Goal: Information Seeking & Learning: Learn about a topic

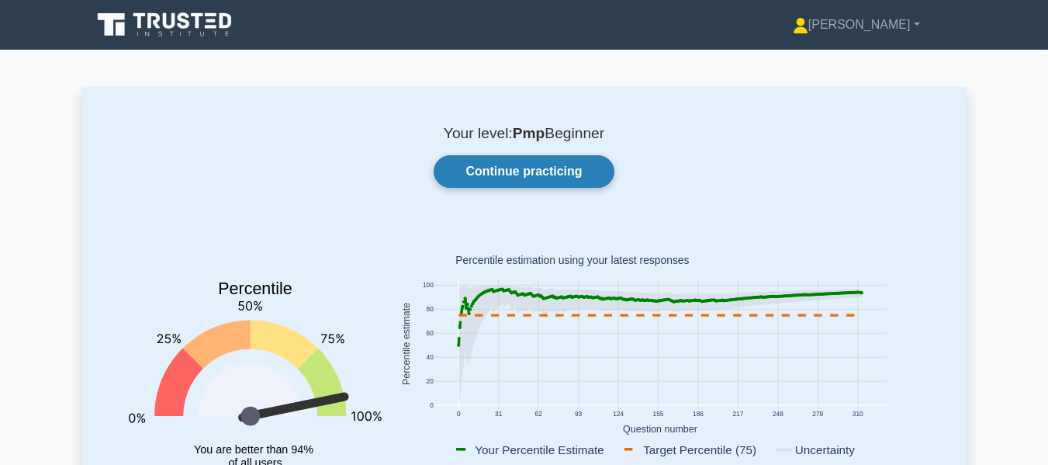
click at [489, 167] on link "Continue practicing" at bounding box center [524, 171] width 180 height 33
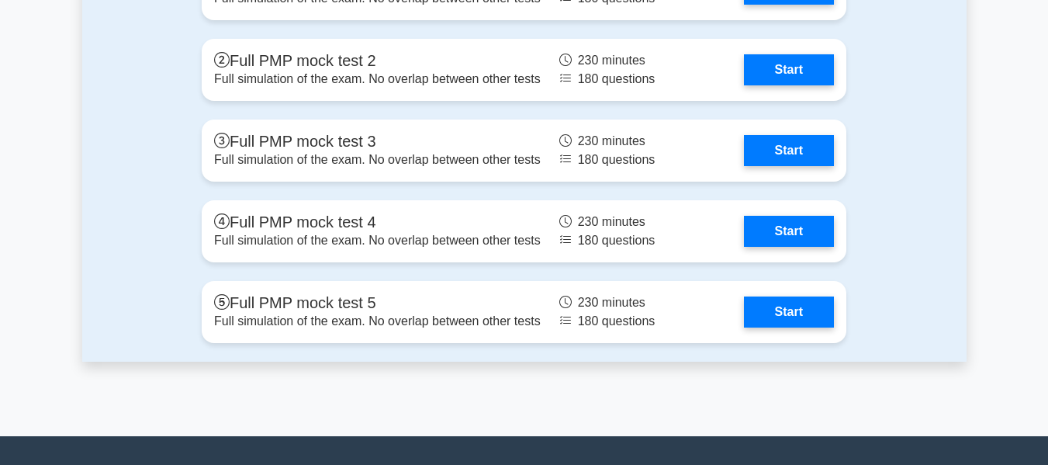
scroll to position [5397, 0]
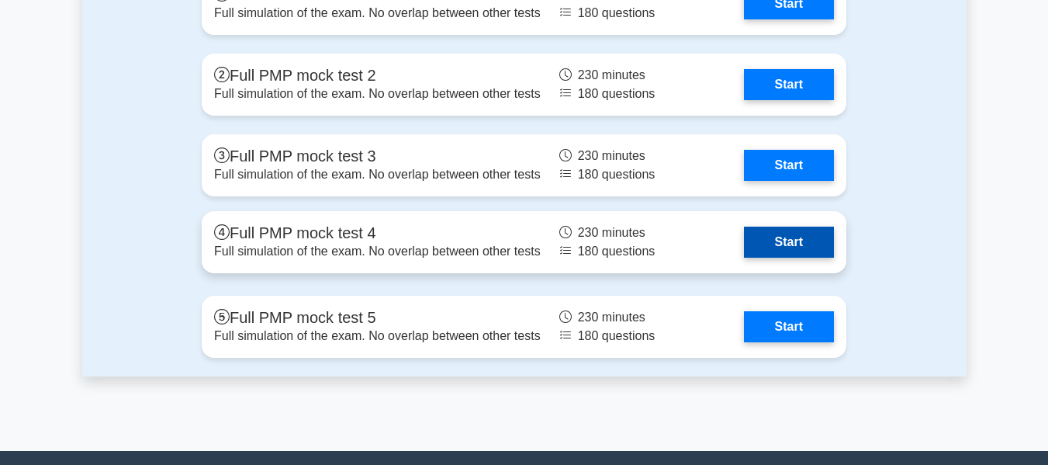
click at [791, 238] on link "Start" at bounding box center [789, 242] width 90 height 31
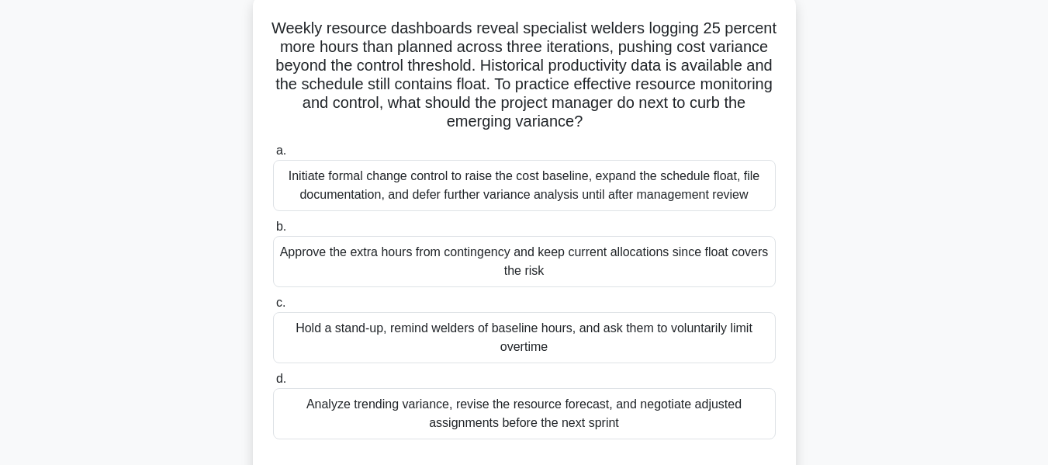
scroll to position [109, 0]
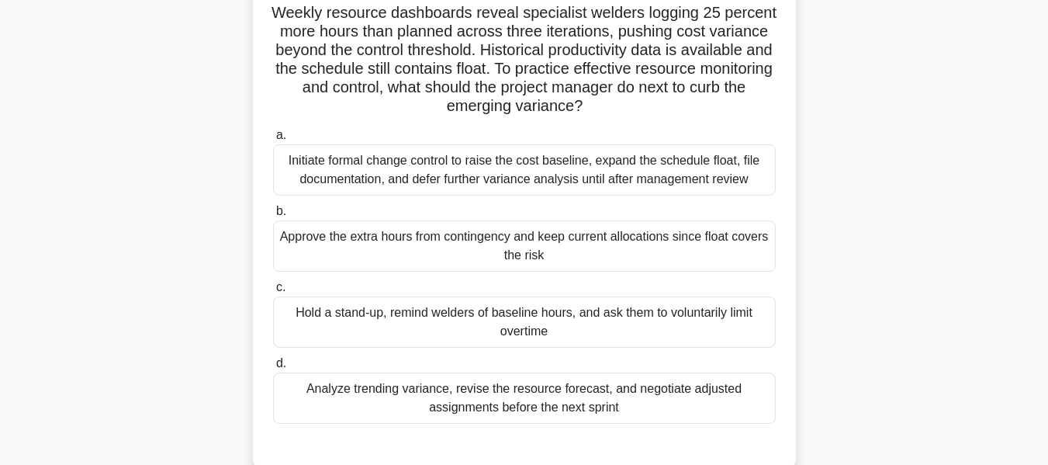
click at [536, 320] on div "Hold a stand-up, remind welders of baseline hours, and ask them to voluntarily …" at bounding box center [524, 321] width 503 height 51
click at [273, 292] on input "c. Hold a stand-up, remind welders of baseline hours, and ask them to voluntari…" at bounding box center [273, 287] width 0 height 10
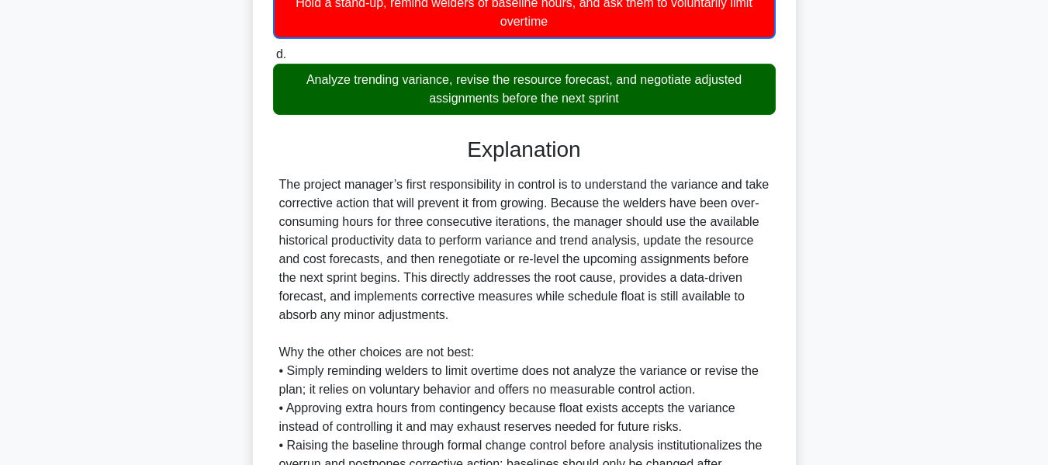
scroll to position [587, 0]
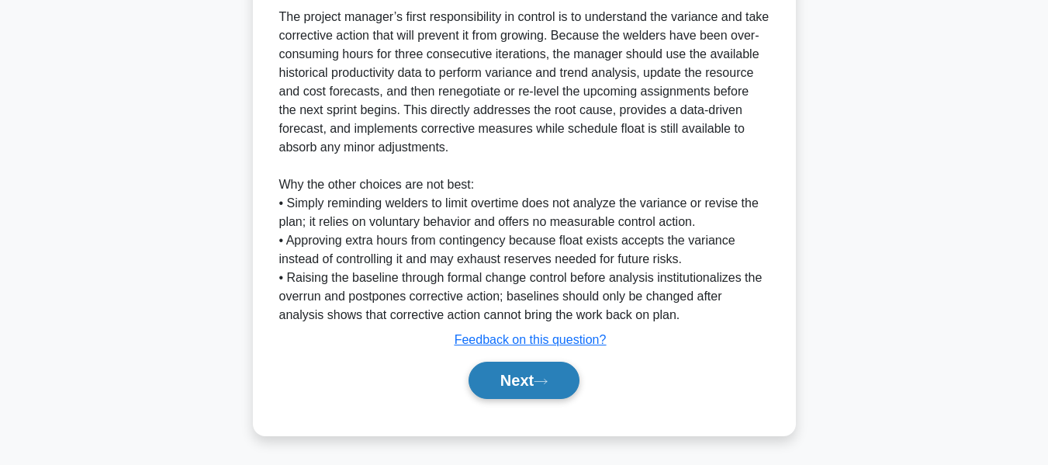
click at [526, 372] on button "Next" at bounding box center [524, 380] width 111 height 37
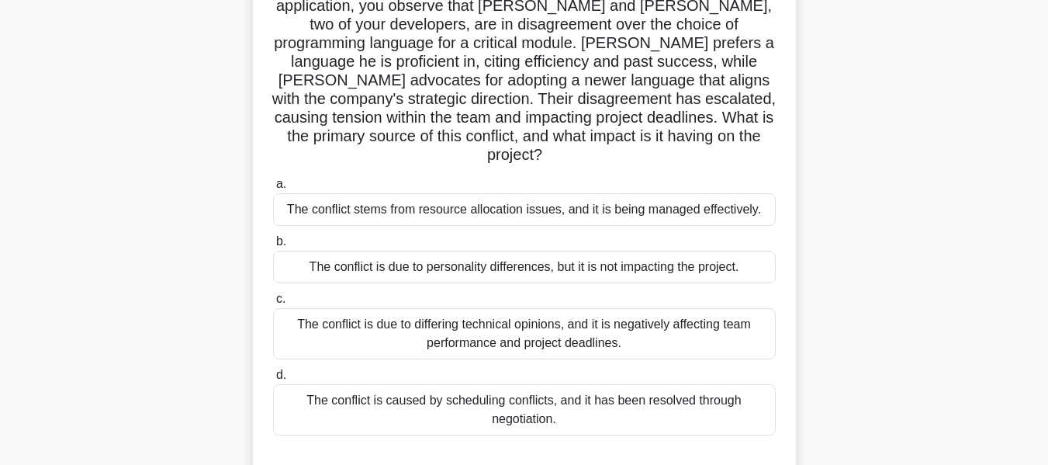
scroll to position [137, 0]
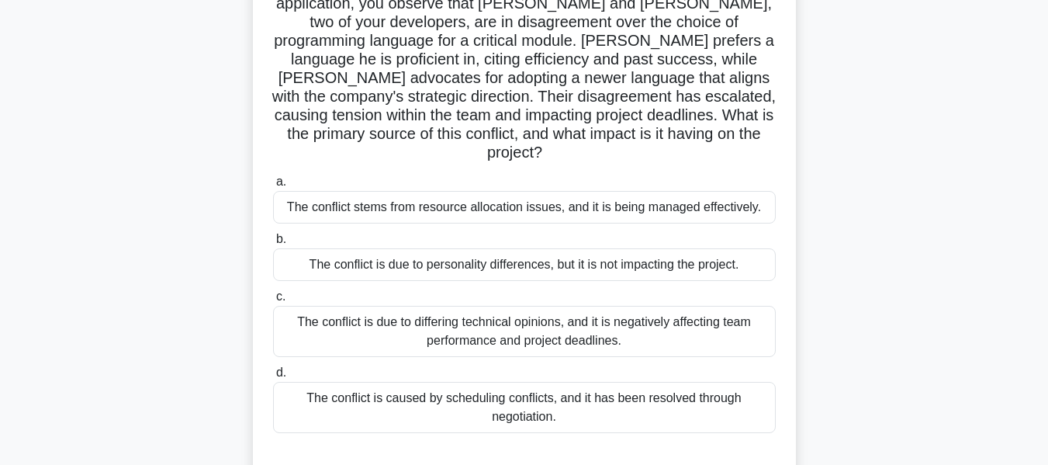
click at [455, 306] on div "The conflict is due to differing technical opinions, and it is negatively affec…" at bounding box center [524, 331] width 503 height 51
click at [273, 302] on input "c. The conflict is due to differing technical opinions, and it is negatively af…" at bounding box center [273, 297] width 0 height 10
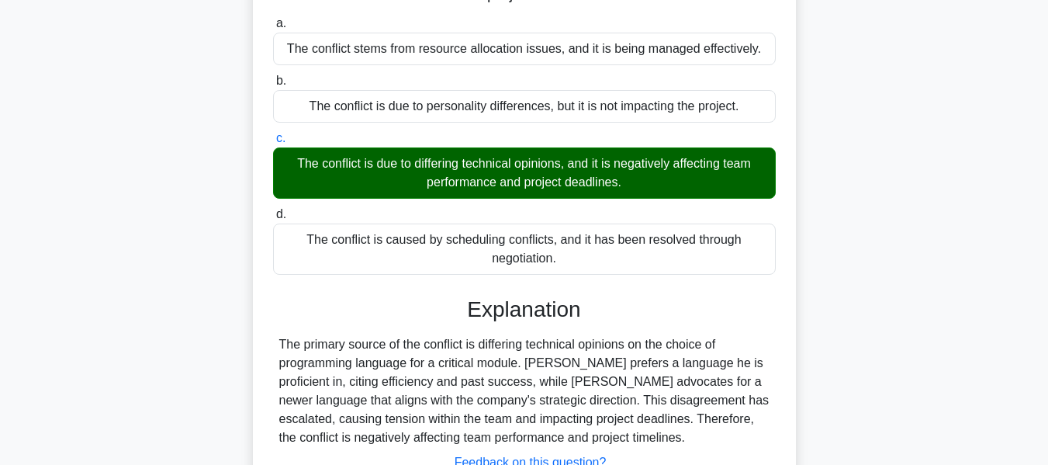
scroll to position [400, 0]
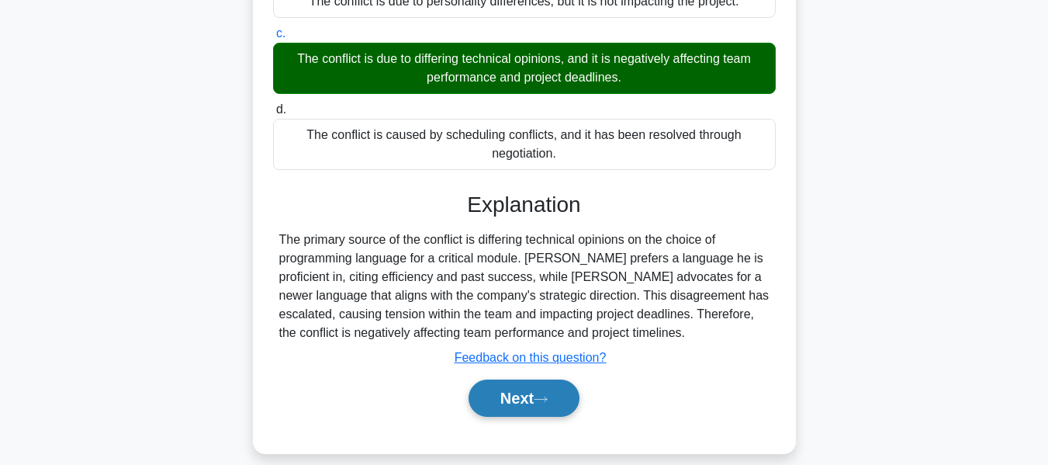
drag, startPoint x: 504, startPoint y: 382, endPoint x: 517, endPoint y: 374, distance: 15.7
click at [504, 382] on button "Next" at bounding box center [524, 397] width 111 height 37
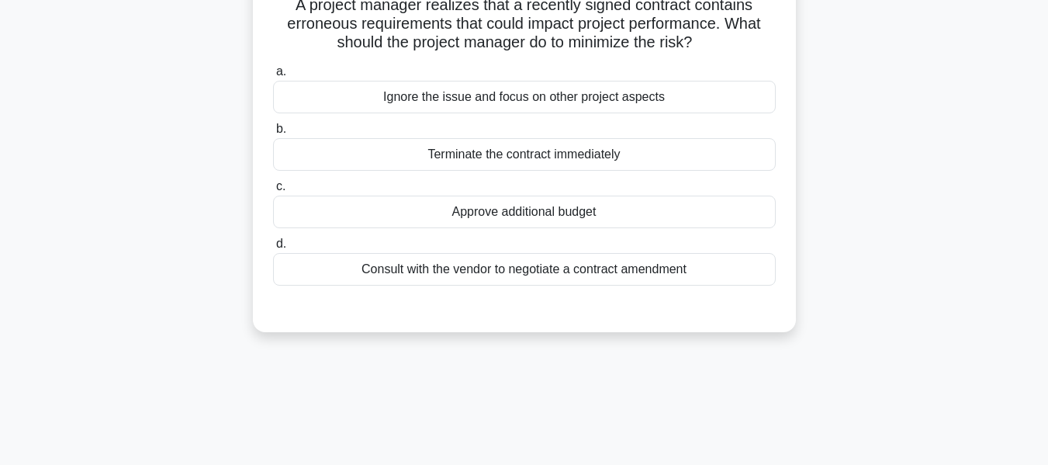
scroll to position [106, 0]
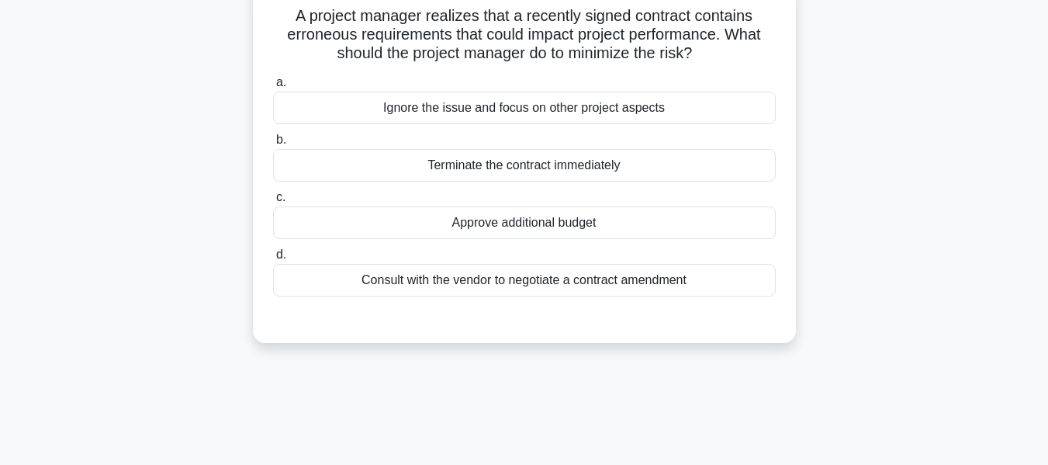
click at [590, 281] on div "Consult with the vendor to negotiate a contract amendment" at bounding box center [524, 280] width 503 height 33
click at [273, 260] on input "d. Consult with the vendor to negotiate a contract amendment" at bounding box center [273, 255] width 0 height 10
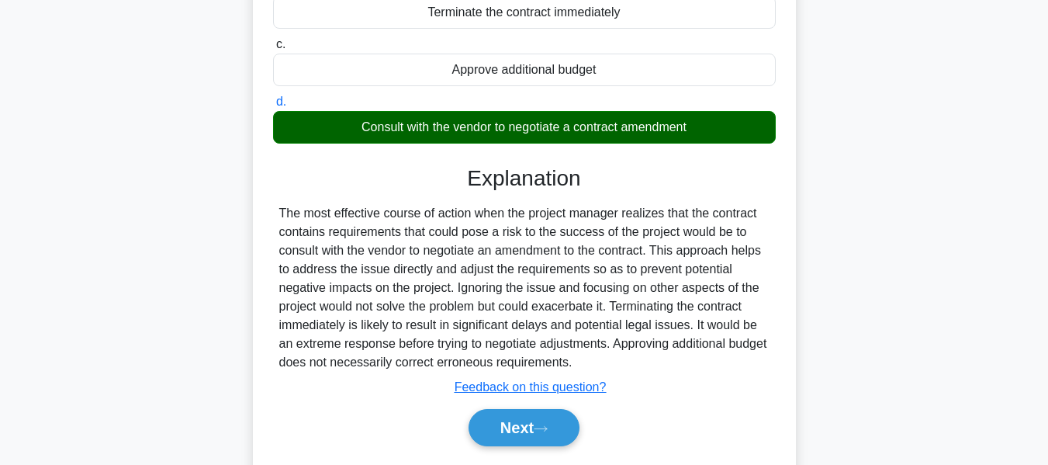
scroll to position [373, 0]
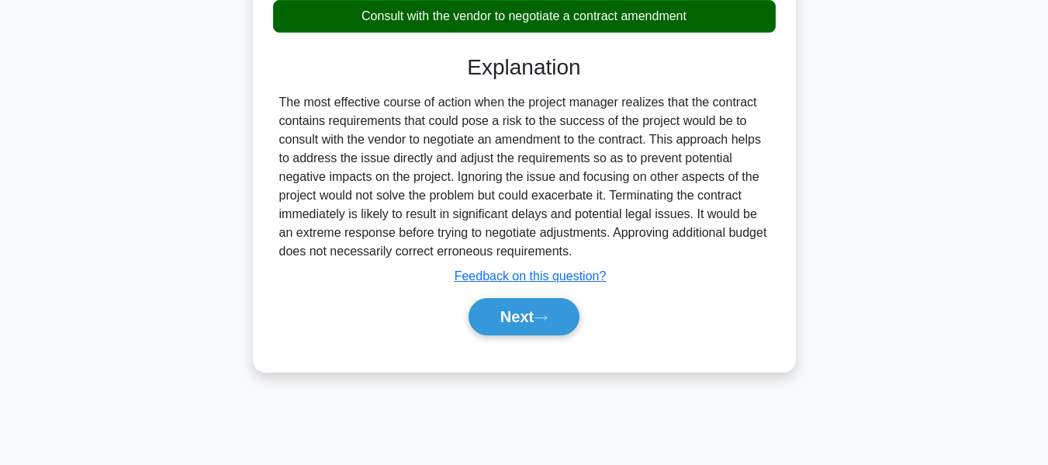
drag, startPoint x: 523, startPoint y: 311, endPoint x: 896, endPoint y: 278, distance: 374.7
click at [523, 311] on button "Next" at bounding box center [524, 316] width 111 height 37
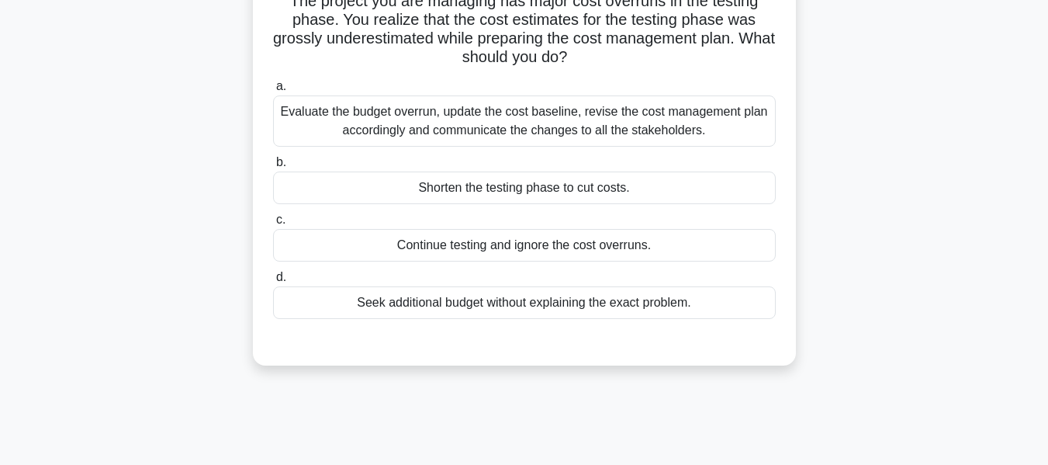
scroll to position [134, 0]
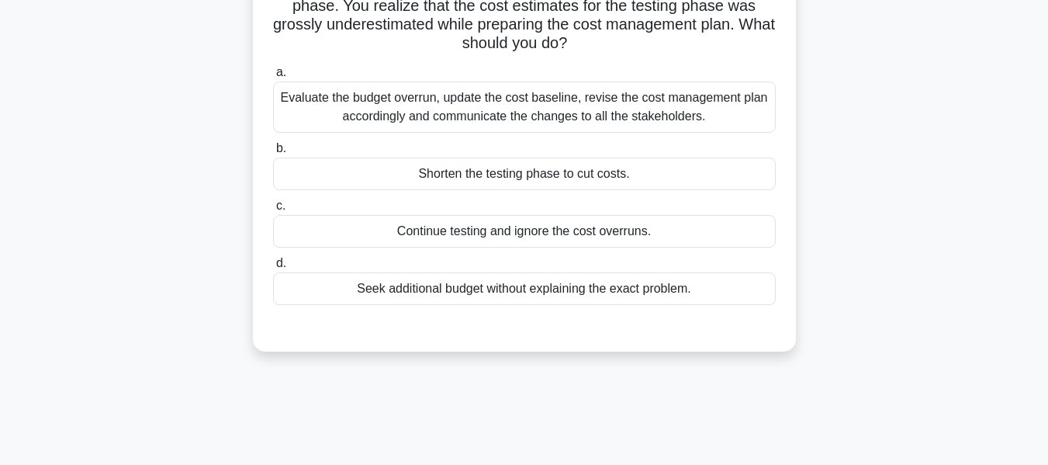
click at [469, 107] on div "Evaluate the budget overrun, update the cost baseline, revise the cost manageme…" at bounding box center [524, 106] width 503 height 51
click at [273, 78] on input "a. Evaluate the budget overrun, update the cost baseline, revise the cost manag…" at bounding box center [273, 72] width 0 height 10
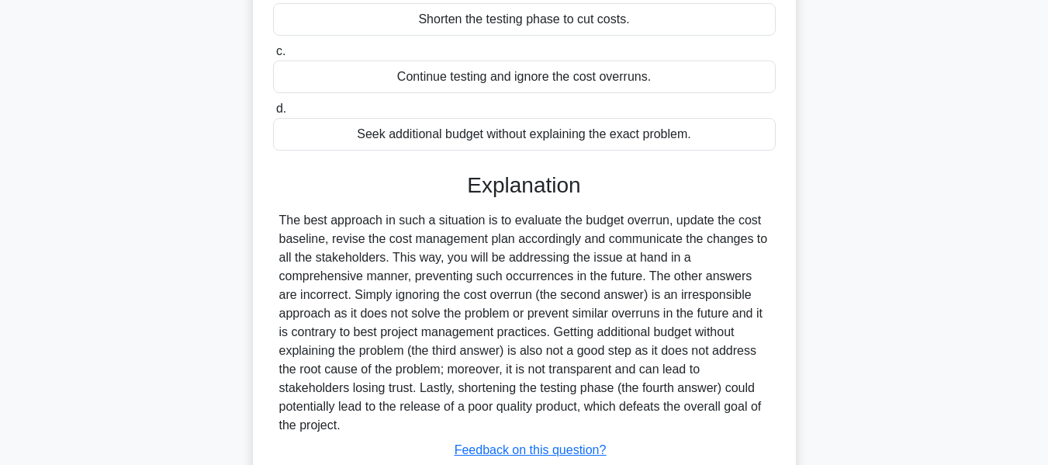
scroll to position [400, 0]
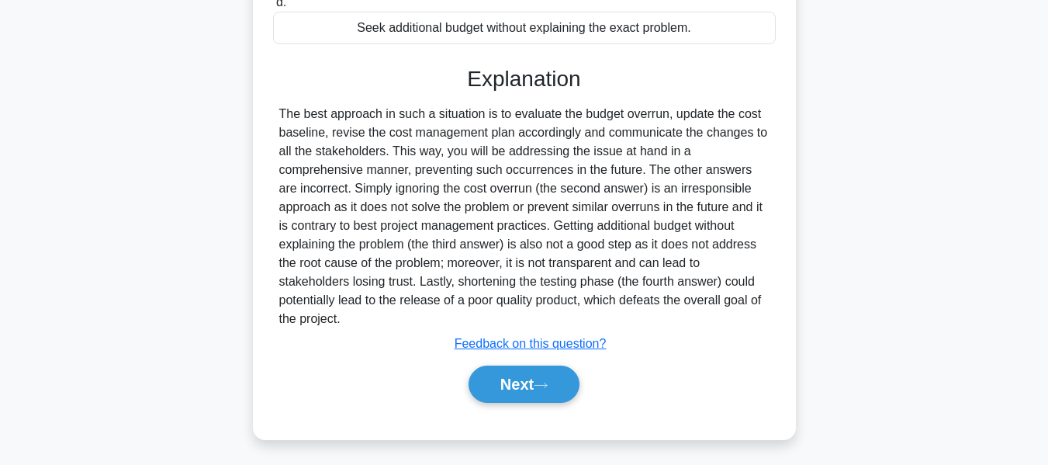
click at [509, 378] on button "Next" at bounding box center [524, 383] width 111 height 37
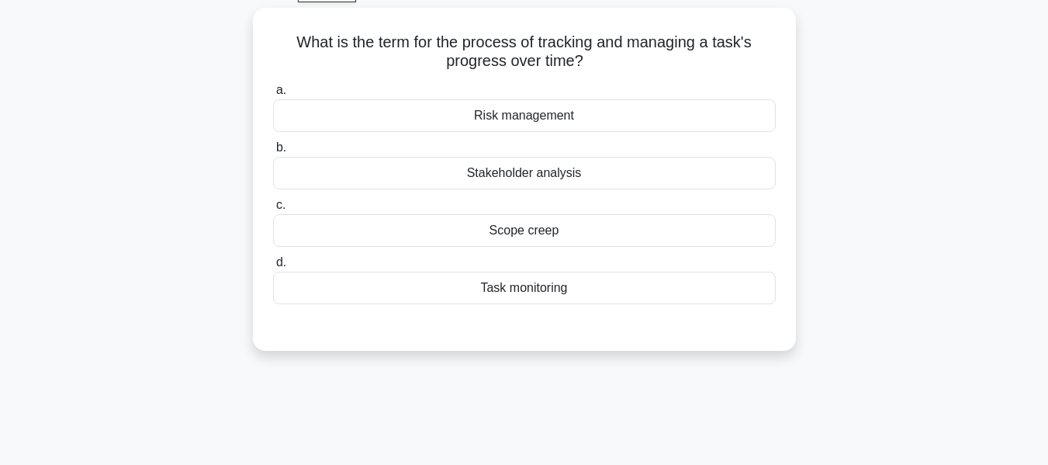
scroll to position [116, 0]
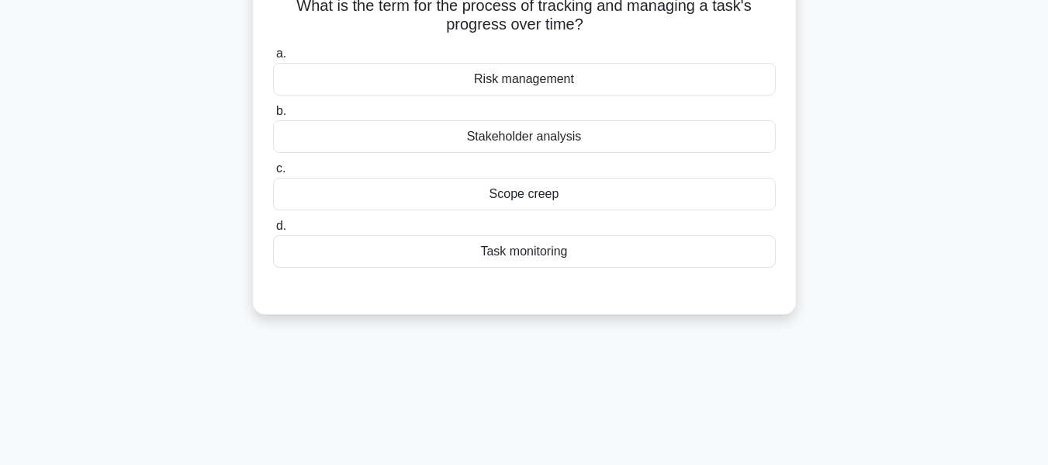
click at [525, 254] on div "Task monitoring" at bounding box center [524, 251] width 503 height 33
click at [273, 231] on input "d. Task monitoring" at bounding box center [273, 226] width 0 height 10
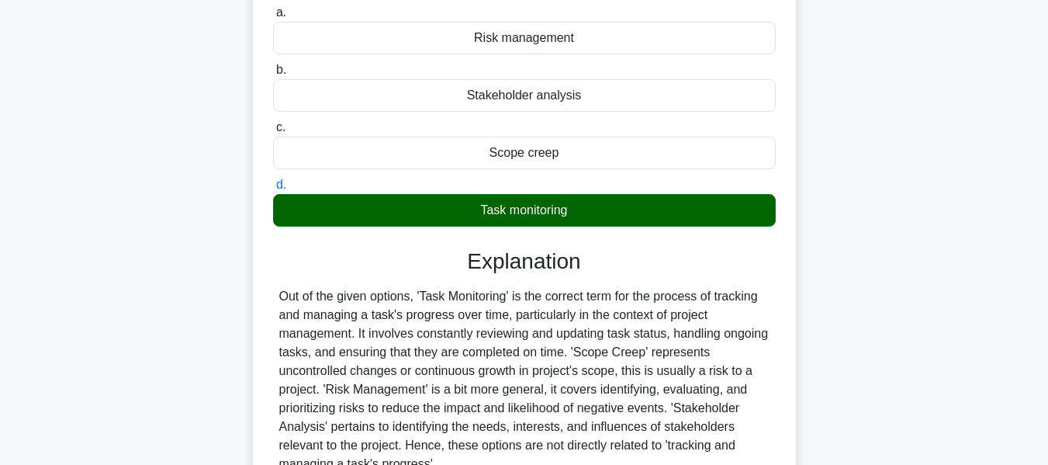
scroll to position [373, 0]
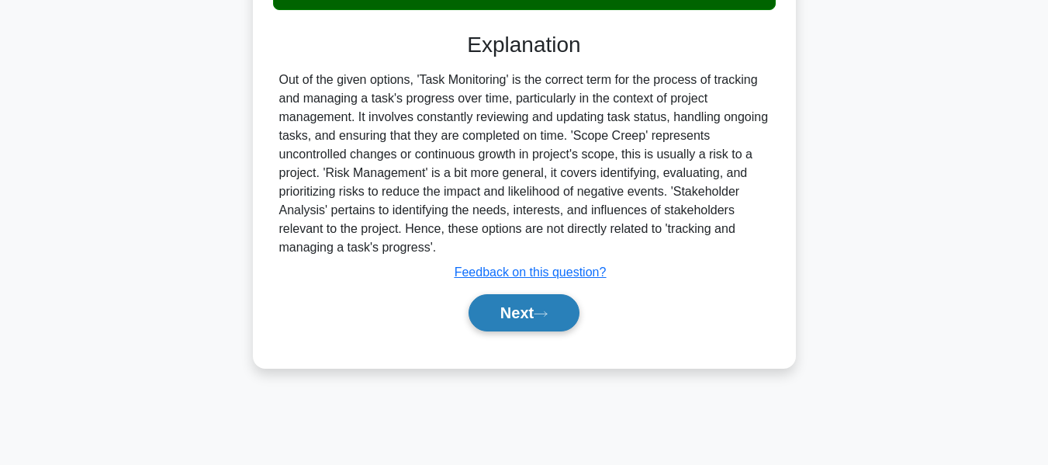
click at [514, 301] on button "Next" at bounding box center [524, 312] width 111 height 37
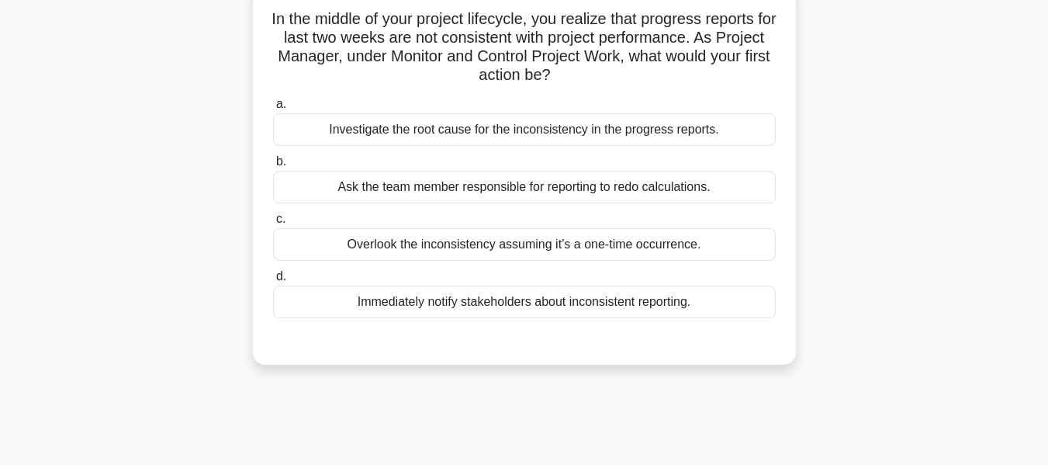
scroll to position [108, 0]
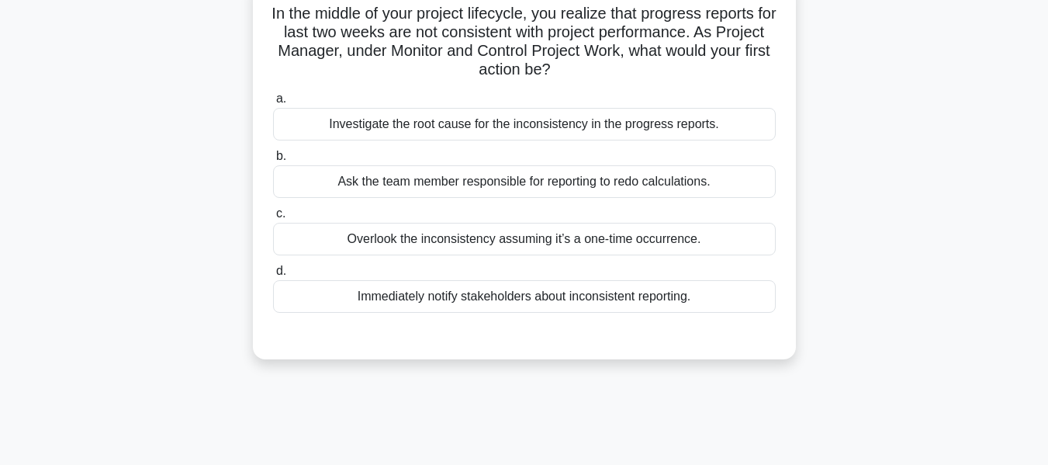
click at [389, 119] on div "Investigate the root cause for the inconsistency in the progress reports." at bounding box center [524, 124] width 503 height 33
click at [273, 104] on input "a. Investigate the root cause for the inconsistency in the progress reports." at bounding box center [273, 99] width 0 height 10
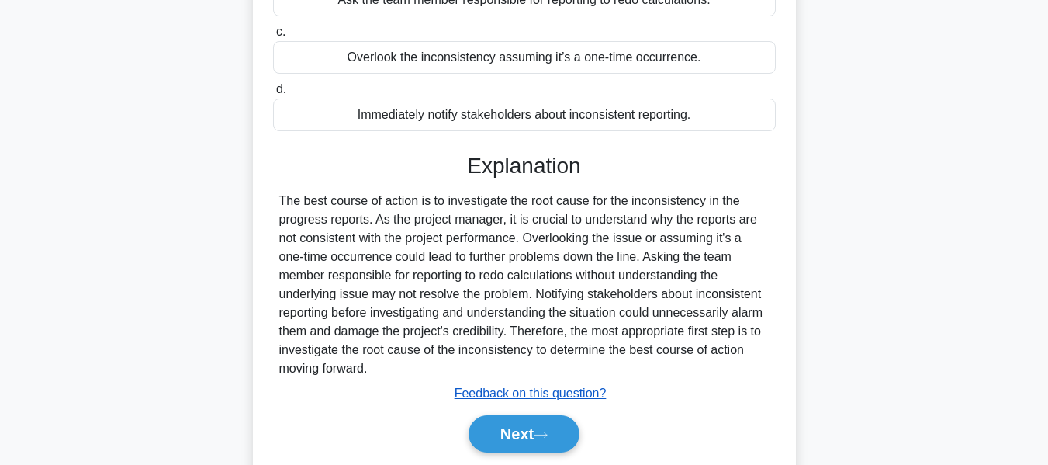
scroll to position [373, 0]
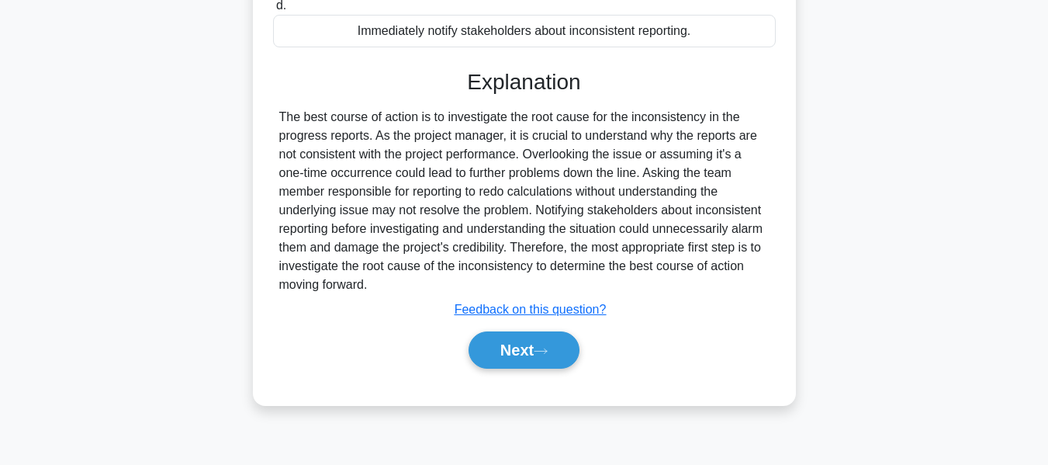
click at [484, 342] on button "Next" at bounding box center [524, 349] width 111 height 37
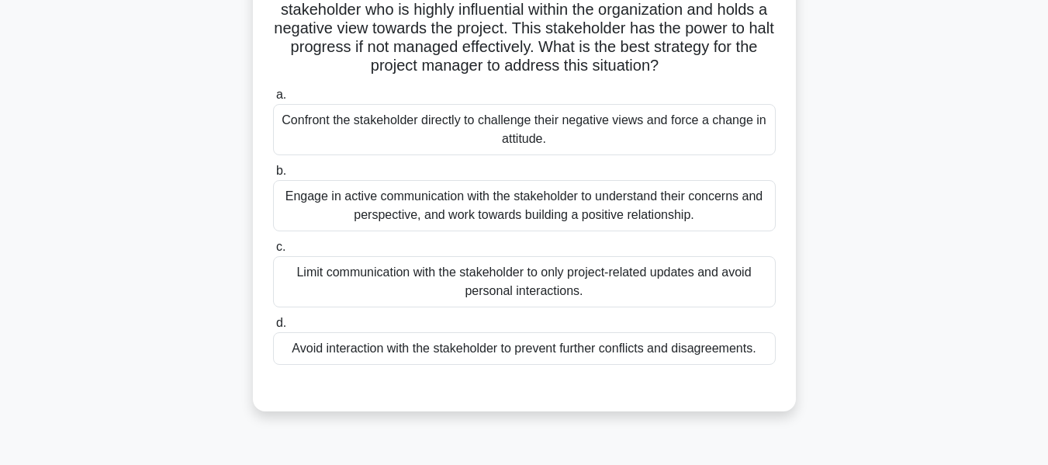
scroll to position [129, 0]
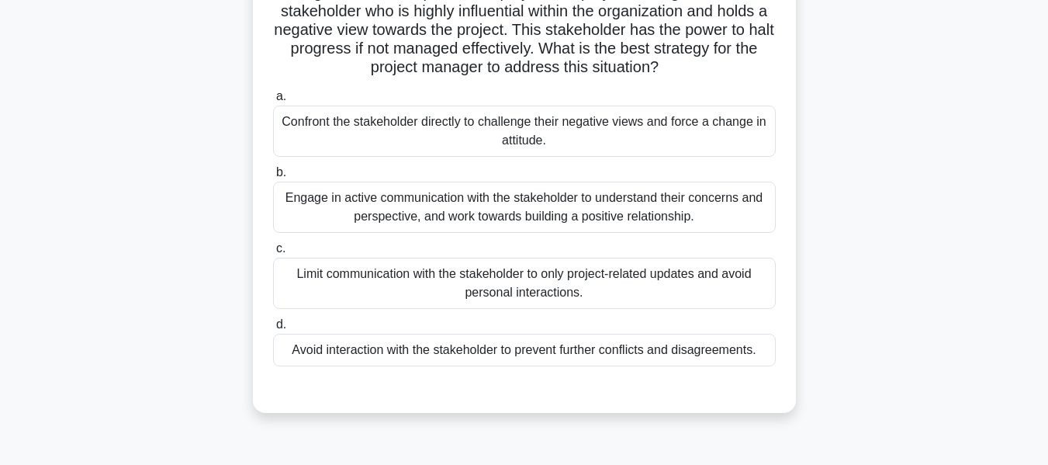
click at [412, 200] on div "Engage in active communication with the stakeholder to understand their concern…" at bounding box center [524, 207] width 503 height 51
click at [273, 178] on input "b. Engage in active communication with the stakeholder to understand their conc…" at bounding box center [273, 173] width 0 height 10
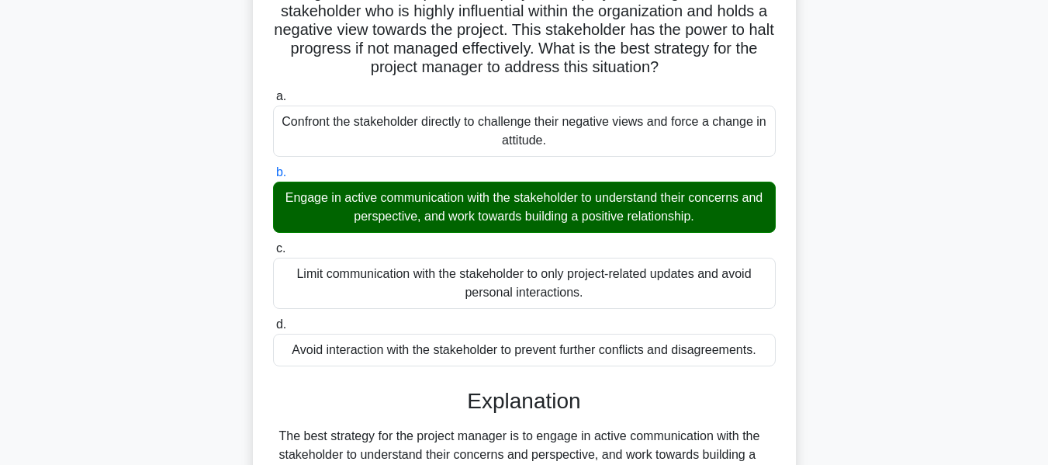
scroll to position [517, 0]
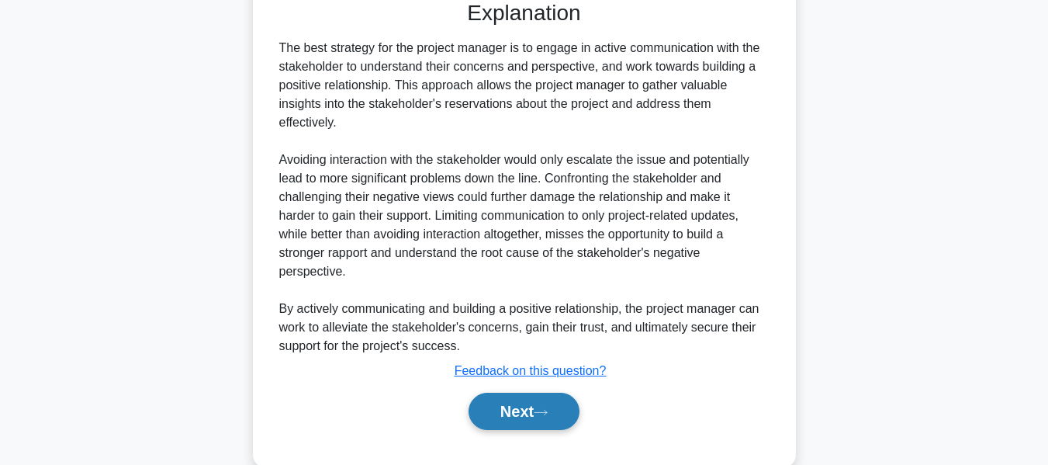
click at [507, 409] on button "Next" at bounding box center [524, 411] width 111 height 37
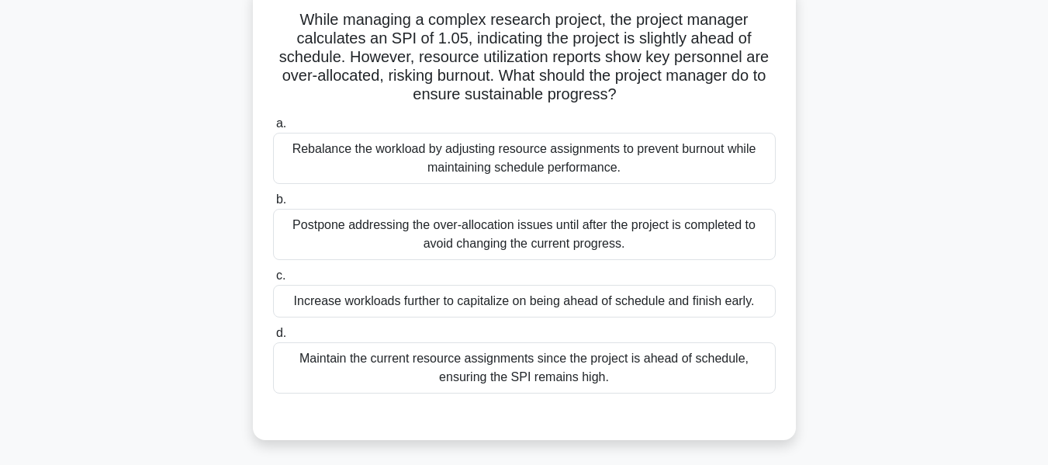
scroll to position [111, 0]
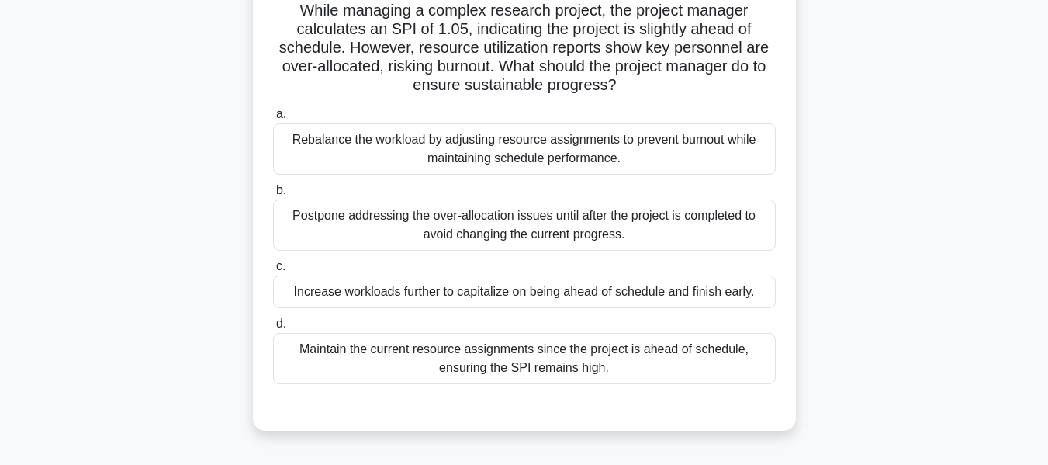
click at [457, 149] on div "Rebalance the workload by adjusting resource assignments to prevent burnout whi…" at bounding box center [524, 148] width 503 height 51
click at [273, 119] on input "a. Rebalance the workload by adjusting resource assignments to prevent burnout …" at bounding box center [273, 114] width 0 height 10
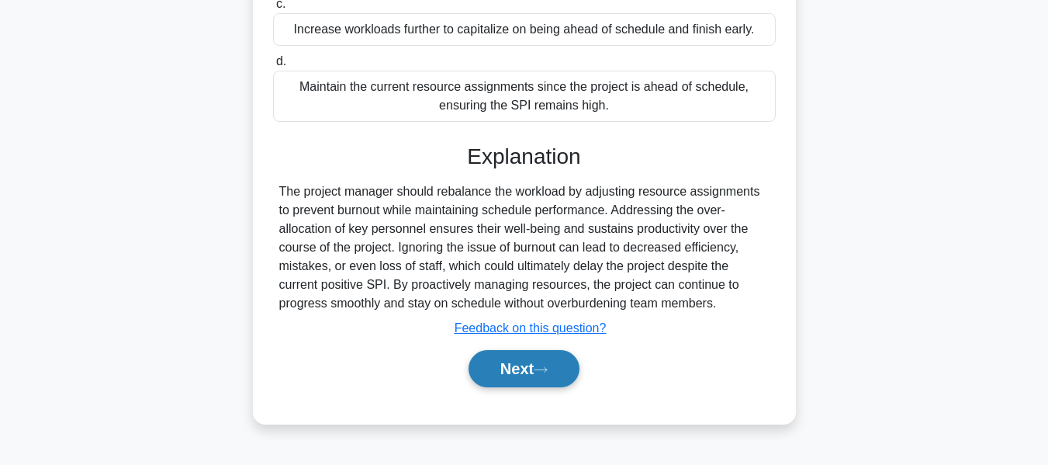
click at [518, 364] on button "Next" at bounding box center [524, 368] width 111 height 37
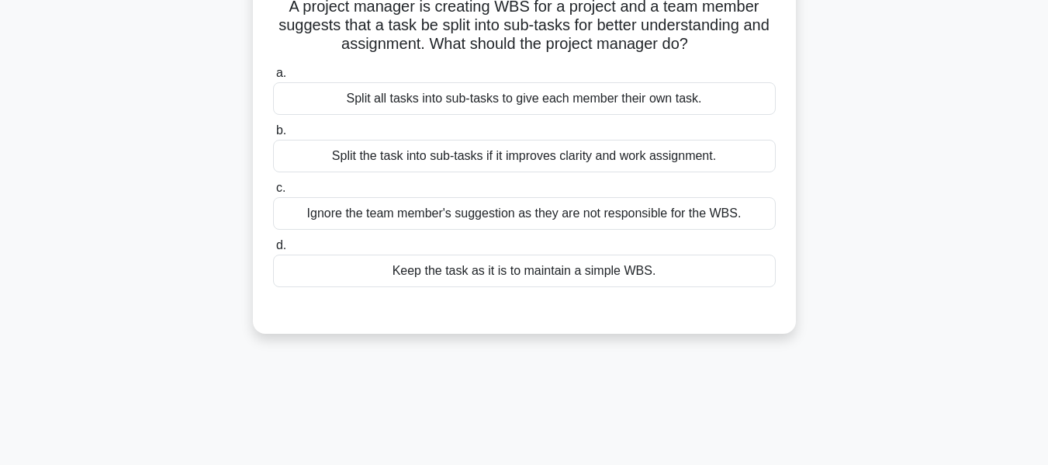
scroll to position [109, 0]
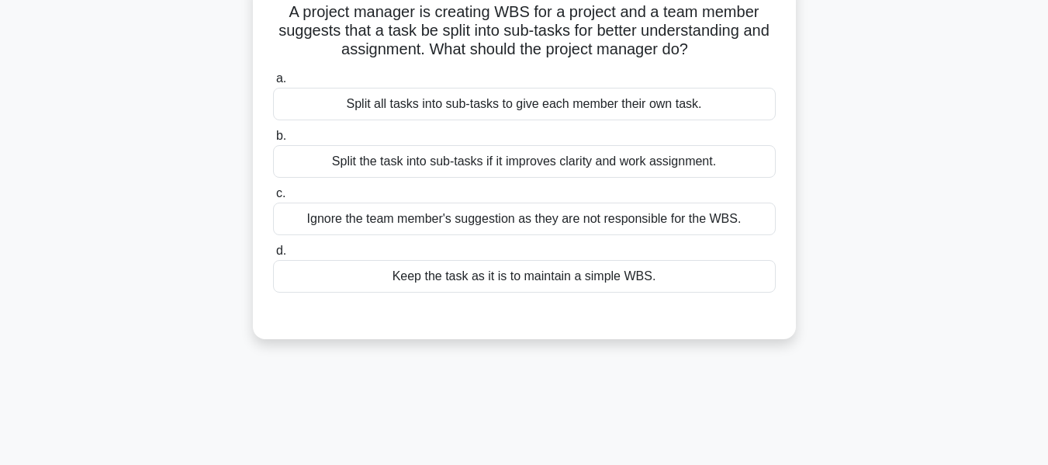
click at [490, 158] on div "Split the task into sub-tasks if it improves clarity and work assignment." at bounding box center [524, 161] width 503 height 33
click at [273, 141] on input "b. Split the task into sub-tasks if it improves clarity and work assignment." at bounding box center [273, 136] width 0 height 10
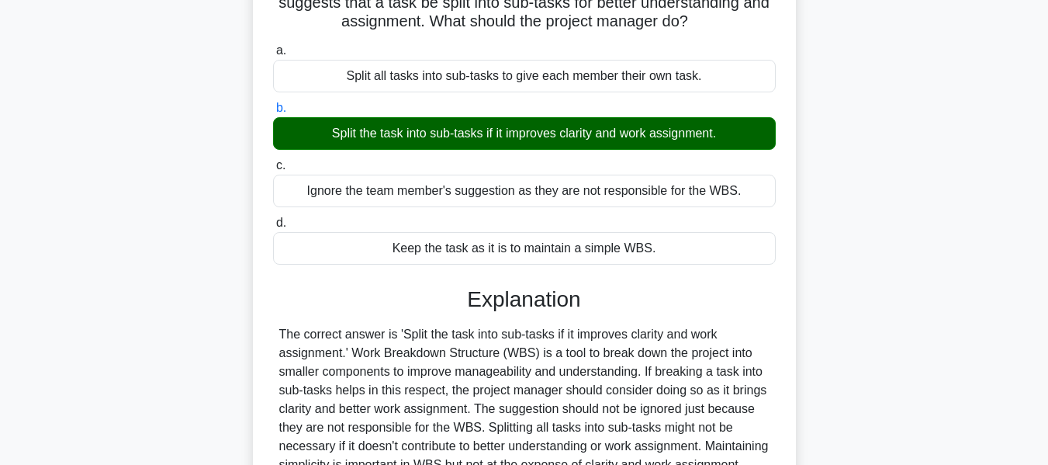
scroll to position [373, 0]
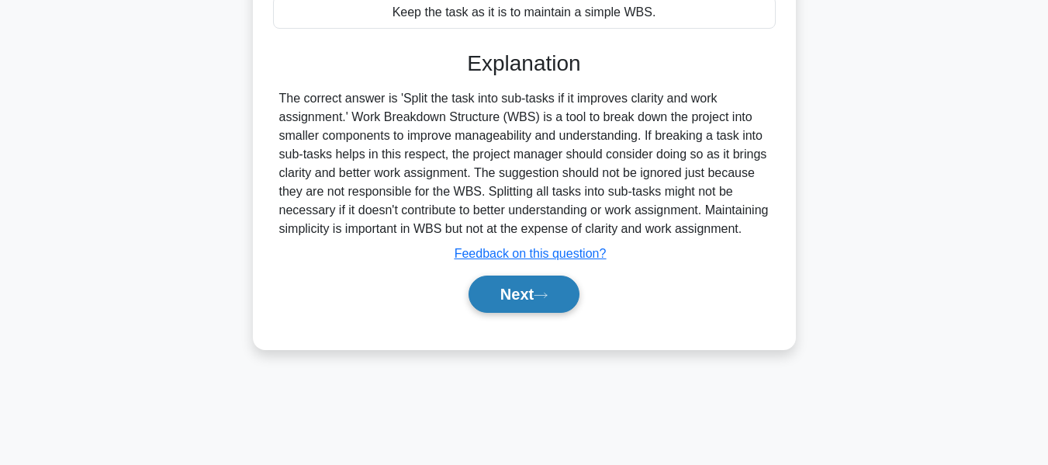
click at [501, 305] on button "Next" at bounding box center [524, 293] width 111 height 37
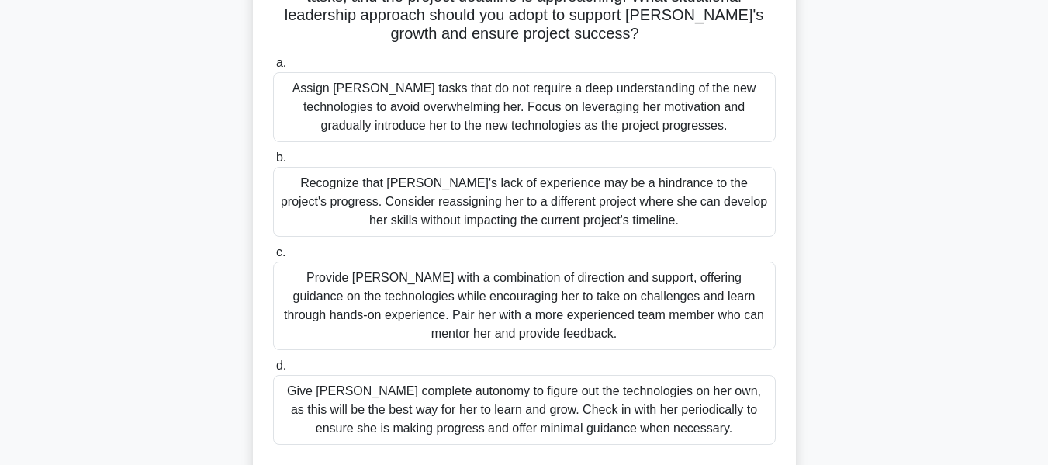
scroll to position [208, 0]
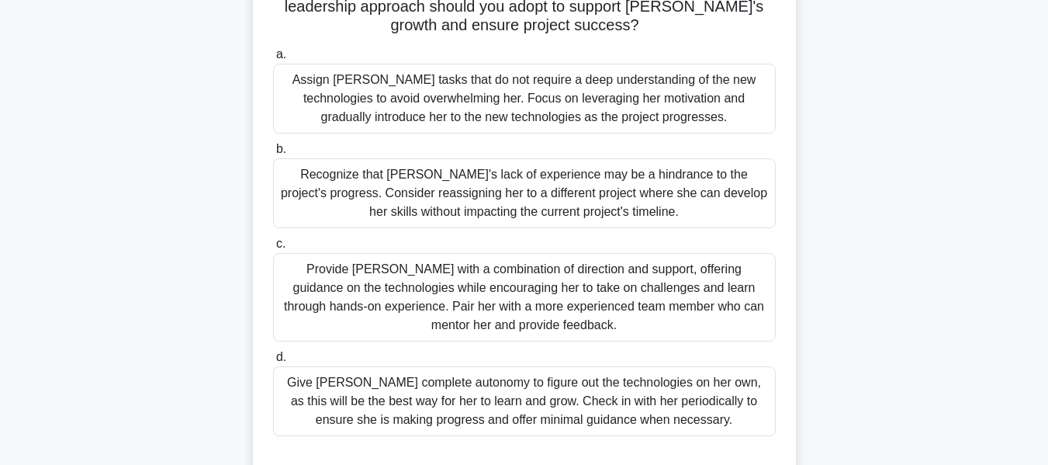
click at [554, 280] on div "Provide Sarah with a combination of direction and support, offering guidance on…" at bounding box center [524, 297] width 503 height 88
click at [273, 249] on input "c. Provide Sarah with a combination of direction and support, offering guidance…" at bounding box center [273, 244] width 0 height 10
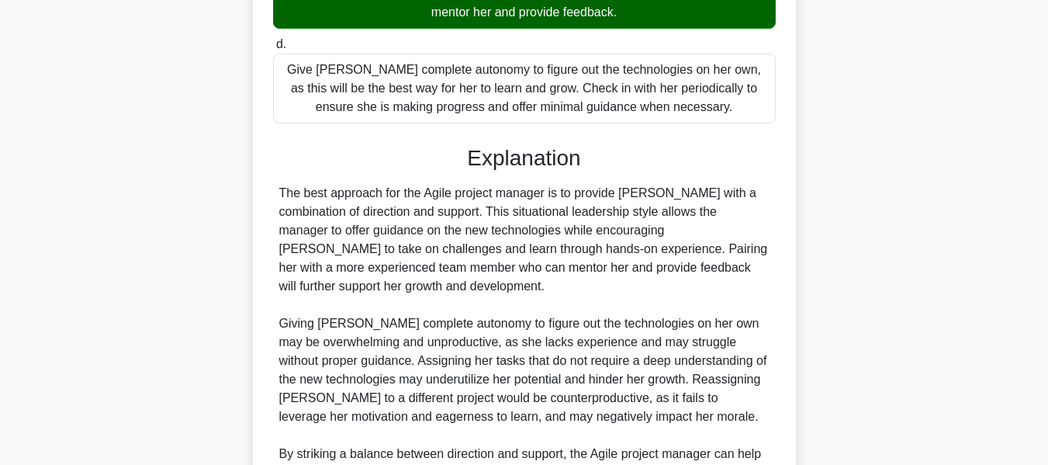
scroll to position [673, 0]
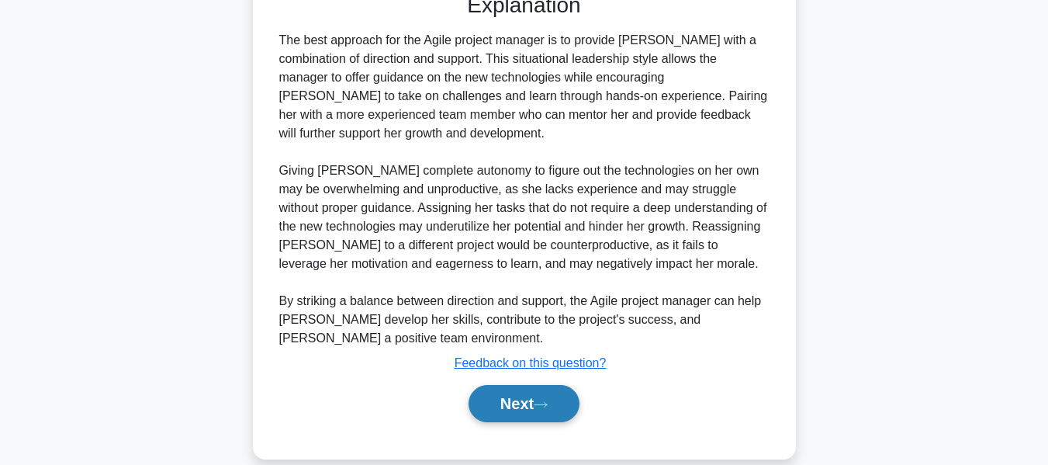
click at [529, 385] on button "Next" at bounding box center [524, 403] width 111 height 37
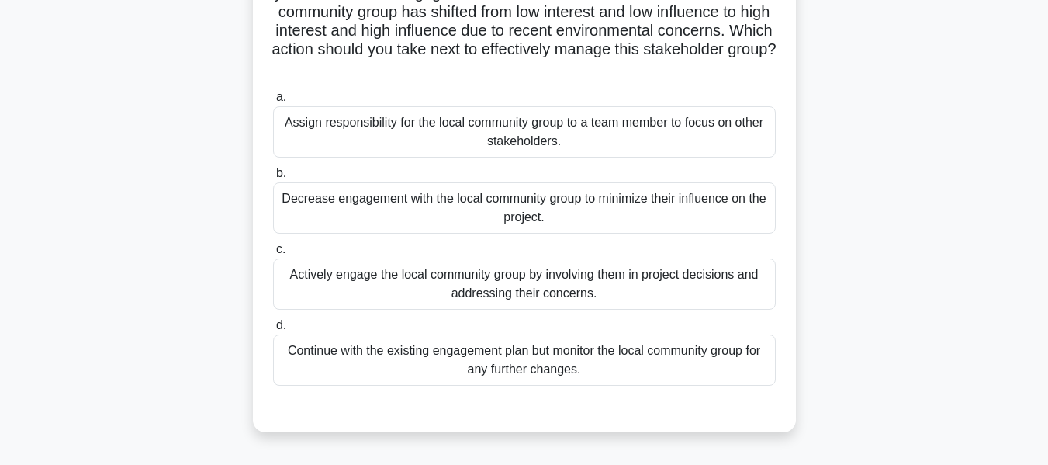
scroll to position [164, 0]
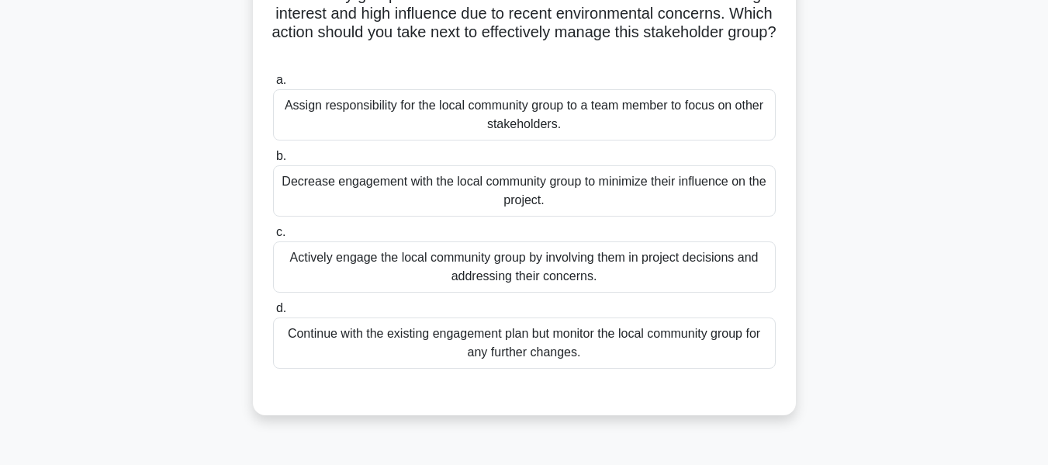
click at [372, 260] on div "Actively engage the local community group by involving them in project decision…" at bounding box center [524, 266] width 503 height 51
click at [273, 237] on input "c. Actively engage the local community group by involving them in project decis…" at bounding box center [273, 232] width 0 height 10
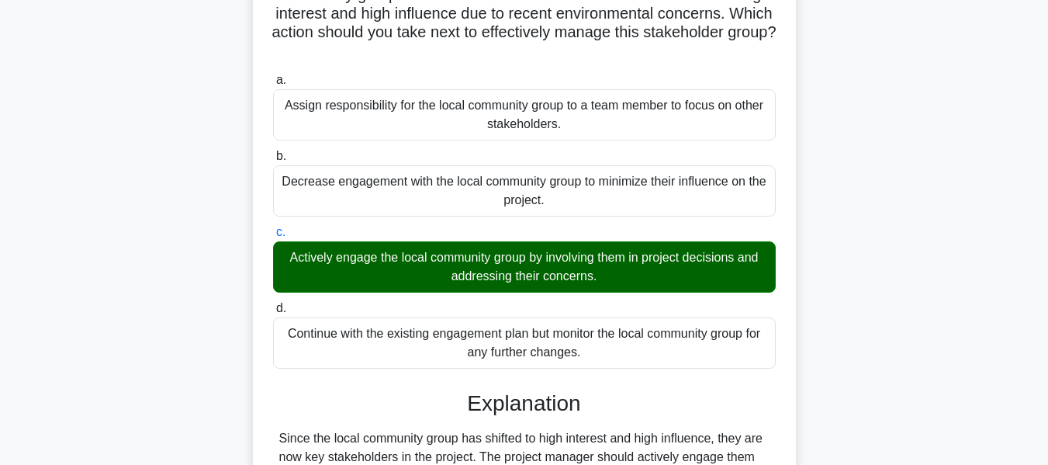
scroll to position [455, 0]
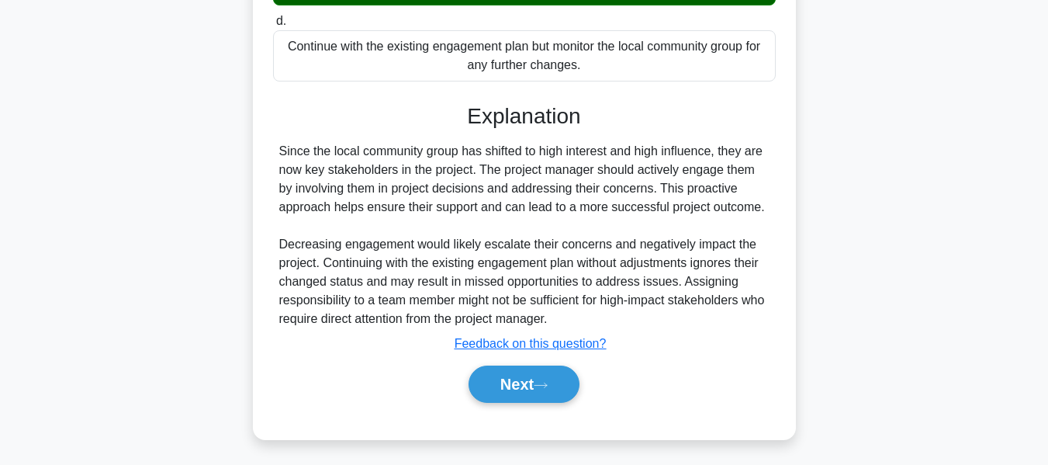
drag, startPoint x: 490, startPoint y: 375, endPoint x: 818, endPoint y: 260, distance: 347.9
click at [490, 375] on button "Next" at bounding box center [524, 383] width 111 height 37
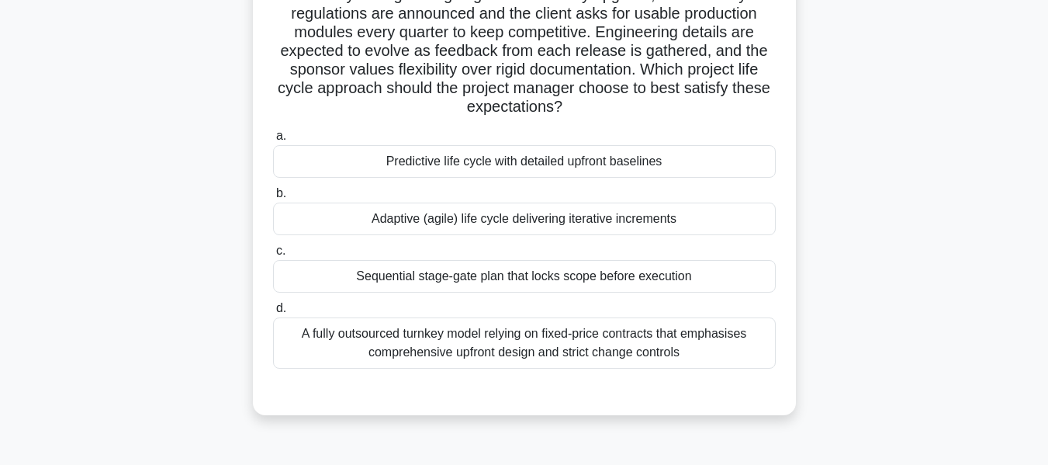
scroll to position [118, 0]
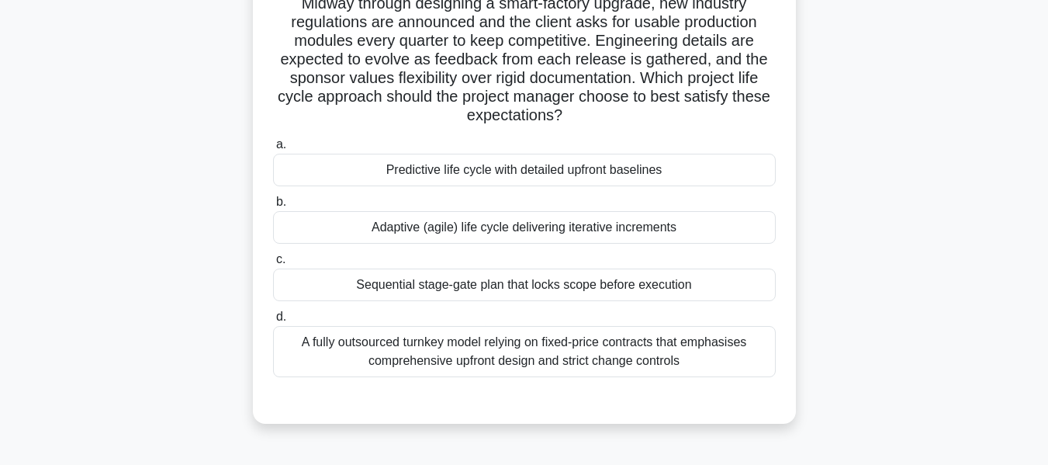
click at [407, 230] on div "Adaptive (agile) life cycle delivering iterative increments" at bounding box center [524, 227] width 503 height 33
click at [273, 207] on input "b. Adaptive (agile) life cycle delivering iterative increments" at bounding box center [273, 202] width 0 height 10
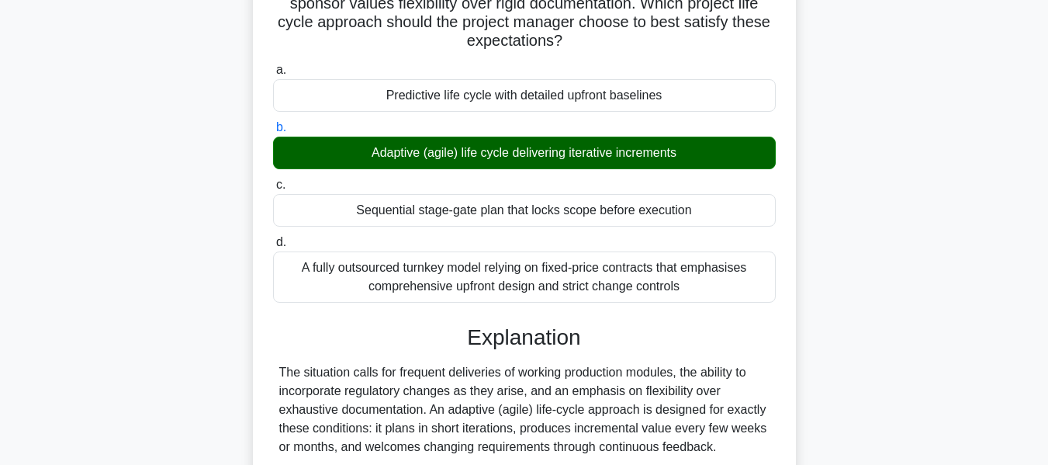
scroll to position [455, 0]
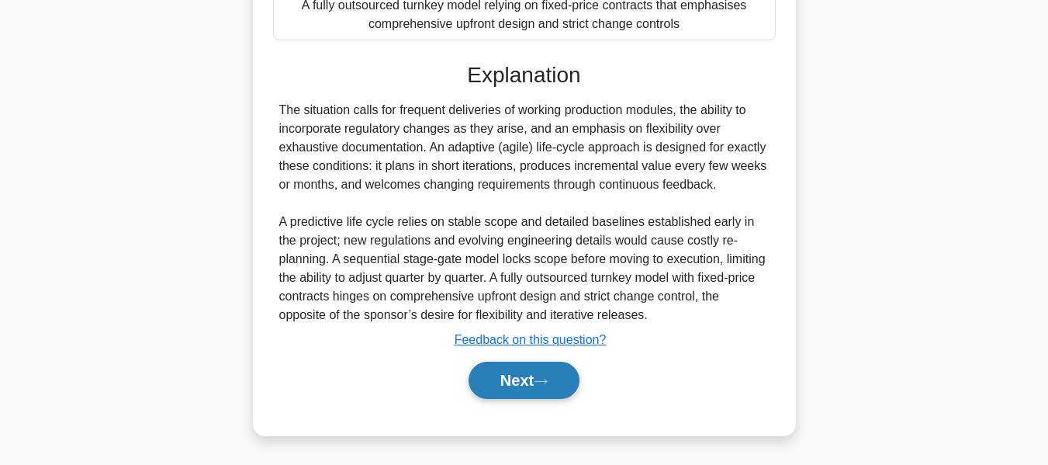
click at [531, 381] on button "Next" at bounding box center [524, 380] width 111 height 37
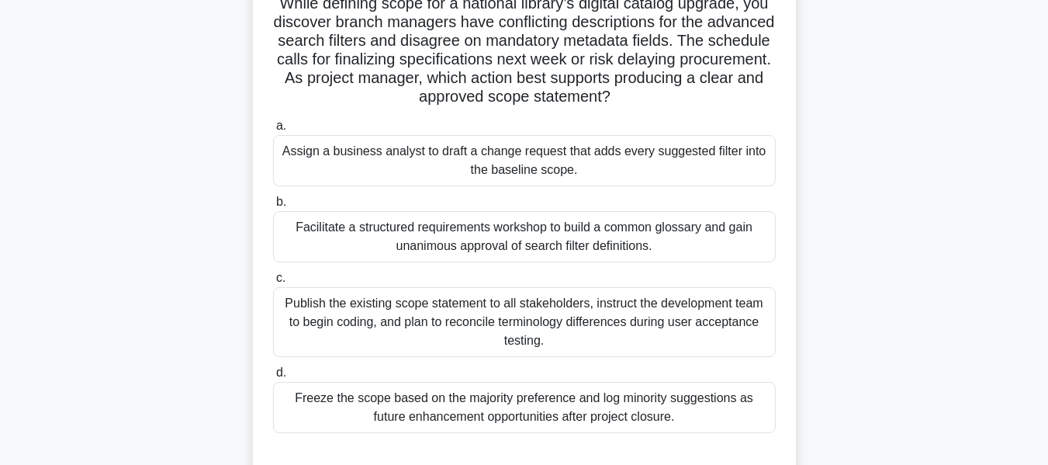
scroll to position [125, 0]
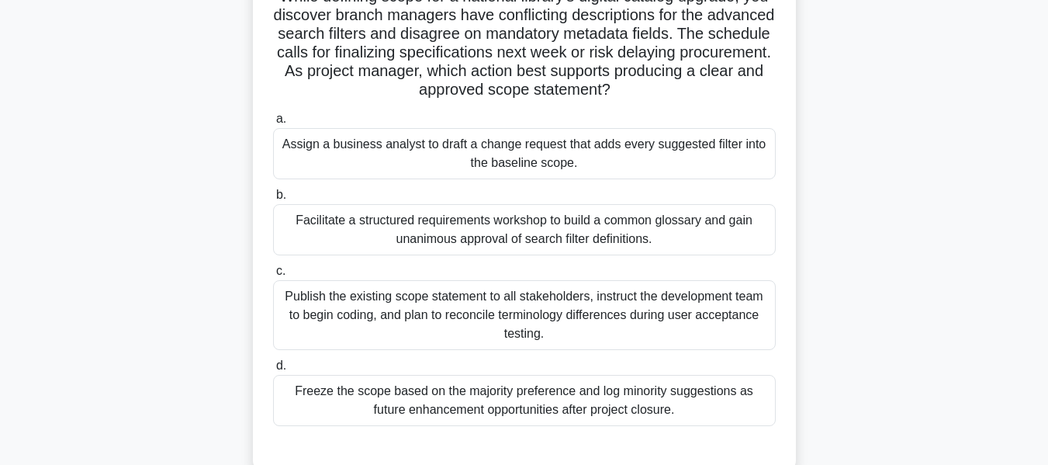
click at [389, 227] on div "Facilitate a structured requirements workshop to build a common glossary and ga…" at bounding box center [524, 229] width 503 height 51
click at [273, 200] on input "b. Facilitate a structured requirements workshop to build a common glossary and…" at bounding box center [273, 195] width 0 height 10
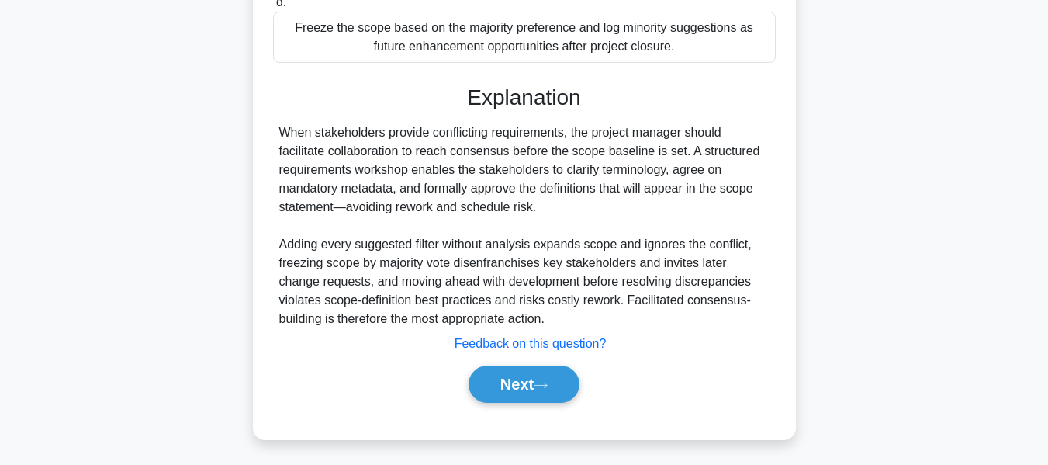
drag, startPoint x: 524, startPoint y: 370, endPoint x: 859, endPoint y: 272, distance: 348.6
click at [524, 370] on button "Next" at bounding box center [524, 383] width 111 height 37
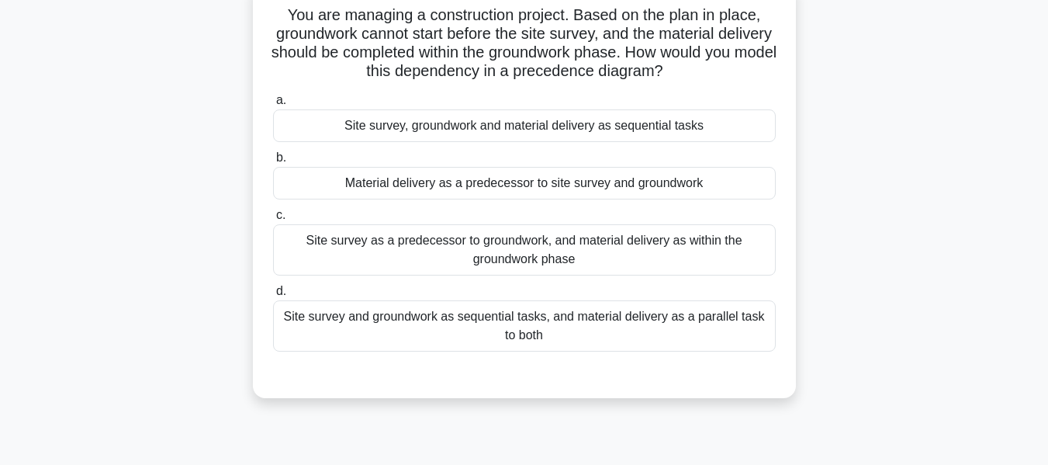
scroll to position [112, 0]
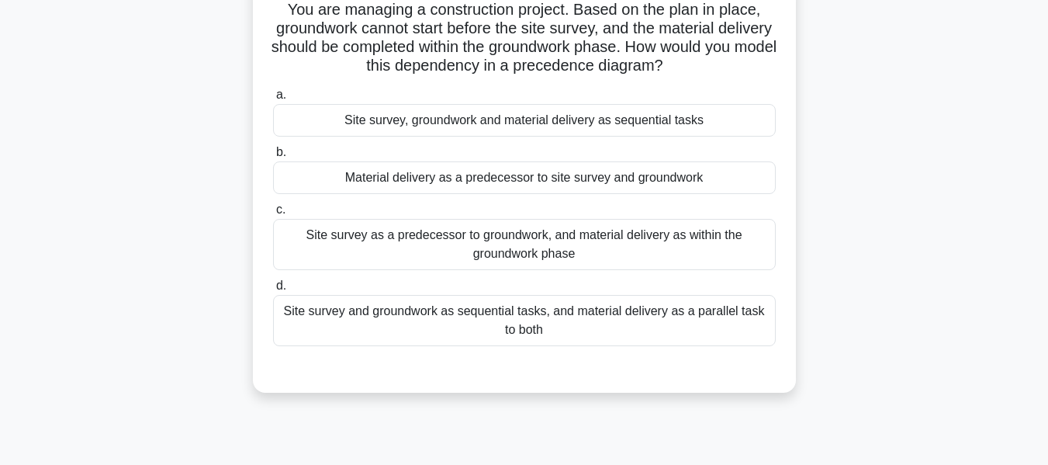
click at [530, 253] on div "Site survey as a predecessor to groundwork, and material delivery as within the…" at bounding box center [524, 244] width 503 height 51
click at [273, 215] on input "c. Site survey as a predecessor to groundwork, and material delivery as within …" at bounding box center [273, 210] width 0 height 10
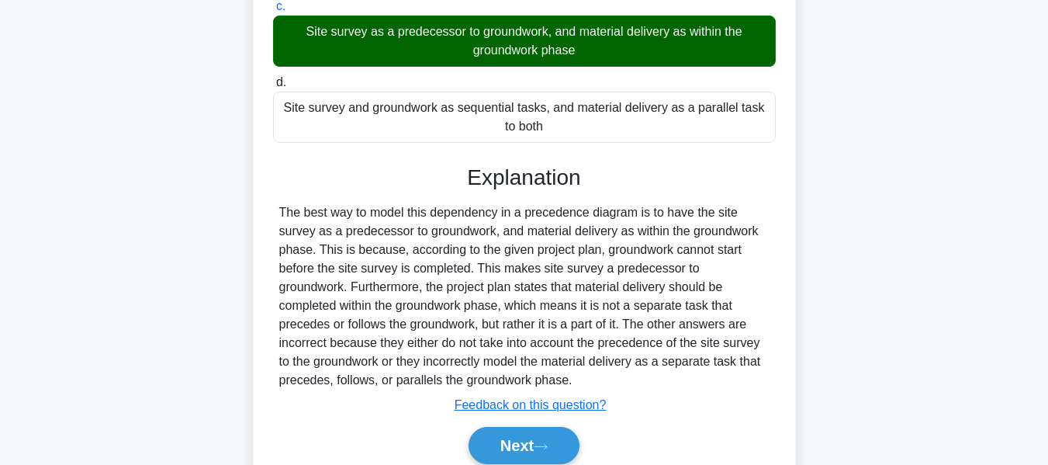
scroll to position [381, 0]
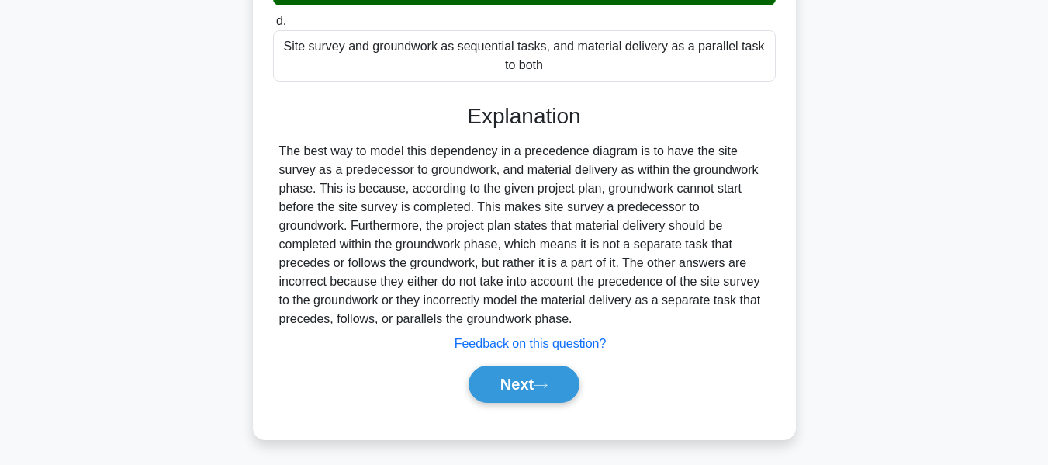
click at [534, 369] on button "Next" at bounding box center [524, 383] width 111 height 37
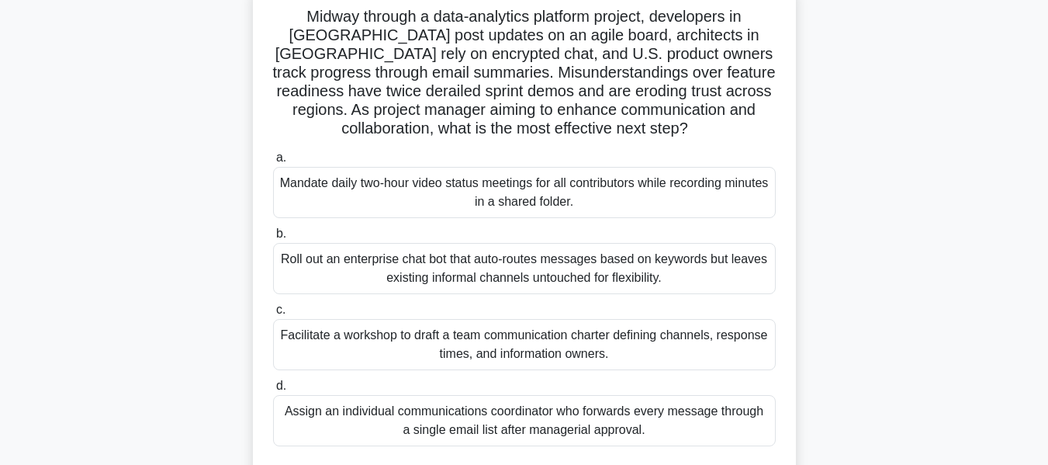
scroll to position [112, 0]
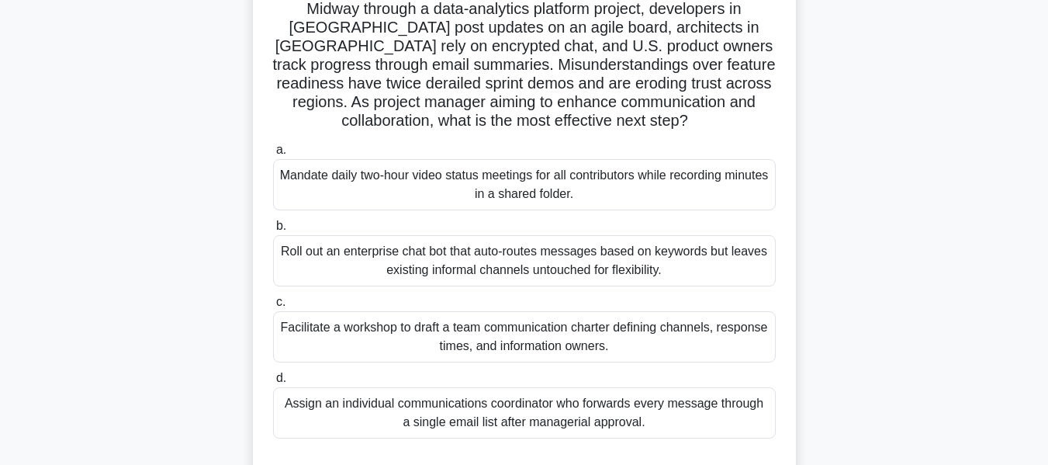
click at [476, 338] on div "Facilitate a workshop to draft a team communication charter defining channels, …" at bounding box center [524, 336] width 503 height 51
click at [273, 307] on input "c. Facilitate a workshop to draft a team communication charter defining channel…" at bounding box center [273, 302] width 0 height 10
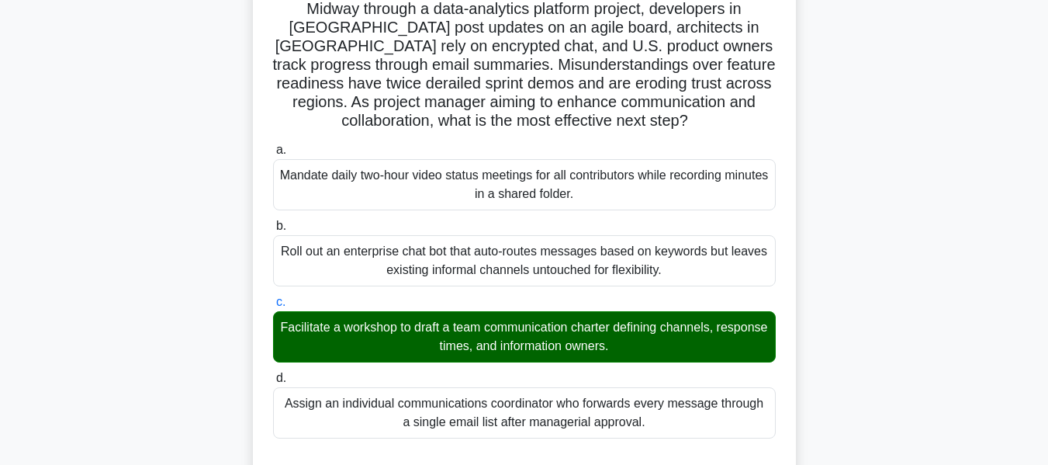
scroll to position [500, 0]
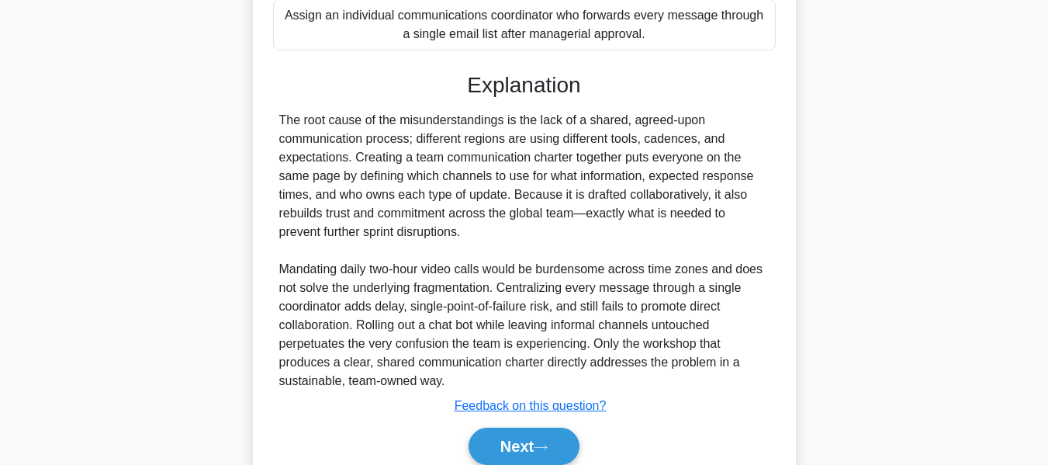
drag, startPoint x: 499, startPoint y: 448, endPoint x: 692, endPoint y: 372, distance: 207.9
click at [499, 448] on button "Next" at bounding box center [524, 445] width 111 height 37
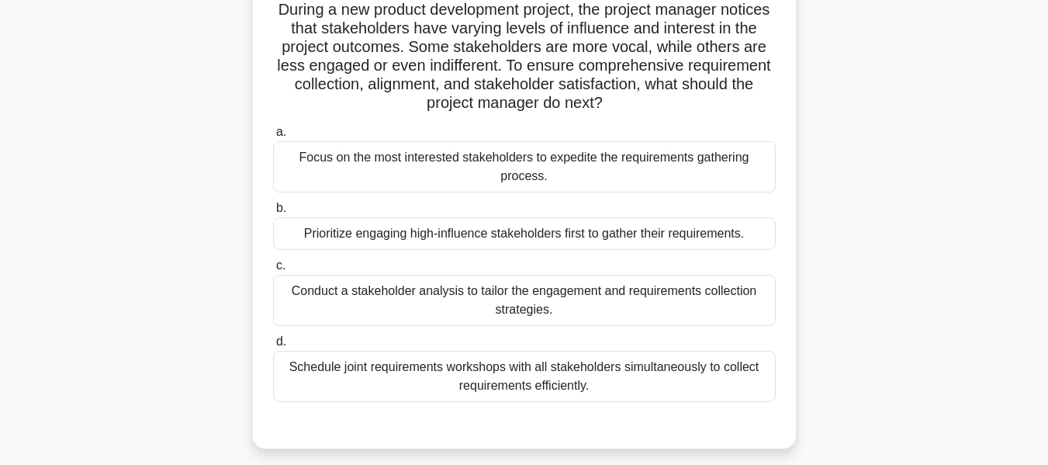
scroll to position [117, 0]
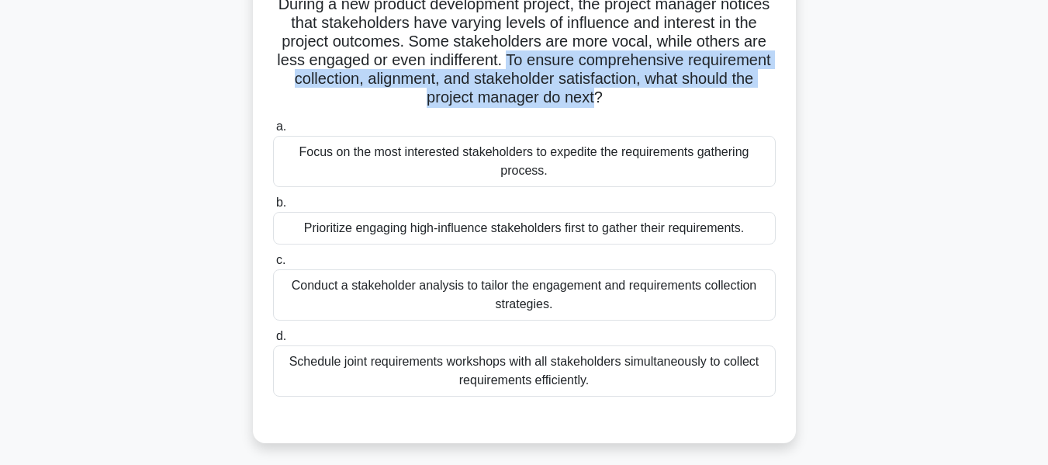
drag, startPoint x: 592, startPoint y: 55, endPoint x: 634, endPoint y: 95, distance: 58.2
click at [634, 95] on h5 "During a new product development project, the project manager notices that stak…" at bounding box center [525, 51] width 506 height 113
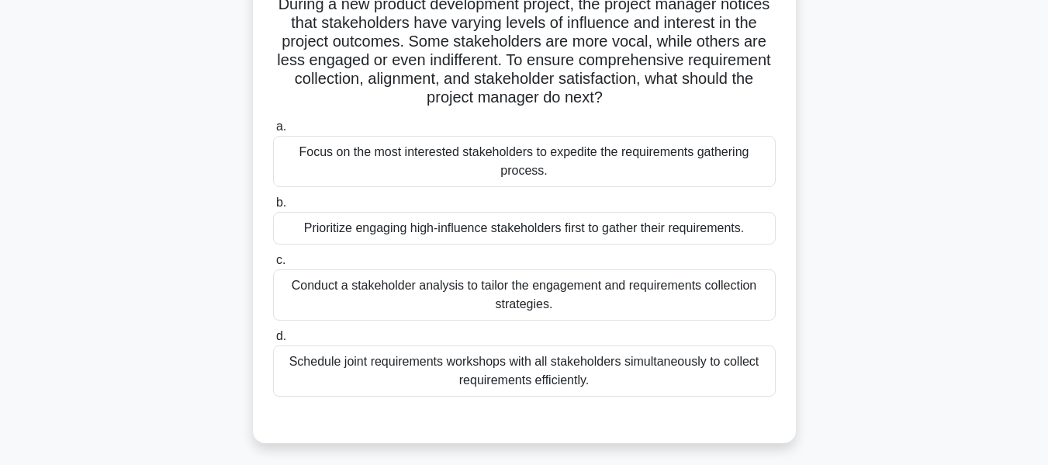
click at [474, 296] on div "Conduct a stakeholder analysis to tailor the engagement and requirements collec…" at bounding box center [524, 294] width 503 height 51
click at [273, 265] on input "c. Conduct a stakeholder analysis to tailor the engagement and requirements col…" at bounding box center [273, 260] width 0 height 10
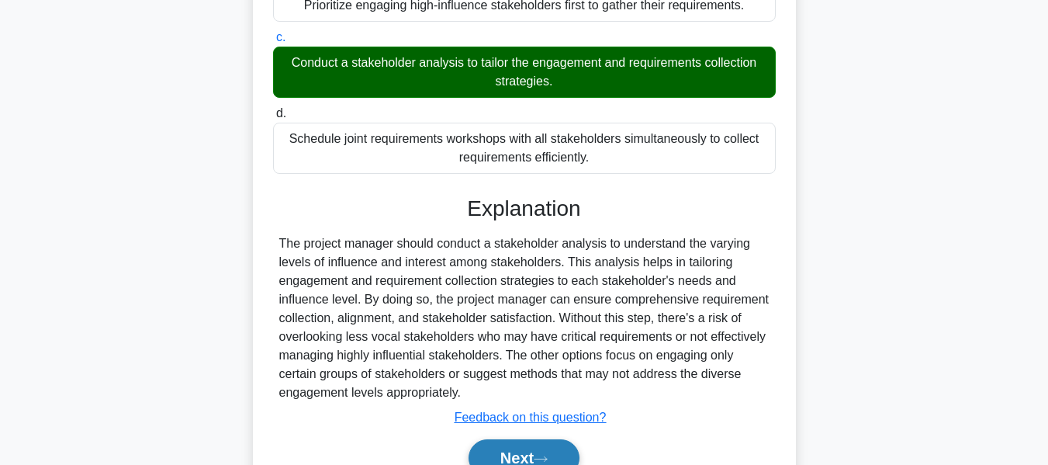
scroll to position [418, 0]
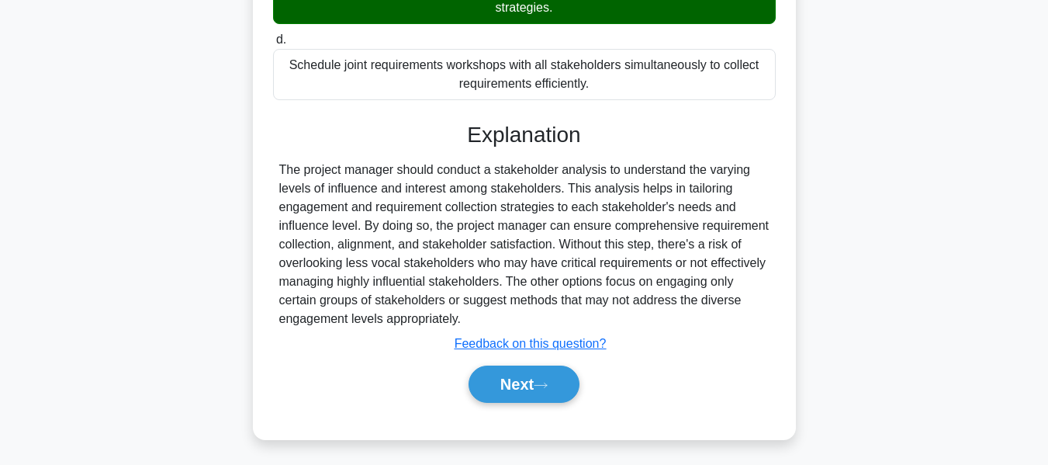
drag, startPoint x: 524, startPoint y: 375, endPoint x: 875, endPoint y: 255, distance: 371.2
click at [524, 375] on button "Next" at bounding box center [524, 383] width 111 height 37
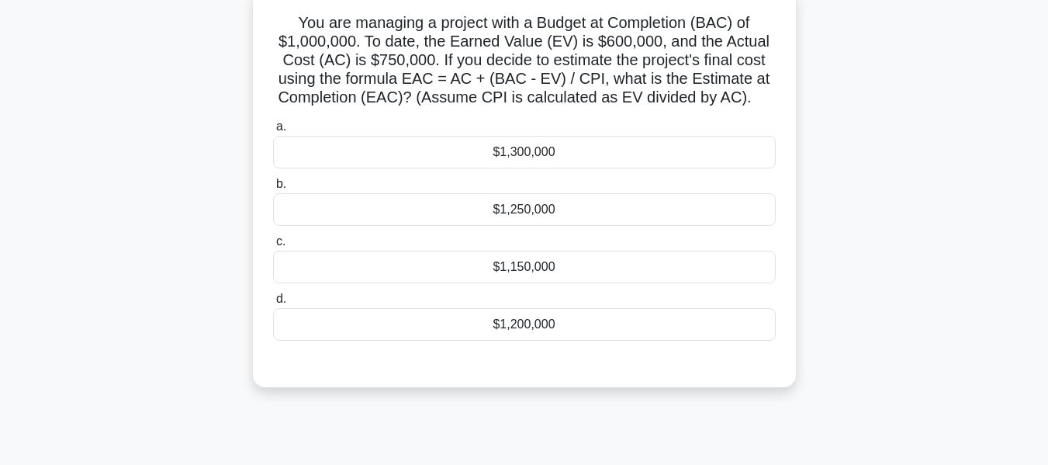
scroll to position [114, 0]
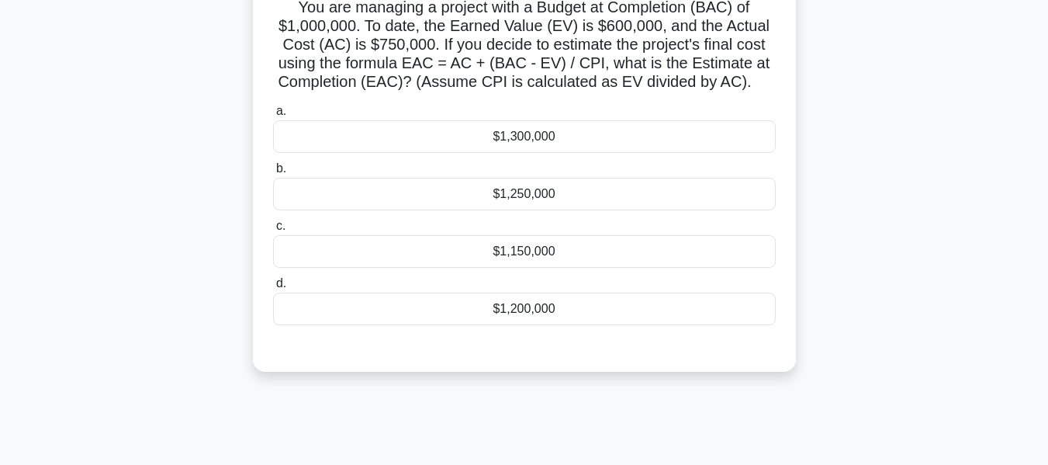
click at [523, 199] on div "$1,250,000" at bounding box center [524, 194] width 503 height 33
click at [273, 174] on input "b. $1,250,000" at bounding box center [273, 169] width 0 height 10
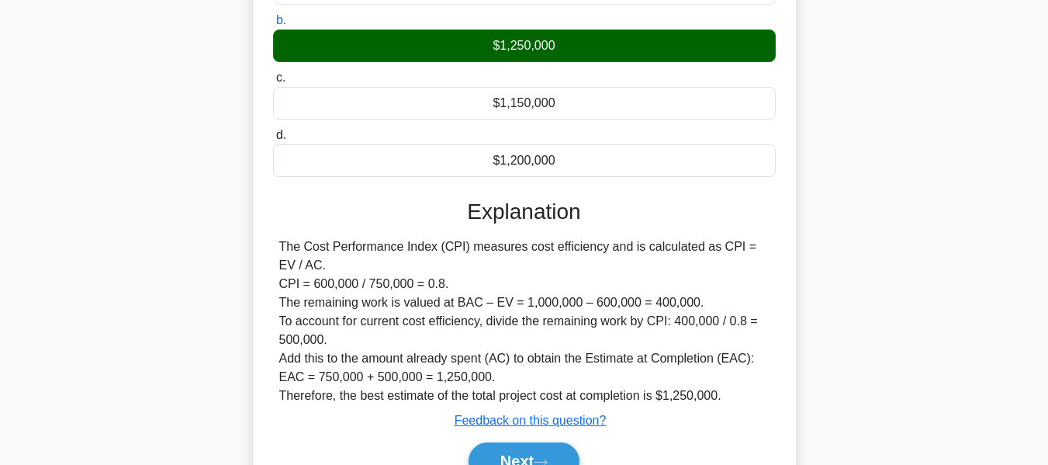
scroll to position [373, 0]
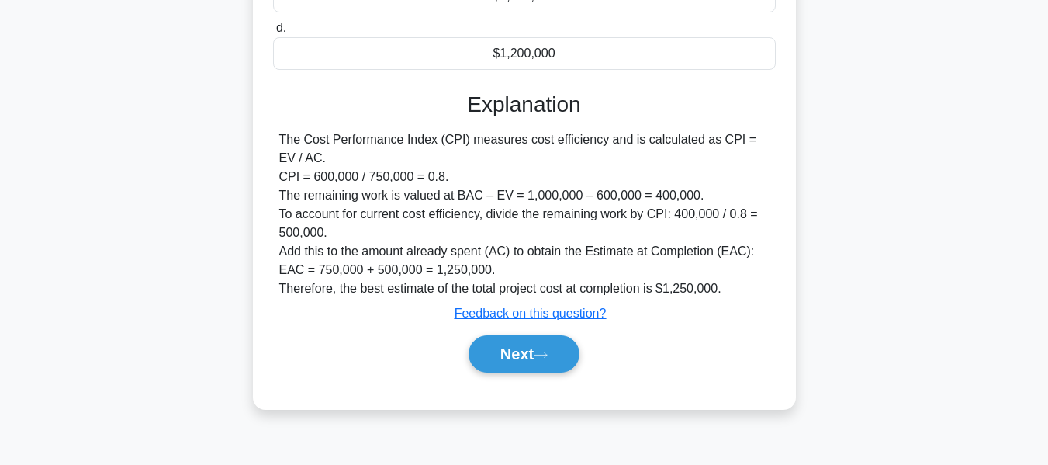
drag, startPoint x: 528, startPoint y: 344, endPoint x: 957, endPoint y: 220, distance: 446.8
click at [528, 344] on button "Next" at bounding box center [524, 353] width 111 height 37
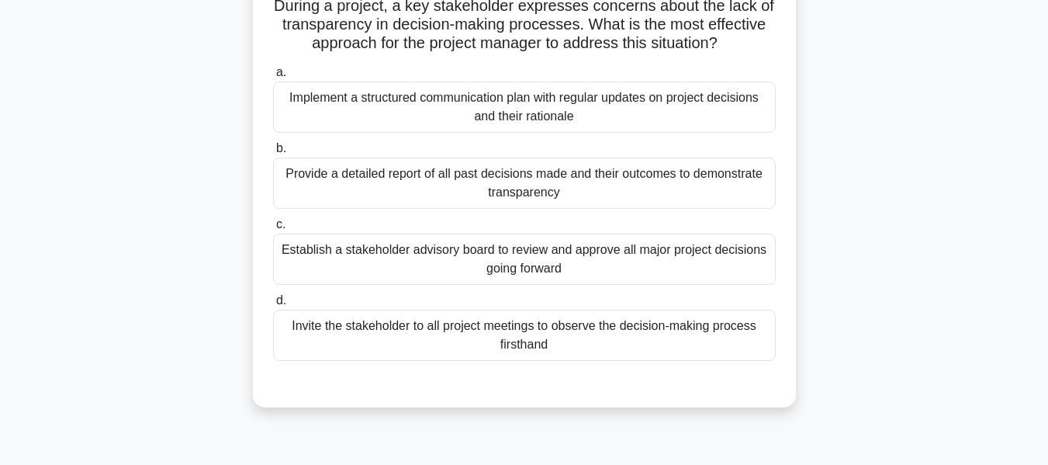
scroll to position [112, 0]
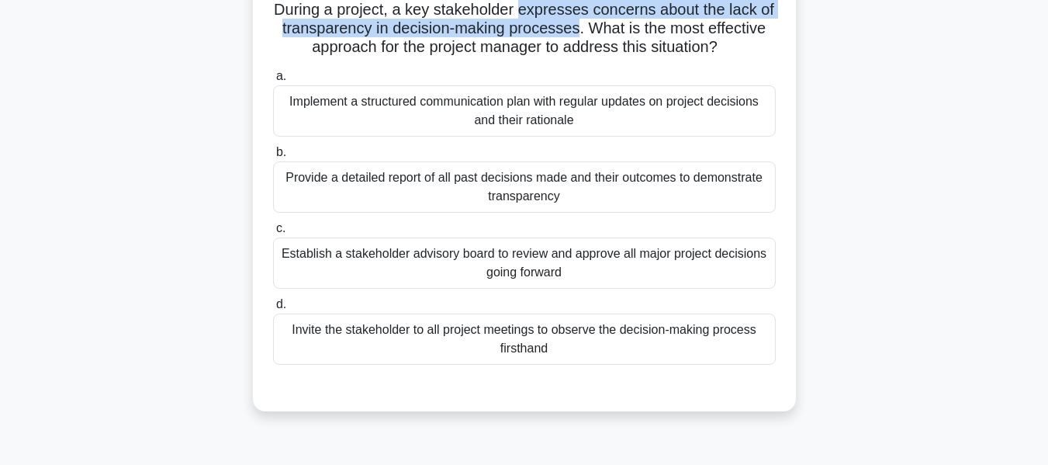
drag, startPoint x: 531, startPoint y: 13, endPoint x: 619, endPoint y: 25, distance: 88.4
click at [619, 25] on h5 "During a project, a key stakeholder expresses concerns about the lack of transp…" at bounding box center [525, 28] width 506 height 57
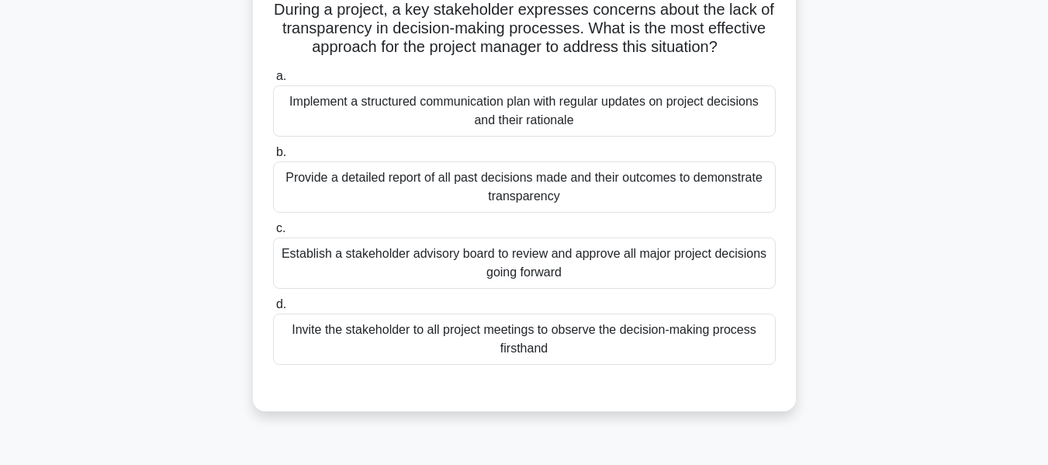
click at [455, 111] on div "Implement a structured communication plan with regular updates on project decis…" at bounding box center [524, 110] width 503 height 51
click at [273, 81] on input "a. Implement a structured communication plan with regular updates on project de…" at bounding box center [273, 76] width 0 height 10
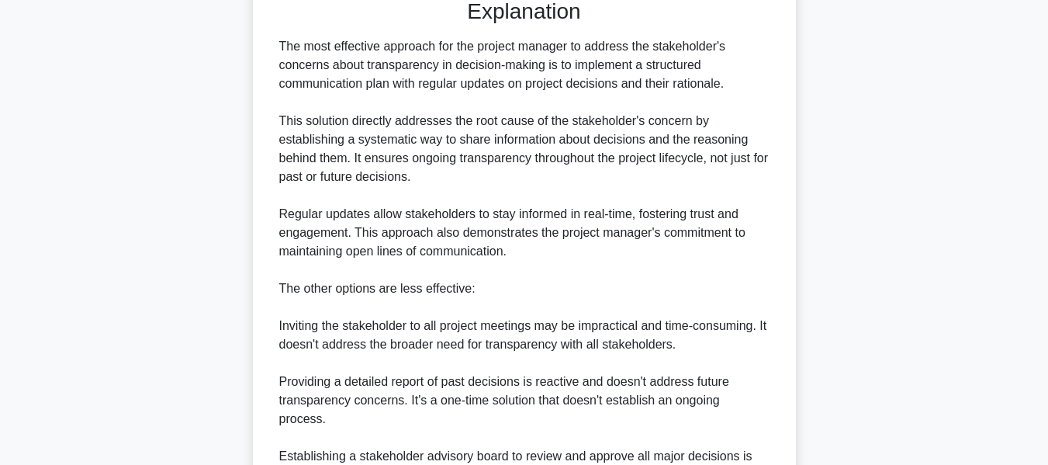
scroll to position [660, 0]
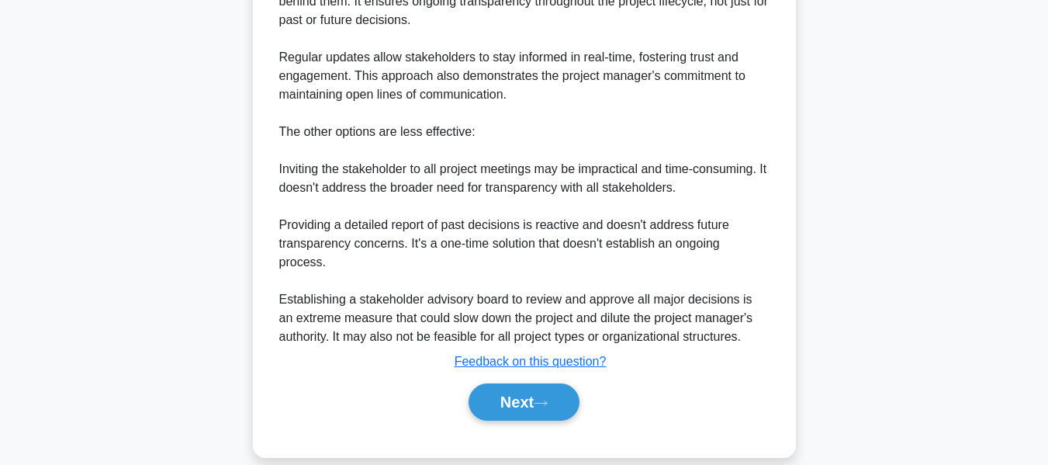
drag, startPoint x: 508, startPoint y: 381, endPoint x: 948, endPoint y: 219, distance: 468.8
click at [508, 383] on button "Next" at bounding box center [524, 401] width 111 height 37
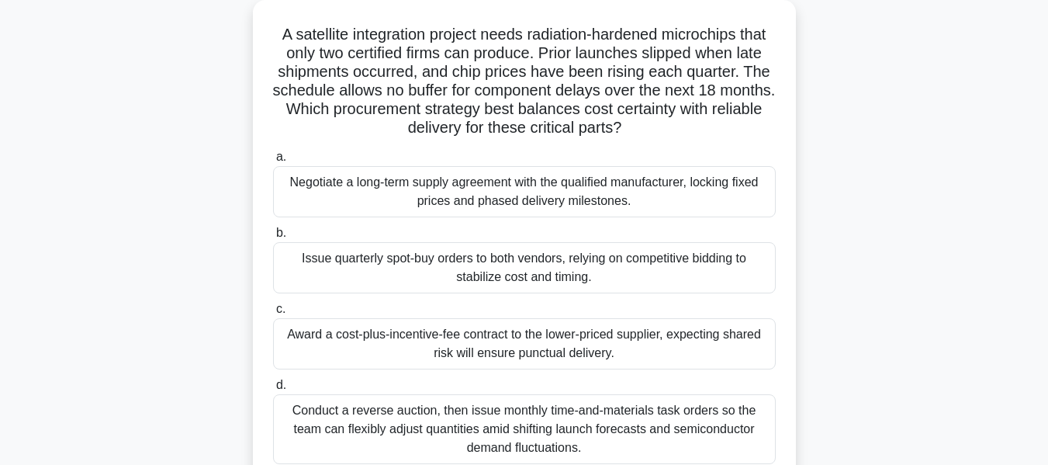
scroll to position [106, 0]
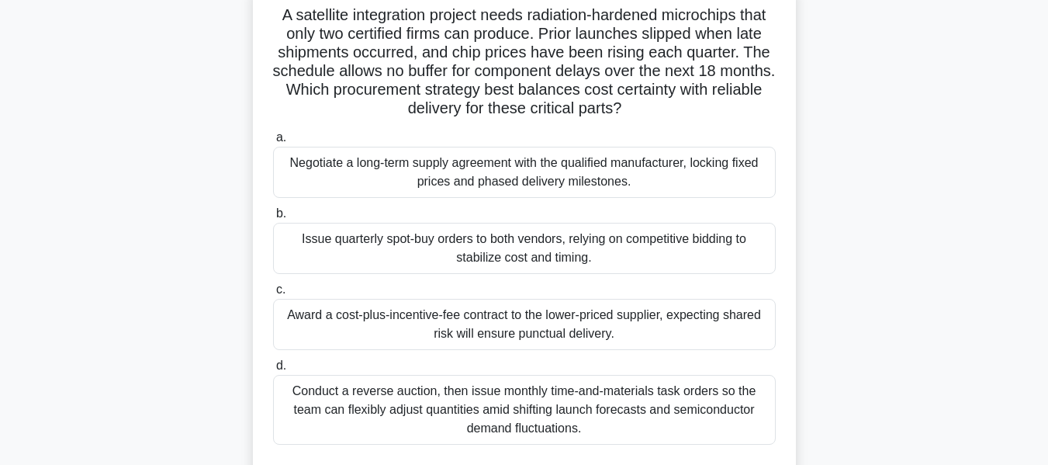
click at [398, 175] on div "Negotiate a long-term supply agreement with the qualified manufacturer, locking…" at bounding box center [524, 172] width 503 height 51
click at [273, 143] on input "a. Negotiate a long-term supply agreement with the qualified manufacturer, lock…" at bounding box center [273, 138] width 0 height 10
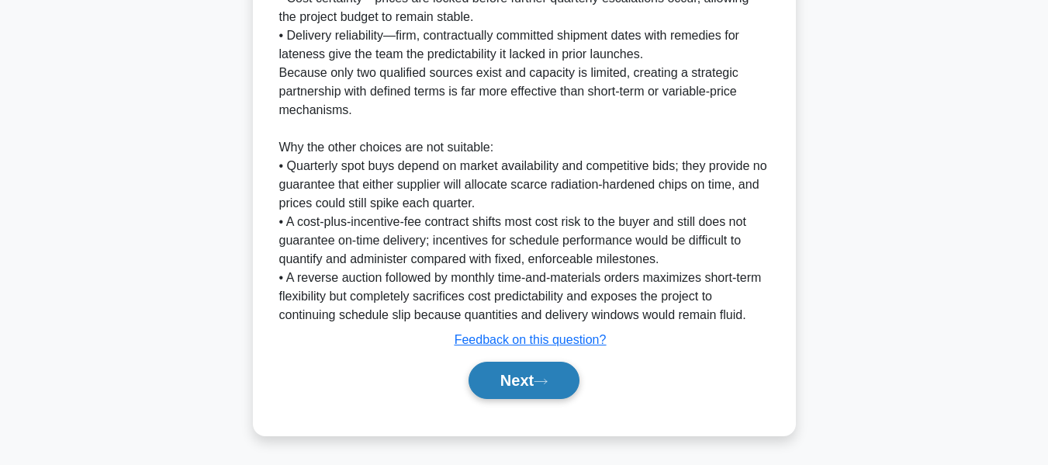
click at [511, 373] on button "Next" at bounding box center [524, 380] width 111 height 37
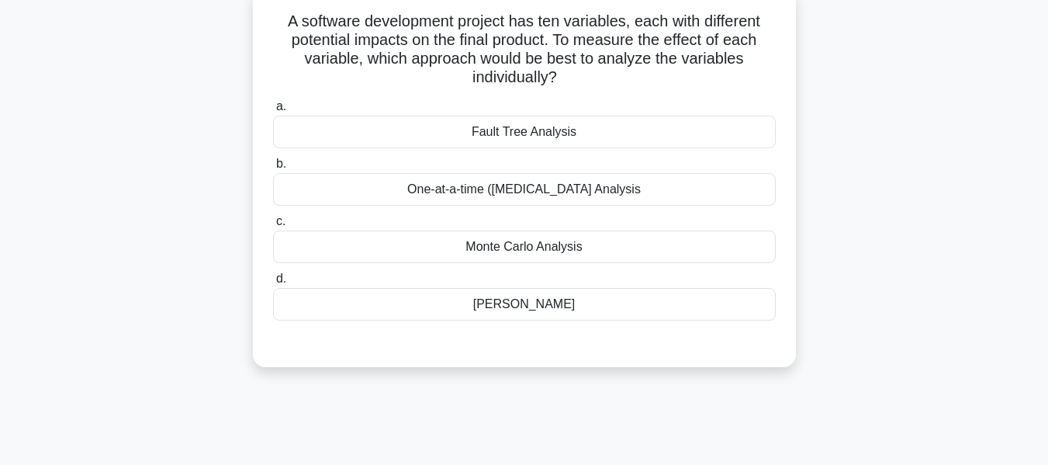
scroll to position [112, 0]
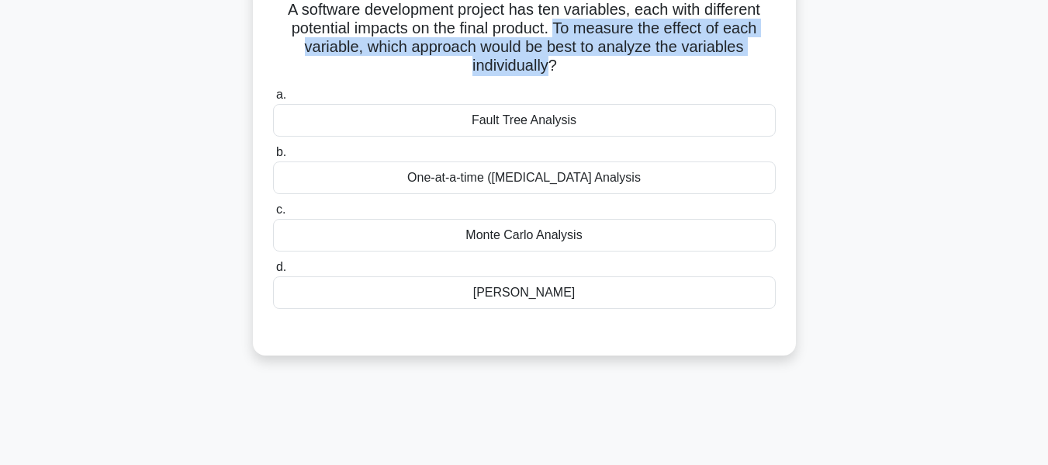
drag, startPoint x: 560, startPoint y: 28, endPoint x: 552, endPoint y: 66, distance: 39.0
click at [552, 66] on h5 "A software development project has ten variables, each with different potential…" at bounding box center [525, 38] width 506 height 76
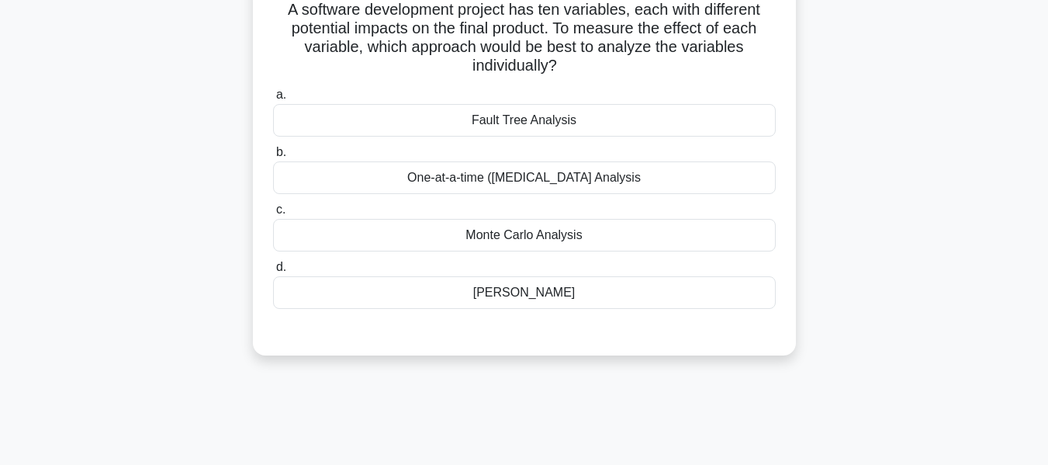
click at [531, 174] on div "One-at-a-time (OAT) Sensitivity Analysis" at bounding box center [524, 177] width 503 height 33
click at [273, 157] on input "b. One-at-a-time (OAT) Sensitivity Analysis" at bounding box center [273, 152] width 0 height 10
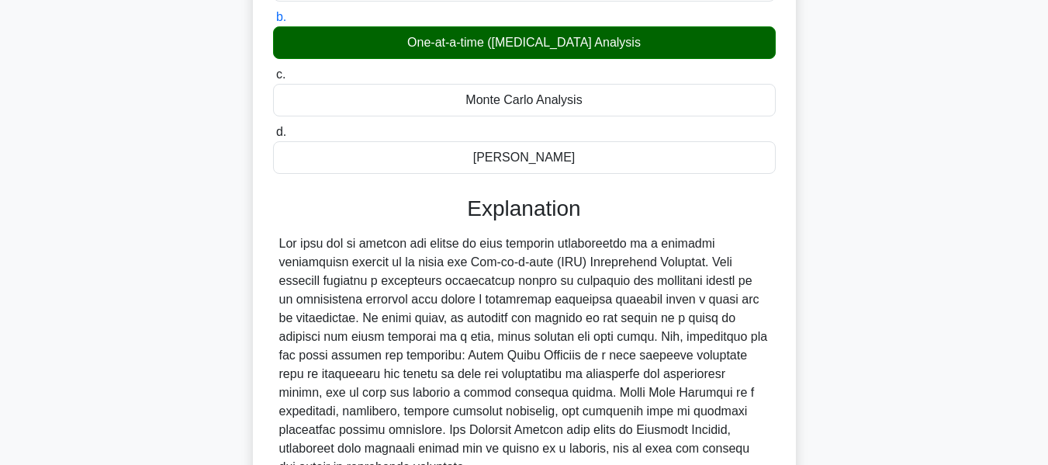
scroll to position [381, 0]
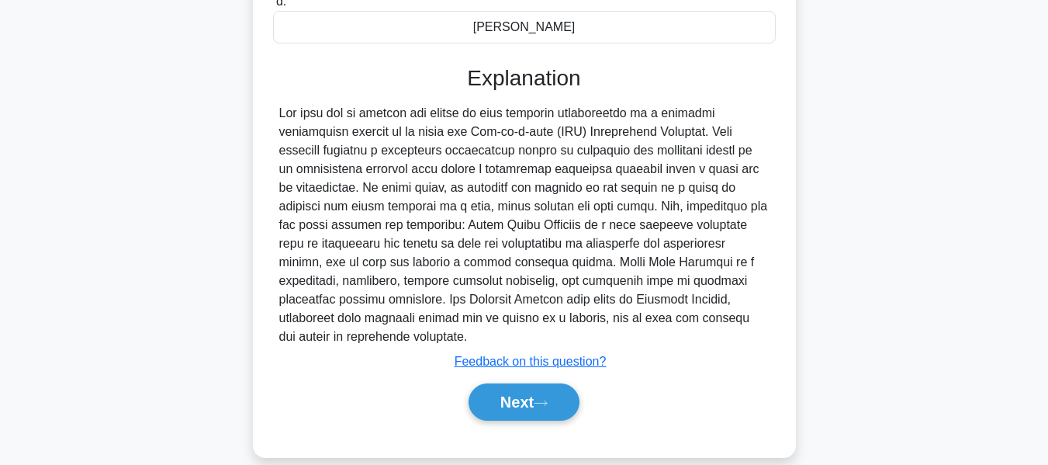
click at [514, 383] on button "Next" at bounding box center [524, 401] width 111 height 37
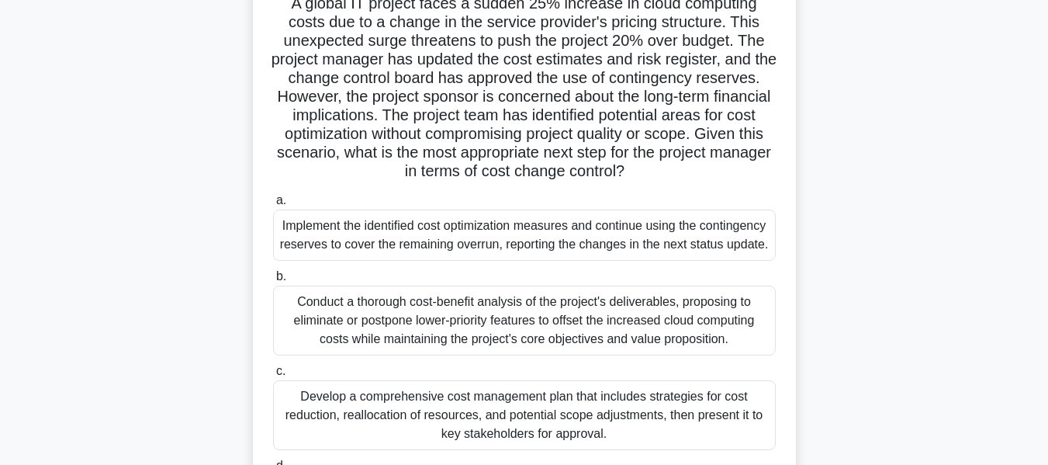
scroll to position [116, 0]
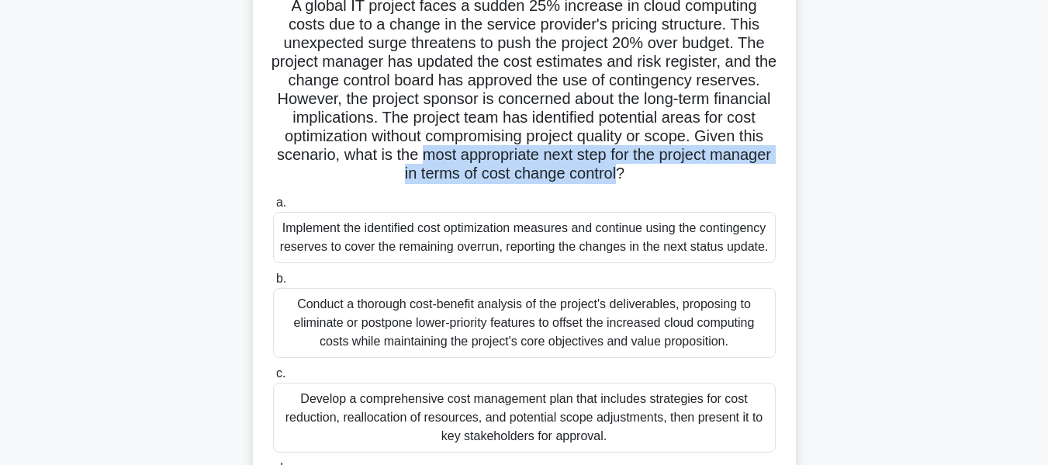
drag, startPoint x: 552, startPoint y: 154, endPoint x: 694, endPoint y: 175, distance: 144.4
click at [694, 175] on h5 "A global IT project faces a sudden 25% increase in cloud computing costs due to…" at bounding box center [525, 90] width 506 height 188
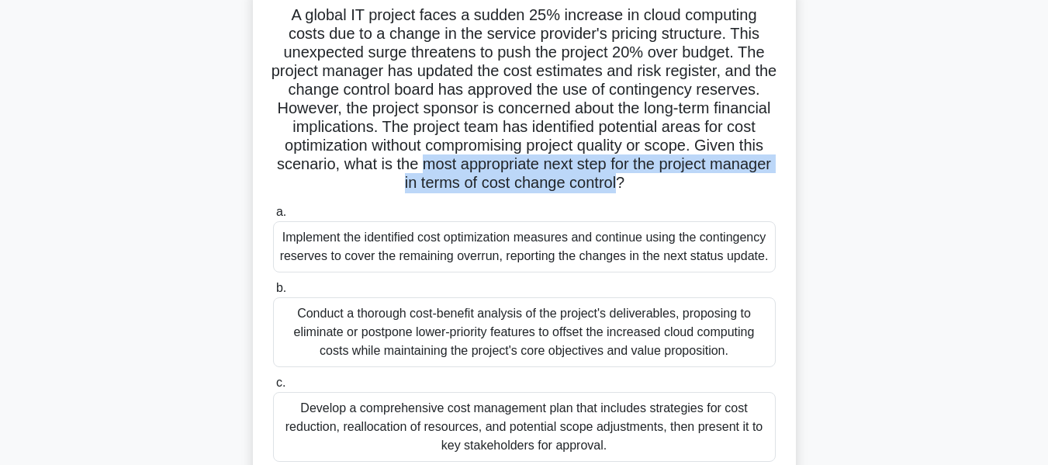
scroll to position [111, 0]
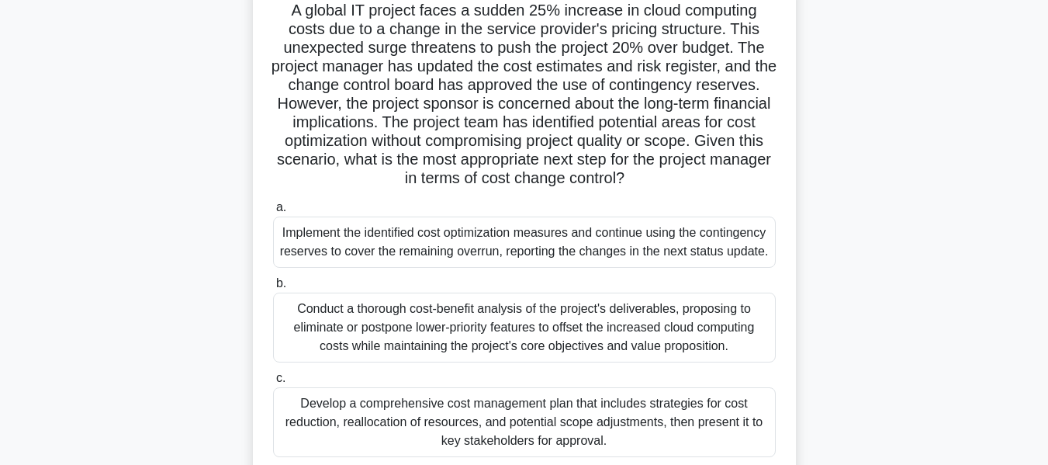
click at [484, 323] on div "Conduct a thorough cost-benefit analysis of the project's deliverables, proposi…" at bounding box center [524, 327] width 503 height 70
click at [273, 289] on input "b. Conduct a thorough cost-benefit analysis of the project's deliverables, prop…" at bounding box center [273, 284] width 0 height 10
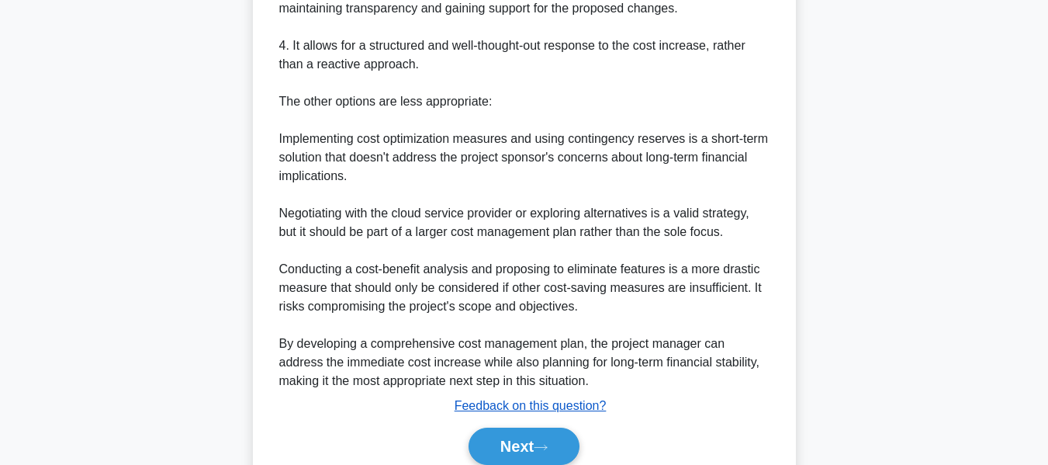
scroll to position [1053, 0]
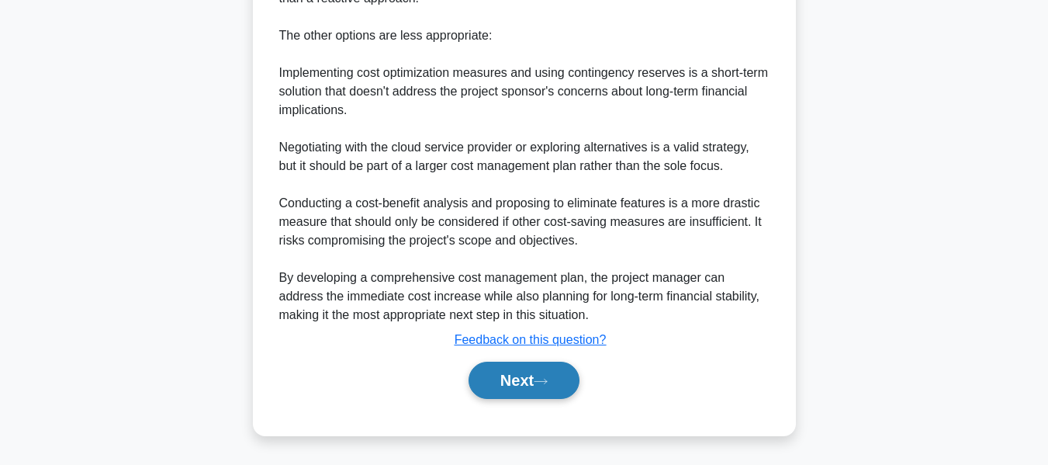
click at [510, 380] on button "Next" at bounding box center [524, 380] width 111 height 37
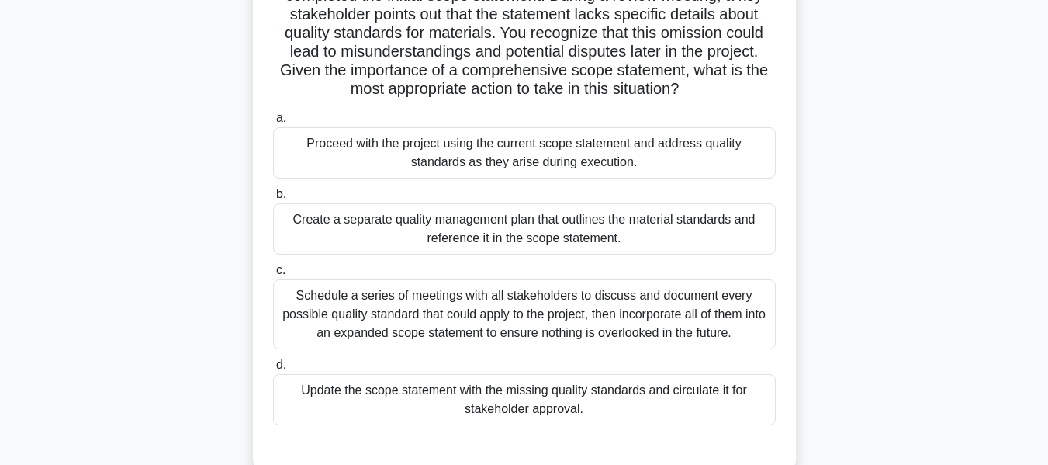
scroll to position [155, 0]
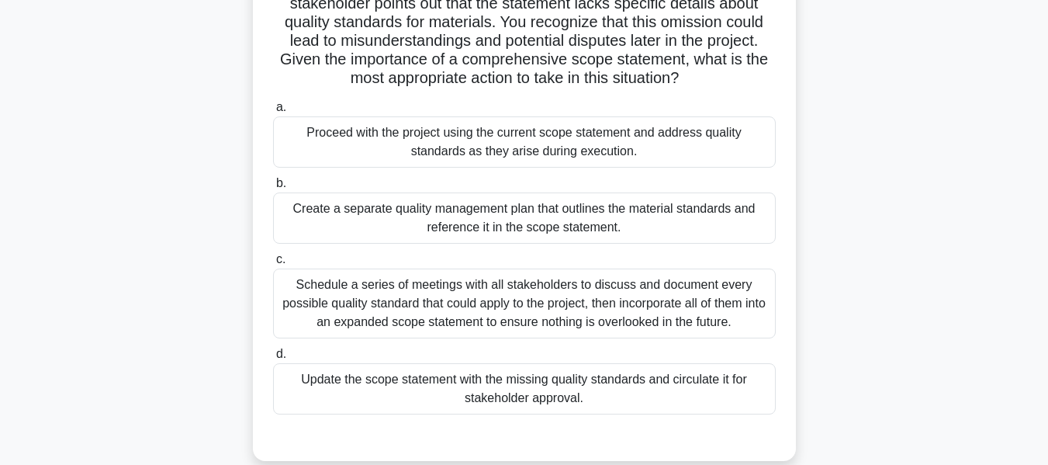
click at [505, 378] on div "Update the scope statement with the missing quality standards and circulate it …" at bounding box center [524, 388] width 503 height 51
click at [273, 359] on input "d. Update the scope statement with the missing quality standards and circulate …" at bounding box center [273, 354] width 0 height 10
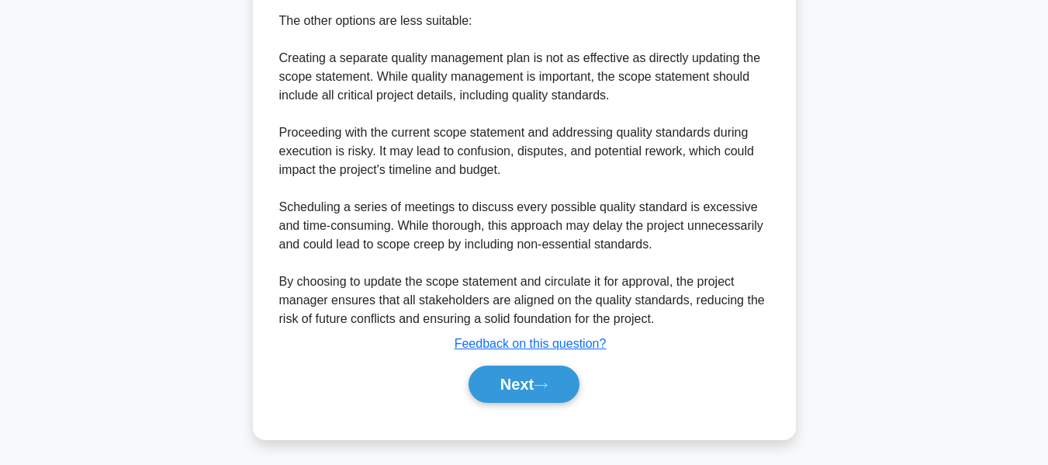
drag, startPoint x: 521, startPoint y: 379, endPoint x: 984, endPoint y: 270, distance: 475.9
click at [521, 379] on button "Next" at bounding box center [524, 383] width 111 height 37
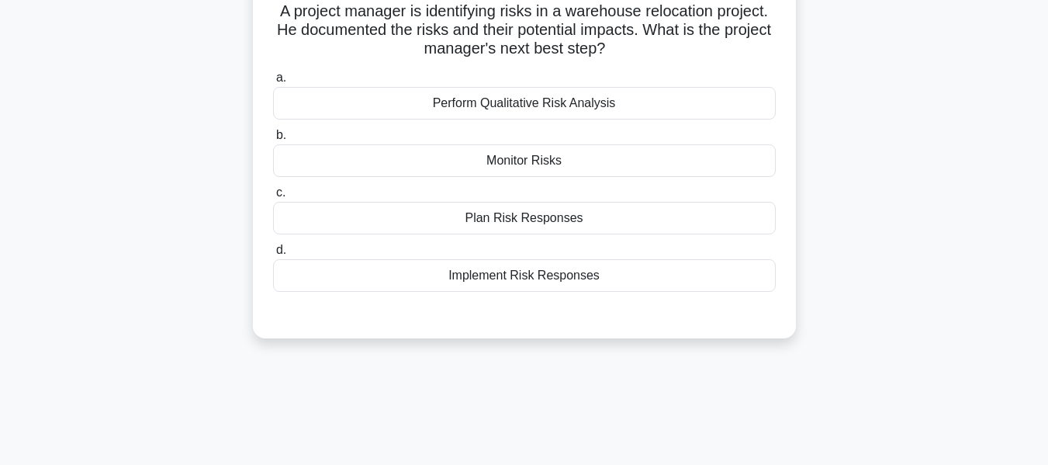
scroll to position [108, 0]
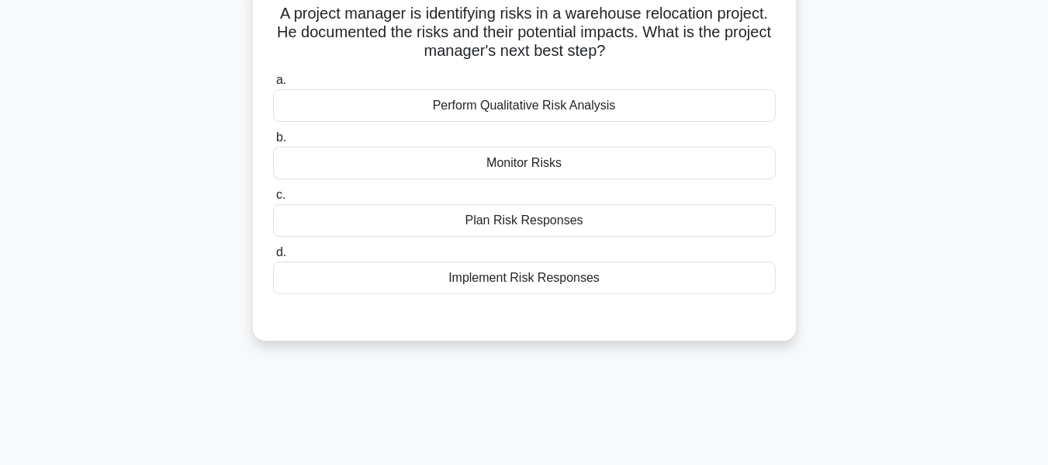
click at [521, 110] on div "Perform Qualitative Risk Analysis" at bounding box center [524, 105] width 503 height 33
click at [273, 85] on input "a. Perform Qualitative Risk Analysis" at bounding box center [273, 80] width 0 height 10
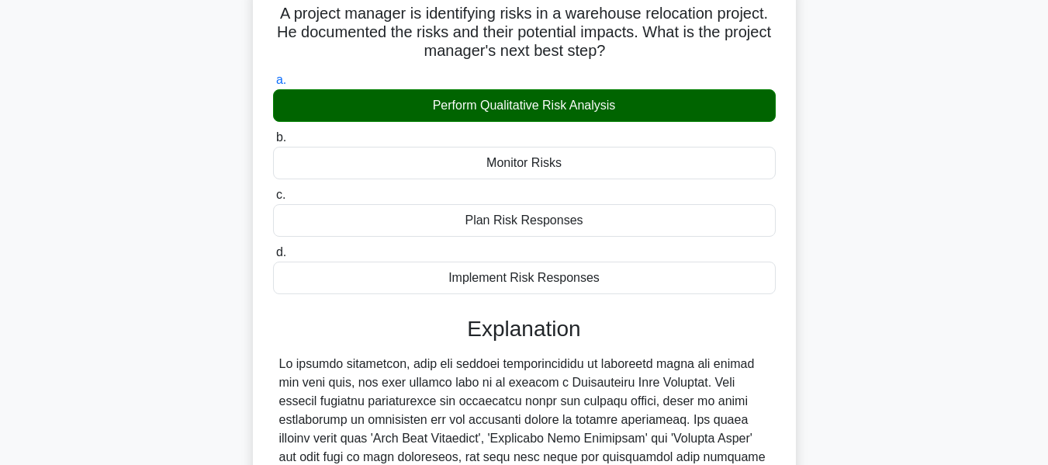
scroll to position [400, 0]
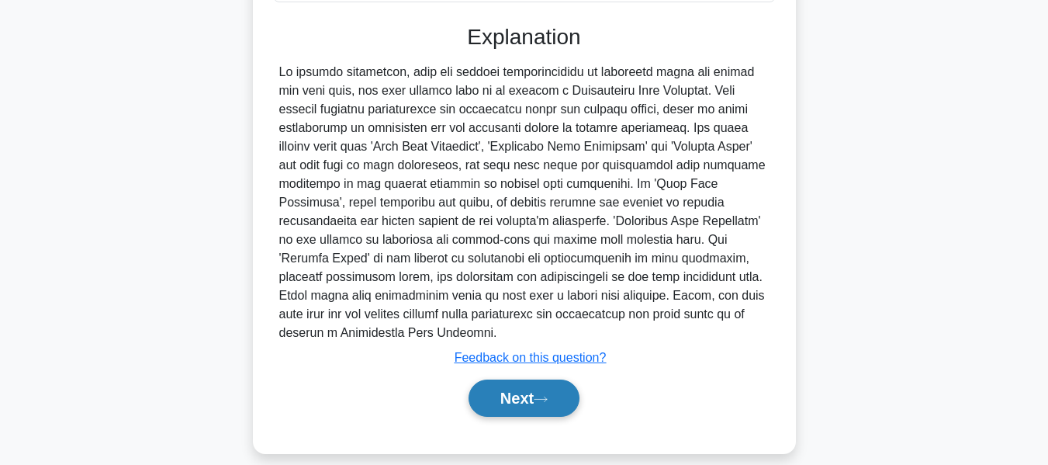
click at [523, 379] on button "Next" at bounding box center [524, 397] width 111 height 37
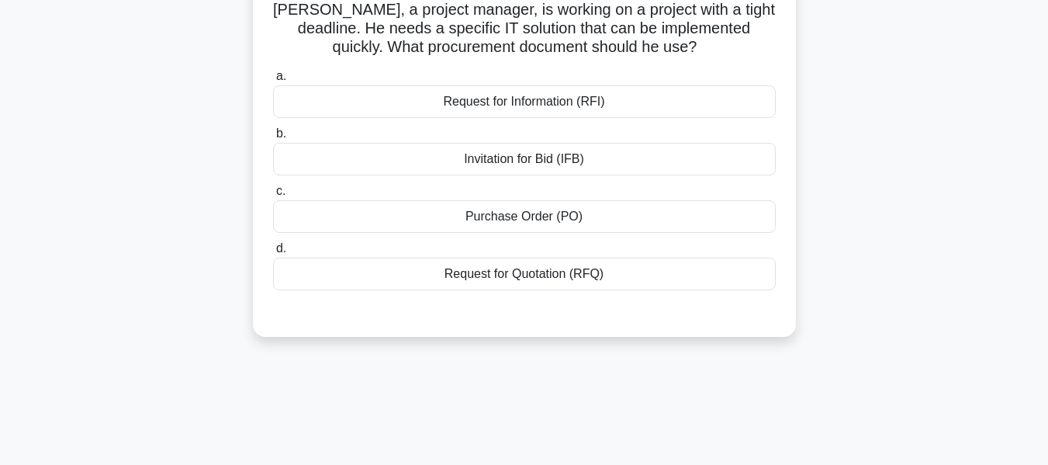
scroll to position [114, 0]
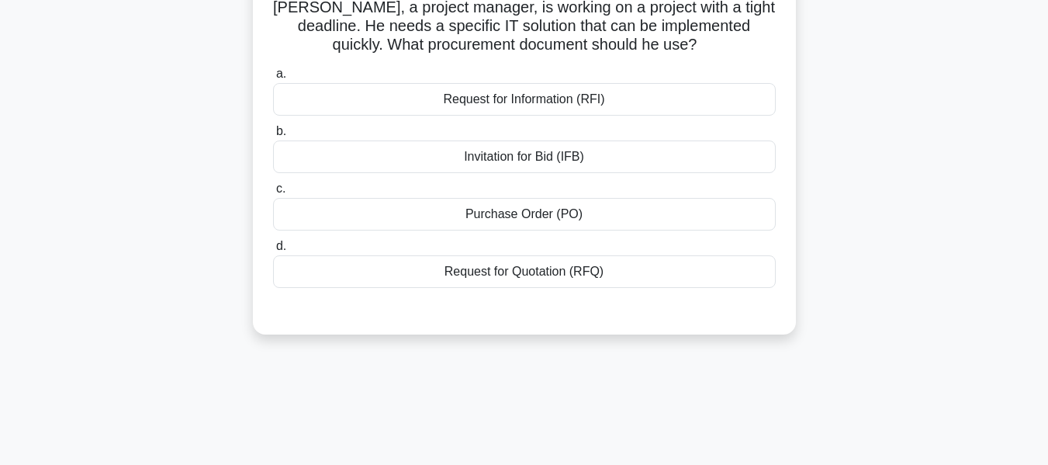
click at [510, 272] on div "Request for Quotation (RFQ)" at bounding box center [524, 271] width 503 height 33
click at [273, 251] on input "d. Request for Quotation (RFQ)" at bounding box center [273, 246] width 0 height 10
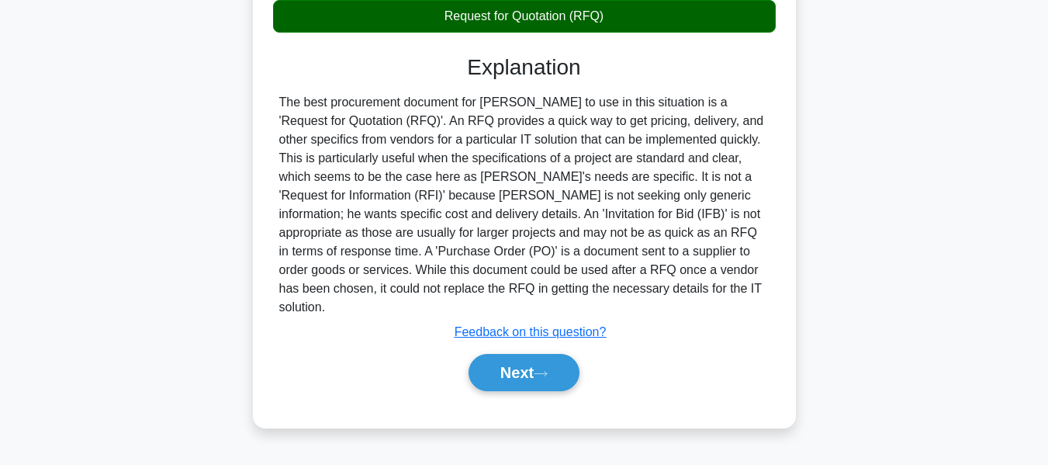
drag, startPoint x: 507, startPoint y: 349, endPoint x: 933, endPoint y: 221, distance: 444.0
click at [507, 354] on button "Next" at bounding box center [524, 372] width 111 height 37
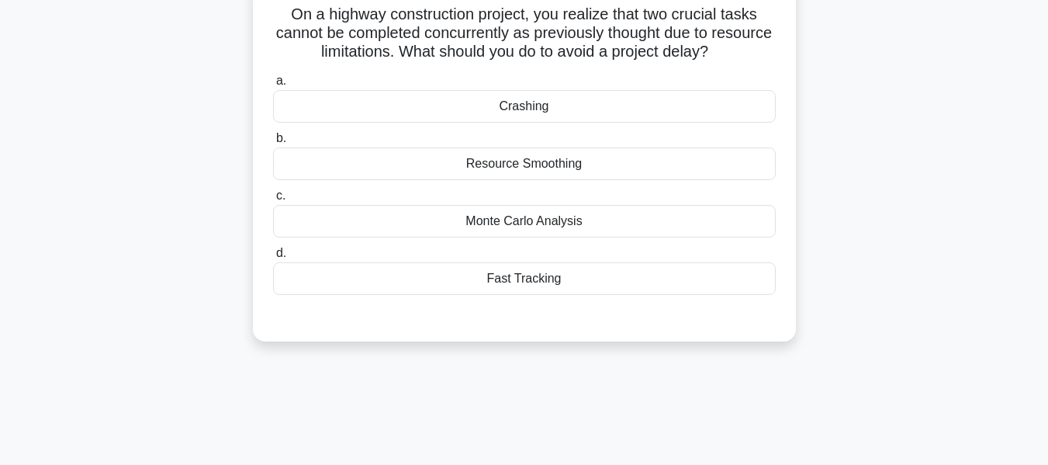
scroll to position [112, 0]
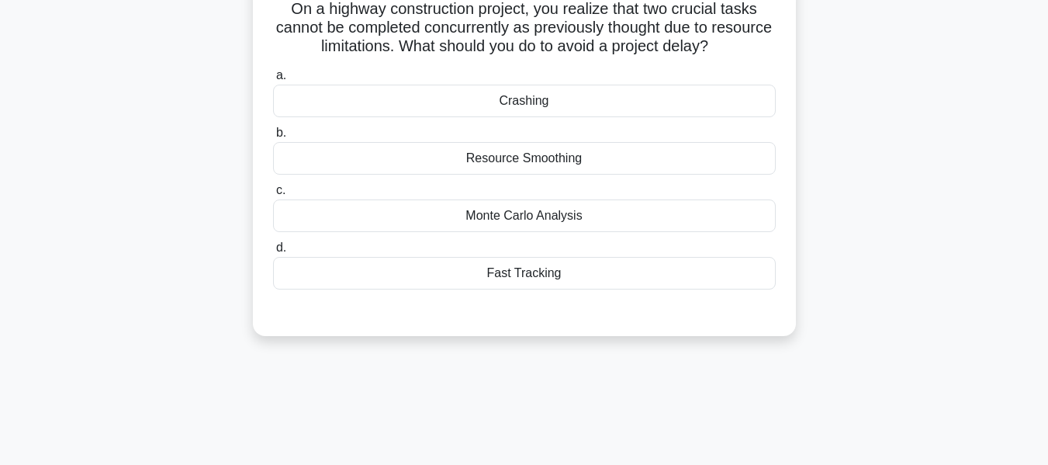
click at [493, 157] on div "Resource Smoothing" at bounding box center [524, 158] width 503 height 33
click at [273, 138] on input "b. Resource Smoothing" at bounding box center [273, 133] width 0 height 10
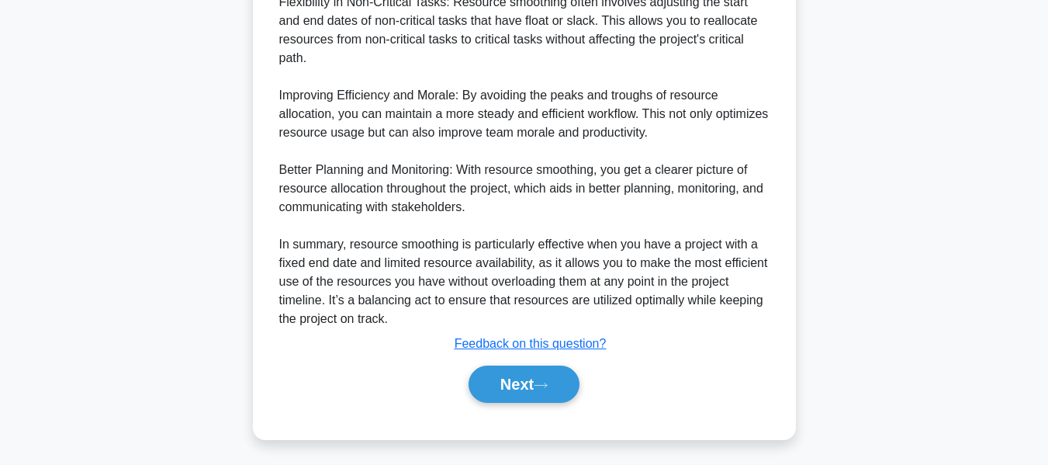
drag, startPoint x: 517, startPoint y: 382, endPoint x: 875, endPoint y: 207, distance: 398.0
click at [517, 382] on button "Next" at bounding box center [524, 383] width 111 height 37
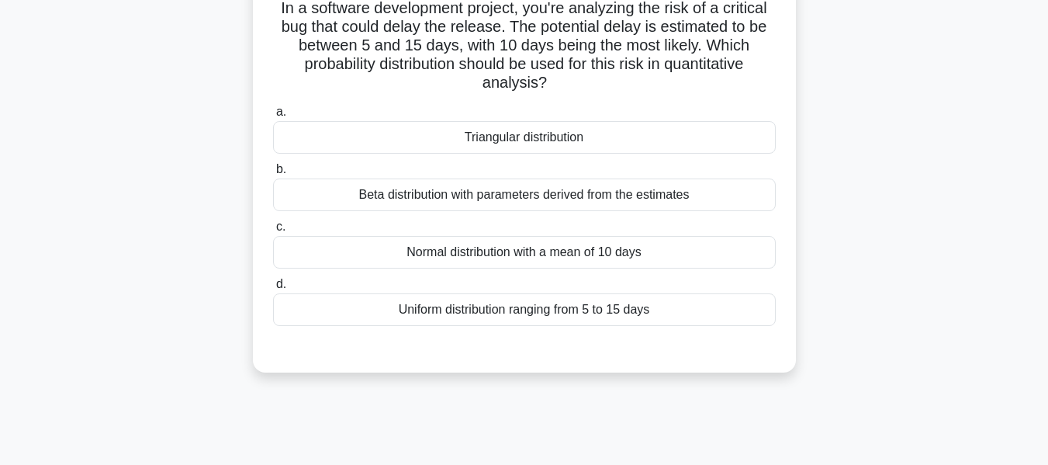
scroll to position [109, 0]
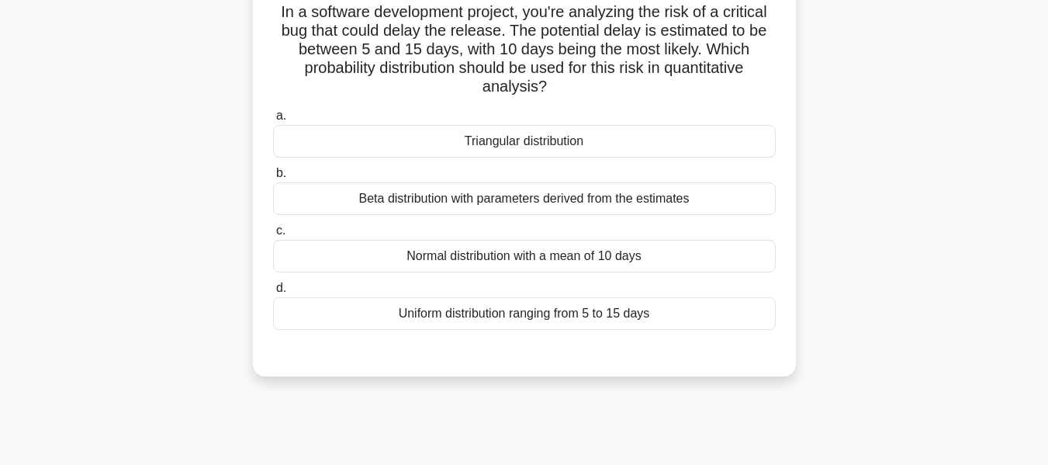
click at [545, 141] on div "Triangular distribution" at bounding box center [524, 141] width 503 height 33
click at [273, 121] on input "a. Triangular distribution" at bounding box center [273, 116] width 0 height 10
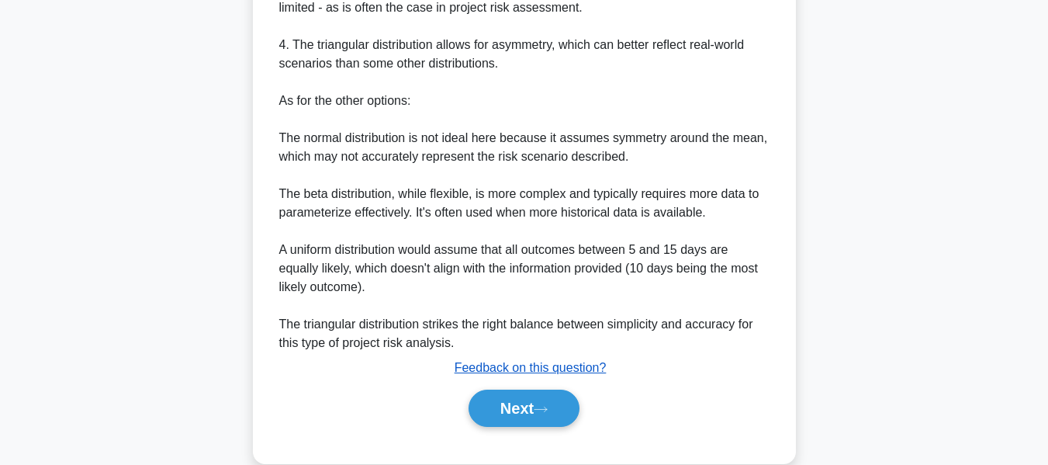
scroll to position [716, 0]
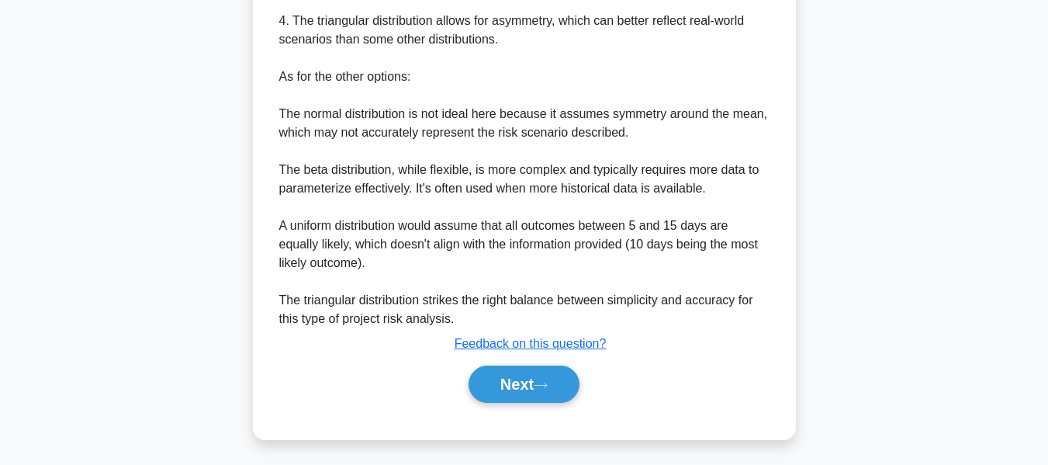
drag, startPoint x: 500, startPoint y: 376, endPoint x: 802, endPoint y: 265, distance: 322.5
click at [500, 376] on button "Next" at bounding box center [524, 383] width 111 height 37
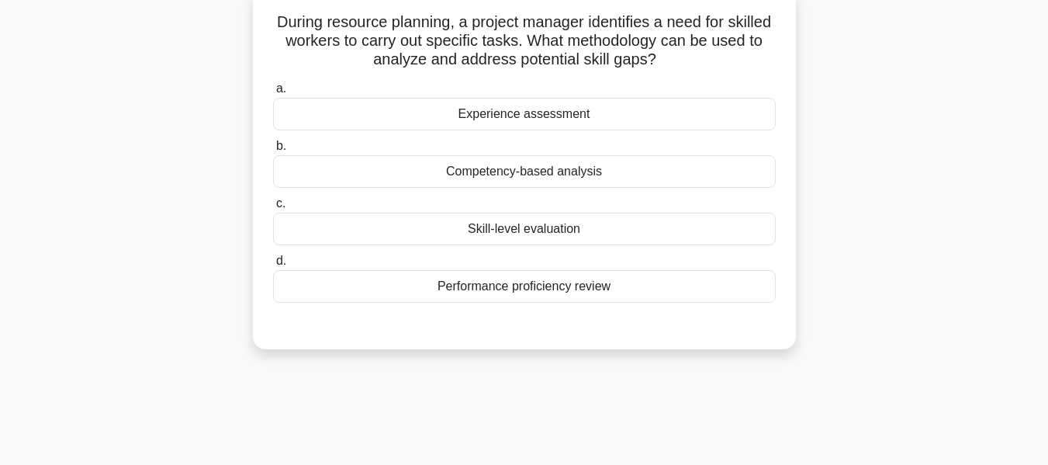
scroll to position [111, 0]
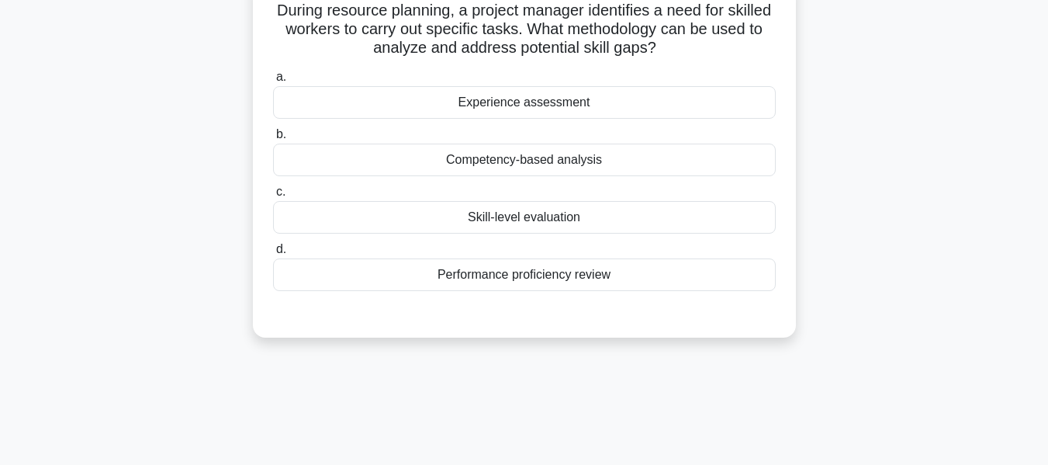
click at [509, 158] on div "Competency-based analysis" at bounding box center [524, 160] width 503 height 33
click at [273, 140] on input "b. Competency-based analysis" at bounding box center [273, 135] width 0 height 10
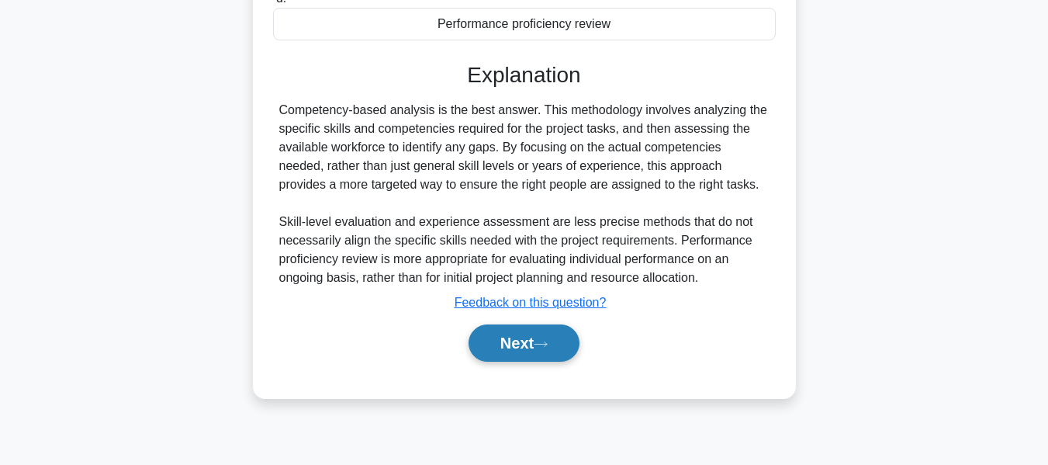
scroll to position [373, 0]
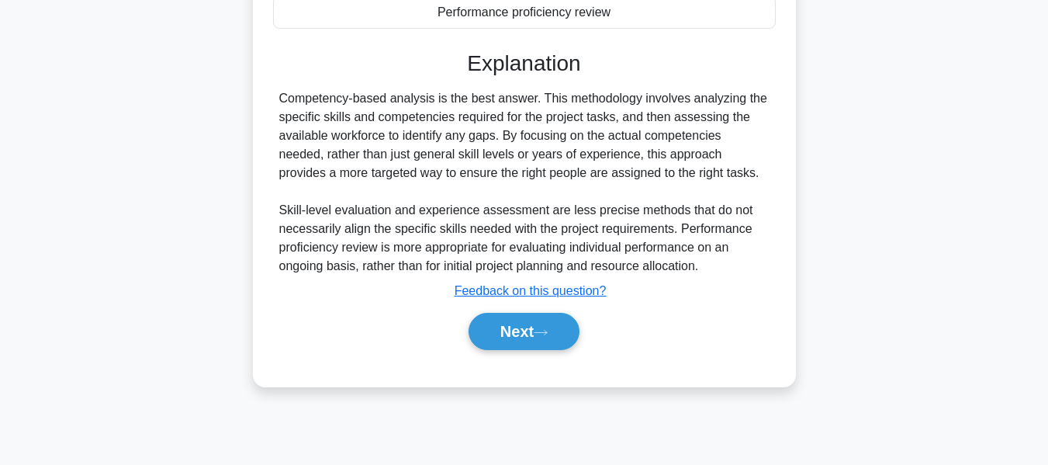
click at [504, 329] on button "Next" at bounding box center [524, 331] width 111 height 37
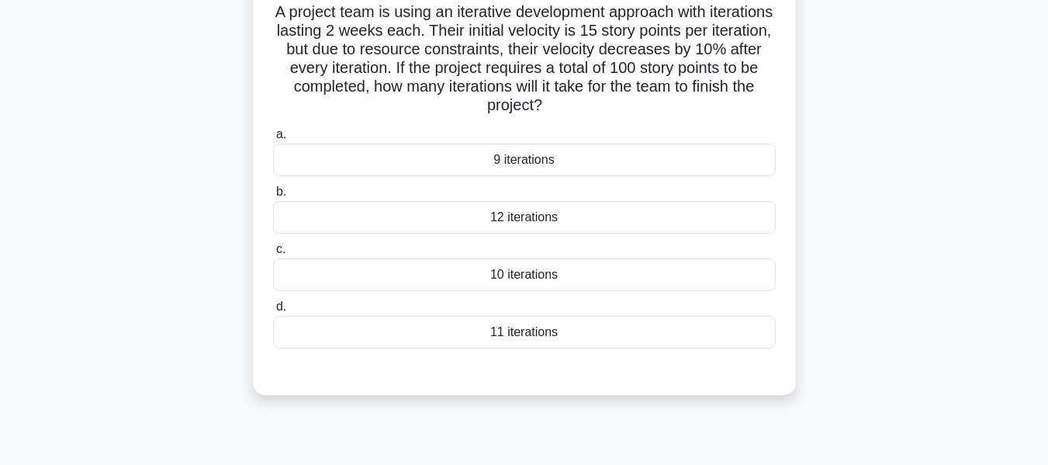
scroll to position [106, 0]
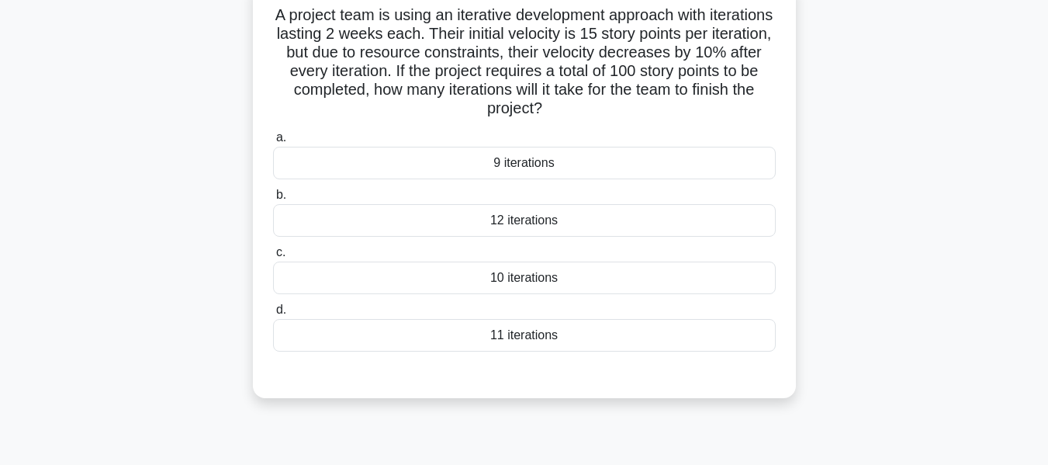
click at [500, 338] on div "11 iterations" at bounding box center [524, 335] width 503 height 33
click at [273, 315] on input "d. 11 iterations" at bounding box center [273, 310] width 0 height 10
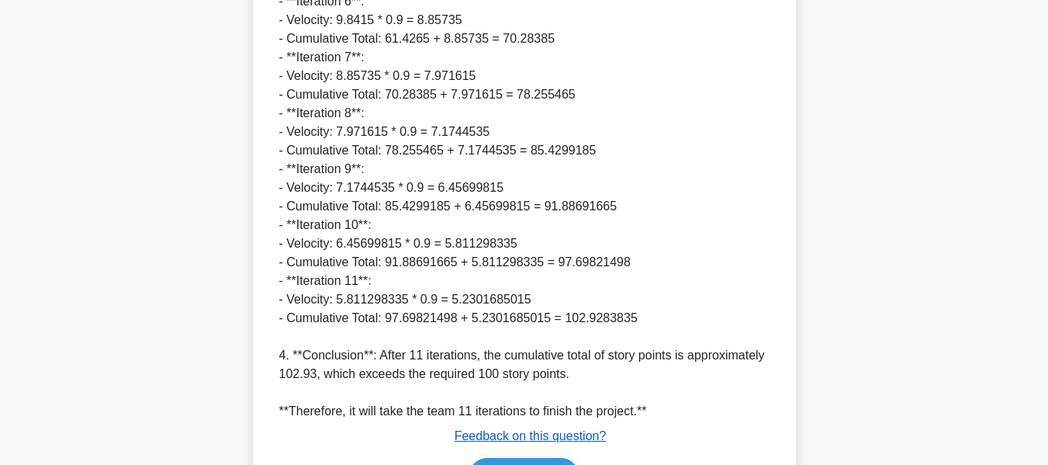
scroll to position [1070, 0]
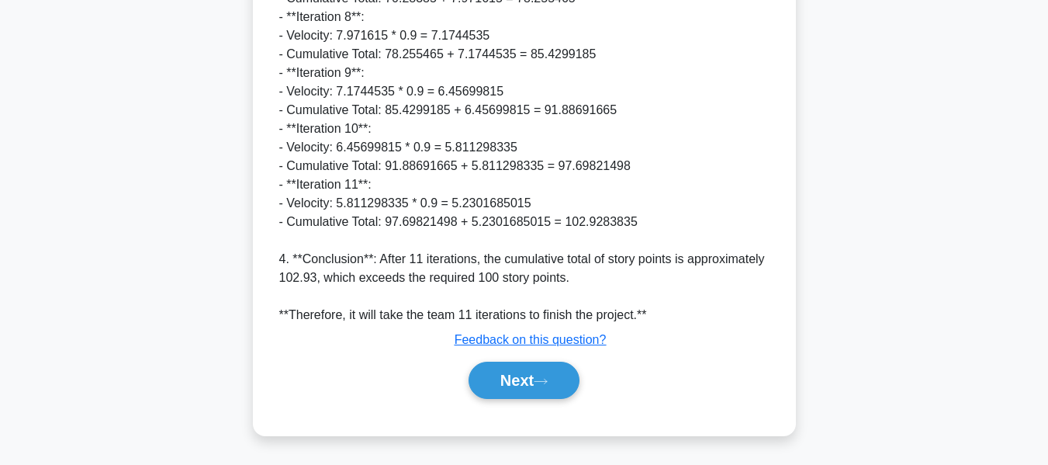
drag, startPoint x: 506, startPoint y: 381, endPoint x: 690, endPoint y: 266, distance: 217.4
click at [507, 381] on button "Next" at bounding box center [524, 380] width 111 height 37
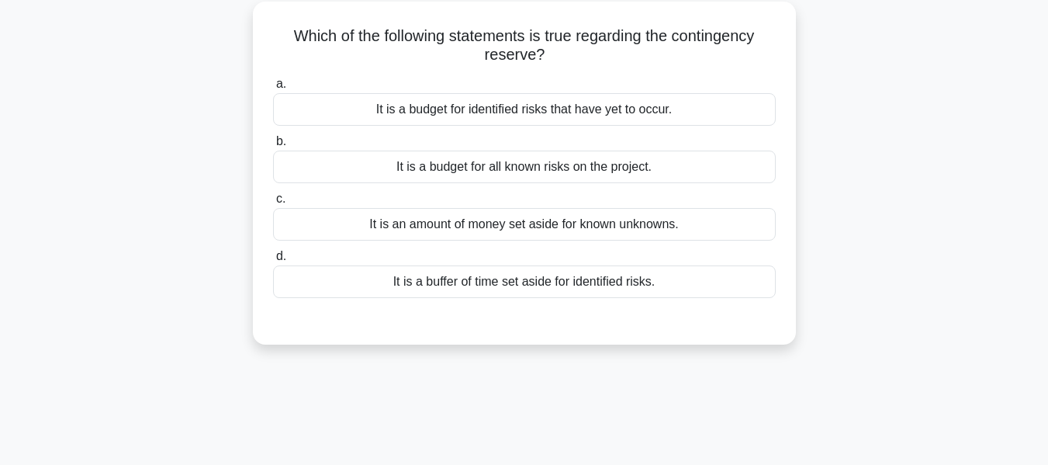
scroll to position [91, 0]
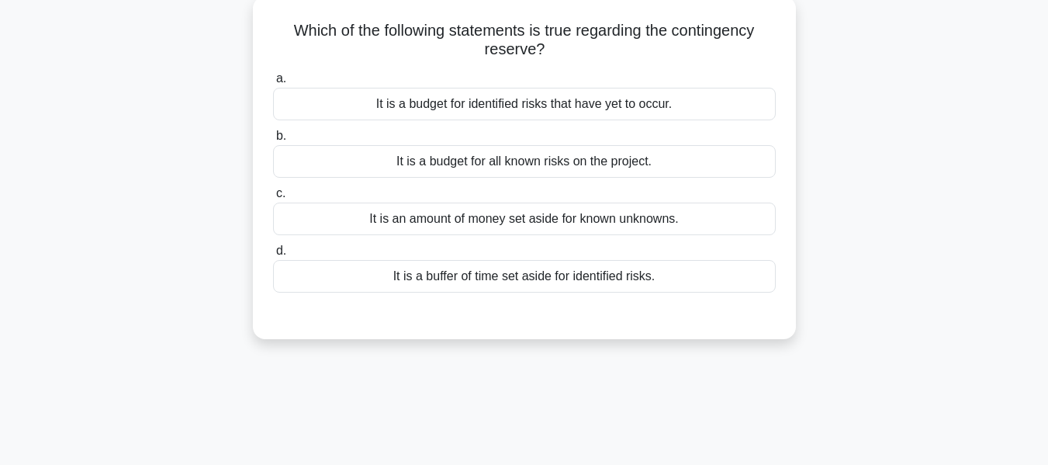
click at [528, 219] on div "It is an amount of money set aside for known unknowns." at bounding box center [524, 218] width 503 height 33
click at [273, 199] on input "c. It is an amount of money set aside for known unknowns." at bounding box center [273, 194] width 0 height 10
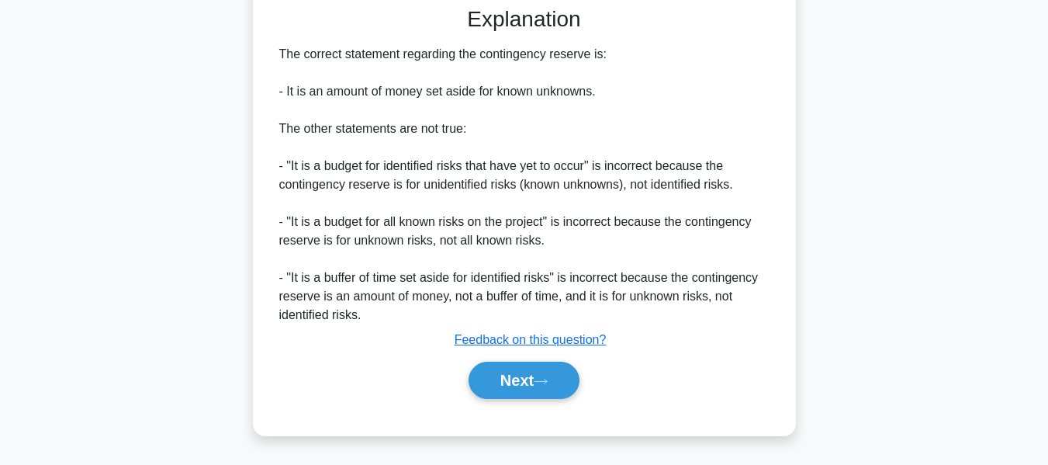
drag, startPoint x: 538, startPoint y: 379, endPoint x: 565, endPoint y: 320, distance: 64.6
click at [538, 379] on button "Next" at bounding box center [524, 380] width 111 height 37
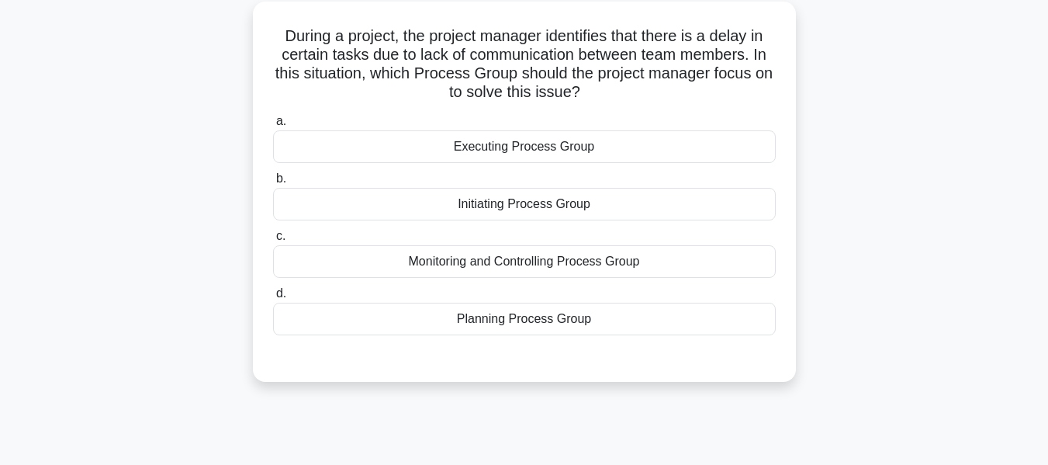
scroll to position [101, 0]
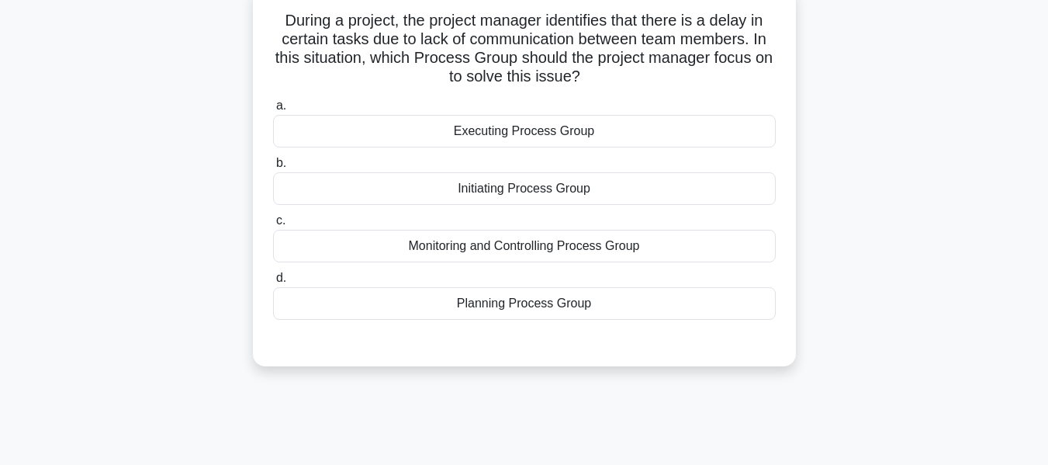
click at [491, 245] on div "Monitoring and Controlling Process Group" at bounding box center [524, 246] width 503 height 33
click at [273, 226] on input "c. Monitoring and Controlling Process Group" at bounding box center [273, 221] width 0 height 10
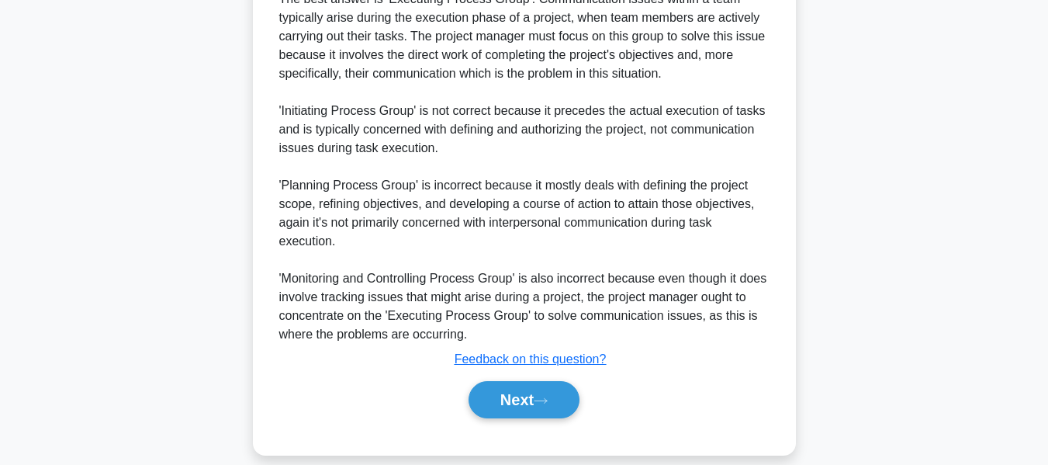
scroll to position [513, 0]
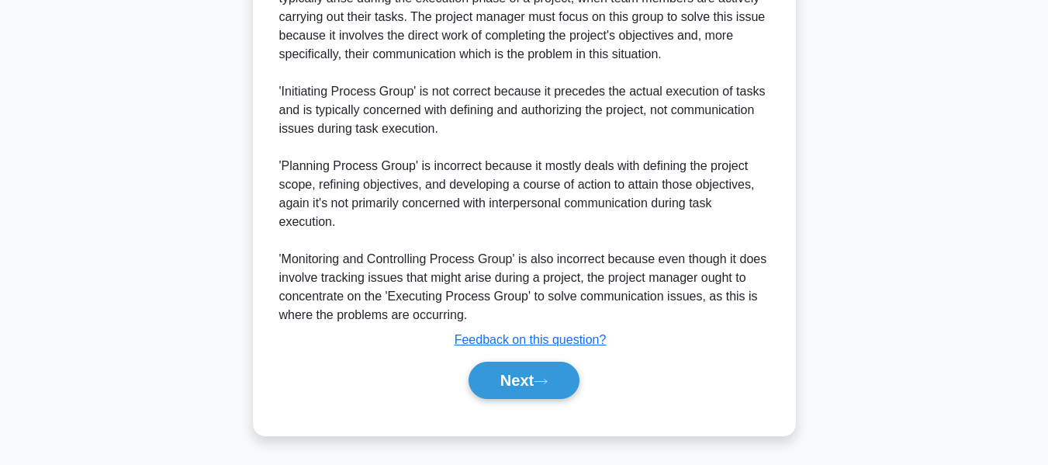
drag, startPoint x: 515, startPoint y: 376, endPoint x: 657, endPoint y: 282, distance: 170.6
click at [515, 377] on button "Next" at bounding box center [524, 380] width 111 height 37
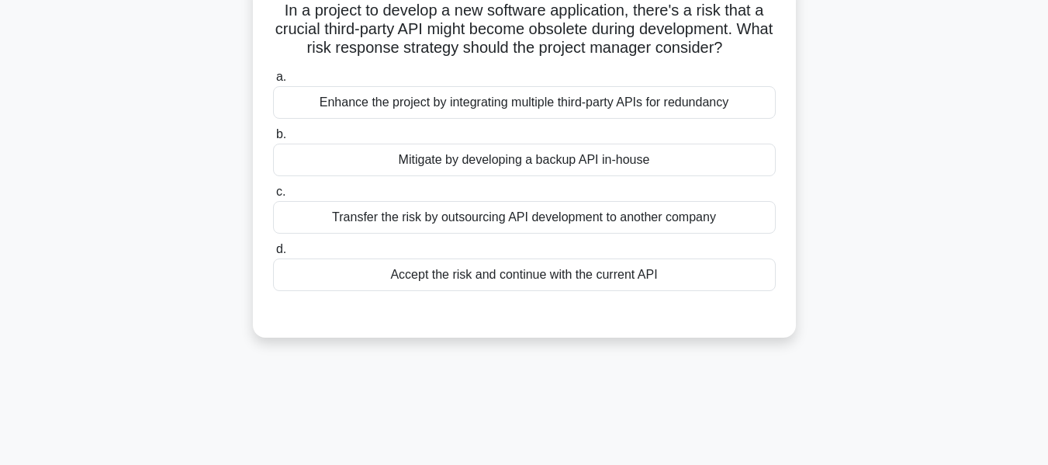
scroll to position [116, 0]
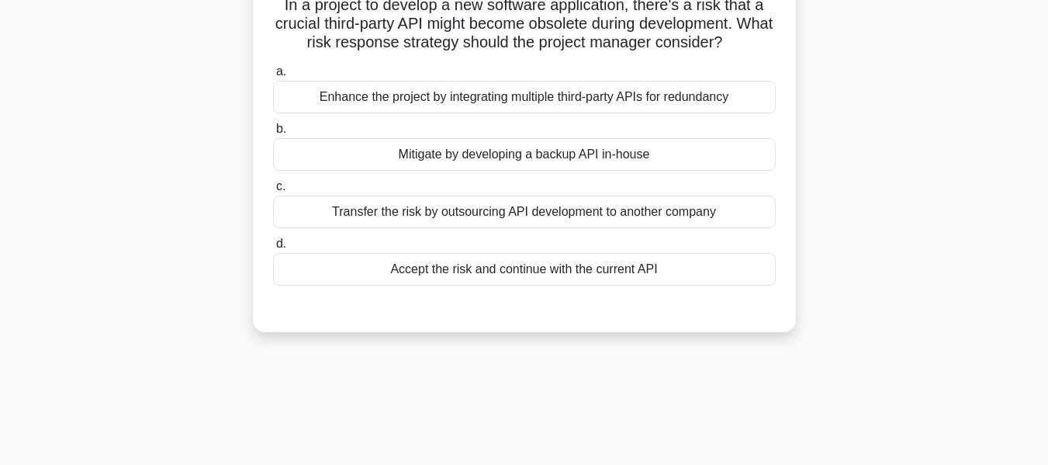
click at [489, 152] on div "Mitigate by developing a backup API in-house" at bounding box center [524, 154] width 503 height 33
click at [273, 134] on input "b. Mitigate by developing a backup API in-house" at bounding box center [273, 129] width 0 height 10
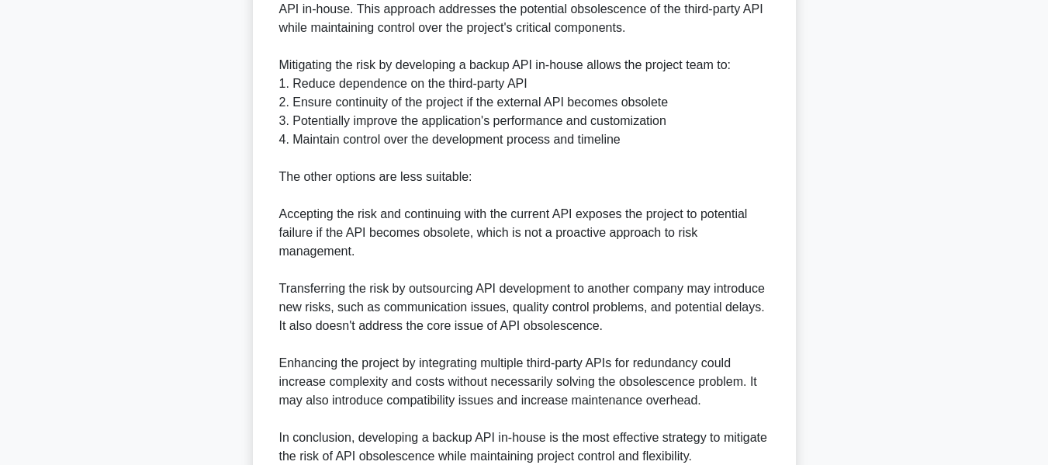
scroll to position [582, 0]
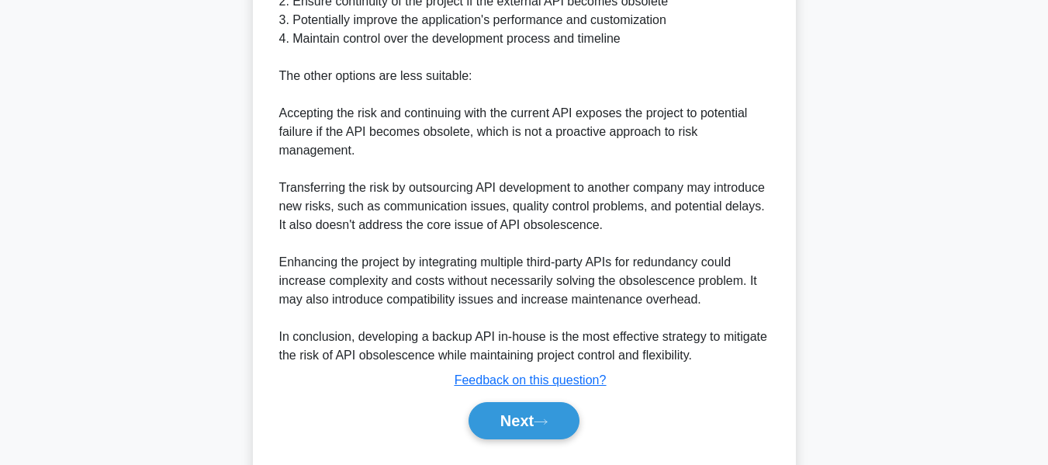
drag, startPoint x: 504, startPoint y: 420, endPoint x: 552, endPoint y: 391, distance: 56.7
click at [504, 420] on button "Next" at bounding box center [524, 420] width 111 height 37
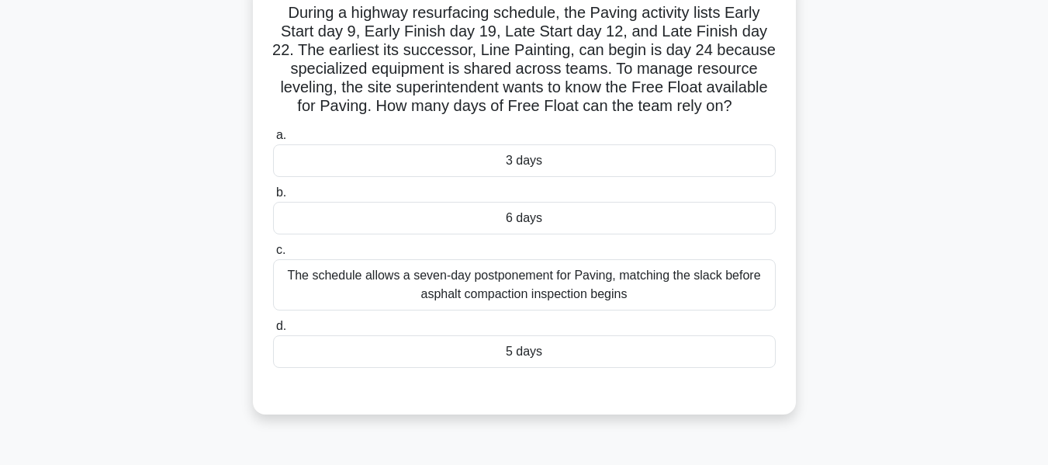
scroll to position [117, 0]
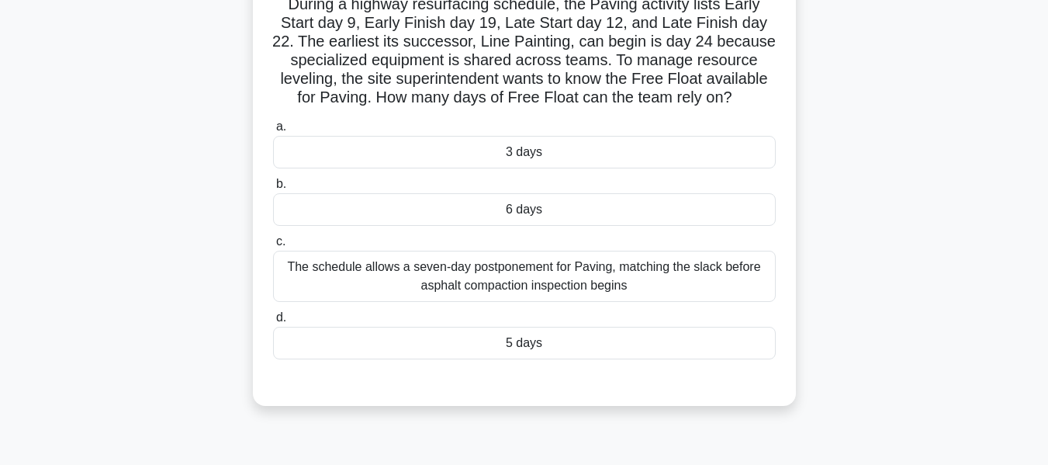
click at [538, 346] on div "5 days" at bounding box center [524, 343] width 503 height 33
click at [273, 323] on input "d. 5 days" at bounding box center [273, 318] width 0 height 10
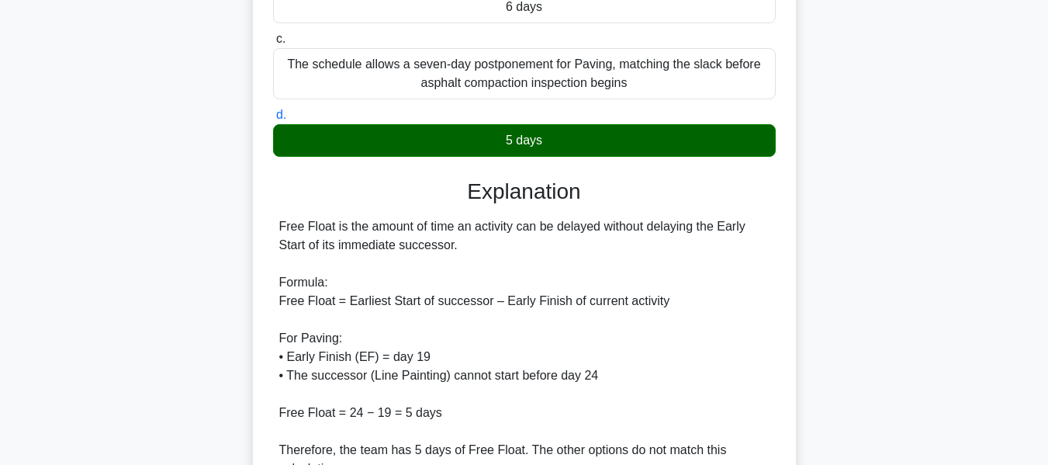
scroll to position [474, 0]
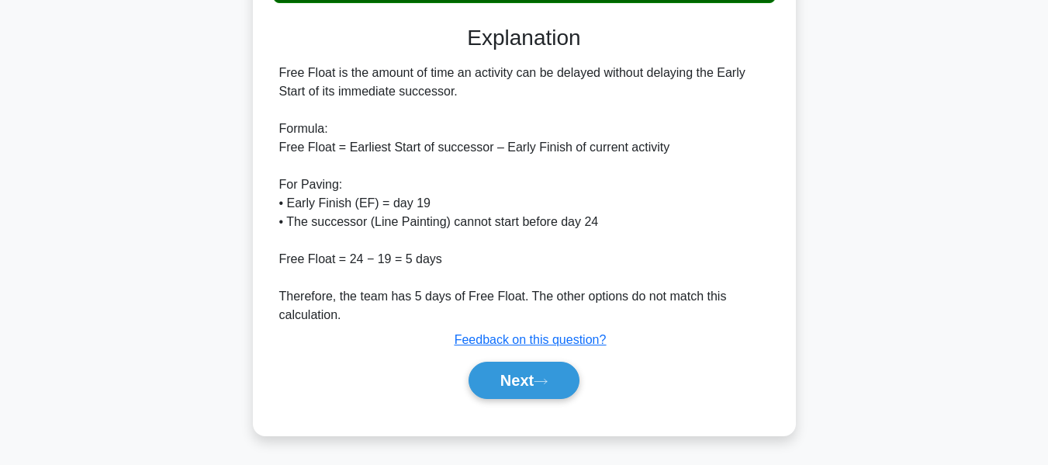
drag, startPoint x: 524, startPoint y: 379, endPoint x: 648, endPoint y: 268, distance: 165.9
click at [524, 379] on button "Next" at bounding box center [524, 380] width 111 height 37
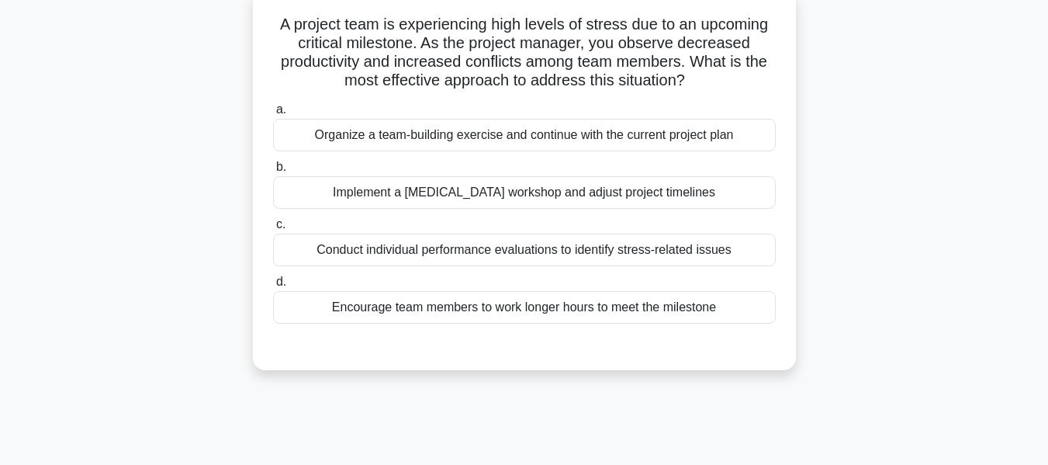
scroll to position [109, 0]
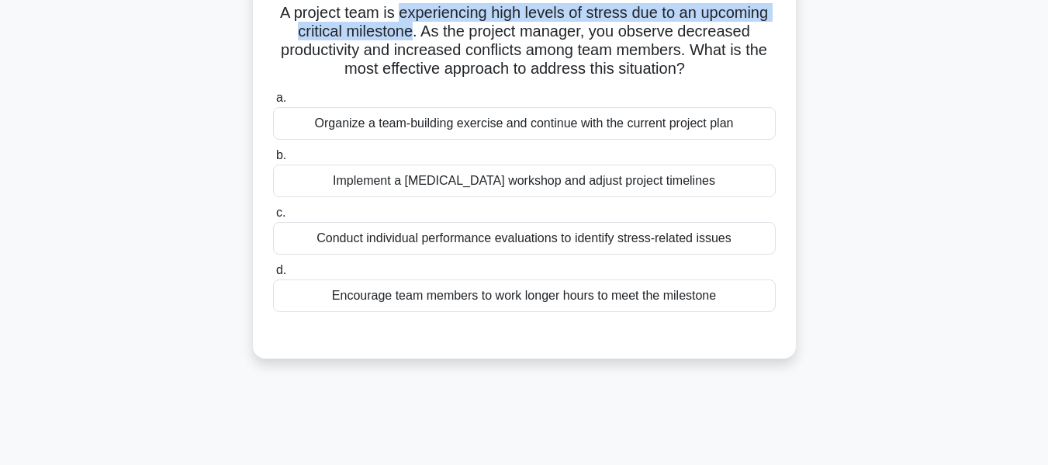
drag, startPoint x: 398, startPoint y: 14, endPoint x: 412, endPoint y: 29, distance: 20.9
click at [412, 29] on h5 "A project team is experiencing high levels of stress due to an upcoming critica…" at bounding box center [525, 41] width 506 height 76
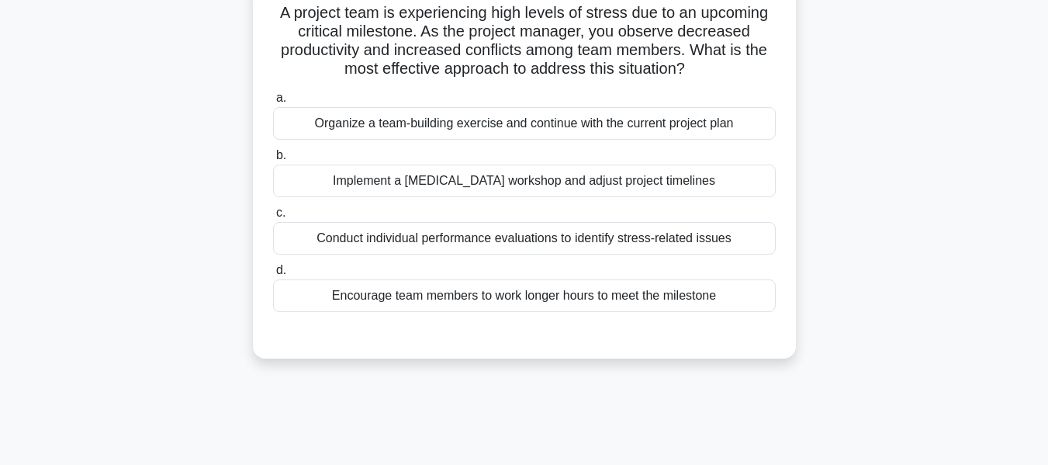
click at [573, 237] on div "Conduct individual performance evaluations to identify stress-related issues" at bounding box center [524, 238] width 503 height 33
click at [273, 218] on input "c. Conduct individual performance evaluations to identify stress-related issues" at bounding box center [273, 213] width 0 height 10
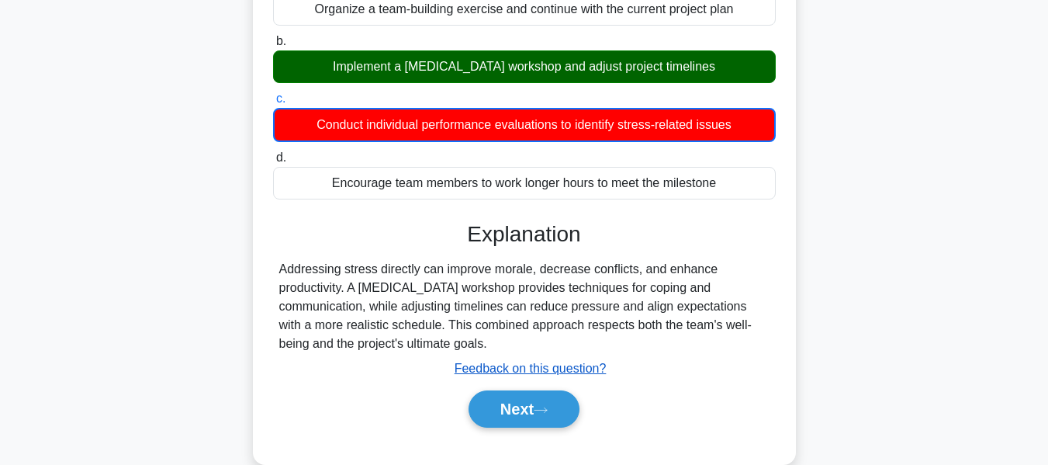
scroll to position [373, 0]
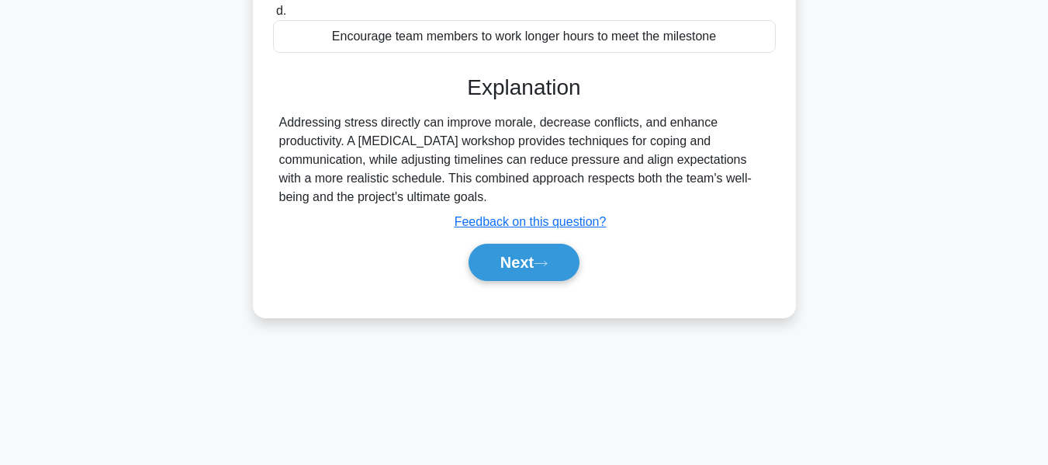
drag, startPoint x: 511, startPoint y: 245, endPoint x: 908, endPoint y: 218, distance: 397.4
click at [511, 245] on button "Next" at bounding box center [524, 262] width 111 height 37
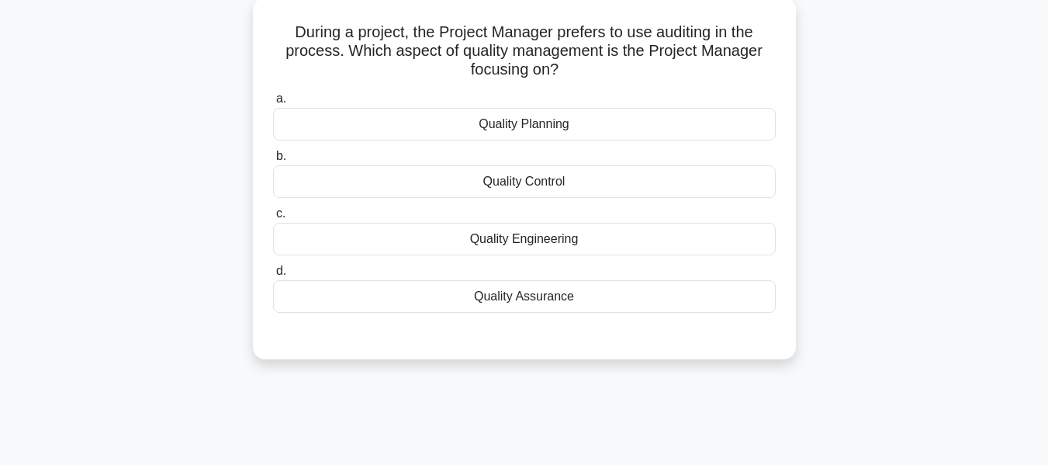
scroll to position [112, 0]
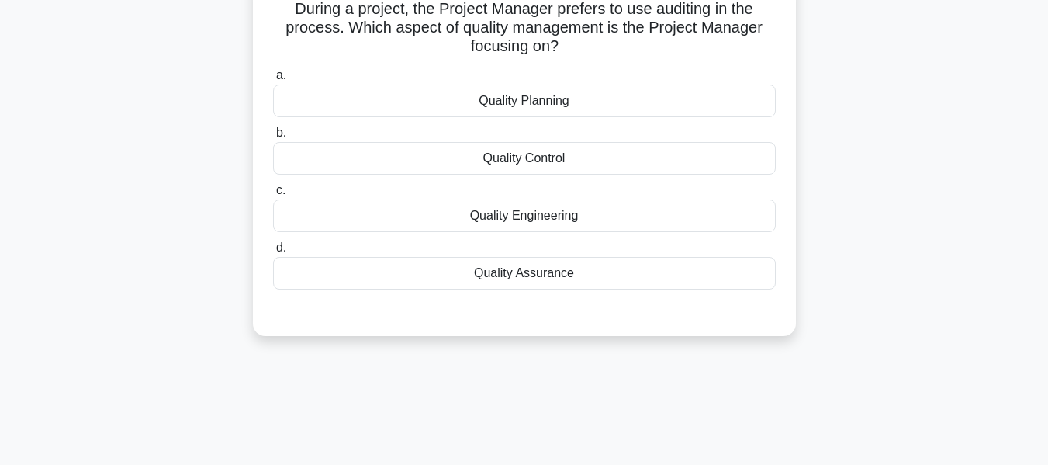
click at [536, 272] on div "Quality Assurance" at bounding box center [524, 273] width 503 height 33
click at [273, 253] on input "d. Quality Assurance" at bounding box center [273, 248] width 0 height 10
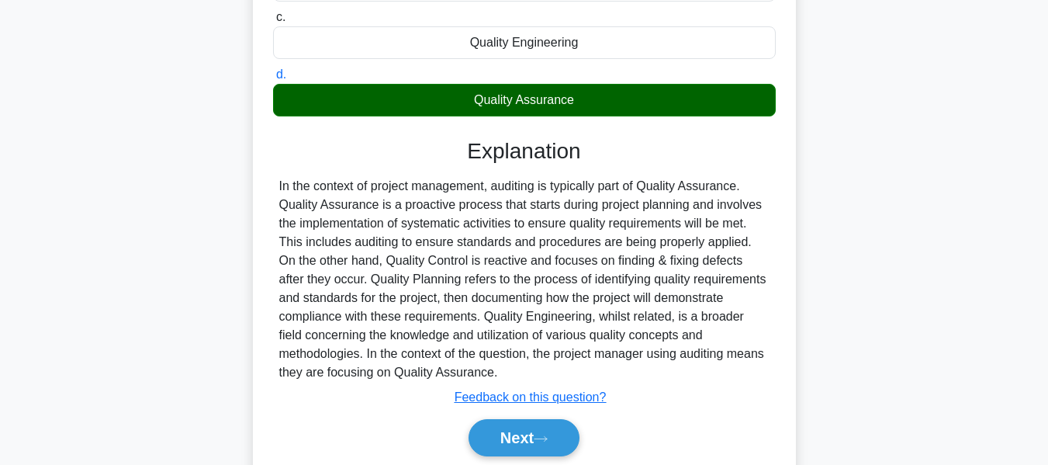
scroll to position [373, 0]
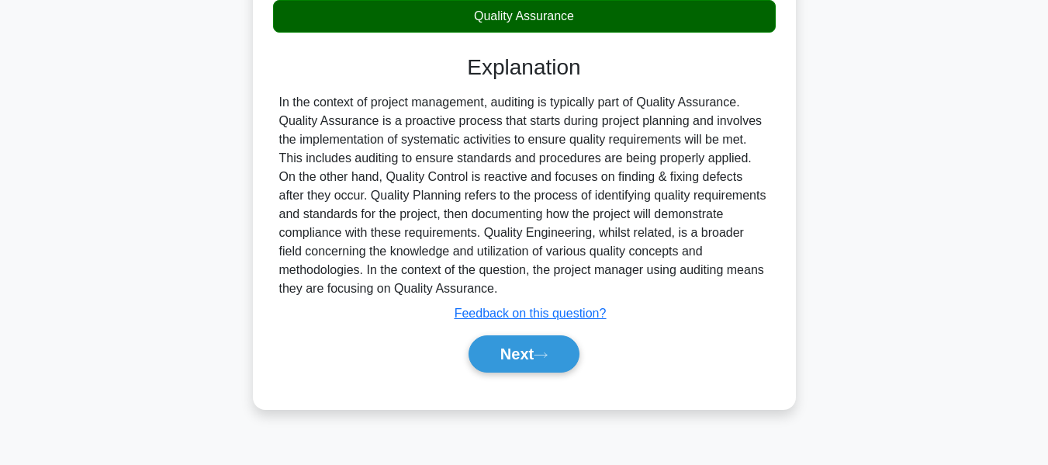
drag, startPoint x: 520, startPoint y: 351, endPoint x: 926, endPoint y: 217, distance: 427.1
click at [520, 351] on button "Next" at bounding box center [524, 353] width 111 height 37
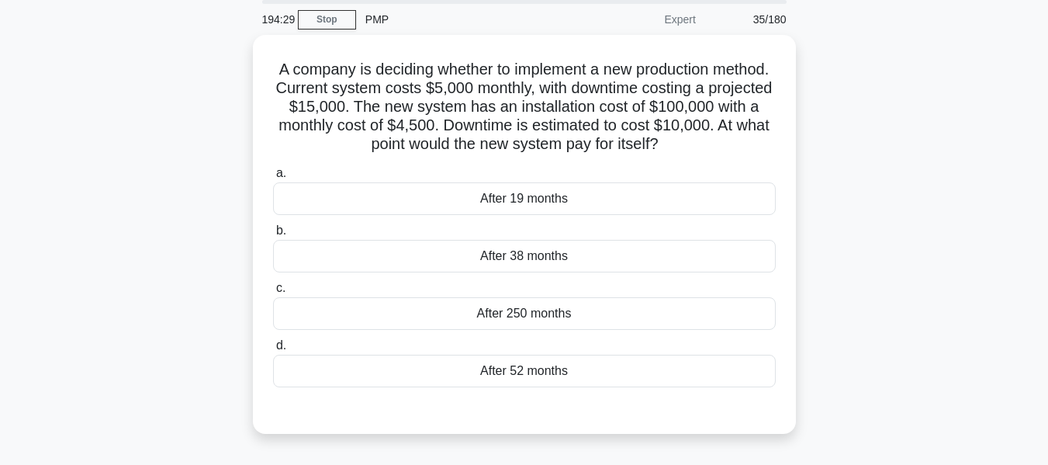
scroll to position [94, 0]
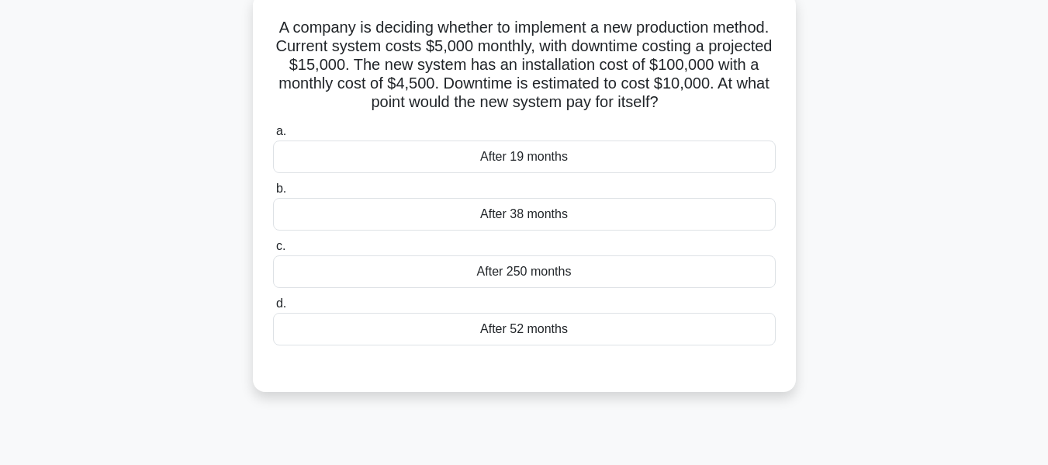
click at [517, 212] on div "After 38 months" at bounding box center [524, 214] width 503 height 33
click at [273, 194] on input "b. After 38 months" at bounding box center [273, 189] width 0 height 10
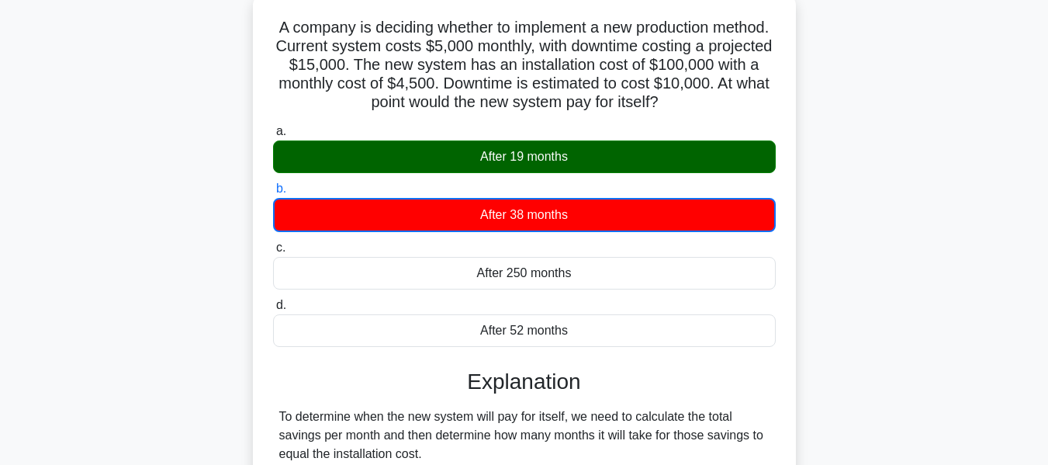
scroll to position [559, 0]
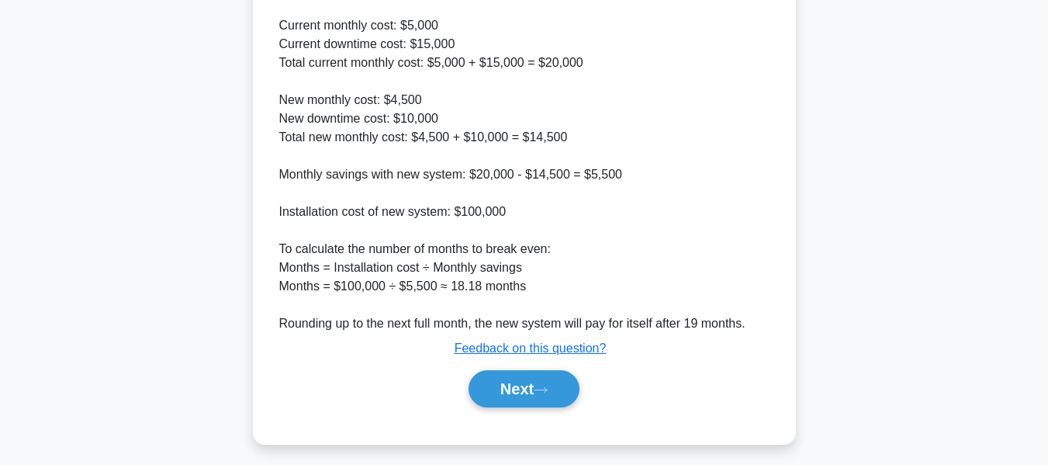
drag, startPoint x: 535, startPoint y: 399, endPoint x: 767, endPoint y: 264, distance: 267.7
click at [535, 399] on button "Next" at bounding box center [524, 388] width 111 height 37
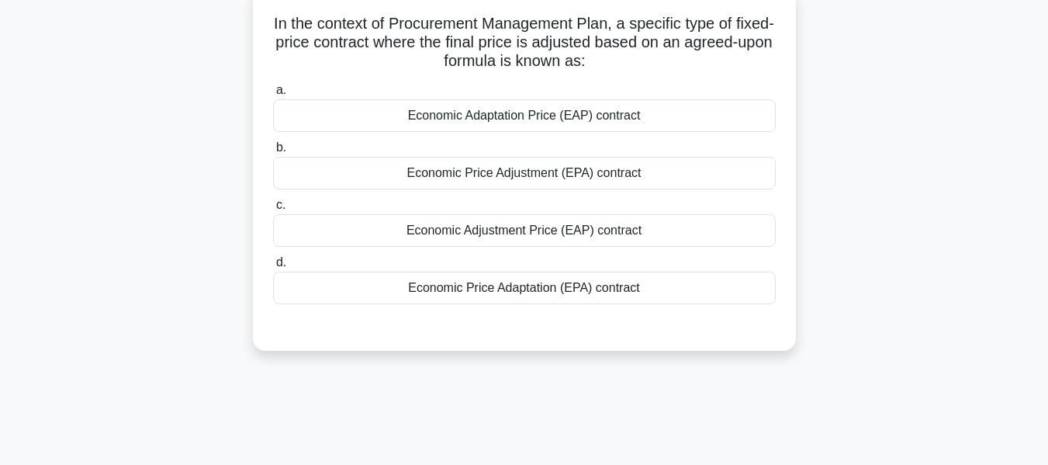
scroll to position [91, 0]
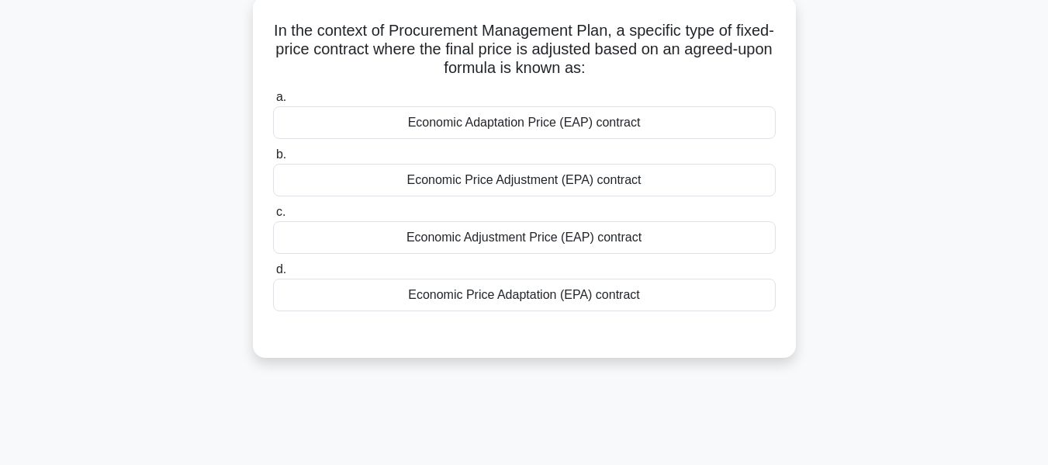
click at [561, 177] on div "Economic Price Adjustment (EPA) contract" at bounding box center [524, 180] width 503 height 33
click at [273, 160] on input "b. Economic Price Adjustment (EPA) contract" at bounding box center [273, 155] width 0 height 10
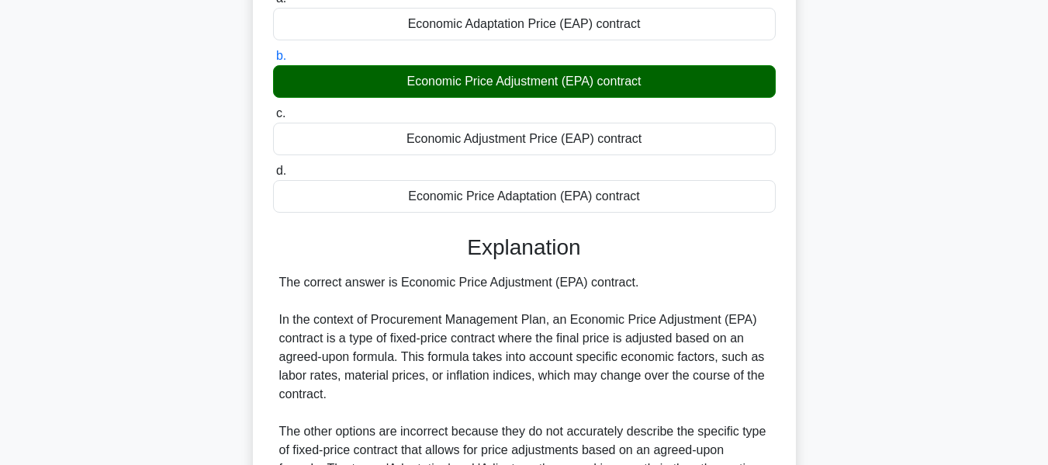
scroll to position [373, 0]
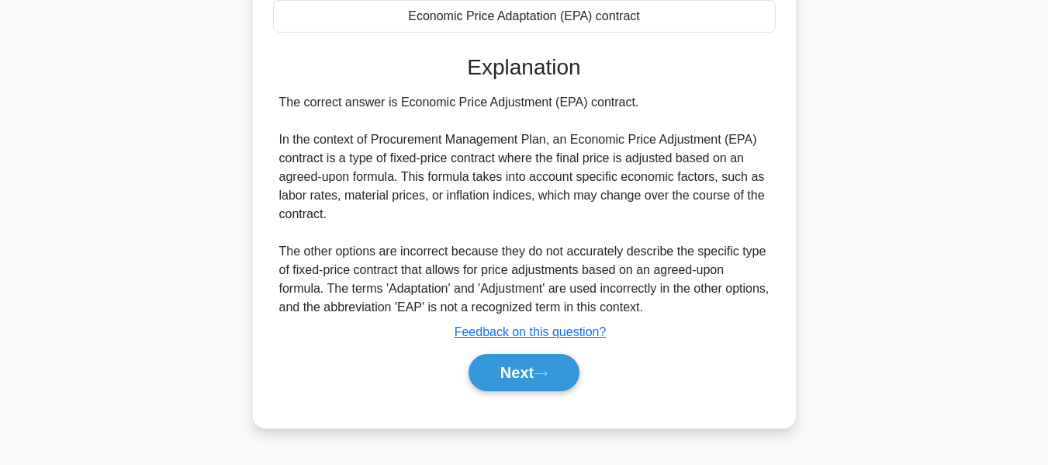
drag, startPoint x: 522, startPoint y: 355, endPoint x: 832, endPoint y: 275, distance: 319.9
click at [522, 355] on button "Next" at bounding box center [524, 372] width 111 height 37
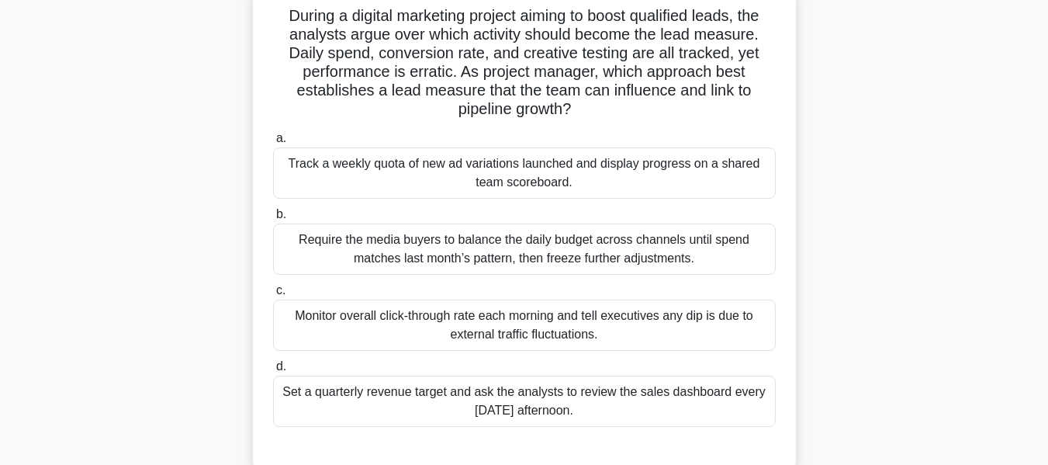
scroll to position [111, 0]
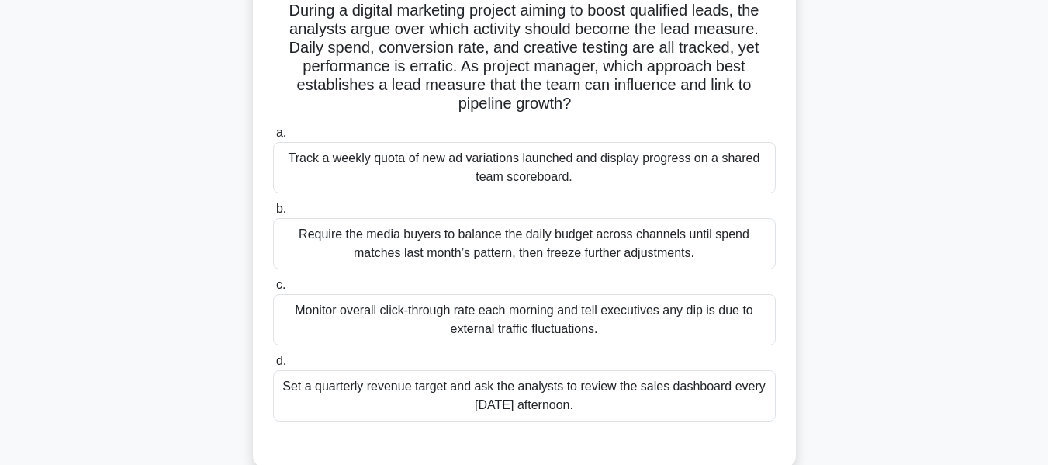
click at [554, 161] on div "Track a weekly quota of new ad variations launched and display progress on a sh…" at bounding box center [524, 167] width 503 height 51
click at [273, 138] on input "a. Track a weekly quota of new ad variations launched and display progress on a…" at bounding box center [273, 133] width 0 height 10
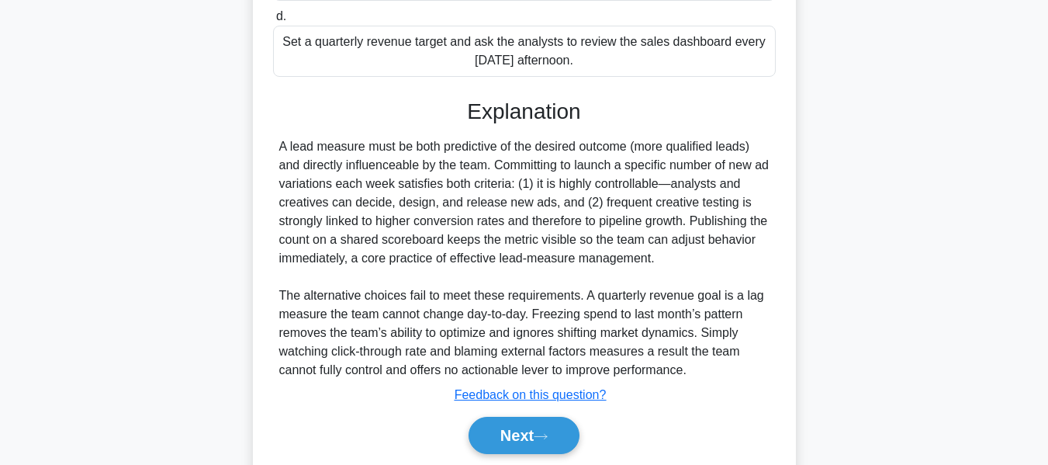
scroll to position [511, 0]
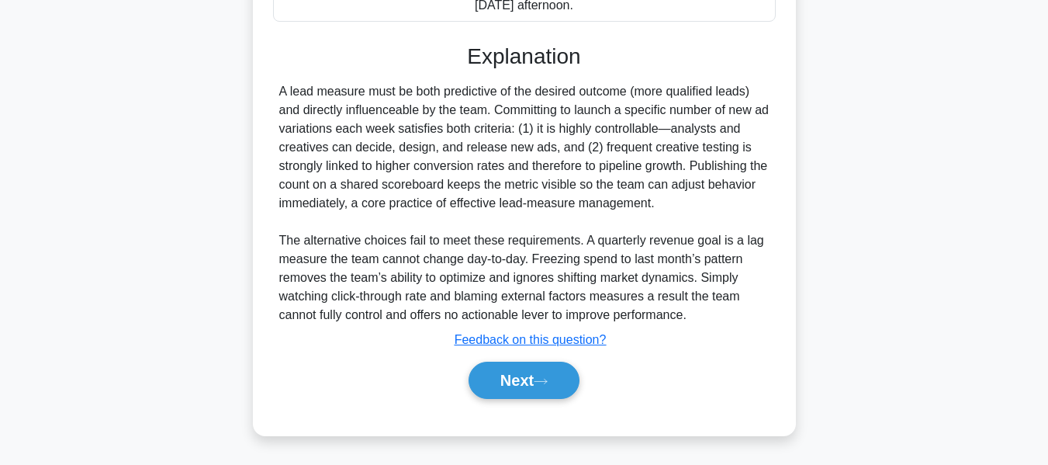
click at [524, 385] on button "Next" at bounding box center [524, 380] width 111 height 37
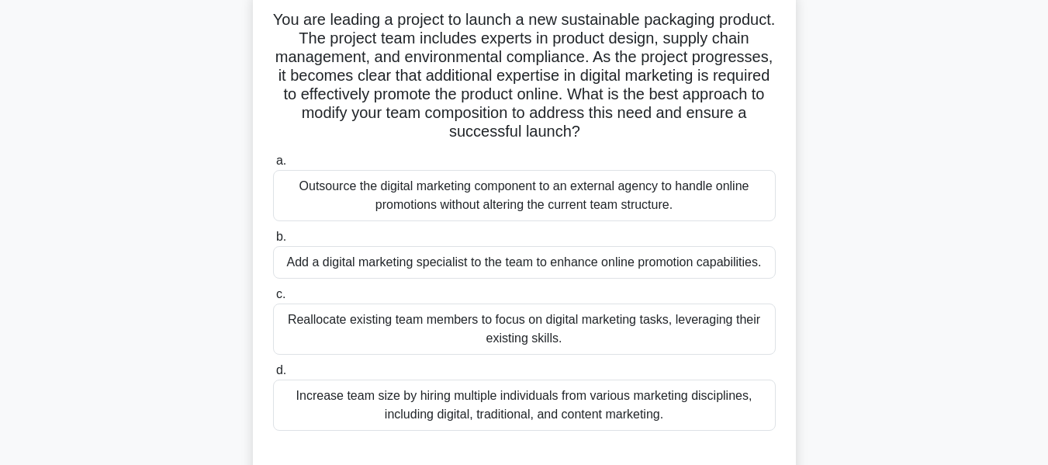
scroll to position [113, 0]
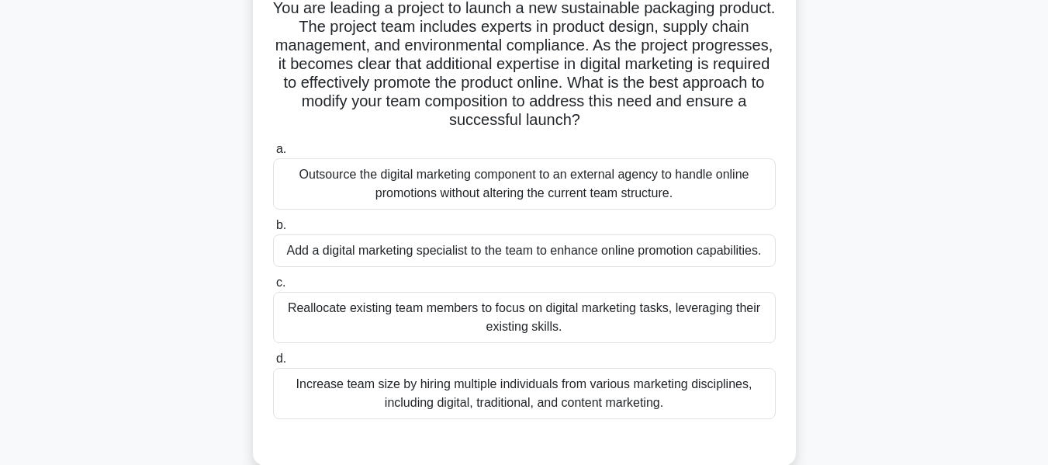
click at [525, 189] on div "Outsource the digital marketing component to an external agency to handle onlin…" at bounding box center [524, 183] width 503 height 51
click at [273, 154] on input "a. Outsource the digital marketing component to an external agency to handle on…" at bounding box center [273, 149] width 0 height 10
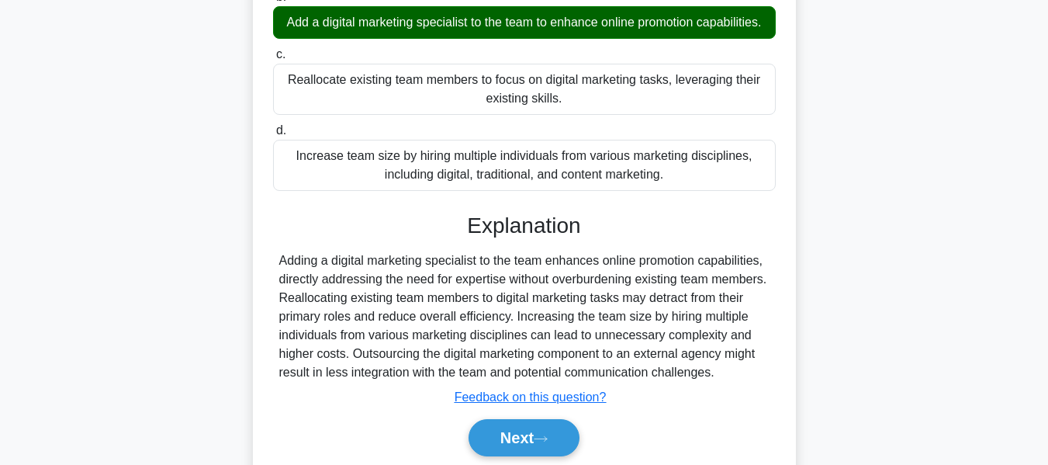
scroll to position [420, 0]
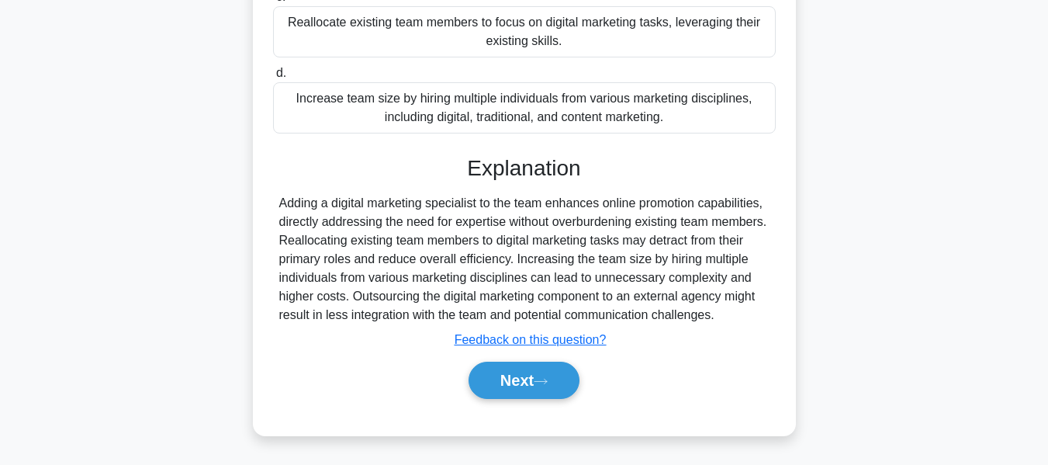
click at [546, 359] on div "Next" at bounding box center [524, 380] width 503 height 50
click at [545, 377] on icon at bounding box center [541, 381] width 14 height 9
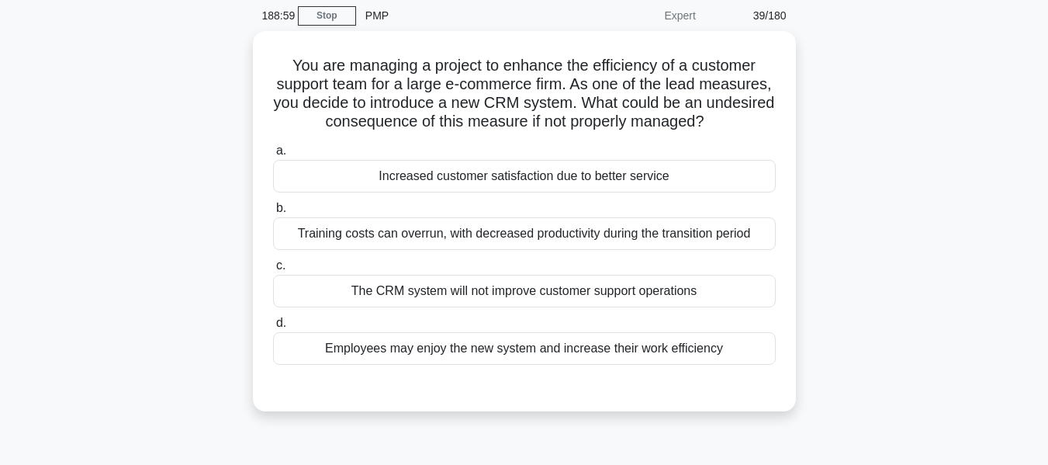
scroll to position [78, 0]
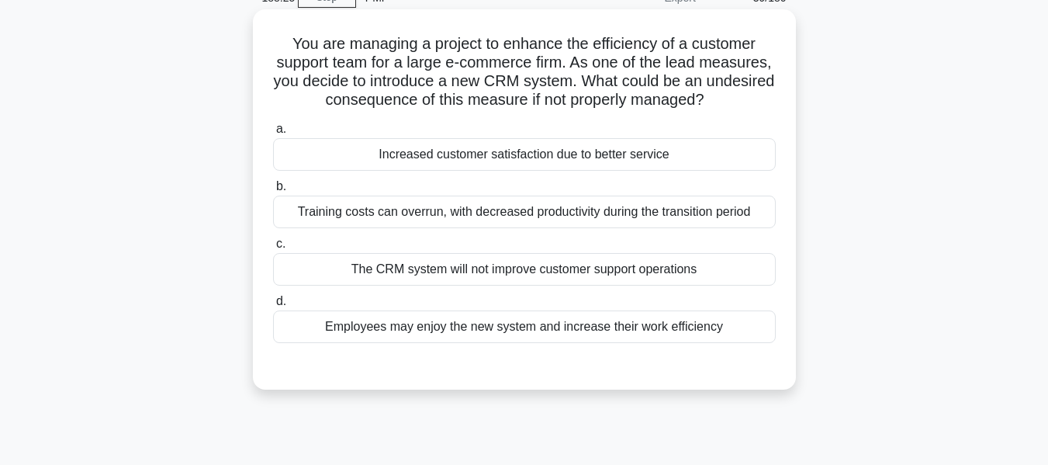
click at [629, 211] on div "Training costs can overrun, with decreased productivity during the transition p…" at bounding box center [524, 212] width 503 height 33
click at [273, 192] on input "b. Training costs can overrun, with decreased productivity during the transitio…" at bounding box center [273, 187] width 0 height 10
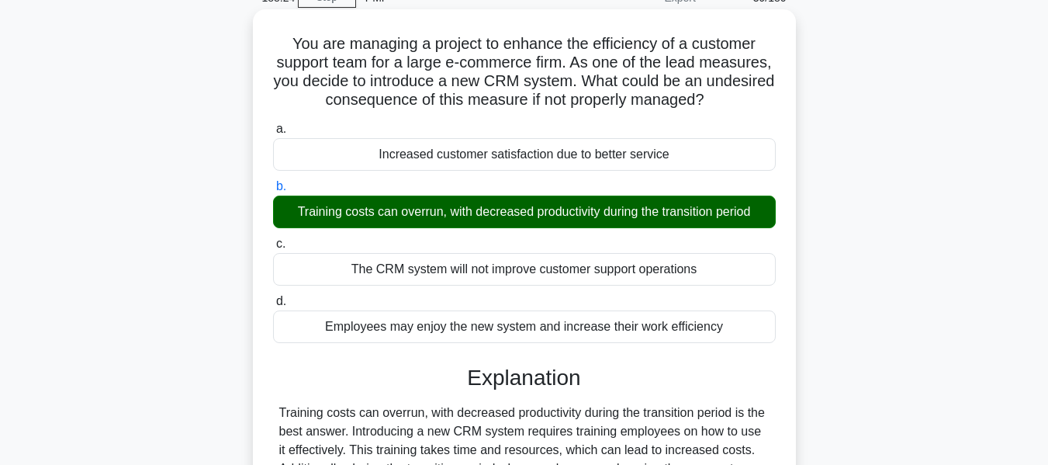
scroll to position [373, 0]
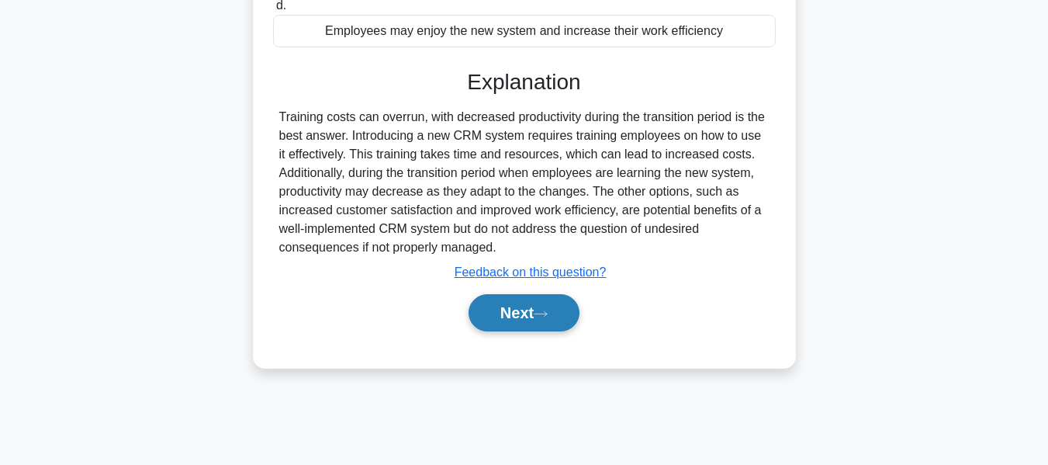
click at [529, 312] on button "Next" at bounding box center [524, 312] width 111 height 37
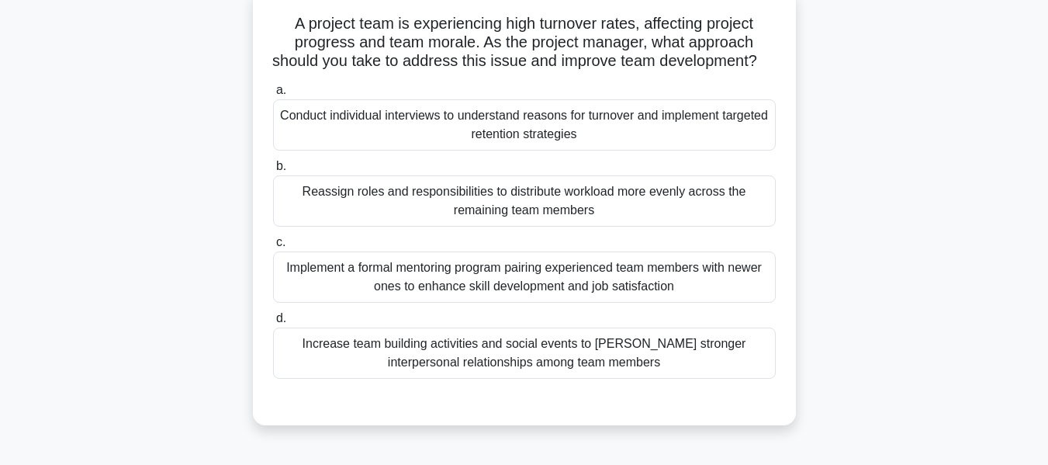
scroll to position [106, 0]
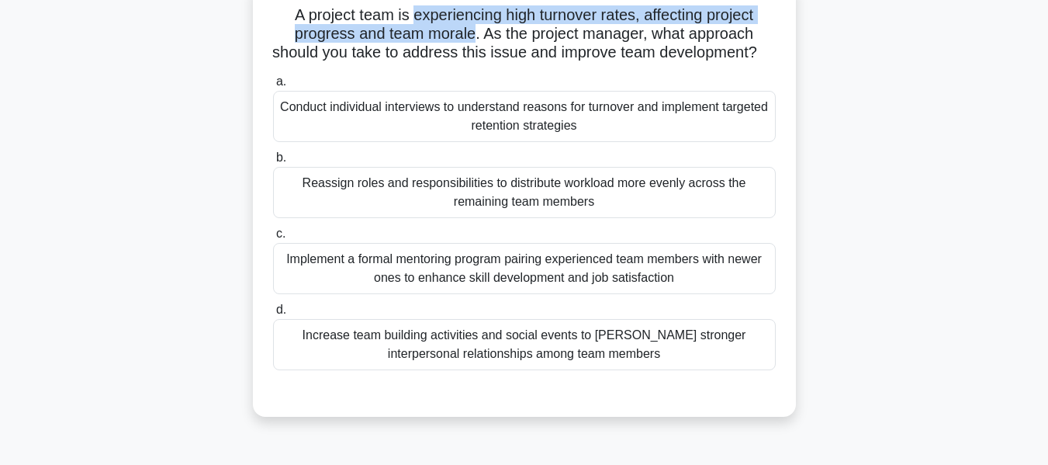
drag, startPoint x: 407, startPoint y: 16, endPoint x: 472, endPoint y: 40, distance: 69.5
click at [472, 40] on h5 "A project team is experiencing high turnover rates, affecting project progress …" at bounding box center [525, 33] width 506 height 57
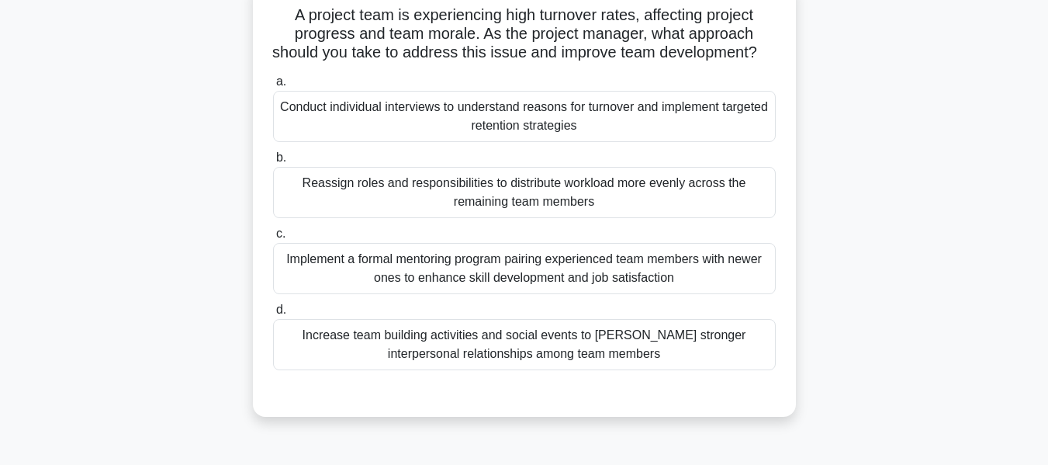
click at [456, 133] on div "Conduct individual interviews to understand reasons for turnover and implement …" at bounding box center [524, 116] width 503 height 51
click at [273, 87] on input "a. Conduct individual interviews to understand reasons for turnover and impleme…" at bounding box center [273, 82] width 0 height 10
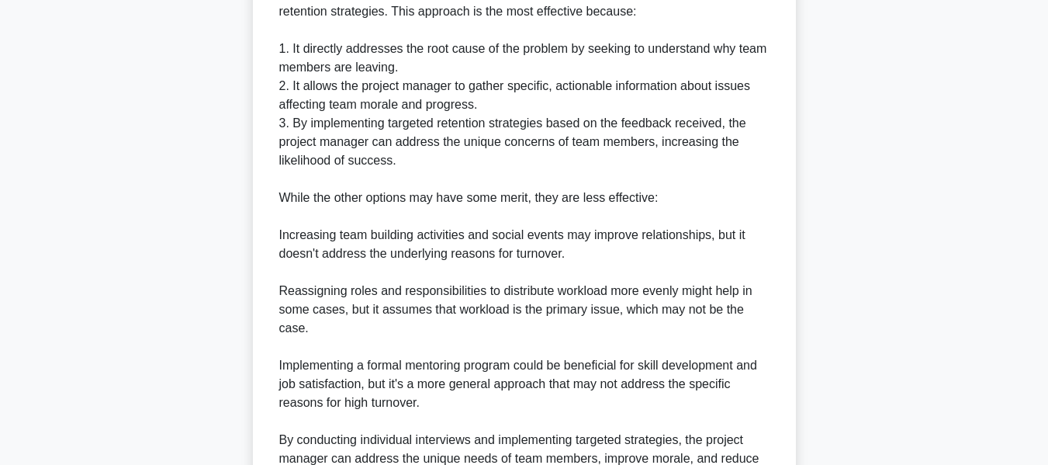
scroll to position [735, 0]
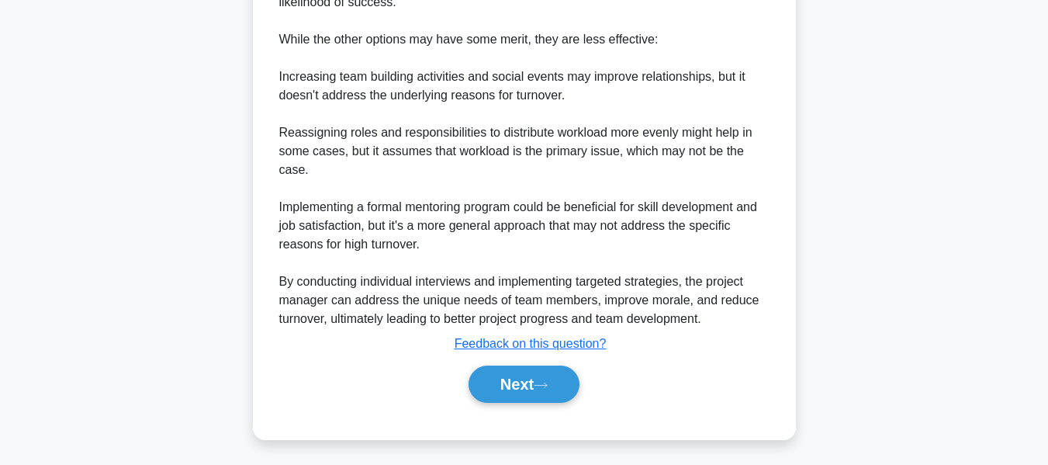
drag, startPoint x: 524, startPoint y: 375, endPoint x: 953, endPoint y: 224, distance: 454.9
click at [524, 375] on button "Next" at bounding box center [524, 383] width 111 height 37
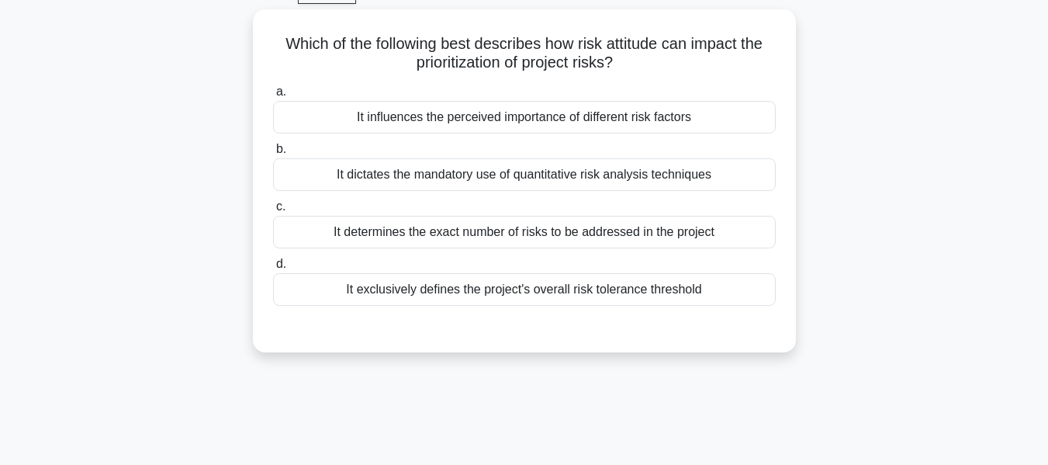
scroll to position [86, 0]
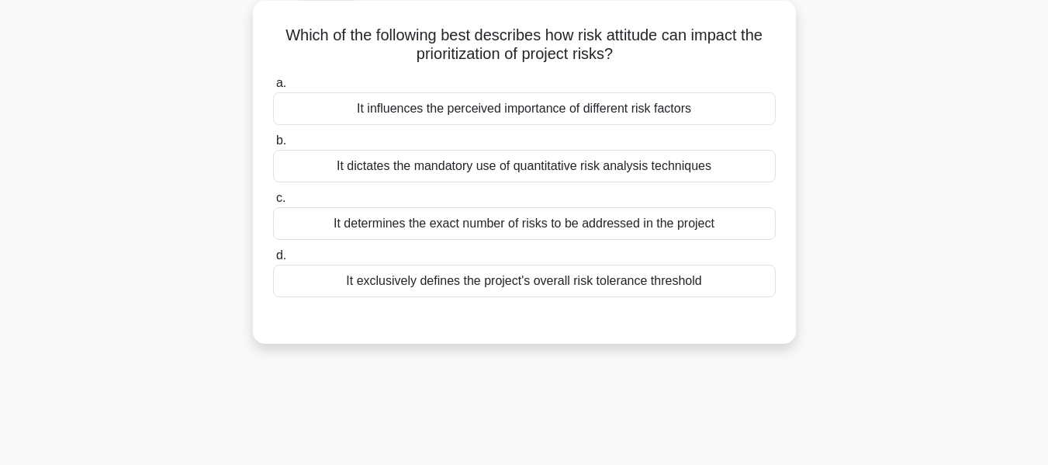
click at [492, 108] on div "It influences the perceived importance of different risk factors" at bounding box center [524, 108] width 503 height 33
click at [273, 88] on input "a. It influences the perceived importance of different risk factors" at bounding box center [273, 83] width 0 height 10
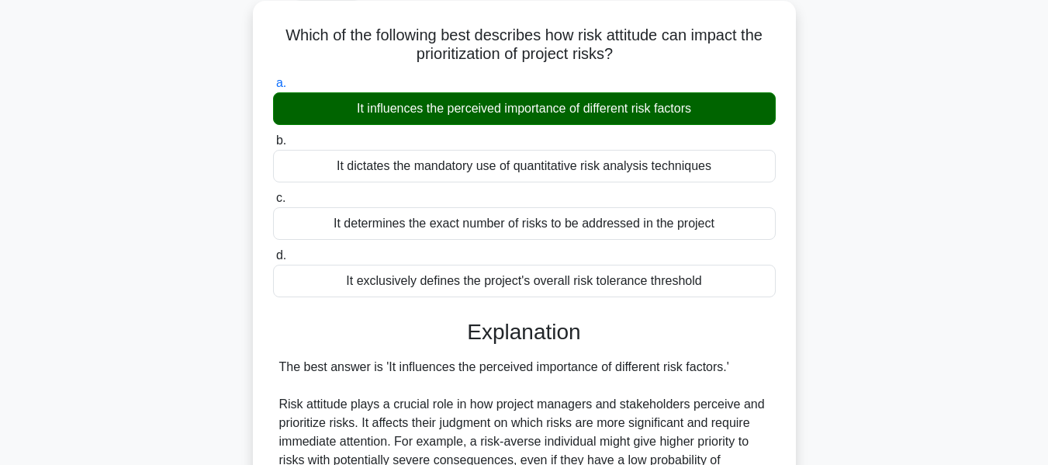
scroll to position [586, 0]
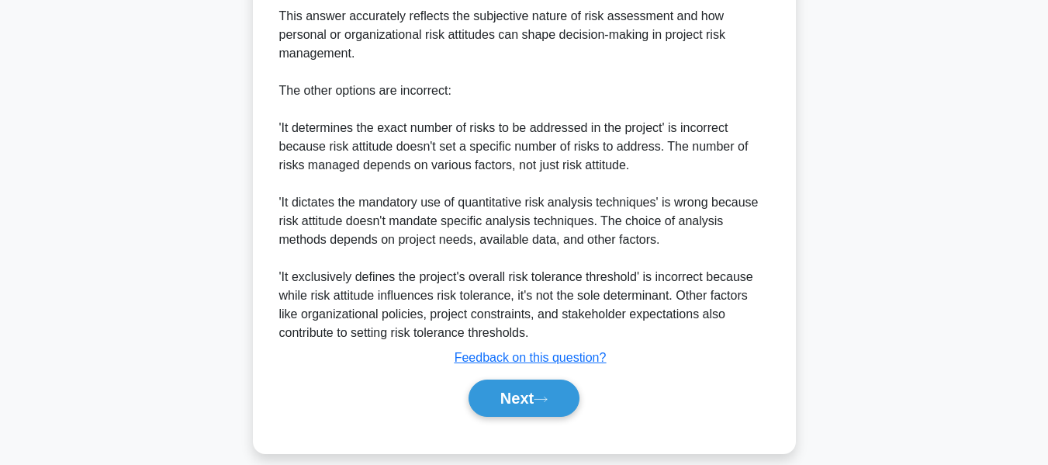
click at [530, 379] on button "Next" at bounding box center [524, 397] width 111 height 37
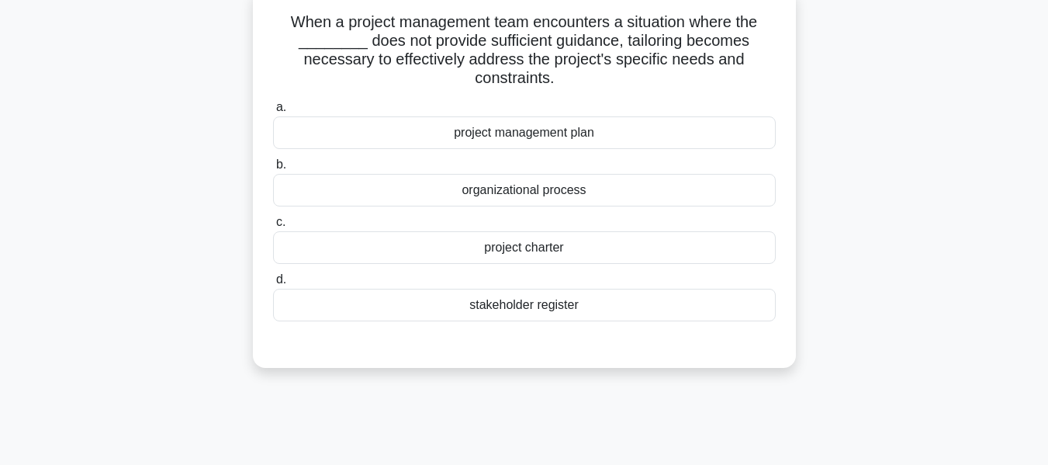
scroll to position [109, 0]
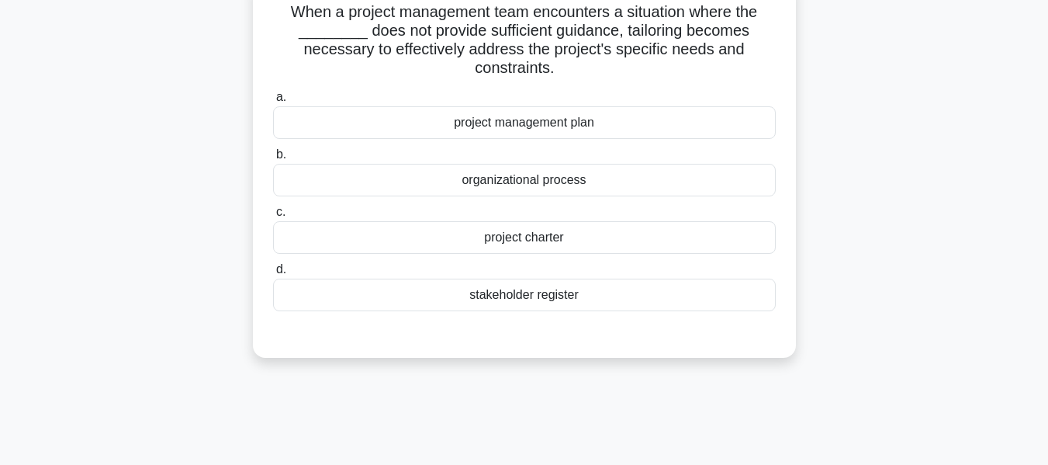
click at [482, 231] on div "project charter" at bounding box center [524, 237] width 503 height 33
click at [273, 217] on input "c. project charter" at bounding box center [273, 212] width 0 height 10
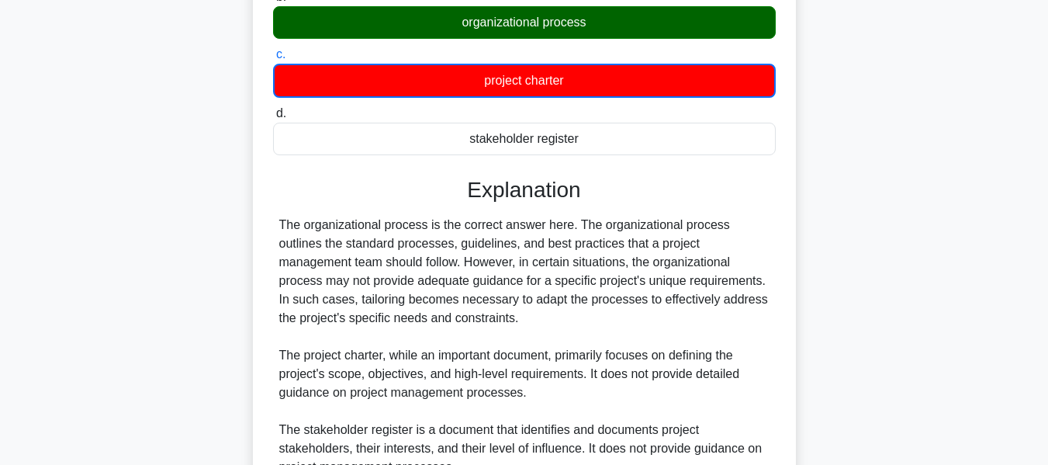
scroll to position [497, 0]
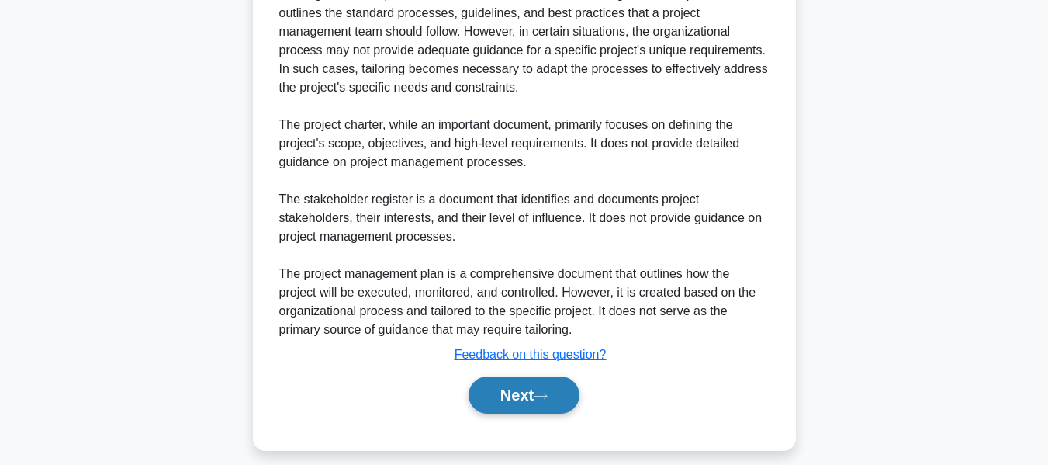
click at [496, 387] on button "Next" at bounding box center [524, 394] width 111 height 37
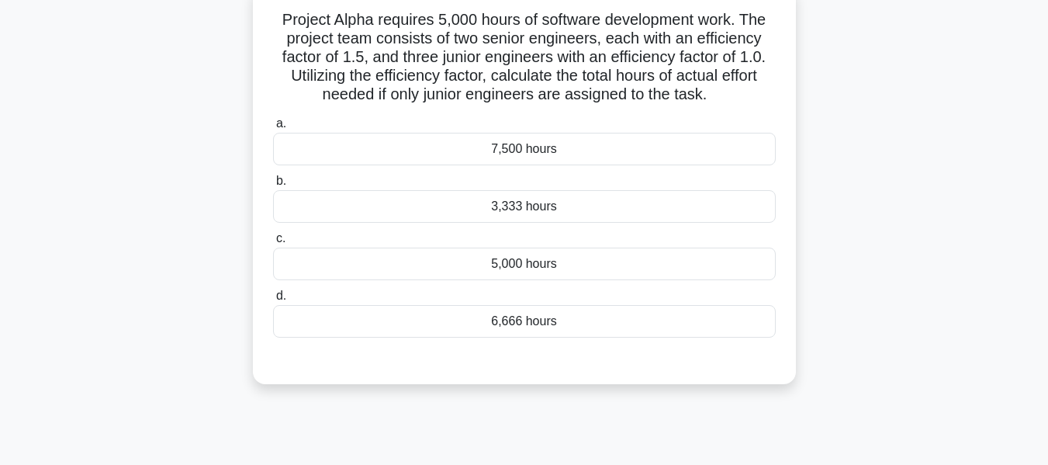
scroll to position [113, 0]
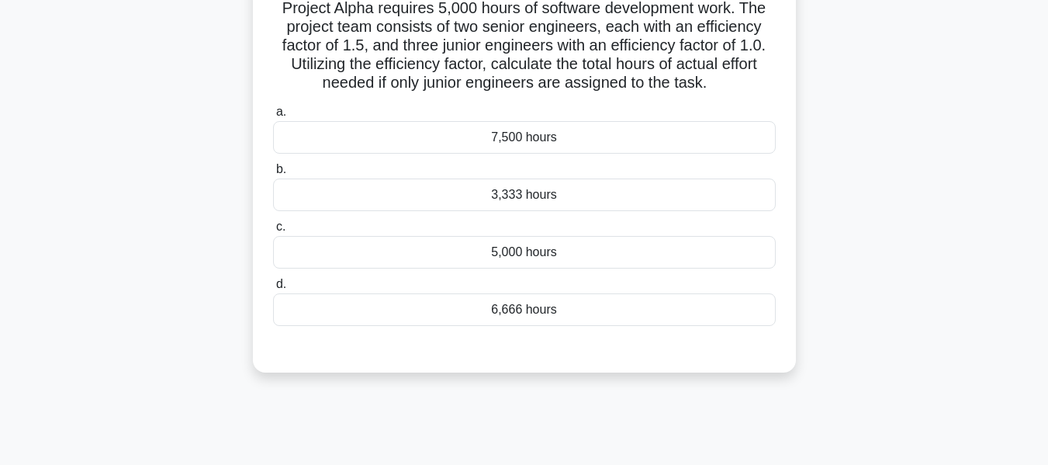
click at [542, 195] on div "3,333 hours" at bounding box center [524, 194] width 503 height 33
click at [273, 175] on input "b. 3,333 hours" at bounding box center [273, 169] width 0 height 10
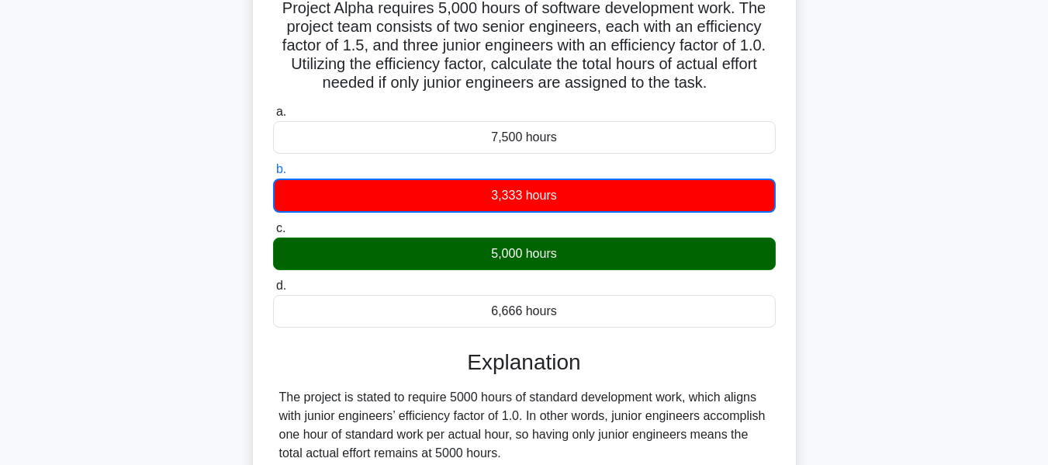
scroll to position [373, 0]
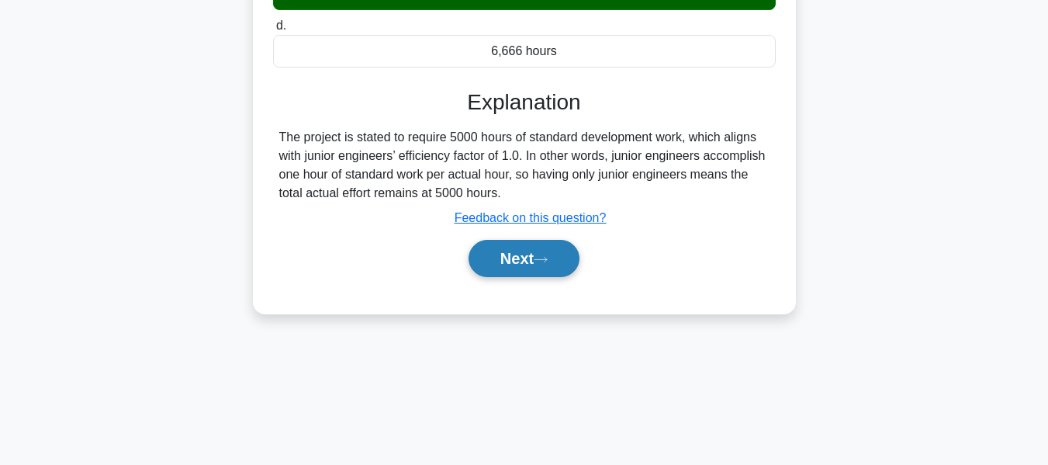
click at [530, 271] on button "Next" at bounding box center [524, 258] width 111 height 37
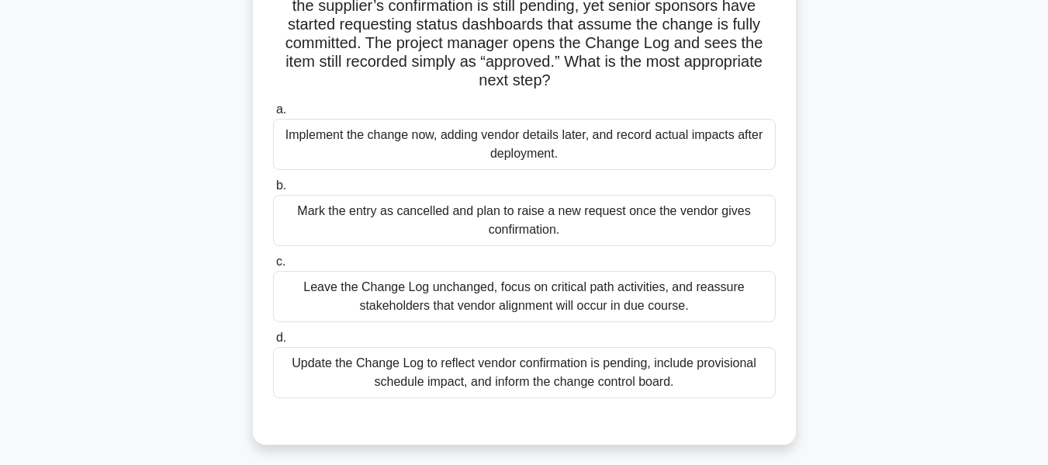
scroll to position [175, 0]
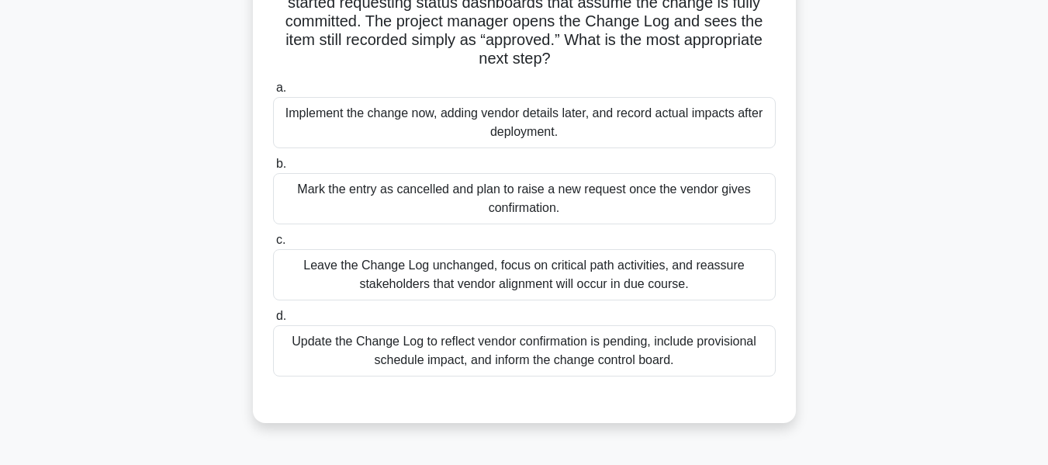
click at [628, 350] on div "Update the Change Log to reflect vendor confirmation is pending, include provis…" at bounding box center [524, 350] width 503 height 51
click at [273, 321] on input "d. Update the Change Log to reflect vendor confirmation is pending, include pro…" at bounding box center [273, 316] width 0 height 10
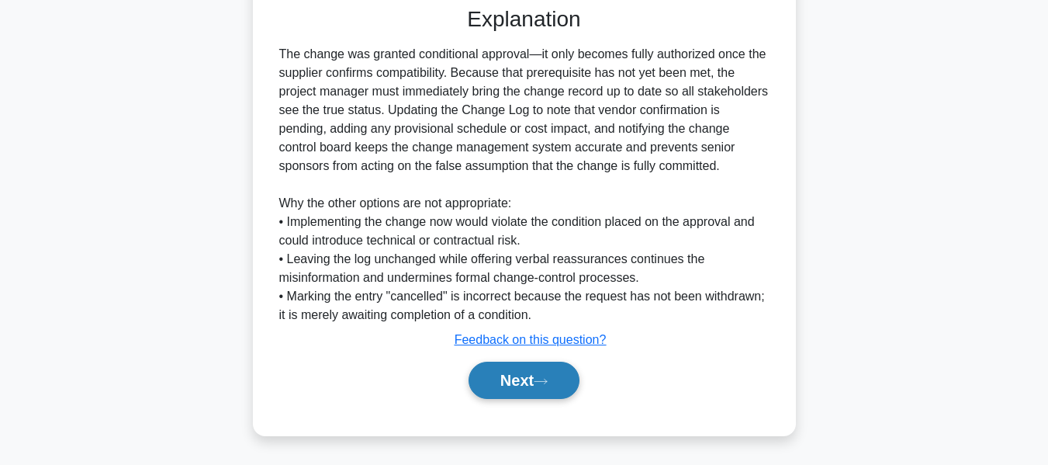
click at [548, 377] on icon at bounding box center [541, 381] width 14 height 9
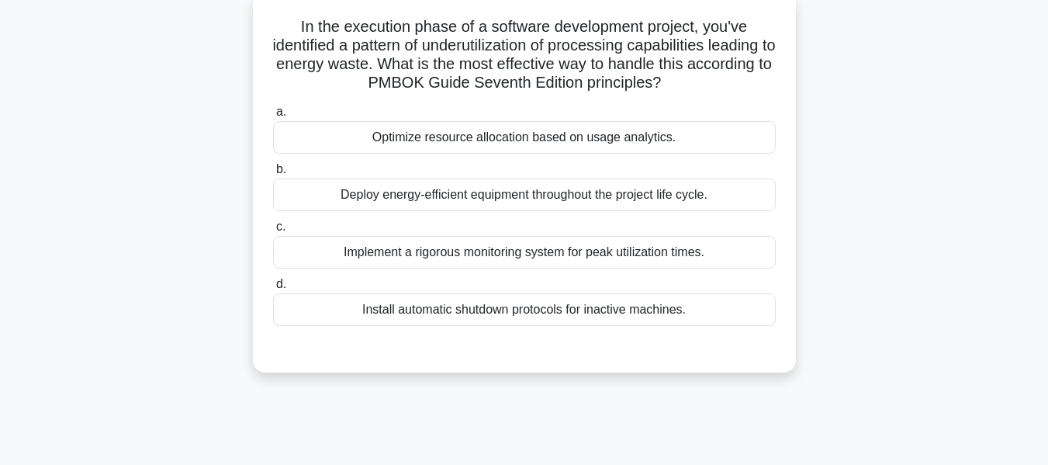
scroll to position [100, 0]
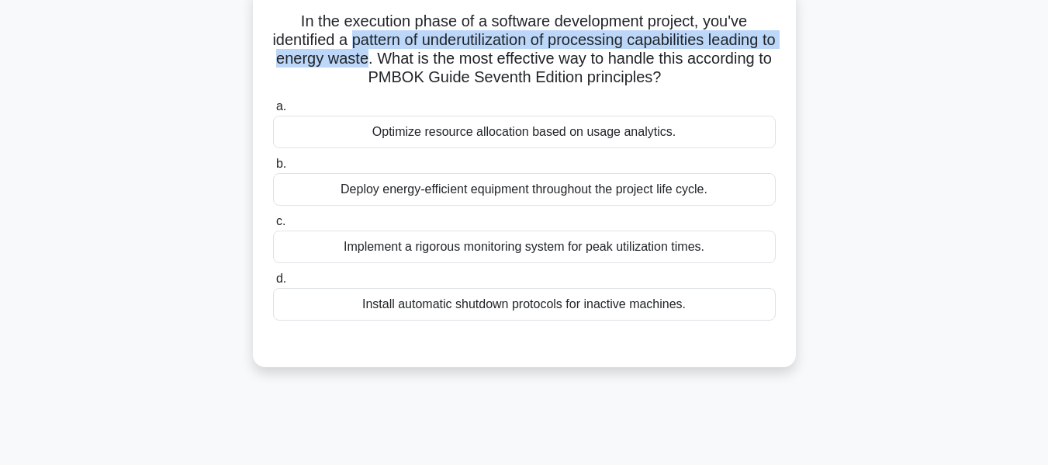
drag, startPoint x: 384, startPoint y: 40, endPoint x: 443, endPoint y: 58, distance: 61.8
click at [443, 58] on h5 "In the execution phase of a software development project, you've identified a p…" at bounding box center [525, 50] width 506 height 76
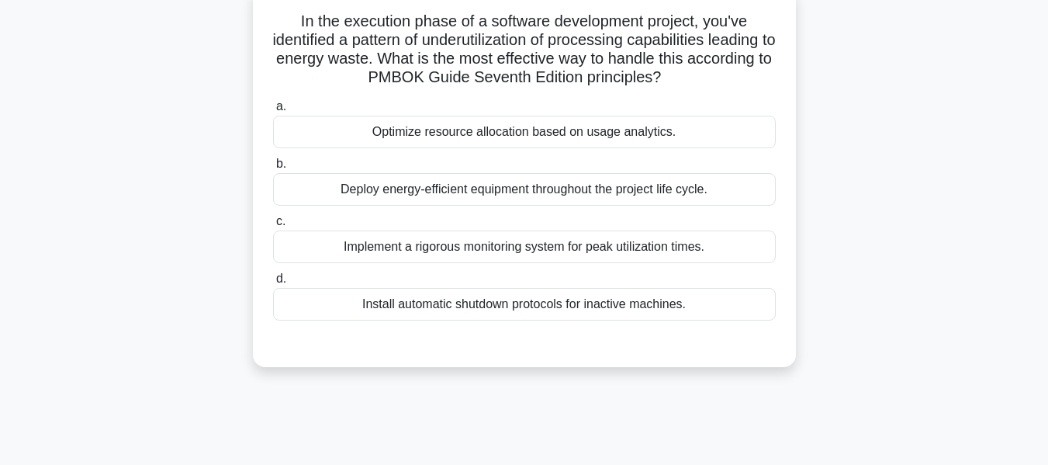
click at [552, 129] on div "Optimize resource allocation based on usage analytics." at bounding box center [524, 132] width 503 height 33
click at [273, 112] on input "a. Optimize resource allocation based on usage analytics." at bounding box center [273, 107] width 0 height 10
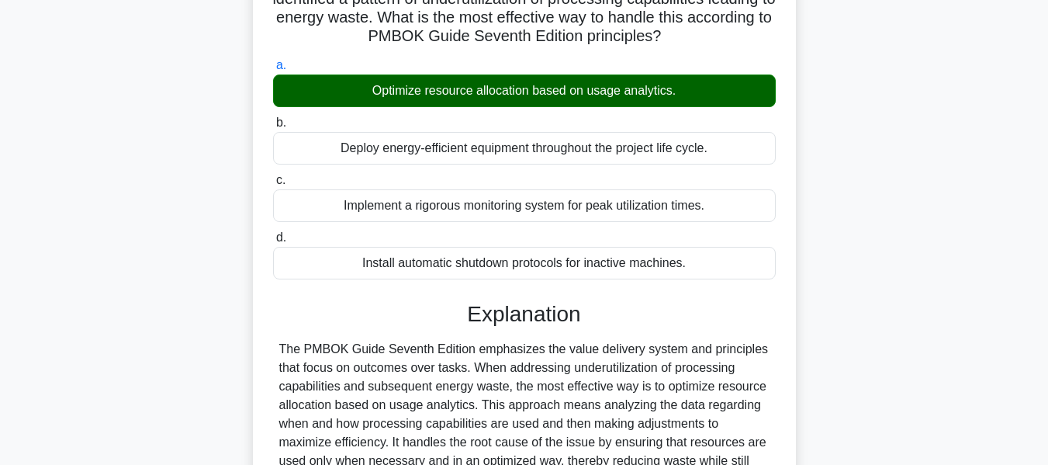
scroll to position [474, 0]
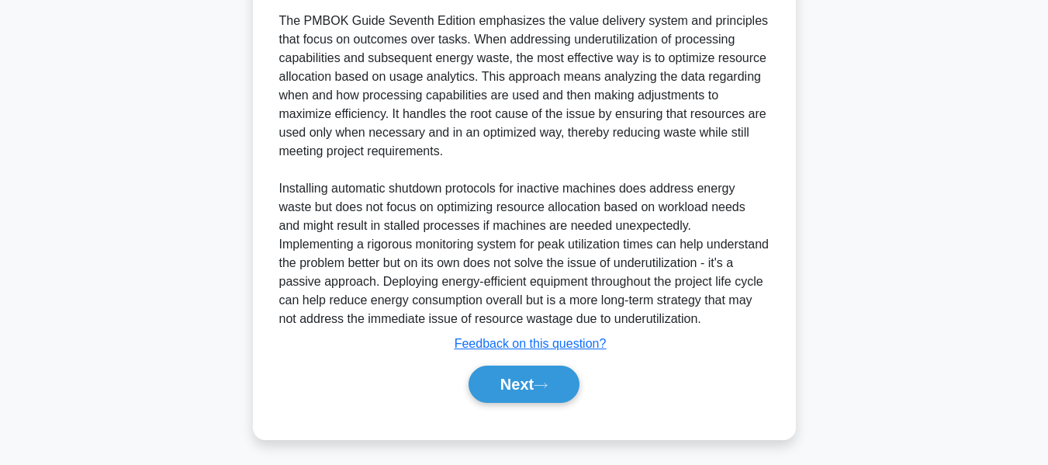
drag, startPoint x: 527, startPoint y: 372, endPoint x: 1037, endPoint y: 183, distance: 544.2
click at [527, 372] on button "Next" at bounding box center [524, 383] width 111 height 37
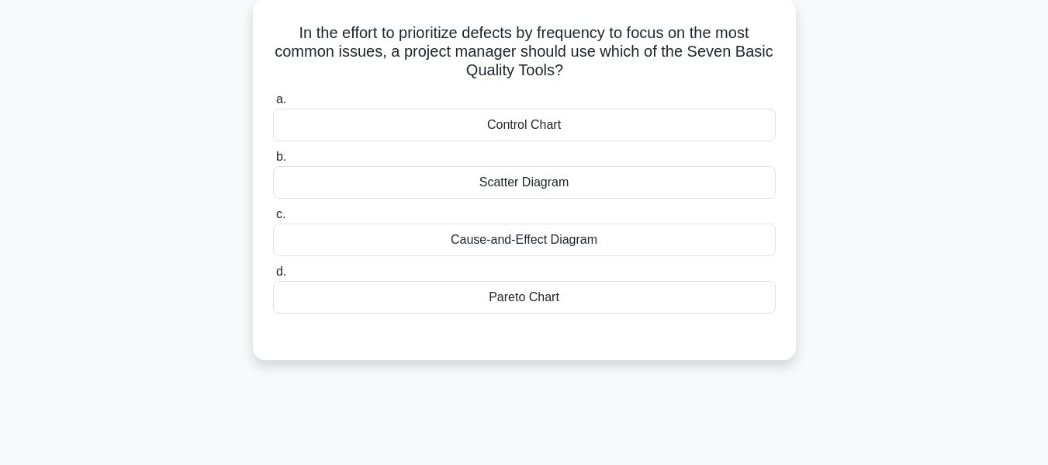
scroll to position [102, 0]
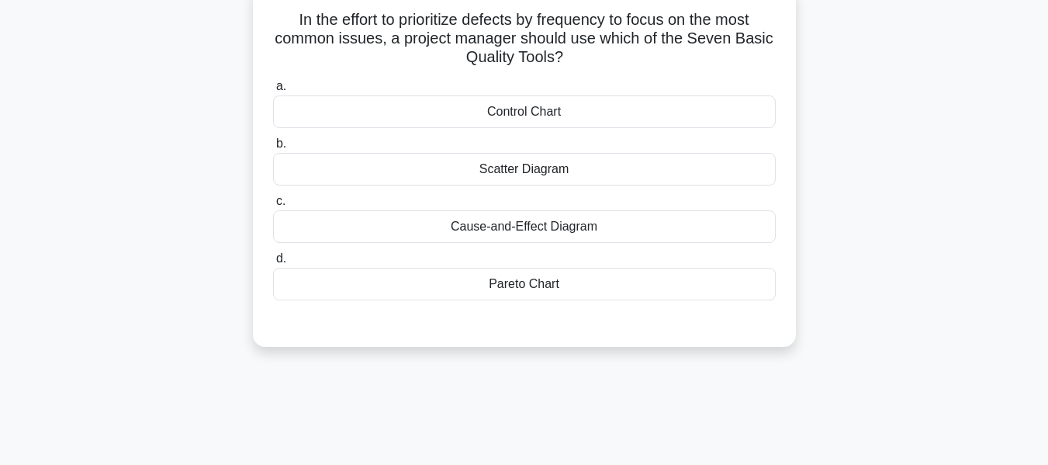
click at [560, 282] on div "Pareto Chart" at bounding box center [524, 284] width 503 height 33
click at [273, 264] on input "d. Pareto Chart" at bounding box center [273, 259] width 0 height 10
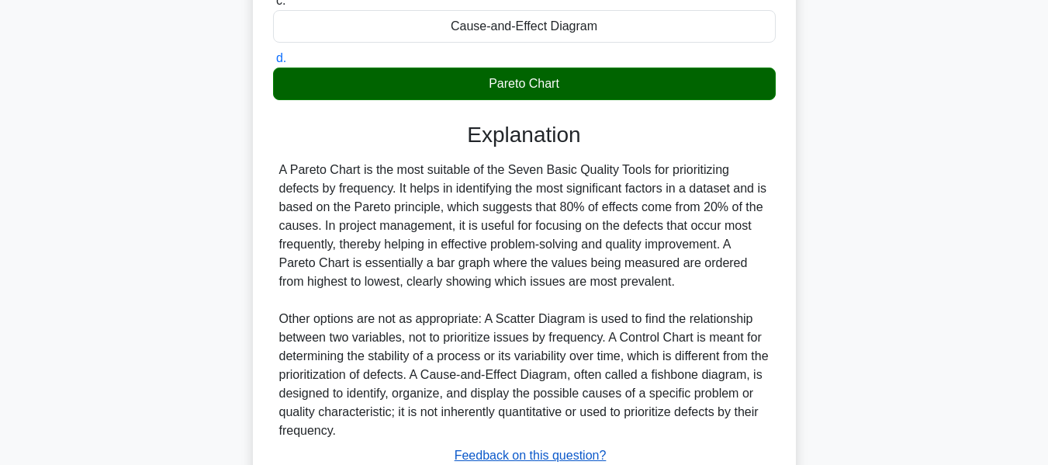
scroll to position [418, 0]
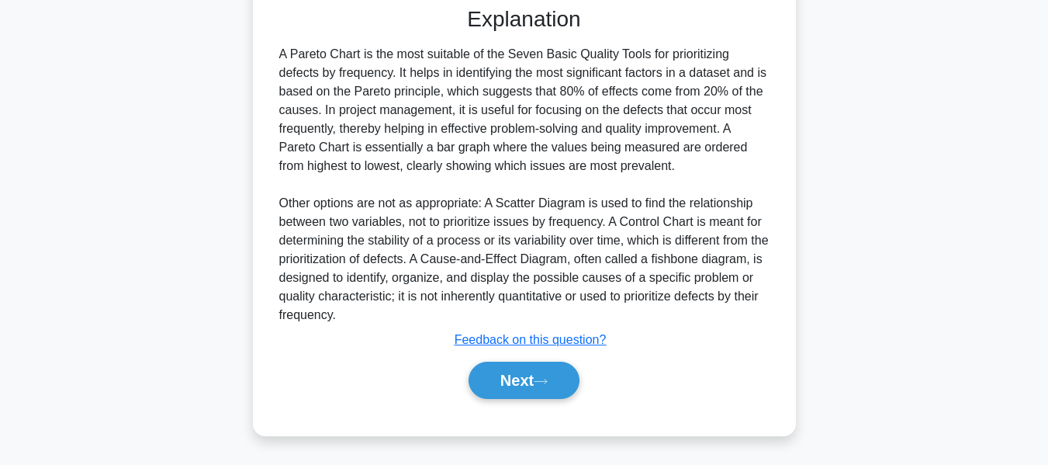
drag, startPoint x: 532, startPoint y: 384, endPoint x: 772, endPoint y: 296, distance: 255.3
click at [532, 384] on button "Next" at bounding box center [524, 380] width 111 height 37
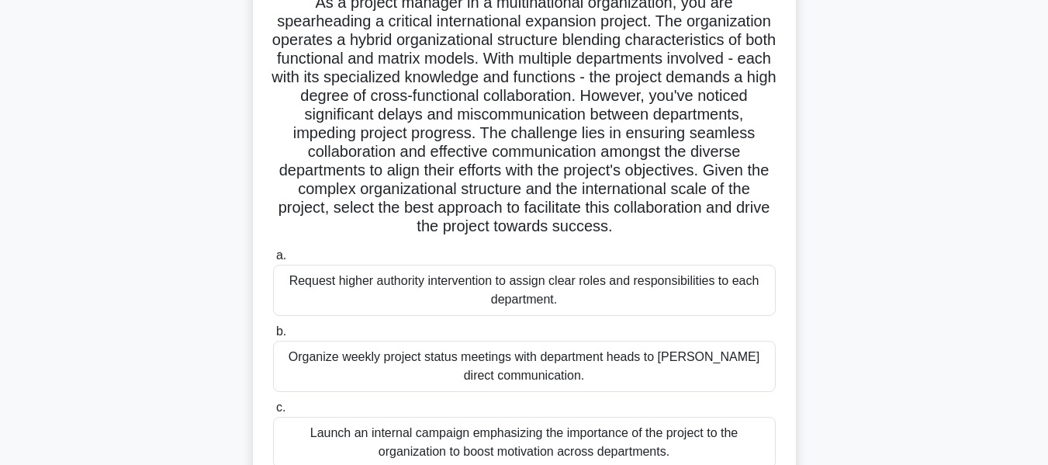
scroll to position [124, 0]
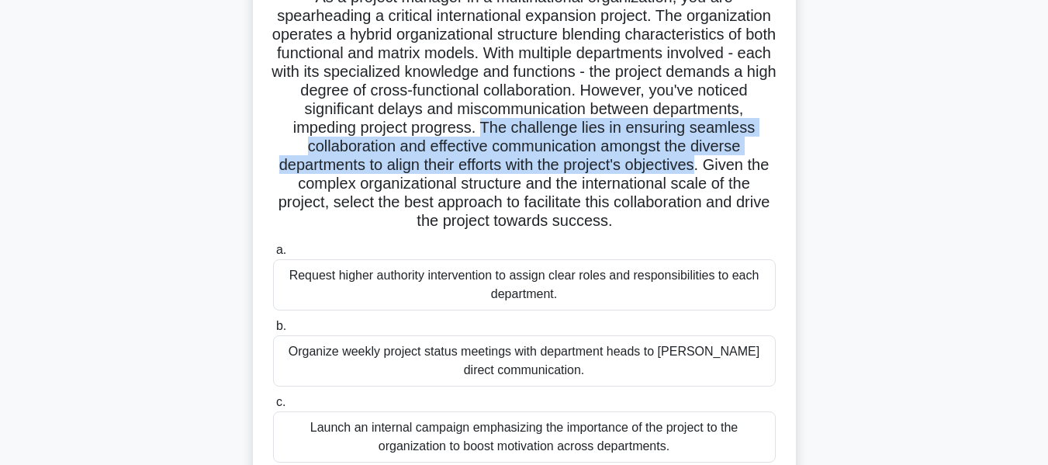
drag, startPoint x: 291, startPoint y: 144, endPoint x: 499, endPoint y: 179, distance: 210.8
click at [499, 179] on h5 "As a project manager in a multinational organization, you are spearheading a cr…" at bounding box center [525, 110] width 506 height 244
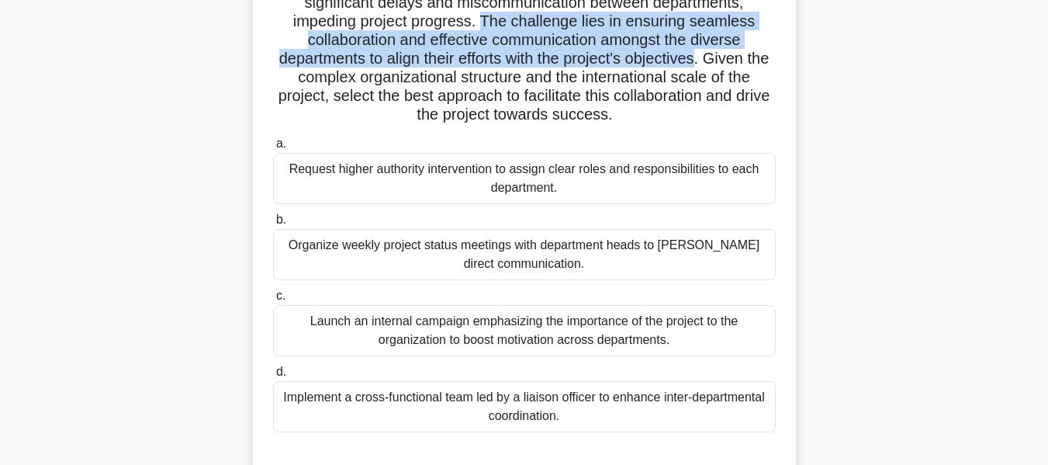
scroll to position [233, 0]
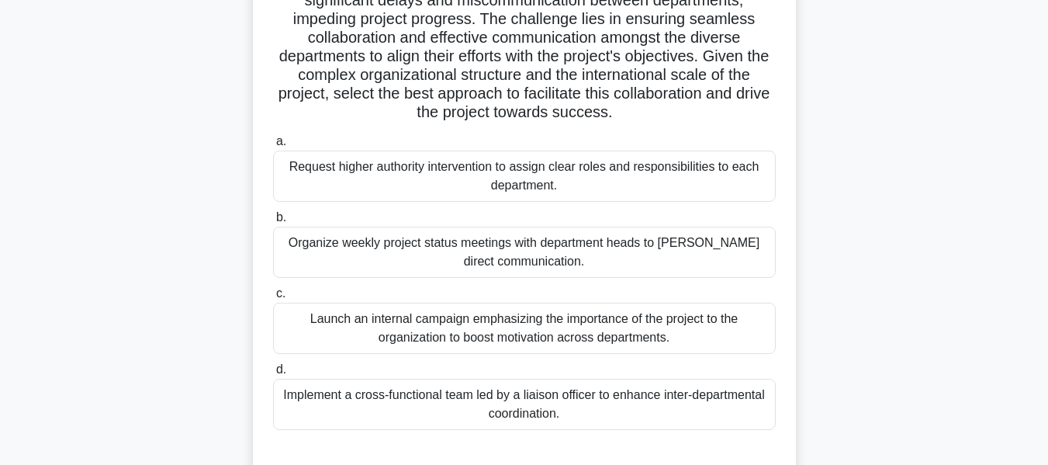
click at [456, 349] on div "Launch an internal campaign emphasizing the importance of the project to the or…" at bounding box center [524, 328] width 503 height 51
click at [273, 299] on input "c. Launch an internal campaign emphasizing the importance of the project to the…" at bounding box center [273, 294] width 0 height 10
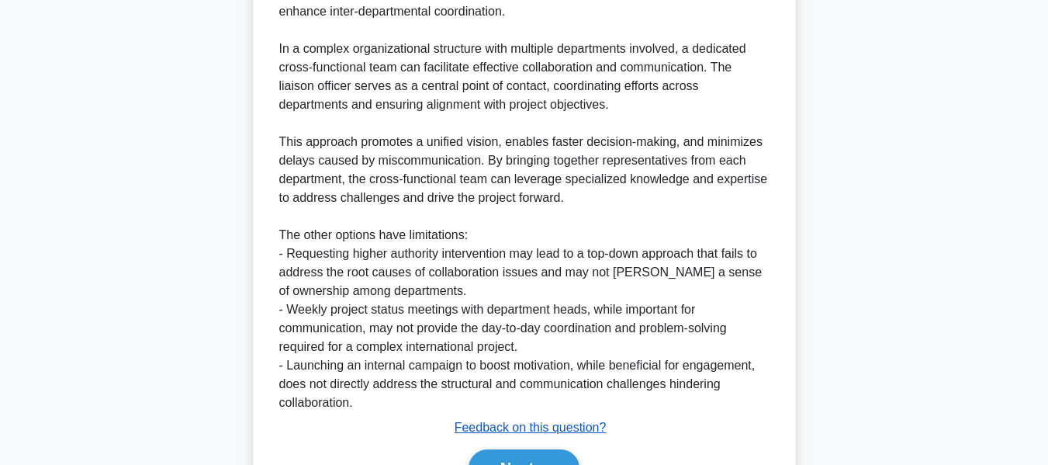
scroll to position [848, 0]
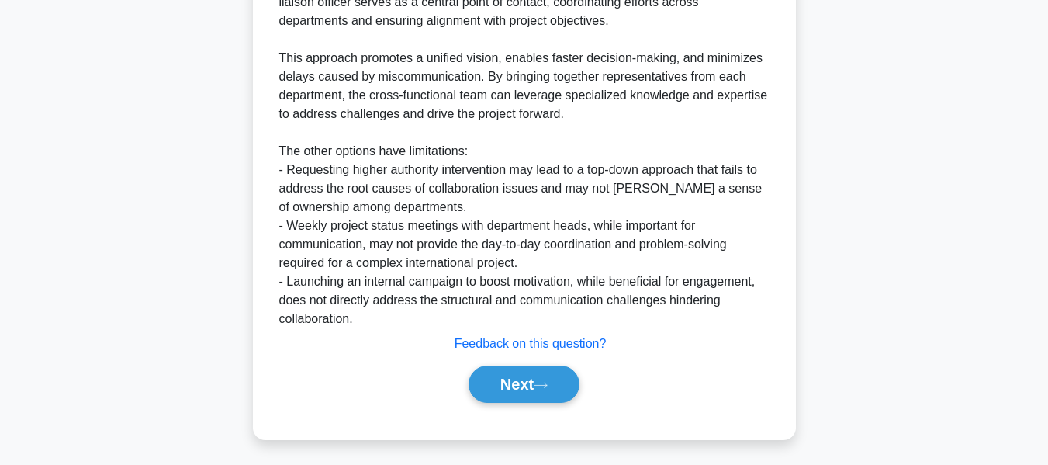
drag, startPoint x: 519, startPoint y: 379, endPoint x: 870, endPoint y: 237, distance: 379.3
click at [519, 379] on button "Next" at bounding box center [524, 383] width 111 height 37
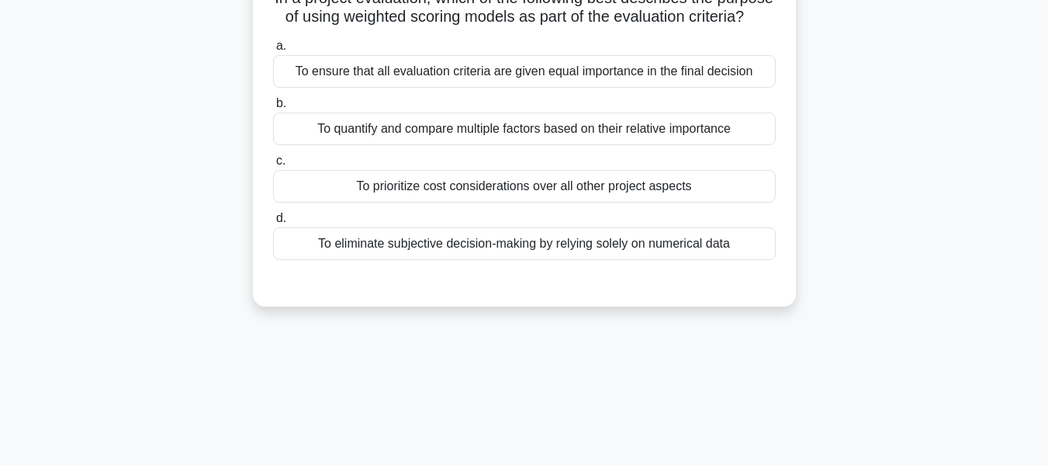
scroll to position [109, 0]
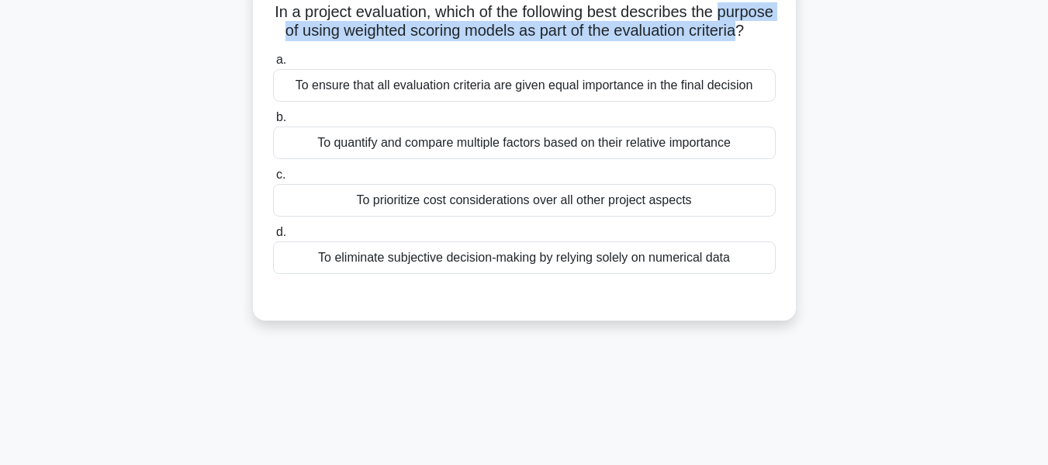
drag, startPoint x: 344, startPoint y: 33, endPoint x: 533, endPoint y: 55, distance: 189.9
click at [533, 41] on h5 "In a project evaluation, which of the following best describes the purpose of u…" at bounding box center [525, 21] width 506 height 39
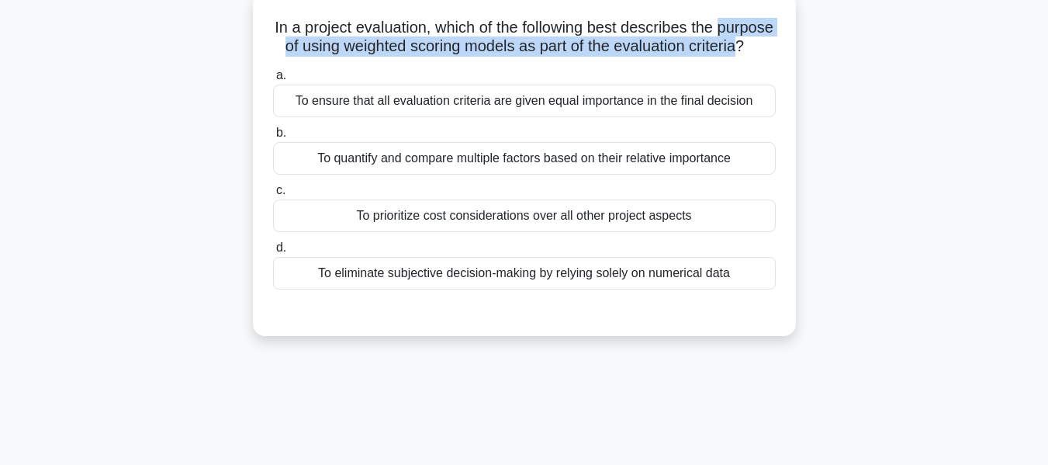
scroll to position [96, 0]
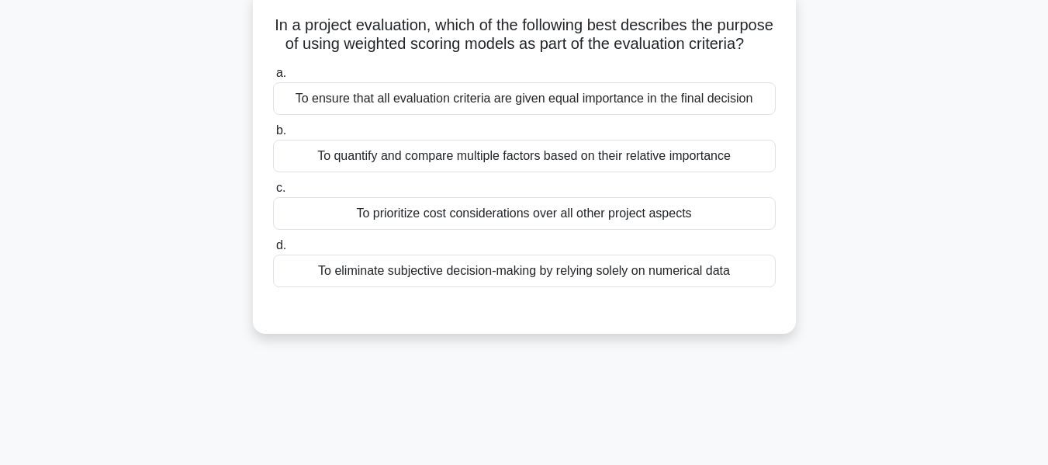
click at [680, 172] on div "To quantify and compare multiple factors based on their relative importance" at bounding box center [524, 156] width 503 height 33
click at [273, 136] on input "b. To quantify and compare multiple factors based on their relative importance" at bounding box center [273, 131] width 0 height 10
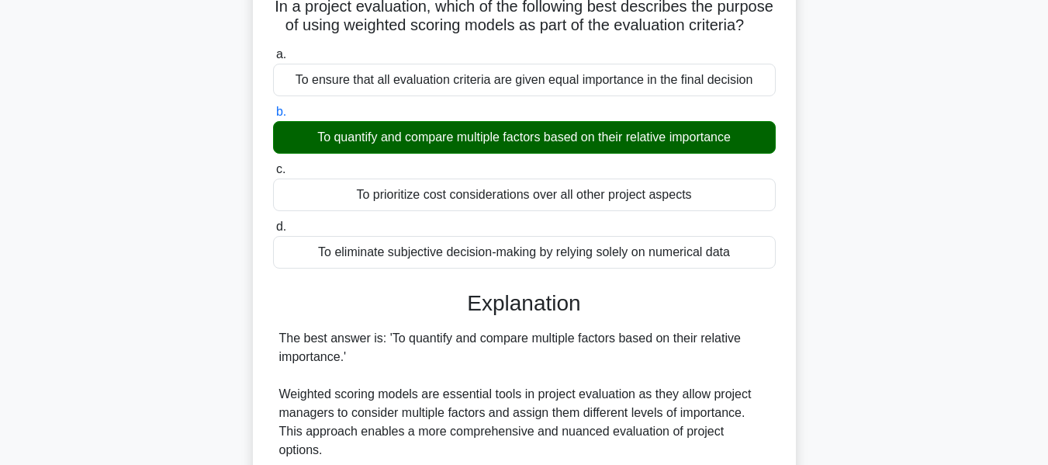
scroll to position [562, 0]
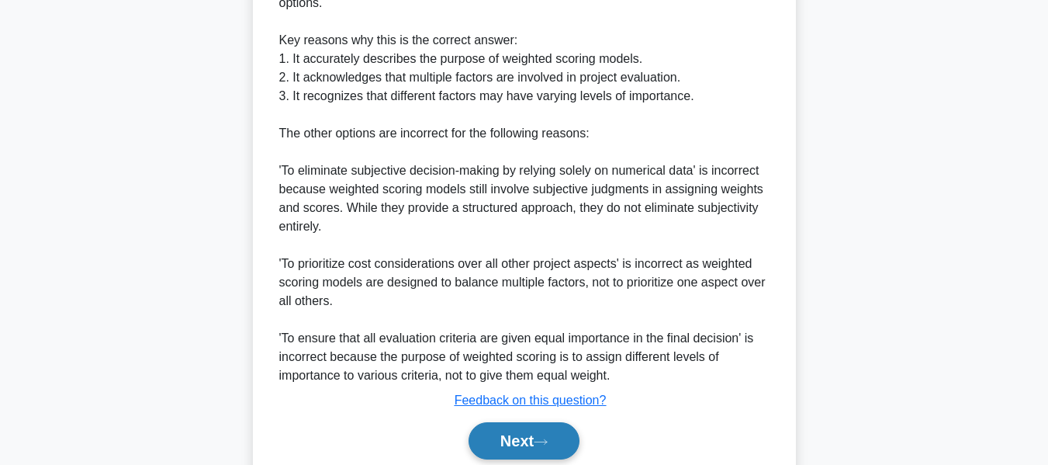
click at [509, 434] on button "Next" at bounding box center [524, 440] width 111 height 37
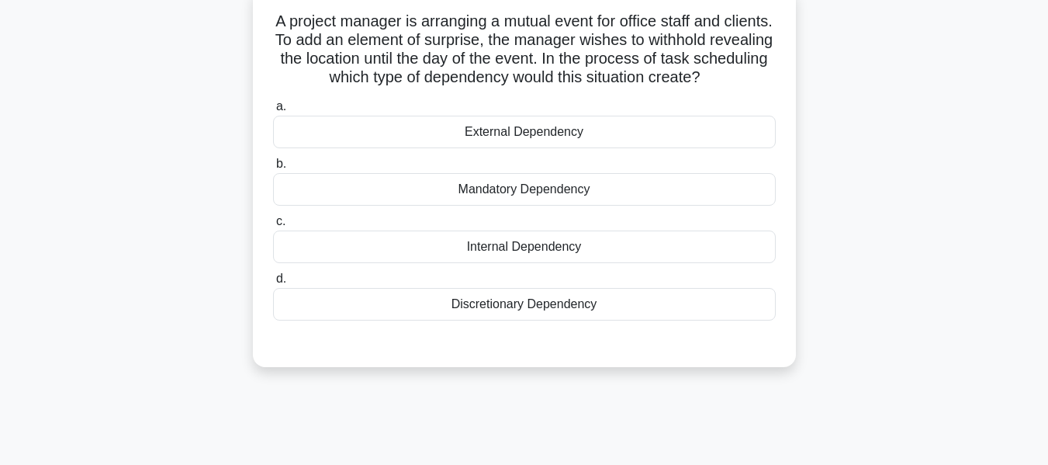
scroll to position [109, 0]
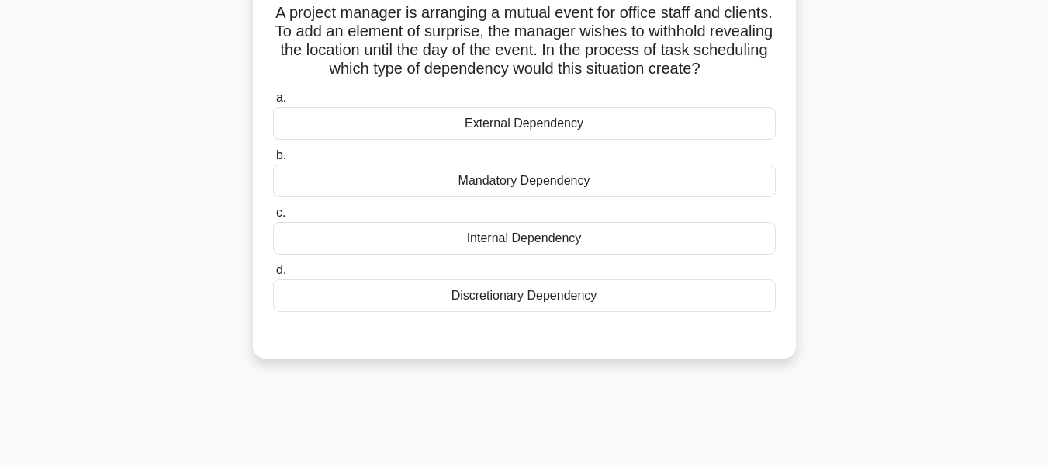
click at [542, 298] on div "Discretionary Dependency" at bounding box center [524, 295] width 503 height 33
click at [273, 275] on input "d. Discretionary Dependency" at bounding box center [273, 270] width 0 height 10
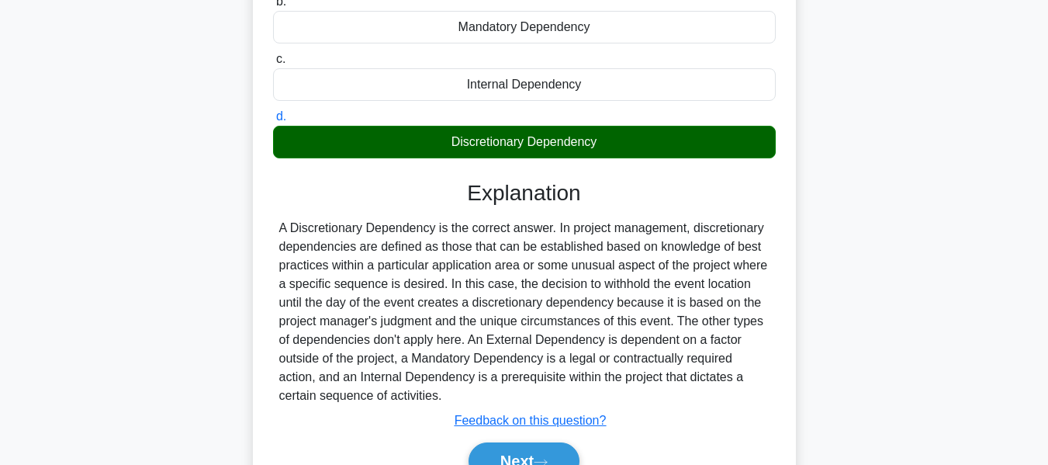
scroll to position [373, 0]
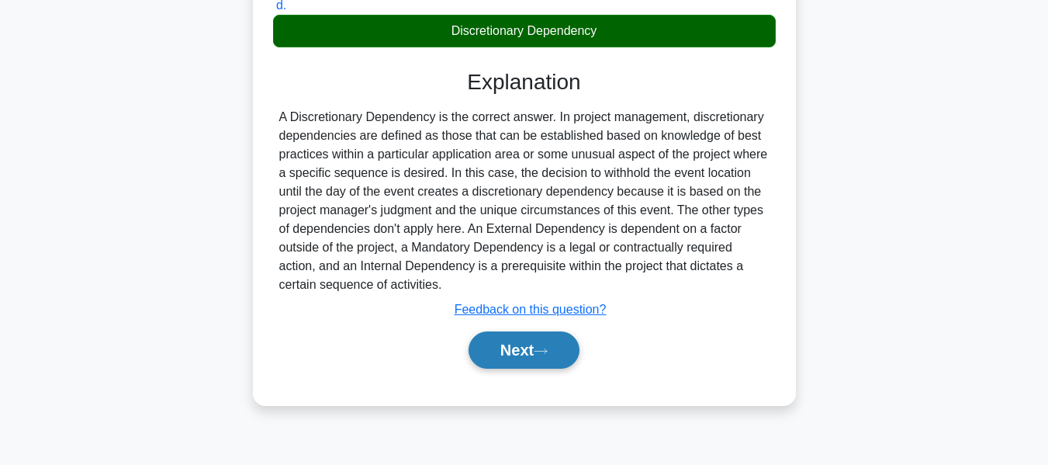
click at [560, 335] on button "Next" at bounding box center [524, 349] width 111 height 37
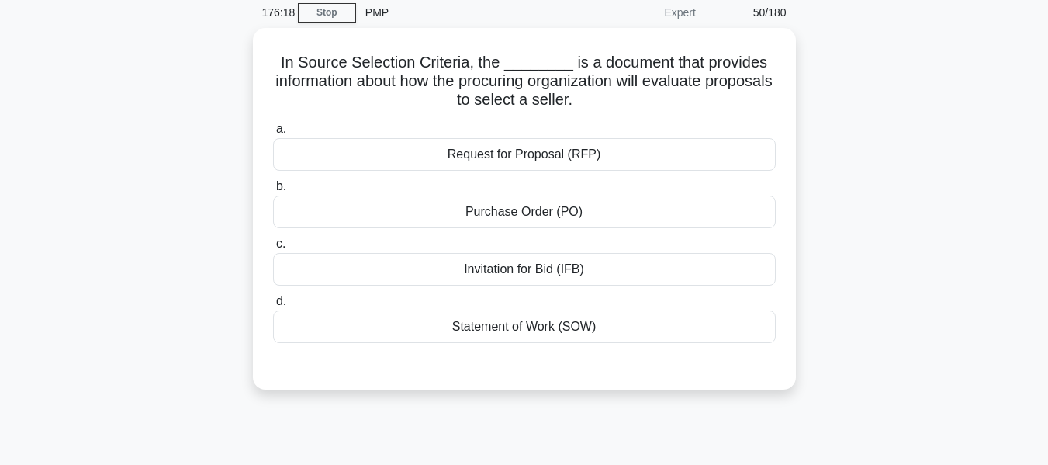
scroll to position [69, 0]
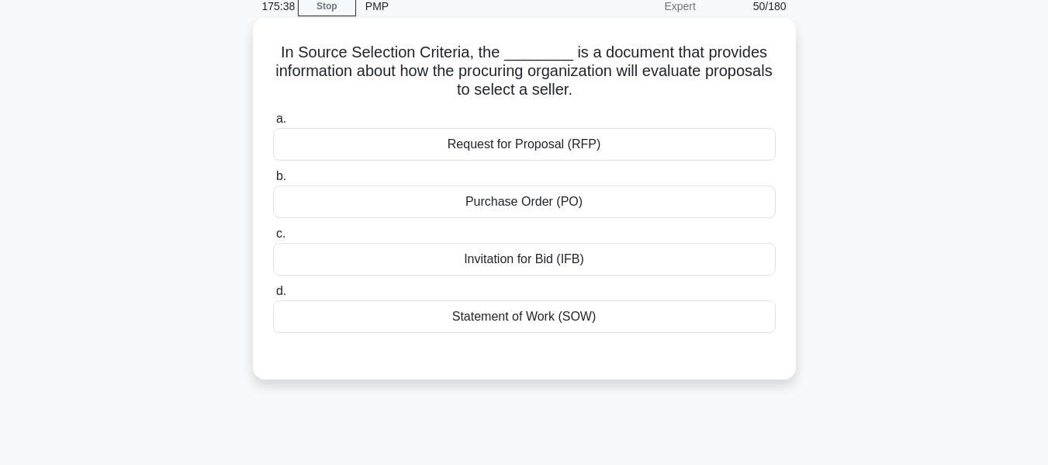
click at [562, 311] on div "Statement of Work (SOW)" at bounding box center [524, 316] width 503 height 33
click at [273, 296] on input "d. Statement of Work (SOW)" at bounding box center [273, 291] width 0 height 10
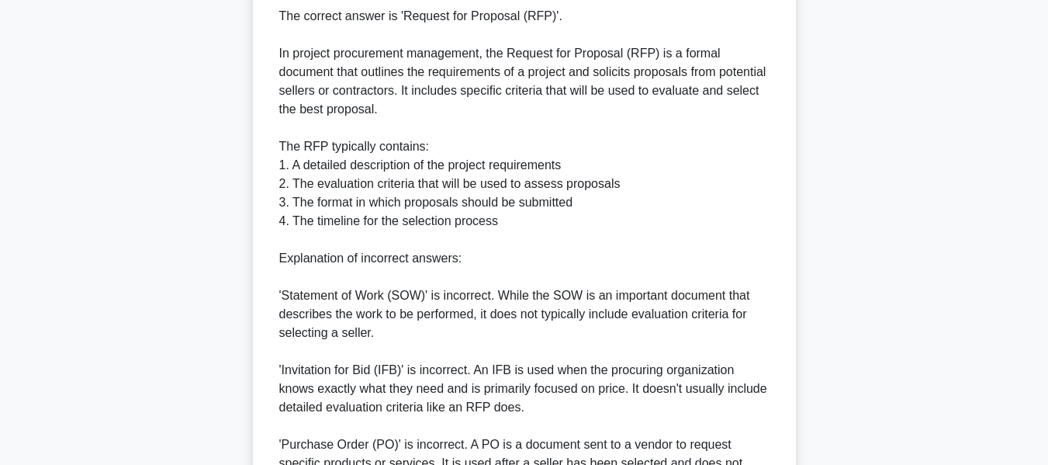
scroll to position [625, 0]
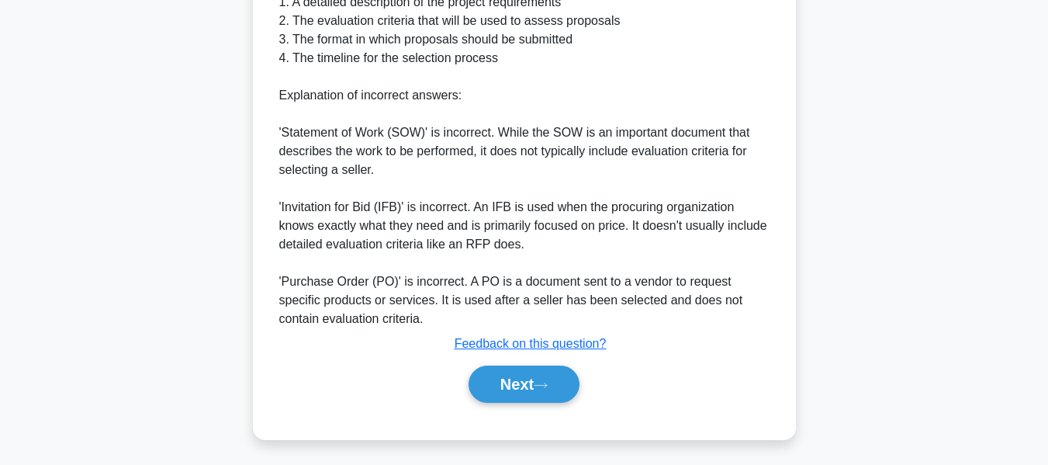
drag, startPoint x: 532, startPoint y: 381, endPoint x: 835, endPoint y: 301, distance: 312.9
click at [532, 381] on button "Next" at bounding box center [524, 383] width 111 height 37
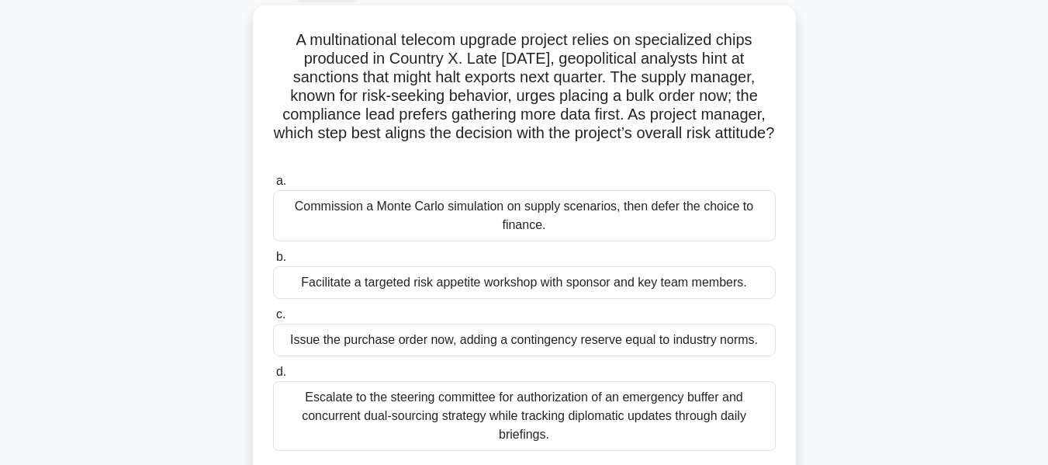
scroll to position [81, 0]
click at [529, 280] on div "Facilitate a targeted risk appetite workshop with sponsor and key team members." at bounding box center [524, 283] width 503 height 33
click at [273, 263] on input "b. Facilitate a targeted risk appetite workshop with sponsor and key team membe…" at bounding box center [273, 258] width 0 height 10
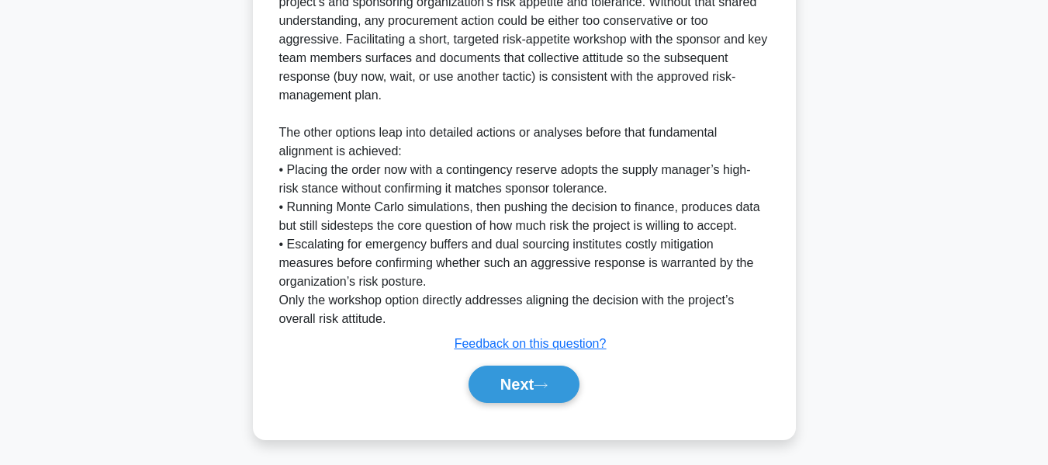
drag, startPoint x: 545, startPoint y: 376, endPoint x: 986, endPoint y: 264, distance: 454.8
click at [545, 376] on button "Next" at bounding box center [524, 383] width 111 height 37
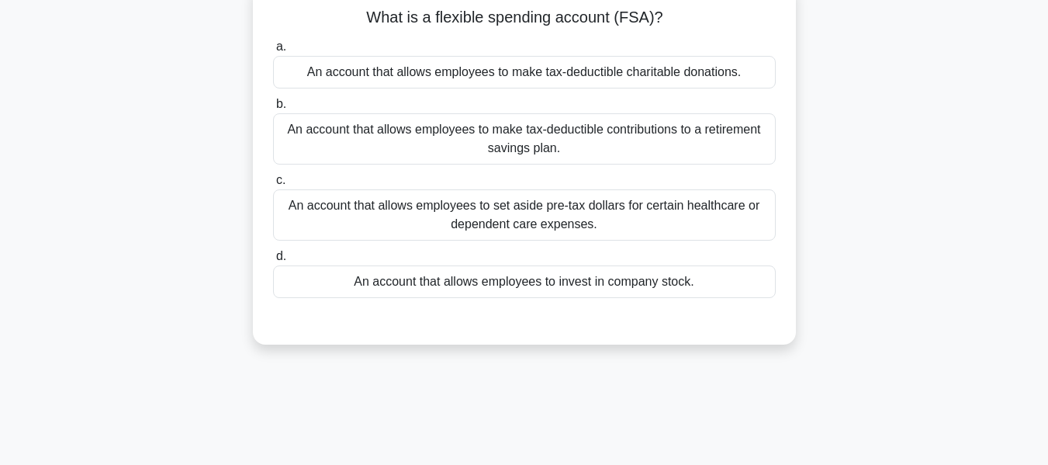
scroll to position [106, 0]
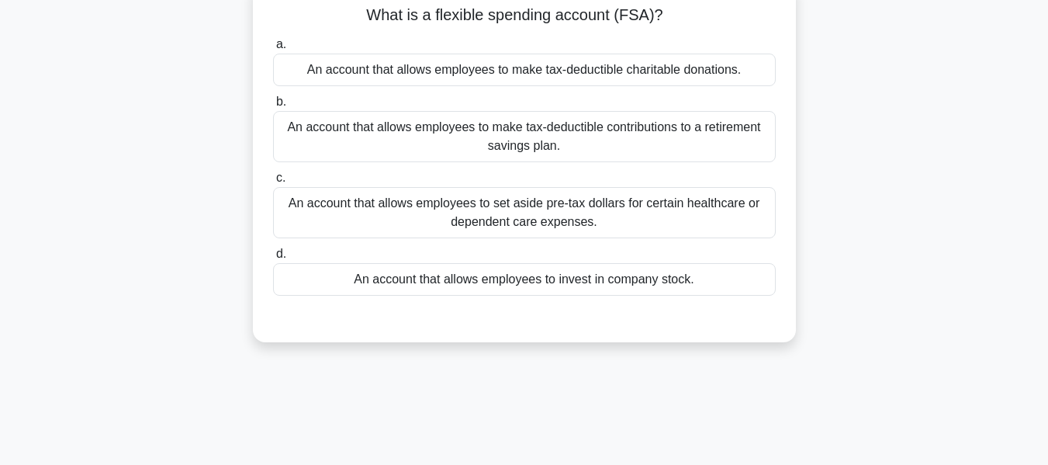
click at [591, 278] on div "An account that allows employees to invest in company stock." at bounding box center [524, 279] width 503 height 33
click at [273, 259] on input "d. An account that allows employees to invest in company stock." at bounding box center [273, 254] width 0 height 10
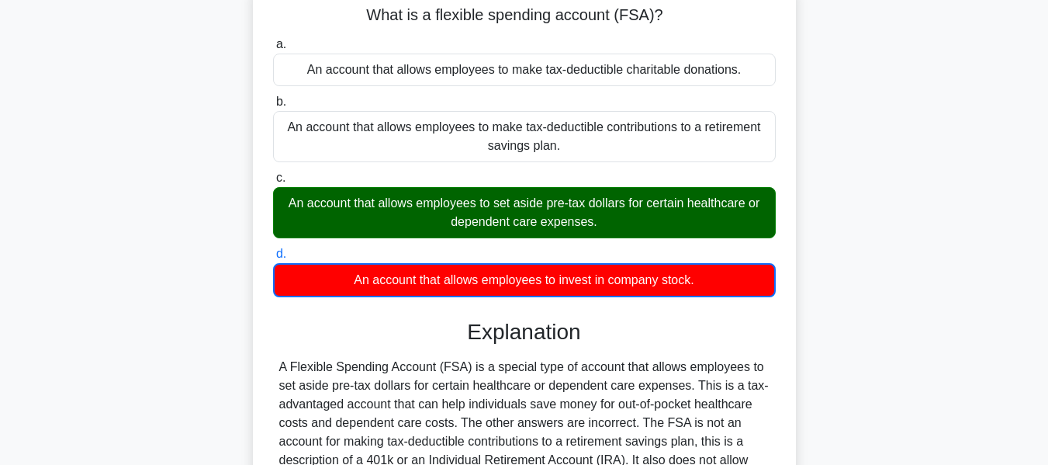
scroll to position [373, 0]
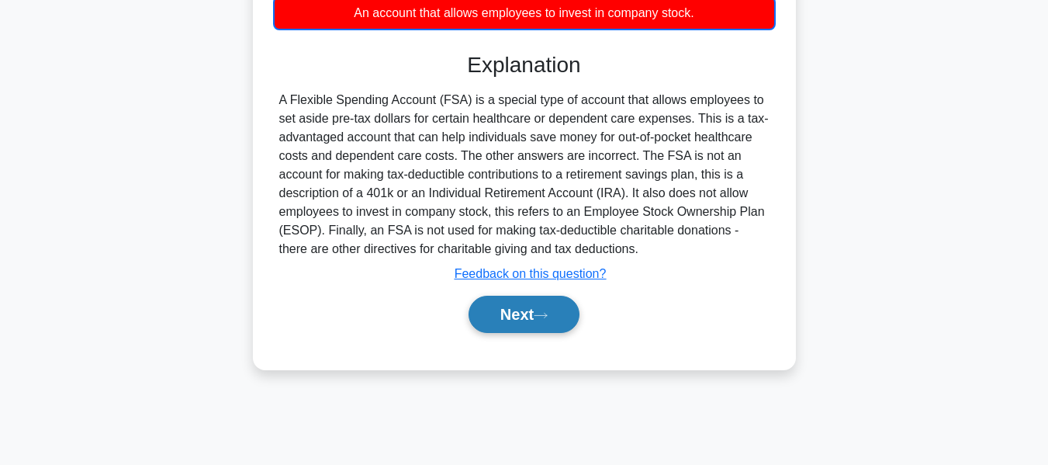
click at [545, 316] on icon at bounding box center [541, 315] width 14 height 9
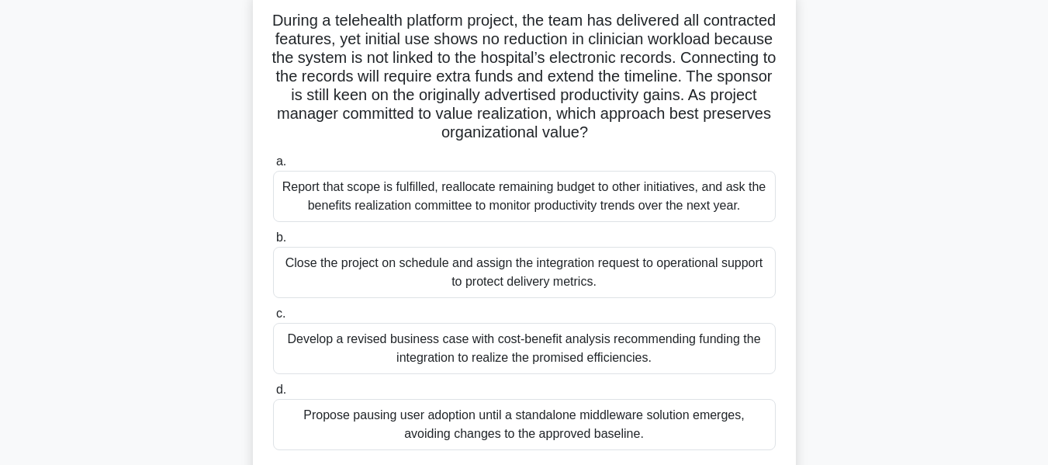
scroll to position [107, 0]
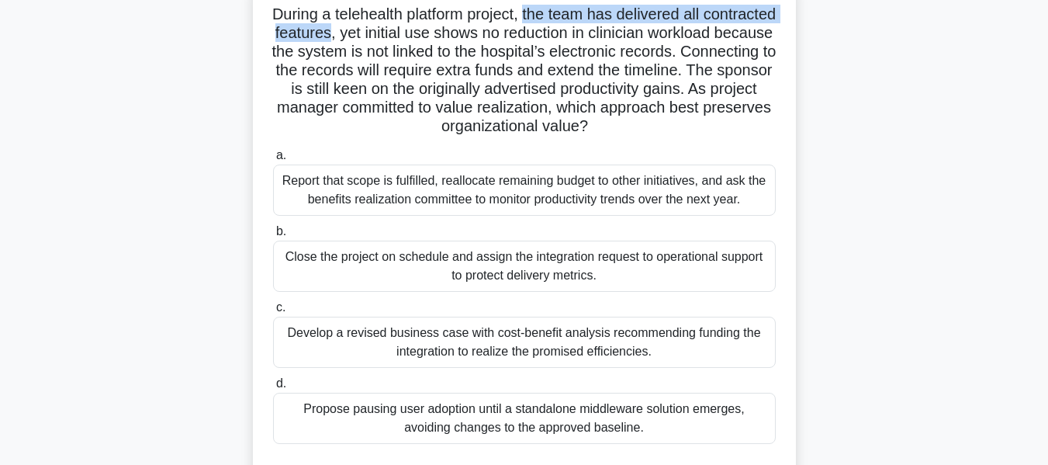
drag, startPoint x: 567, startPoint y: 12, endPoint x: 433, endPoint y: 41, distance: 137.4
click at [433, 41] on h5 "During a telehealth platform project, the team has delivered all contracted fea…" at bounding box center [525, 71] width 506 height 132
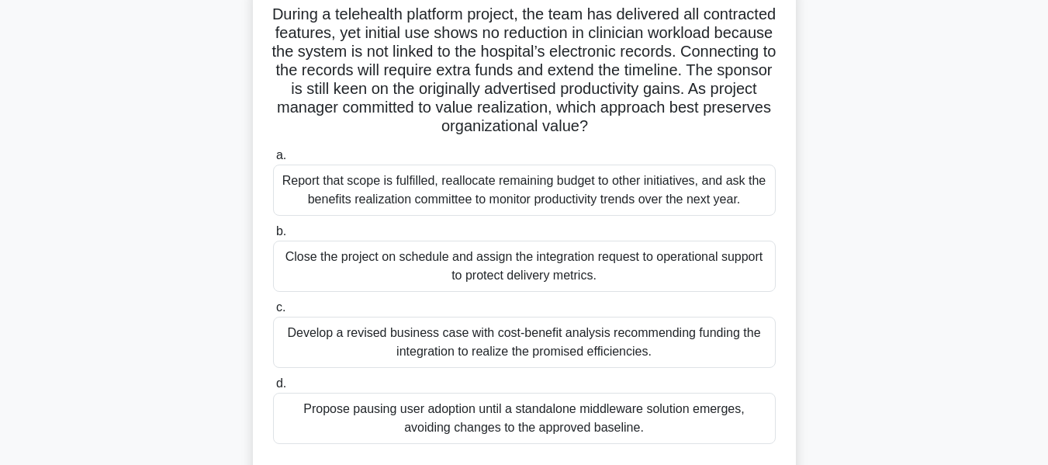
click at [504, 261] on div "Close the project on schedule and assign the integration request to operational…" at bounding box center [524, 266] width 503 height 51
click at [273, 237] on input "b. Close the project on schedule and assign the integration request to operatio…" at bounding box center [273, 232] width 0 height 10
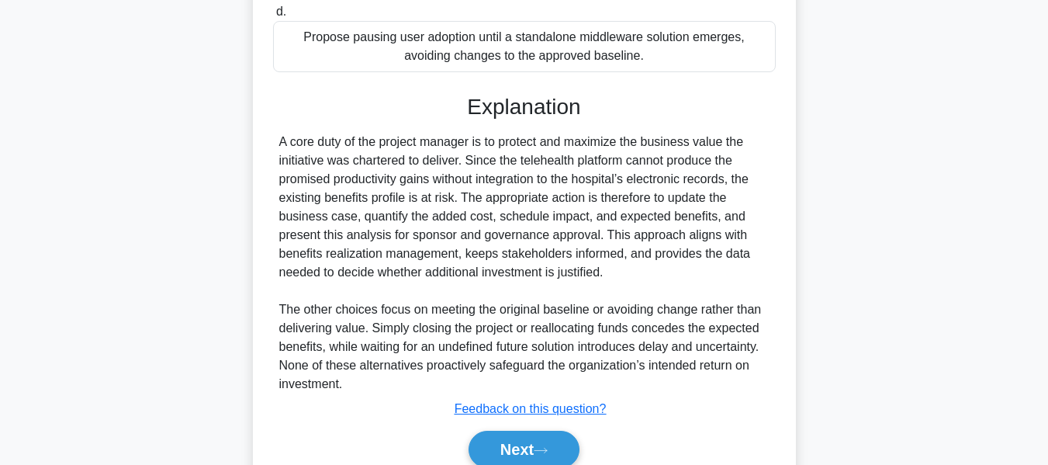
scroll to position [550, 0]
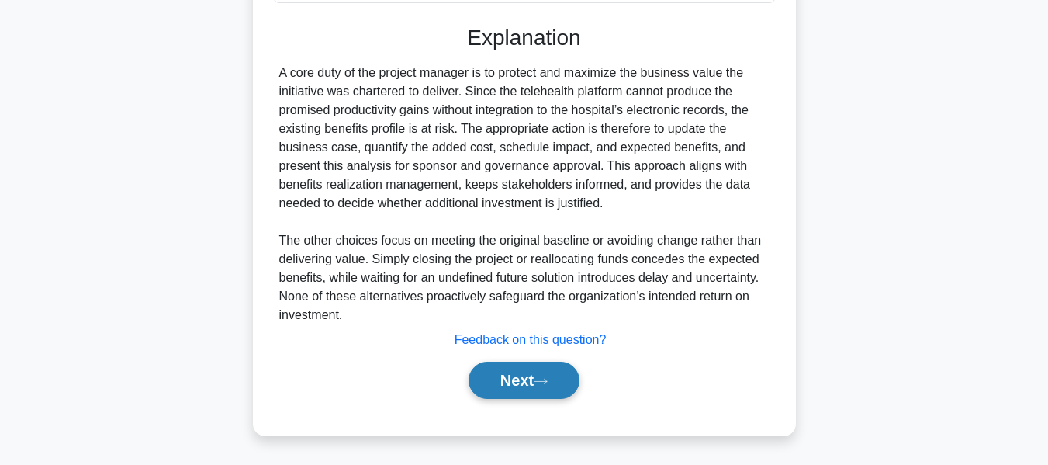
click at [523, 369] on button "Next" at bounding box center [524, 380] width 111 height 37
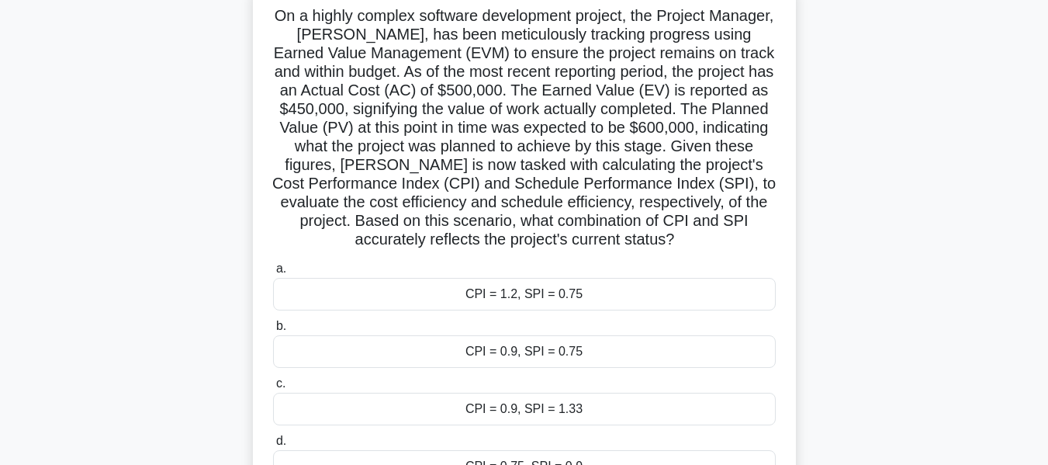
scroll to position [115, 0]
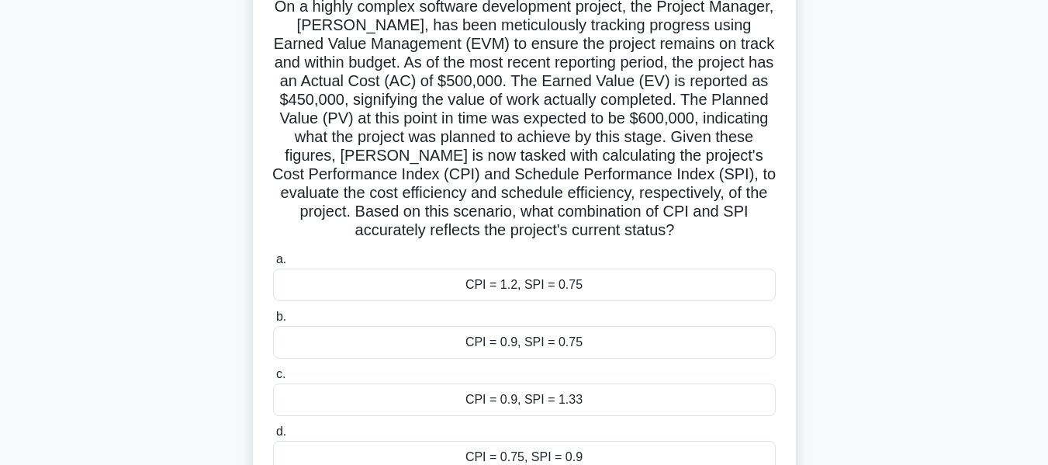
click at [504, 341] on div "CPI = 0.9, SPI = 0.75" at bounding box center [524, 342] width 503 height 33
click at [273, 322] on input "b. CPI = 0.9, SPI = 0.75" at bounding box center [273, 317] width 0 height 10
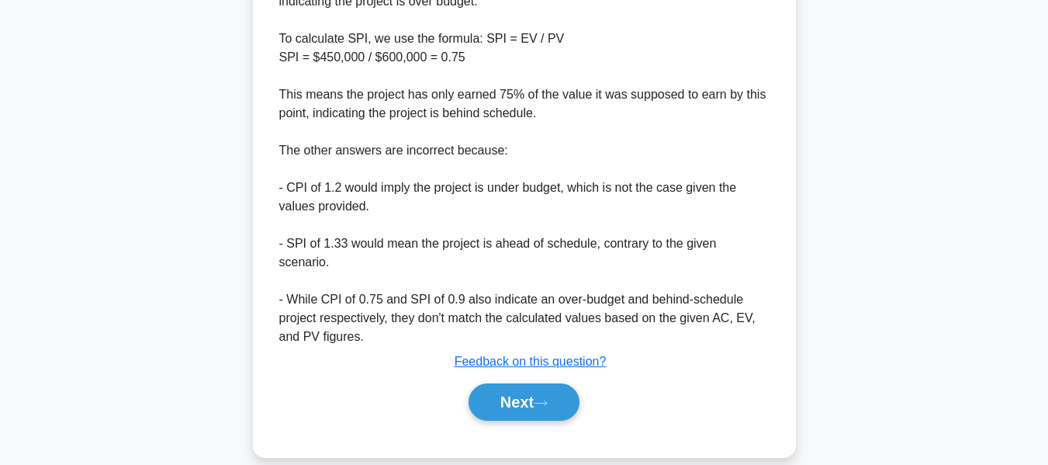
drag, startPoint x: 535, startPoint y: 375, endPoint x: 825, endPoint y: 286, distance: 303.3
click at [535, 383] on button "Next" at bounding box center [524, 401] width 111 height 37
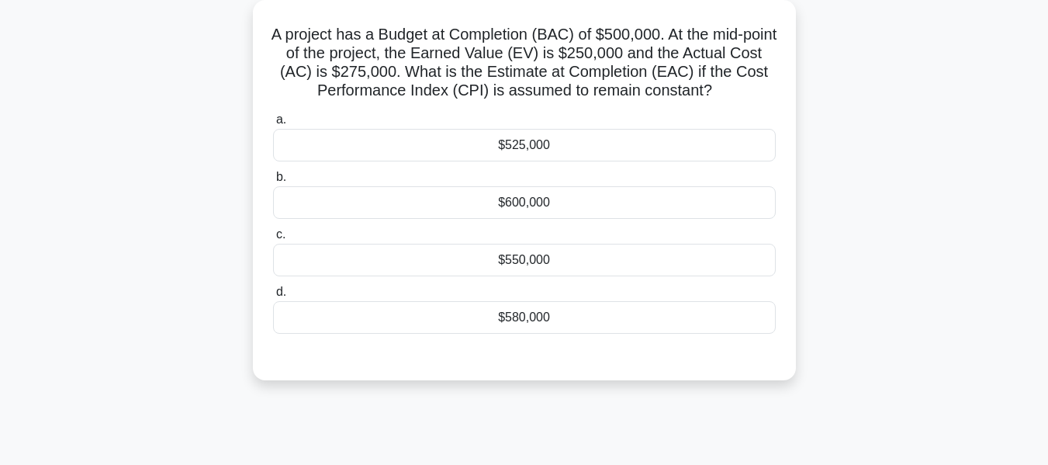
scroll to position [95, 0]
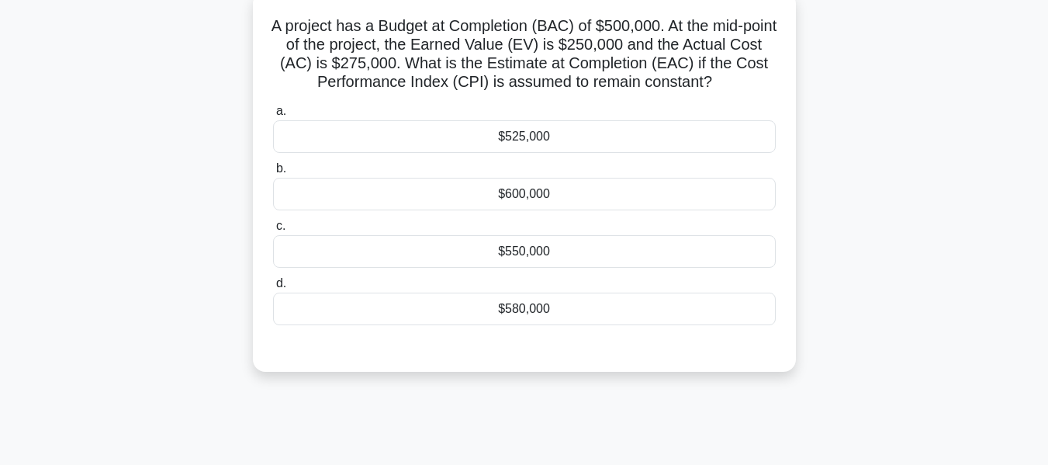
click at [500, 252] on div "$550,000" at bounding box center [524, 251] width 503 height 33
click at [273, 231] on input "c. $550,000" at bounding box center [273, 226] width 0 height 10
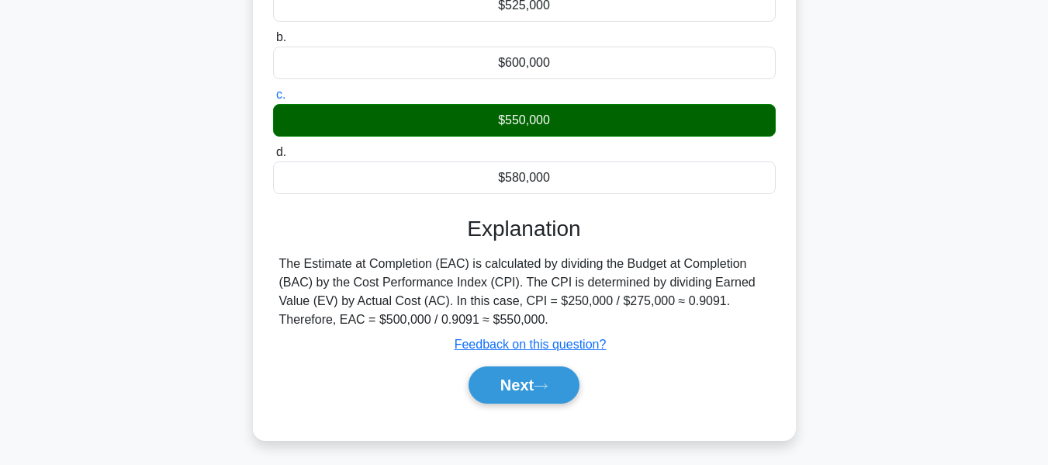
scroll to position [373, 0]
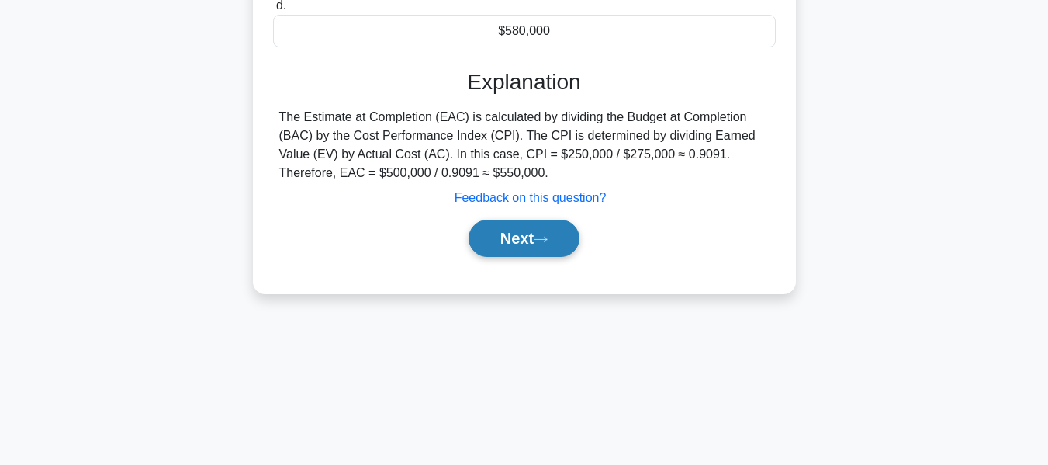
click at [563, 241] on button "Next" at bounding box center [524, 238] width 111 height 37
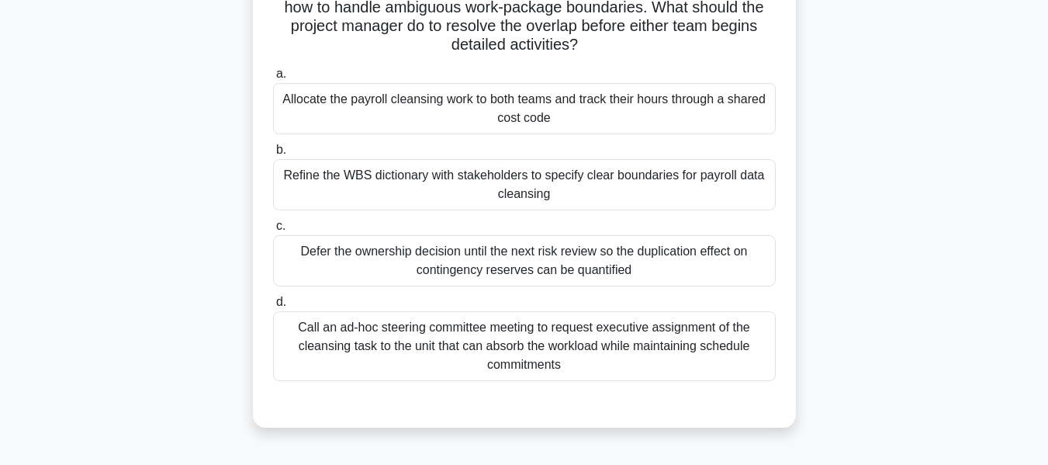
scroll to position [96, 0]
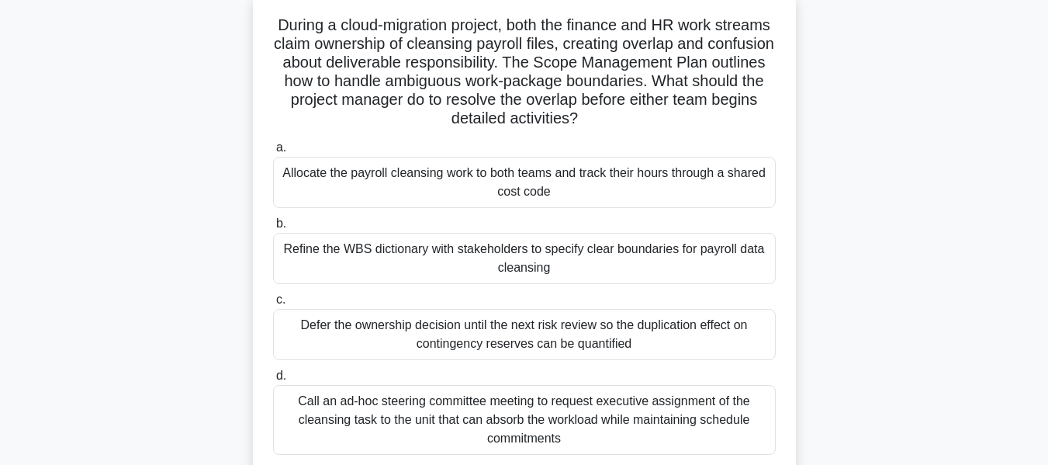
click at [525, 258] on div "Refine the WBS dictionary with stakeholders to specify clear boundaries for pay…" at bounding box center [524, 258] width 503 height 51
click at [273, 229] on input "b. Refine the WBS dictionary with stakeholders to specify clear boundaries for …" at bounding box center [273, 224] width 0 height 10
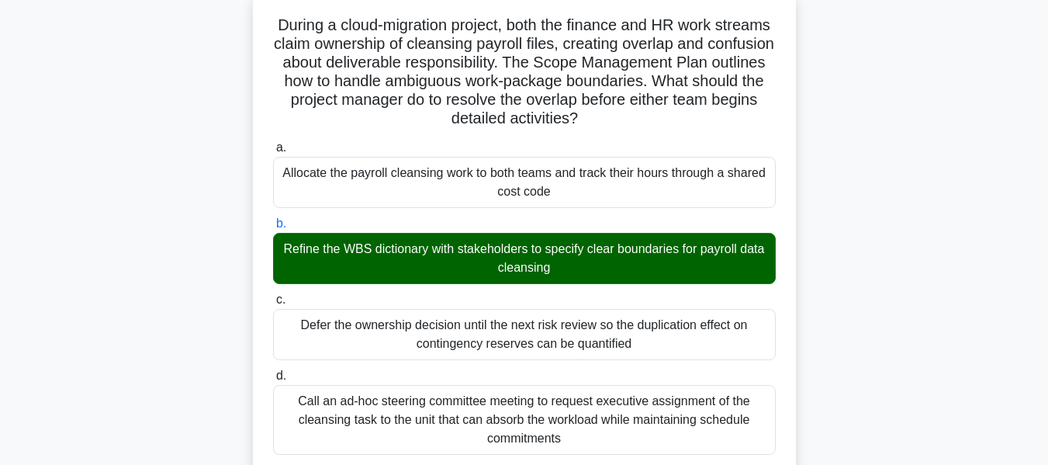
scroll to position [484, 0]
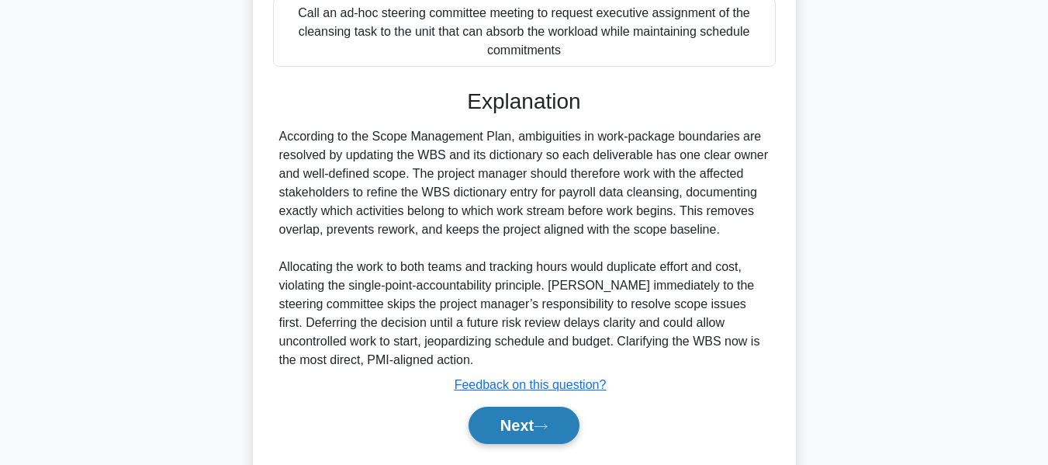
click at [500, 417] on button "Next" at bounding box center [524, 425] width 111 height 37
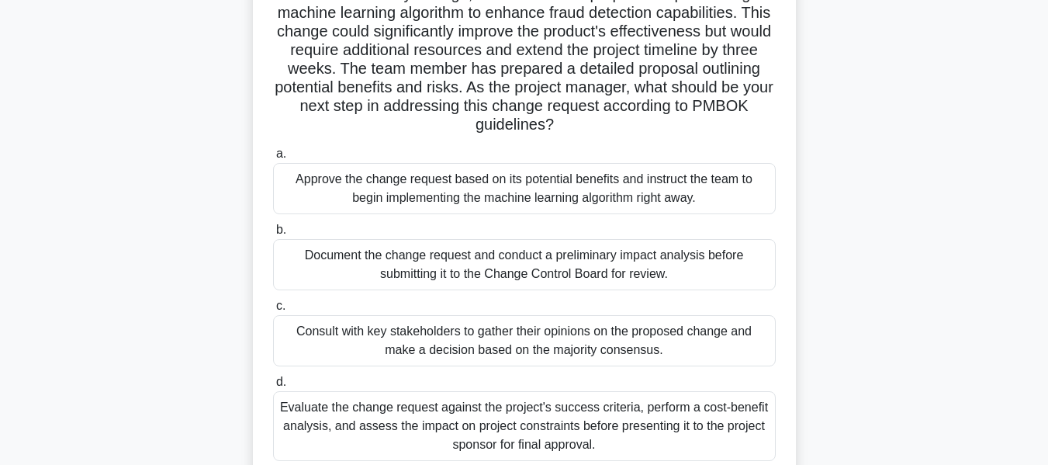
scroll to position [154, 0]
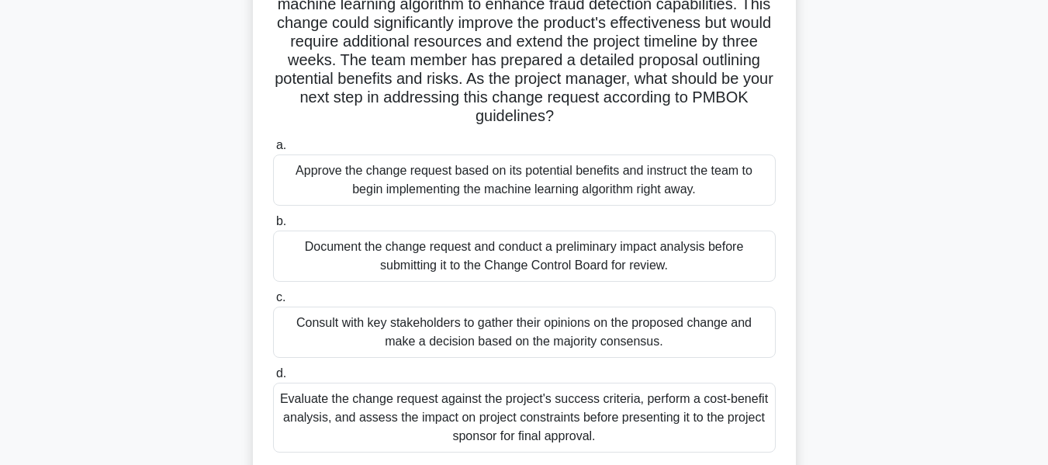
click at [435, 245] on div "Document the change request and conduct a preliminary impact analysis before su…" at bounding box center [524, 255] width 503 height 51
click at [273, 227] on input "b. Document the change request and conduct a preliminary impact analysis before…" at bounding box center [273, 221] width 0 height 10
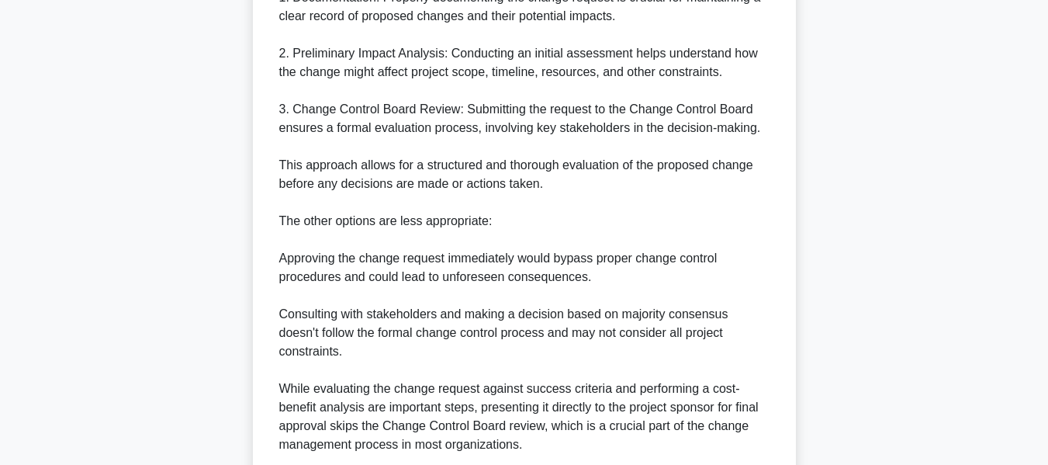
scroll to position [930, 0]
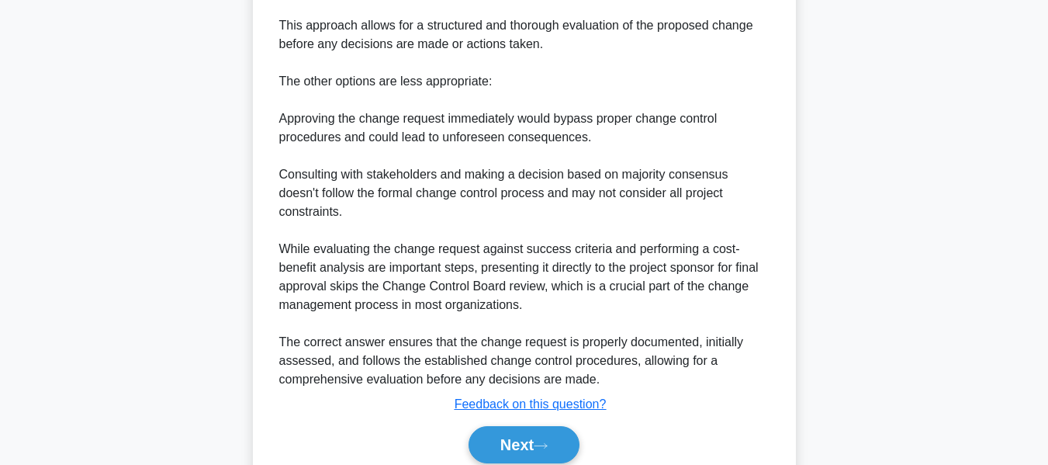
drag, startPoint x: 515, startPoint y: 427, endPoint x: 586, endPoint y: 371, distance: 90.0
click at [515, 427] on button "Next" at bounding box center [524, 444] width 111 height 37
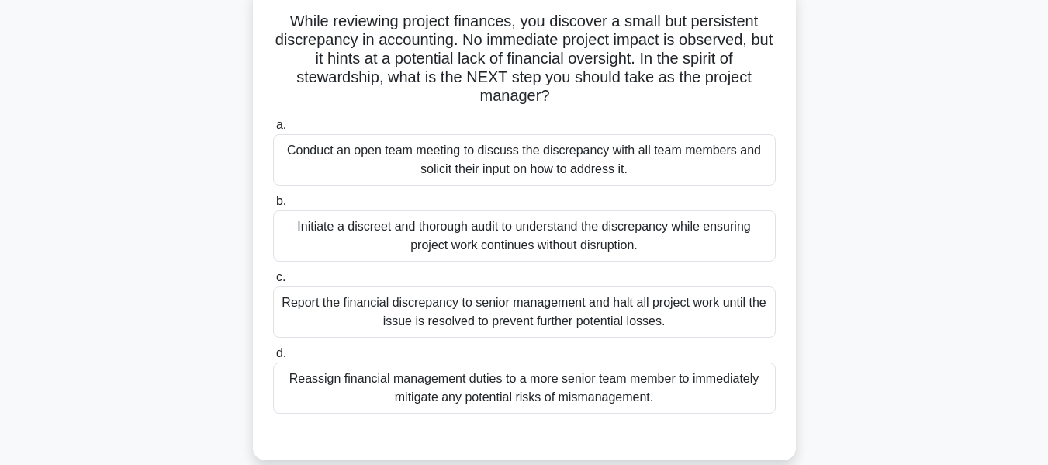
scroll to position [107, 0]
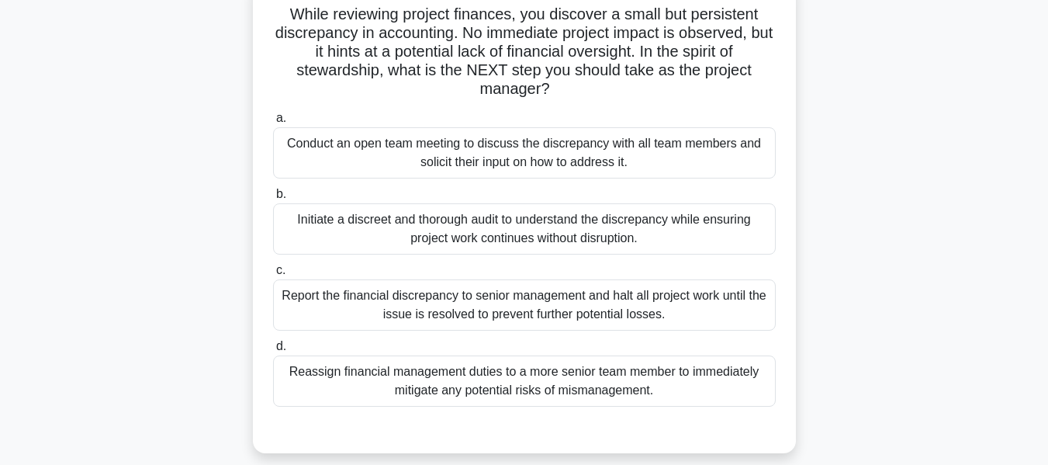
click at [483, 229] on div "Initiate a discreet and thorough audit to understand the discrepancy while ensu…" at bounding box center [524, 228] width 503 height 51
click at [273, 199] on input "b. Initiate a discreet and thorough audit to understand the discrepancy while e…" at bounding box center [273, 194] width 0 height 10
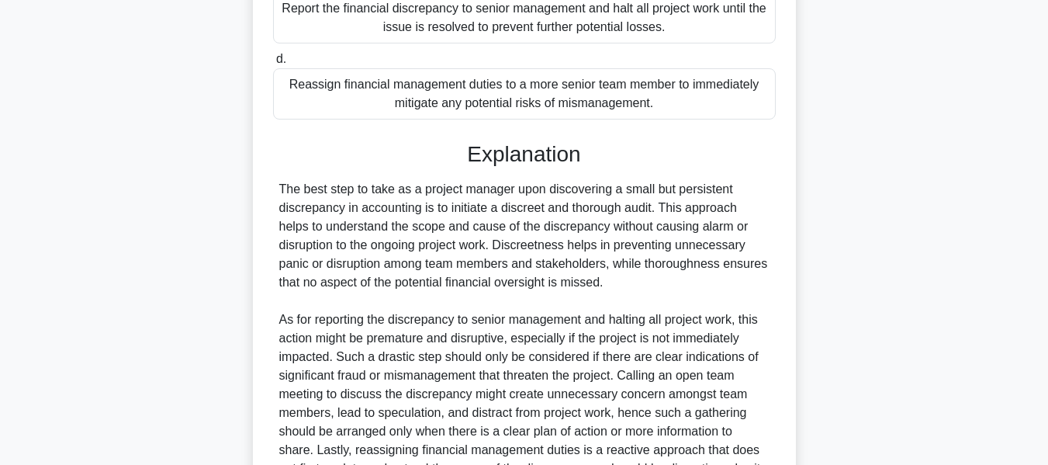
scroll to position [495, 0]
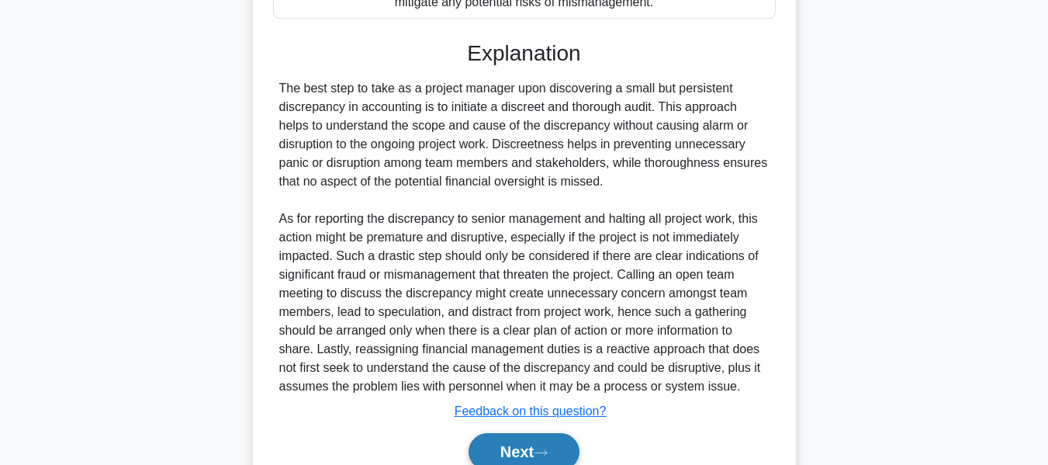
click at [515, 446] on button "Next" at bounding box center [524, 451] width 111 height 37
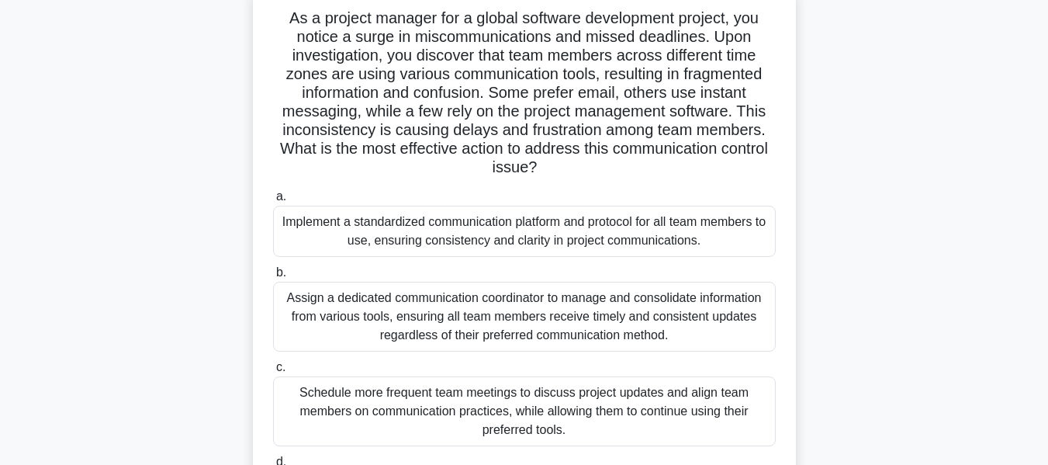
scroll to position [109, 0]
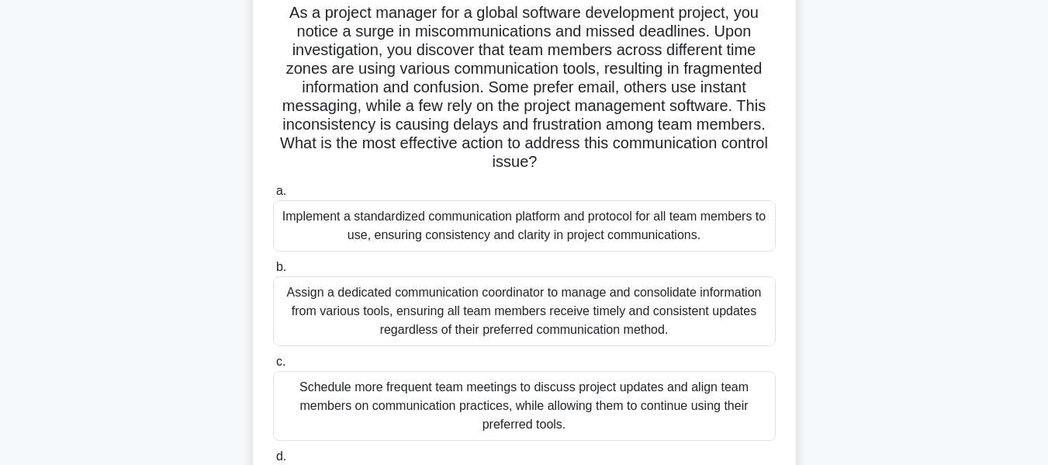
click at [545, 222] on div "Implement a standardized communication platform and protocol for all team membe…" at bounding box center [524, 225] width 503 height 51
click at [273, 196] on input "a. Implement a standardized communication platform and protocol for all team me…" at bounding box center [273, 191] width 0 height 10
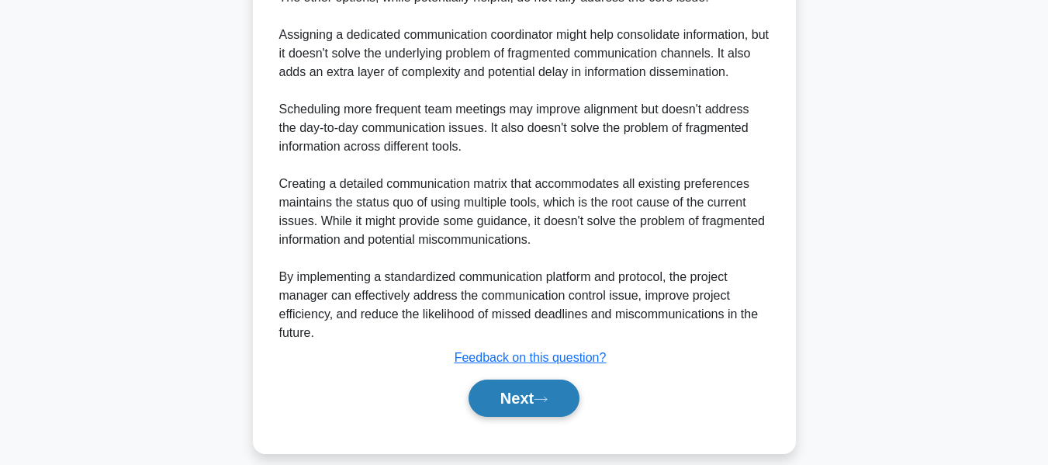
click at [540, 395] on icon at bounding box center [541, 399] width 14 height 9
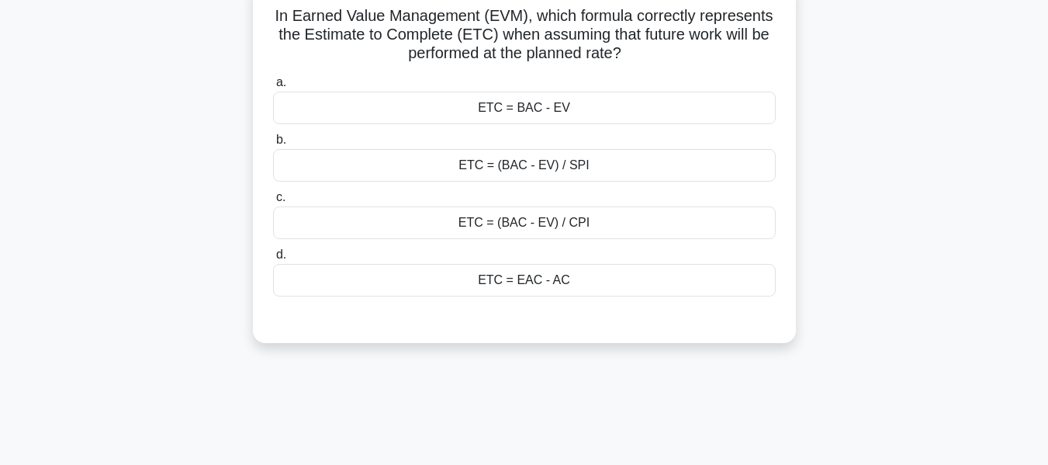
scroll to position [108, 0]
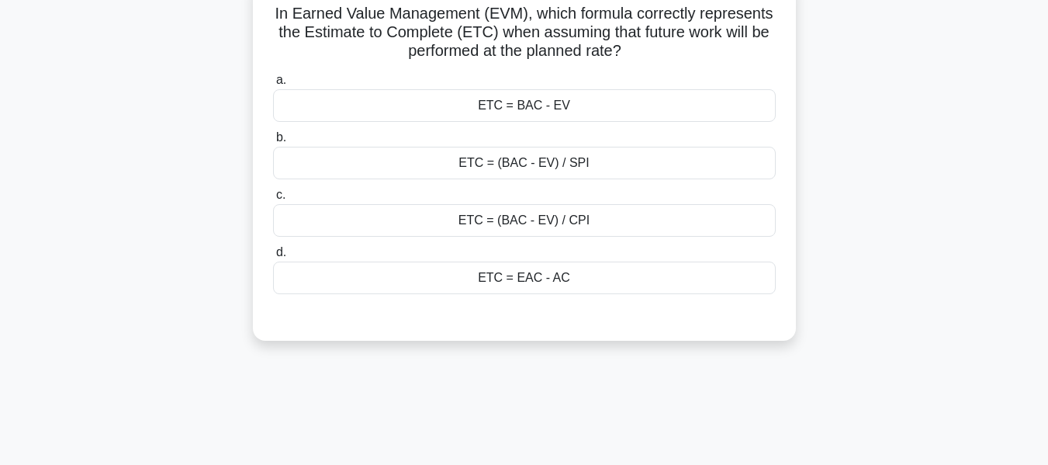
click at [528, 275] on div "ETC = EAC - AC" at bounding box center [524, 277] width 503 height 33
click at [273, 258] on input "d. ETC = EAC - AC" at bounding box center [273, 252] width 0 height 10
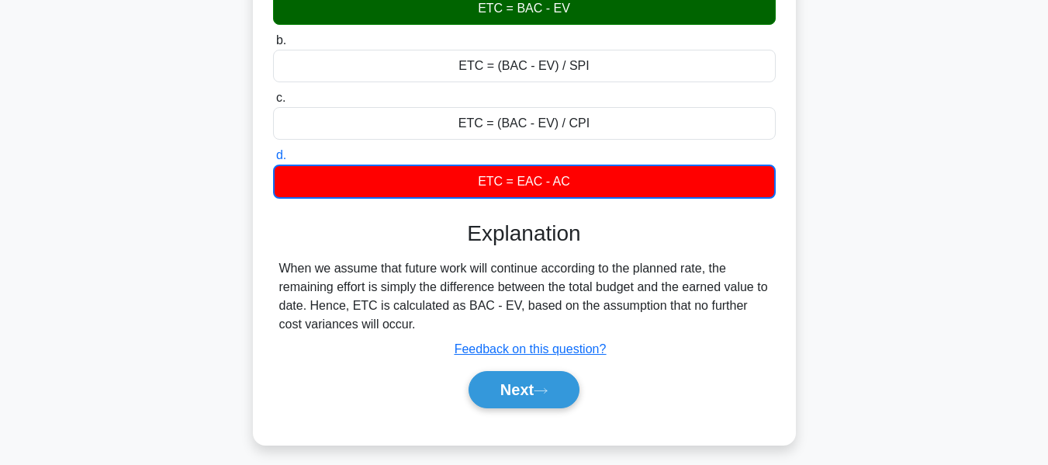
scroll to position [373, 0]
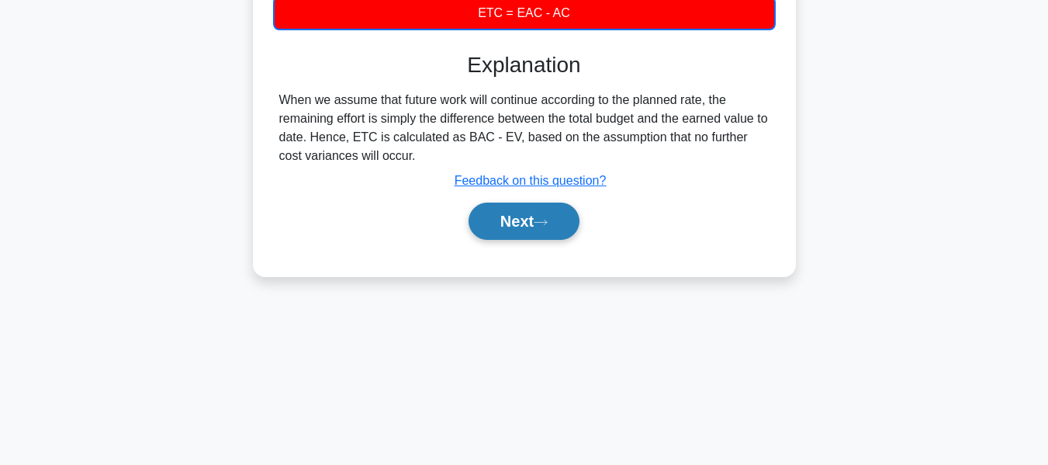
click at [536, 216] on button "Next" at bounding box center [524, 220] width 111 height 37
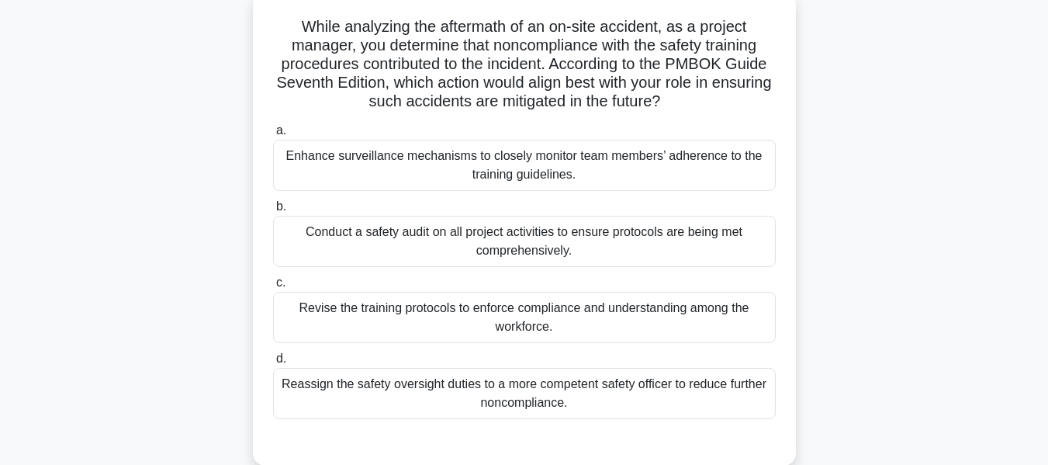
scroll to position [100, 0]
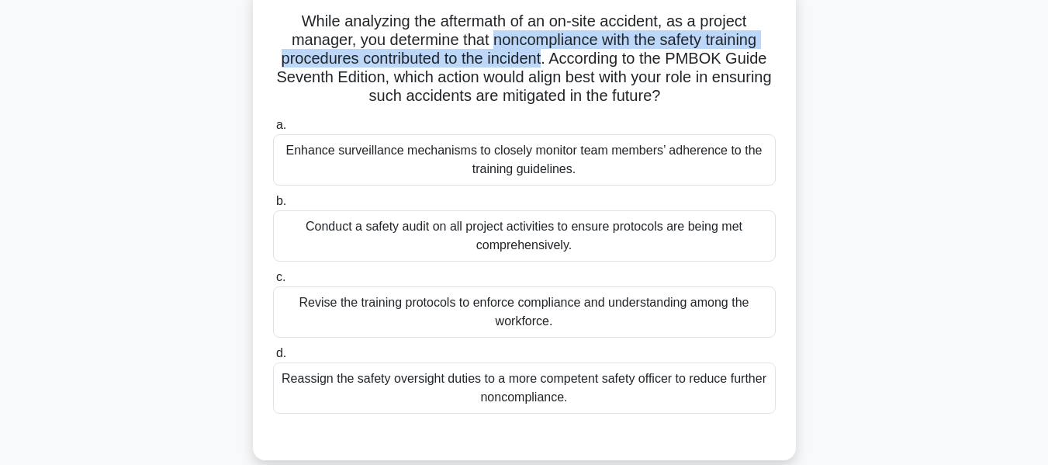
drag, startPoint x: 493, startPoint y: 40, endPoint x: 672, endPoint y: 123, distance: 197.2
click at [544, 54] on h5 "While analyzing the aftermath of an on-site accident, as a project manager, you…" at bounding box center [525, 59] width 506 height 95
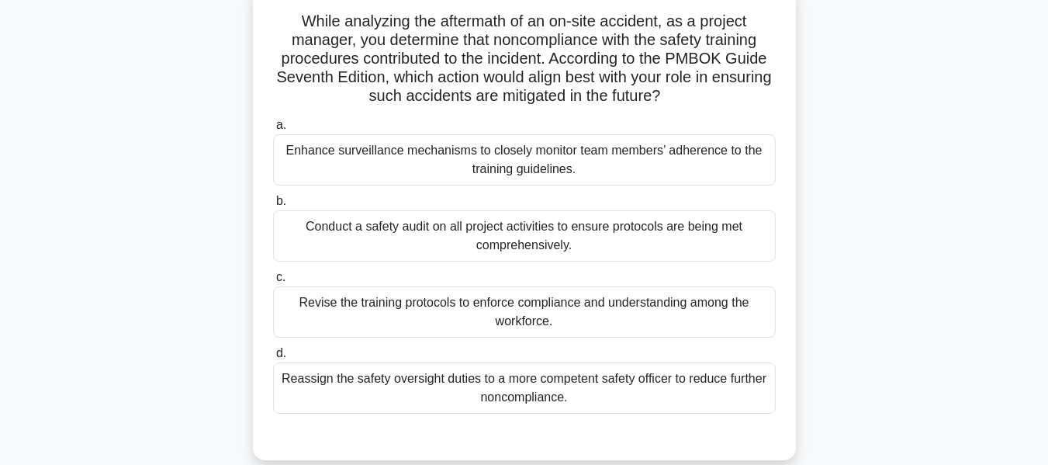
click at [518, 297] on div "Revise the training protocols to enforce compliance and understanding among the…" at bounding box center [524, 311] width 503 height 51
click at [273, 282] on input "c. Revise the training protocols to enforce compliance and understanding among …" at bounding box center [273, 277] width 0 height 10
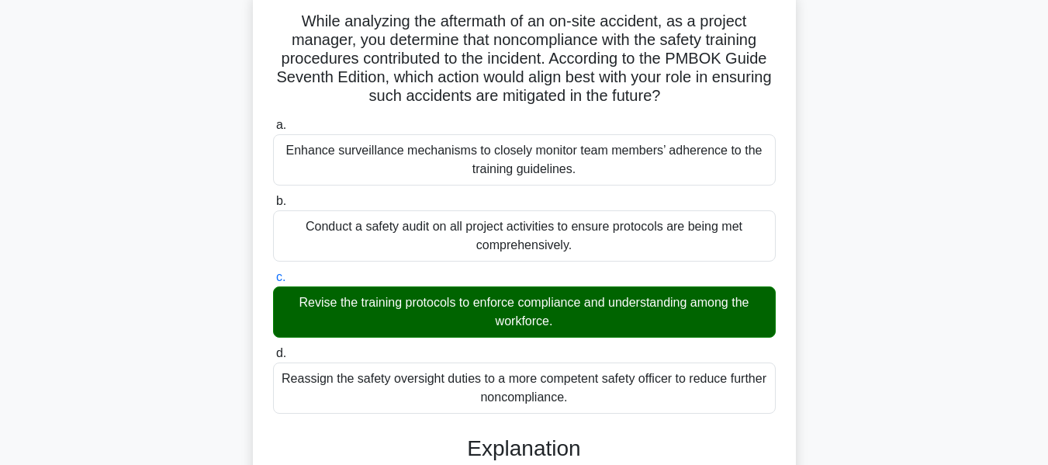
scroll to position [566, 0]
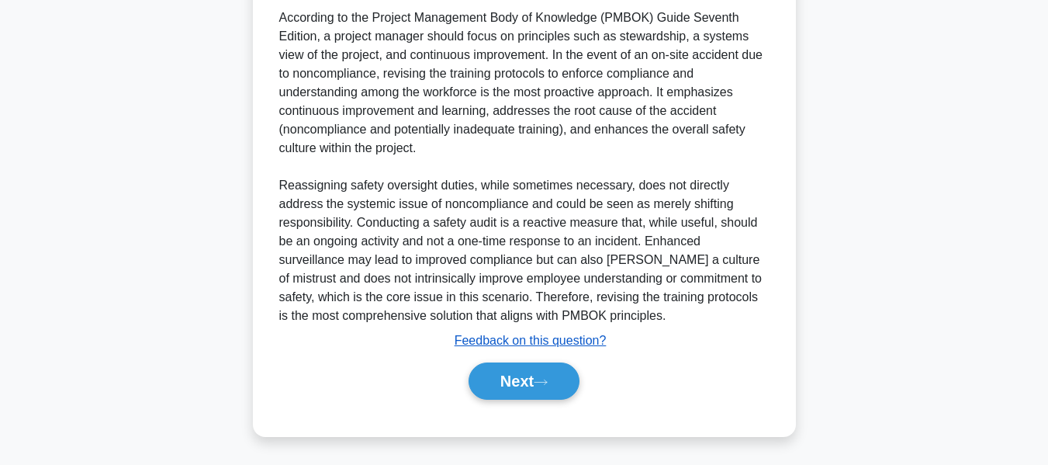
click at [519, 374] on button "Next" at bounding box center [524, 380] width 111 height 37
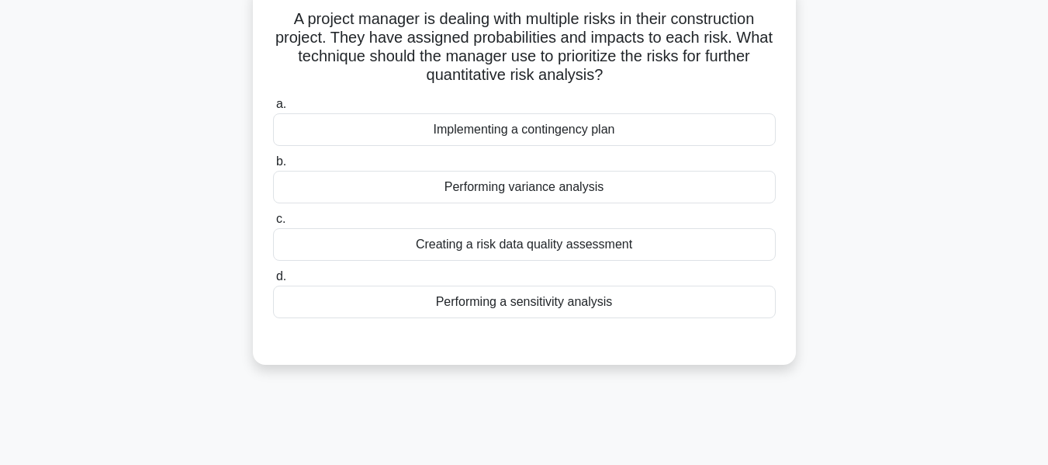
scroll to position [108, 0]
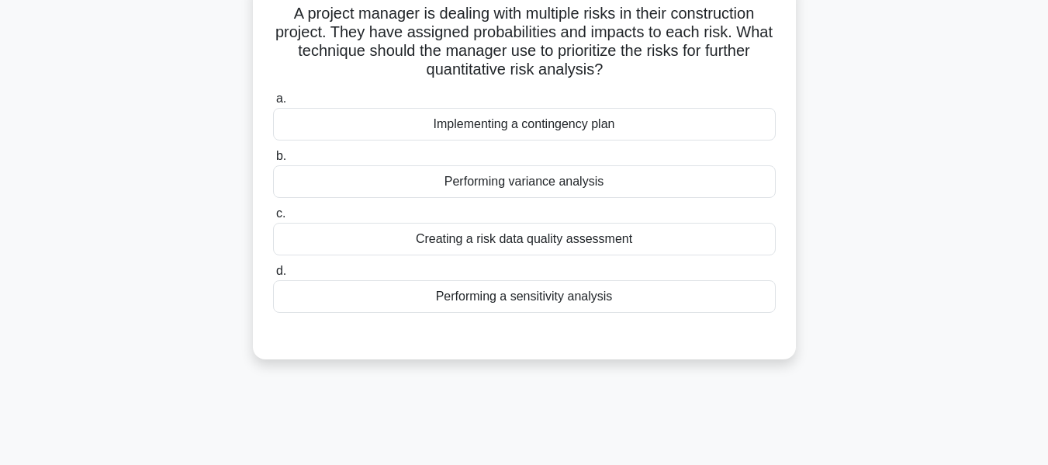
click at [549, 235] on div "Creating a risk data quality assessment" at bounding box center [524, 239] width 503 height 33
click at [273, 219] on input "c. Creating a risk data quality assessment" at bounding box center [273, 214] width 0 height 10
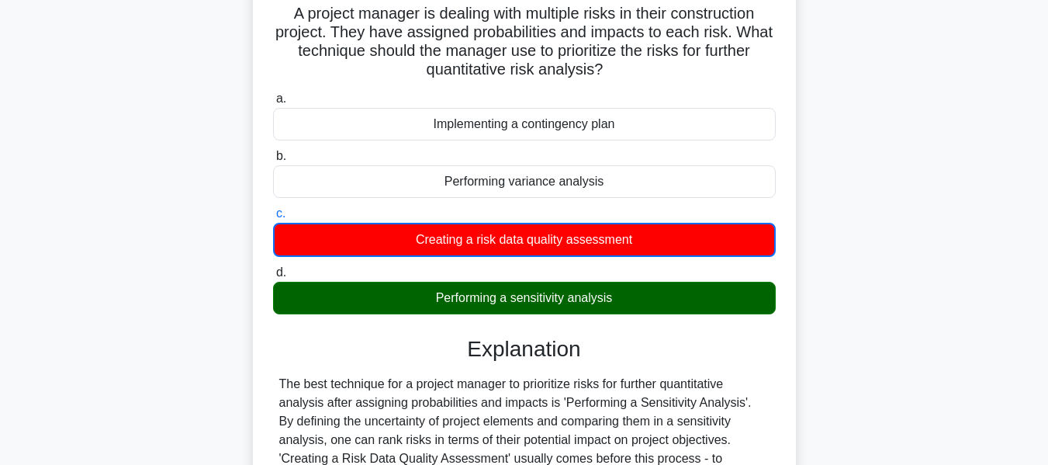
scroll to position [373, 0]
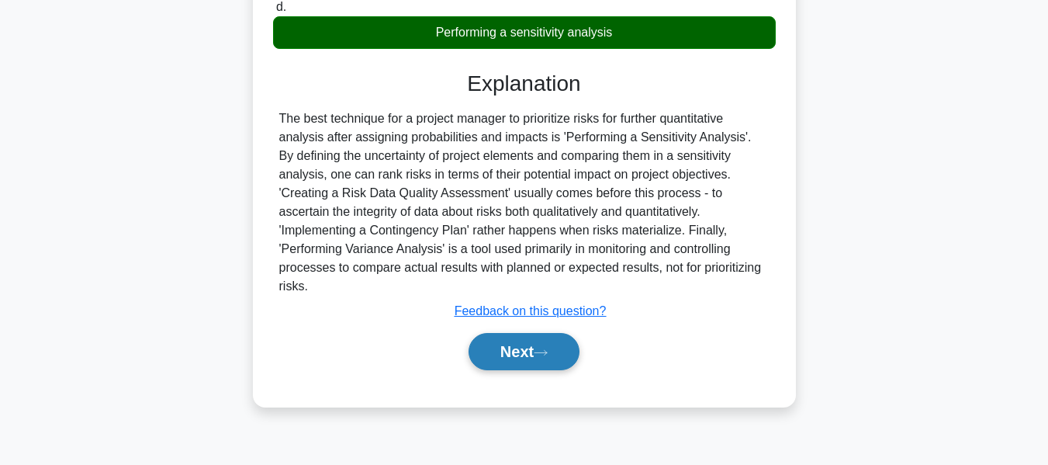
click at [524, 333] on button "Next" at bounding box center [524, 351] width 111 height 37
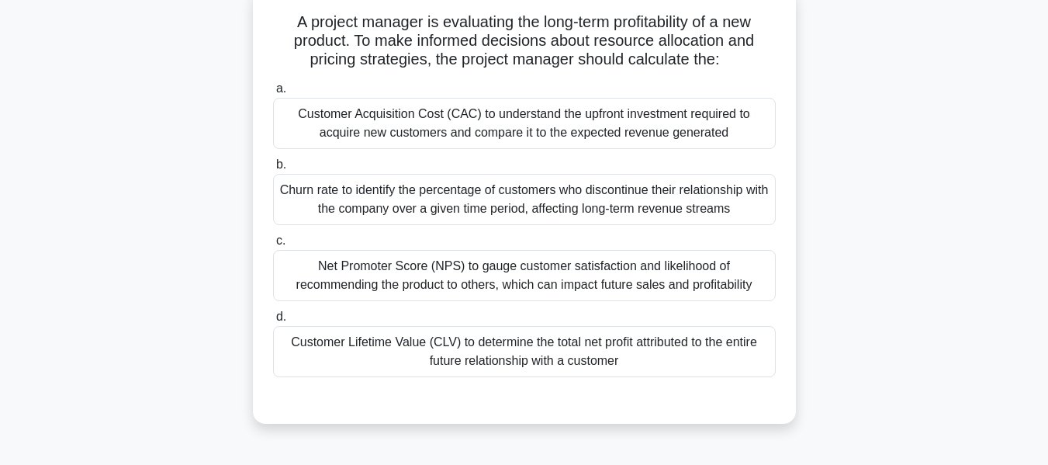
scroll to position [104, 0]
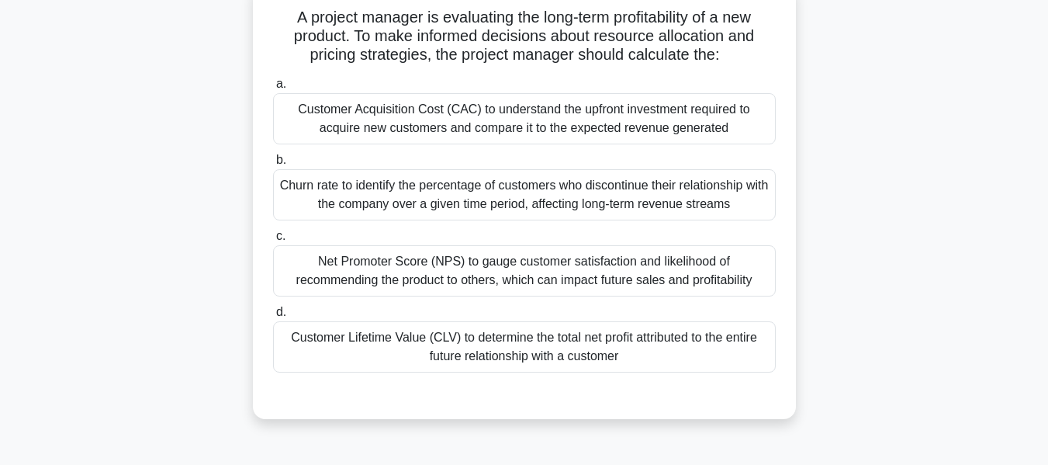
click at [631, 347] on div "Customer Lifetime Value (CLV) to determine the total net profit attributed to t…" at bounding box center [524, 346] width 503 height 51
click at [273, 317] on input "d. Customer Lifetime Value (CLV) to determine the total net profit attributed t…" at bounding box center [273, 312] width 0 height 10
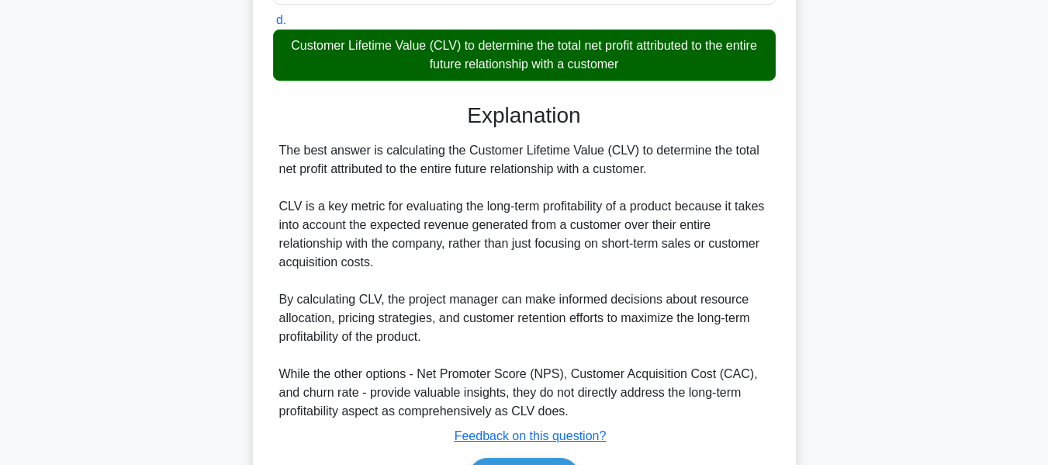
scroll to position [493, 0]
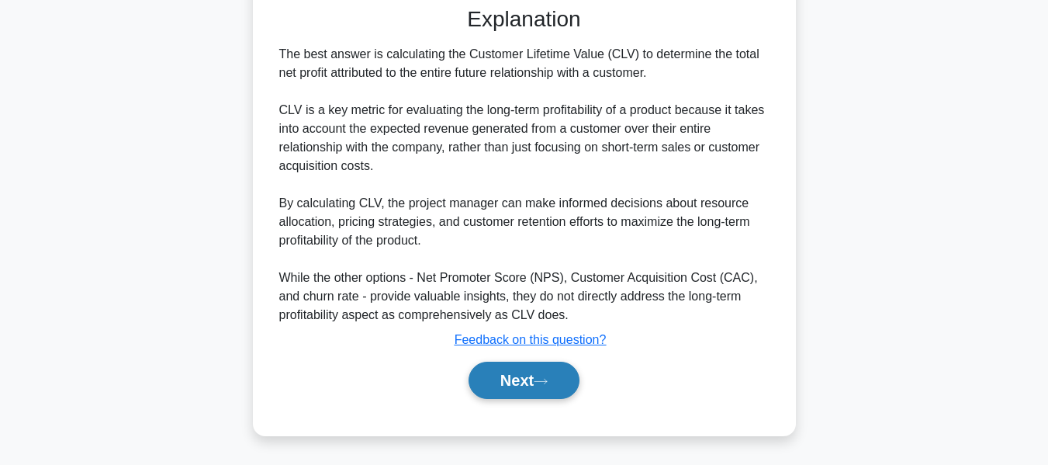
click at [544, 365] on button "Next" at bounding box center [524, 380] width 111 height 37
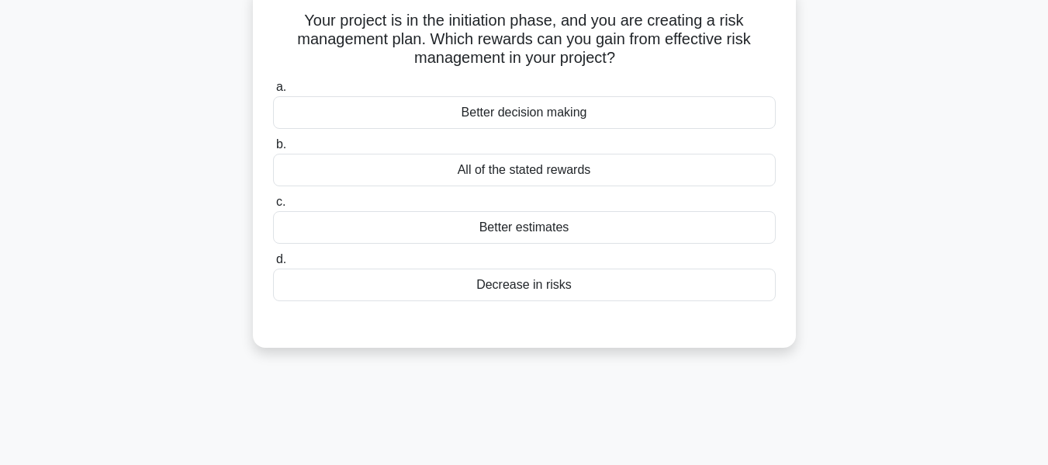
scroll to position [109, 0]
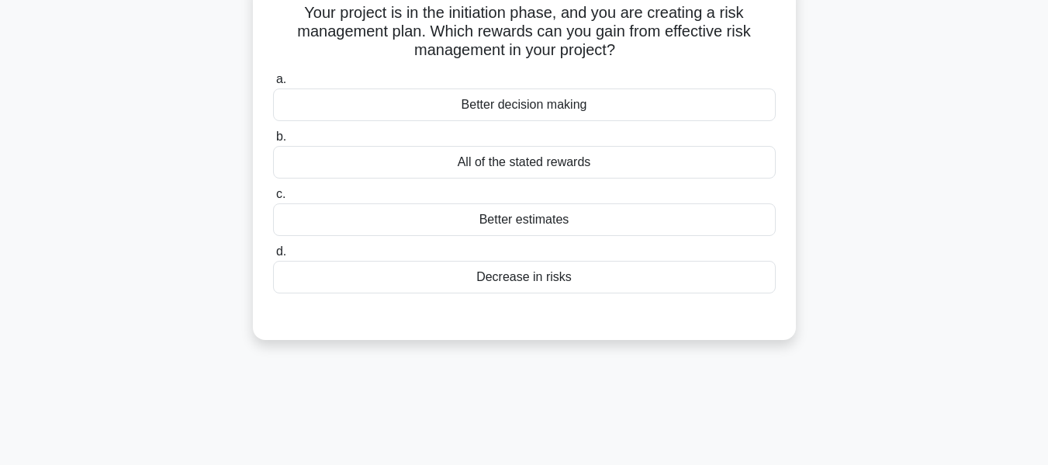
click at [453, 161] on div "All of the stated rewards" at bounding box center [524, 162] width 503 height 33
click at [273, 142] on input "b. All of the stated rewards" at bounding box center [273, 137] width 0 height 10
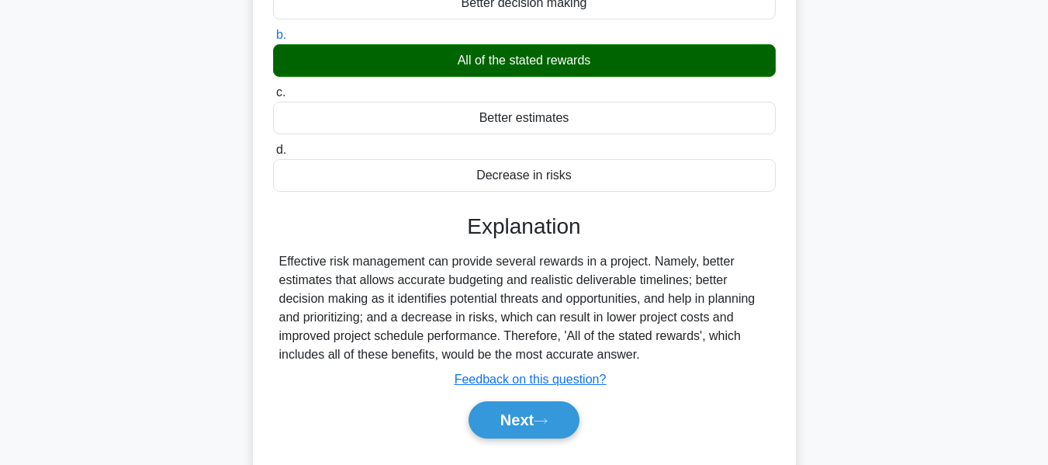
scroll to position [373, 0]
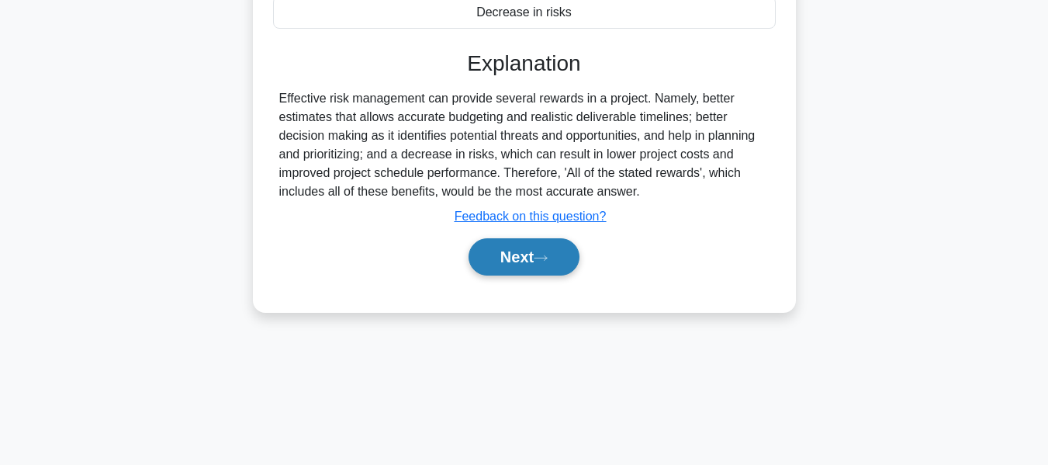
click at [512, 256] on button "Next" at bounding box center [524, 256] width 111 height 37
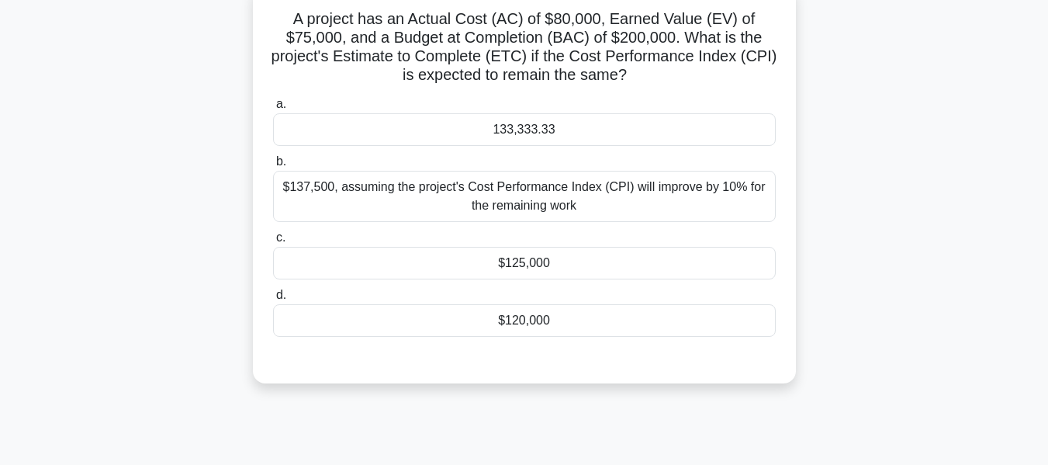
scroll to position [108, 0]
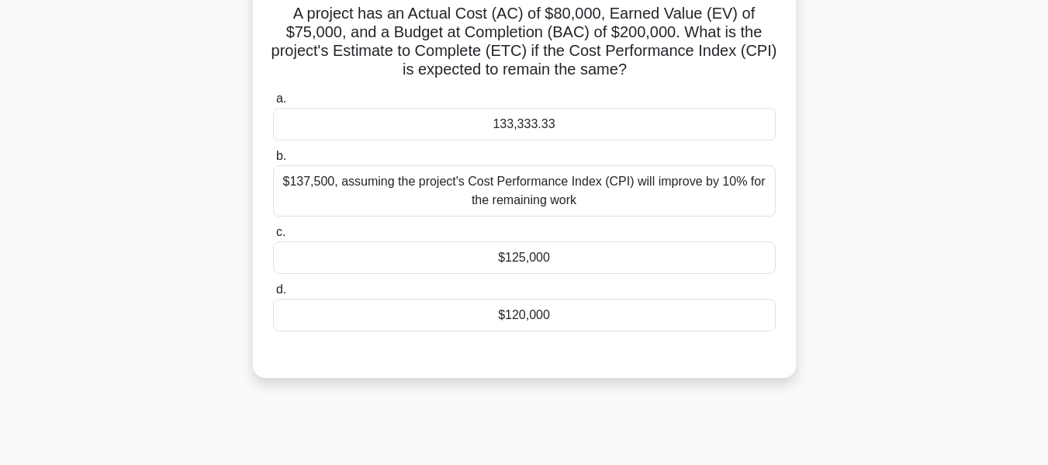
click at [525, 129] on div "133,333.33" at bounding box center [524, 124] width 503 height 33
click at [273, 104] on input "a. 133,333.33" at bounding box center [273, 99] width 0 height 10
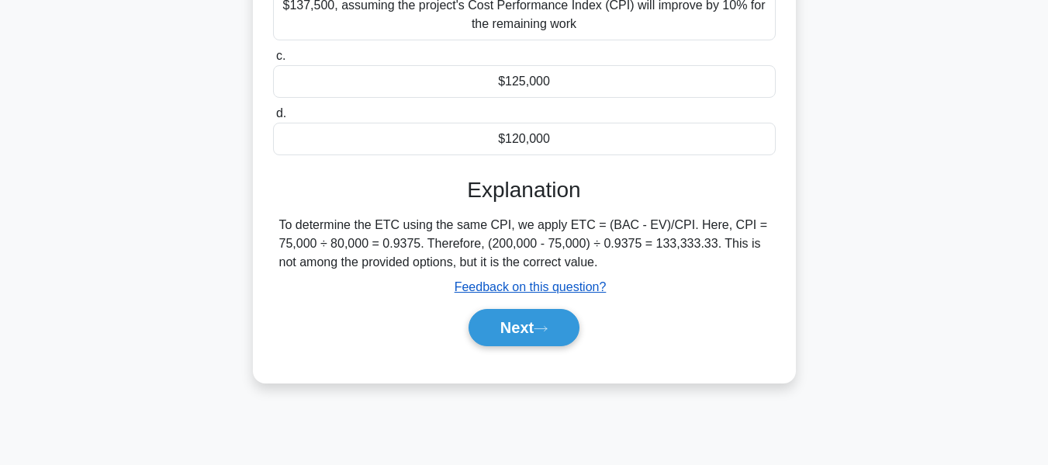
scroll to position [373, 0]
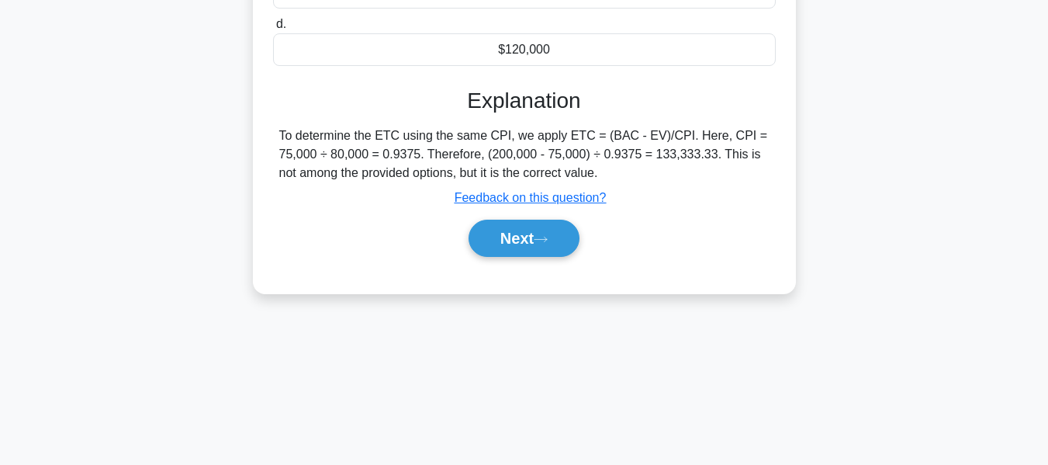
drag, startPoint x: 511, startPoint y: 235, endPoint x: 740, endPoint y: 221, distance: 229.3
click at [511, 235] on button "Next" at bounding box center [524, 238] width 111 height 37
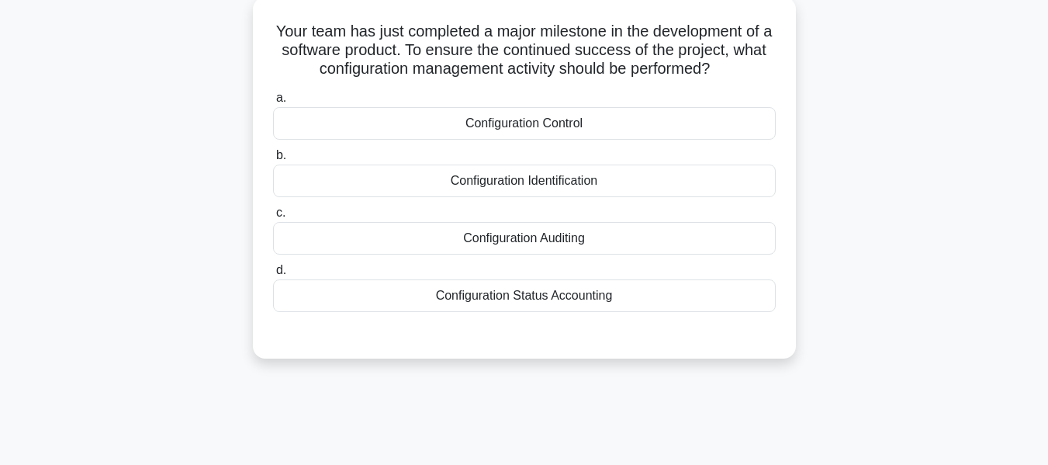
scroll to position [101, 0]
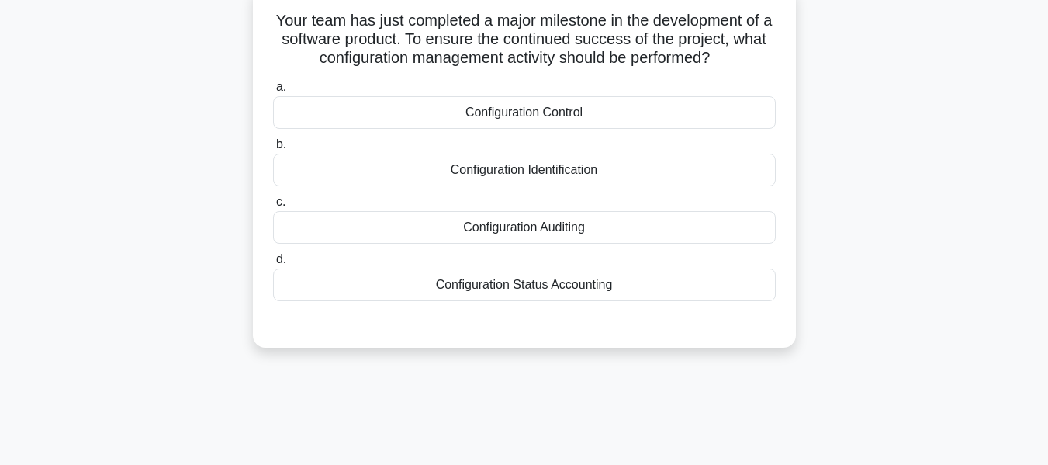
click at [527, 112] on div "Configuration Control" at bounding box center [524, 112] width 503 height 33
click at [273, 92] on input "a. Configuration Control" at bounding box center [273, 87] width 0 height 10
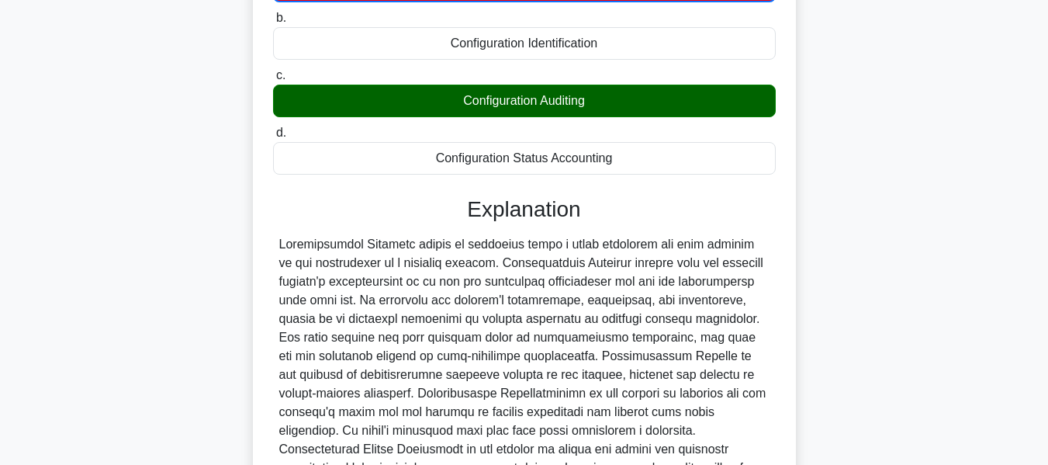
scroll to position [401, 0]
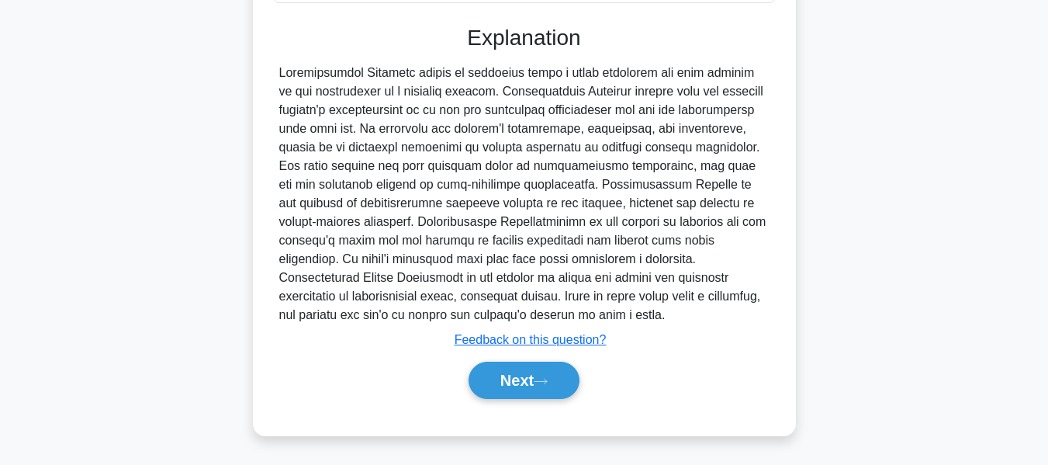
drag, startPoint x: 516, startPoint y: 382, endPoint x: 625, endPoint y: 270, distance: 156.4
click at [516, 382] on button "Next" at bounding box center [524, 380] width 111 height 37
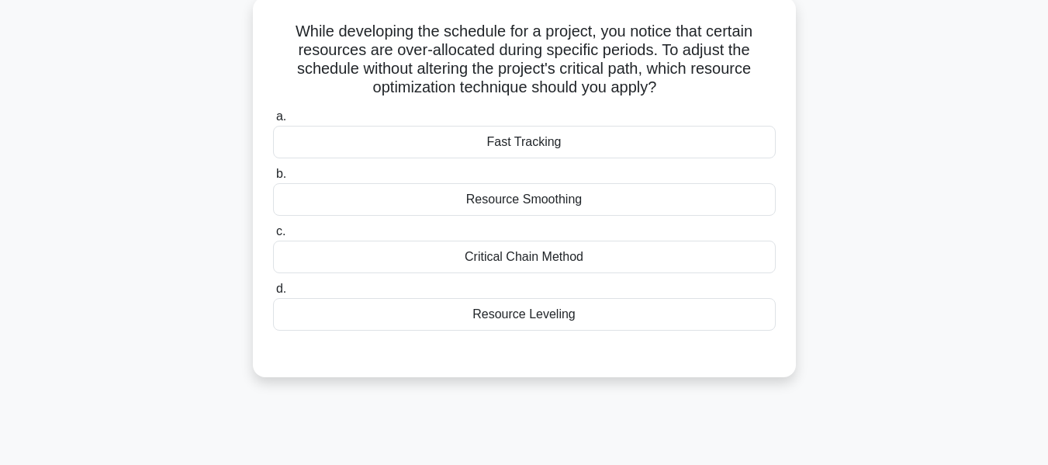
scroll to position [100, 0]
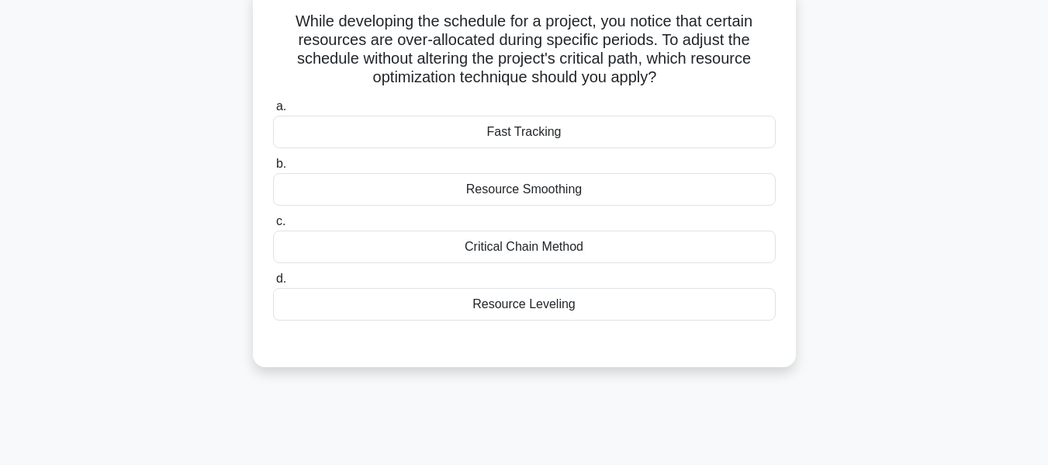
click at [572, 187] on div "Resource Smoothing" at bounding box center [524, 189] width 503 height 33
click at [273, 169] on input "b. Resource Smoothing" at bounding box center [273, 164] width 0 height 10
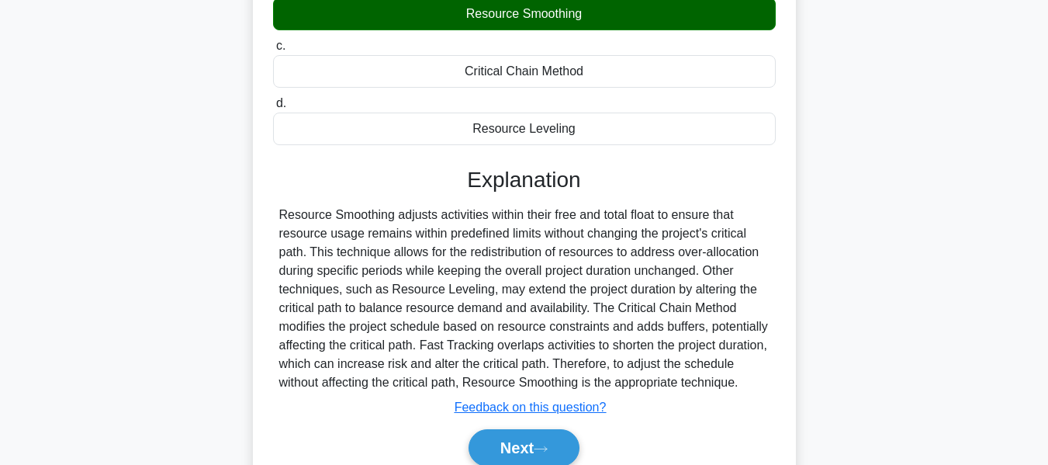
scroll to position [373, 0]
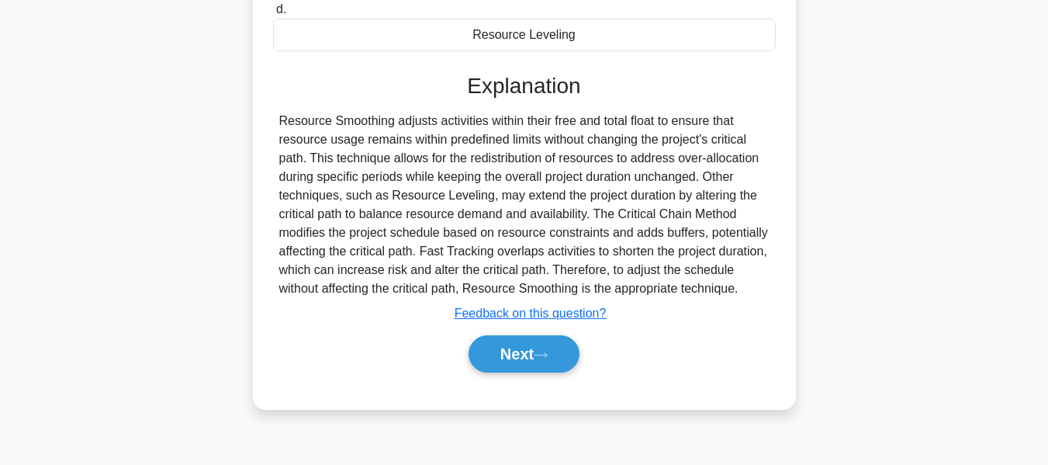
click at [520, 349] on button "Next" at bounding box center [524, 353] width 111 height 37
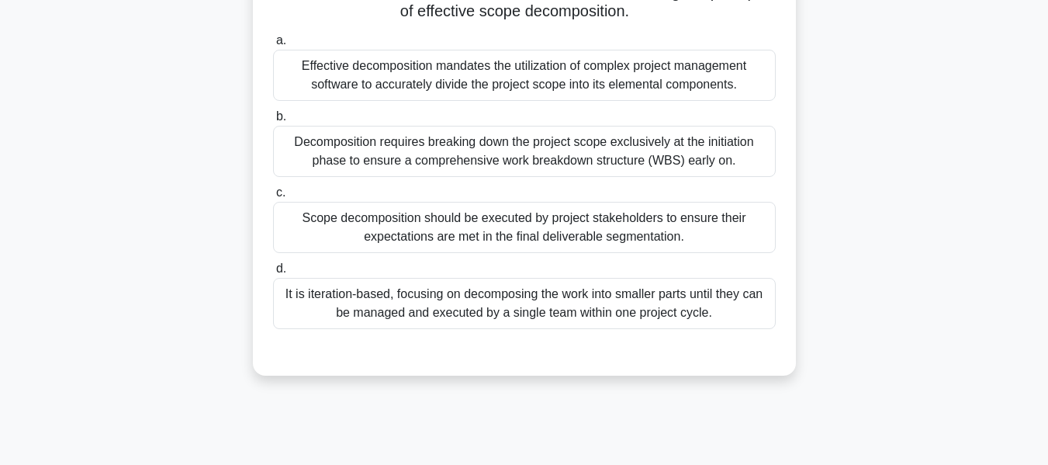
scroll to position [372, 0]
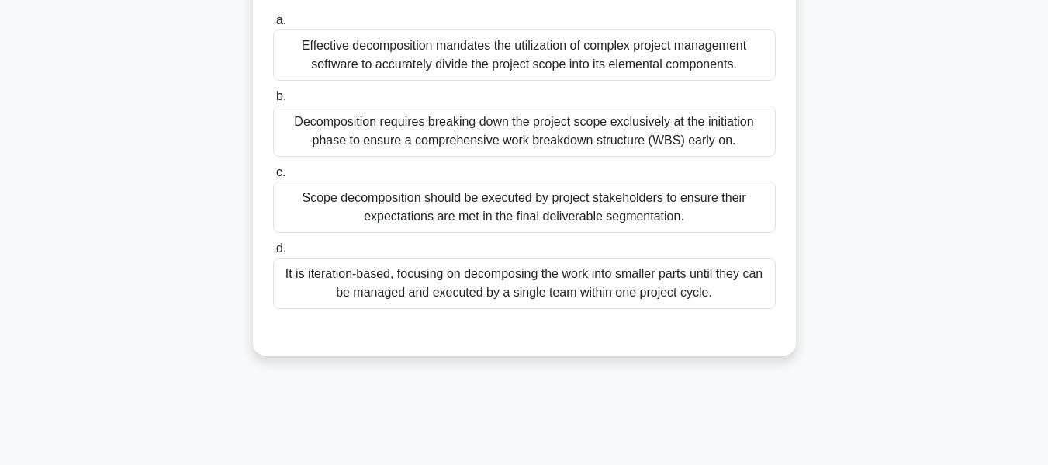
click at [423, 300] on div "It is iteration-based, focusing on decomposing the work into smaller parts unti…" at bounding box center [524, 283] width 503 height 51
click at [273, 254] on input "d. It is iteration-based, focusing on decomposing the work into smaller parts u…" at bounding box center [273, 249] width 0 height 10
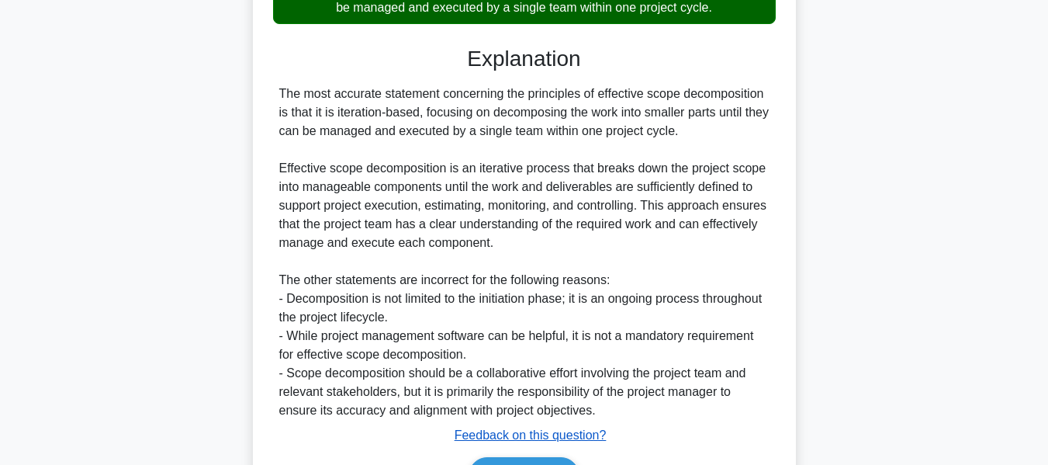
scroll to position [772, 0]
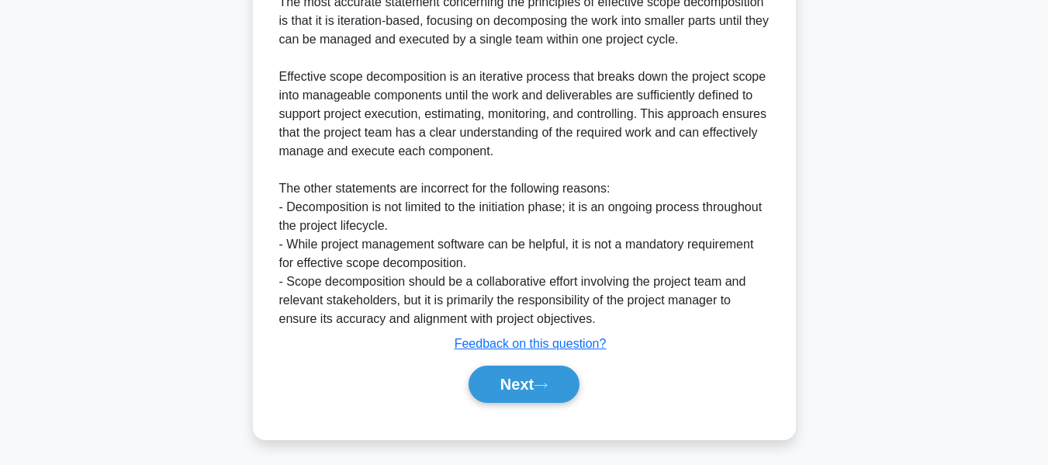
drag, startPoint x: 528, startPoint y: 381, endPoint x: 905, endPoint y: 258, distance: 396.7
click at [528, 381] on button "Next" at bounding box center [524, 383] width 111 height 37
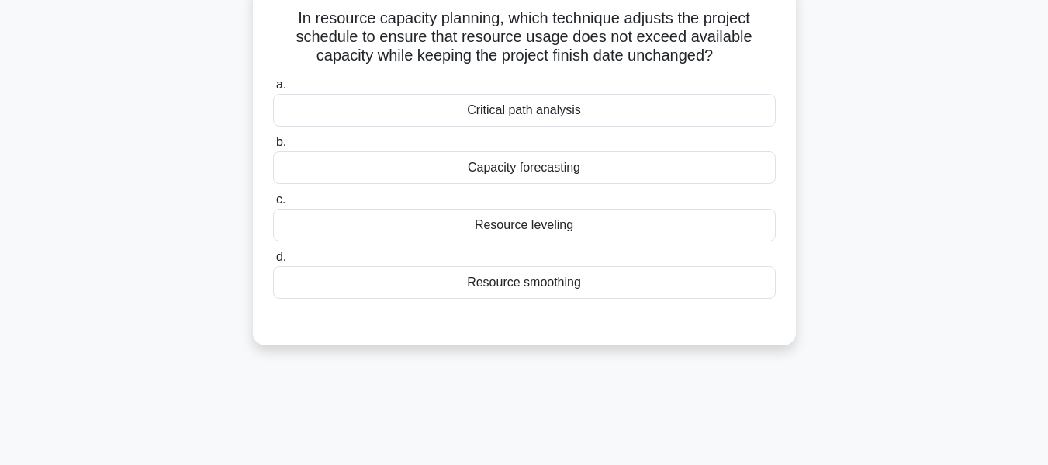
scroll to position [113, 0]
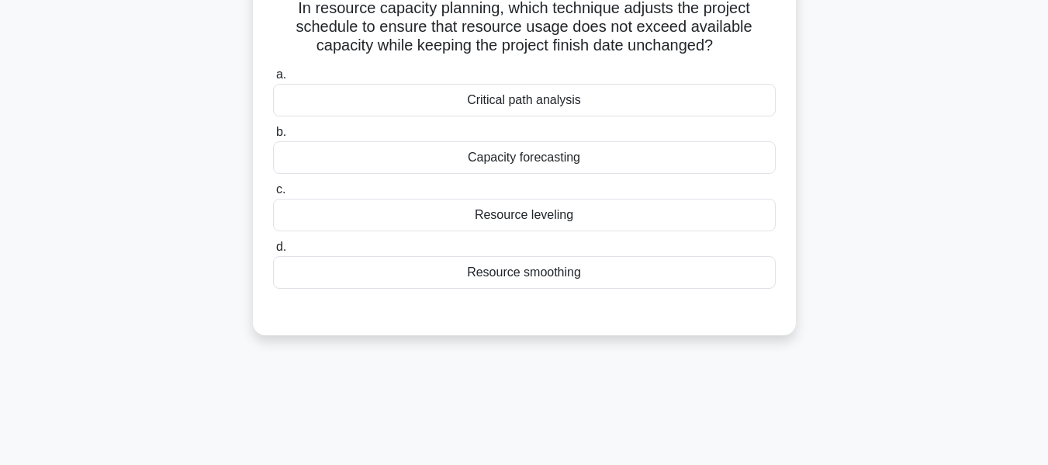
click at [535, 273] on div "Resource smoothing" at bounding box center [524, 272] width 503 height 33
click at [273, 252] on input "d. Resource smoothing" at bounding box center [273, 247] width 0 height 10
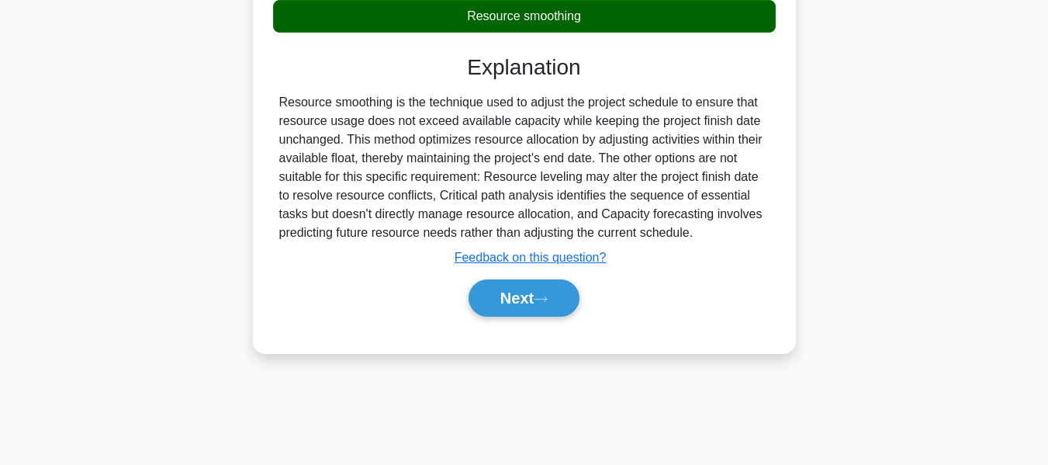
drag, startPoint x: 516, startPoint y: 288, endPoint x: 881, endPoint y: 242, distance: 367.5
click at [516, 287] on button "Next" at bounding box center [524, 297] width 111 height 37
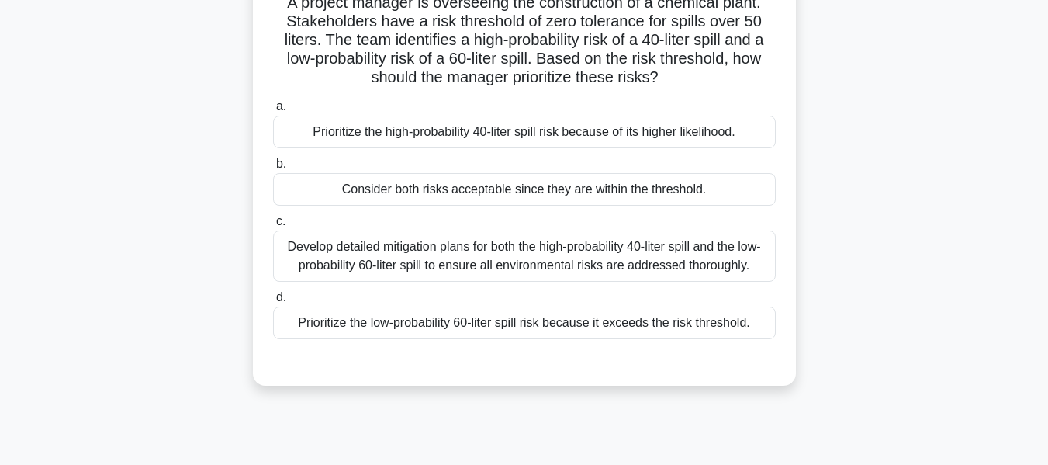
scroll to position [116, 0]
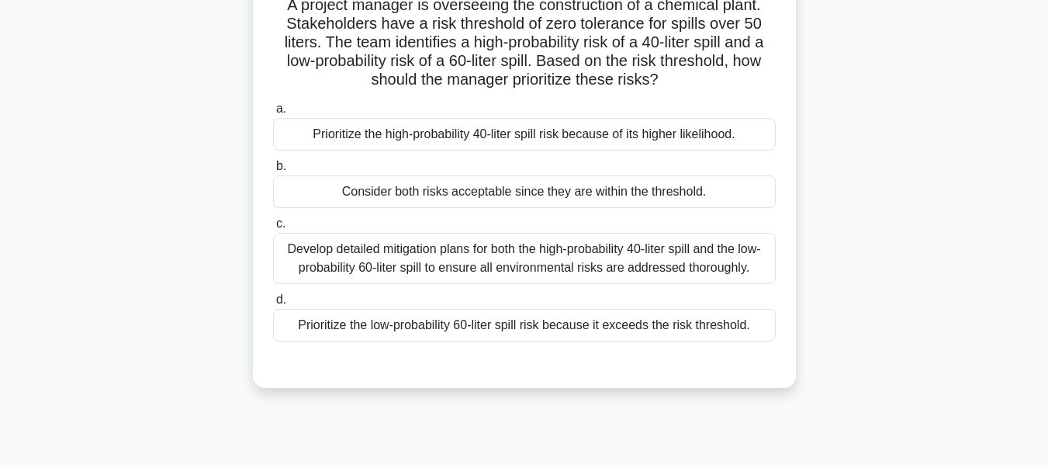
click at [438, 326] on div "Prioritize the low-probability 60-liter spill risk because it exceeds the risk …" at bounding box center [524, 325] width 503 height 33
click at [273, 305] on input "d. Prioritize the low-probability 60-liter spill risk because it exceeds the ri…" at bounding box center [273, 300] width 0 height 10
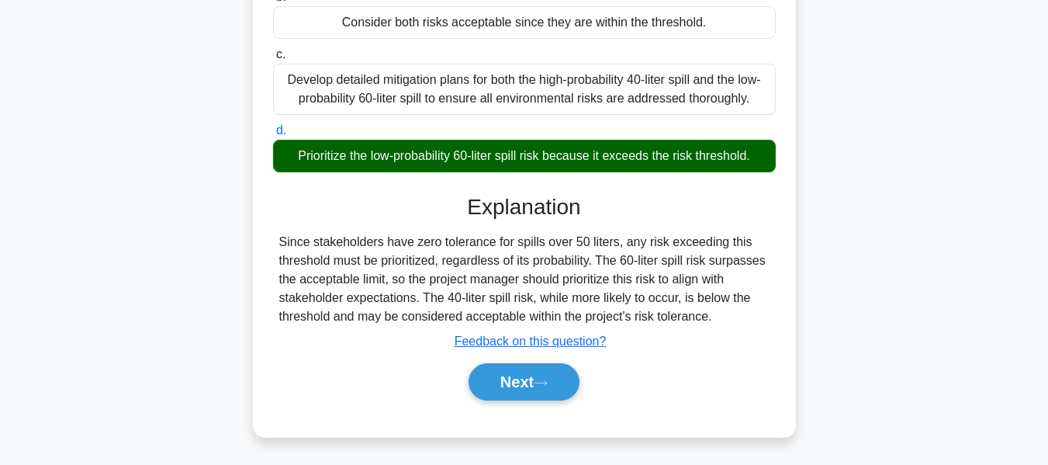
scroll to position [373, 0]
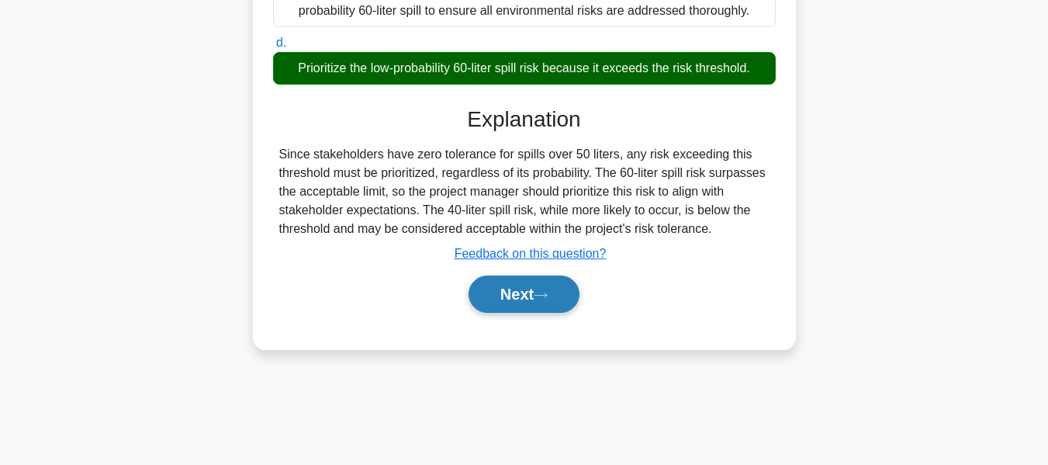
click at [542, 292] on icon at bounding box center [541, 295] width 14 height 9
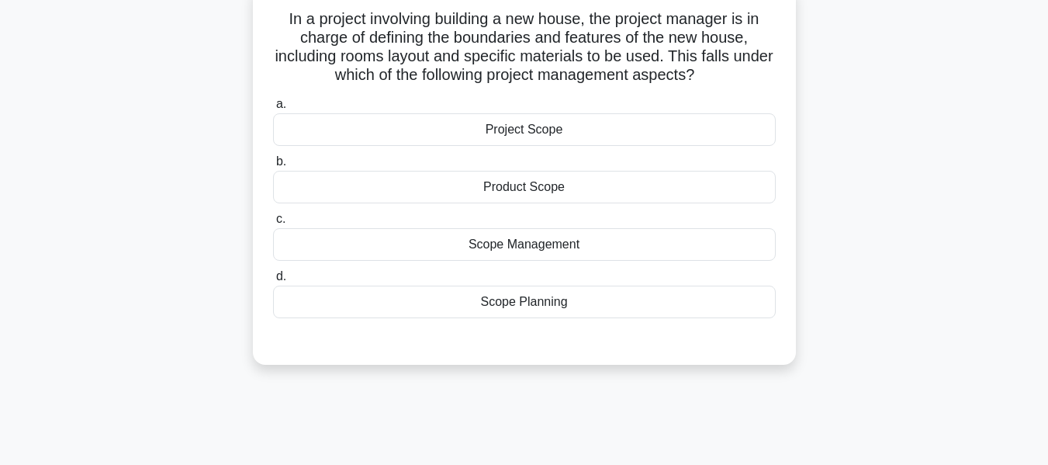
scroll to position [108, 0]
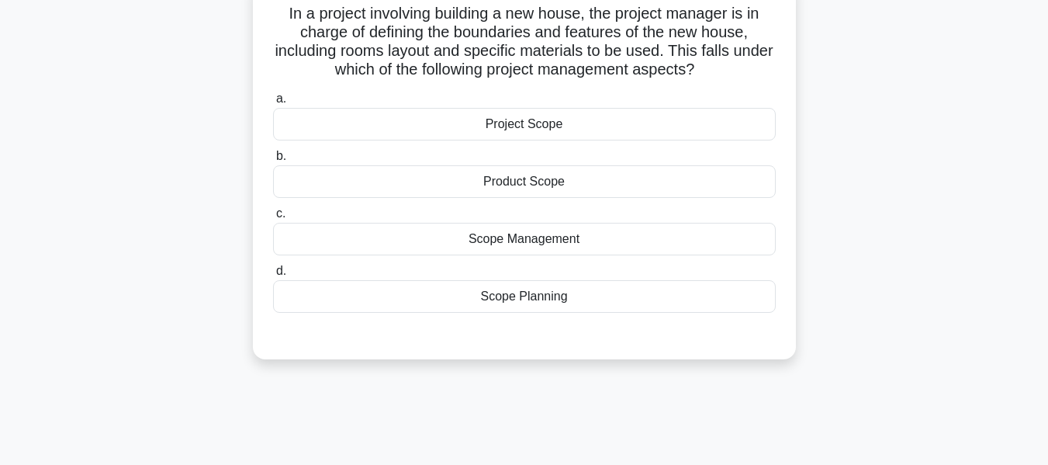
click at [518, 182] on div "Product Scope" at bounding box center [524, 181] width 503 height 33
click at [273, 161] on input "b. Product Scope" at bounding box center [273, 156] width 0 height 10
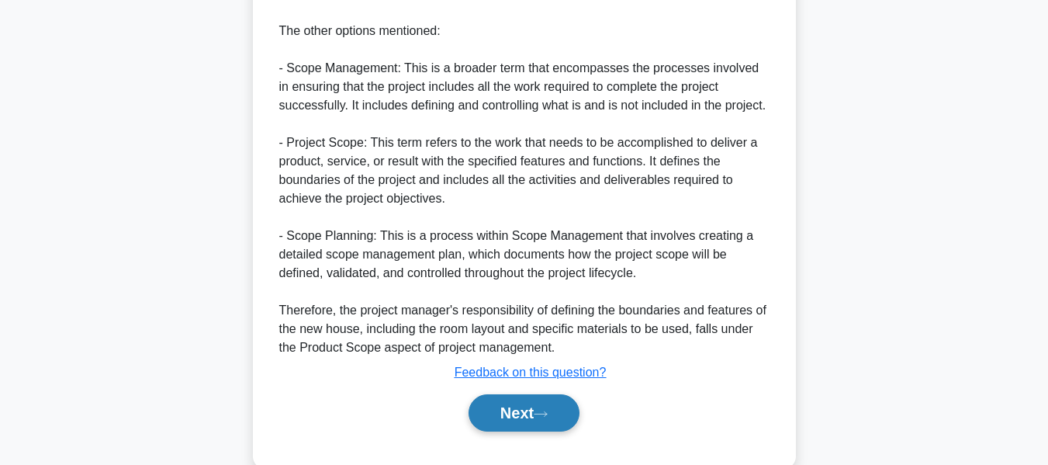
scroll to position [679, 0]
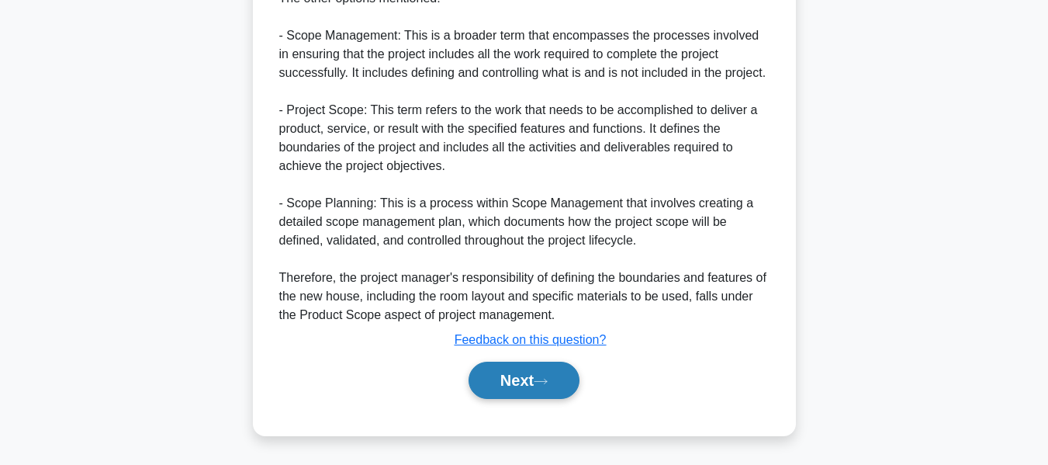
click at [505, 384] on button "Next" at bounding box center [524, 380] width 111 height 37
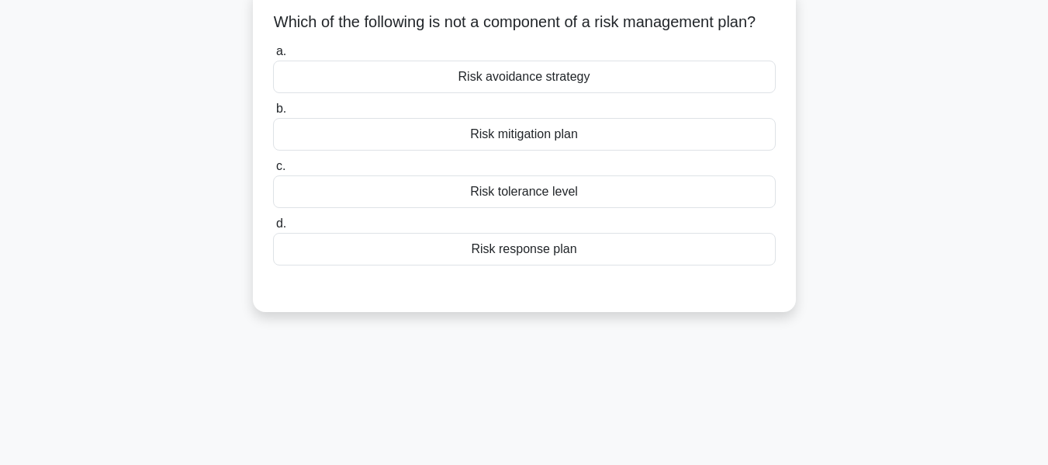
scroll to position [106, 0]
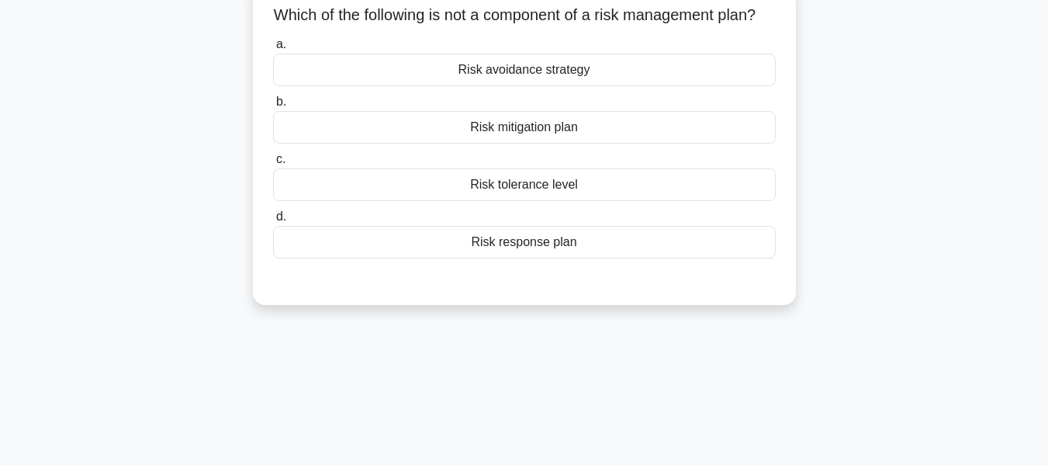
click at [493, 201] on div "Risk tolerance level" at bounding box center [524, 184] width 503 height 33
click at [273, 164] on input "c. Risk tolerance level" at bounding box center [273, 159] width 0 height 10
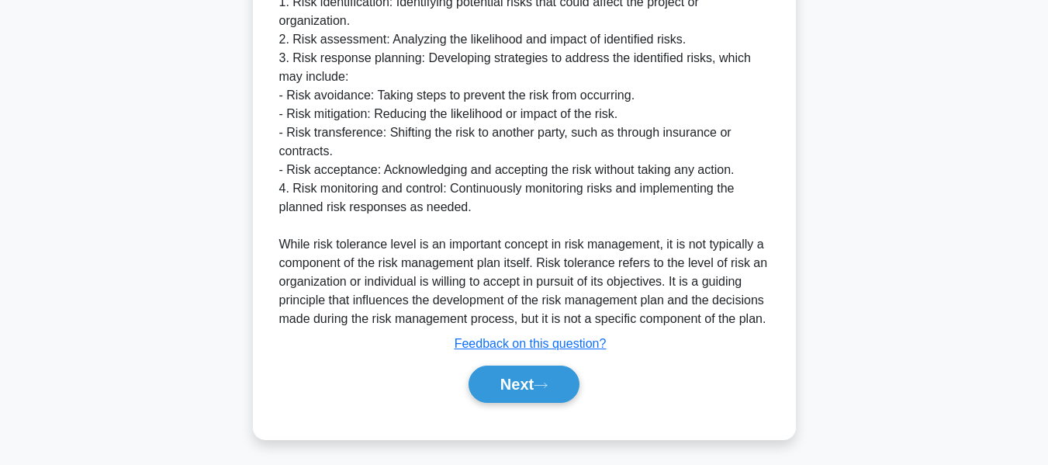
drag, startPoint x: 510, startPoint y: 376, endPoint x: 964, endPoint y: 224, distance: 477.9
click at [510, 376] on button "Next" at bounding box center [524, 383] width 111 height 37
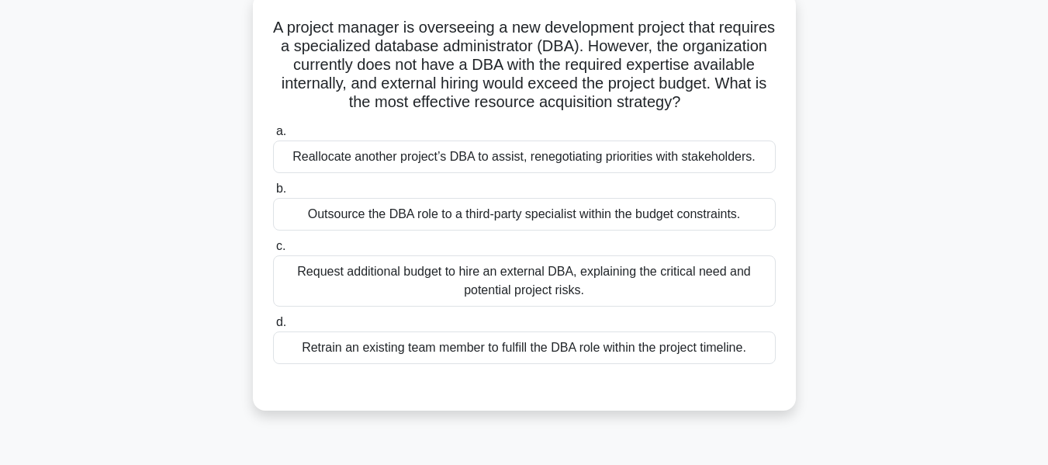
scroll to position [101, 0]
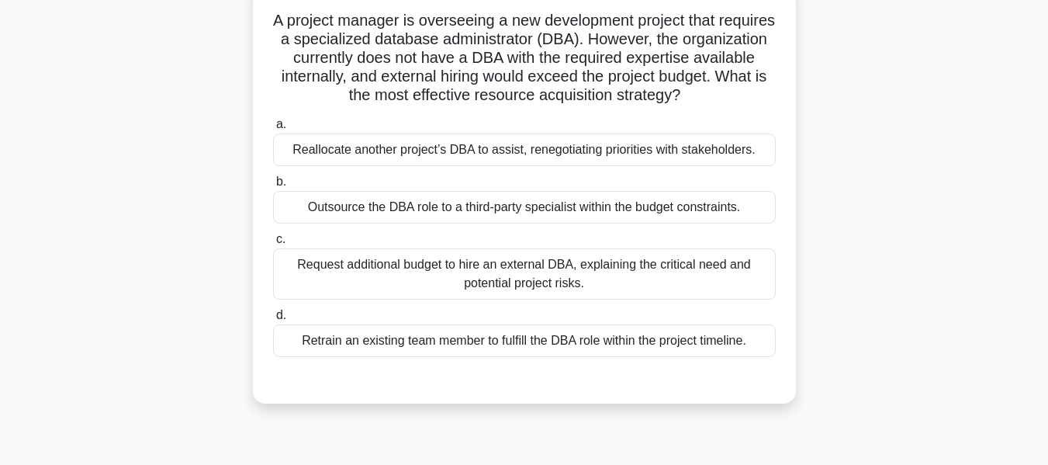
click at [405, 341] on div "Retrain an existing team member to fulfill the DBA role within the project time…" at bounding box center [524, 340] width 503 height 33
click at [273, 320] on input "d. Retrain an existing team member to fulfill the DBA role within the project t…" at bounding box center [273, 315] width 0 height 10
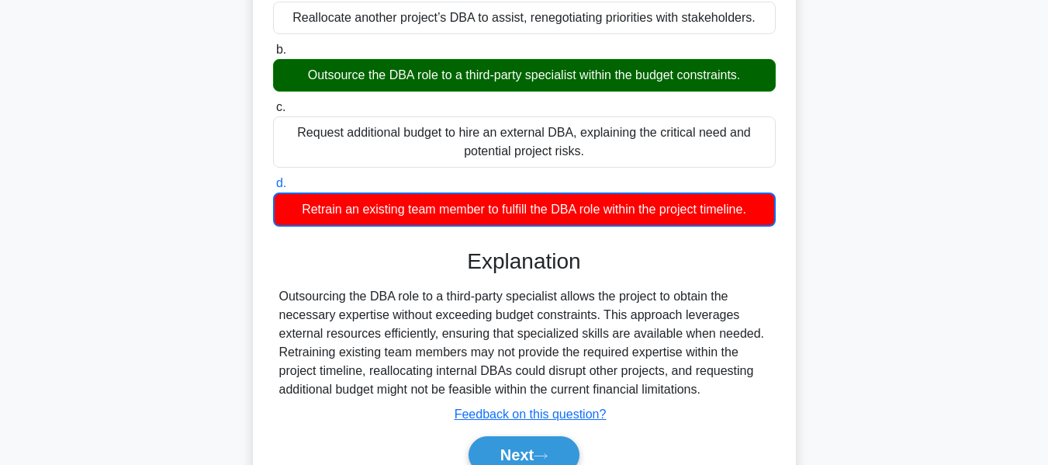
scroll to position [373, 0]
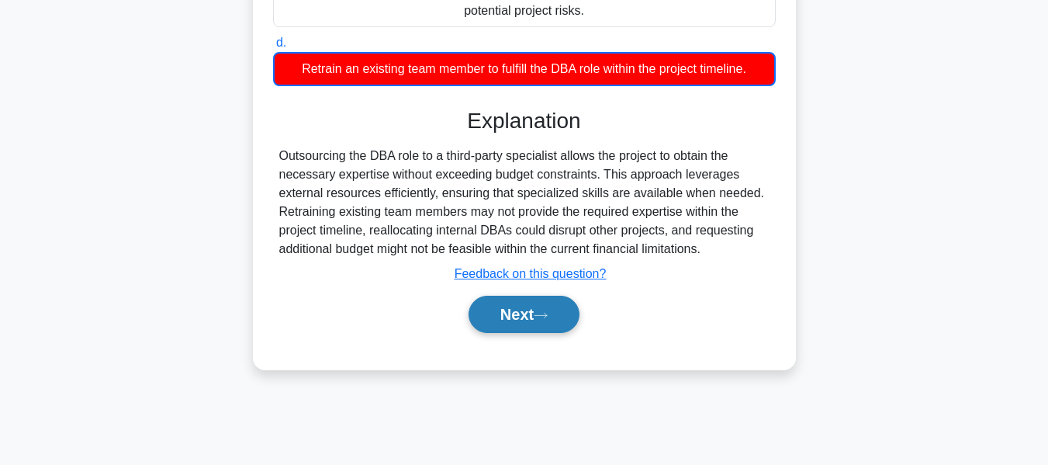
click at [514, 316] on button "Next" at bounding box center [524, 314] width 111 height 37
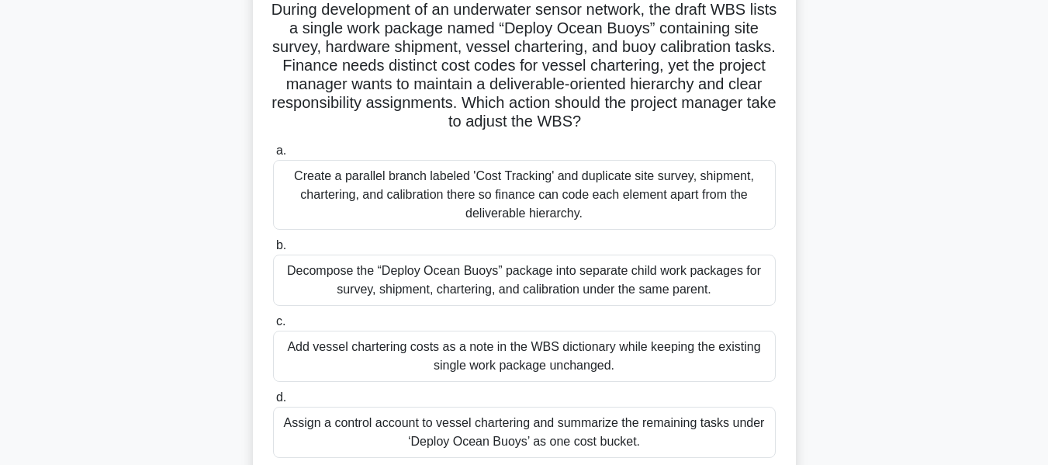
scroll to position [142, 0]
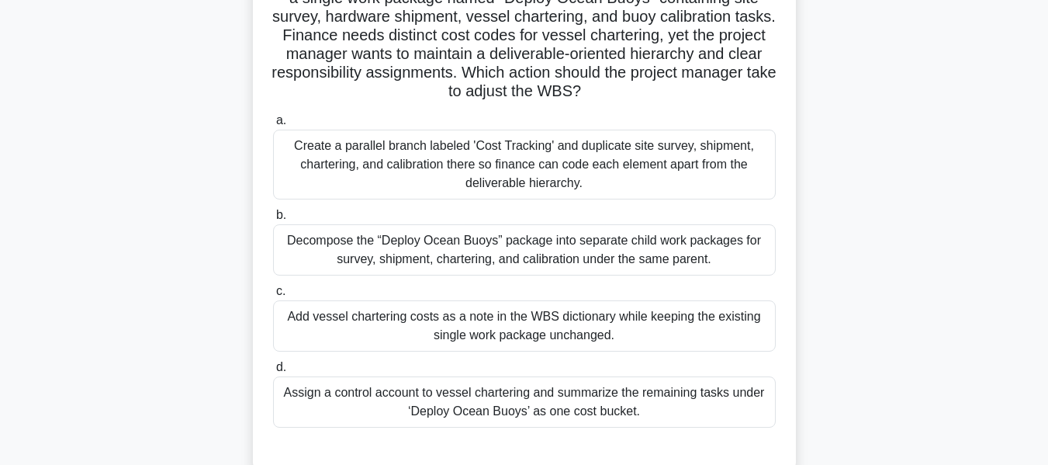
click at [570, 247] on div "Decompose the “Deploy Ocean Buoys” package into separate child work packages fo…" at bounding box center [524, 249] width 503 height 51
click at [273, 220] on input "b. Decompose the “Deploy Ocean Buoys” package into separate child work packages…" at bounding box center [273, 215] width 0 height 10
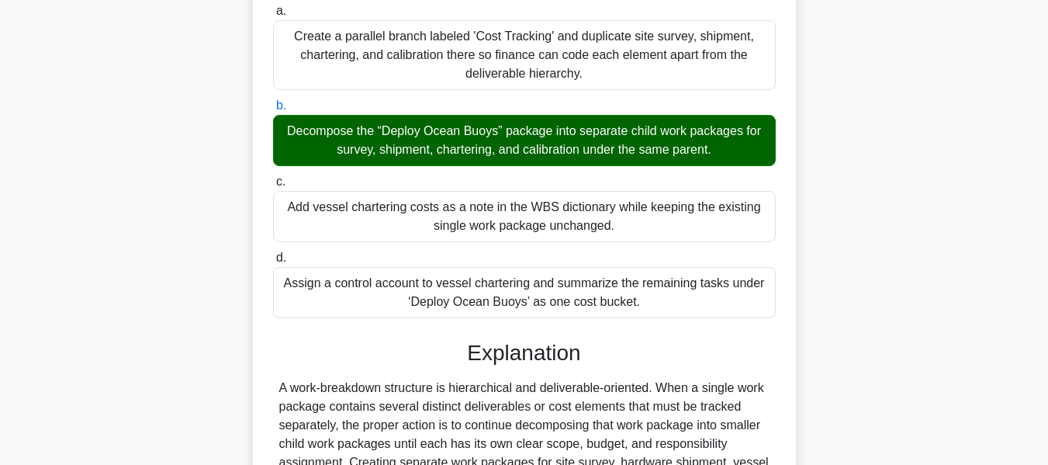
scroll to position [567, 0]
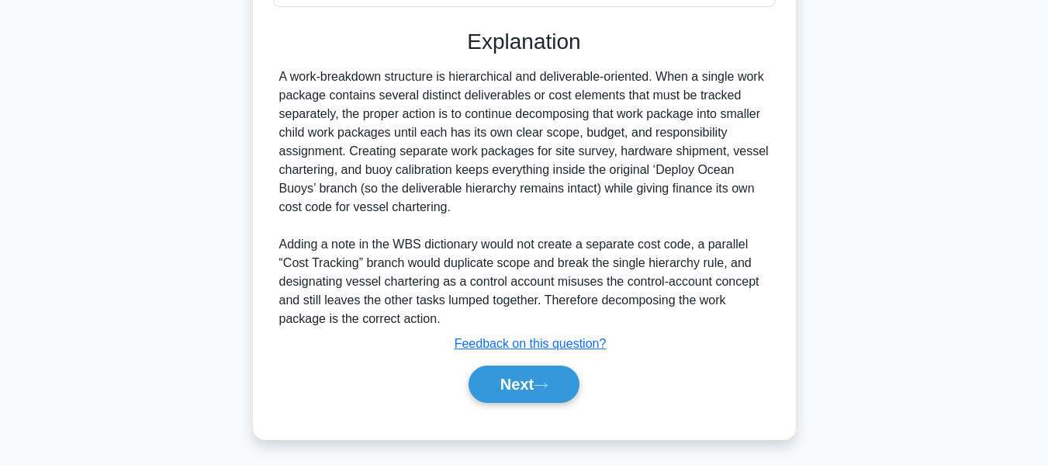
drag, startPoint x: 524, startPoint y: 379, endPoint x: 888, endPoint y: 237, distance: 390.6
click at [524, 379] on button "Next" at bounding box center [524, 383] width 111 height 37
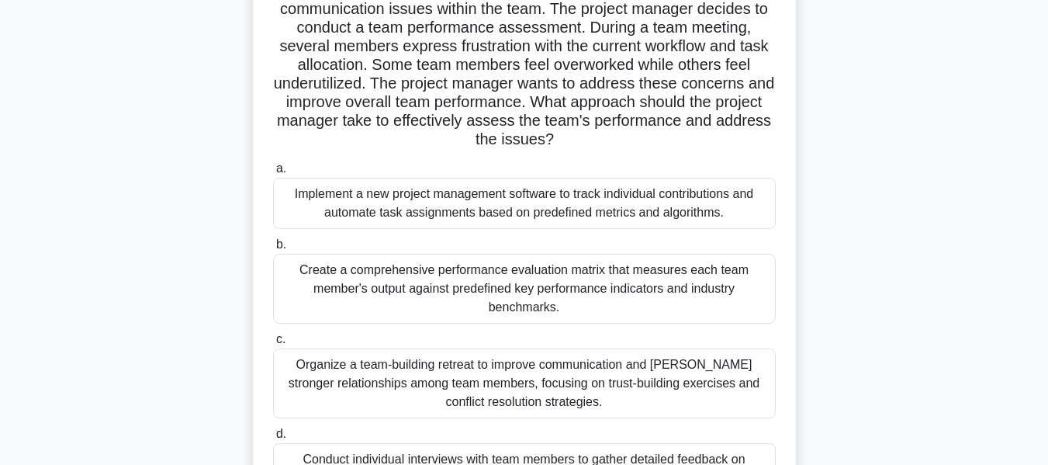
scroll to position [169, 0]
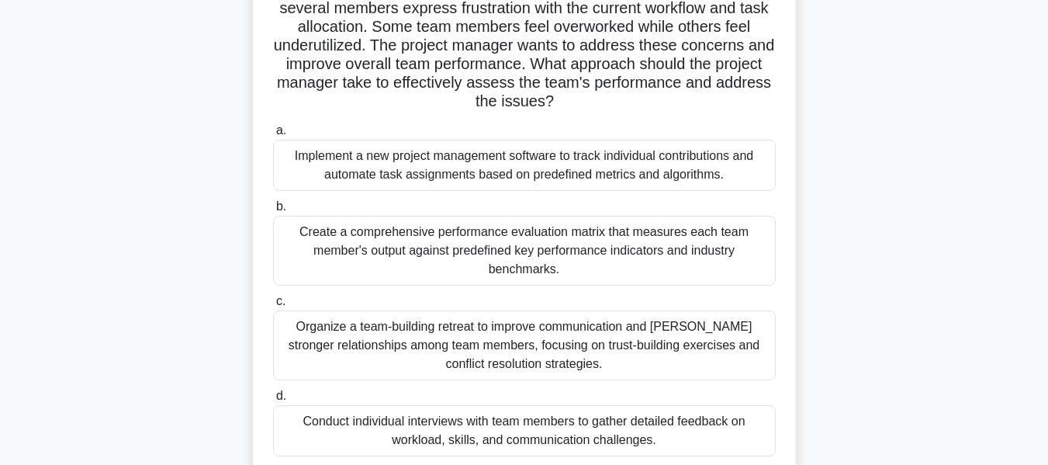
click at [569, 244] on div "Create a comprehensive performance evaluation matrix that measures each team me…" at bounding box center [524, 251] width 503 height 70
click at [273, 212] on input "b. Create a comprehensive performance evaluation matrix that measures each team…" at bounding box center [273, 207] width 0 height 10
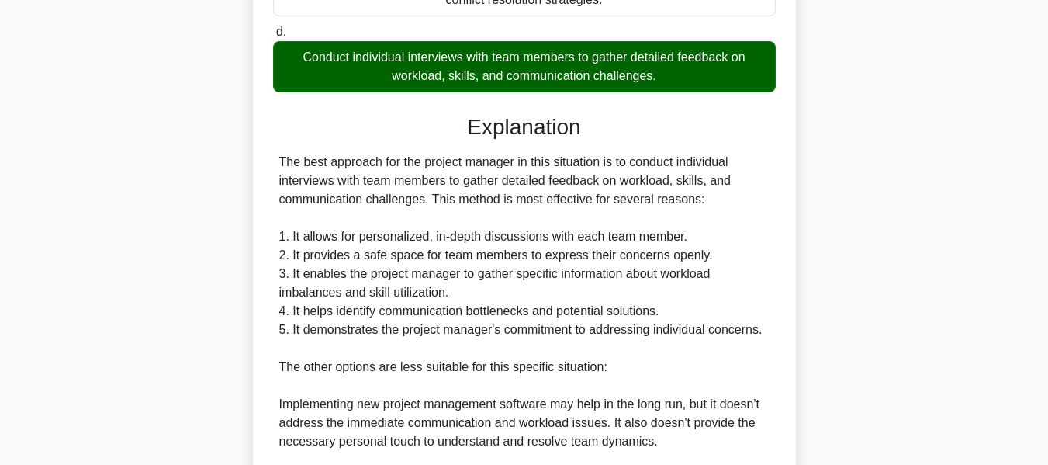
scroll to position [922, 0]
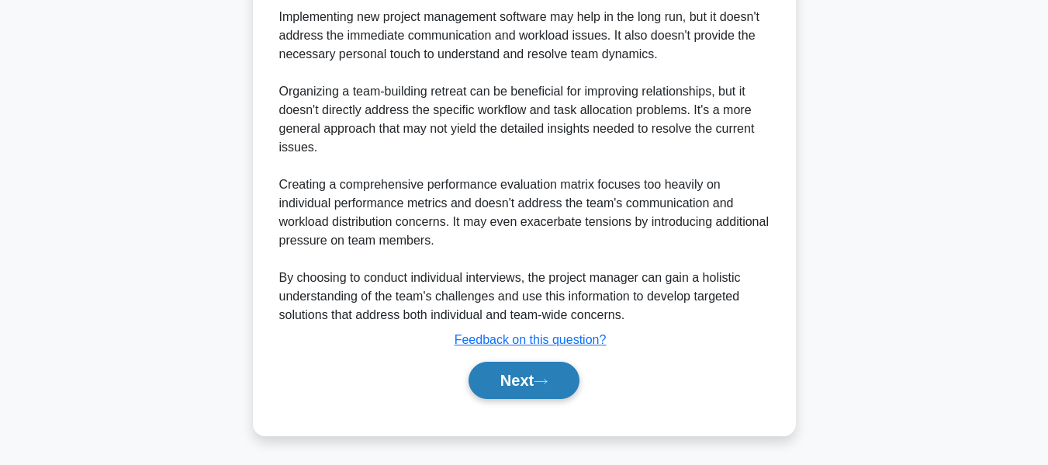
click at [519, 371] on button "Next" at bounding box center [524, 380] width 111 height 37
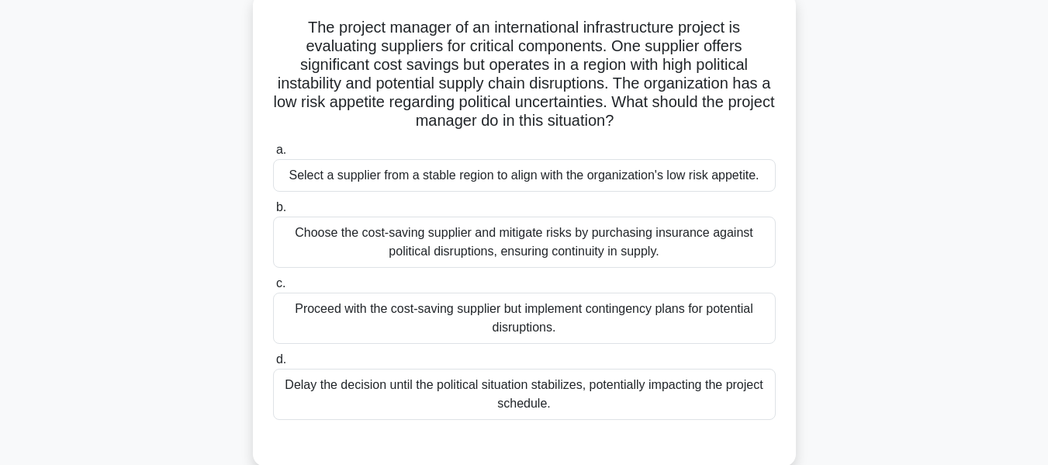
scroll to position [105, 0]
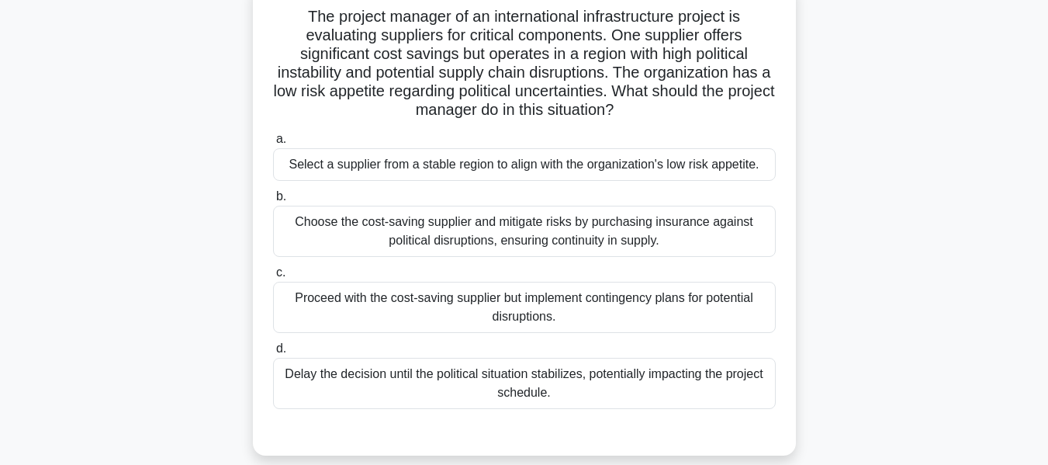
click at [464, 226] on div "Choose the cost-saving supplier and mitigate risks by purchasing insurance agai…" at bounding box center [524, 231] width 503 height 51
click at [273, 202] on input "b. Choose the cost-saving supplier and mitigate risks by purchasing insurance a…" at bounding box center [273, 197] width 0 height 10
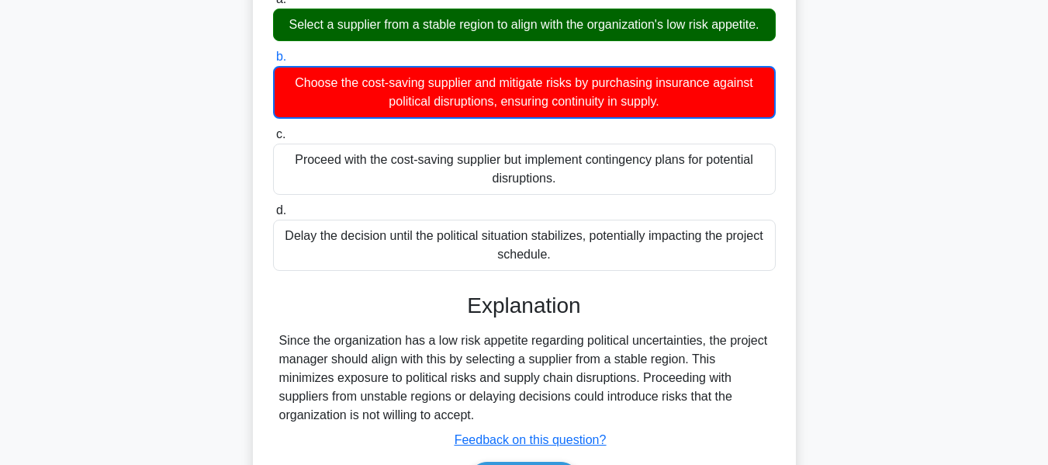
scroll to position [373, 0]
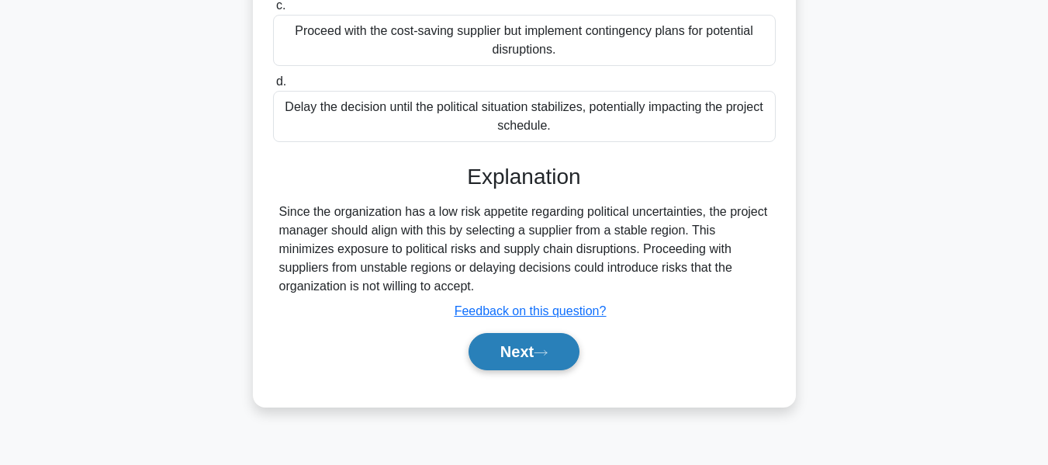
click at [508, 349] on button "Next" at bounding box center [524, 351] width 111 height 37
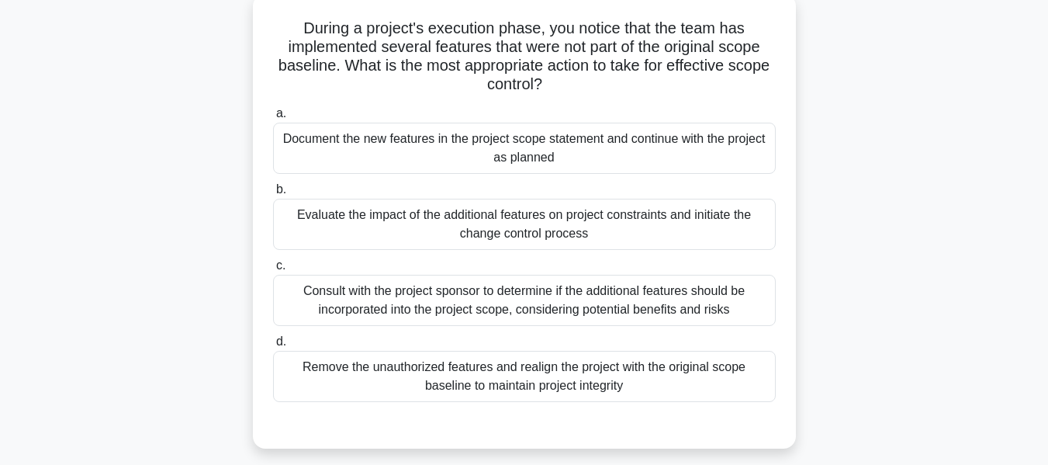
scroll to position [98, 0]
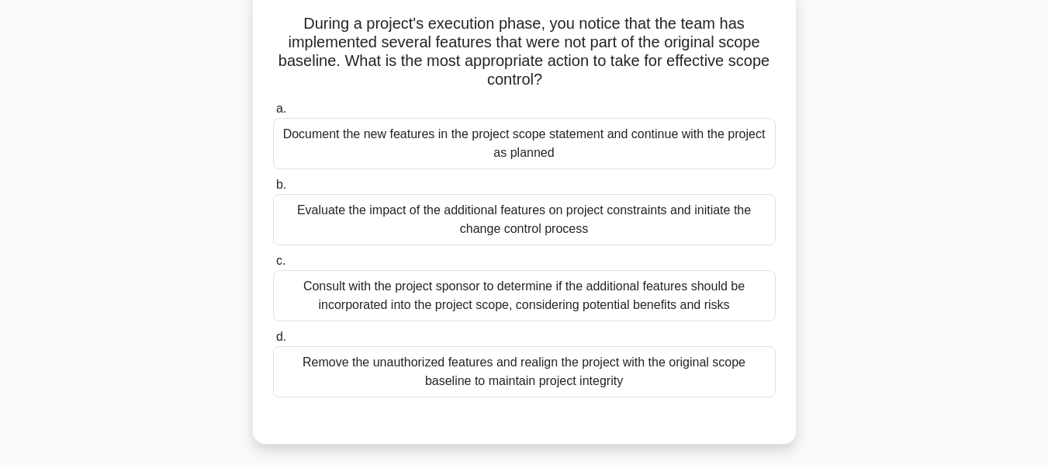
click at [531, 221] on div "Evaluate the impact of the additional features on project constraints and initi…" at bounding box center [524, 219] width 503 height 51
click at [273, 190] on input "b. Evaluate the impact of the additional features on project constraints and in…" at bounding box center [273, 185] width 0 height 10
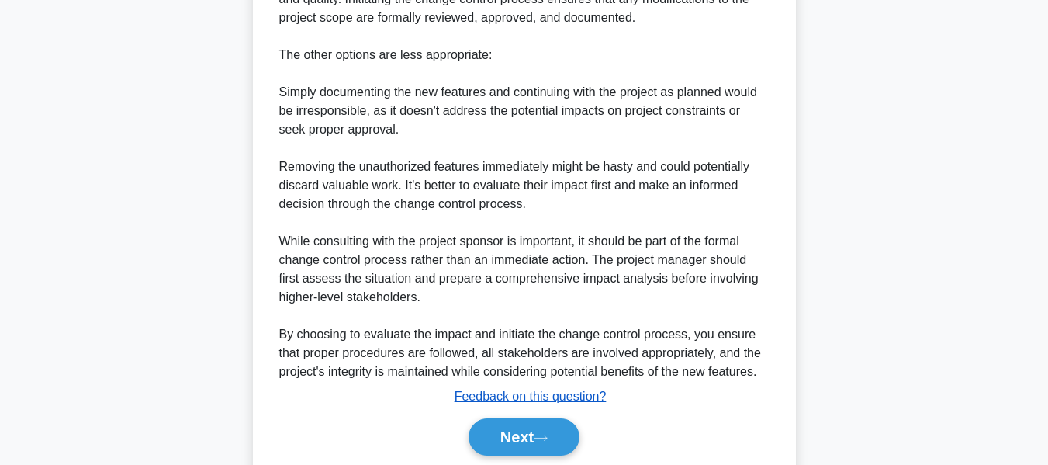
scroll to position [735, 0]
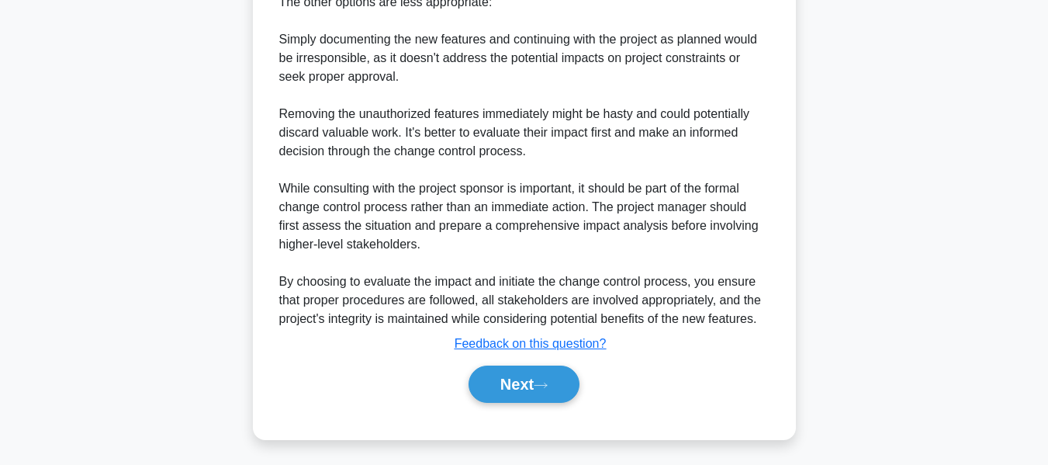
drag, startPoint x: 506, startPoint y: 382, endPoint x: 822, endPoint y: 292, distance: 328.9
click at [506, 382] on button "Next" at bounding box center [524, 383] width 111 height 37
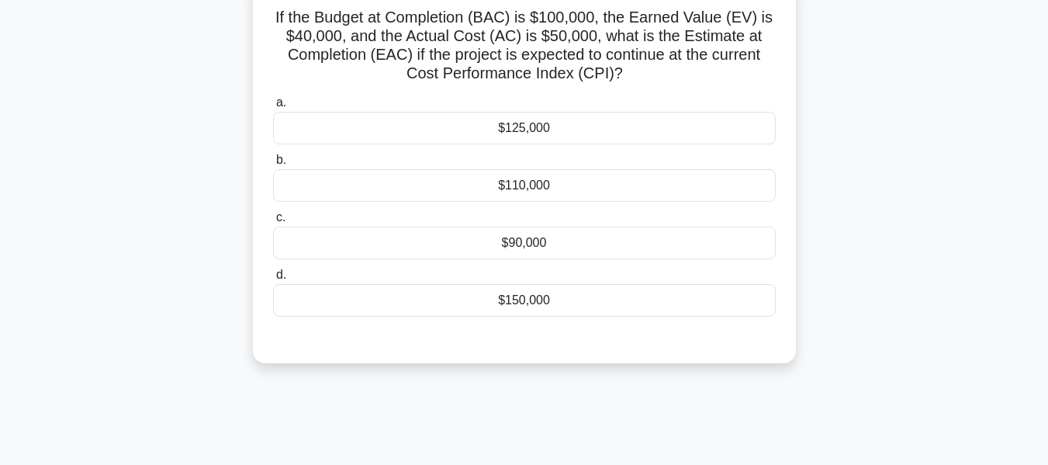
scroll to position [109, 0]
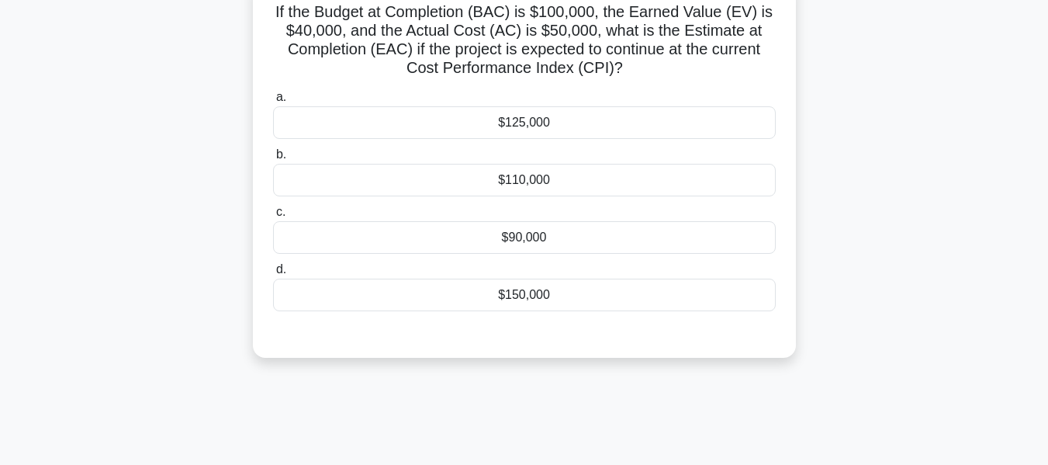
click at [545, 122] on div "$125,000" at bounding box center [524, 122] width 503 height 33
click at [273, 102] on input "a. $125,000" at bounding box center [273, 97] width 0 height 10
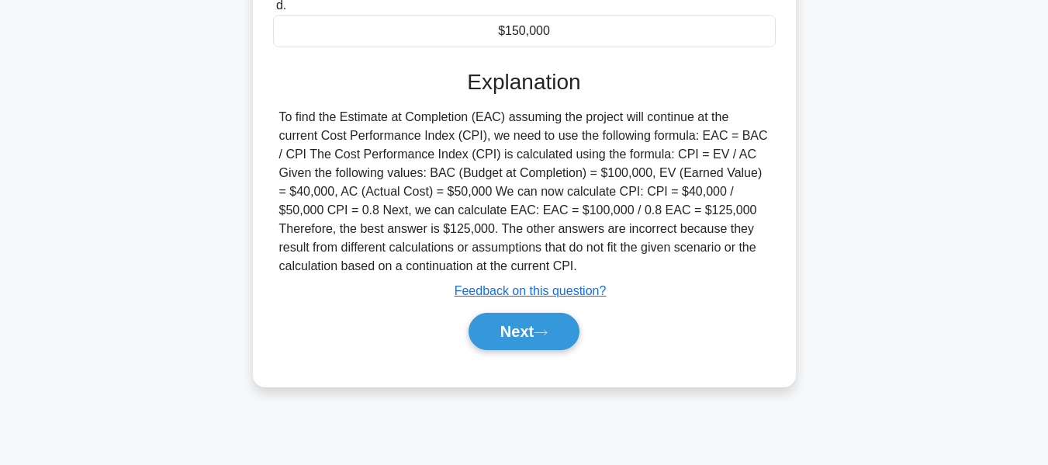
drag, startPoint x: 552, startPoint y: 330, endPoint x: 697, endPoint y: 286, distance: 152.6
click at [548, 330] on icon at bounding box center [541, 332] width 14 height 9
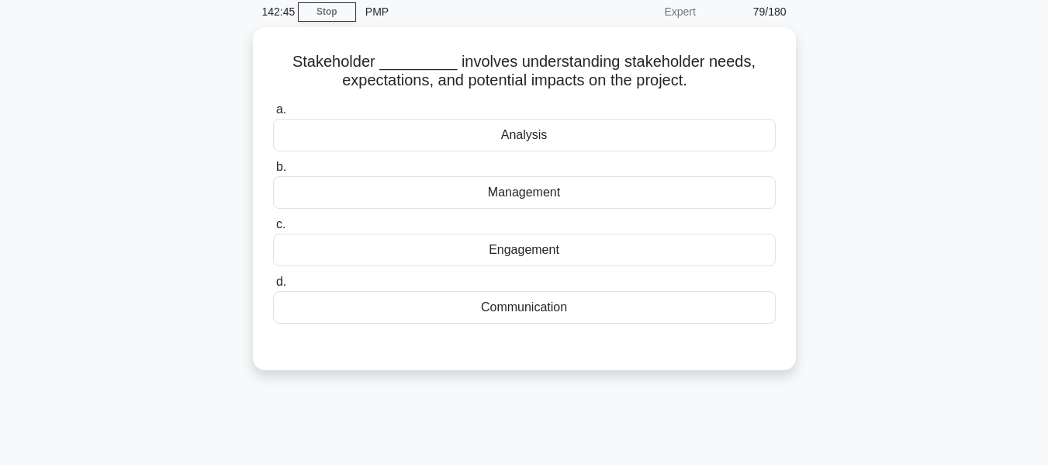
scroll to position [65, 0]
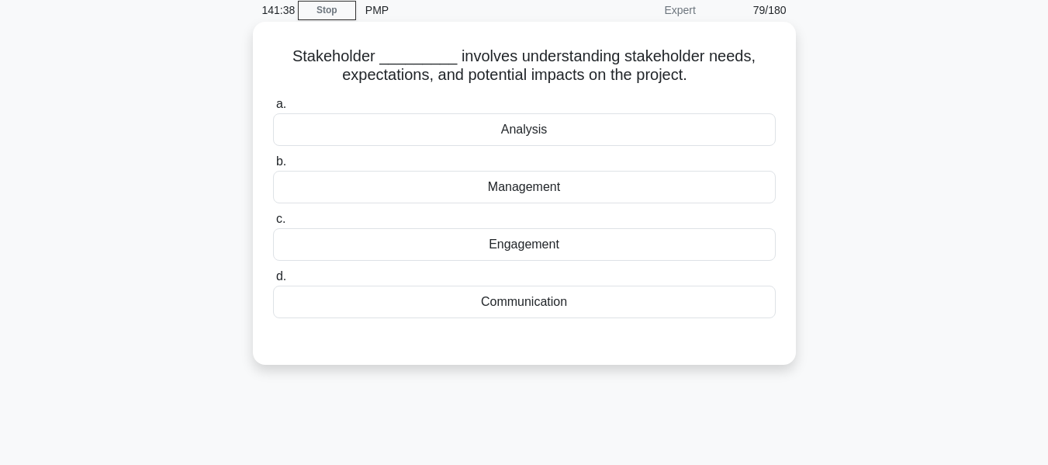
click at [553, 128] on div "Analysis" at bounding box center [524, 129] width 503 height 33
click at [273, 109] on input "a. Analysis" at bounding box center [273, 104] width 0 height 10
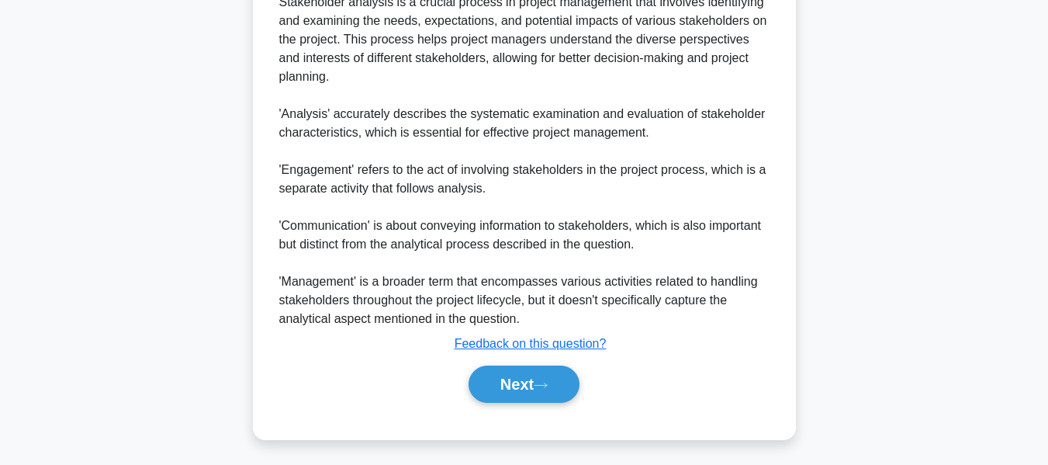
drag, startPoint x: 522, startPoint y: 378, endPoint x: 917, endPoint y: 211, distance: 428.7
click at [522, 378] on button "Next" at bounding box center [524, 383] width 111 height 37
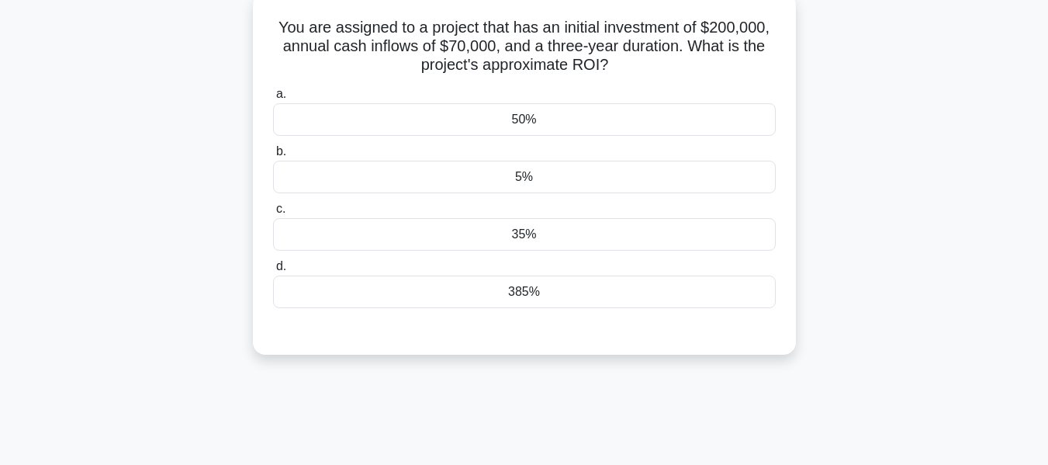
scroll to position [99, 0]
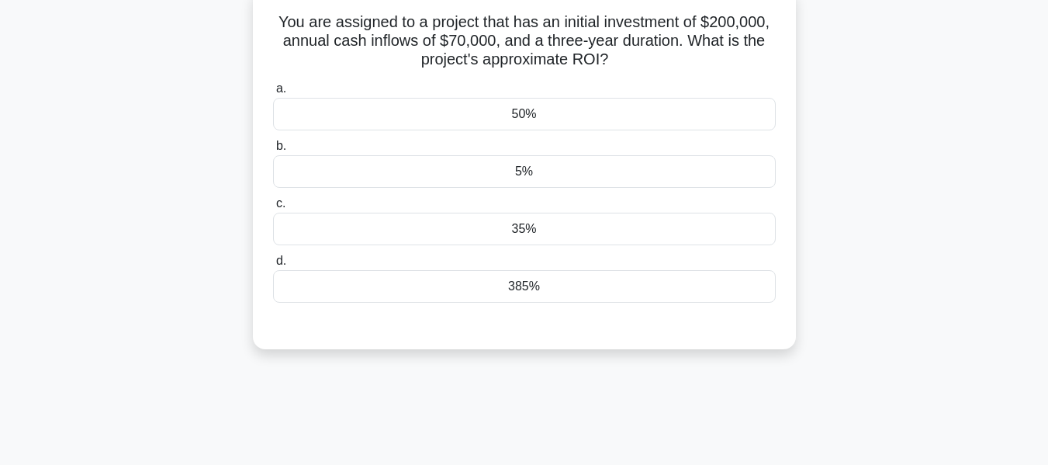
click at [541, 171] on div "5%" at bounding box center [524, 171] width 503 height 33
click at [273, 151] on input "b. 5%" at bounding box center [273, 146] width 0 height 10
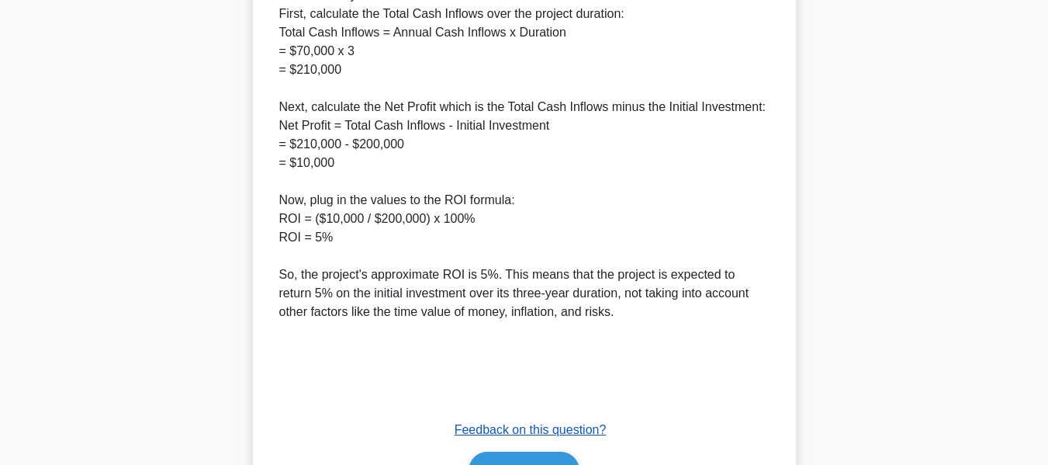
scroll to position [791, 0]
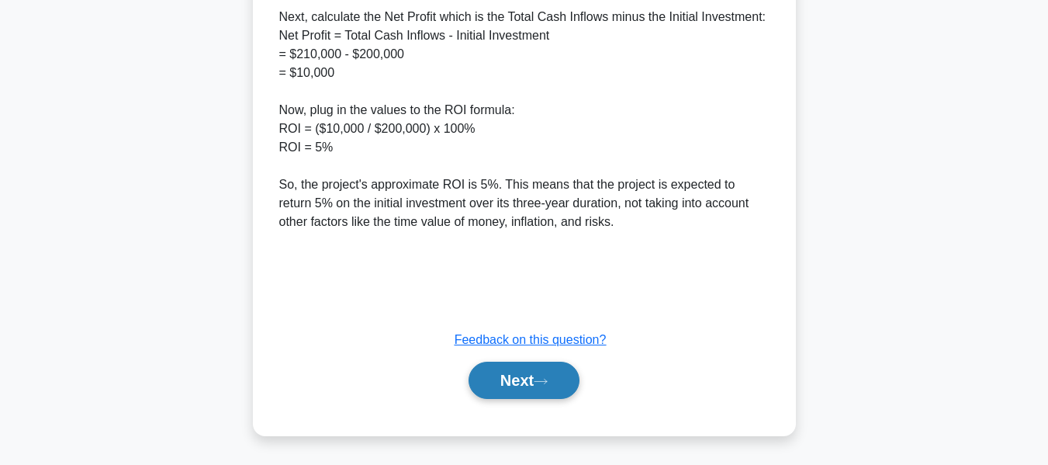
click at [513, 376] on button "Next" at bounding box center [524, 380] width 111 height 37
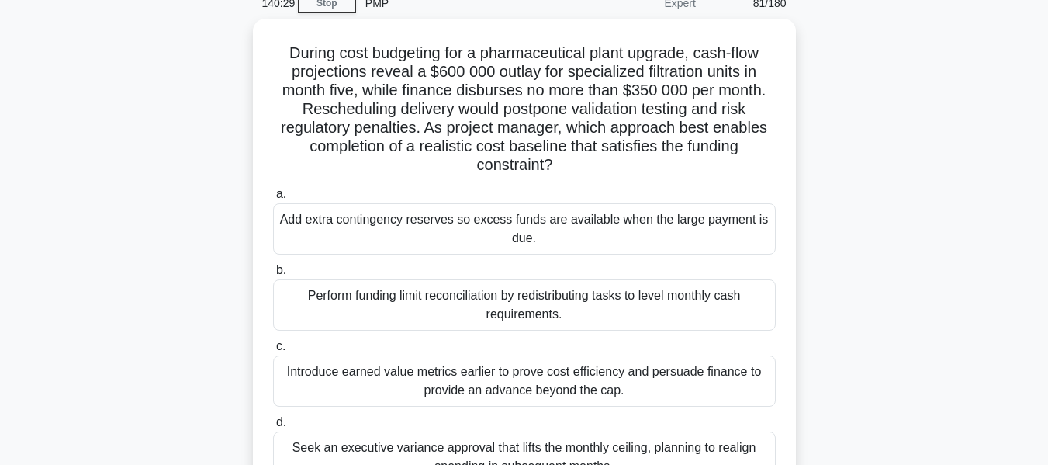
scroll to position [74, 0]
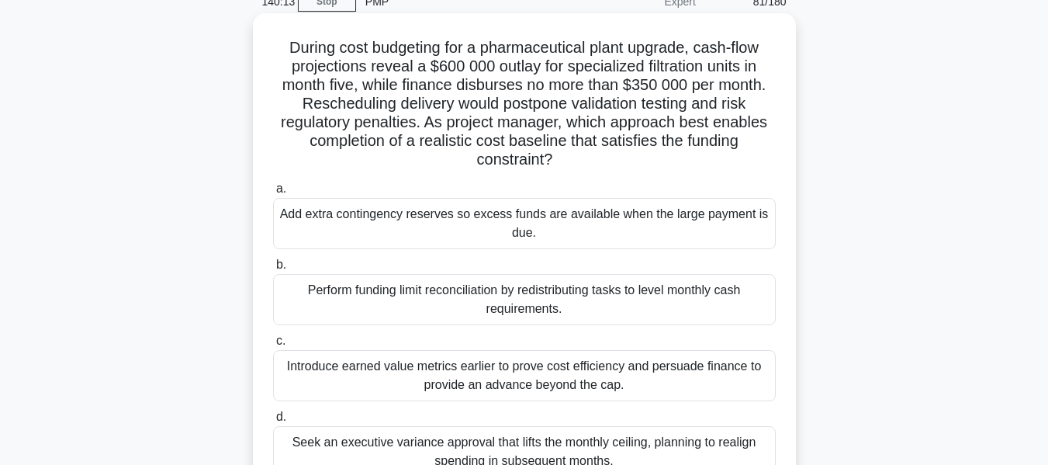
click at [599, 300] on div "Perform funding limit reconciliation by redistributing tasks to level monthly c…" at bounding box center [524, 299] width 503 height 51
click at [273, 270] on input "b. Perform funding limit reconciliation by redistributing tasks to level monthl…" at bounding box center [273, 265] width 0 height 10
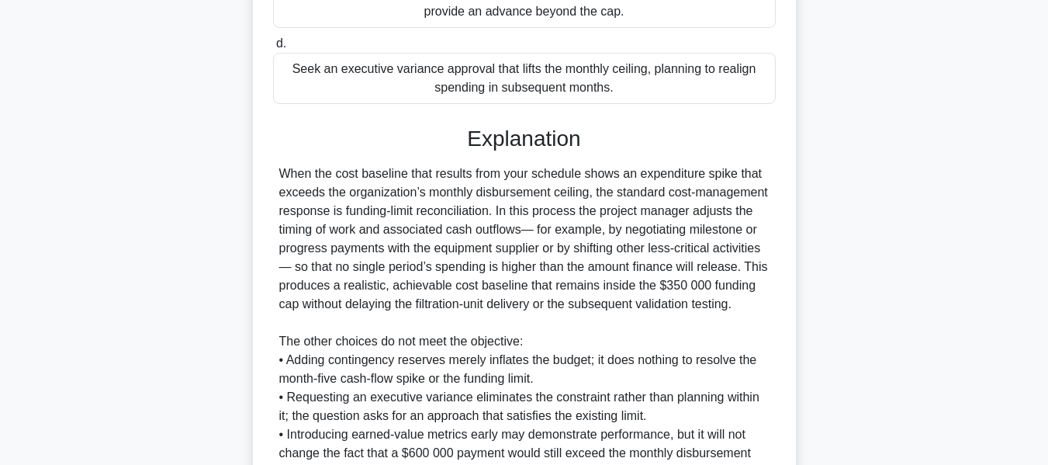
scroll to position [539, 0]
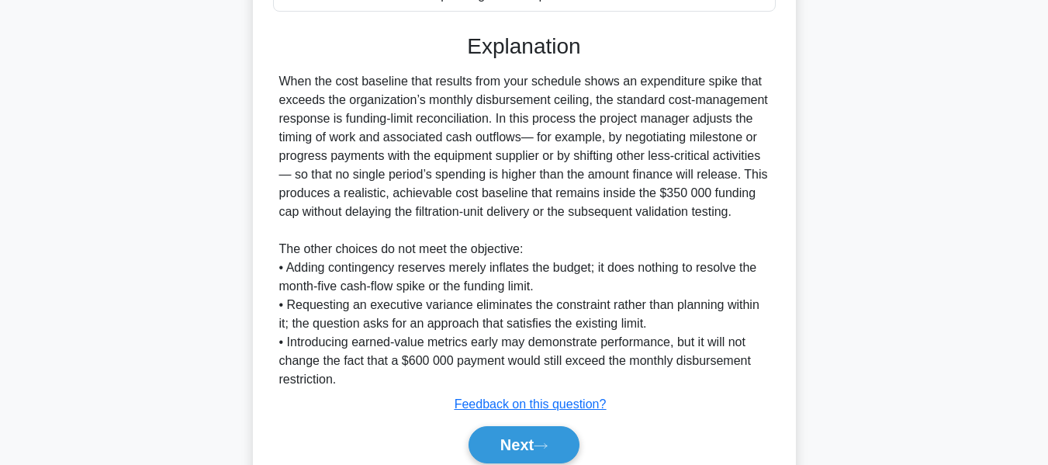
drag, startPoint x: 517, startPoint y: 434, endPoint x: 759, endPoint y: 338, distance: 259.5
click at [517, 434] on button "Next" at bounding box center [524, 444] width 111 height 37
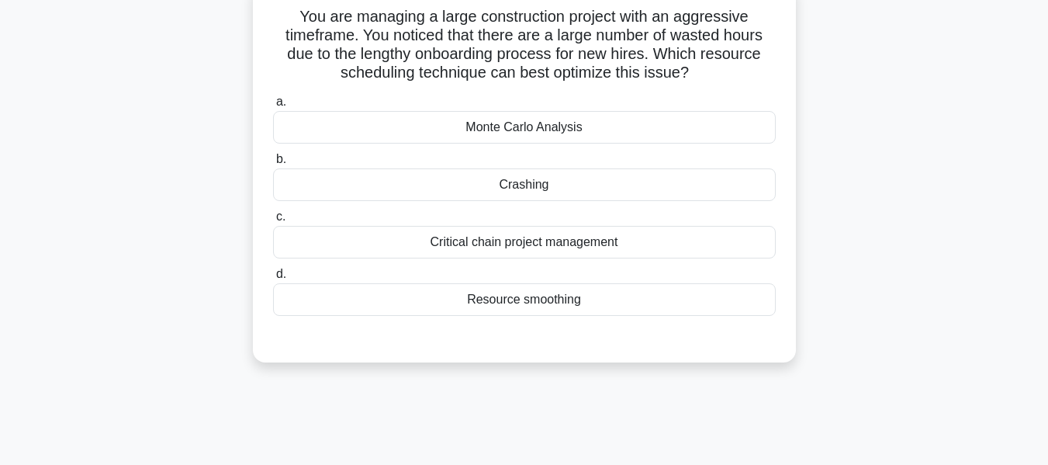
scroll to position [114, 0]
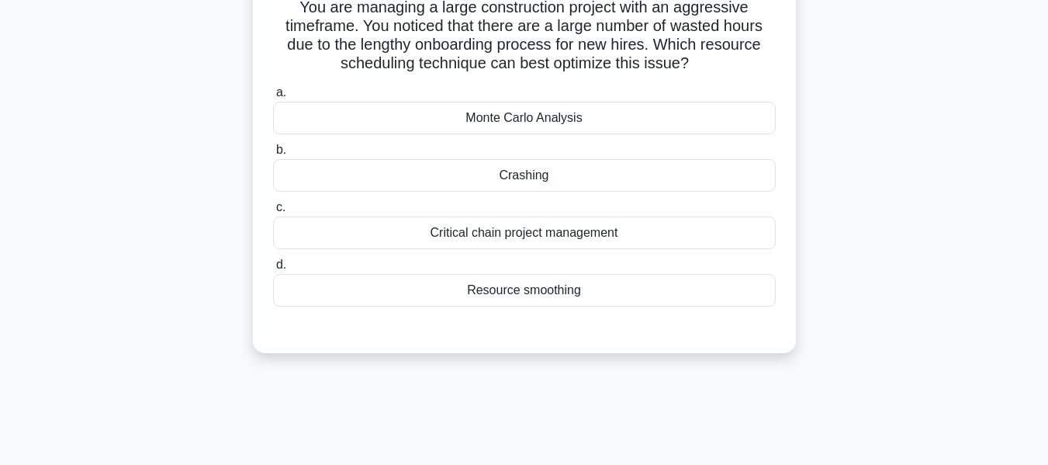
click at [517, 288] on div "Resource smoothing" at bounding box center [524, 290] width 503 height 33
click at [273, 270] on input "d. Resource smoothing" at bounding box center [273, 265] width 0 height 10
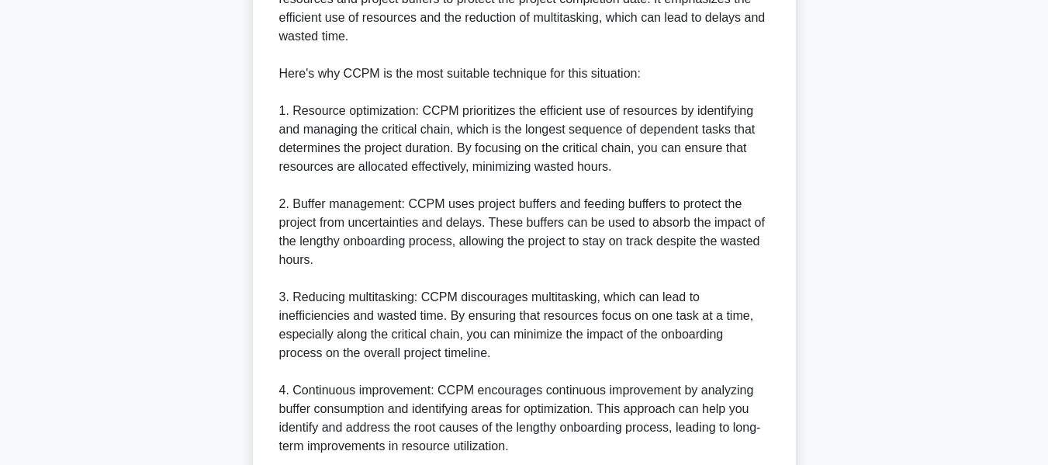
scroll to position [922, 0]
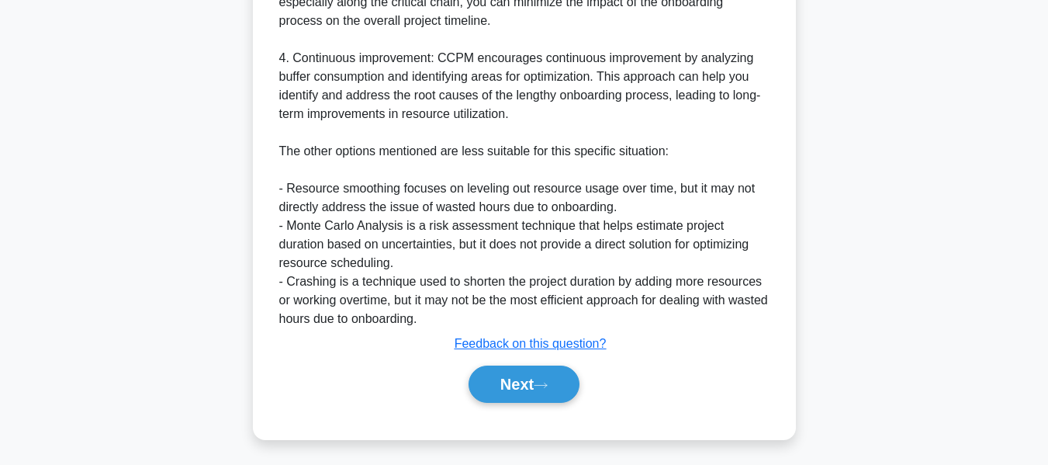
drag, startPoint x: 512, startPoint y: 371, endPoint x: 843, endPoint y: 250, distance: 352.0
click at [512, 371] on button "Next" at bounding box center [524, 383] width 111 height 37
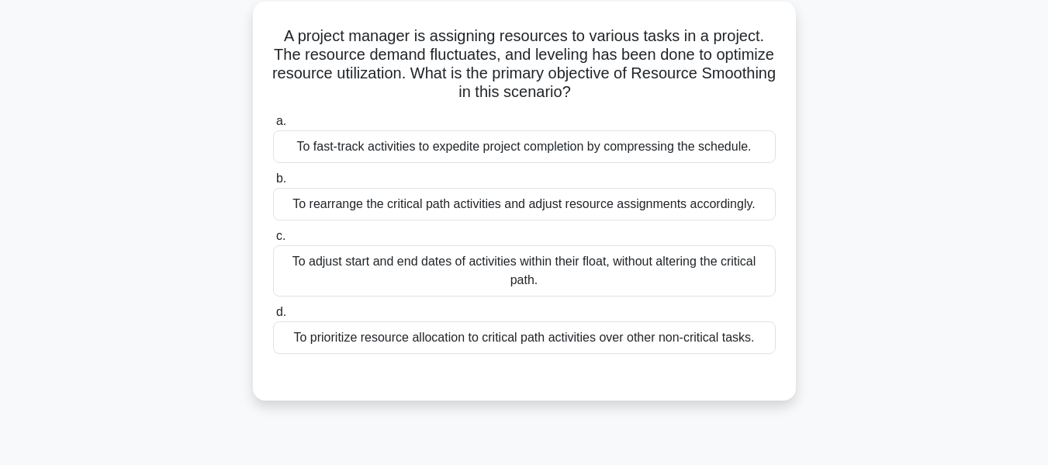
scroll to position [94, 0]
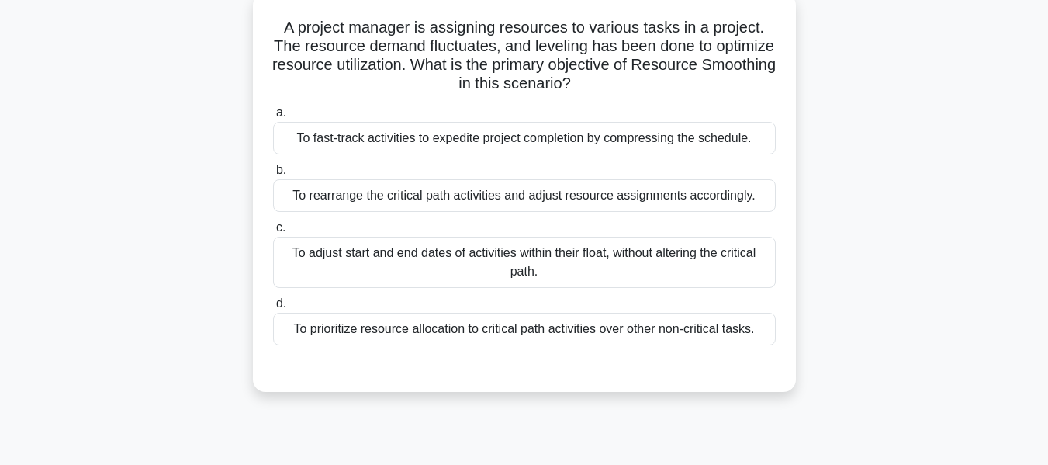
click at [381, 257] on div "To adjust start and end dates of activities within their float, without alterin…" at bounding box center [524, 262] width 503 height 51
click at [273, 233] on input "c. To adjust start and end dates of activities within their float, without alte…" at bounding box center [273, 228] width 0 height 10
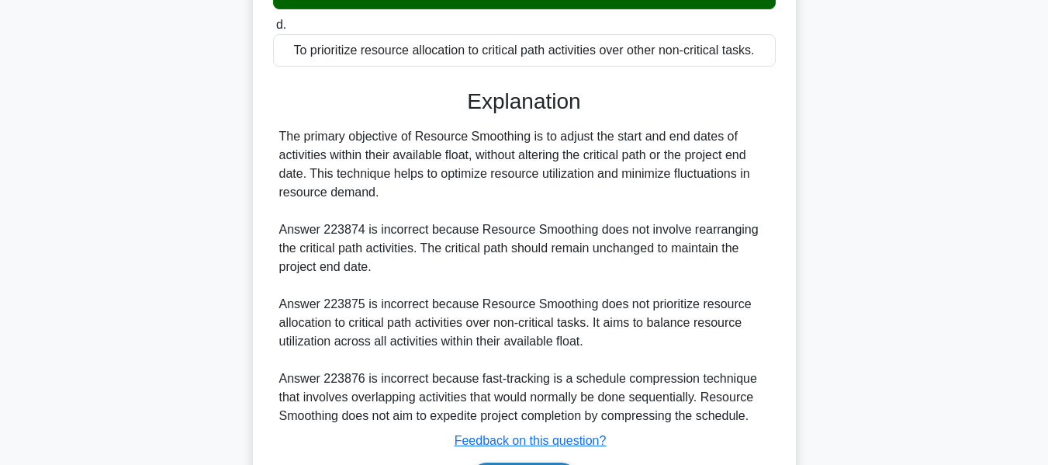
scroll to position [474, 0]
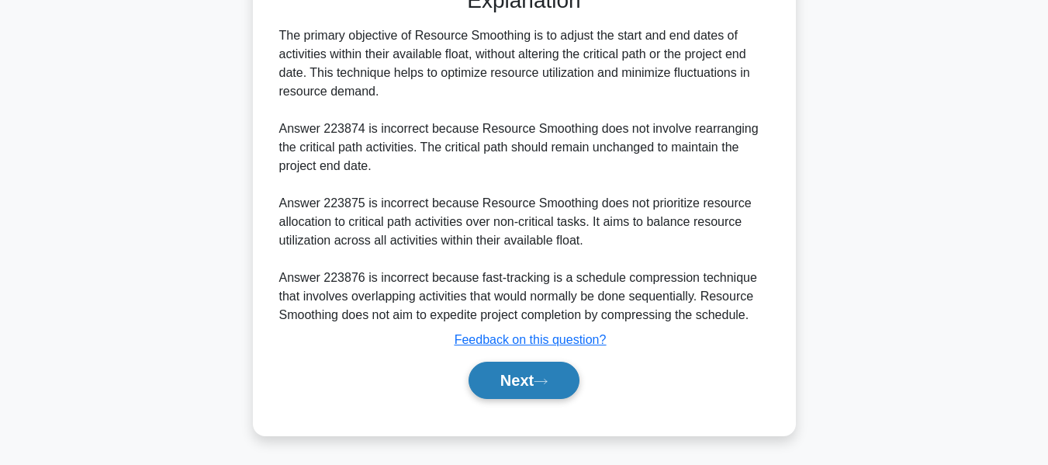
click at [543, 389] on button "Next" at bounding box center [524, 380] width 111 height 37
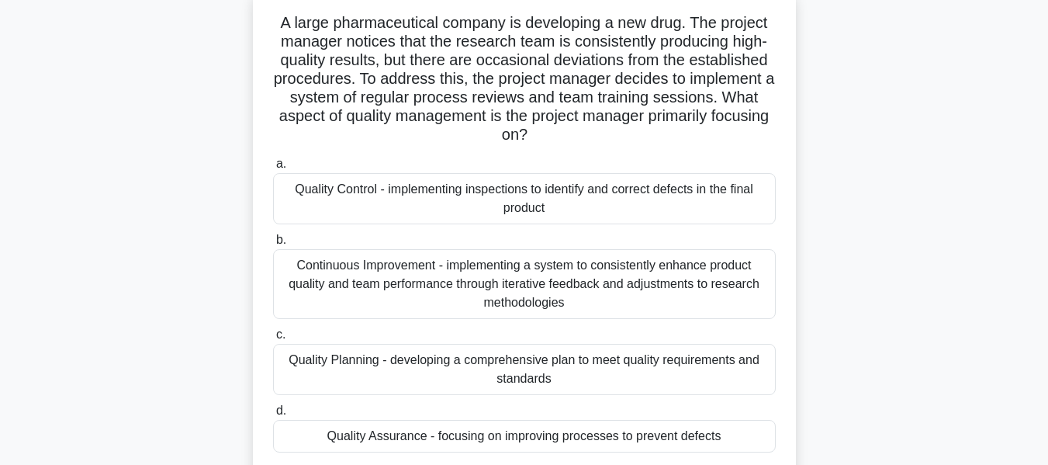
scroll to position [109, 0]
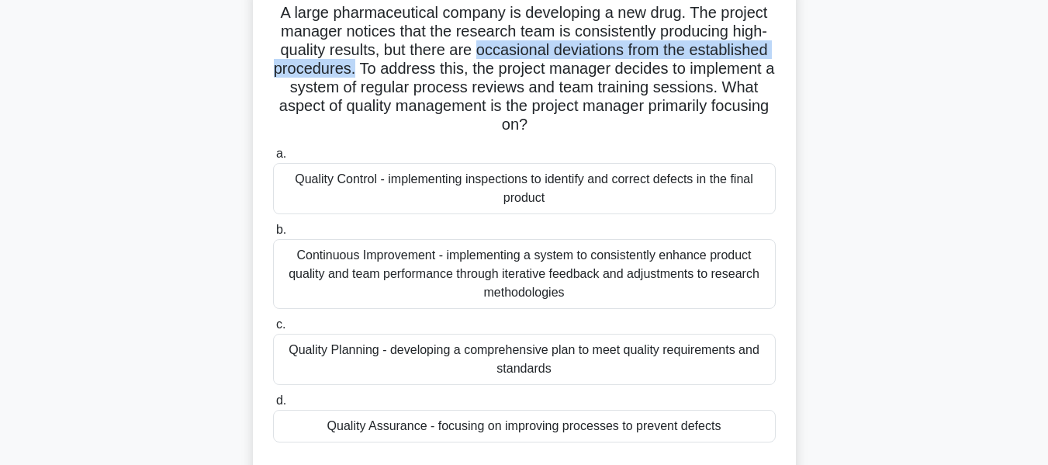
drag, startPoint x: 476, startPoint y: 46, endPoint x: 355, endPoint y: 76, distance: 124.8
click at [355, 76] on h5 "A large pharmaceutical company is developing a new drug. The project manager no…" at bounding box center [525, 69] width 506 height 132
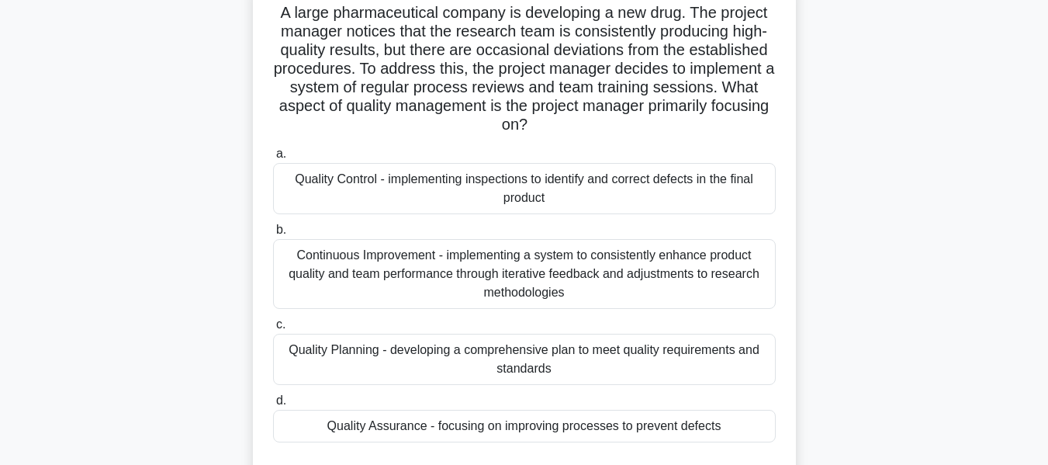
click at [624, 428] on div "Quality Assurance - focusing on improving processes to prevent defects" at bounding box center [524, 426] width 503 height 33
click at [273, 406] on input "d. Quality Assurance - focusing on improving processes to prevent defects" at bounding box center [273, 401] width 0 height 10
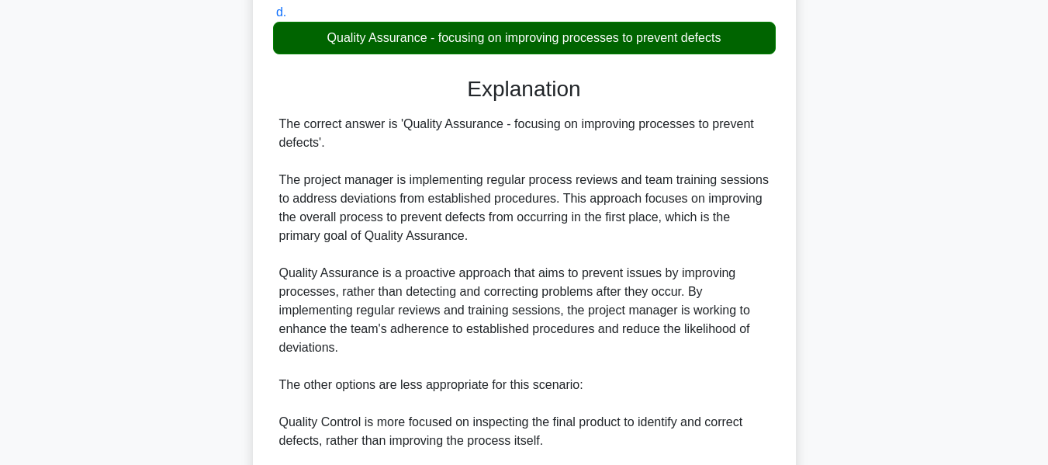
scroll to position [772, 0]
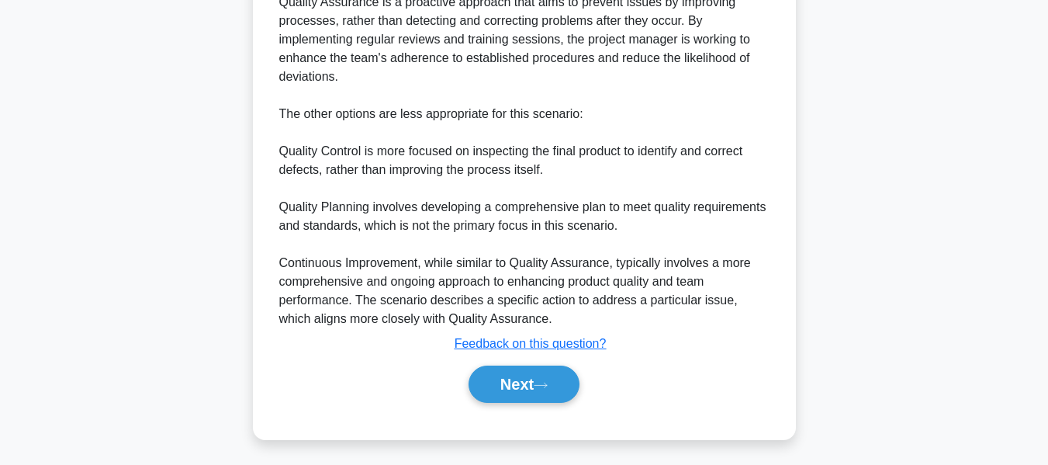
drag, startPoint x: 529, startPoint y: 383, endPoint x: 895, endPoint y: 273, distance: 381.7
click at [529, 383] on button "Next" at bounding box center [524, 383] width 111 height 37
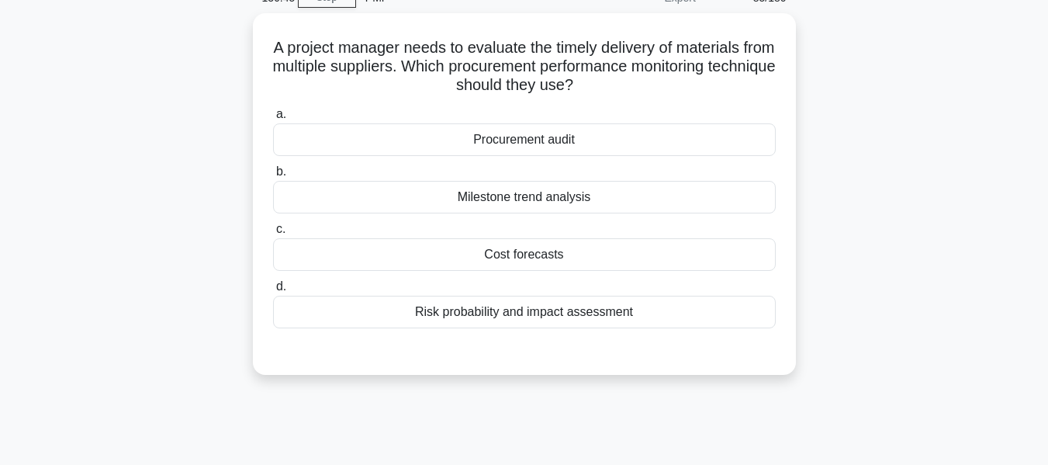
scroll to position [92, 0]
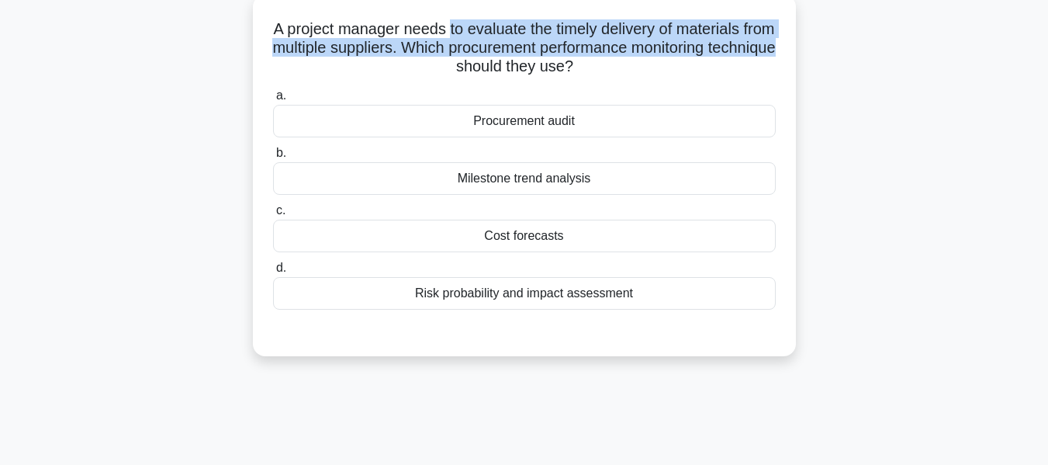
drag, startPoint x: 466, startPoint y: 28, endPoint x: 487, endPoint y: 65, distance: 42.7
click at [487, 65] on h5 "A project manager needs to evaluate the timely delivery of materials from multi…" at bounding box center [525, 47] width 506 height 57
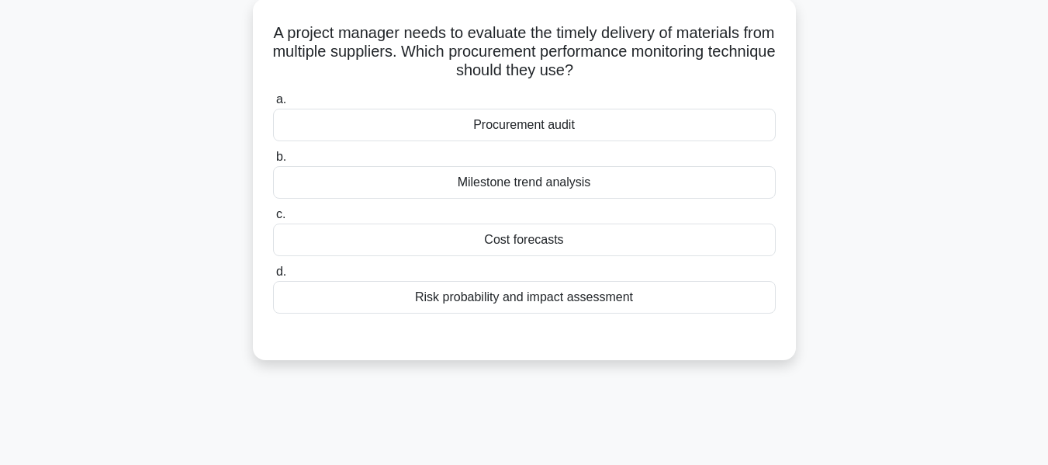
click at [916, 117] on div "A project manager needs to evaluate the timely delivery of materials from multi…" at bounding box center [524, 188] width 884 height 380
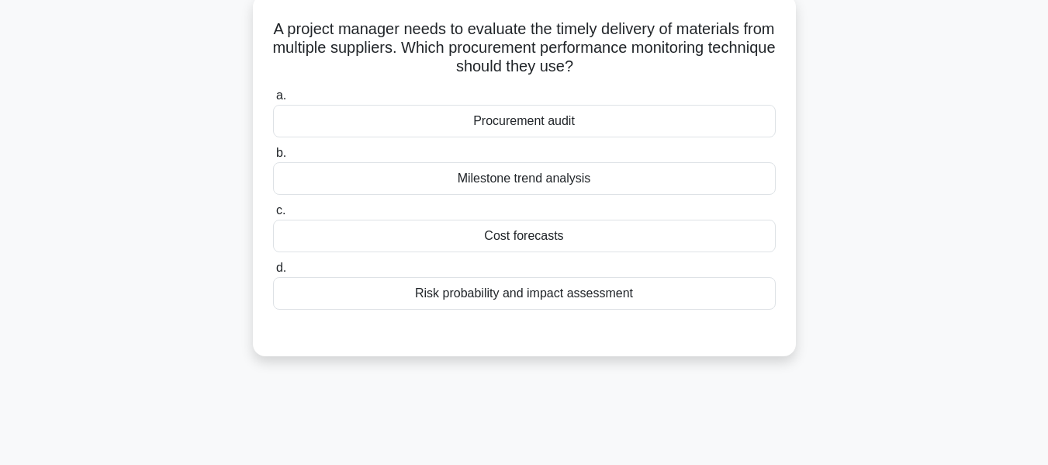
click at [548, 118] on div "Procurement audit" at bounding box center [524, 121] width 503 height 33
click at [273, 101] on input "a. Procurement audit" at bounding box center [273, 96] width 0 height 10
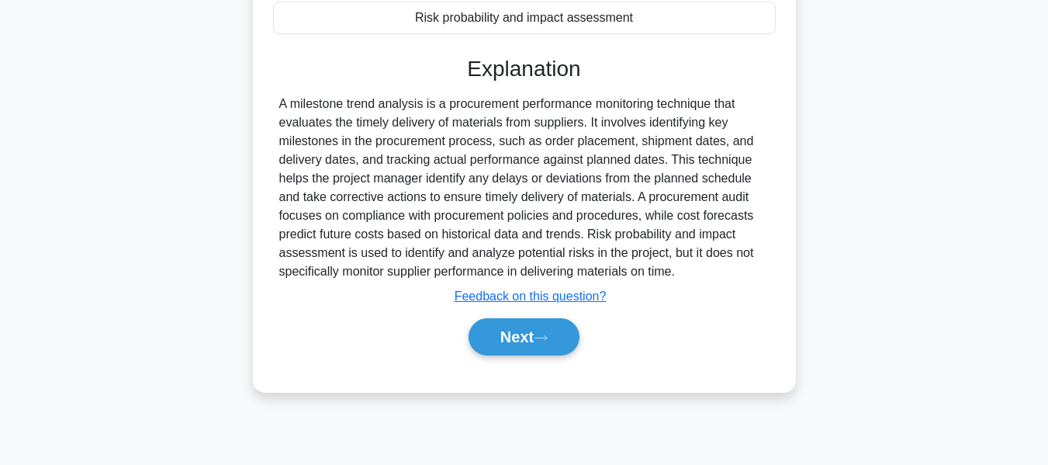
drag, startPoint x: 511, startPoint y: 326, endPoint x: 960, endPoint y: 225, distance: 460.4
click at [511, 327] on button "Next" at bounding box center [524, 336] width 111 height 37
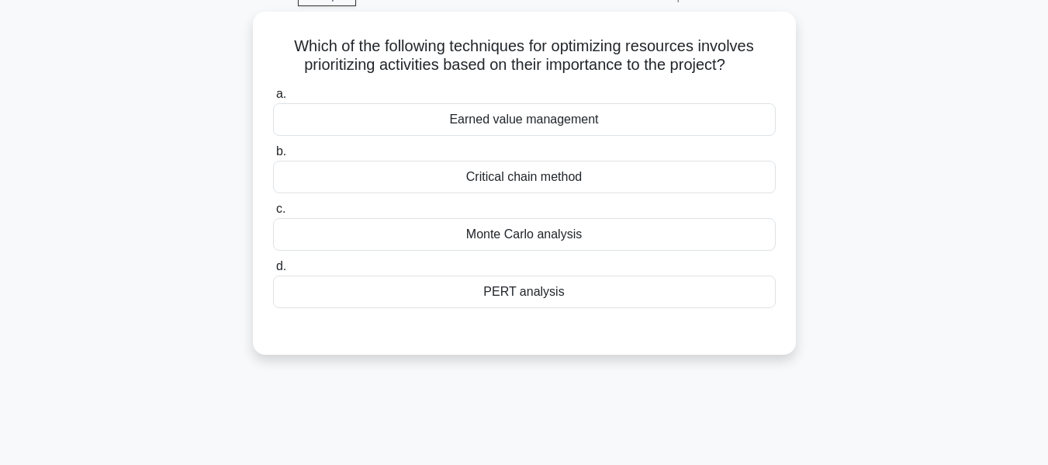
scroll to position [85, 0]
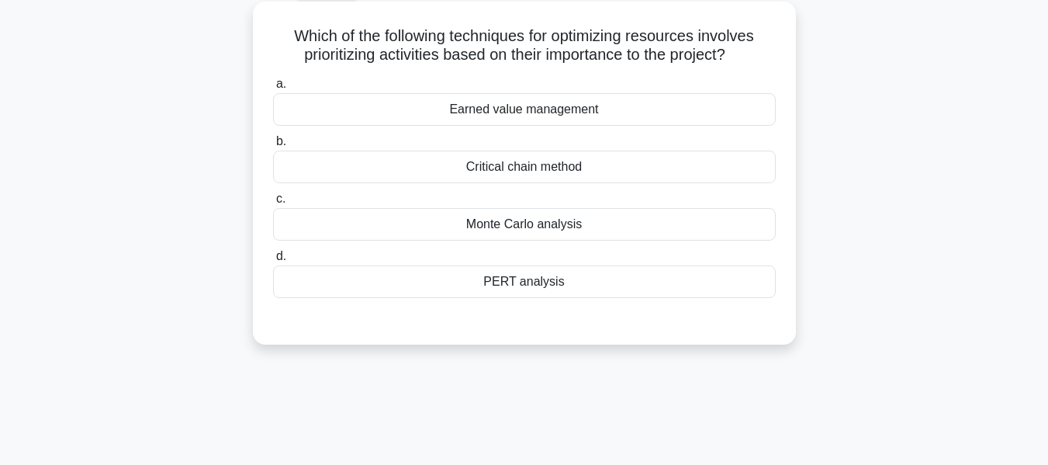
click at [575, 167] on div "Critical chain method" at bounding box center [524, 167] width 503 height 33
click at [273, 147] on input "b. Critical chain method" at bounding box center [273, 142] width 0 height 10
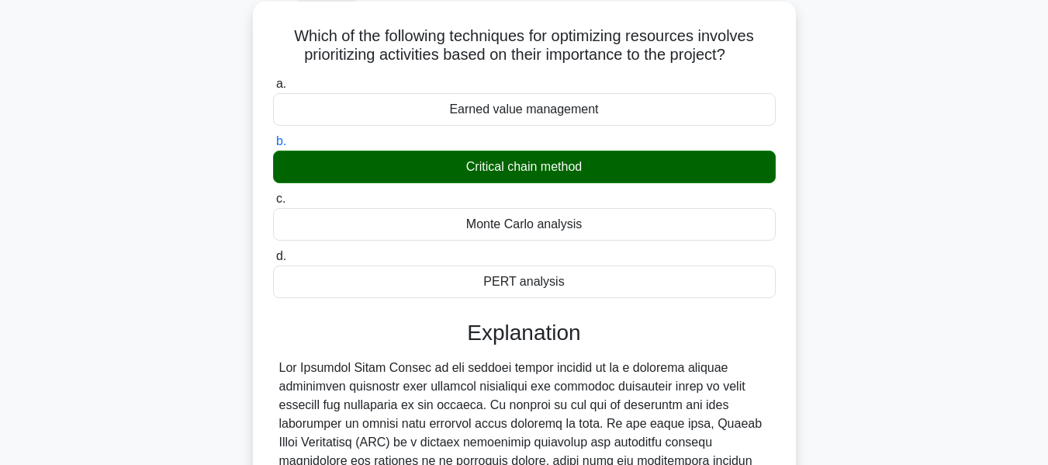
scroll to position [381, 0]
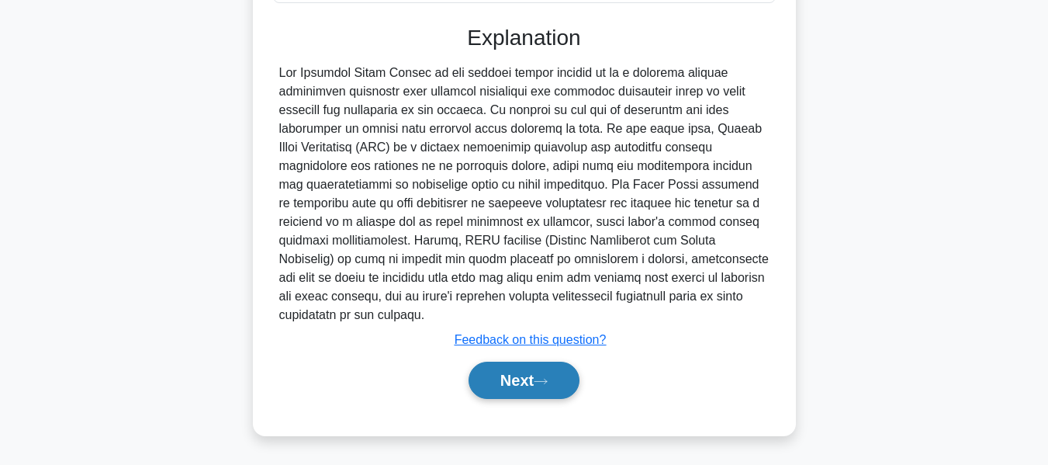
click at [524, 370] on button "Next" at bounding box center [524, 380] width 111 height 37
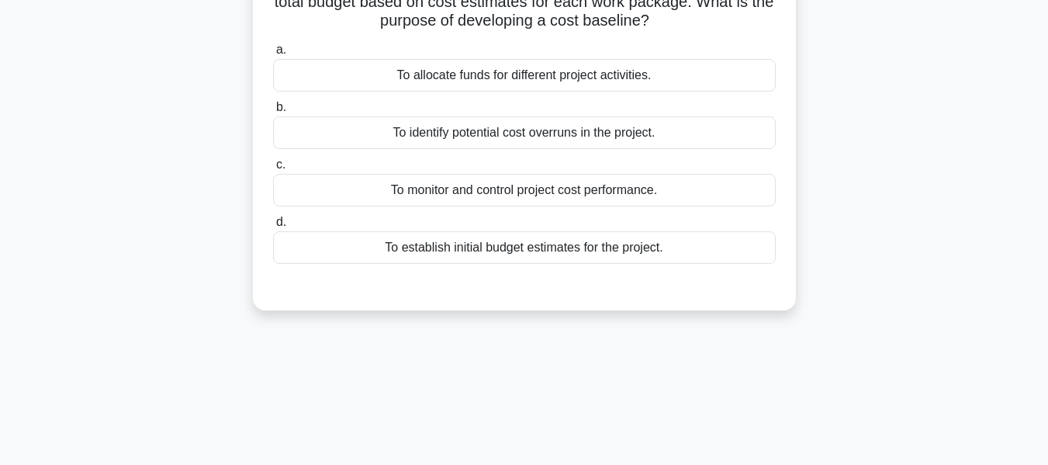
scroll to position [117, 0]
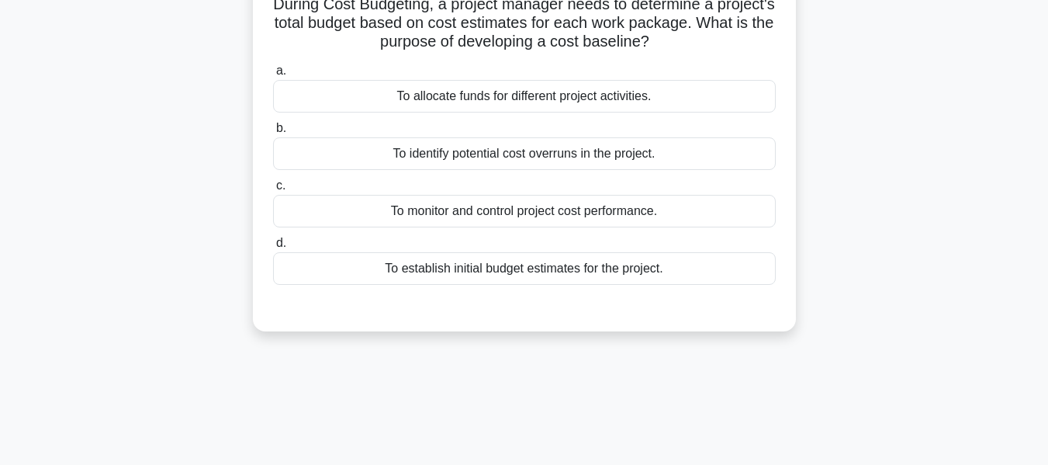
click at [530, 268] on div "To establish initial budget estimates for the project." at bounding box center [524, 268] width 503 height 33
click at [273, 248] on input "d. To establish initial budget estimates for the project." at bounding box center [273, 243] width 0 height 10
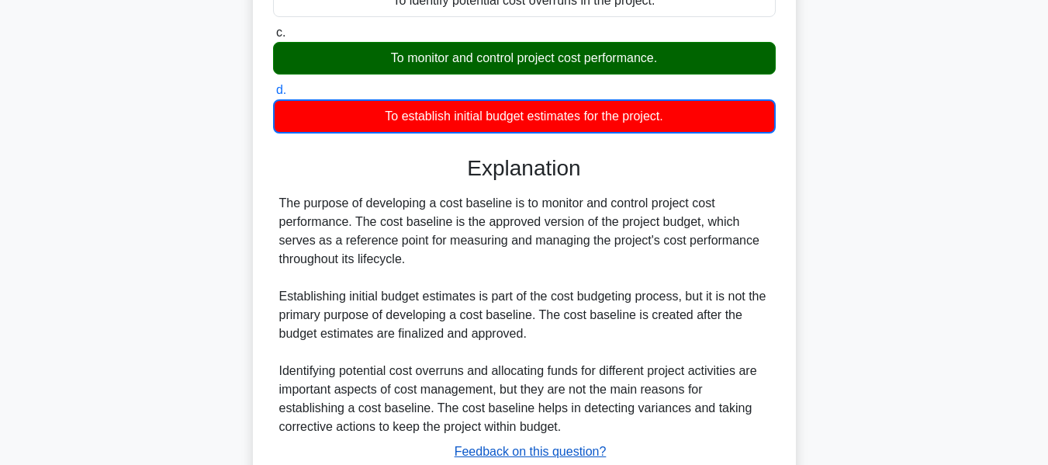
scroll to position [382, 0]
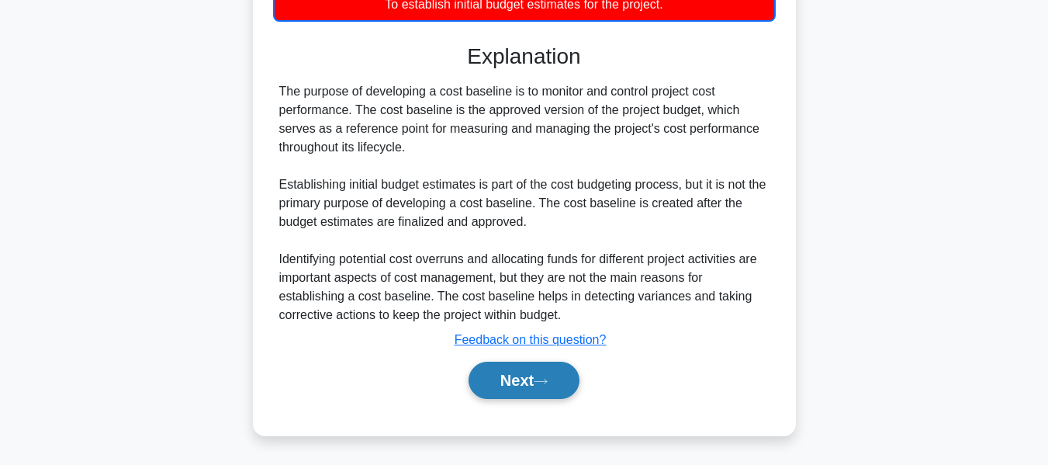
click at [508, 379] on button "Next" at bounding box center [524, 380] width 111 height 37
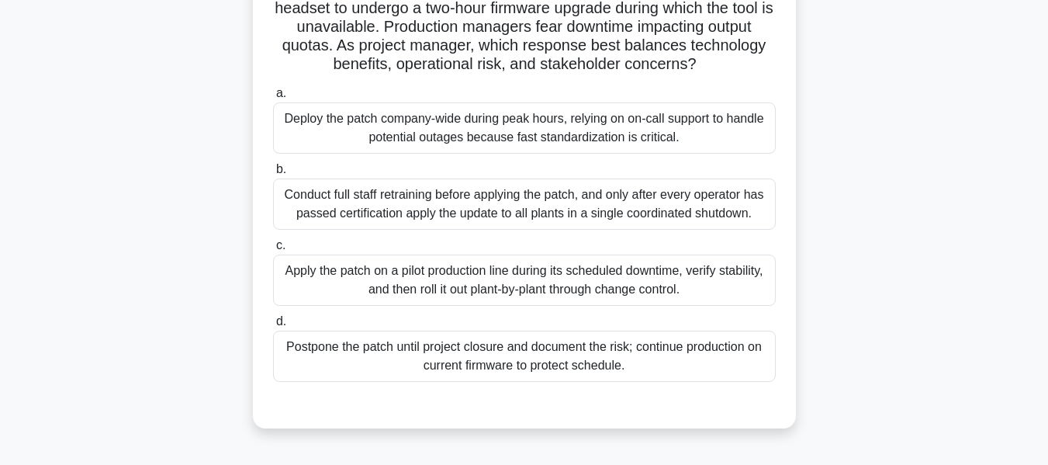
scroll to position [175, 0]
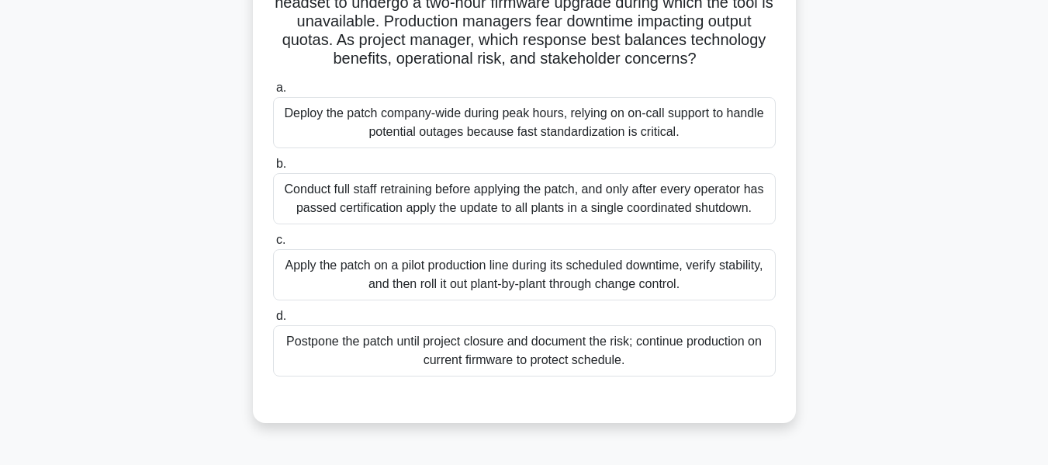
click at [407, 285] on div "Apply the patch on a pilot production line during its scheduled downtime, verif…" at bounding box center [524, 274] width 503 height 51
click at [273, 245] on input "c. Apply the patch on a pilot production line during its scheduled downtime, ve…" at bounding box center [273, 240] width 0 height 10
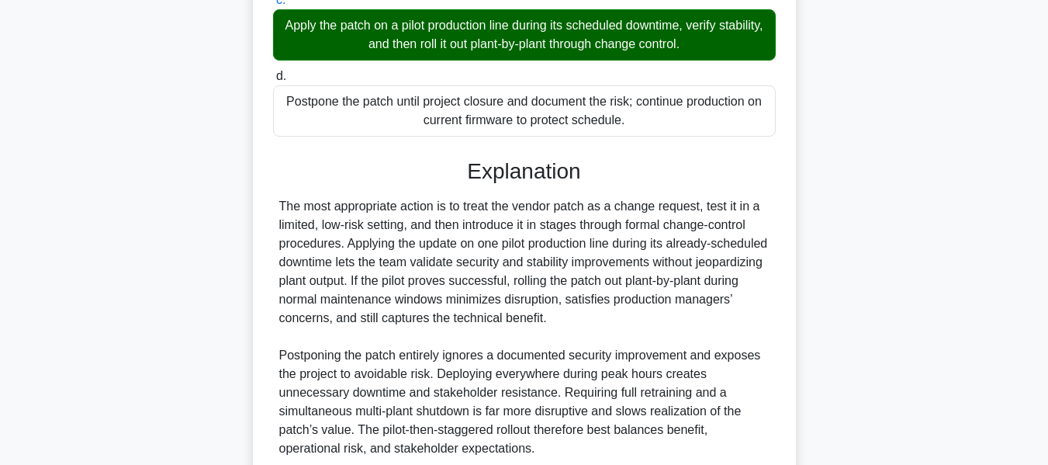
scroll to position [567, 0]
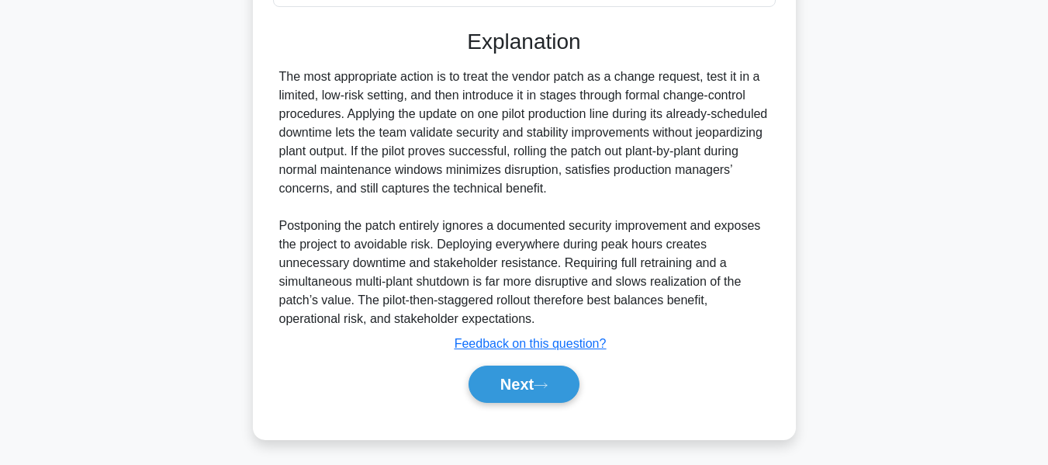
drag, startPoint x: 517, startPoint y: 372, endPoint x: 922, endPoint y: 291, distance: 412.2
click at [517, 372] on button "Next" at bounding box center [524, 383] width 111 height 37
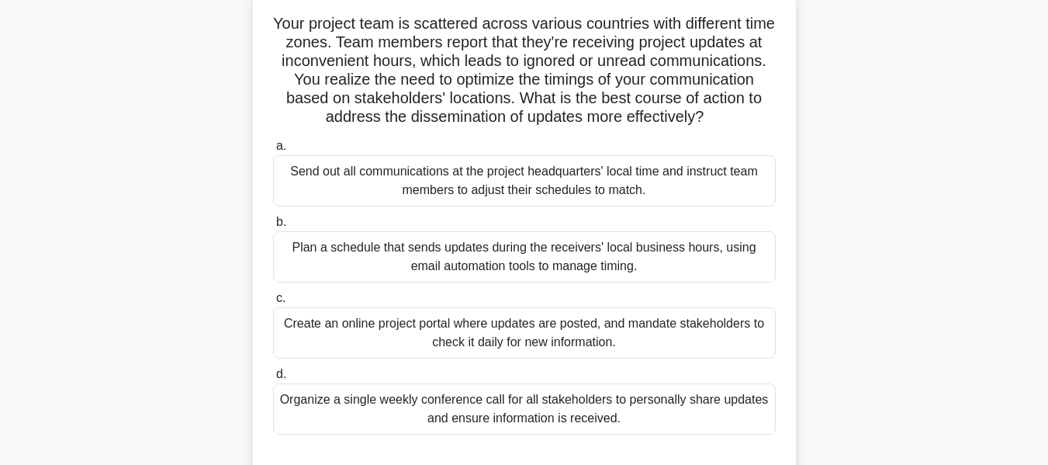
scroll to position [107, 0]
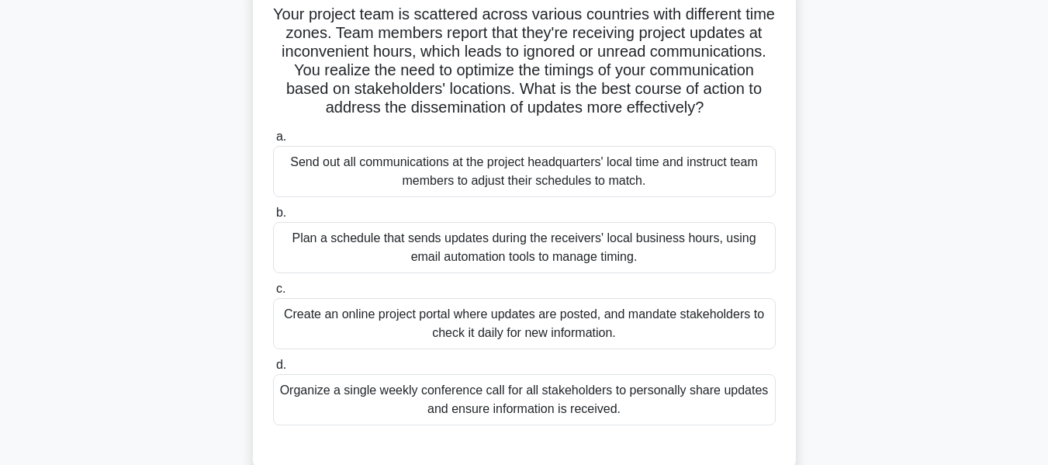
click at [562, 265] on div "Plan a schedule that sends updates during the receivers' local business hours, …" at bounding box center [524, 247] width 503 height 51
click at [273, 218] on input "b. Plan a schedule that sends updates during the receivers' local business hour…" at bounding box center [273, 213] width 0 height 10
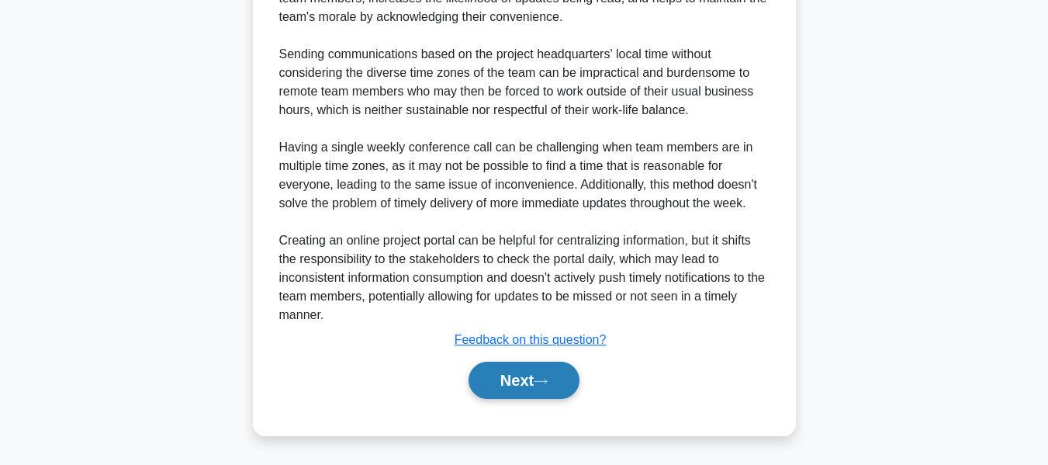
click at [545, 378] on icon at bounding box center [541, 381] width 14 height 9
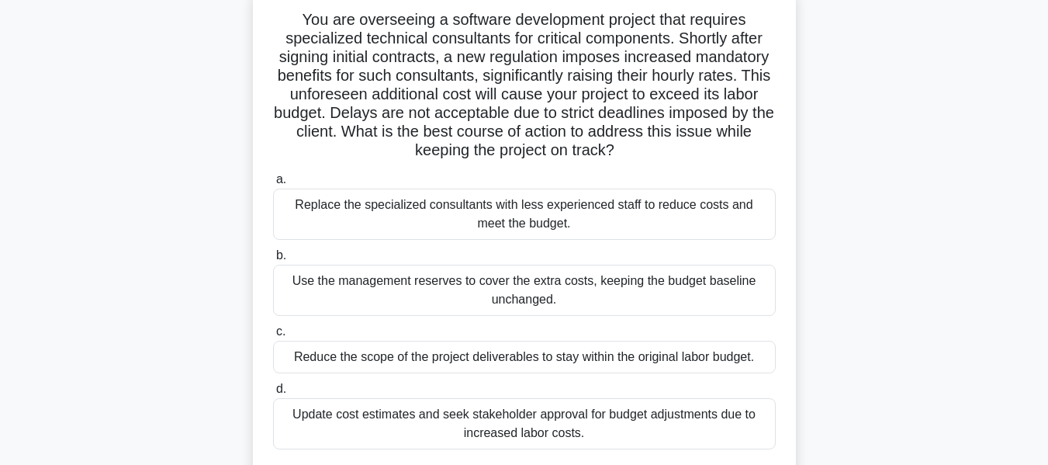
scroll to position [104, 0]
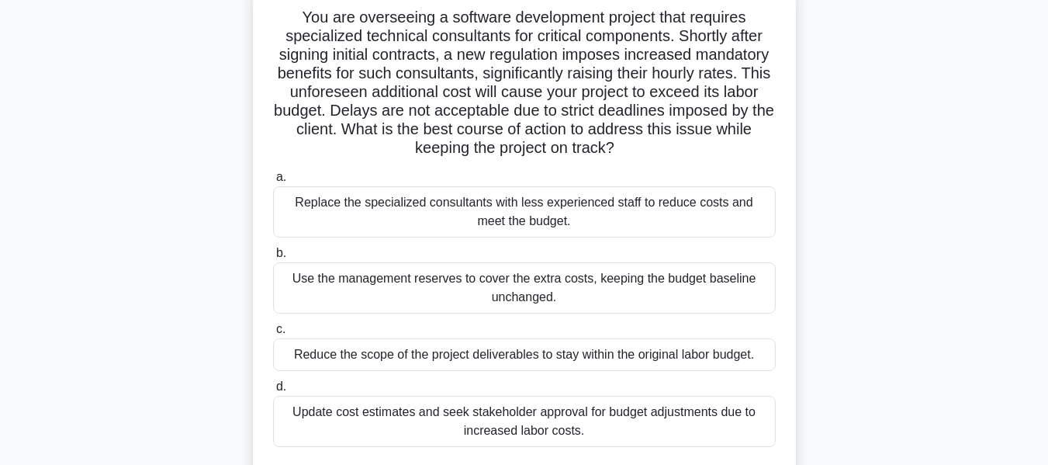
click at [550, 285] on div "Use the management reserves to cover the extra costs, keeping the budget baseli…" at bounding box center [524, 287] width 503 height 51
click at [273, 258] on input "b. Use the management reserves to cover the extra costs, keeping the budget bas…" at bounding box center [273, 253] width 0 height 10
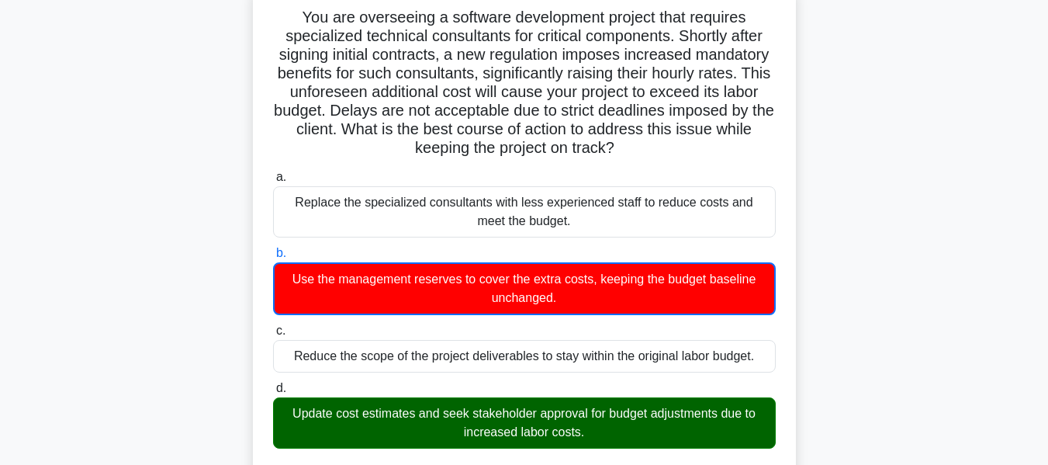
scroll to position [569, 0]
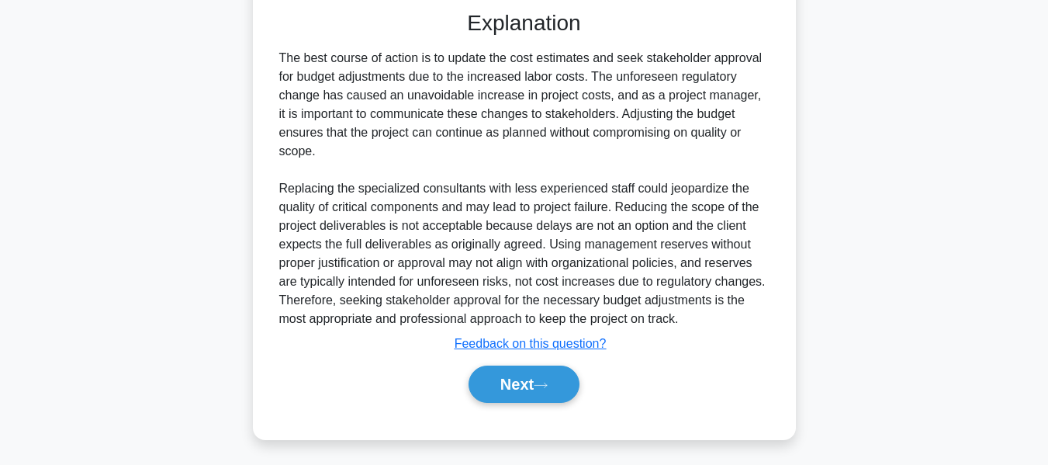
drag, startPoint x: 518, startPoint y: 379, endPoint x: 1026, endPoint y: 250, distance: 523.5
click at [518, 379] on button "Next" at bounding box center [524, 383] width 111 height 37
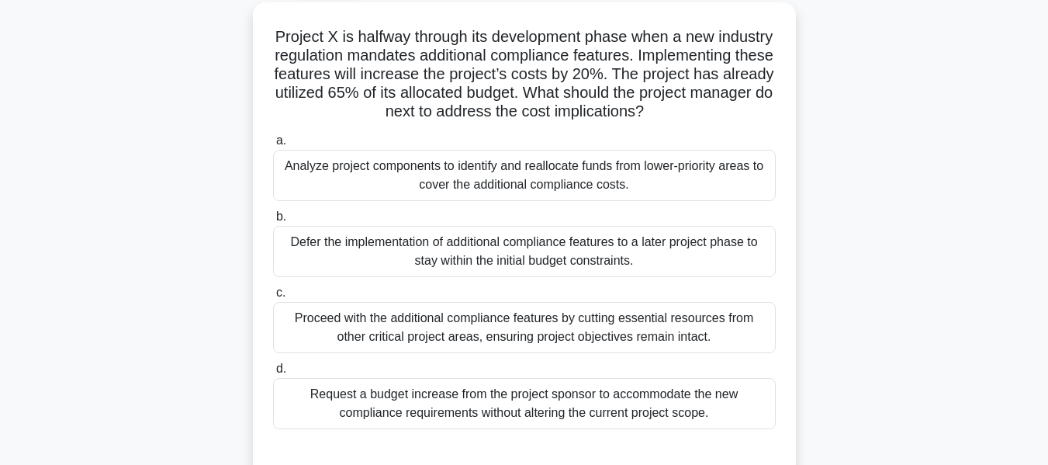
scroll to position [103, 0]
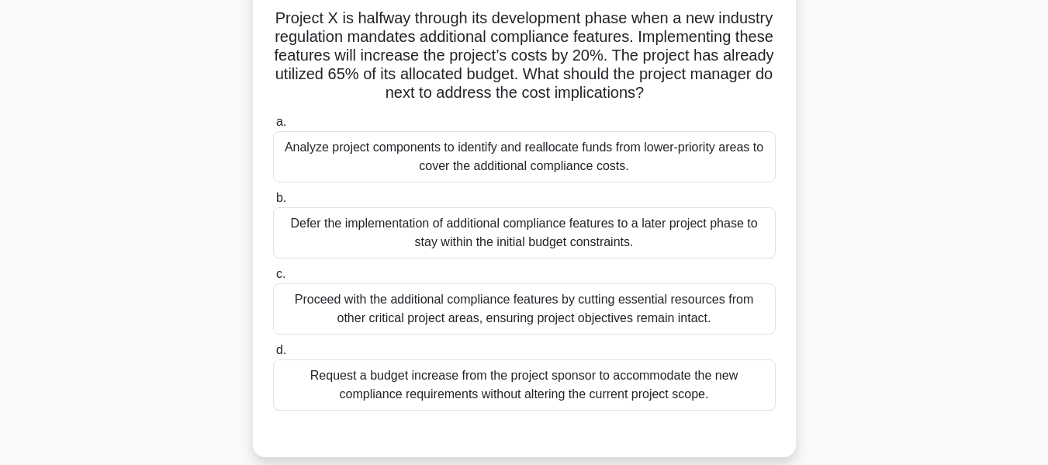
click at [490, 168] on div "Analyze project components to identify and reallocate funds from lower-priority…" at bounding box center [524, 156] width 503 height 51
click at [273, 127] on input "a. Analyze project components to identify and reallocate funds from lower-prior…" at bounding box center [273, 122] width 0 height 10
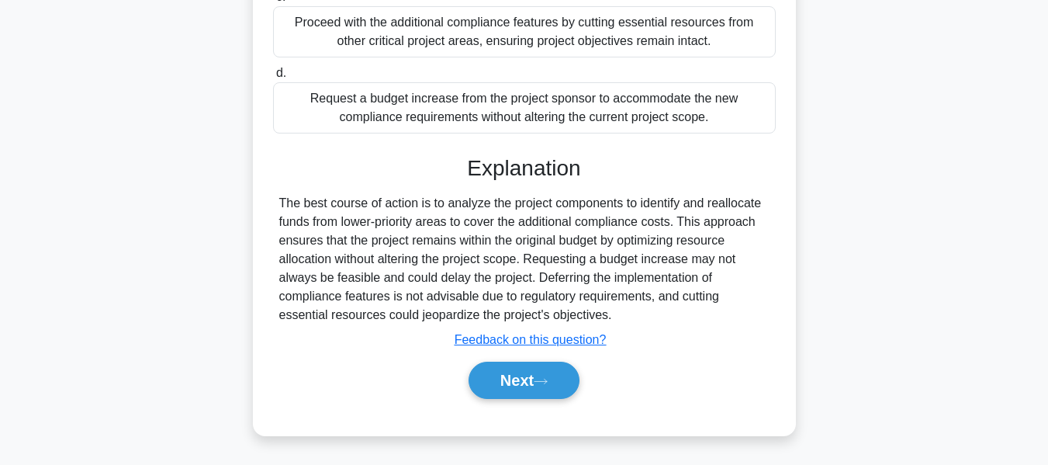
drag, startPoint x: 513, startPoint y: 380, endPoint x: 664, endPoint y: 218, distance: 221.8
click at [513, 380] on button "Next" at bounding box center [524, 380] width 111 height 37
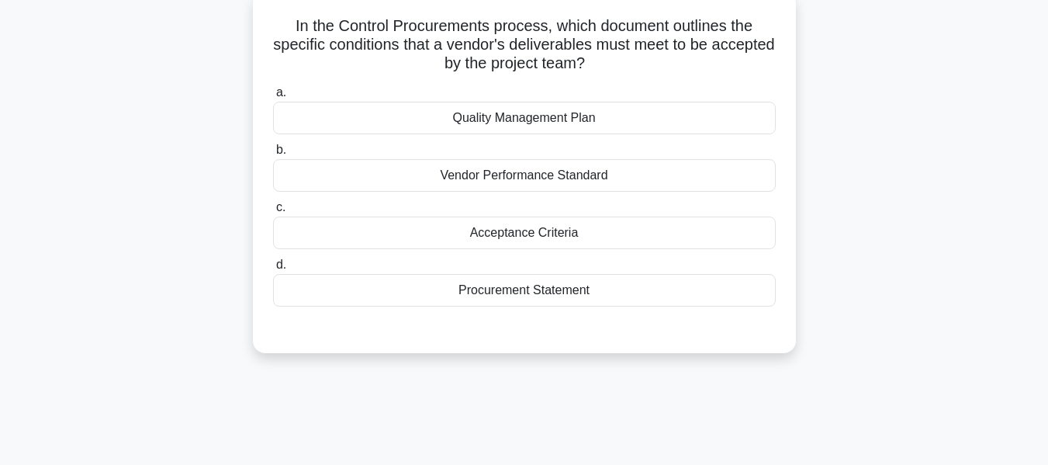
scroll to position [86, 0]
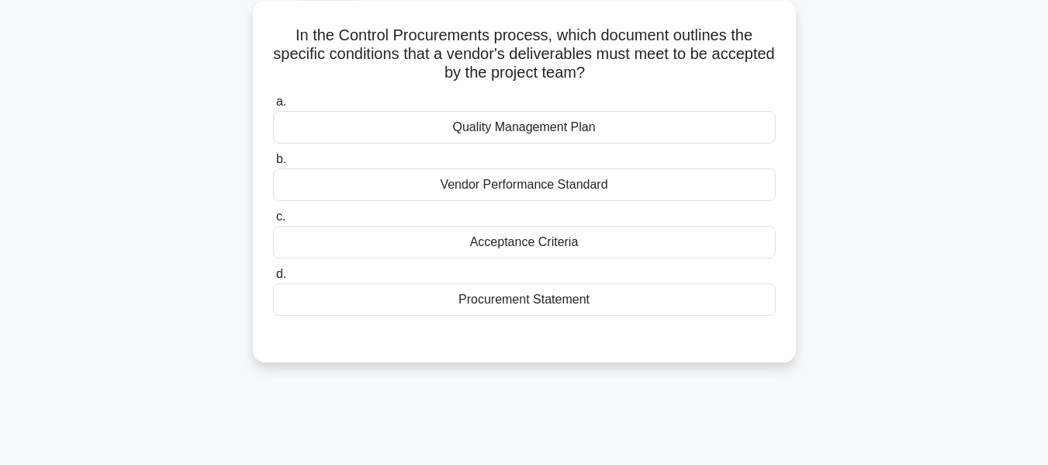
click at [552, 299] on div "Procurement Statement" at bounding box center [524, 299] width 503 height 33
click at [273, 279] on input "d. Procurement Statement" at bounding box center [273, 274] width 0 height 10
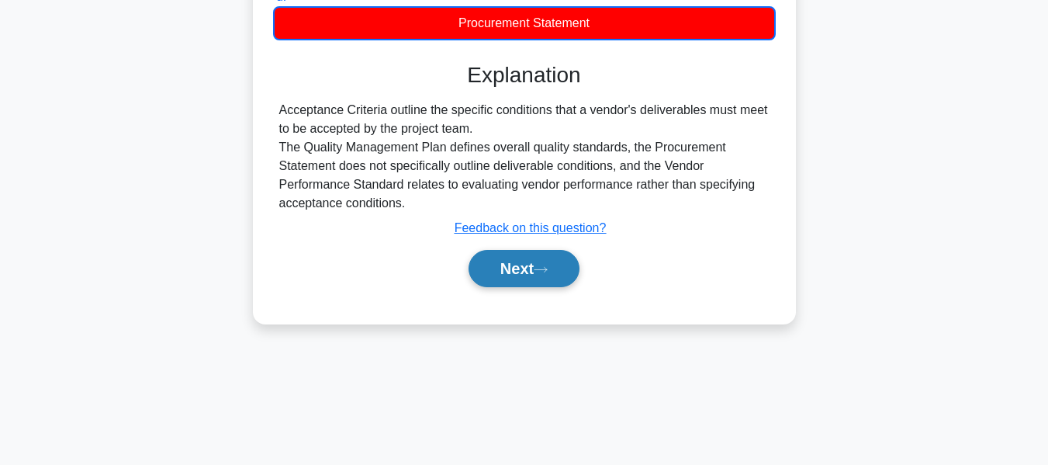
scroll to position [373, 0]
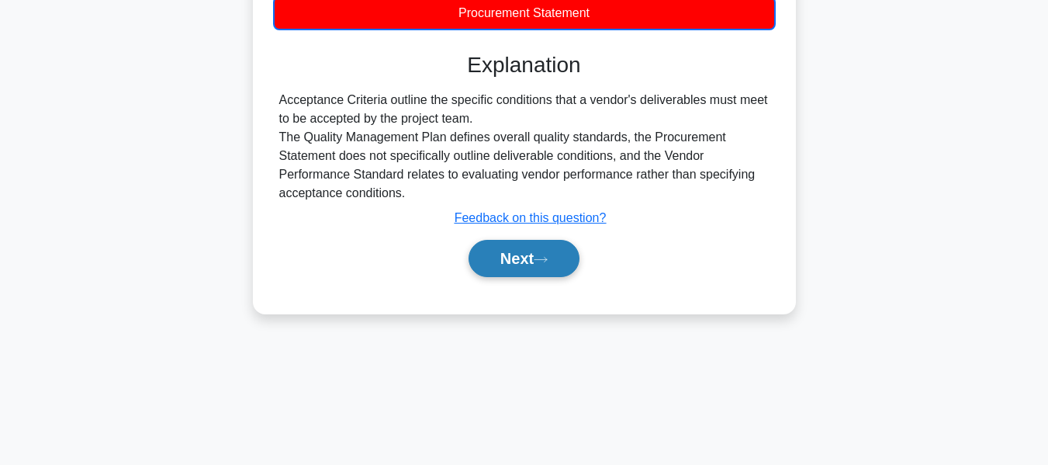
click at [524, 261] on button "Next" at bounding box center [524, 258] width 111 height 37
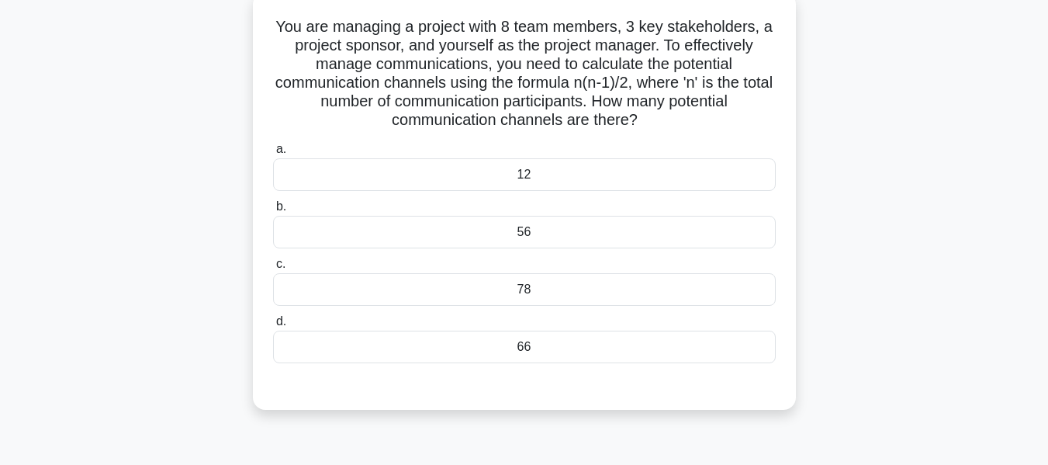
scroll to position [109, 0]
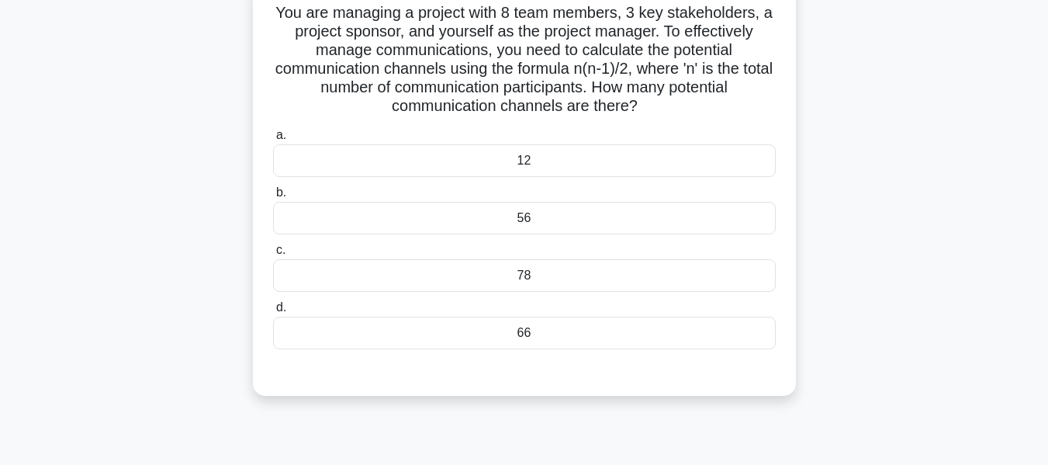
click at [512, 276] on div "78" at bounding box center [524, 275] width 503 height 33
click at [273, 255] on input "c. 78" at bounding box center [273, 250] width 0 height 10
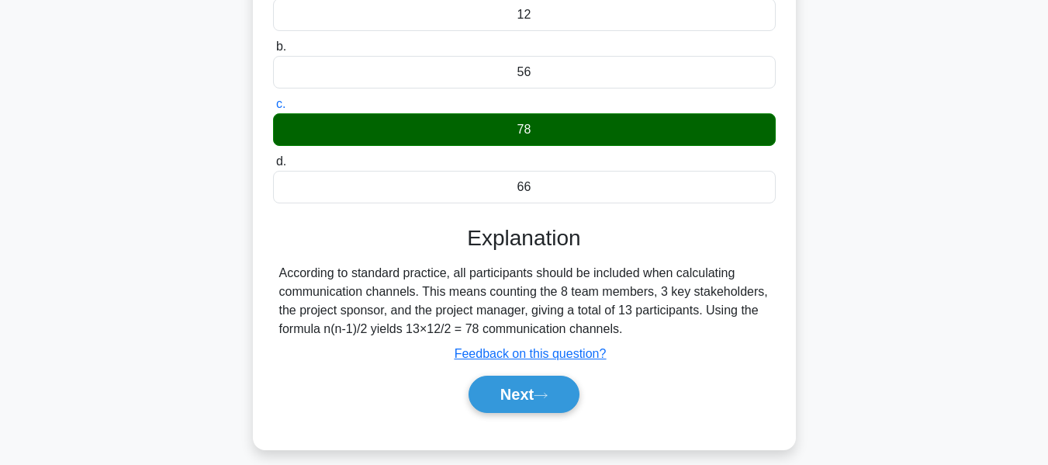
scroll to position [373, 0]
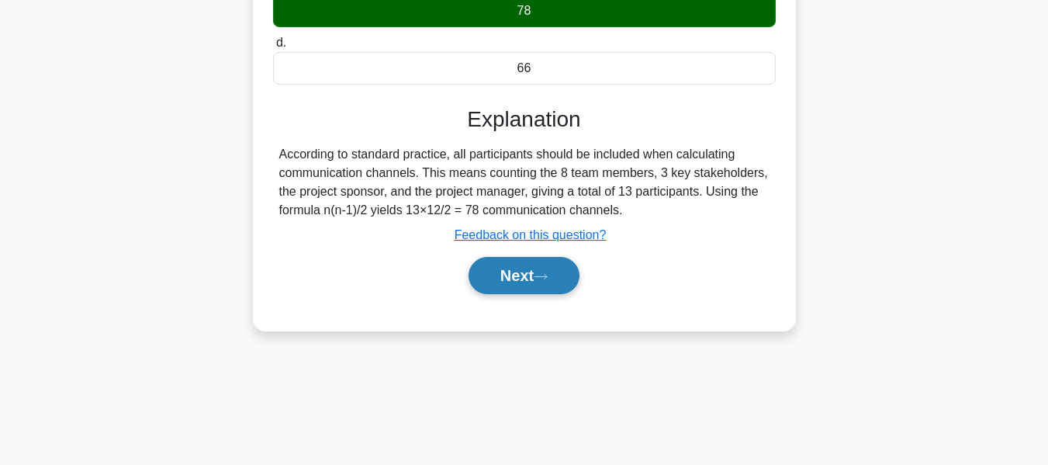
click at [517, 280] on button "Next" at bounding box center [524, 275] width 111 height 37
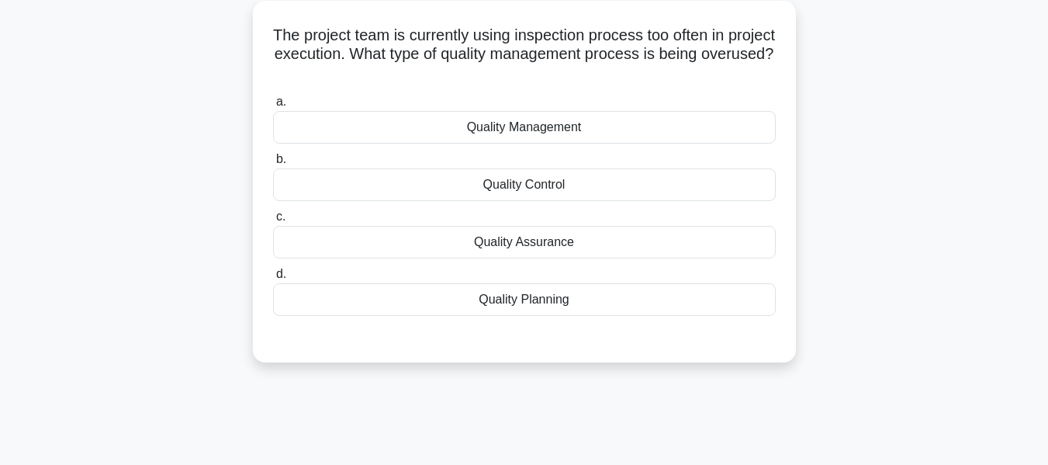
scroll to position [99, 0]
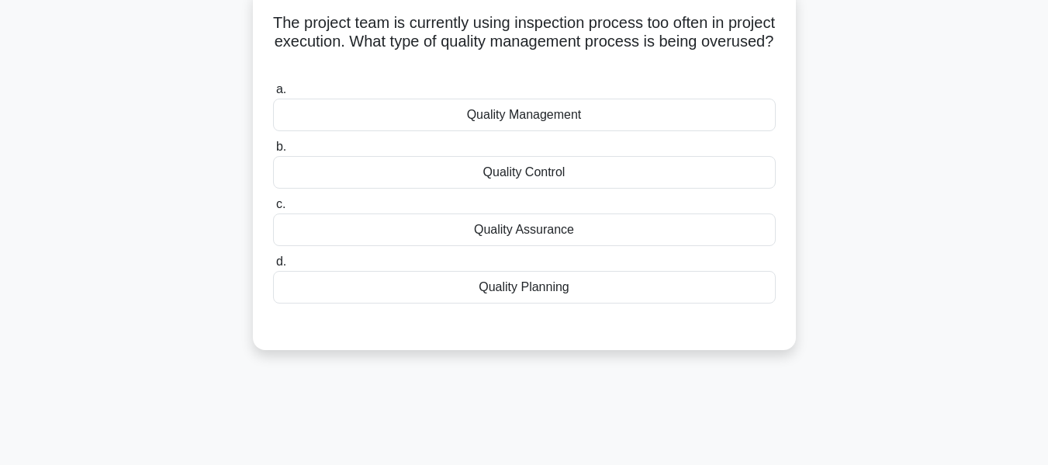
click at [511, 171] on div "Quality Control" at bounding box center [524, 172] width 503 height 33
click at [273, 152] on input "b. Quality Control" at bounding box center [273, 147] width 0 height 10
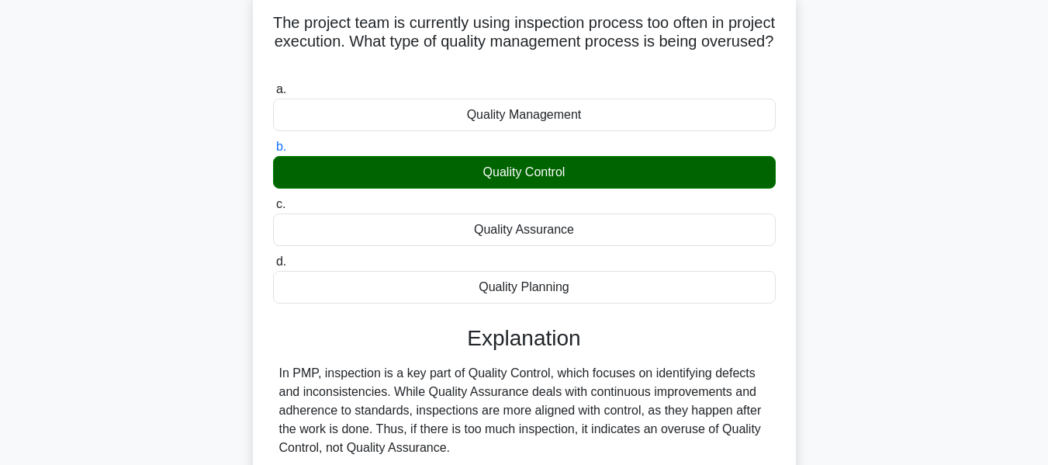
scroll to position [373, 0]
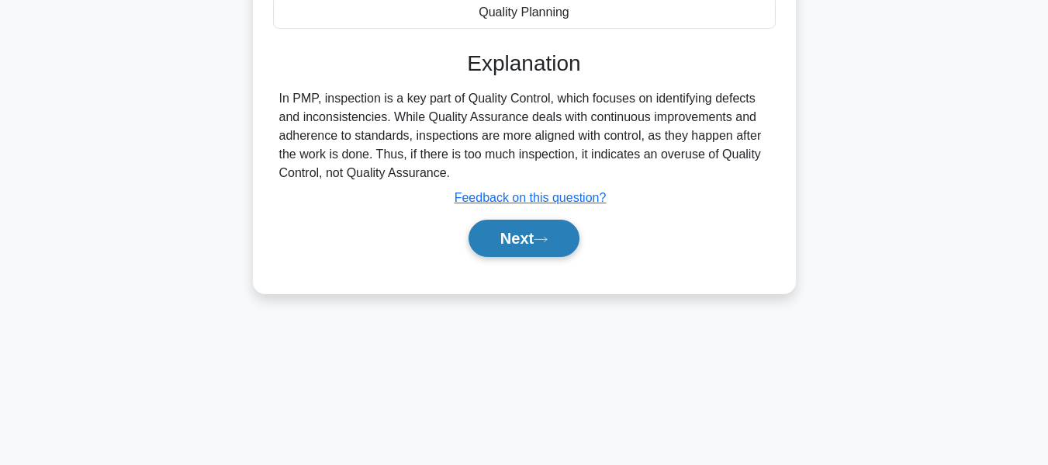
click at [514, 239] on button "Next" at bounding box center [524, 238] width 111 height 37
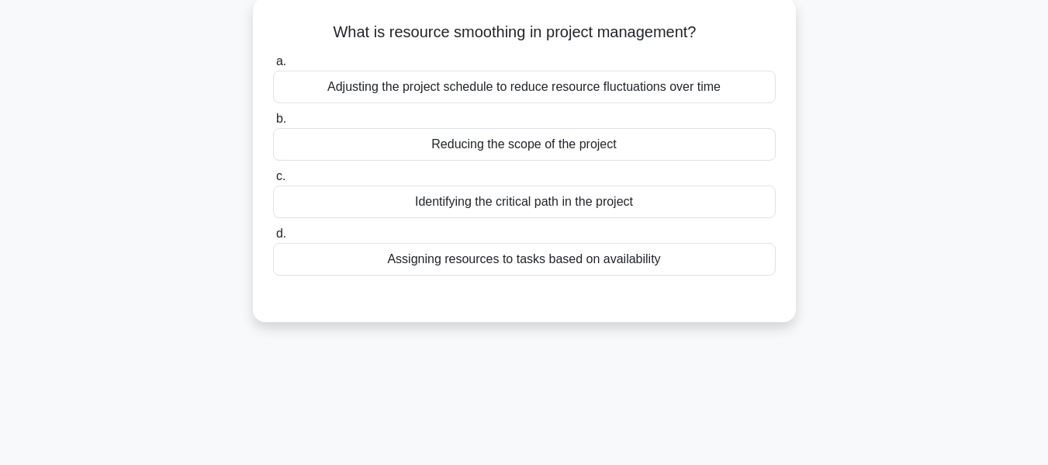
scroll to position [102, 0]
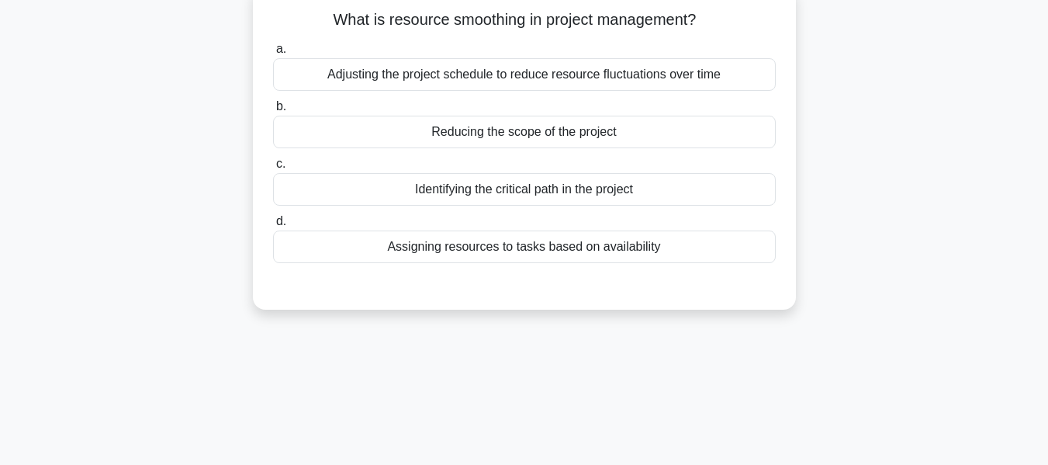
click at [569, 72] on div "Adjusting the project schedule to reduce resource fluctuations over time" at bounding box center [524, 74] width 503 height 33
click at [273, 54] on input "a. Adjusting the project schedule to reduce resource fluctuations over time" at bounding box center [273, 49] width 0 height 10
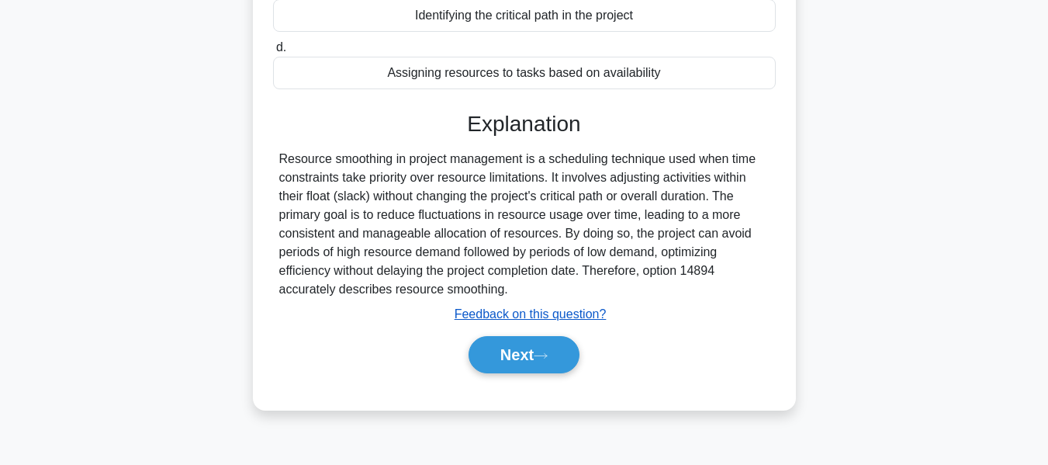
scroll to position [373, 0]
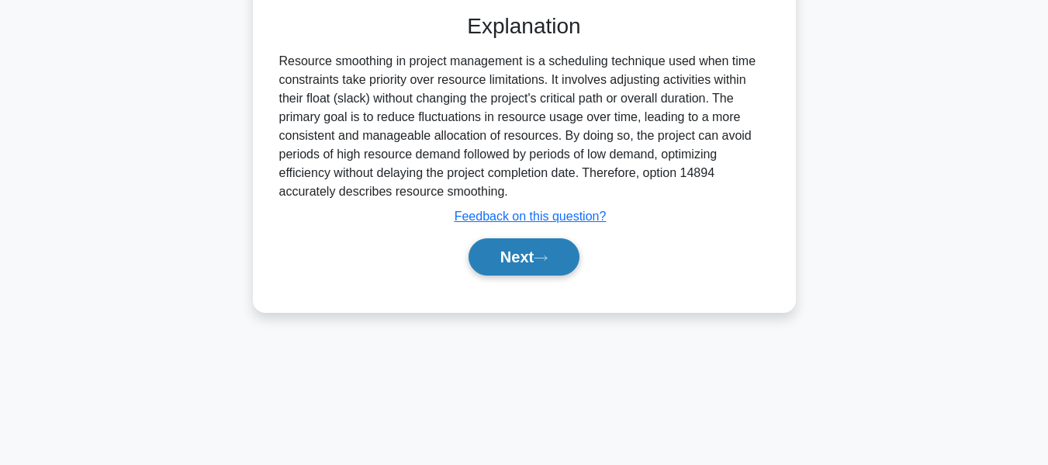
click at [544, 247] on button "Next" at bounding box center [524, 256] width 111 height 37
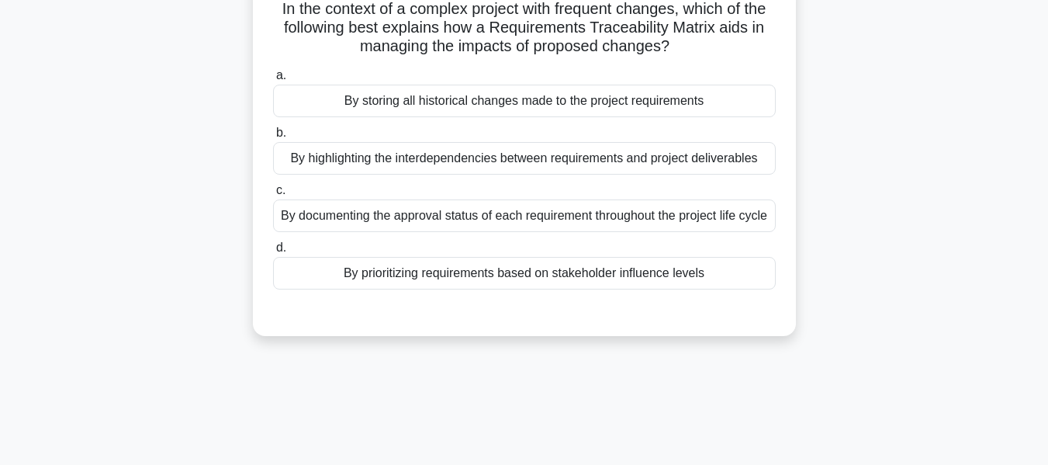
scroll to position [115, 0]
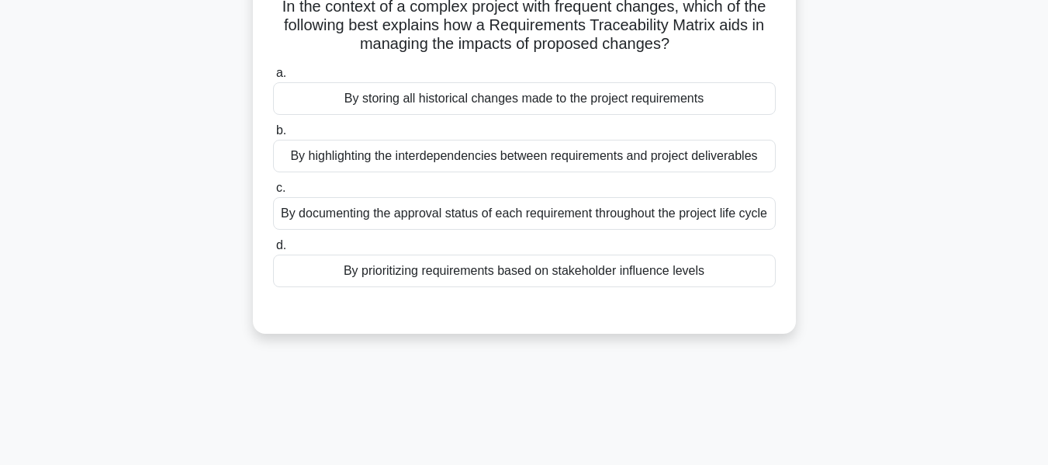
click at [578, 157] on div "By highlighting the interdependencies between requirements and project delivera…" at bounding box center [524, 156] width 503 height 33
click at [273, 136] on input "b. By highlighting the interdependencies between requirements and project deliv…" at bounding box center [273, 131] width 0 height 10
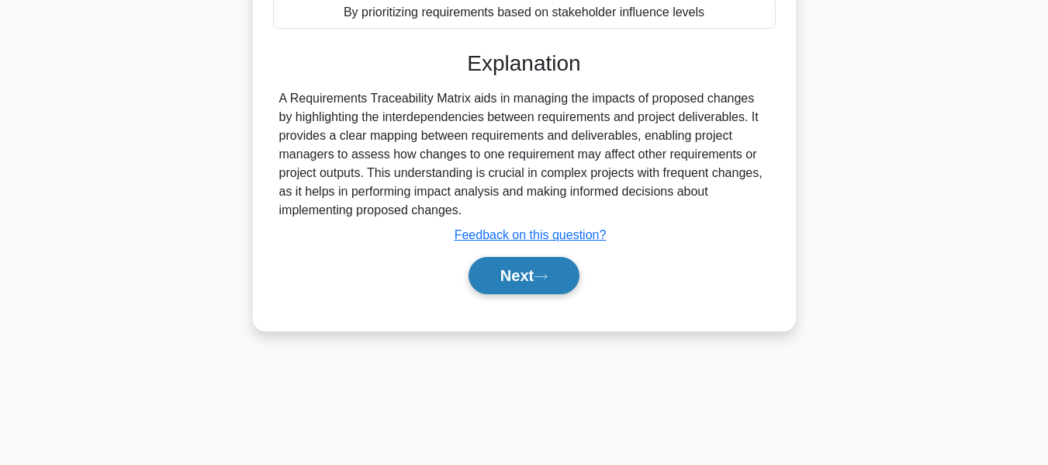
click at [545, 281] on icon at bounding box center [541, 276] width 14 height 9
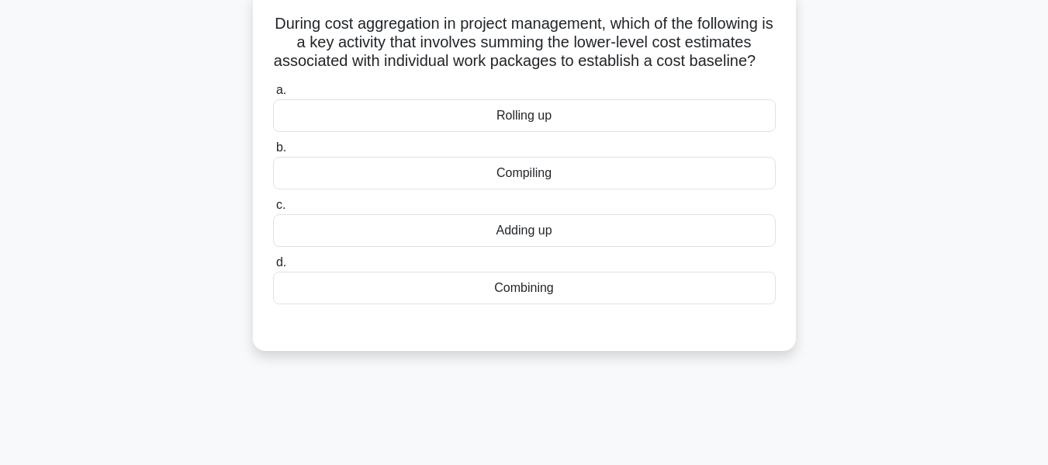
scroll to position [114, 0]
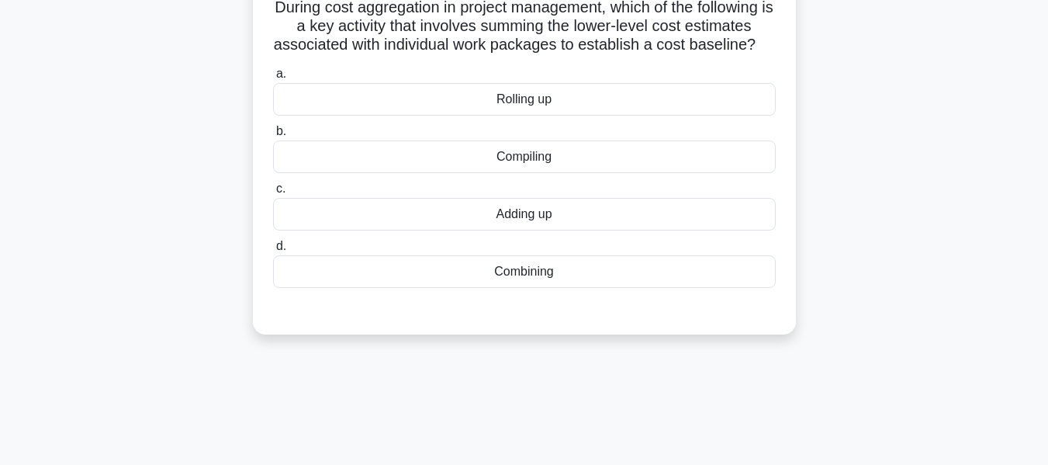
click at [556, 230] on div "Adding up" at bounding box center [524, 214] width 503 height 33
click at [273, 194] on input "c. Adding up" at bounding box center [273, 189] width 0 height 10
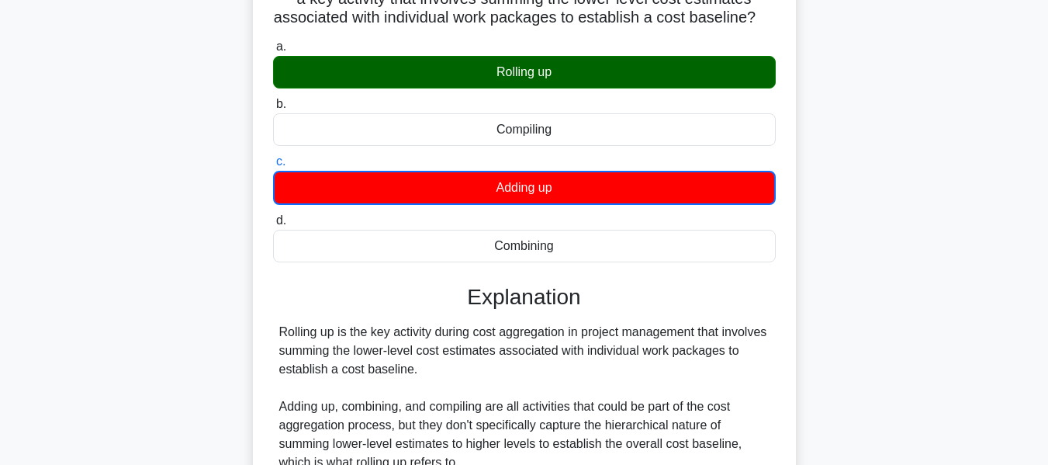
scroll to position [373, 0]
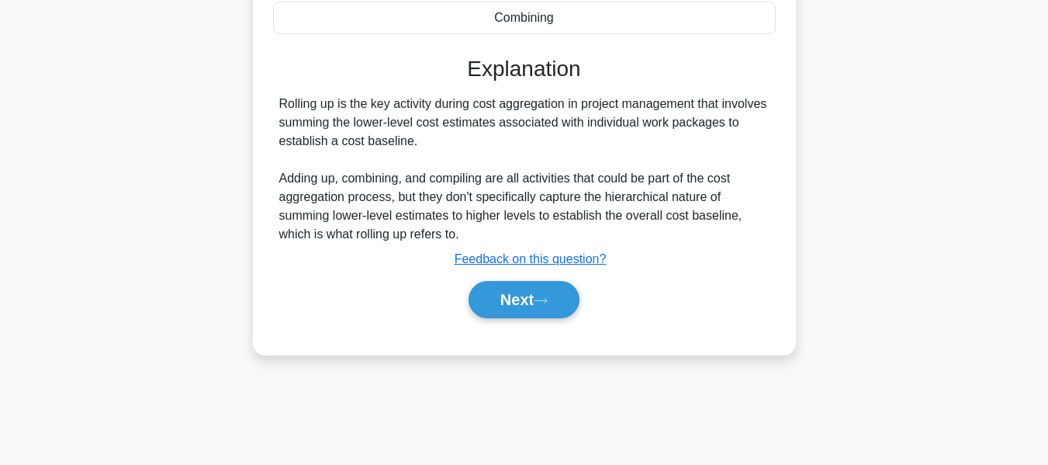
drag, startPoint x: 515, startPoint y: 312, endPoint x: 1036, endPoint y: 199, distance: 532.8
click at [515, 312] on button "Next" at bounding box center [524, 299] width 111 height 37
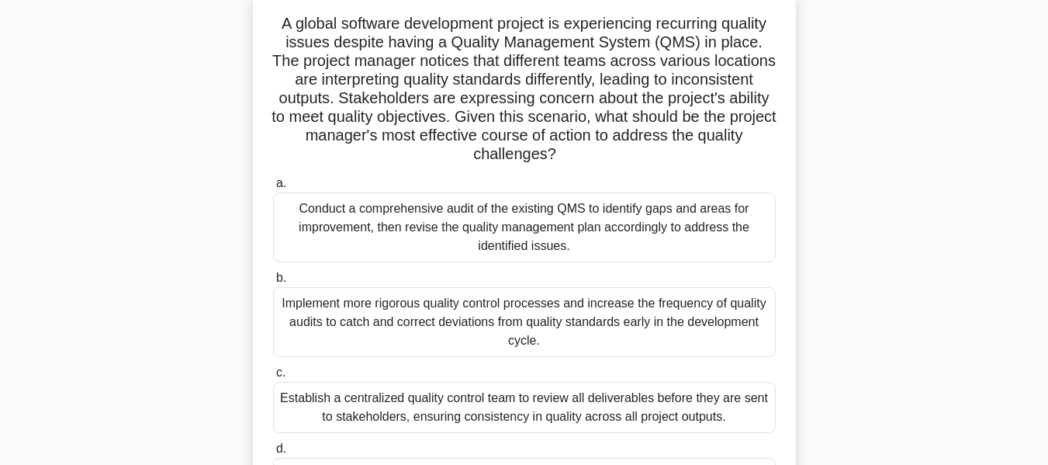
scroll to position [109, 0]
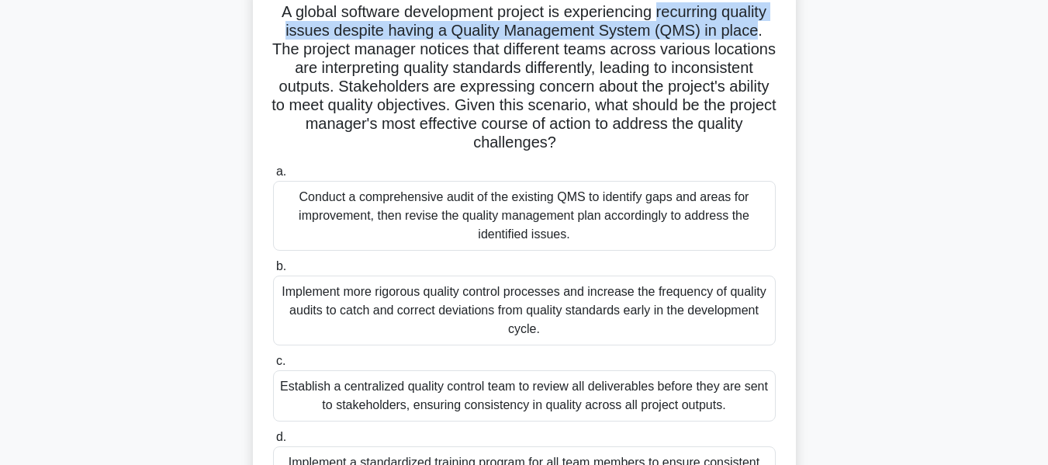
drag, startPoint x: 661, startPoint y: 13, endPoint x: 760, endPoint y: 33, distance: 101.2
click at [760, 33] on h5 "A global software development project is experiencing recurring quality issues …" at bounding box center [525, 77] width 506 height 151
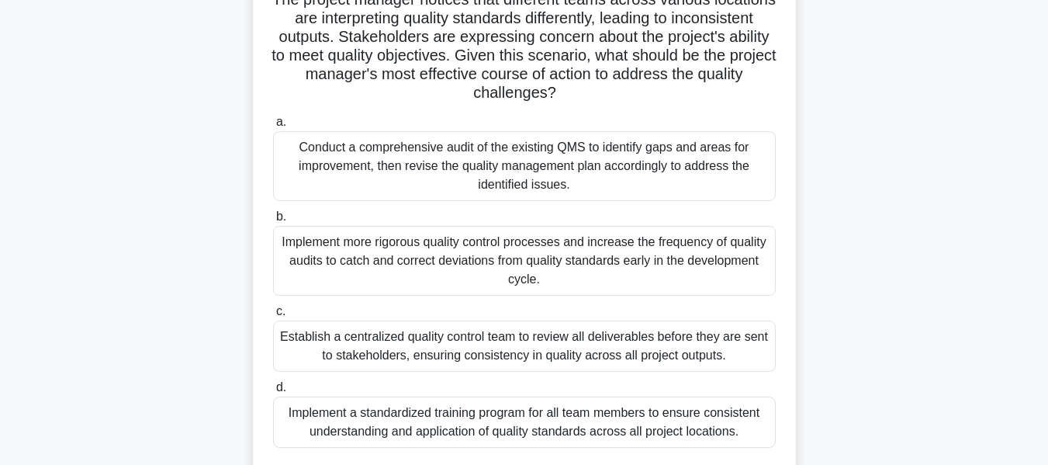
scroll to position [210, 0]
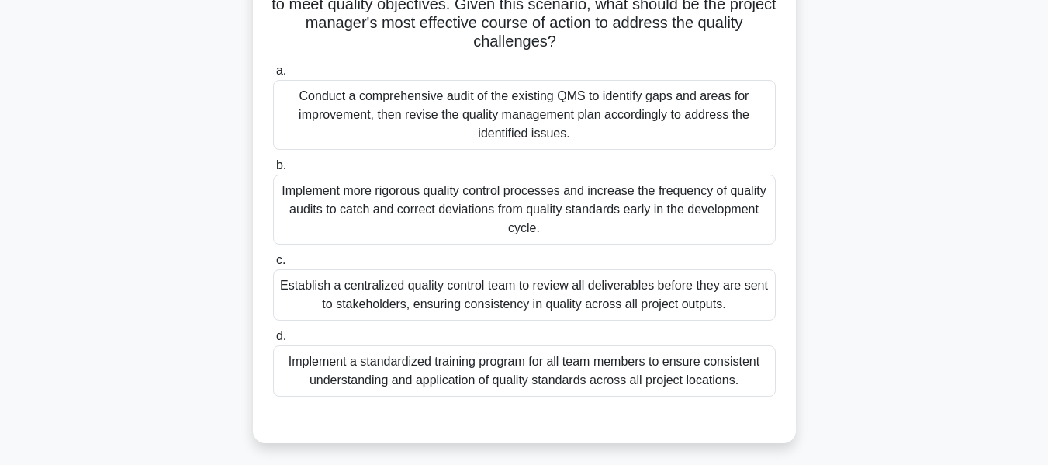
click at [438, 369] on div "Implement a standardized training program for all team members to ensure consis…" at bounding box center [524, 370] width 503 height 51
click at [273, 341] on input "d. Implement a standardized training program for all team members to ensure con…" at bounding box center [273, 336] width 0 height 10
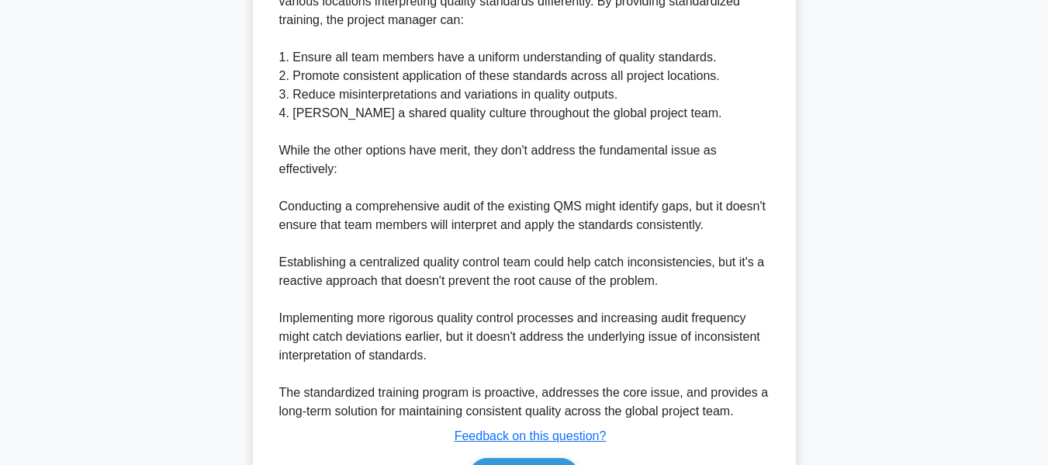
scroll to position [865, 0]
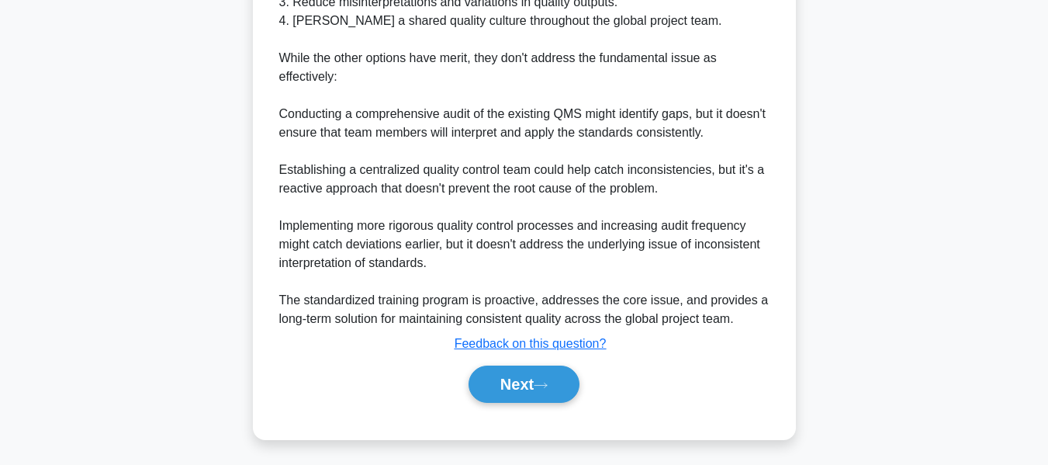
drag, startPoint x: 518, startPoint y: 380, endPoint x: 917, endPoint y: 257, distance: 417.4
click at [518, 380] on button "Next" at bounding box center [524, 383] width 111 height 37
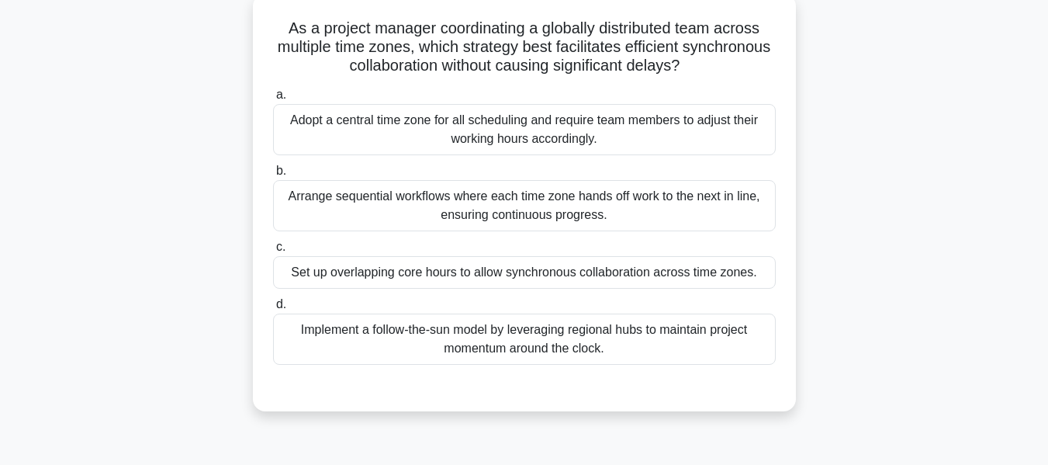
scroll to position [99, 0]
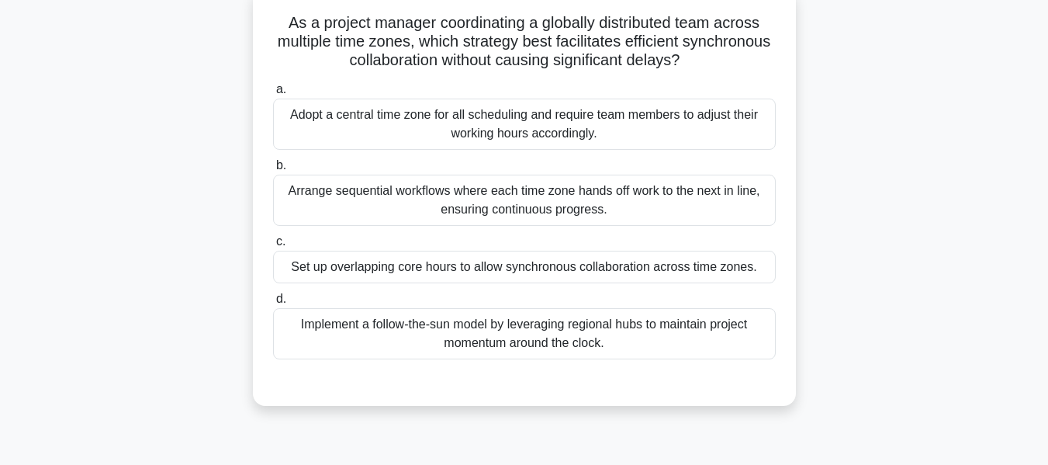
click at [430, 266] on div "Set up overlapping core hours to allow synchronous collaboration across time zo…" at bounding box center [524, 267] width 503 height 33
click at [273, 247] on input "c. Set up overlapping core hours to allow synchronous collaboration across time…" at bounding box center [273, 242] width 0 height 10
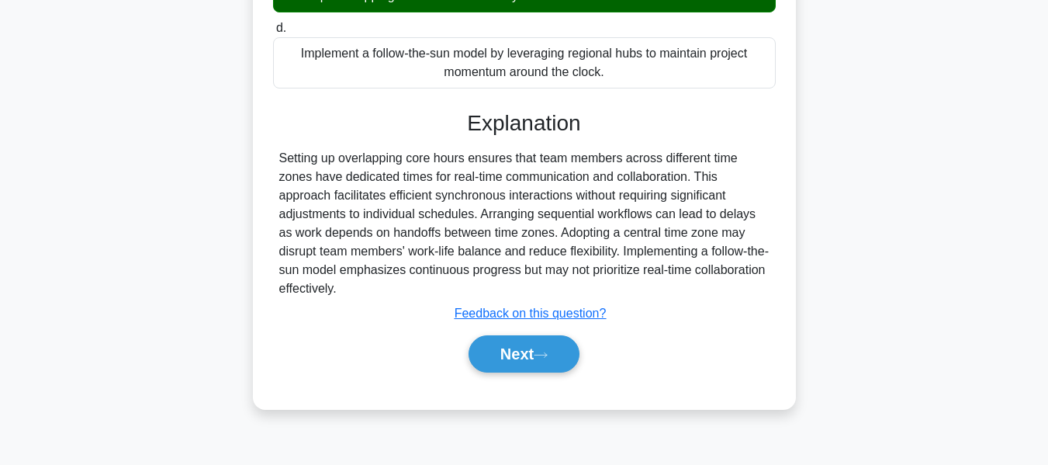
drag, startPoint x: 517, startPoint y: 348, endPoint x: 832, endPoint y: 229, distance: 336.9
click at [517, 348] on button "Next" at bounding box center [524, 353] width 111 height 37
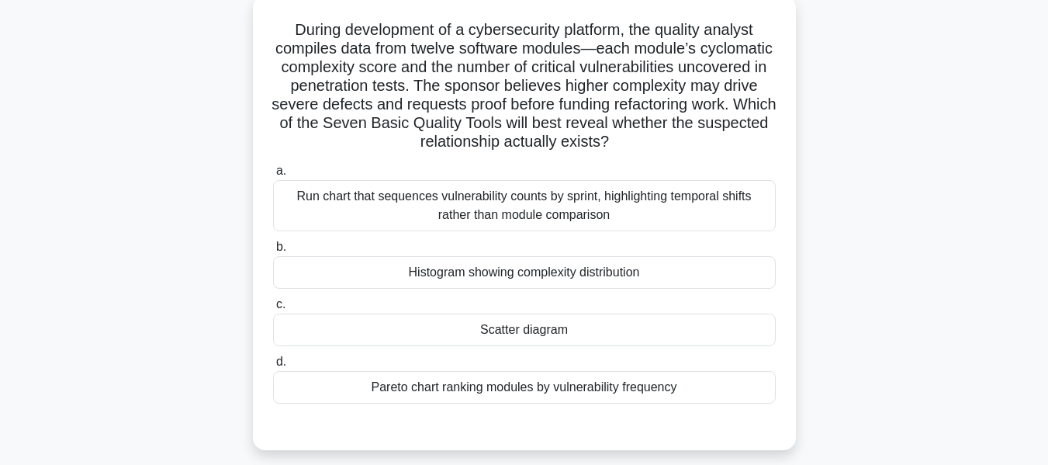
scroll to position [103, 0]
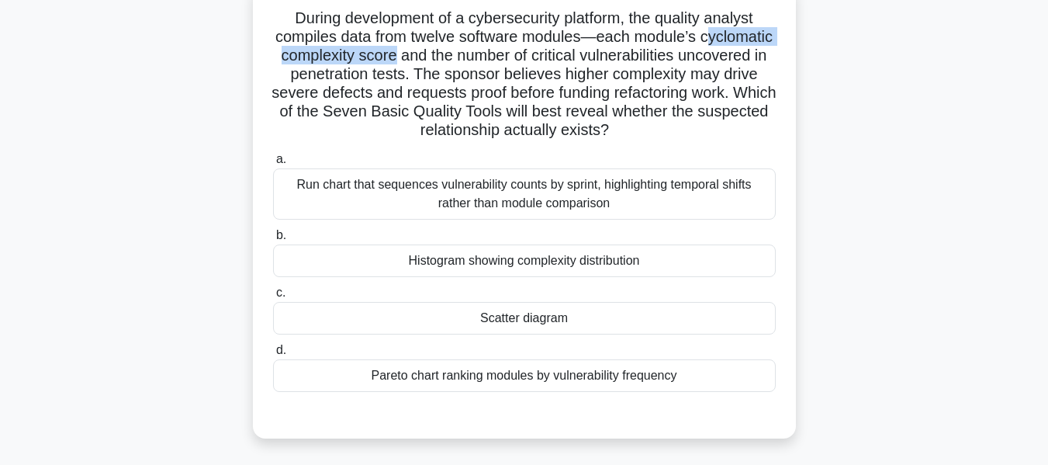
drag, startPoint x: 340, startPoint y: 67, endPoint x: 477, endPoint y: 55, distance: 137.8
click at [477, 55] on h5 "During development of a cybersecurity platform, the quality analyst compiles da…" at bounding box center [525, 75] width 506 height 132
click at [531, 64] on h5 "During development of a cybersecurity platform, the quality analyst compiles da…" at bounding box center [525, 75] width 506 height 132
click at [542, 320] on div "Scatter diagram" at bounding box center [524, 318] width 503 height 33
click at [273, 298] on input "c. Scatter diagram" at bounding box center [273, 293] width 0 height 10
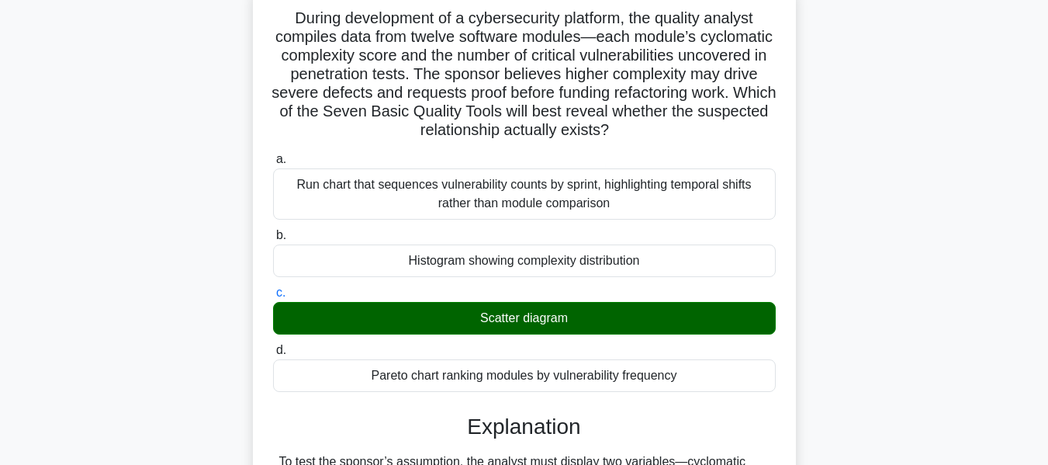
scroll to position [455, 0]
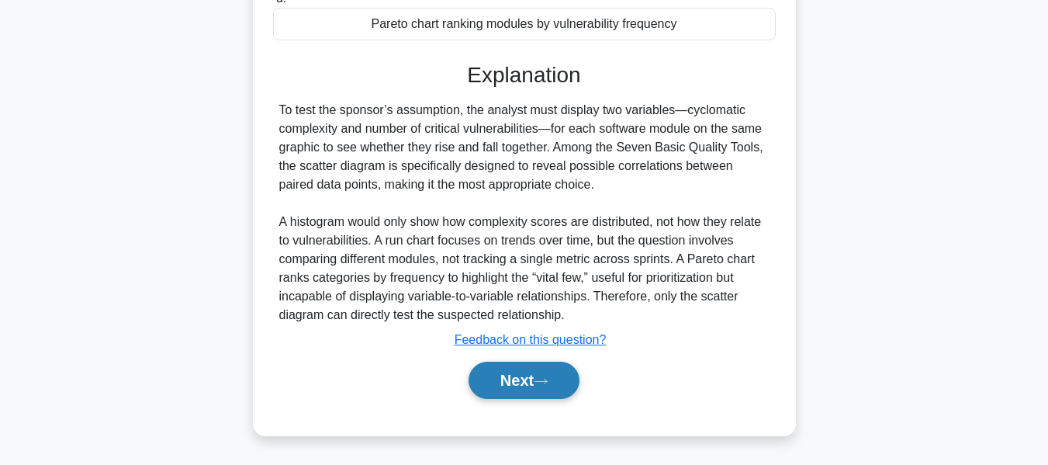
click at [526, 377] on button "Next" at bounding box center [524, 380] width 111 height 37
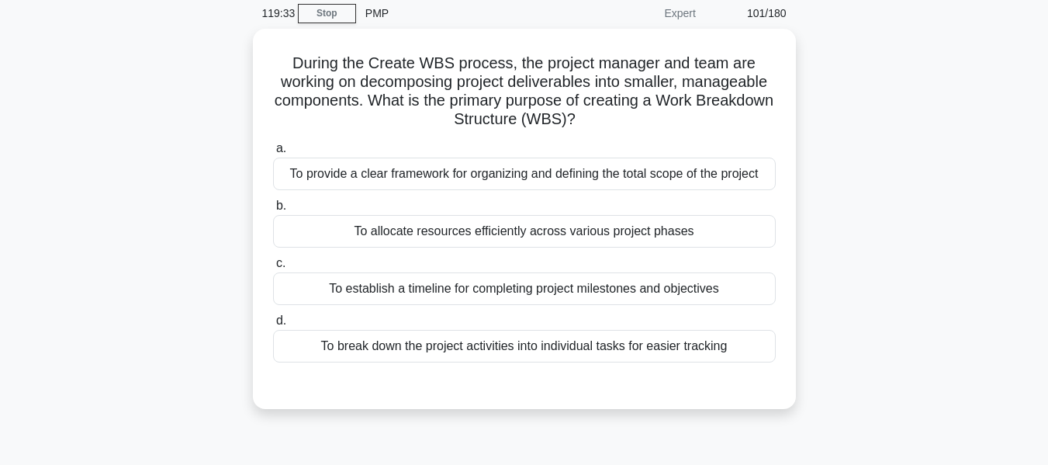
scroll to position [65, 0]
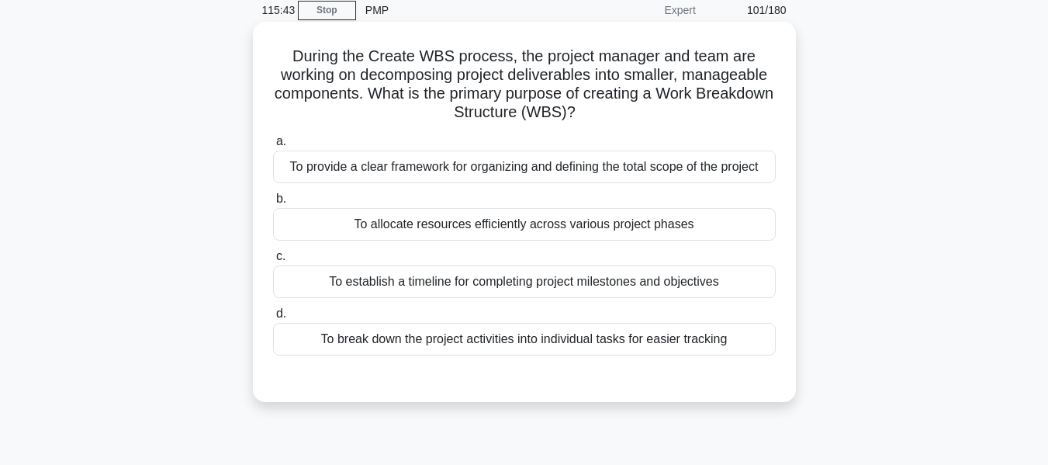
click at [534, 334] on div "To break down the project activities into individual tasks for easier tracking" at bounding box center [524, 339] width 503 height 33
click at [273, 319] on input "d. To break down the project activities into individual tasks for easier tracki…" at bounding box center [273, 314] width 0 height 10
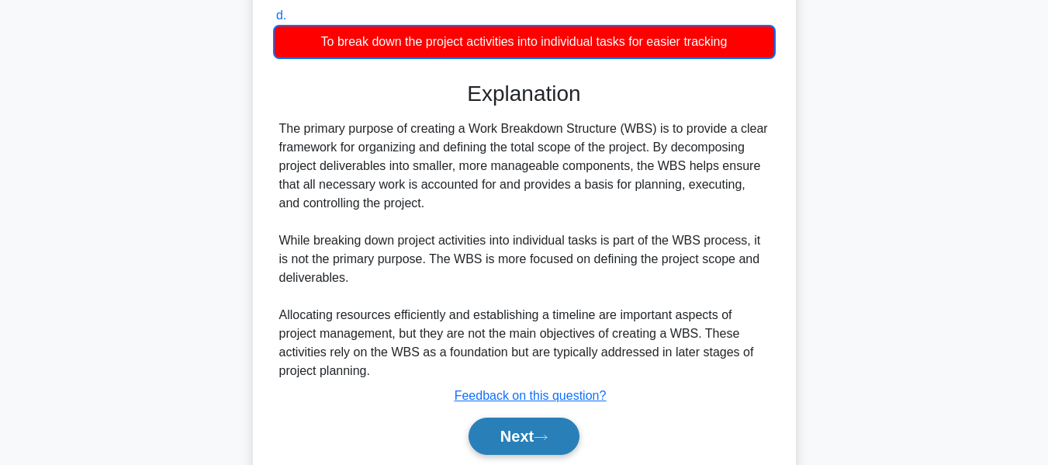
scroll to position [420, 0]
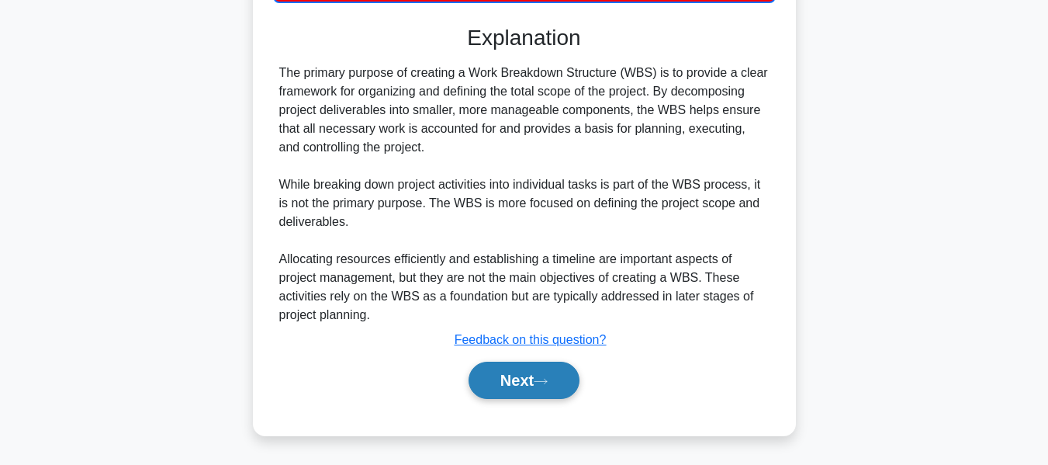
click at [545, 376] on button "Next" at bounding box center [524, 380] width 111 height 37
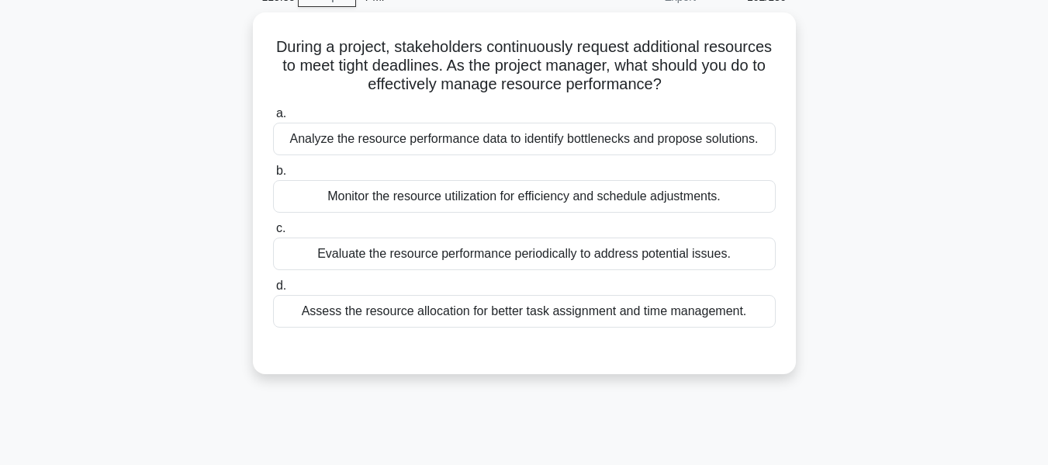
scroll to position [83, 0]
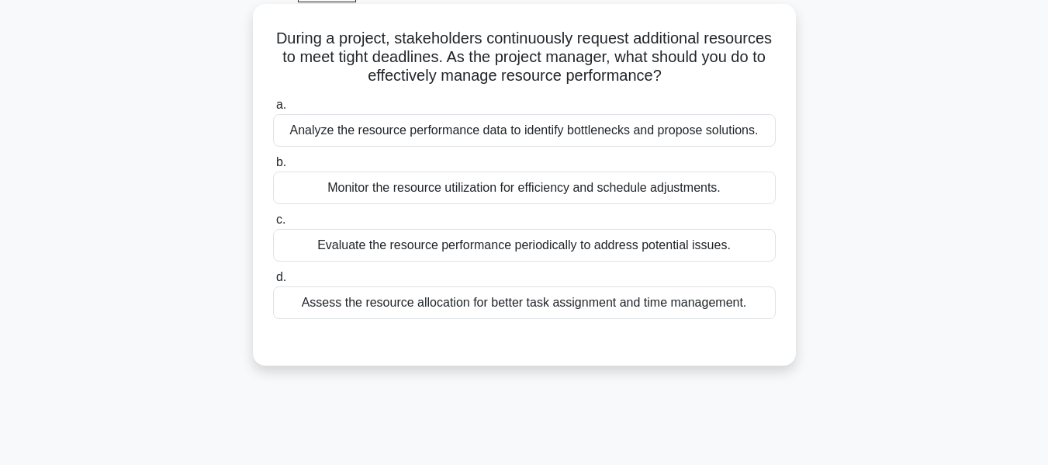
click at [524, 248] on div "Evaluate the resource performance periodically to address potential issues." at bounding box center [524, 245] width 503 height 33
click at [273, 225] on input "c. Evaluate the resource performance periodically to address potential issues." at bounding box center [273, 220] width 0 height 10
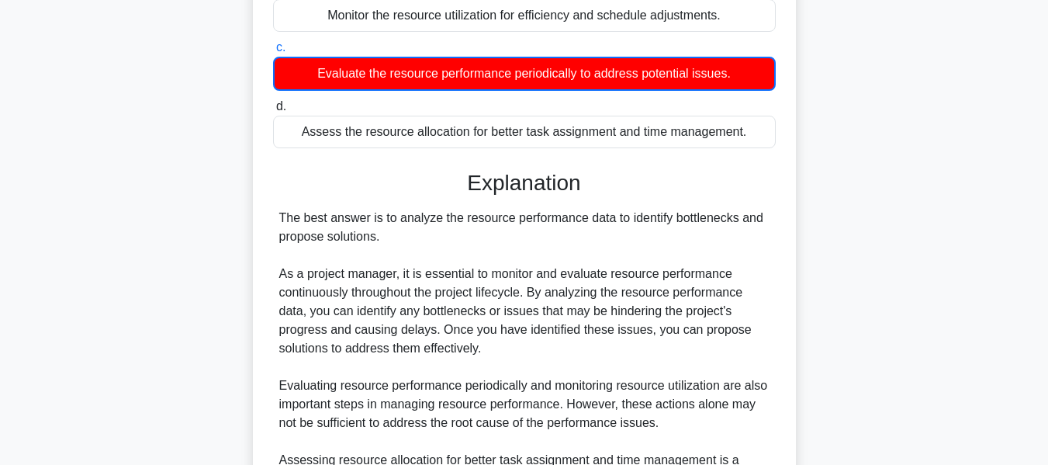
scroll to position [513, 0]
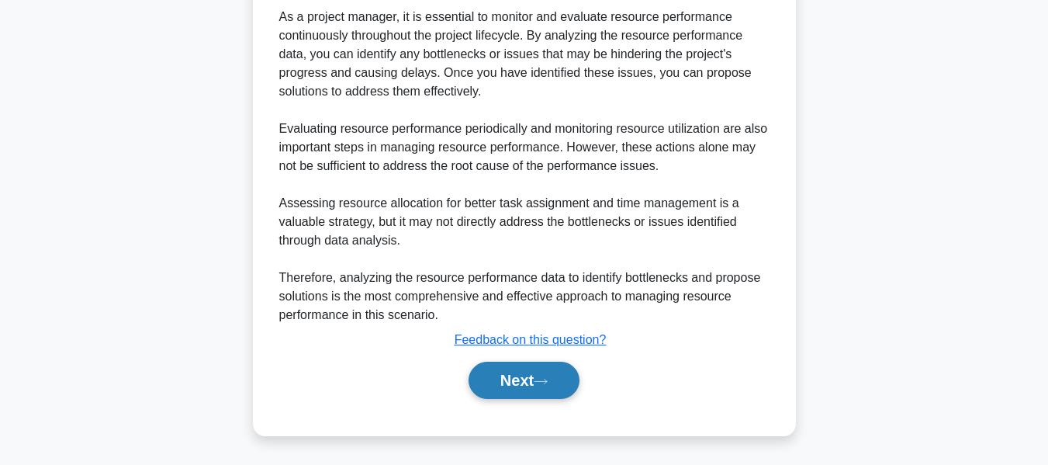
click at [517, 369] on button "Next" at bounding box center [524, 380] width 111 height 37
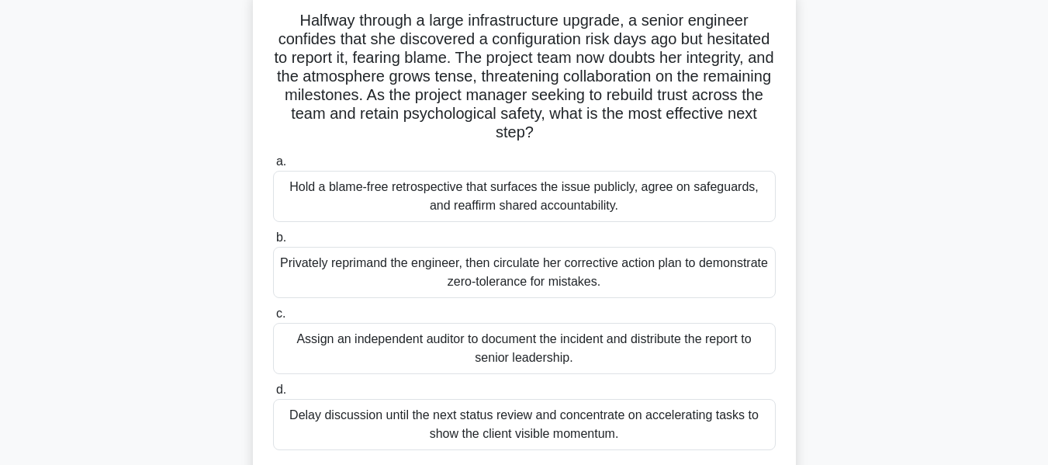
scroll to position [87, 0]
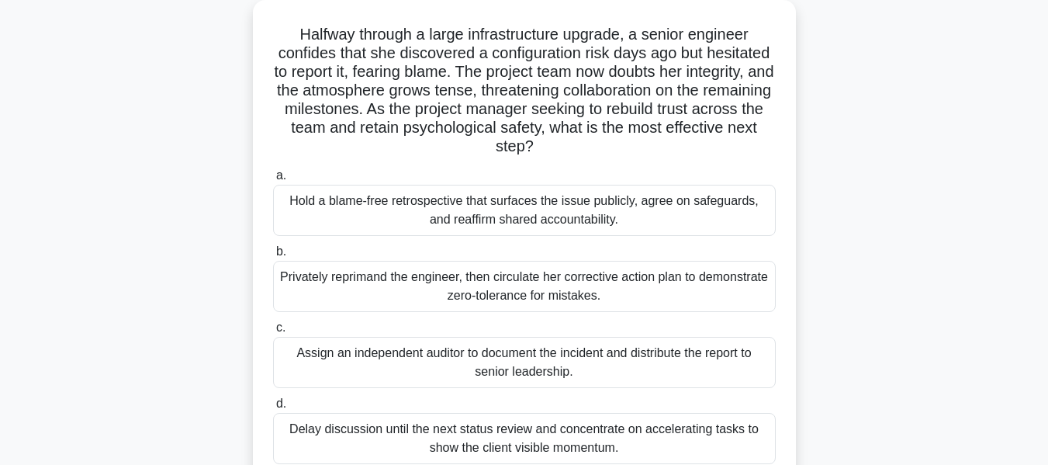
click at [549, 211] on div "Hold a blame-free retrospective that surfaces the issue publicly, agree on safe…" at bounding box center [524, 210] width 503 height 51
click at [273, 181] on input "a. Hold a blame-free retrospective that surfaces the issue publicly, agree on s…" at bounding box center [273, 176] width 0 height 10
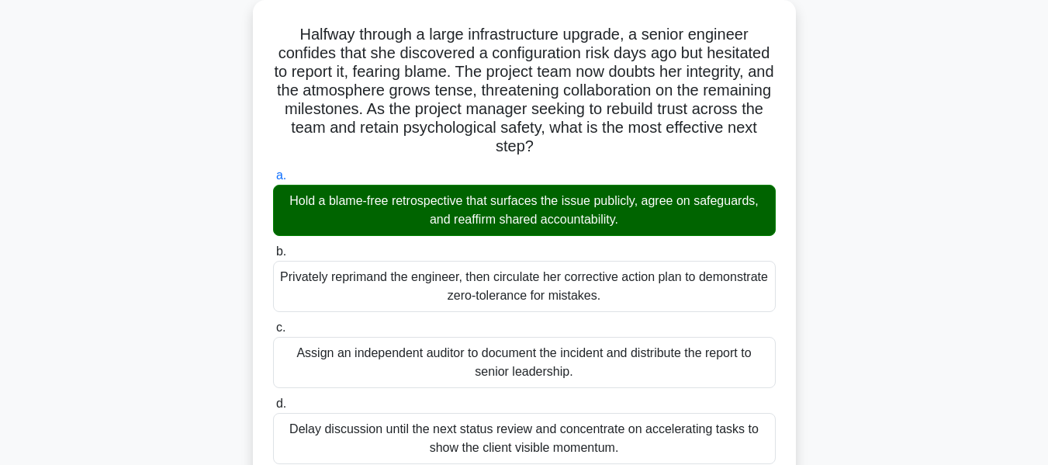
scroll to position [552, 0]
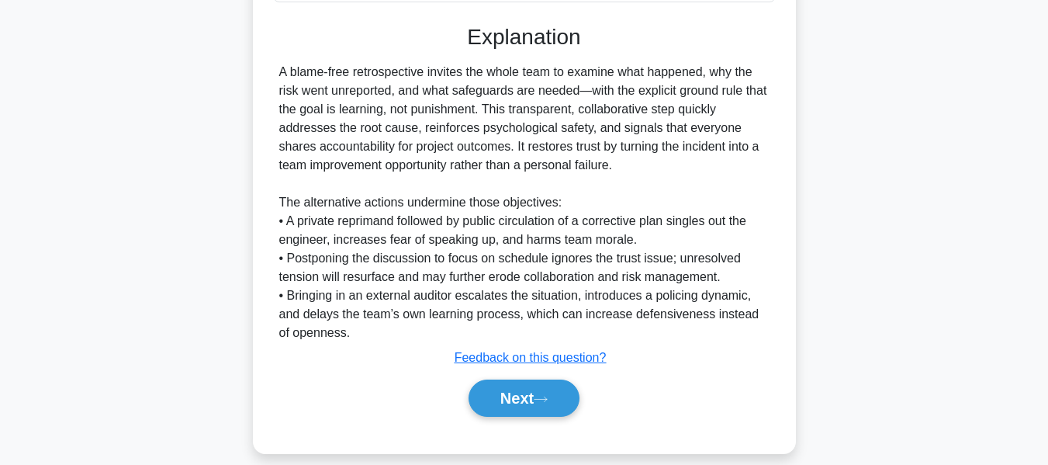
click at [524, 396] on button "Next" at bounding box center [524, 397] width 111 height 37
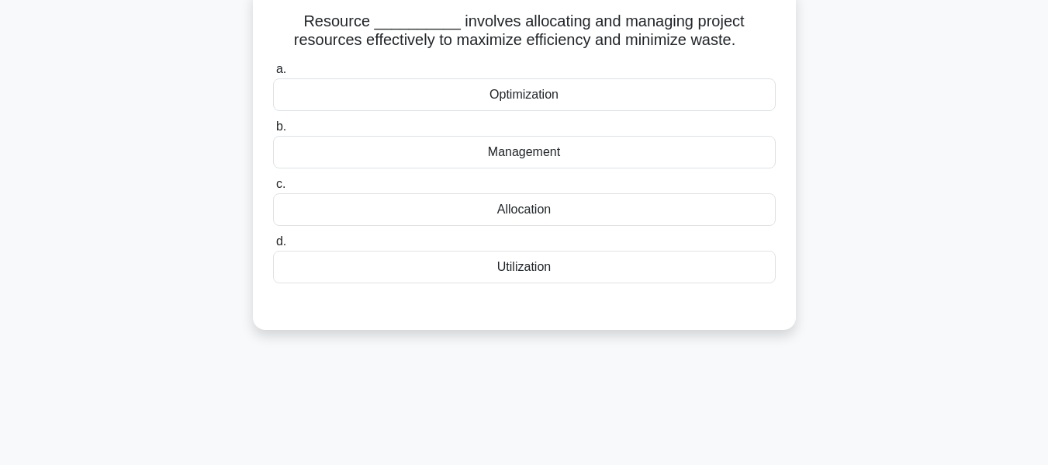
scroll to position [106, 0]
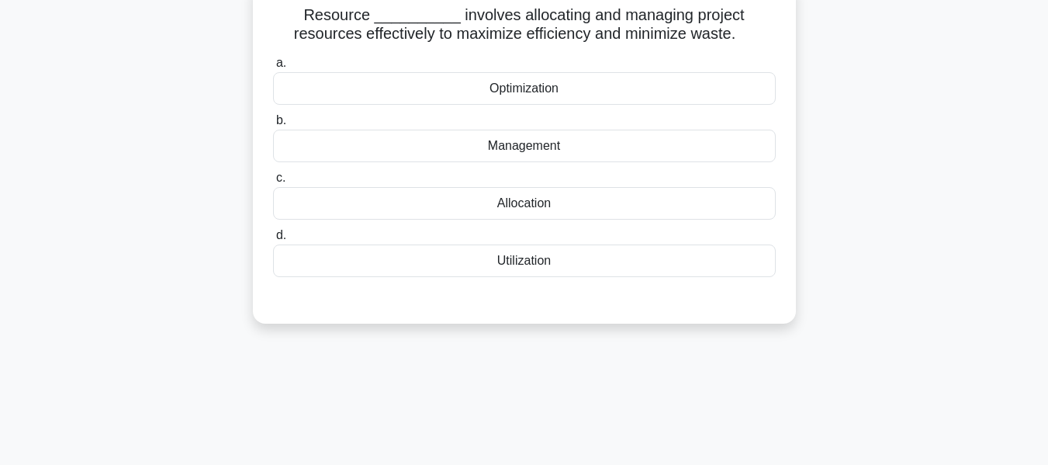
click at [519, 85] on div "Optimization" at bounding box center [524, 88] width 503 height 33
click at [273, 68] on input "a. Optimization" at bounding box center [273, 63] width 0 height 10
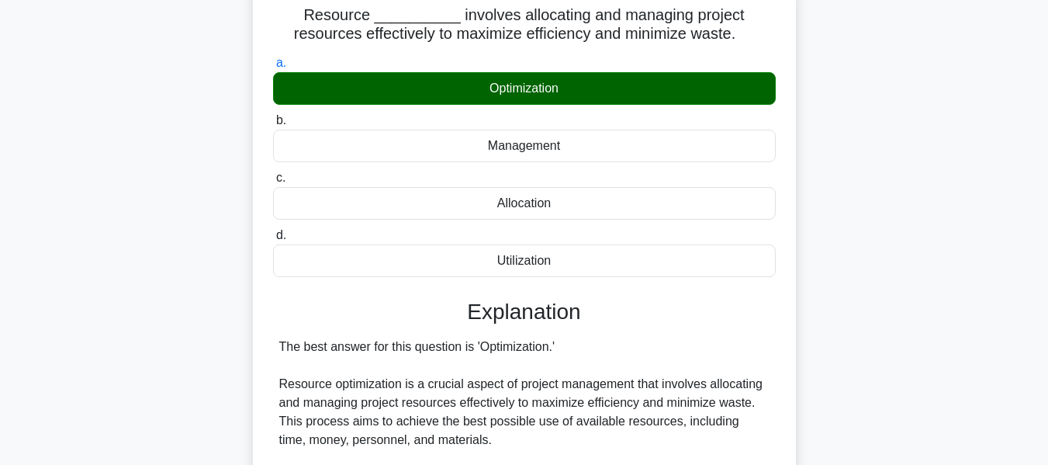
scroll to position [572, 0]
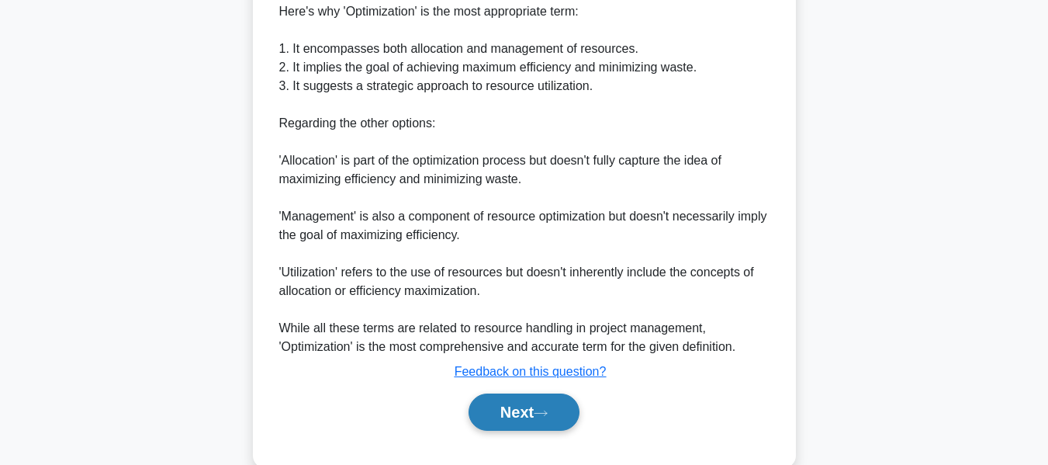
click at [516, 400] on button "Next" at bounding box center [524, 411] width 111 height 37
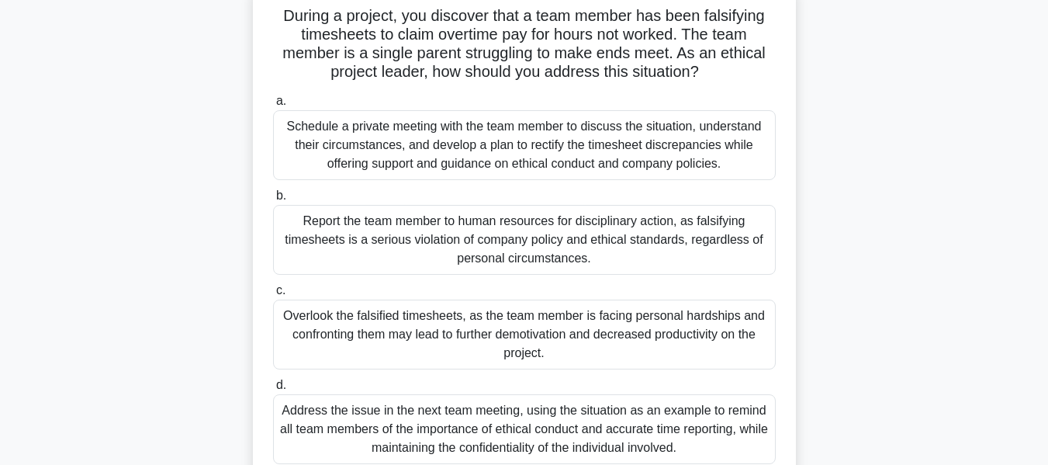
scroll to position [111, 0]
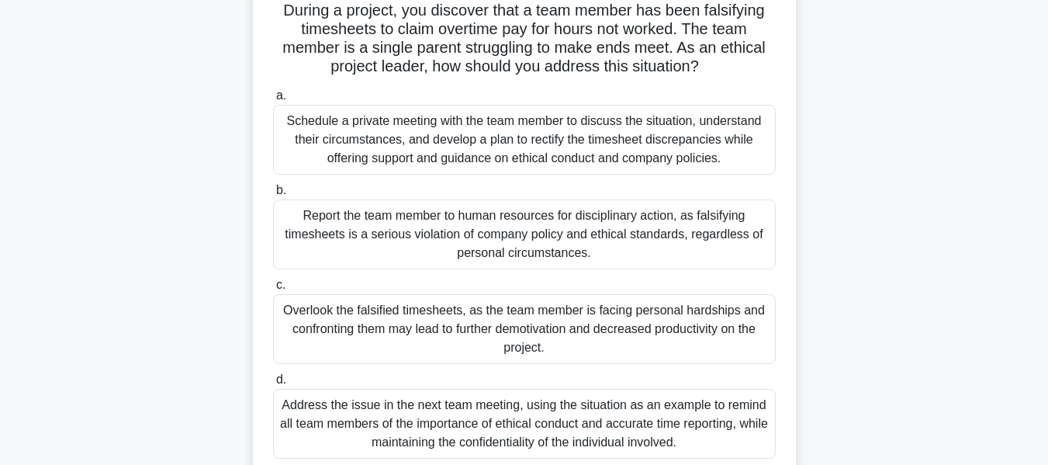
click at [542, 225] on div "Report the team member to human resources for disciplinary action, as falsifyin…" at bounding box center [524, 234] width 503 height 70
click at [273, 196] on input "b. Report the team member to human resources for disciplinary action, as falsif…" at bounding box center [273, 190] width 0 height 10
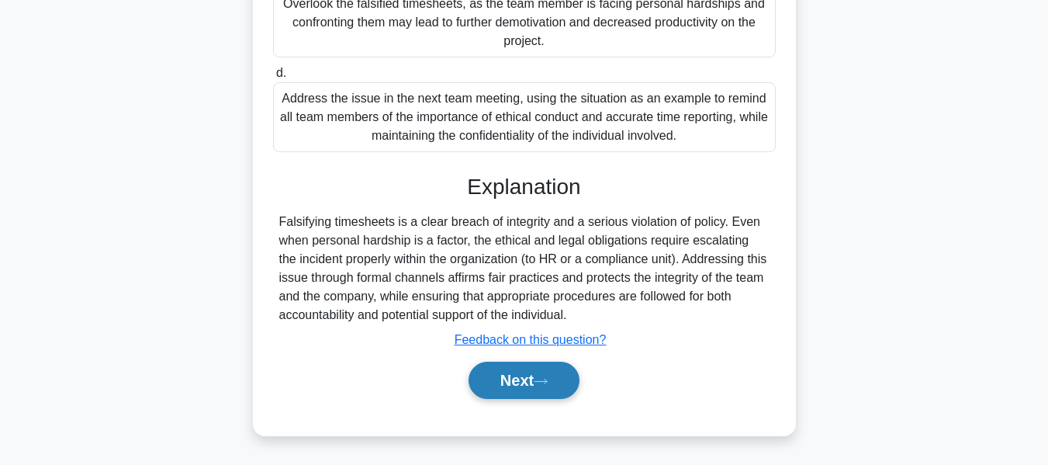
click at [522, 378] on button "Next" at bounding box center [524, 380] width 111 height 37
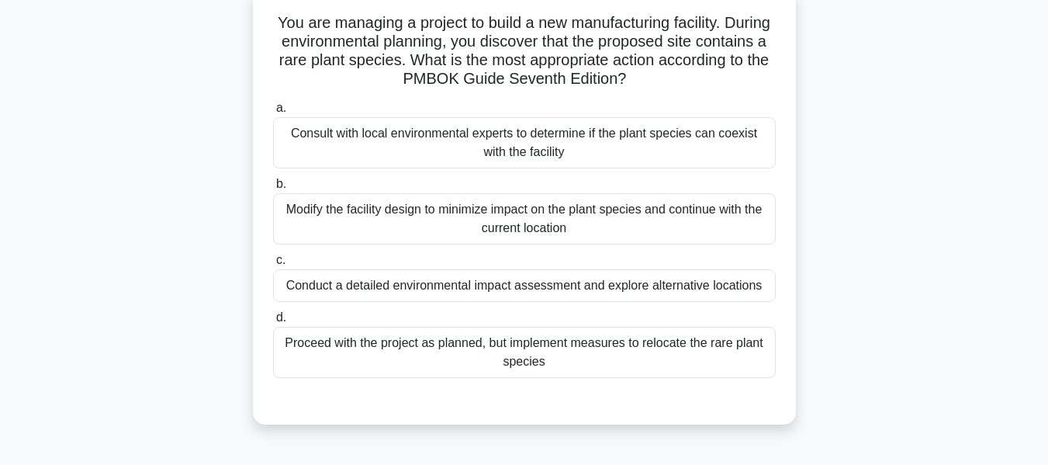
scroll to position [106, 0]
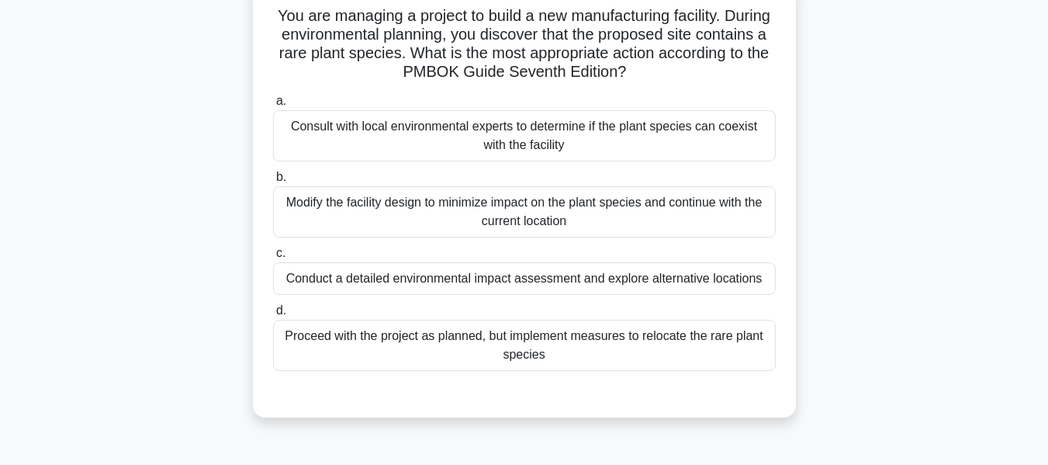
click at [379, 281] on div "Conduct a detailed environmental impact assessment and explore alternative loca…" at bounding box center [524, 278] width 503 height 33
click at [273, 258] on input "c. Conduct a detailed environmental impact assessment and explore alternative l…" at bounding box center [273, 253] width 0 height 10
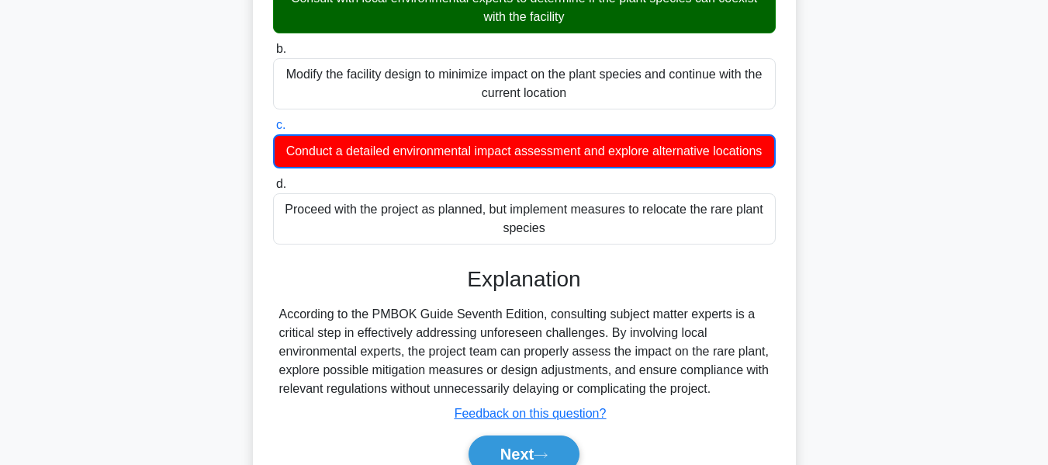
scroll to position [373, 0]
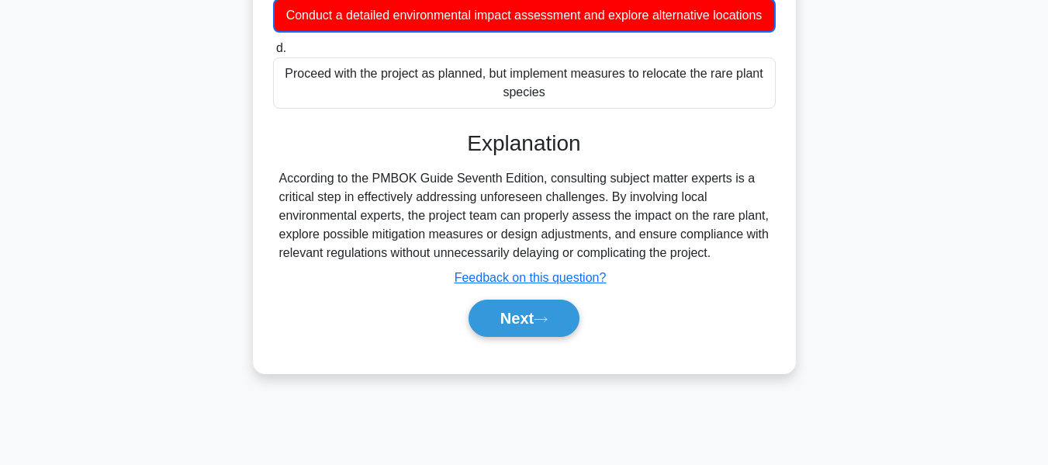
drag, startPoint x: 518, startPoint y: 329, endPoint x: 802, endPoint y: 260, distance: 292.2
click at [518, 329] on button "Next" at bounding box center [524, 317] width 111 height 37
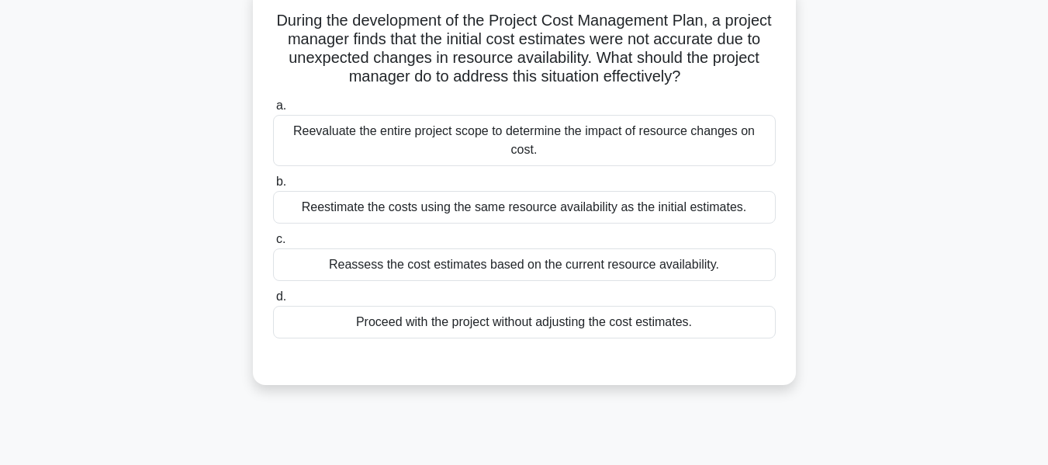
scroll to position [109, 0]
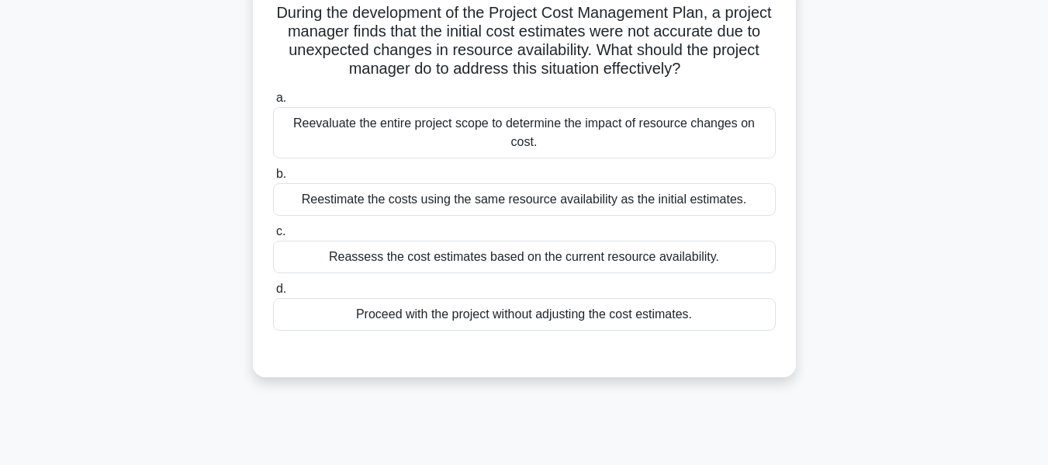
click at [447, 241] on div "Reassess the cost estimates based on the current resource availability." at bounding box center [524, 257] width 503 height 33
click at [273, 237] on input "c. Reassess the cost estimates based on the current resource availability." at bounding box center [273, 232] width 0 height 10
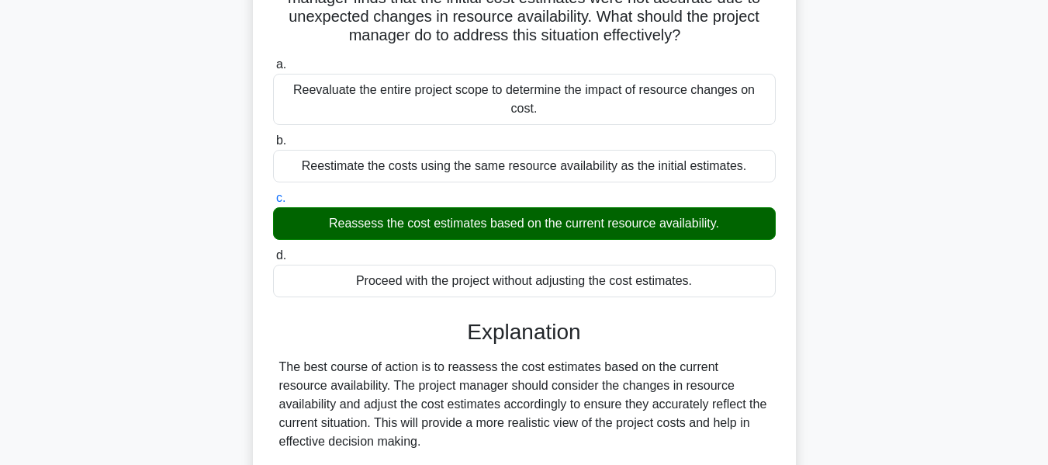
scroll to position [493, 0]
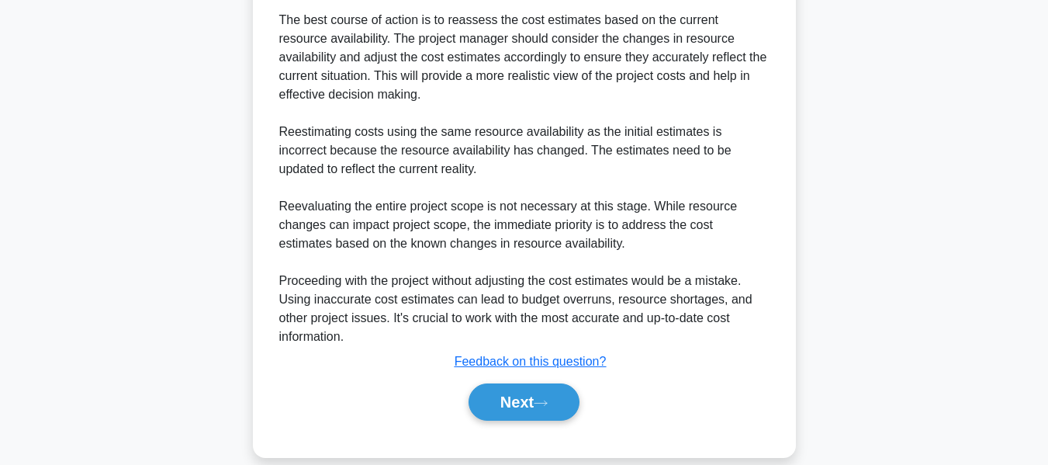
click at [524, 383] on button "Next" at bounding box center [524, 401] width 111 height 37
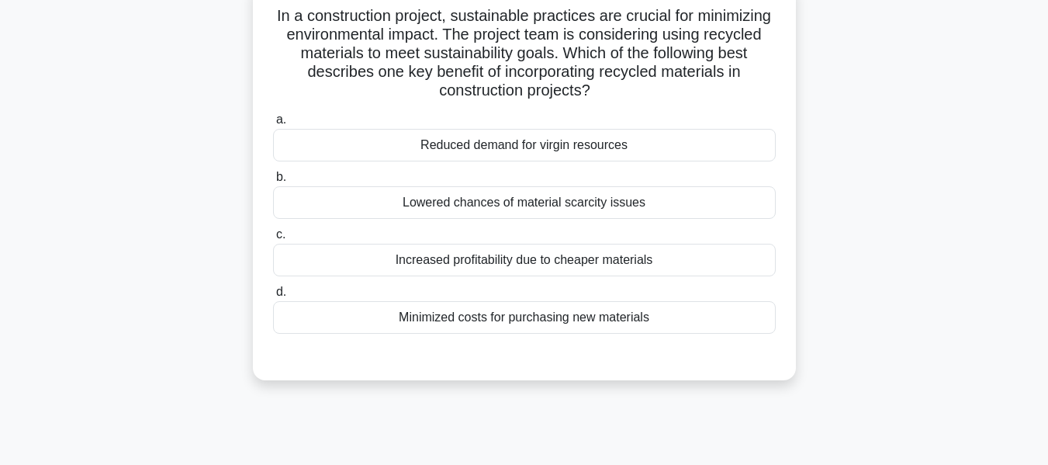
scroll to position [111, 0]
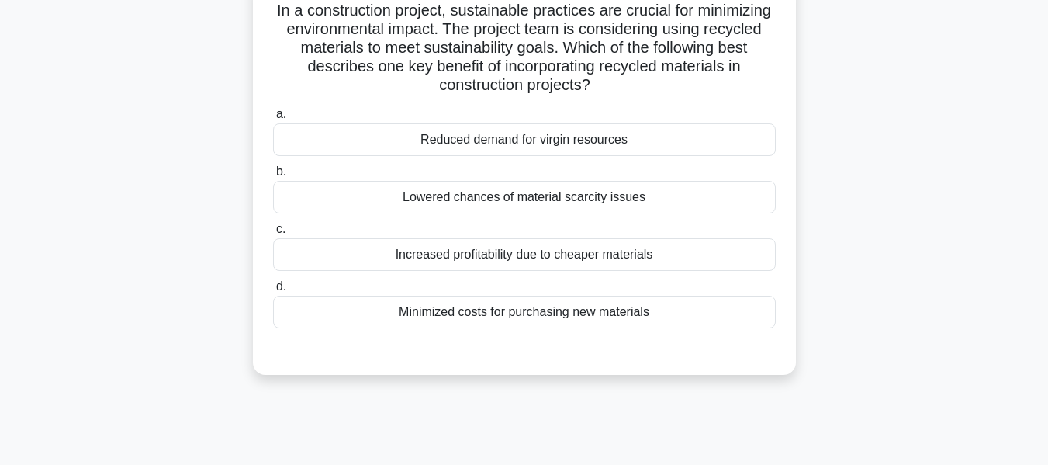
click at [525, 201] on div "Lowered chances of material scarcity issues" at bounding box center [524, 197] width 503 height 33
click at [273, 177] on input "b. Lowered chances of material scarcity issues" at bounding box center [273, 172] width 0 height 10
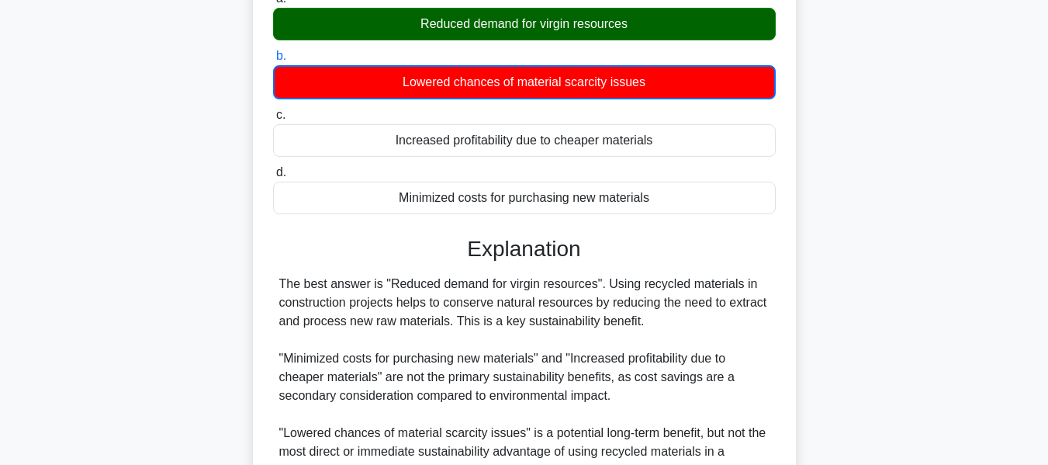
scroll to position [382, 0]
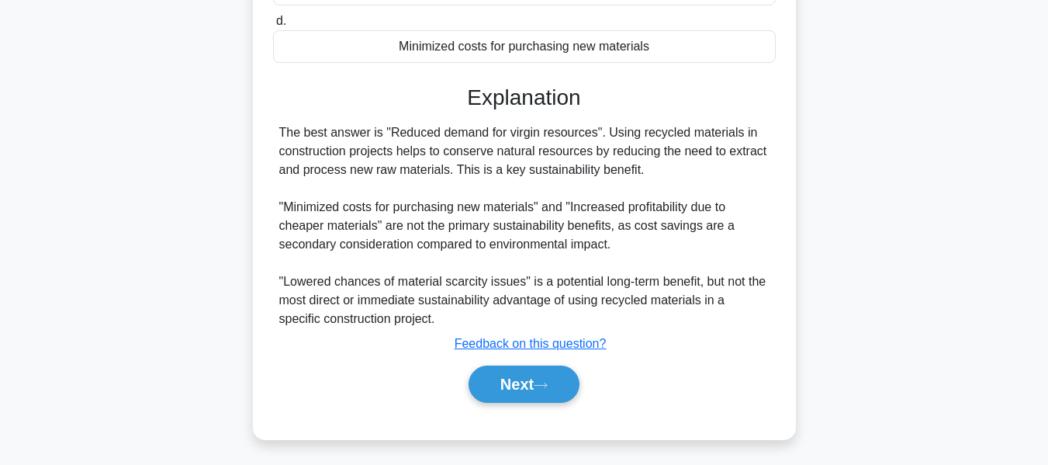
drag, startPoint x: 519, startPoint y: 376, endPoint x: 839, endPoint y: 208, distance: 361.3
click at [519, 376] on button "Next" at bounding box center [524, 383] width 111 height 37
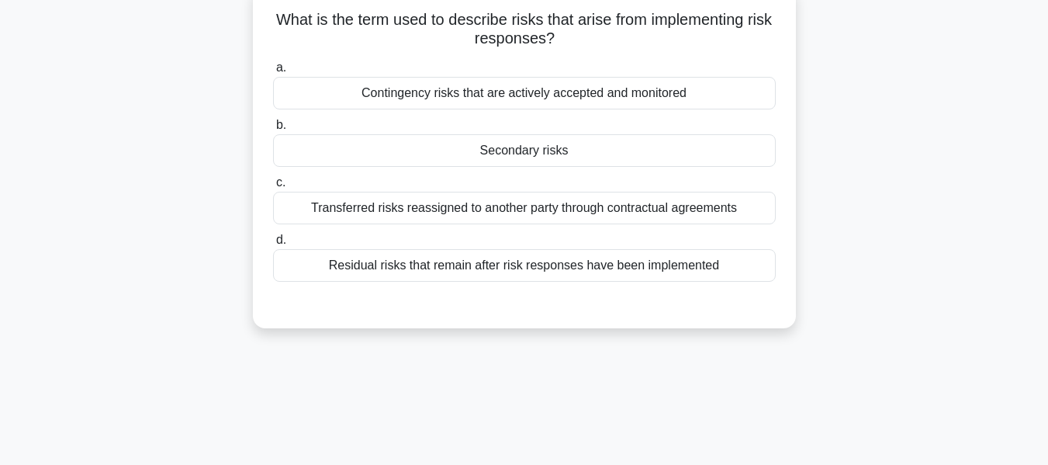
scroll to position [101, 0]
click at [514, 154] on div "Secondary risks" at bounding box center [524, 151] width 503 height 33
click at [273, 131] on input "b. Secondary risks" at bounding box center [273, 126] width 0 height 10
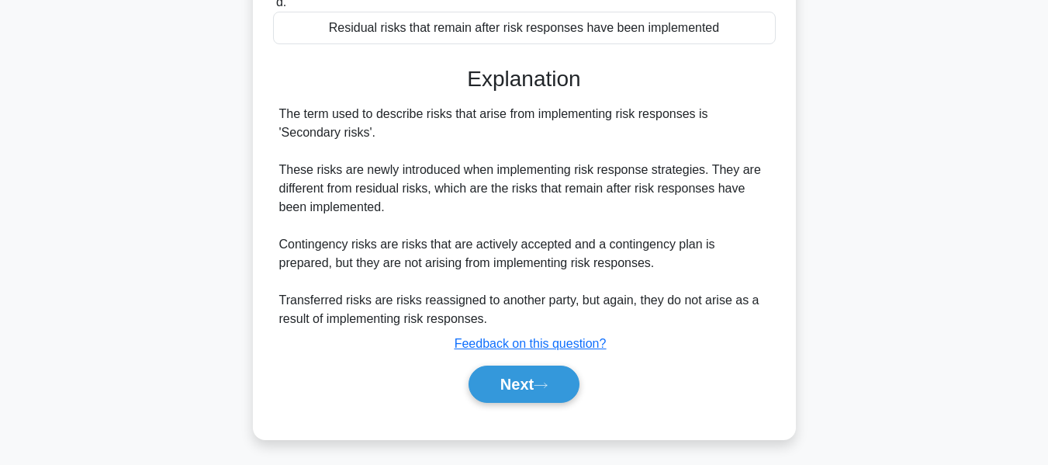
scroll to position [373, 0]
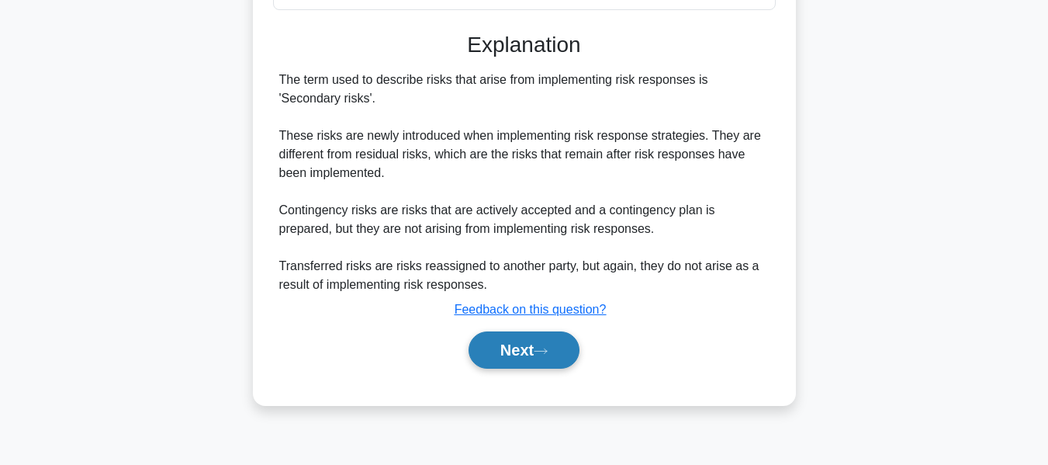
click at [527, 355] on button "Next" at bounding box center [524, 349] width 111 height 37
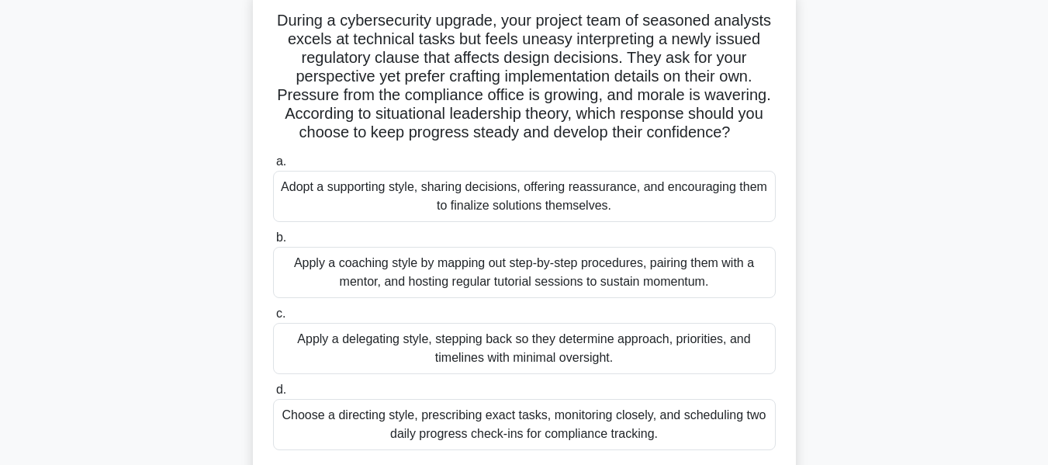
scroll to position [106, 0]
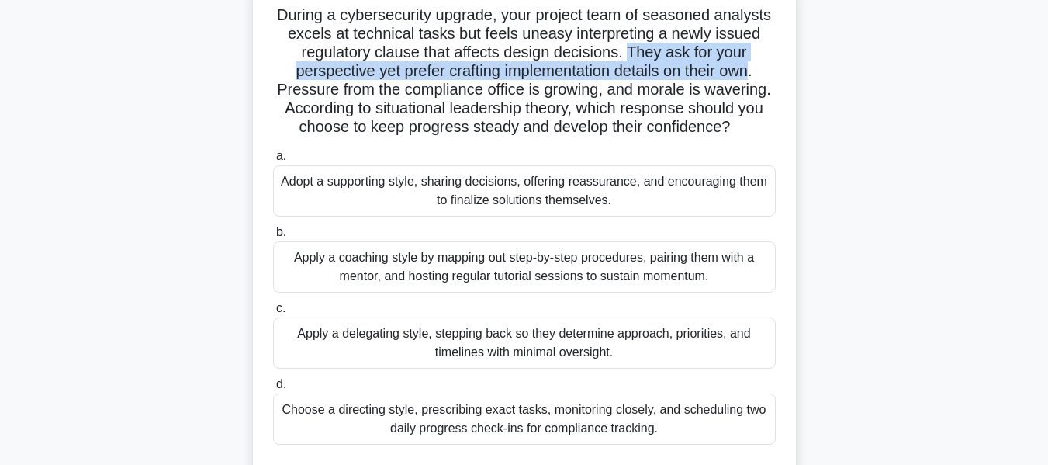
drag, startPoint x: 631, startPoint y: 47, endPoint x: 756, endPoint y: 65, distance: 126.2
click at [756, 65] on h5 "During a cybersecurity upgrade, your project team of seasoned analysts excels a…" at bounding box center [525, 71] width 506 height 132
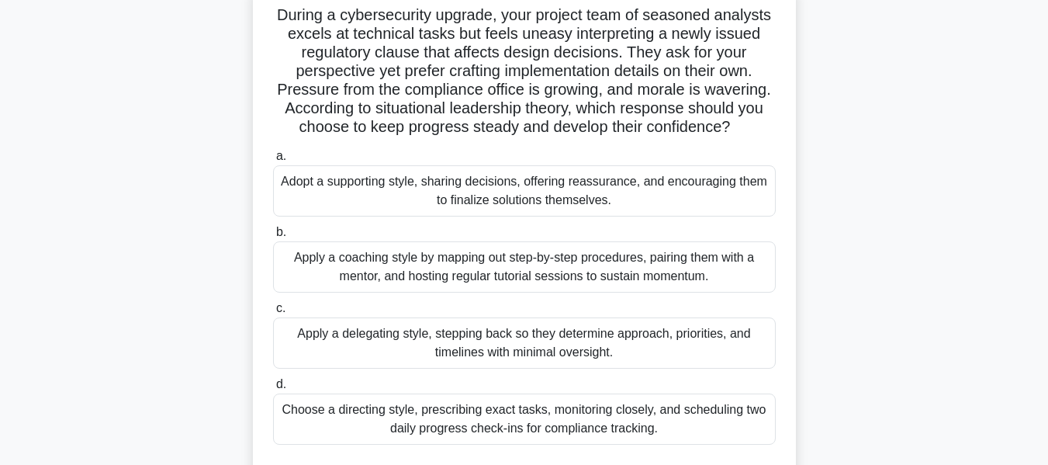
click at [531, 180] on div "Adopt a supporting style, sharing decisions, offering reassurance, and encourag…" at bounding box center [524, 190] width 503 height 51
click at [273, 161] on input "a. Adopt a supporting style, sharing decisions, offering reassurance, and encou…" at bounding box center [273, 156] width 0 height 10
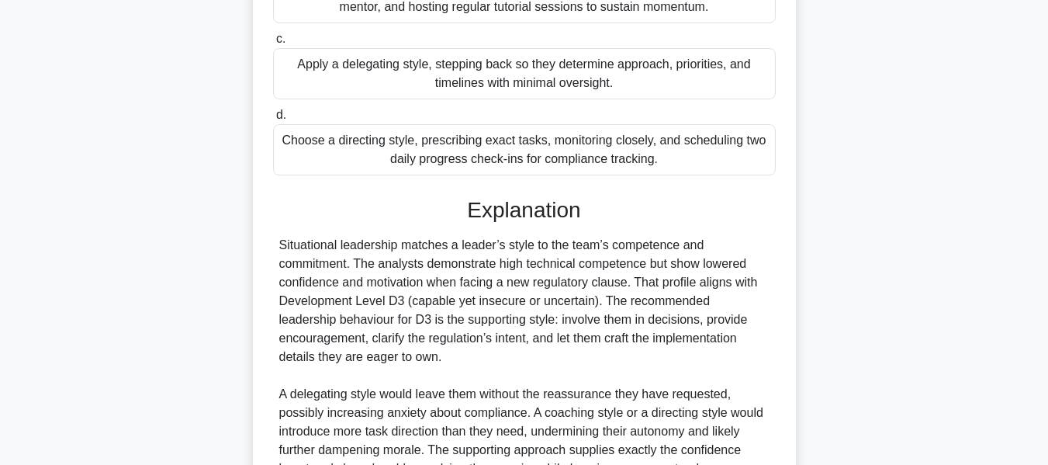
scroll to position [494, 0]
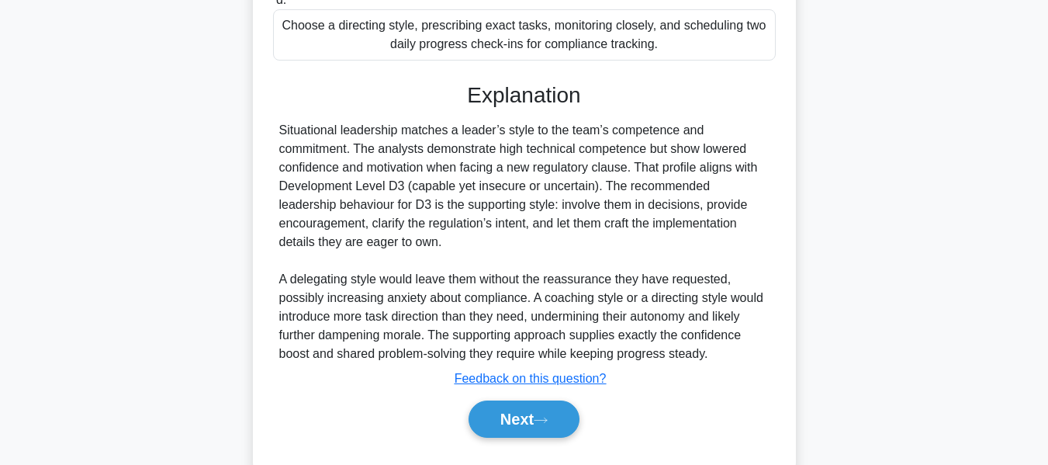
drag, startPoint x: 512, startPoint y: 412, endPoint x: 937, endPoint y: 238, distance: 459.3
click at [512, 412] on button "Next" at bounding box center [524, 418] width 111 height 37
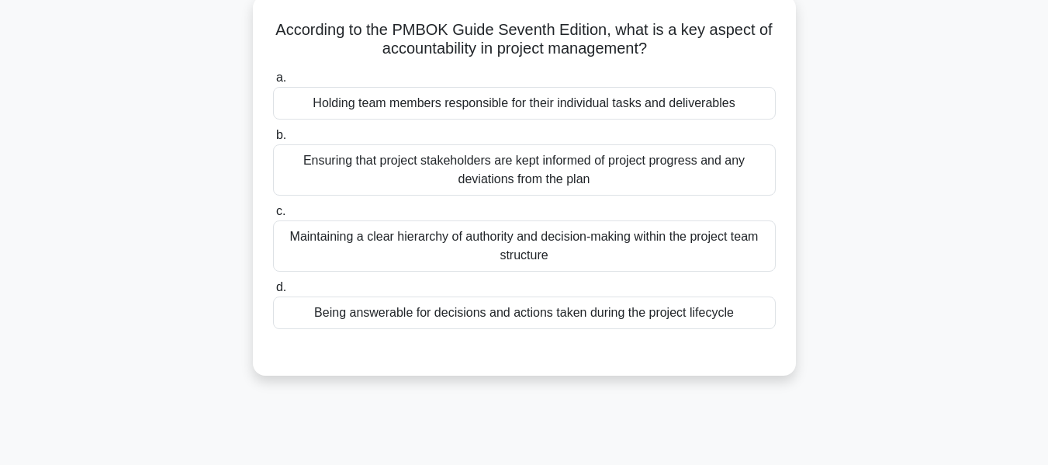
scroll to position [105, 0]
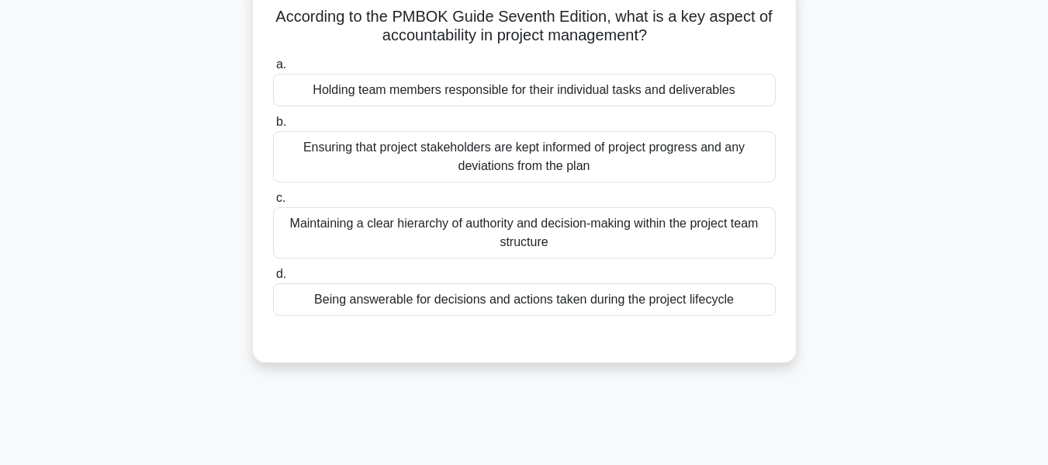
click at [517, 85] on div "Holding team members responsible for their individual tasks and deliverables" at bounding box center [524, 90] width 503 height 33
click at [273, 70] on input "a. Holding team members responsible for their individual tasks and deliverables" at bounding box center [273, 65] width 0 height 10
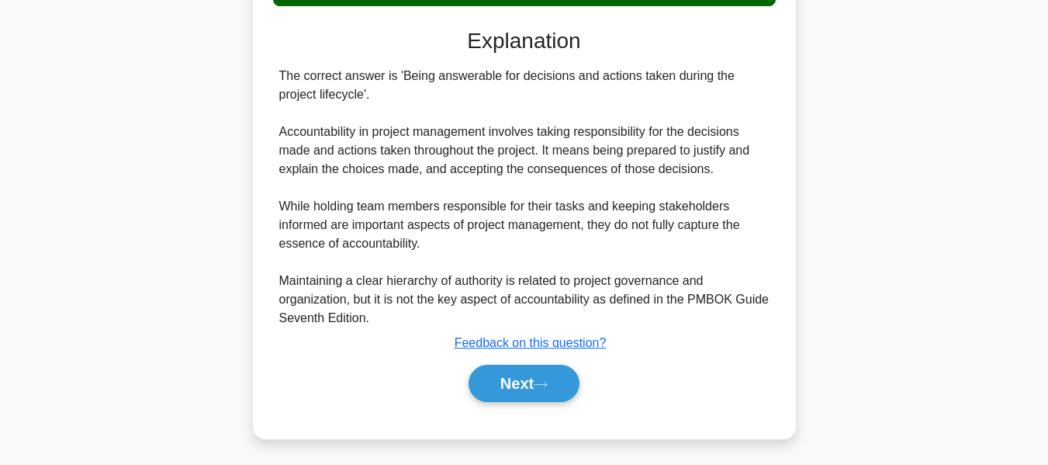
scroll to position [420, 0]
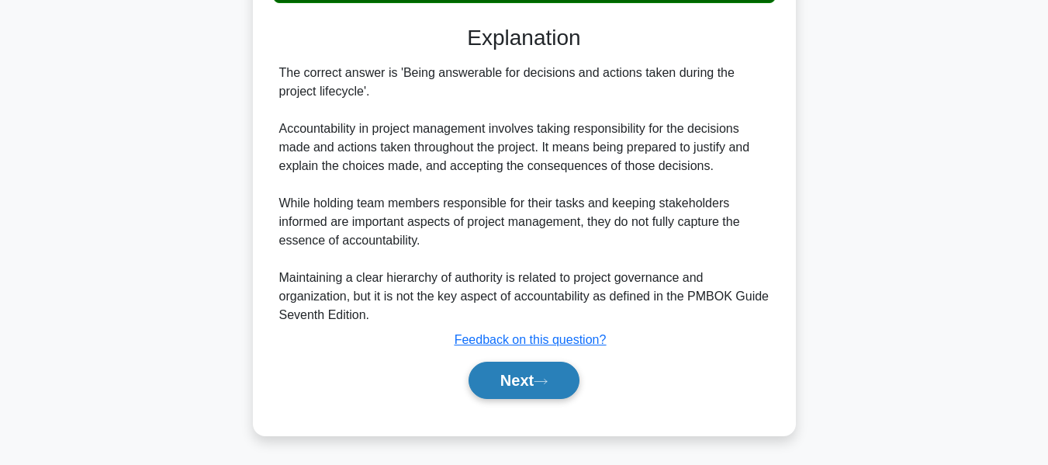
click at [506, 373] on button "Next" at bounding box center [524, 380] width 111 height 37
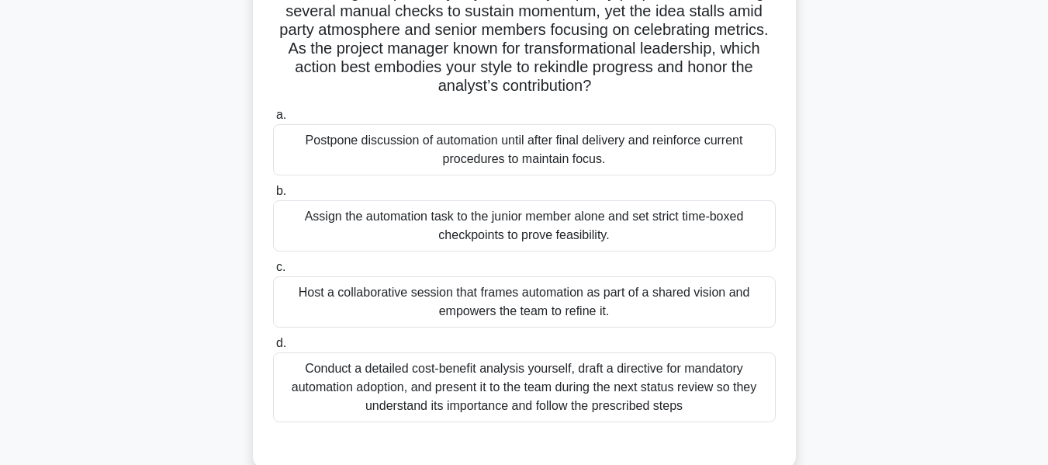
scroll to position [139, 0]
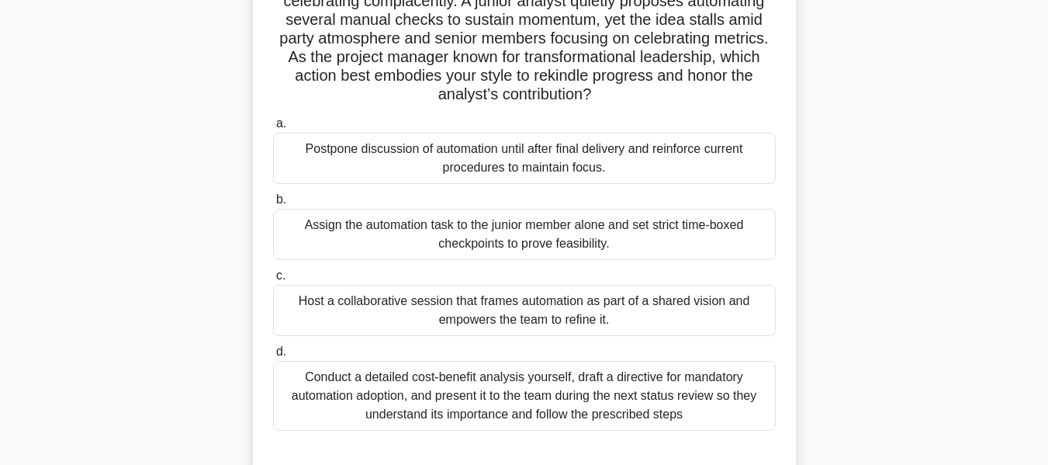
click at [463, 309] on div "Host a collaborative session that frames automation as part of a shared vision …" at bounding box center [524, 310] width 503 height 51
click at [394, 306] on div "Host a collaborative session that frames automation as part of a shared vision …" at bounding box center [524, 310] width 503 height 51
click at [273, 281] on input "c. Host a collaborative session that frames automation as part of a shared visi…" at bounding box center [273, 276] width 0 height 10
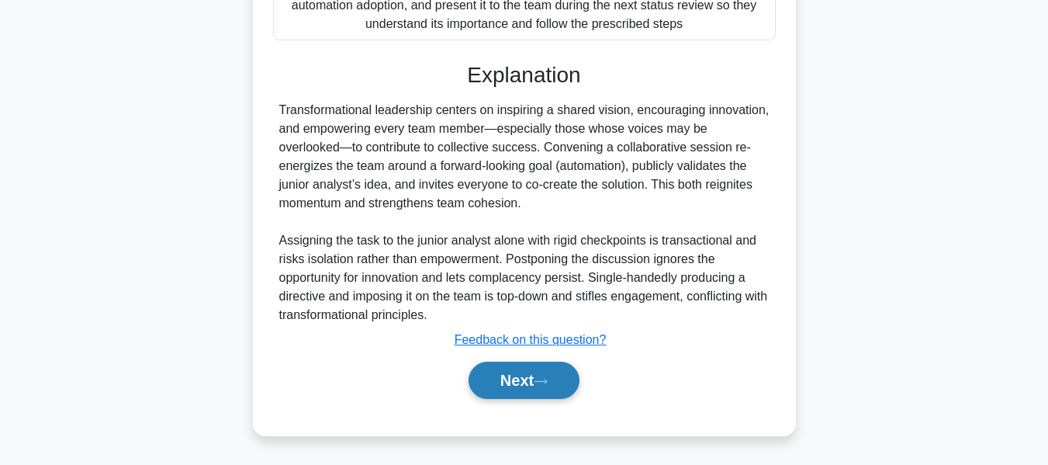
click at [547, 382] on icon at bounding box center [541, 381] width 12 height 5
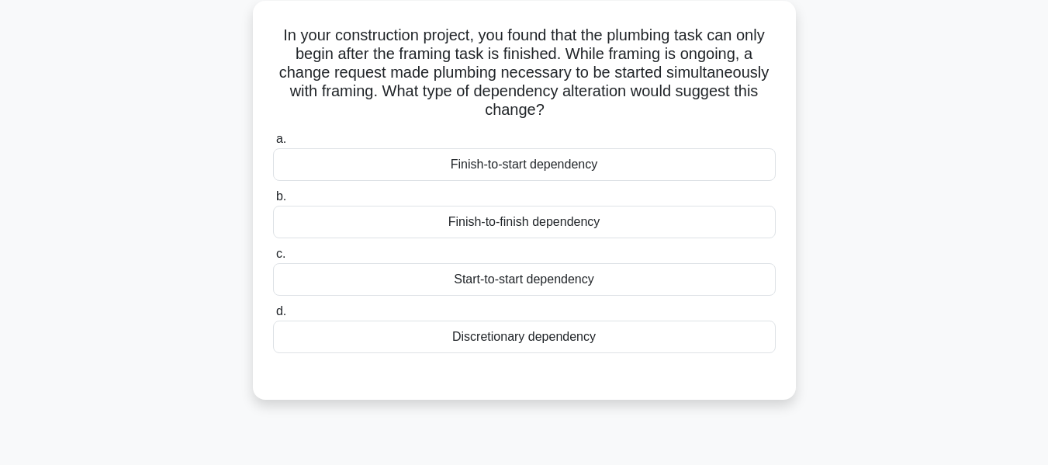
scroll to position [108, 0]
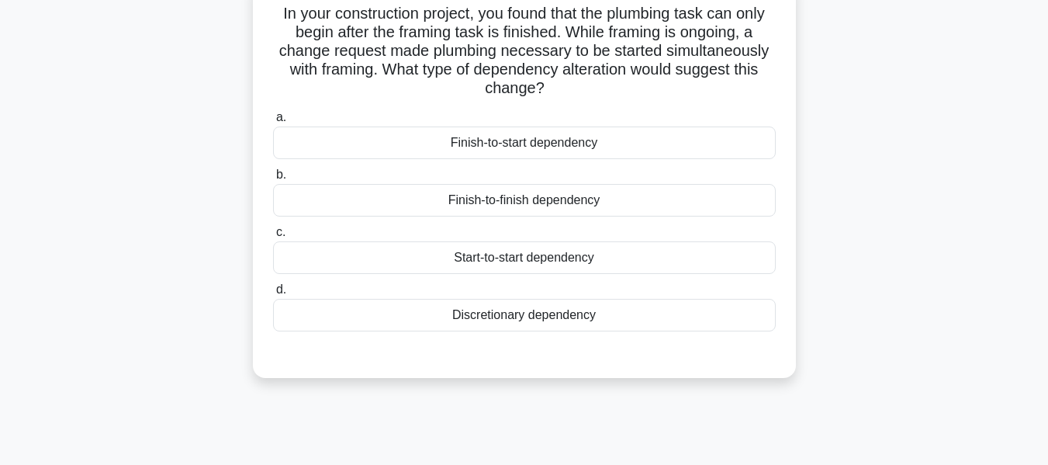
click at [552, 256] on div "Start-to-start dependency" at bounding box center [524, 257] width 503 height 33
click at [273, 237] on input "c. Start-to-start dependency" at bounding box center [273, 232] width 0 height 10
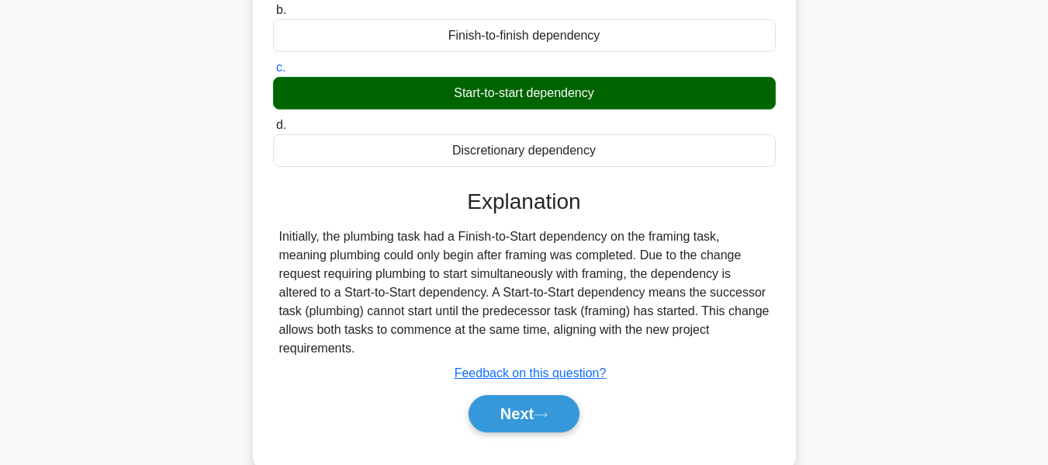
scroll to position [373, 0]
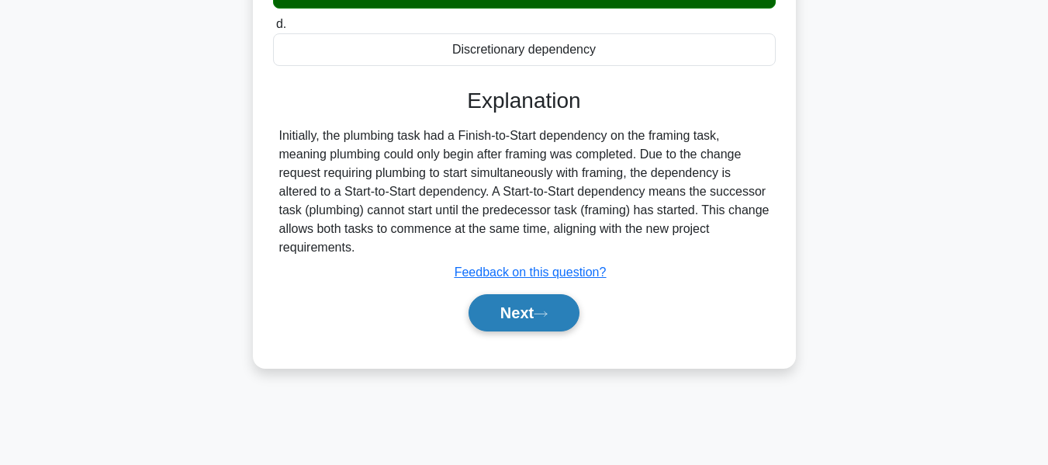
click at [510, 316] on button "Next" at bounding box center [524, 312] width 111 height 37
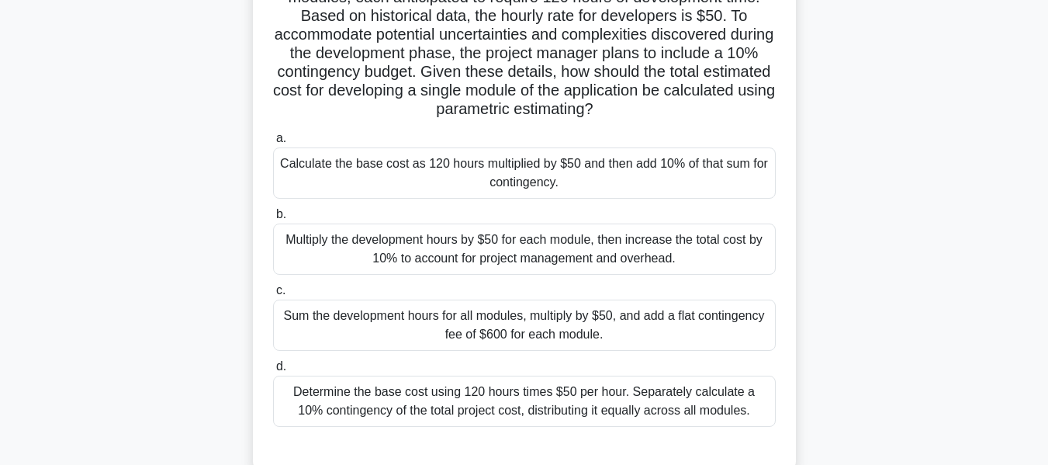
scroll to position [106, 0]
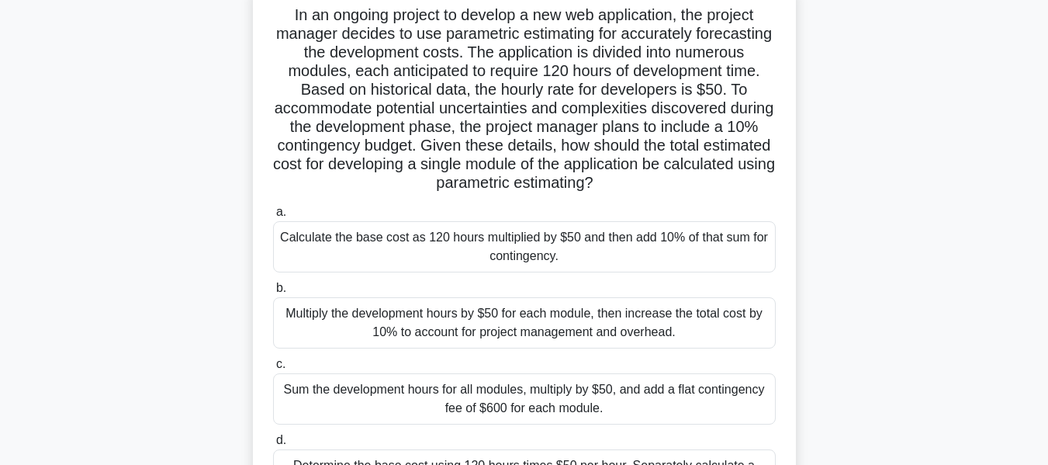
click at [557, 256] on div "Calculate the base cost as 120 hours multiplied by $50 and then add 10% of that…" at bounding box center [524, 246] width 503 height 51
click at [273, 217] on input "a. Calculate the base cost as 120 hours multiplied by $50 and then add 10% of t…" at bounding box center [273, 212] width 0 height 10
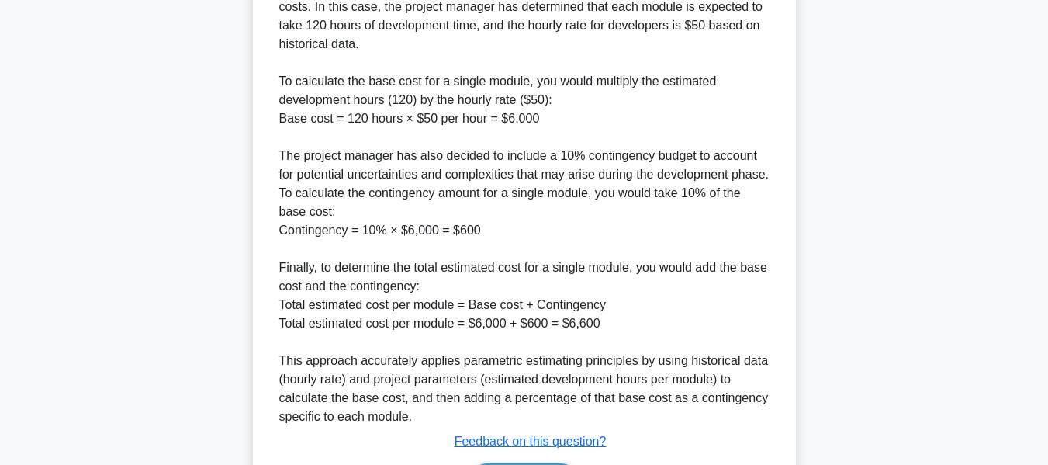
scroll to position [940, 0]
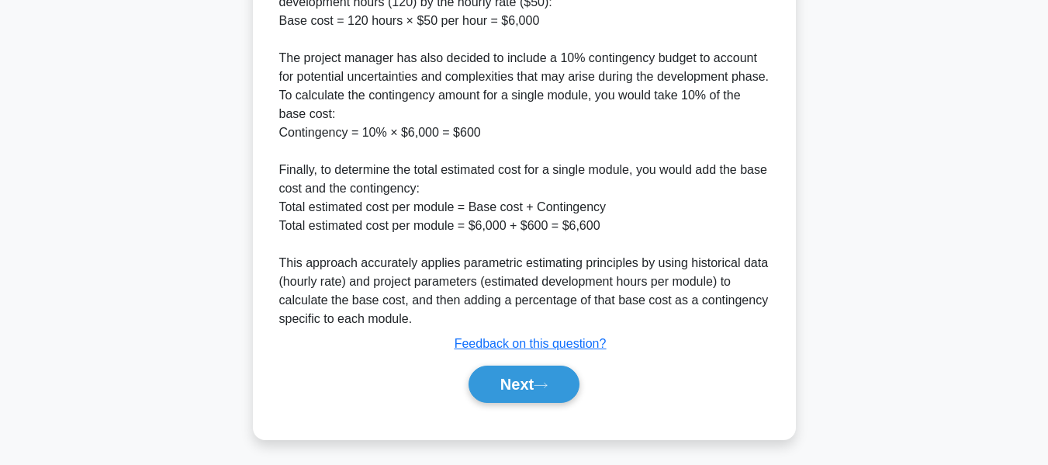
click at [523, 375] on button "Next" at bounding box center [524, 383] width 111 height 37
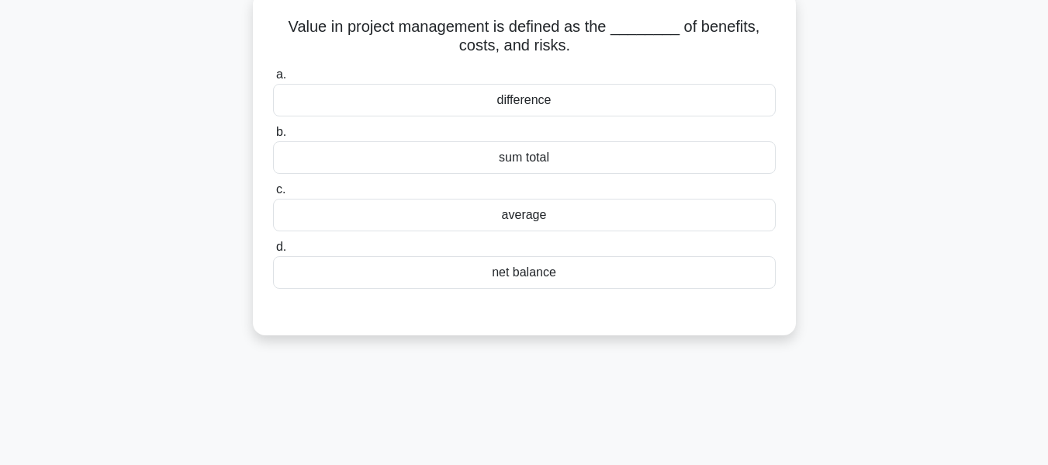
scroll to position [102, 0]
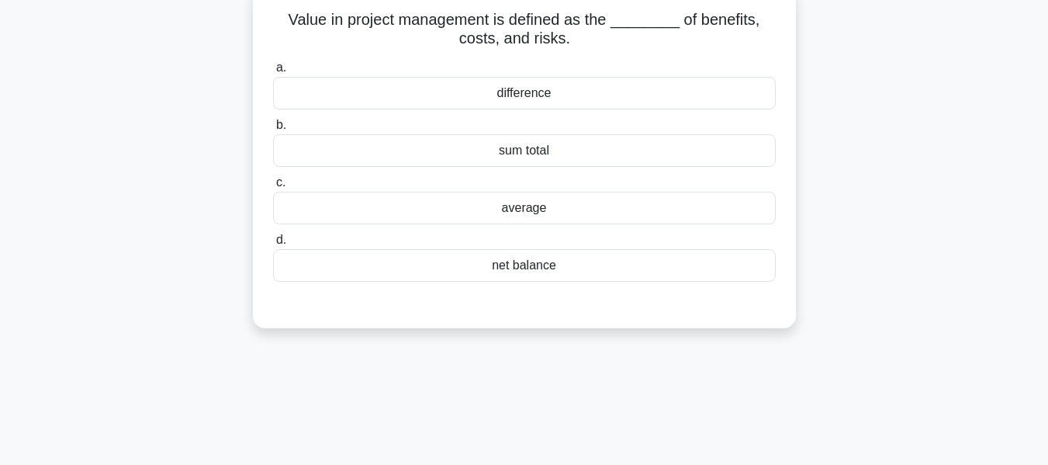
click at [528, 149] on div "sum total" at bounding box center [524, 150] width 503 height 33
click at [273, 130] on input "b. sum total" at bounding box center [273, 125] width 0 height 10
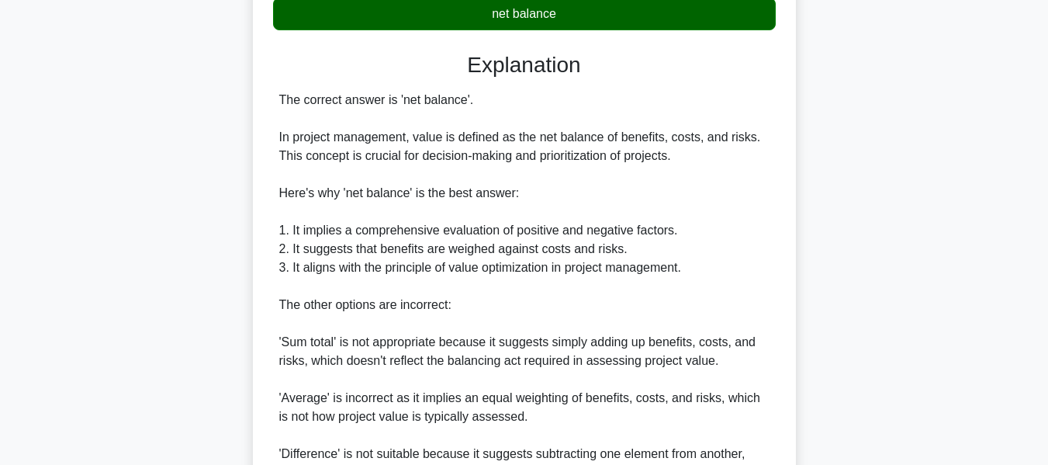
scroll to position [531, 0]
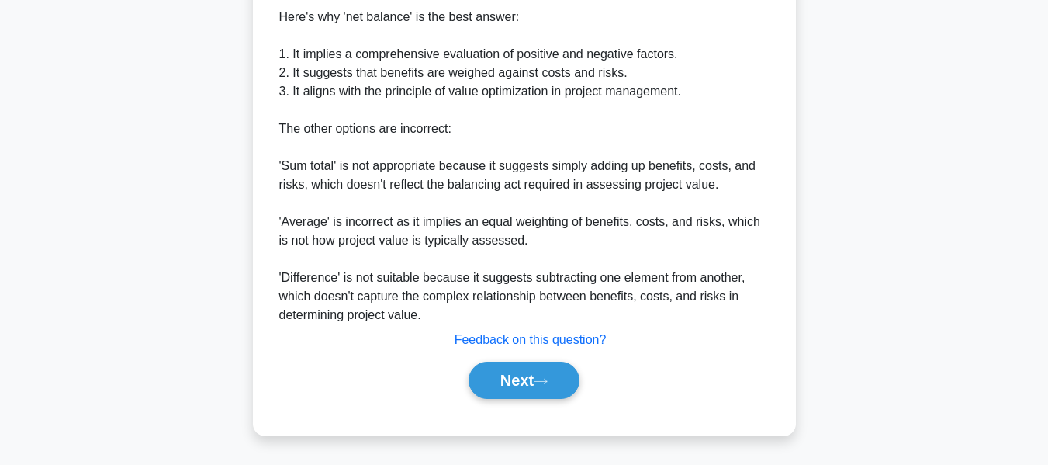
drag, startPoint x: 517, startPoint y: 379, endPoint x: 594, endPoint y: 303, distance: 108.1
click at [517, 379] on button "Next" at bounding box center [524, 380] width 111 height 37
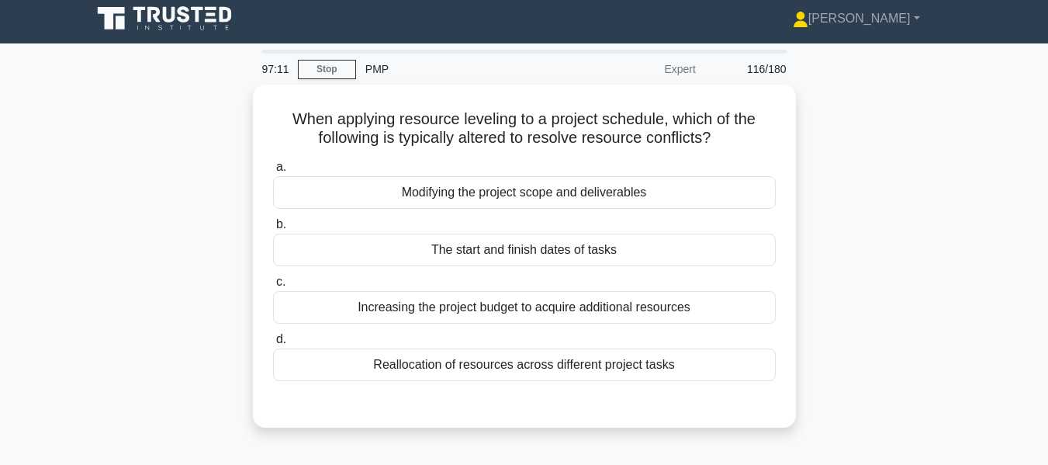
scroll to position [15, 0]
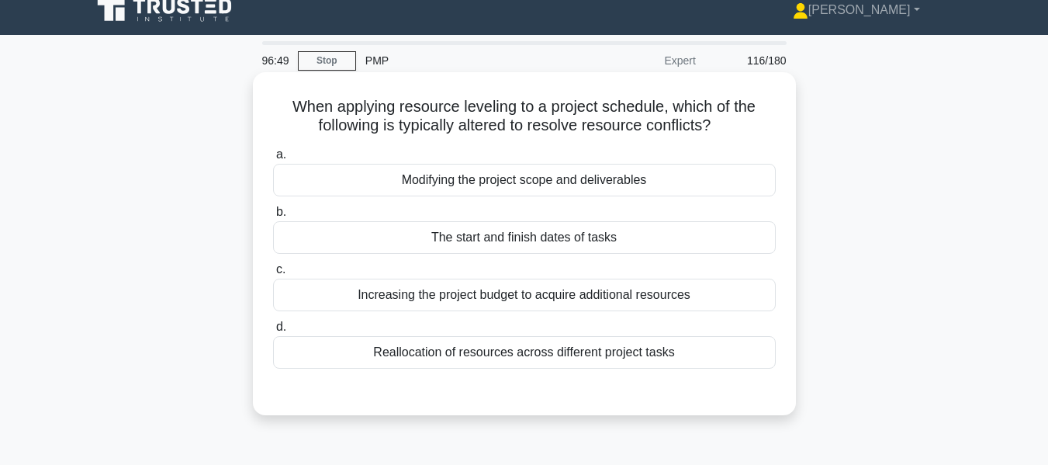
click at [518, 234] on div "The start and finish dates of tasks" at bounding box center [524, 237] width 503 height 33
click at [273, 217] on input "b. The start and finish dates of tasks" at bounding box center [273, 212] width 0 height 10
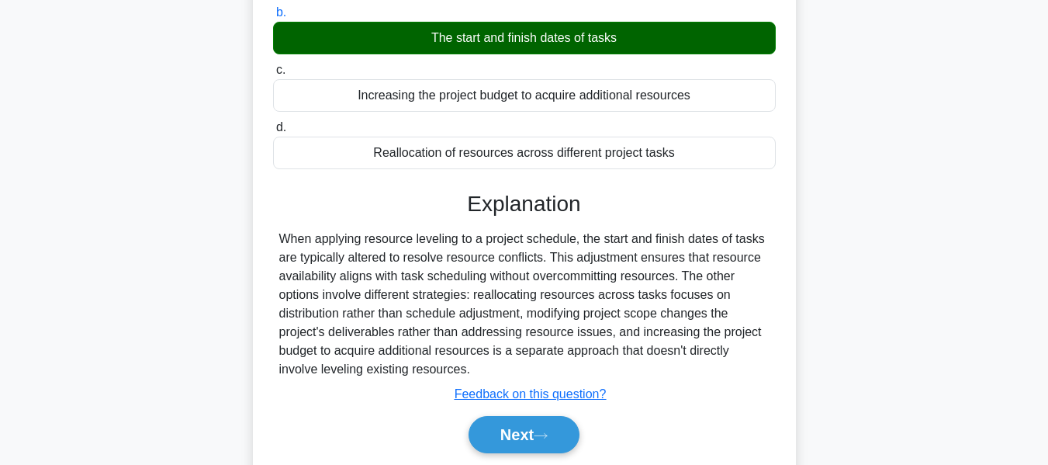
scroll to position [373, 0]
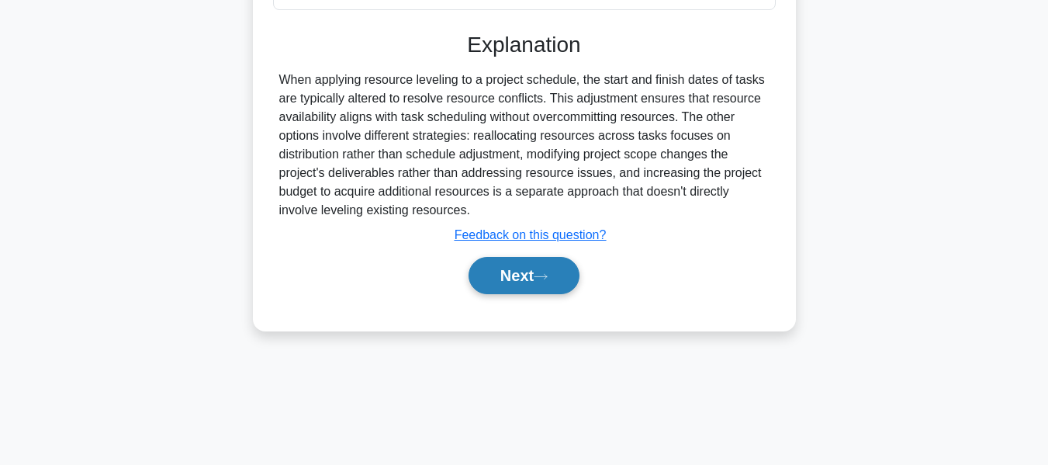
click at [493, 270] on button "Next" at bounding box center [524, 275] width 111 height 37
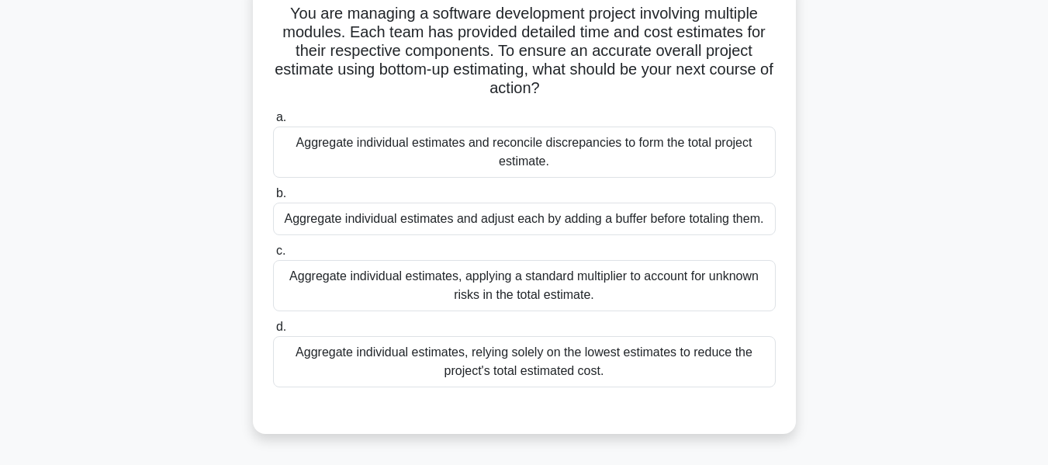
scroll to position [113, 0]
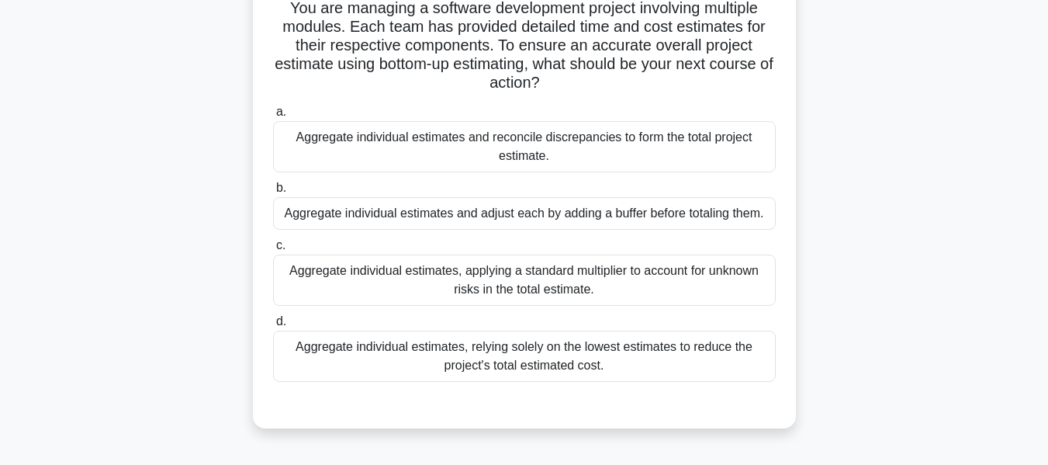
click at [580, 209] on div "Aggregate individual estimates and adjust each by adding a buffer before totali…" at bounding box center [524, 213] width 503 height 33
click at [273, 193] on input "b. Aggregate individual estimates and adjust each by adding a buffer before tot…" at bounding box center [273, 188] width 0 height 10
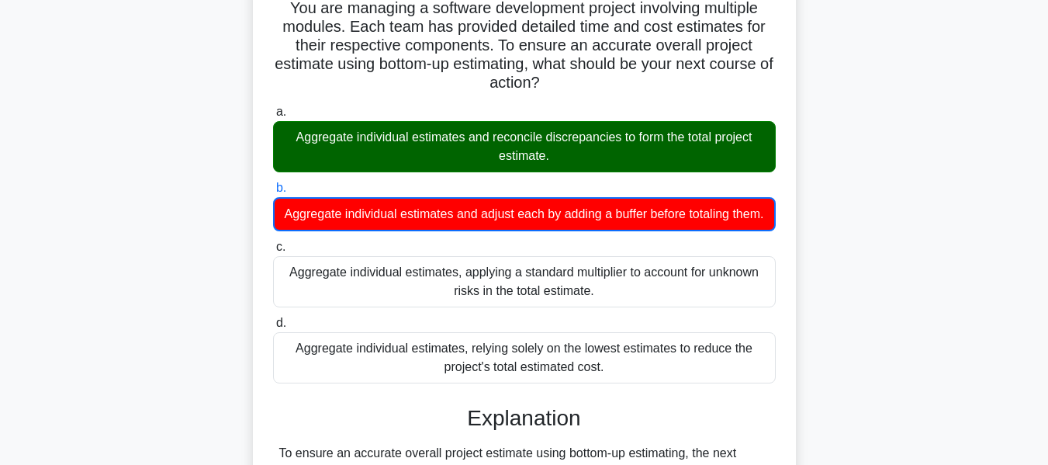
scroll to position [373, 0]
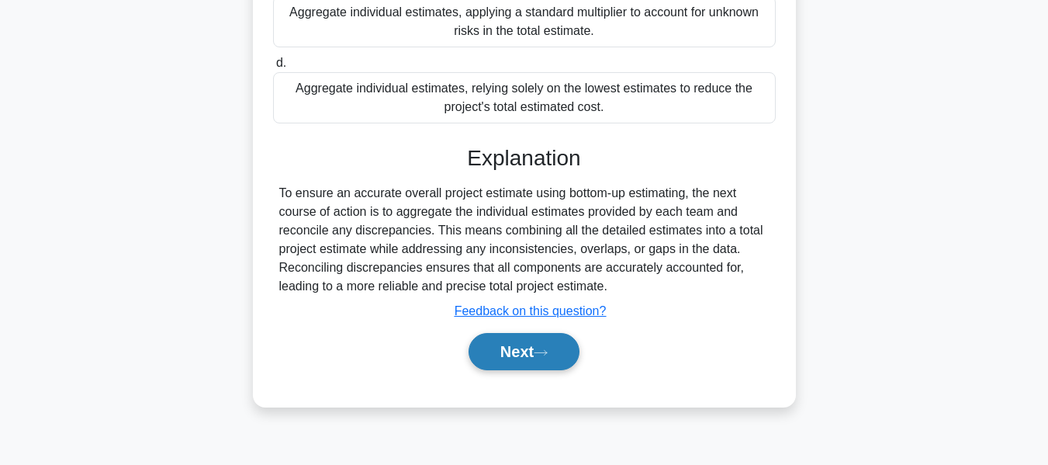
click at [535, 368] on button "Next" at bounding box center [524, 351] width 111 height 37
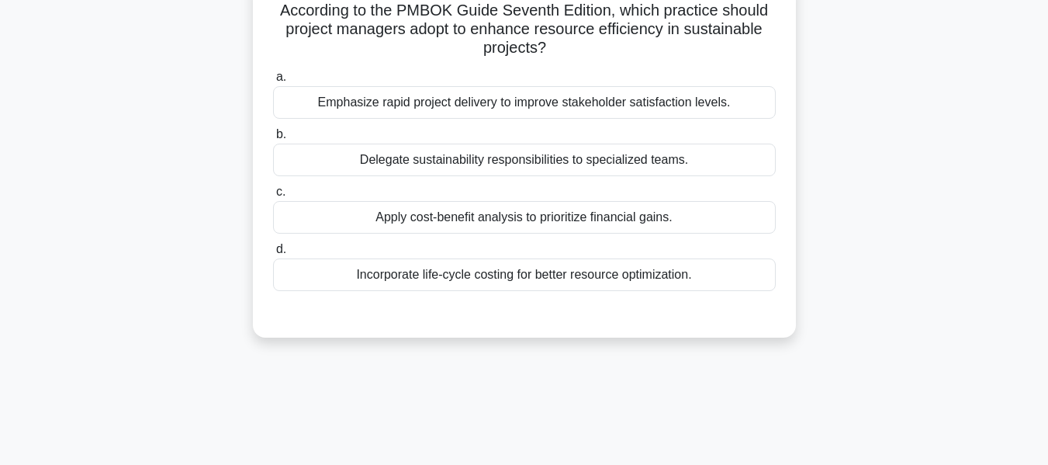
scroll to position [107, 0]
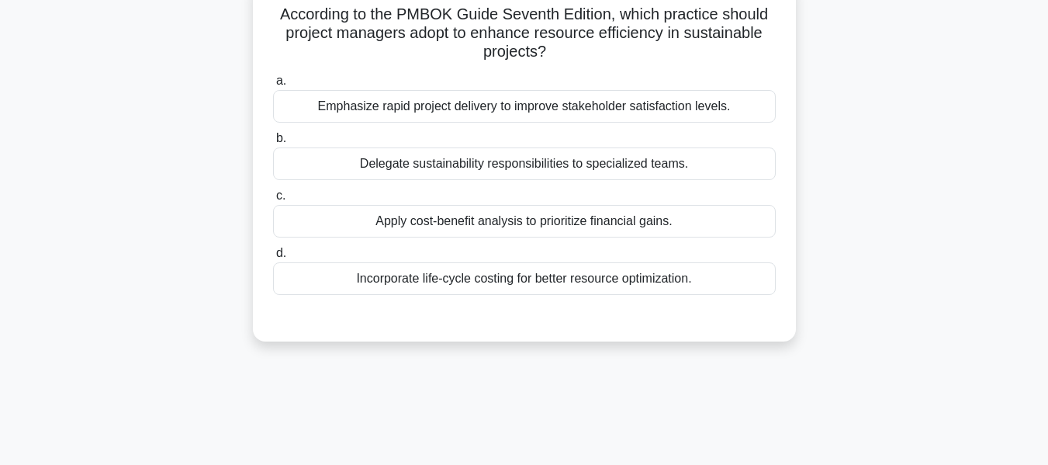
click at [395, 278] on div "Incorporate life-cycle costing for better resource optimization." at bounding box center [524, 278] width 503 height 33
click at [273, 258] on input "d. Incorporate life-cycle costing for better resource optimization." at bounding box center [273, 253] width 0 height 10
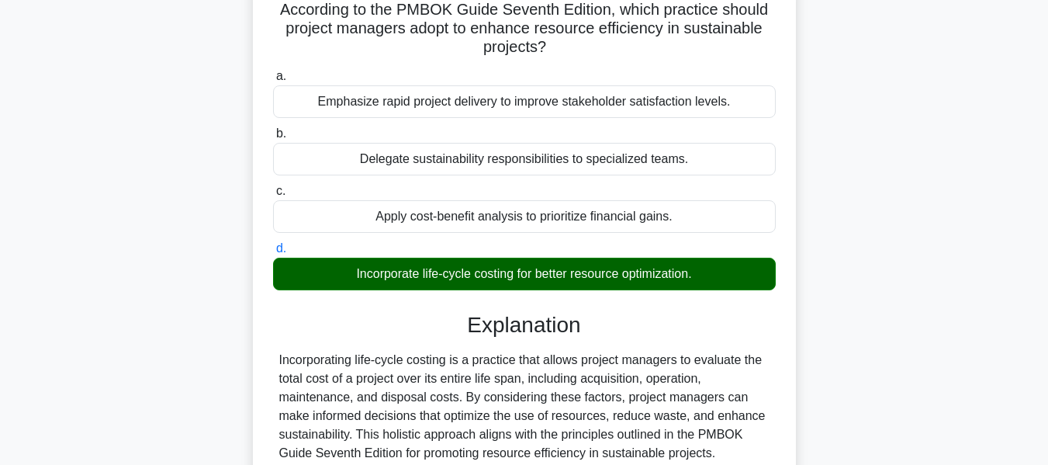
scroll to position [373, 0]
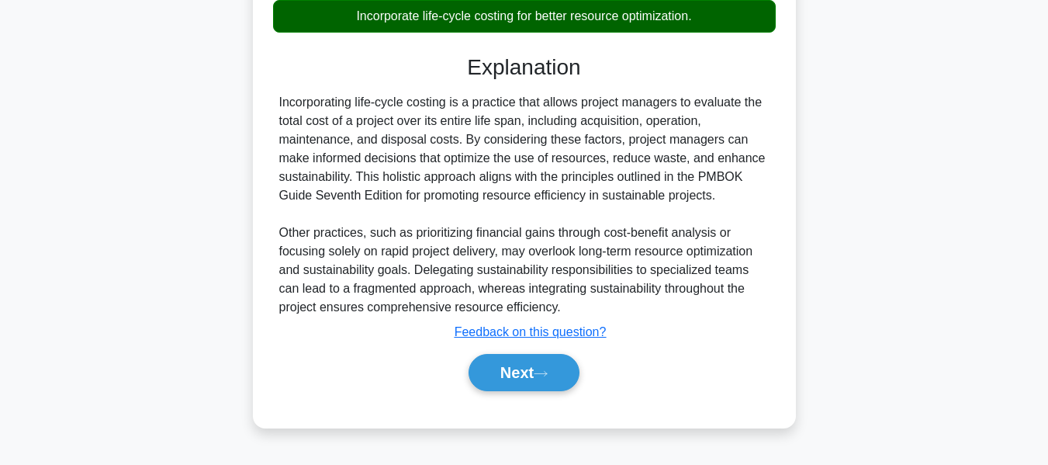
drag, startPoint x: 531, startPoint y: 360, endPoint x: 853, endPoint y: 250, distance: 341.0
click at [531, 360] on button "Next" at bounding box center [524, 372] width 111 height 37
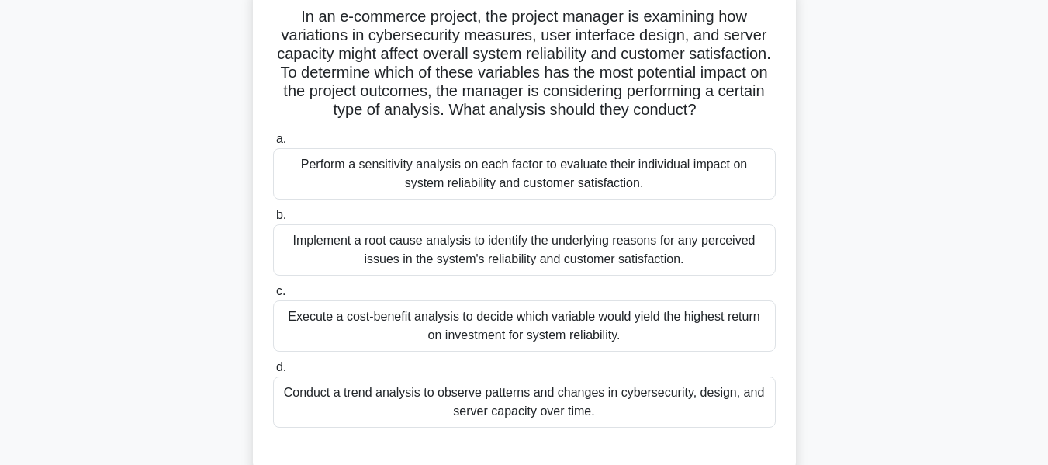
scroll to position [110, 0]
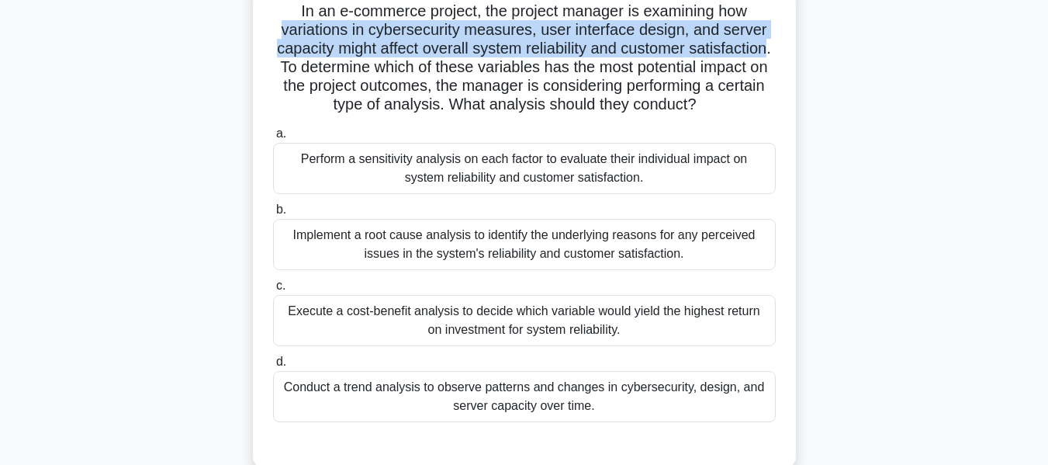
drag, startPoint x: 279, startPoint y: 33, endPoint x: 380, endPoint y: 70, distance: 108.0
click at [380, 70] on h5 "In an e-commerce project, the project manager is examining how variations in cy…" at bounding box center [525, 58] width 506 height 113
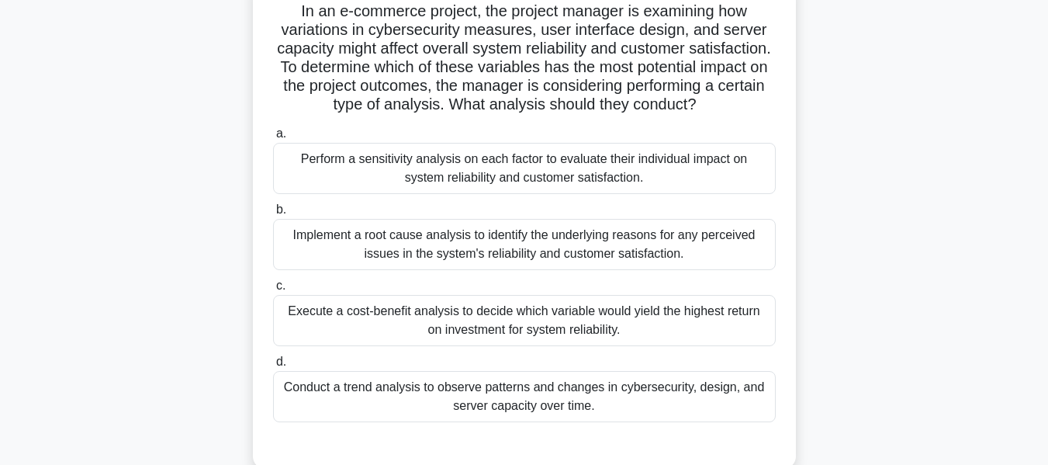
click at [415, 180] on div "Perform a sensitivity analysis on each factor to evaluate their individual impa…" at bounding box center [524, 168] width 503 height 51
click at [273, 139] on input "a. Perform a sensitivity analysis on each factor to evaluate their individual i…" at bounding box center [273, 134] width 0 height 10
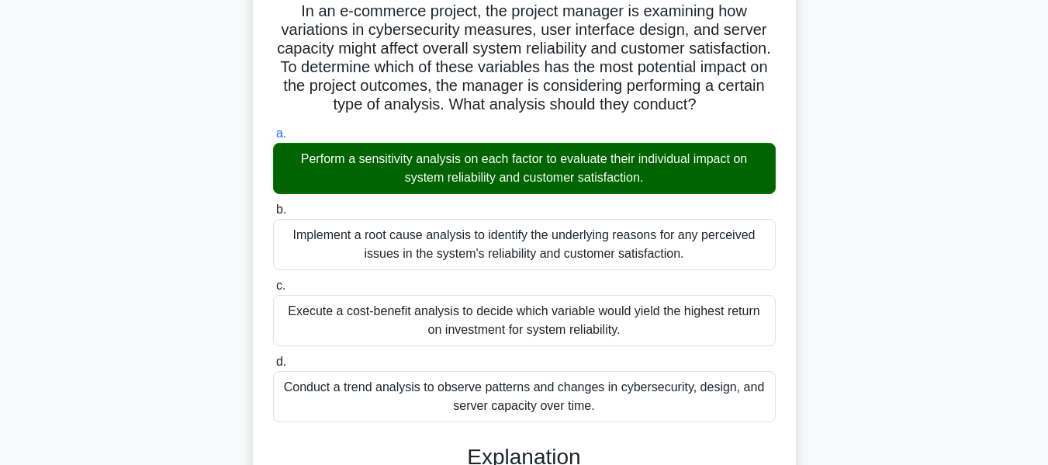
scroll to position [604, 0]
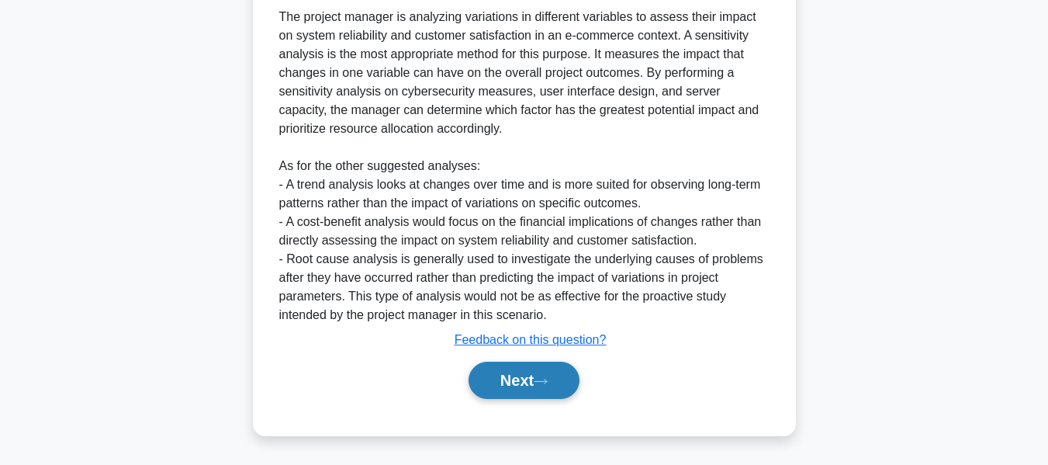
click at [523, 372] on button "Next" at bounding box center [524, 380] width 111 height 37
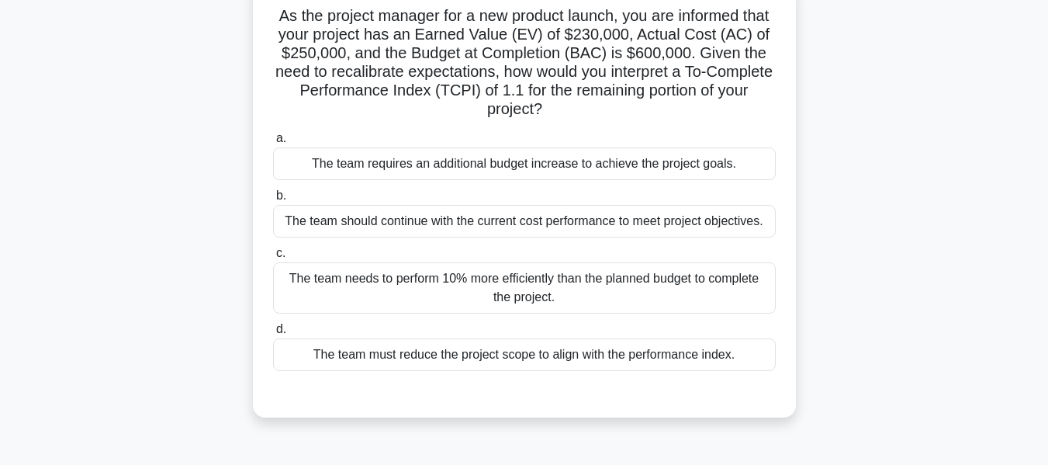
scroll to position [111, 0]
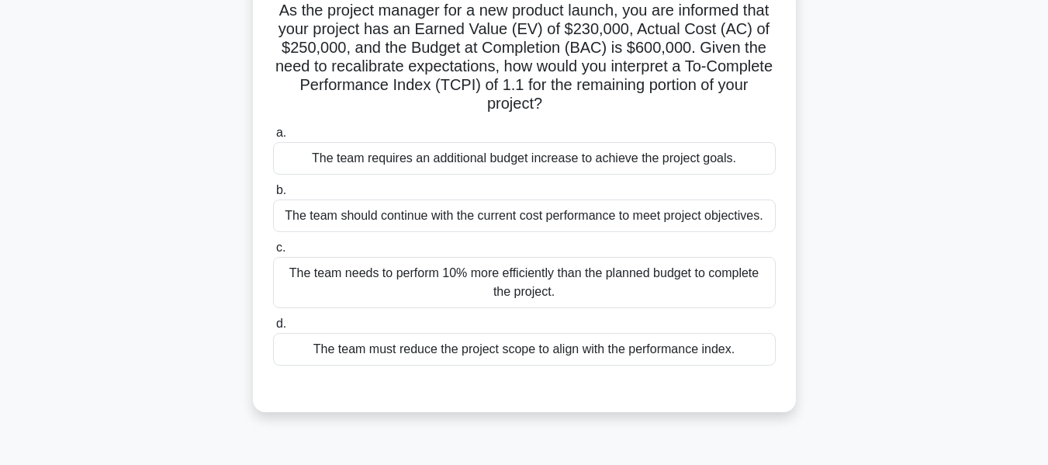
click at [564, 277] on div "The team needs to perform 10% more efficiently than the planned budget to compl…" at bounding box center [524, 282] width 503 height 51
click at [273, 253] on input "c. The team needs to perform 10% more efficiently than the planned budget to co…" at bounding box center [273, 248] width 0 height 10
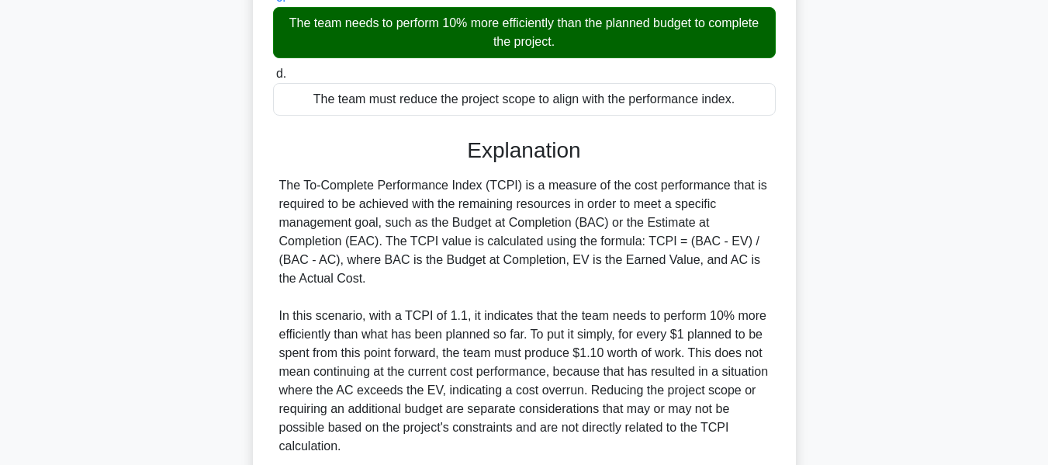
scroll to position [493, 0]
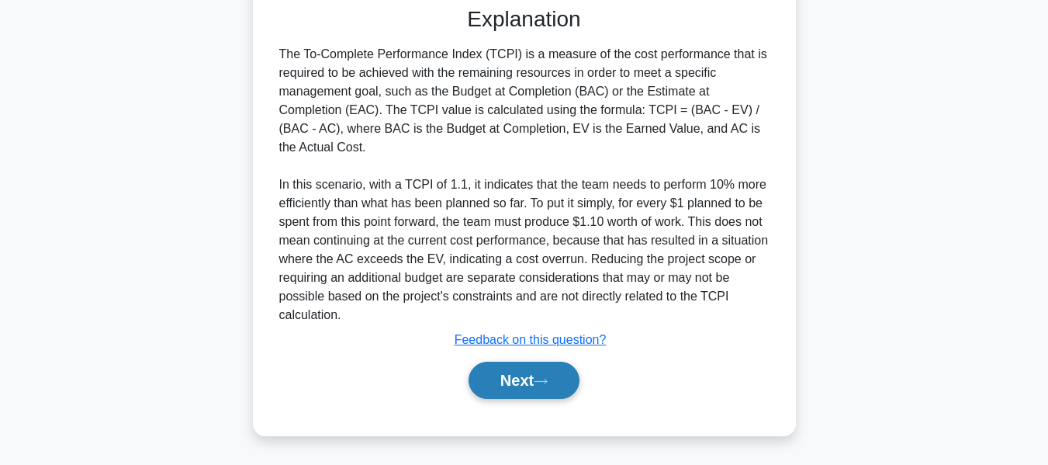
click at [523, 385] on button "Next" at bounding box center [524, 380] width 111 height 37
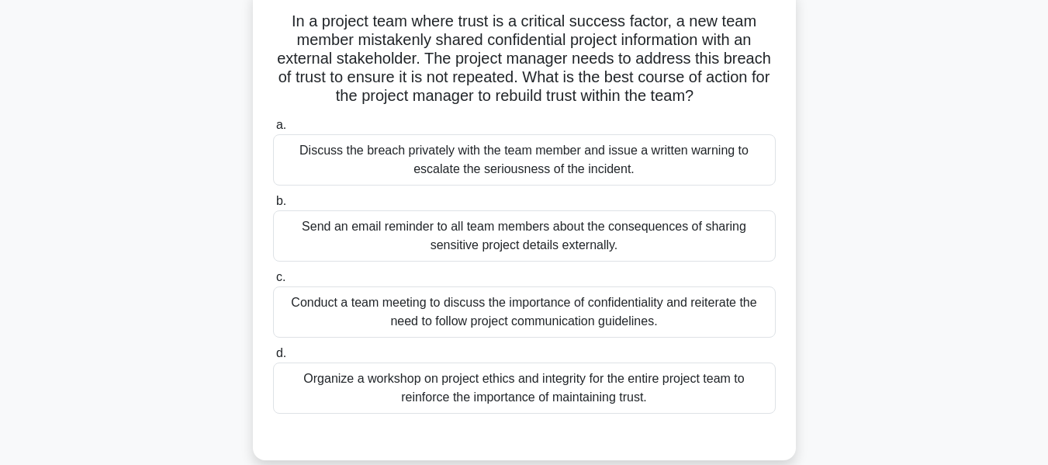
scroll to position [106, 0]
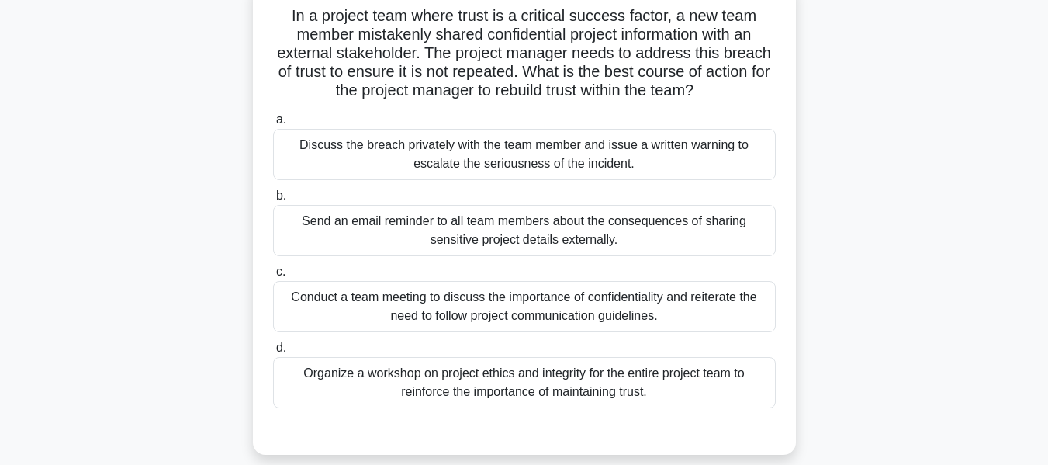
click at [542, 306] on div "Conduct a team meeting to discuss the importance of confidentiality and reitera…" at bounding box center [524, 306] width 503 height 51
click at [273, 277] on input "c. Conduct a team meeting to discuss the importance of confidentiality and reit…" at bounding box center [273, 272] width 0 height 10
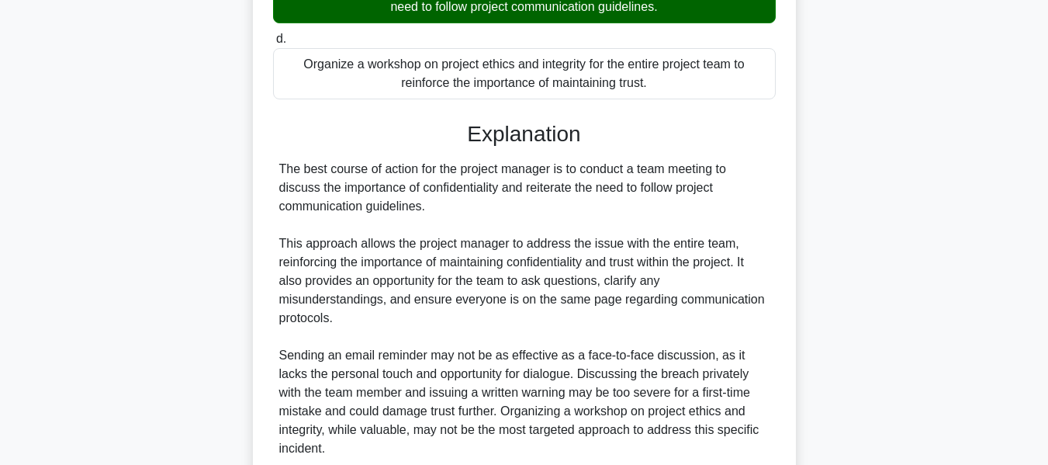
scroll to position [530, 0]
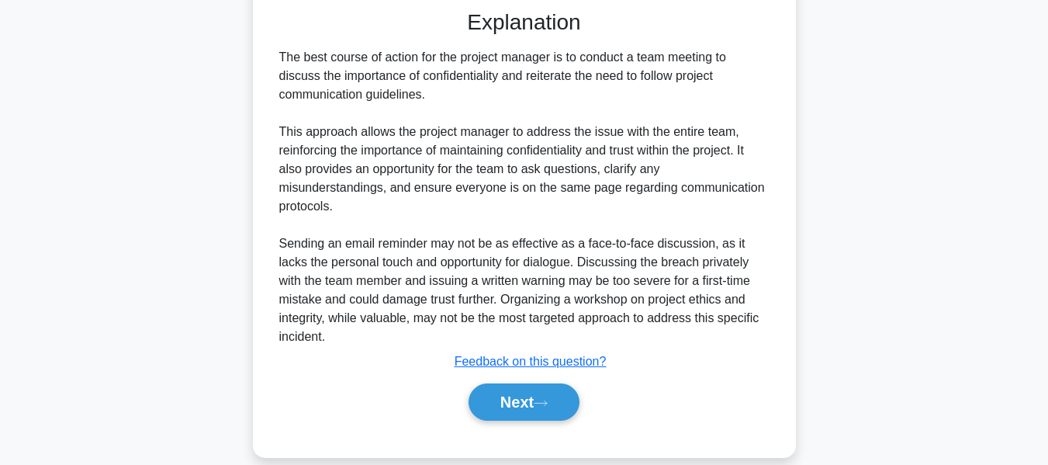
drag, startPoint x: 549, startPoint y: 372, endPoint x: 815, endPoint y: 348, distance: 267.1
click at [549, 383] on button "Next" at bounding box center [524, 401] width 111 height 37
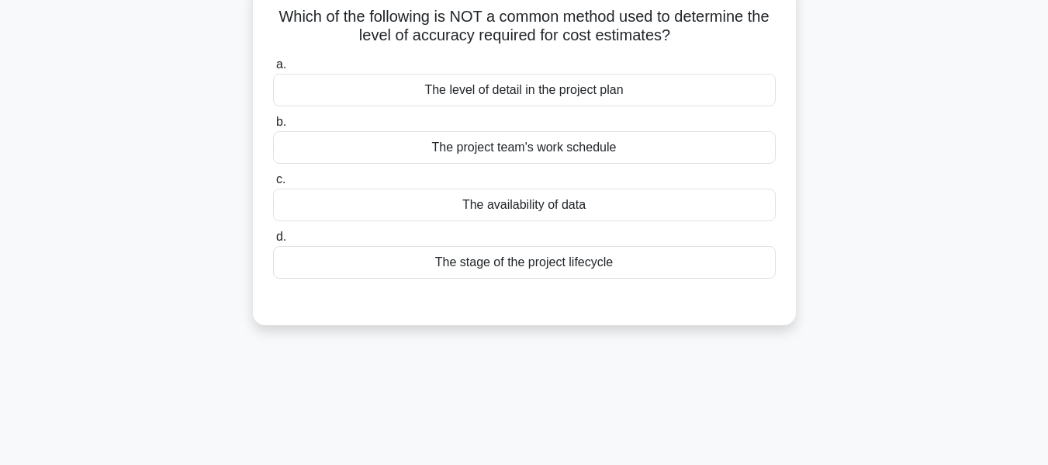
scroll to position [107, 0]
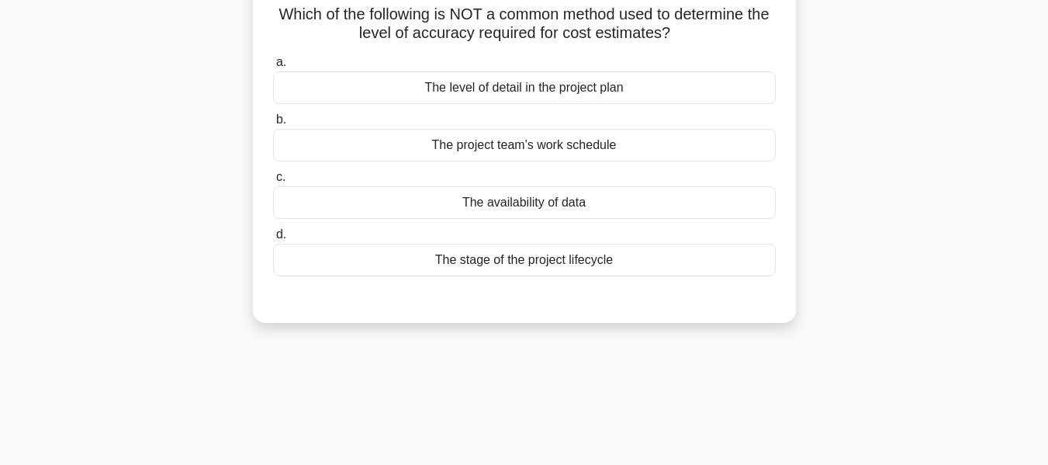
click at [583, 264] on div "The stage of the project lifecycle" at bounding box center [524, 260] width 503 height 33
click at [273, 240] on input "d. The stage of the project lifecycle" at bounding box center [273, 235] width 0 height 10
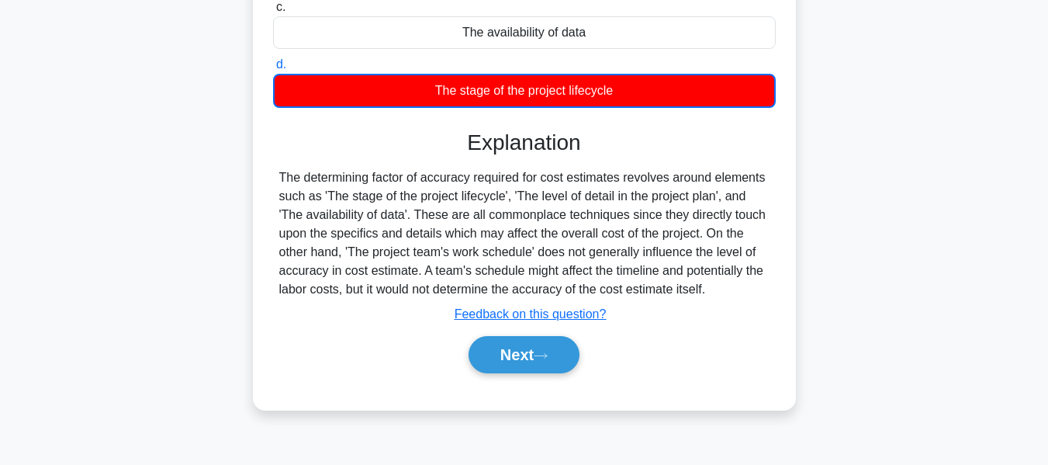
scroll to position [373, 0]
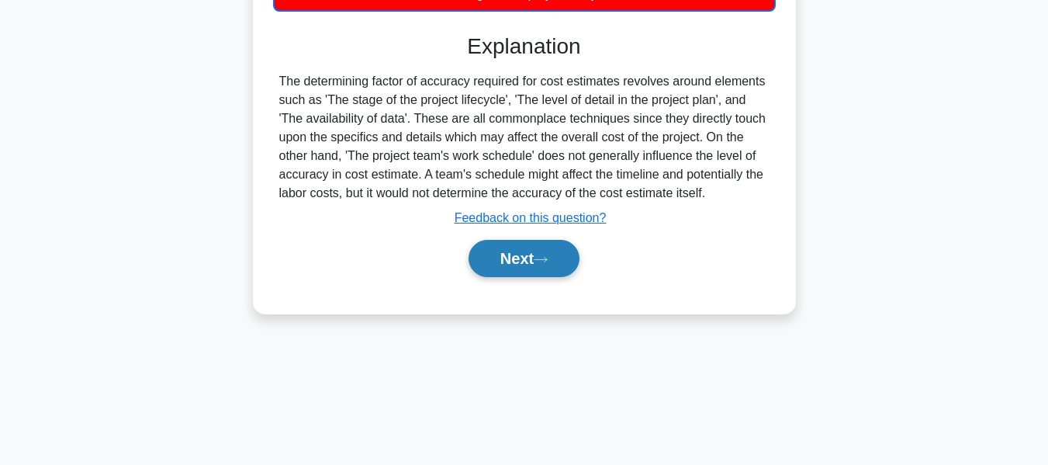
click at [525, 261] on button "Next" at bounding box center [524, 258] width 111 height 37
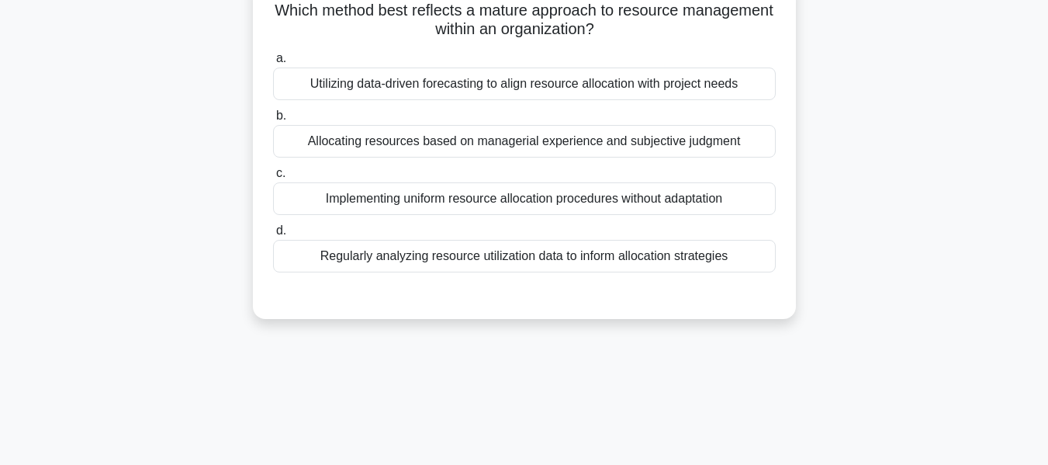
scroll to position [118, 0]
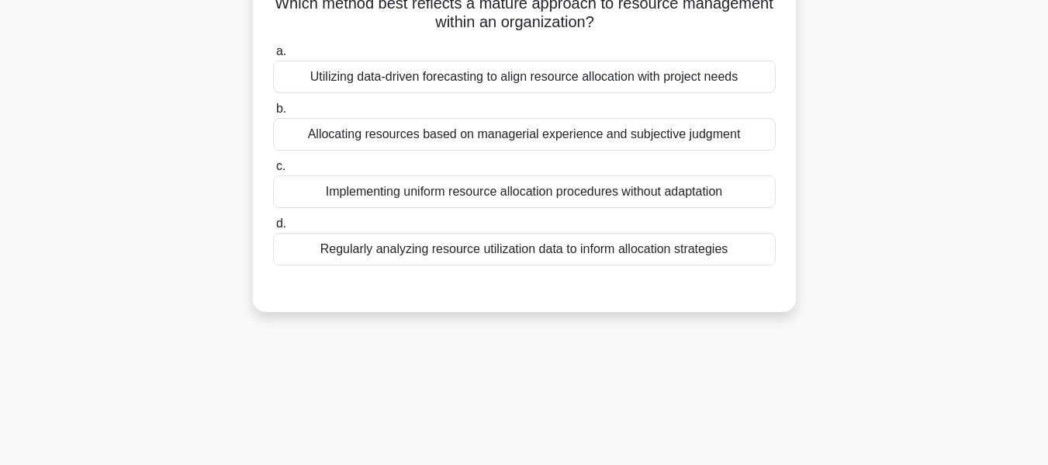
click at [437, 78] on div "Utilizing data-driven forecasting to align resource allocation with project nee…" at bounding box center [524, 77] width 503 height 33
click at [273, 57] on input "a. Utilizing data-driven forecasting to align resource allocation with project …" at bounding box center [273, 52] width 0 height 10
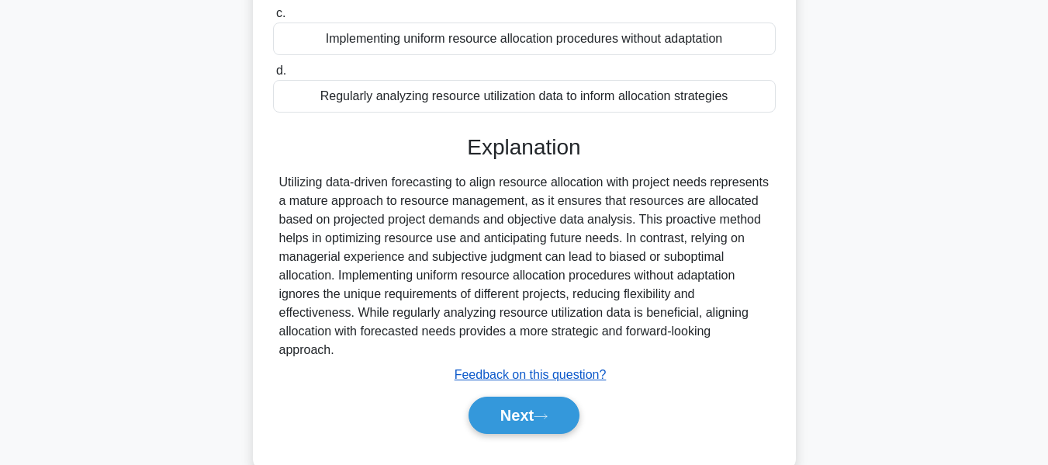
scroll to position [373, 0]
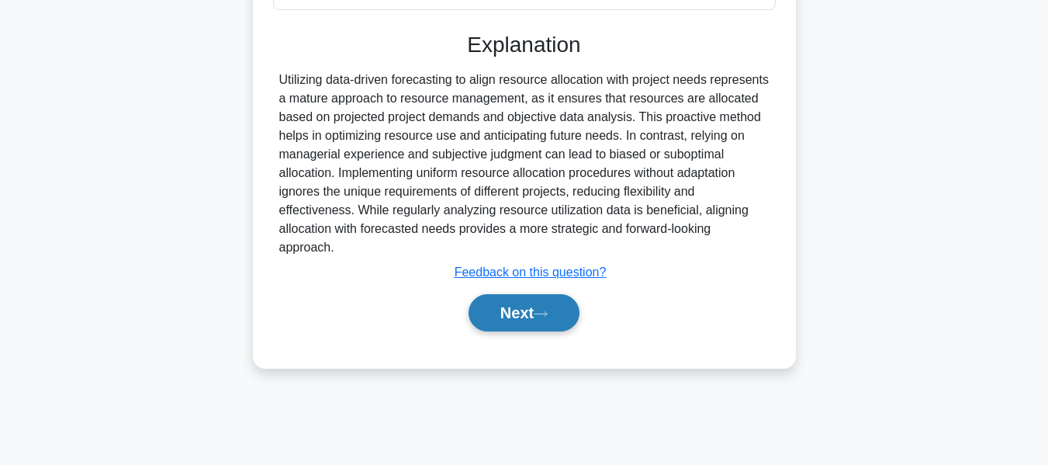
click at [527, 318] on button "Next" at bounding box center [524, 312] width 111 height 37
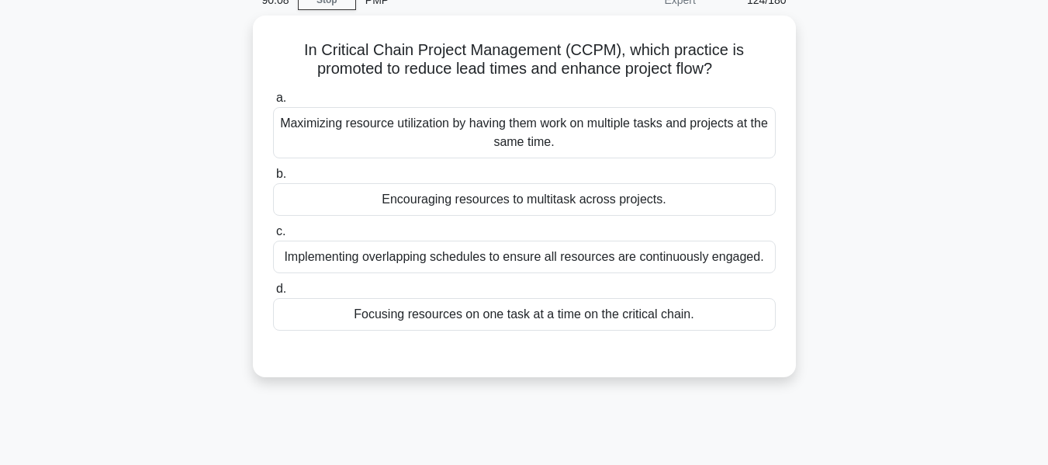
scroll to position [103, 0]
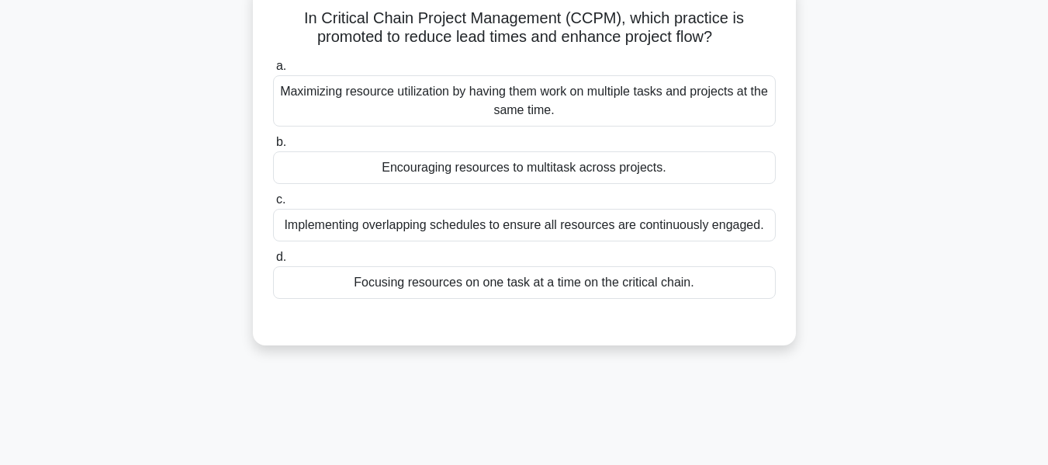
click at [452, 284] on div "Focusing resources on one task at a time on the critical chain." at bounding box center [524, 282] width 503 height 33
click at [273, 262] on input "d. Focusing resources on one task at a time on the critical chain." at bounding box center [273, 257] width 0 height 10
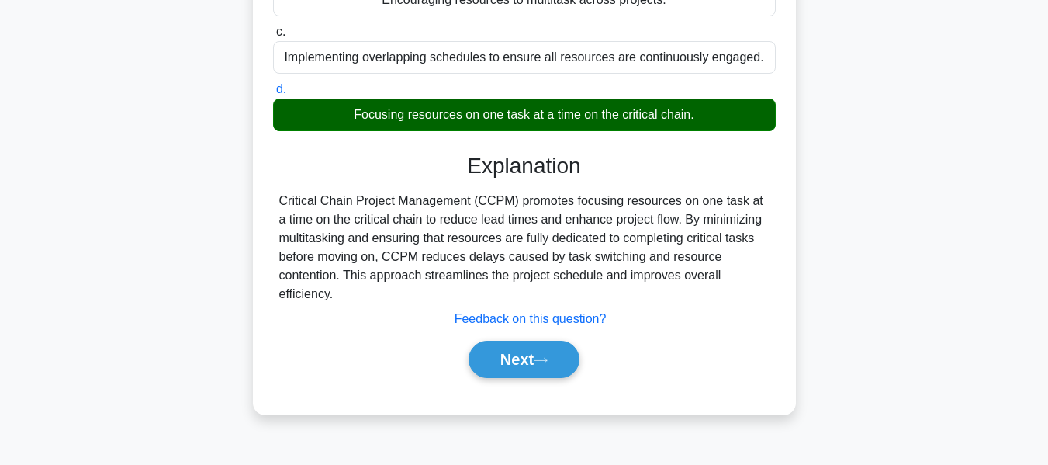
scroll to position [373, 0]
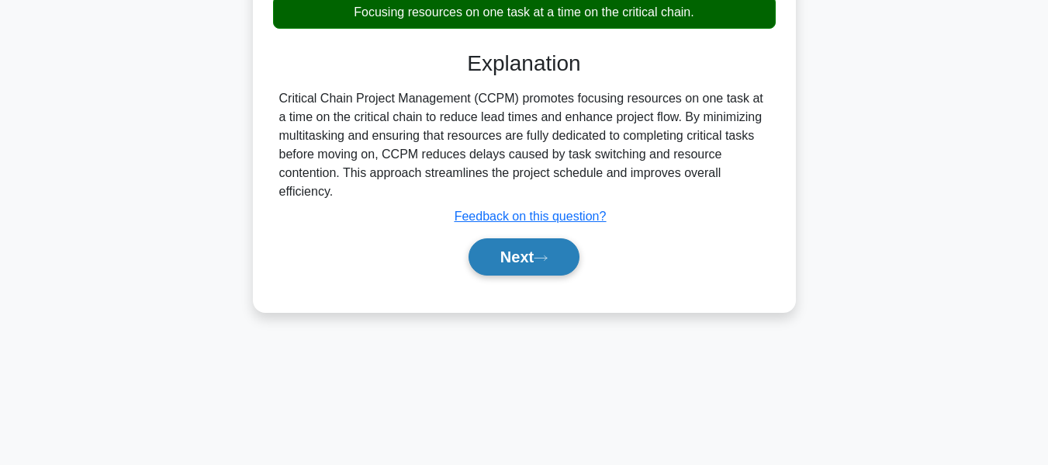
click at [507, 260] on button "Next" at bounding box center [524, 256] width 111 height 37
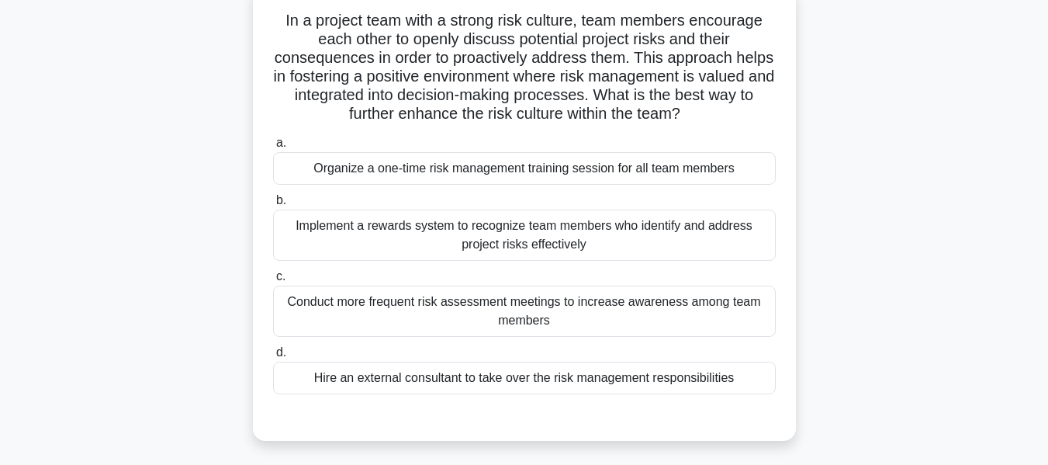
scroll to position [106, 0]
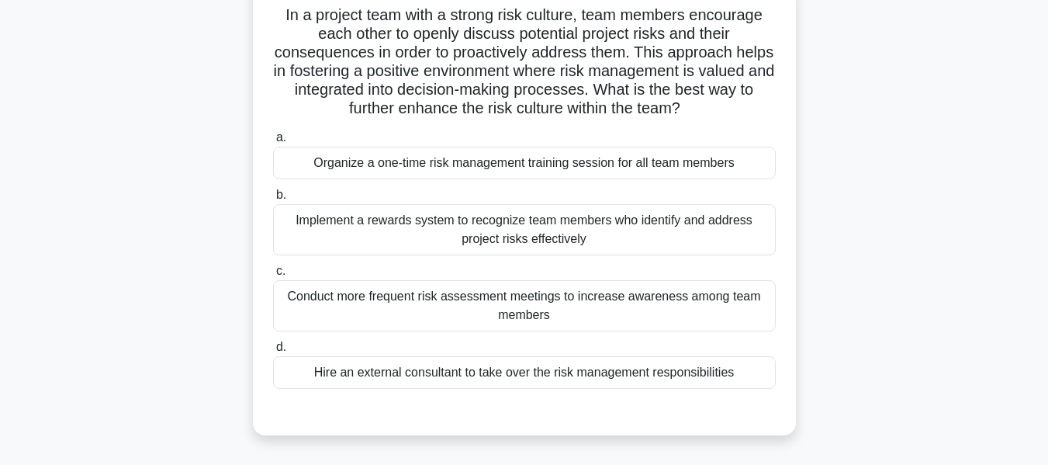
click at [480, 223] on div "Implement a rewards system to recognize team members who identify and address p…" at bounding box center [524, 229] width 503 height 51
click at [273, 200] on input "b. Implement a rewards system to recognize team members who identify and addres…" at bounding box center [273, 195] width 0 height 10
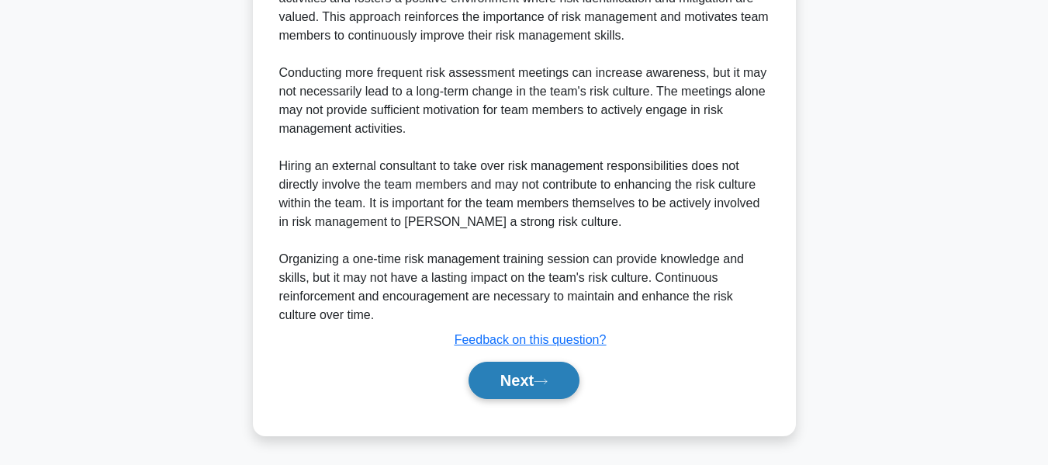
click at [517, 374] on button "Next" at bounding box center [524, 380] width 111 height 37
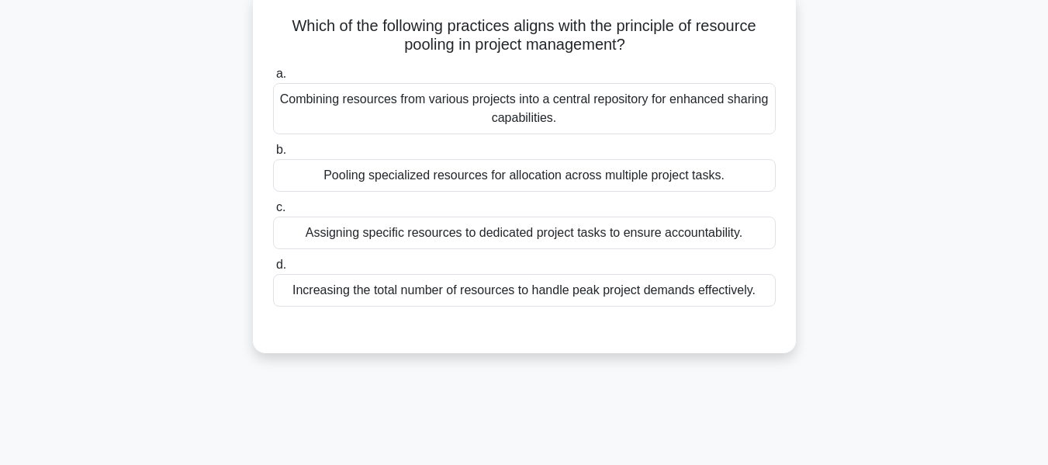
scroll to position [110, 0]
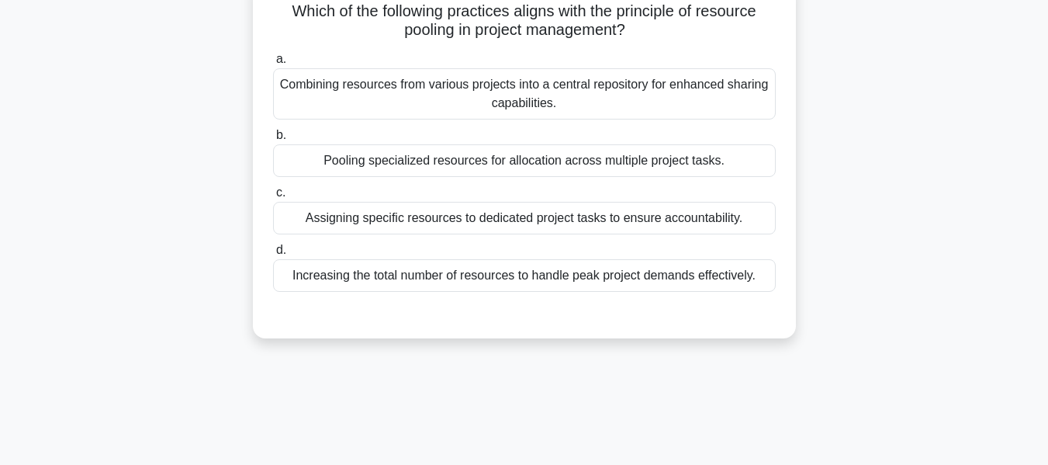
click at [450, 87] on div "Combining resources from various projects into a central repository for enhance…" at bounding box center [524, 93] width 503 height 51
click at [273, 64] on input "a. Combining resources from various projects into a central repository for enha…" at bounding box center [273, 59] width 0 height 10
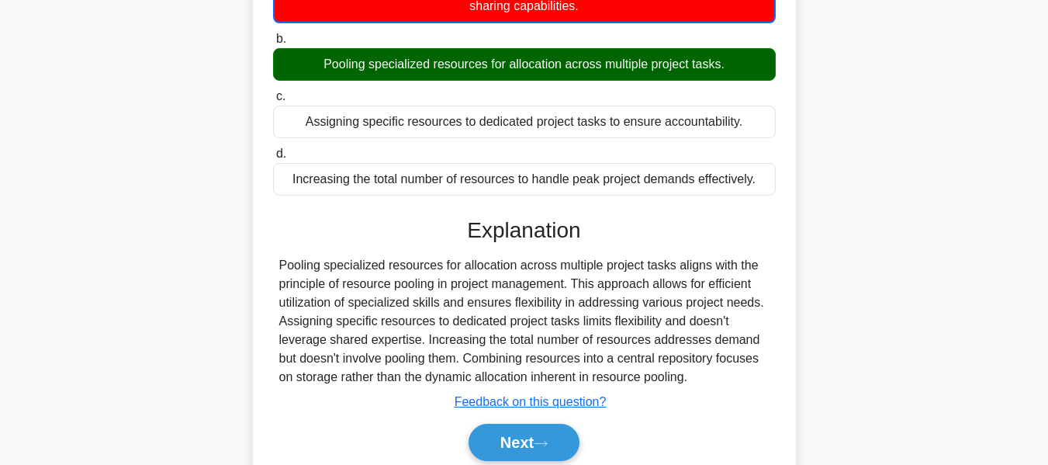
scroll to position [373, 0]
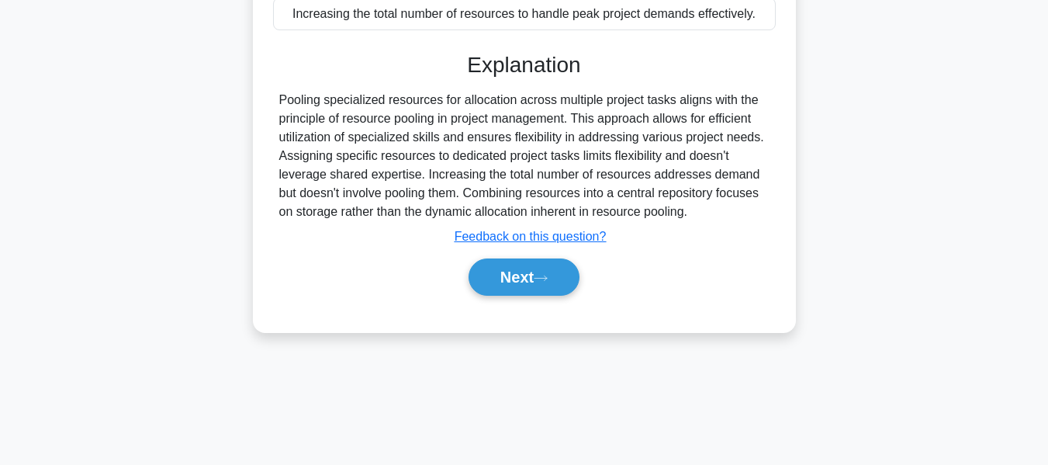
drag, startPoint x: 525, startPoint y: 268, endPoint x: 615, endPoint y: 244, distance: 93.2
click at [526, 268] on button "Next" at bounding box center [524, 276] width 111 height 37
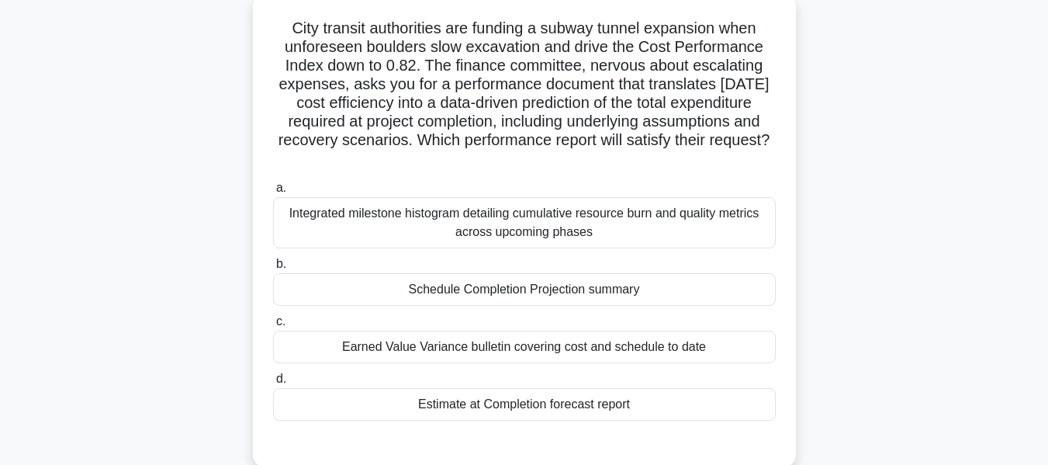
scroll to position [100, 0]
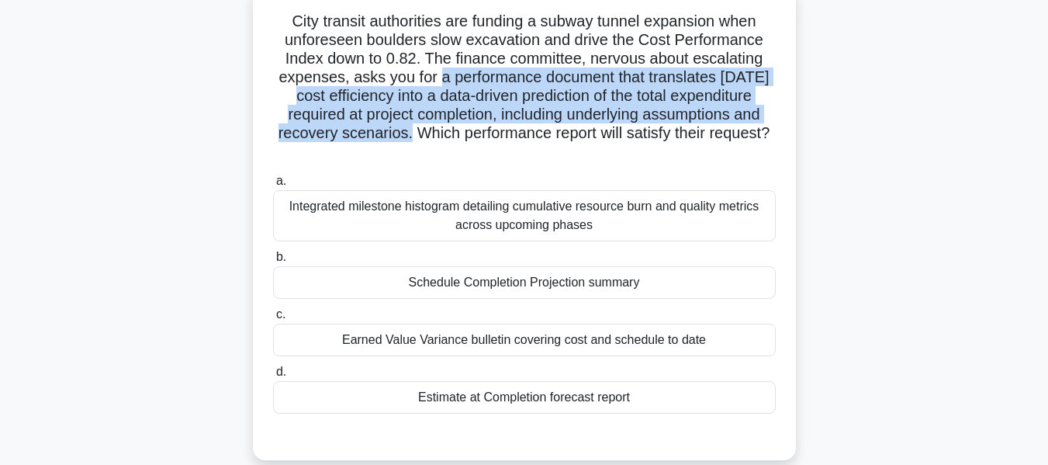
drag, startPoint x: 436, startPoint y: 79, endPoint x: 403, endPoint y: 133, distance: 63.1
click at [403, 133] on h5 "City transit authorities are funding a subway tunnel expansion when unforeseen …" at bounding box center [525, 87] width 506 height 151
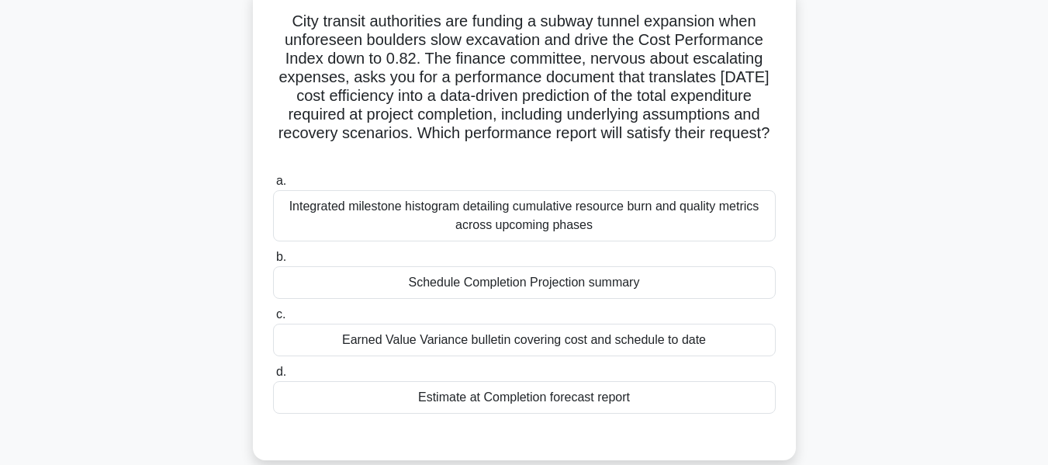
click at [532, 395] on div "Estimate at Completion forecast report" at bounding box center [524, 397] width 503 height 33
click at [273, 377] on input "d. Estimate at Completion forecast report" at bounding box center [273, 372] width 0 height 10
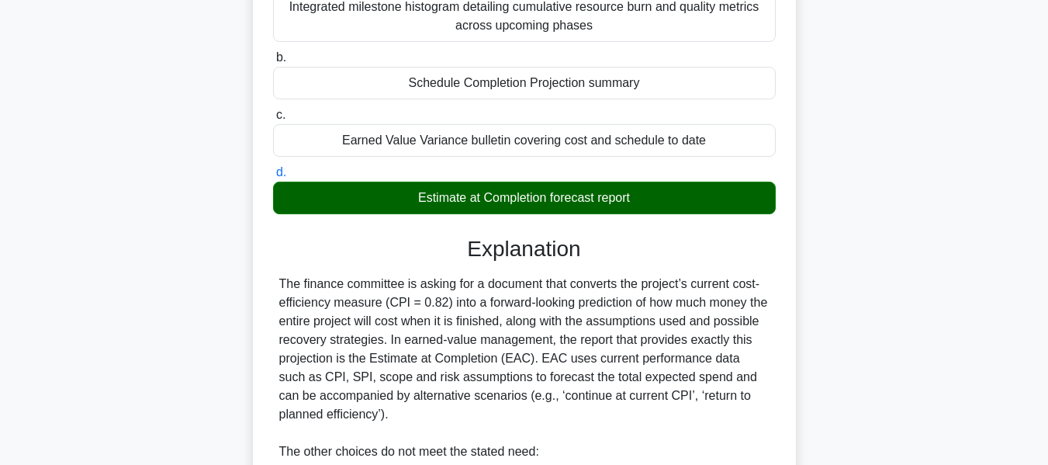
scroll to position [566, 0]
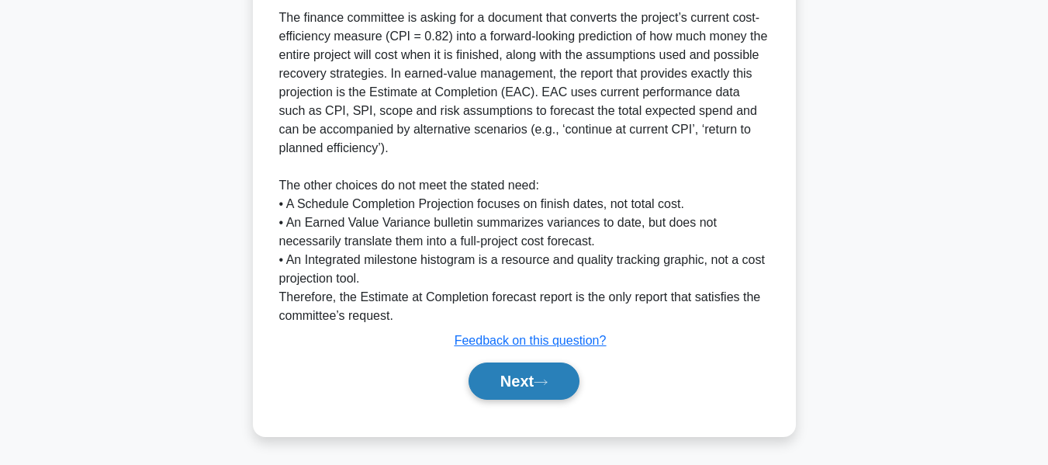
click at [520, 384] on button "Next" at bounding box center [524, 380] width 111 height 37
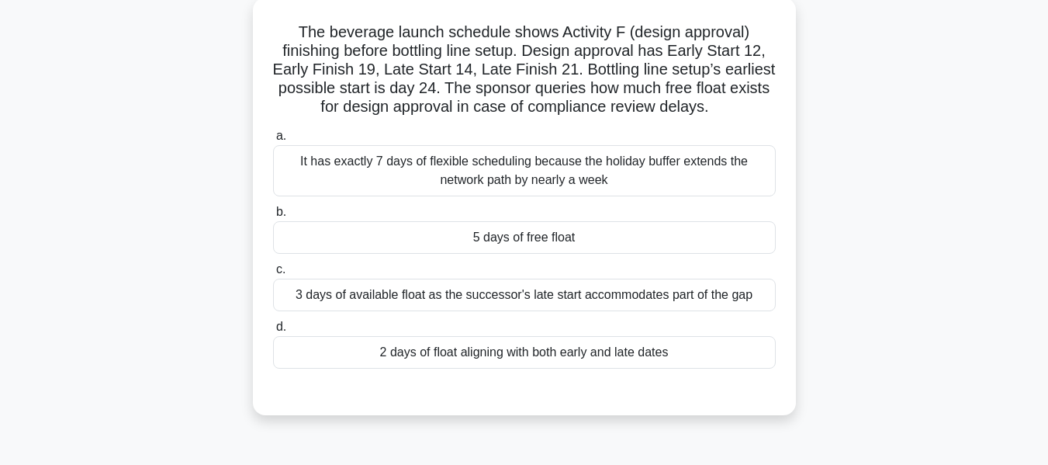
scroll to position [102, 0]
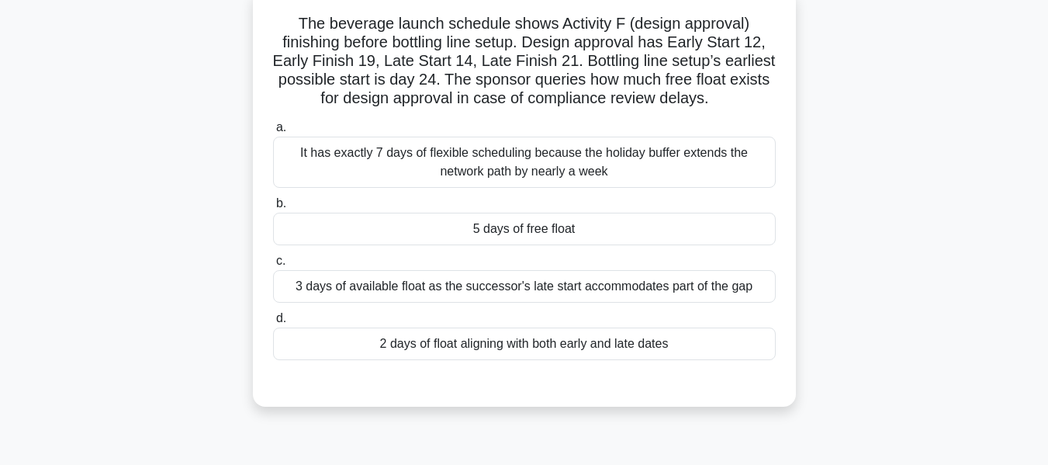
click at [919, 219] on div "The beverage launch schedule shows Activity F (design approval) finishing befor…" at bounding box center [524, 207] width 884 height 436
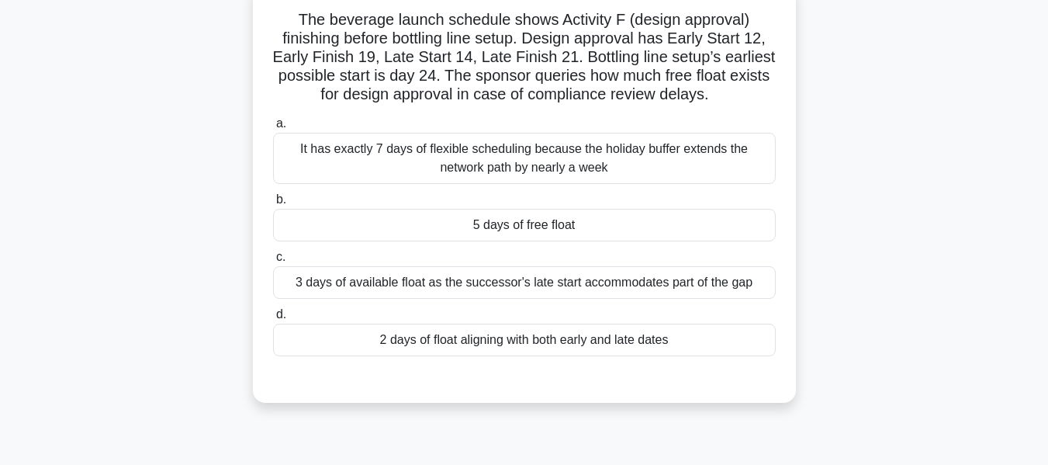
click at [492, 222] on div "5 days of free float" at bounding box center [524, 225] width 503 height 33
click at [273, 205] on input "b. 5 days of free float" at bounding box center [273, 200] width 0 height 10
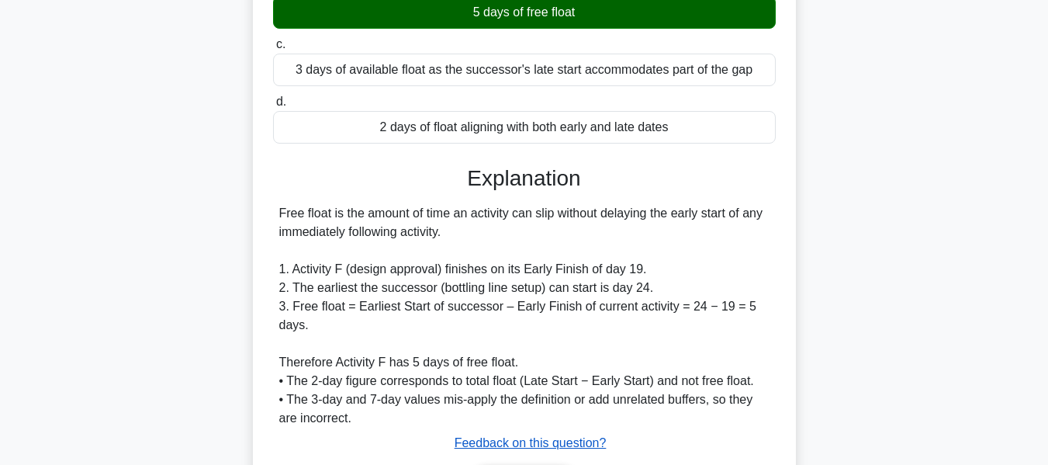
scroll to position [418, 0]
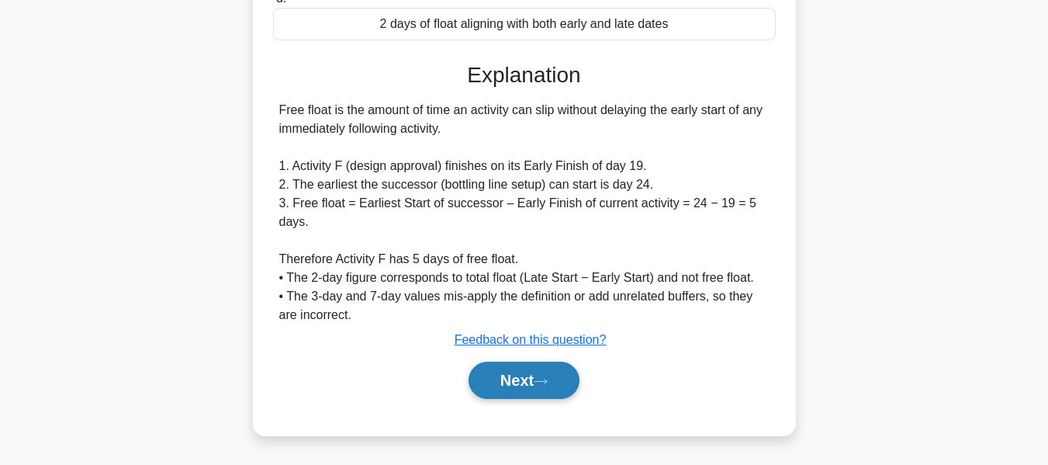
click at [505, 372] on button "Next" at bounding box center [524, 380] width 111 height 37
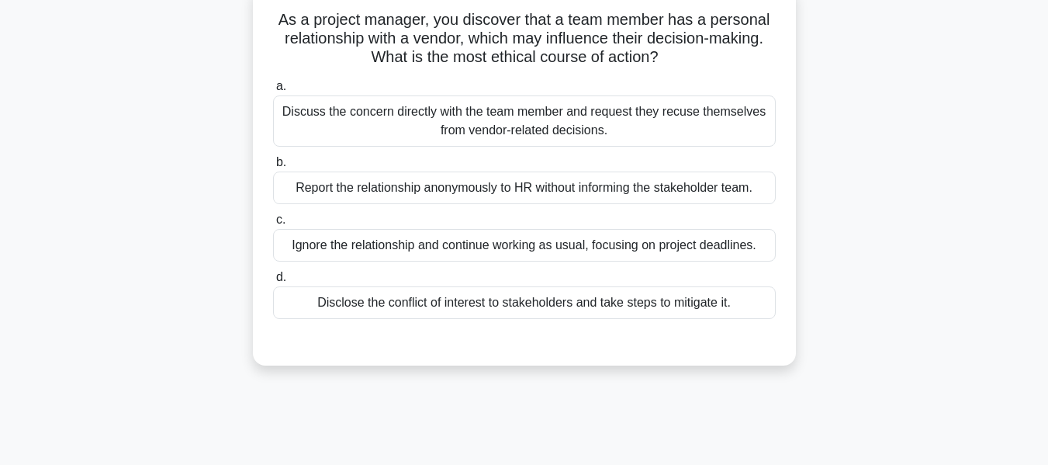
scroll to position [96, 0]
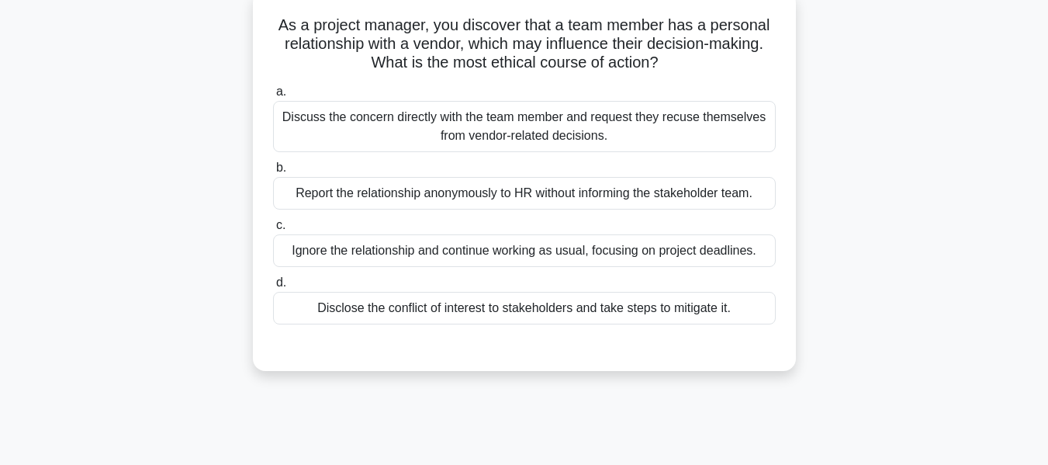
click at [459, 309] on div "Disclose the conflict of interest to stakeholders and take steps to mitigate it." at bounding box center [524, 308] width 503 height 33
click at [273, 288] on input "d. Disclose the conflict of interest to stakeholders and take steps to mitigate…" at bounding box center [273, 283] width 0 height 10
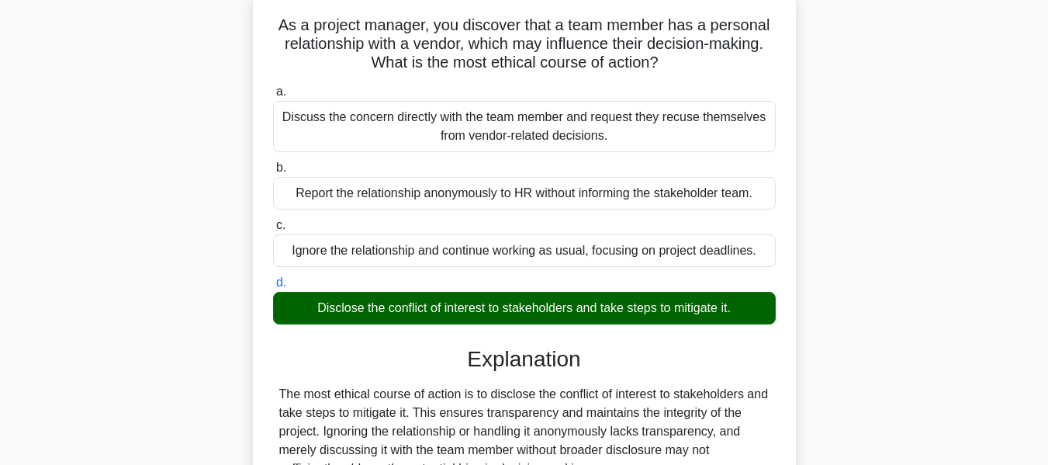
scroll to position [373, 0]
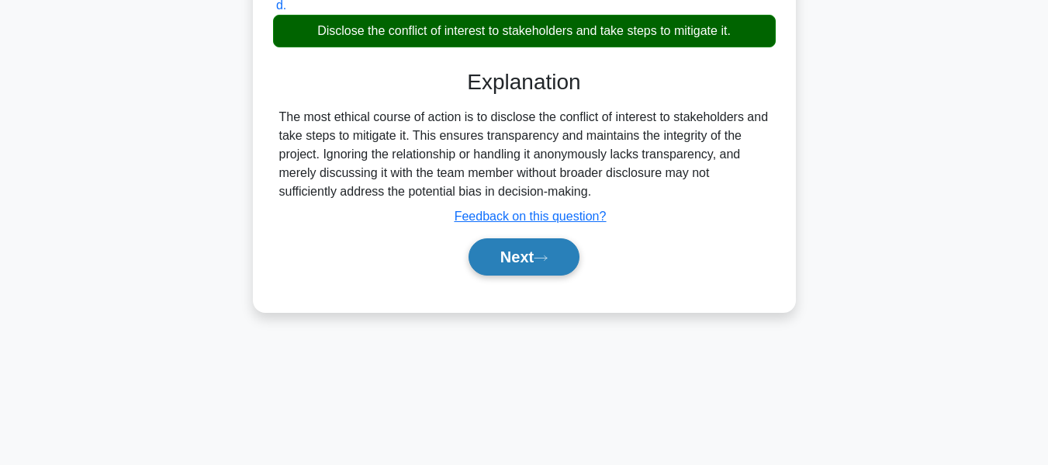
click at [510, 261] on button "Next" at bounding box center [524, 256] width 111 height 37
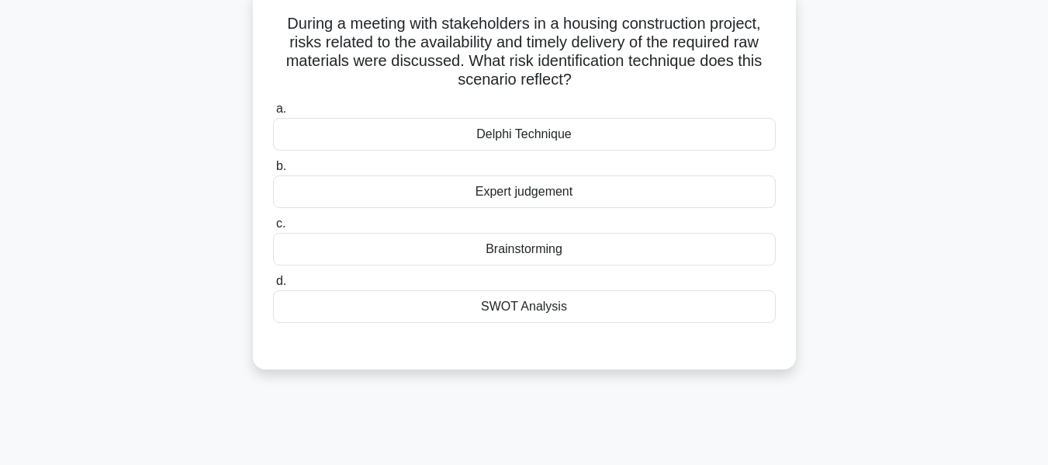
scroll to position [109, 0]
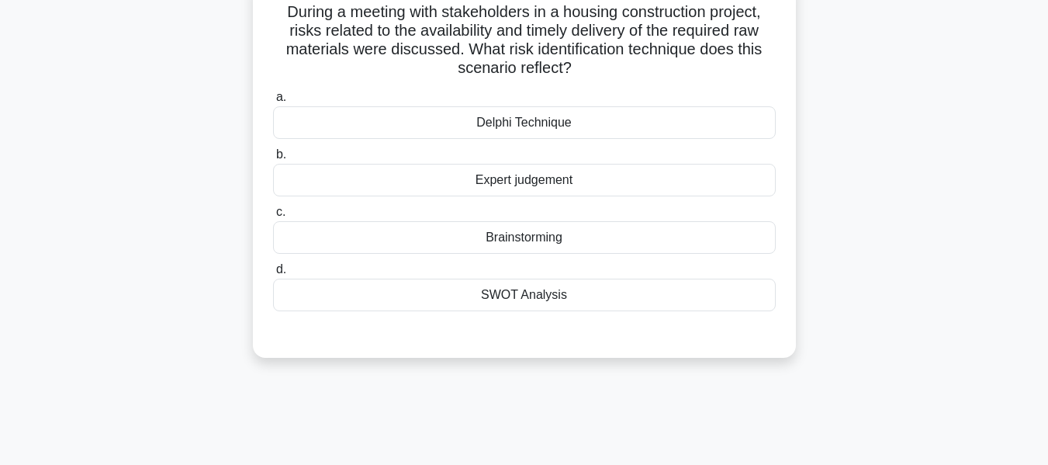
click at [483, 179] on div "Expert judgement" at bounding box center [524, 180] width 503 height 33
click at [273, 160] on input "b. Expert judgement" at bounding box center [273, 155] width 0 height 10
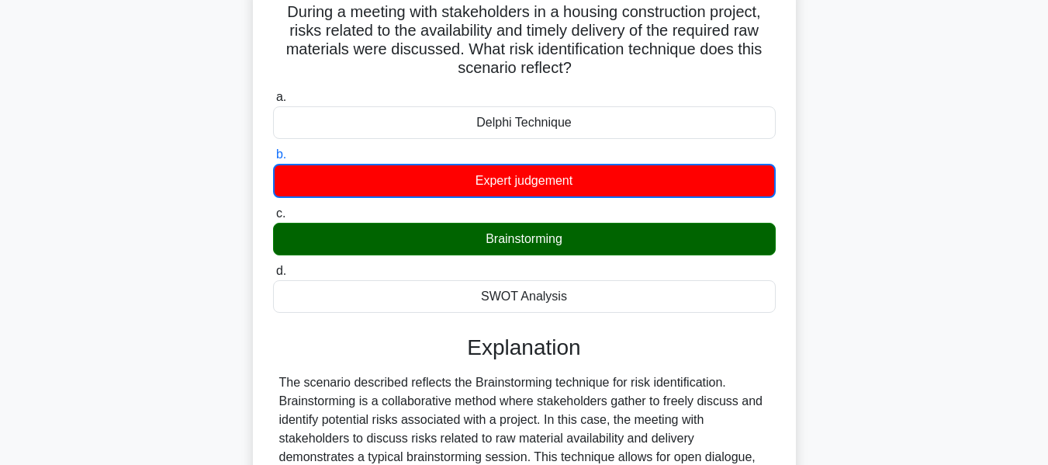
scroll to position [373, 0]
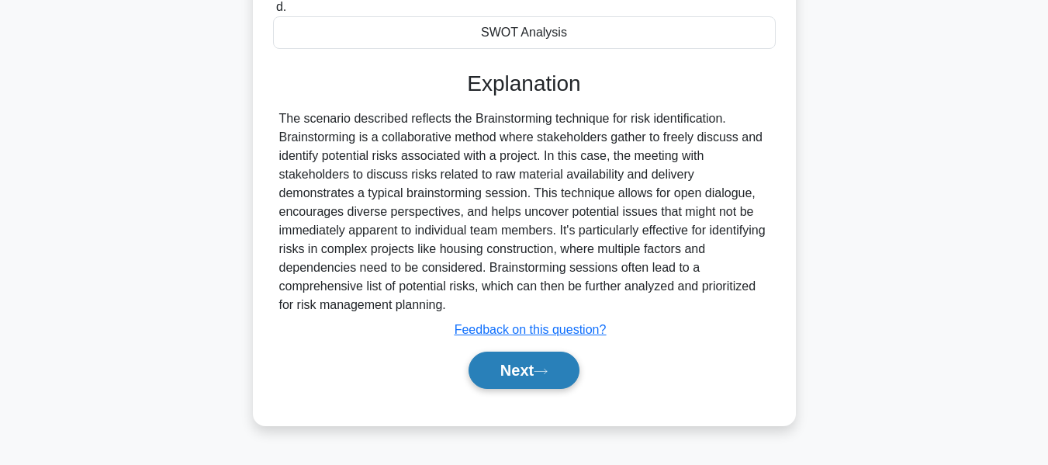
click at [540, 372] on icon at bounding box center [541, 371] width 14 height 9
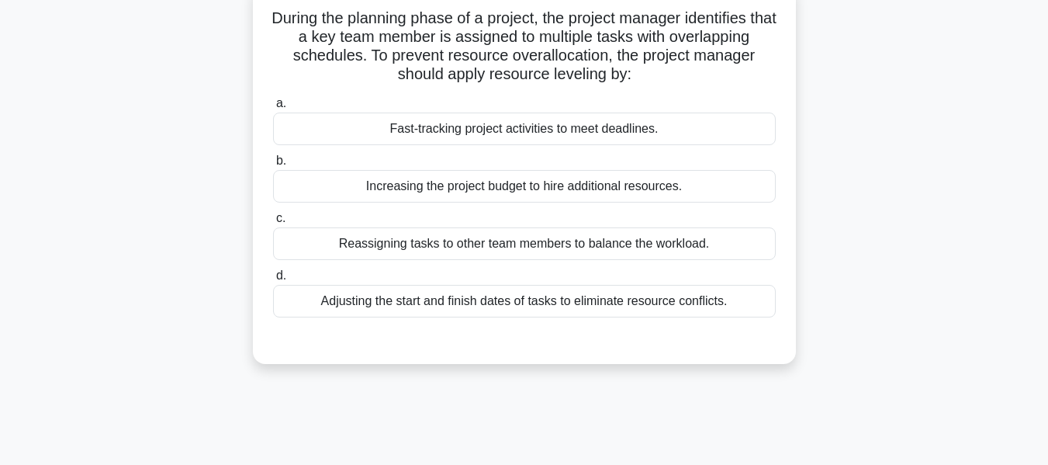
scroll to position [109, 0]
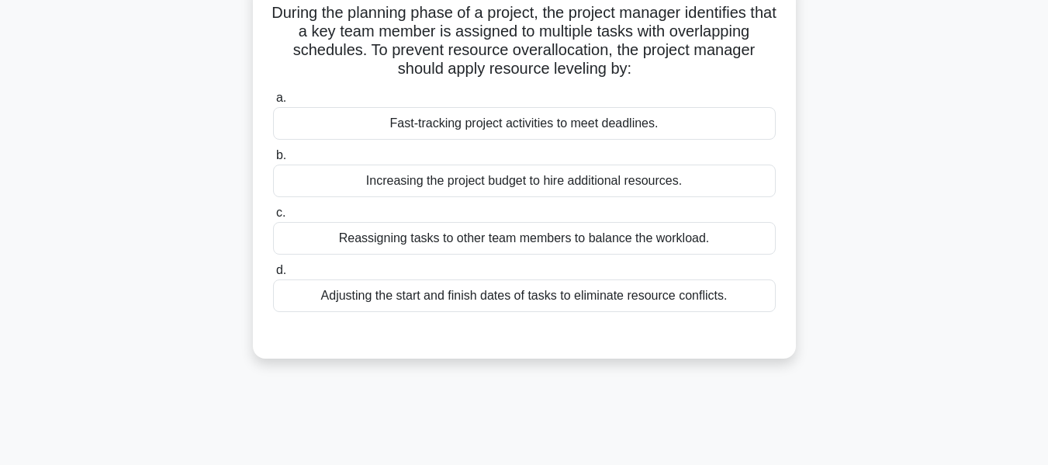
click at [495, 296] on div "Adjusting the start and finish dates of tasks to eliminate resource conflicts." at bounding box center [524, 295] width 503 height 33
click at [273, 275] on input "d. Adjusting the start and finish dates of tasks to eliminate resource conflict…" at bounding box center [273, 270] width 0 height 10
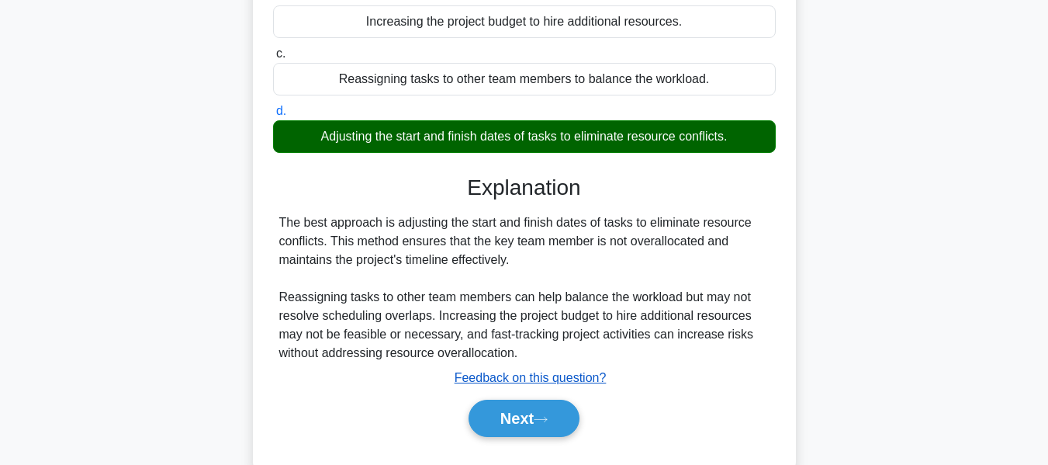
scroll to position [373, 0]
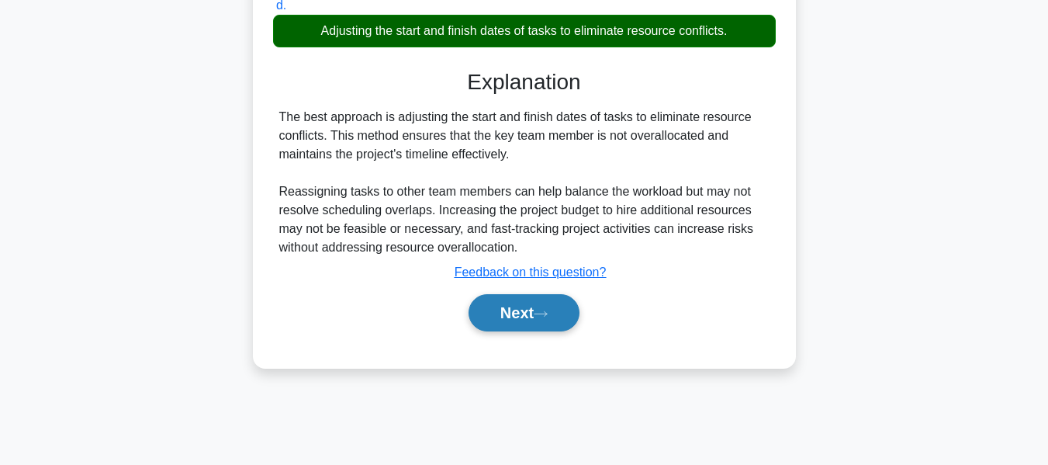
click at [522, 309] on button "Next" at bounding box center [524, 312] width 111 height 37
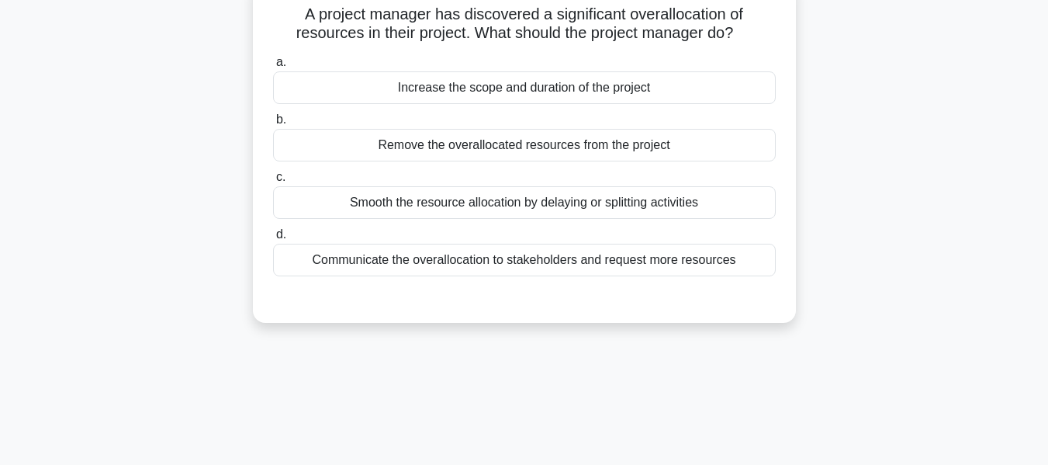
scroll to position [114, 0]
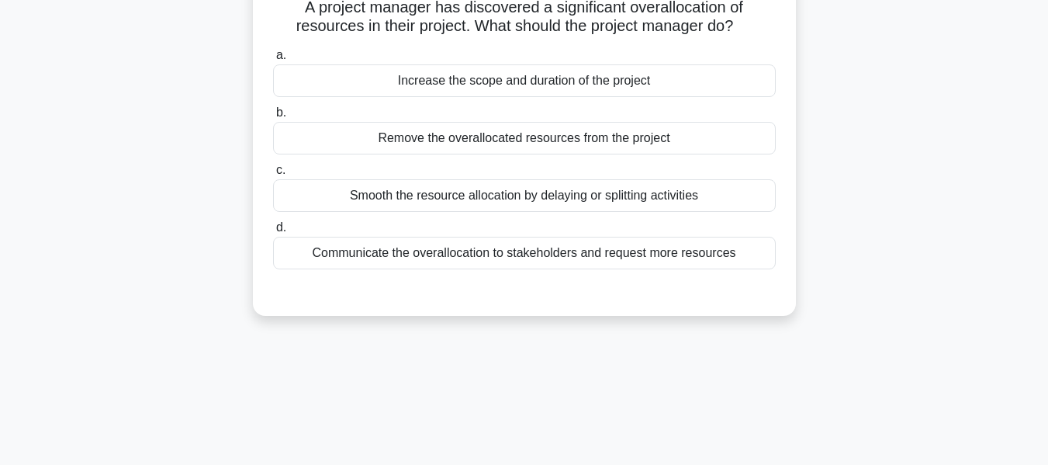
click at [569, 199] on div "Smooth the resource allocation by delaying or splitting activities" at bounding box center [524, 195] width 503 height 33
click at [273, 175] on input "c. Smooth the resource allocation by delaying or splitting activities" at bounding box center [273, 170] width 0 height 10
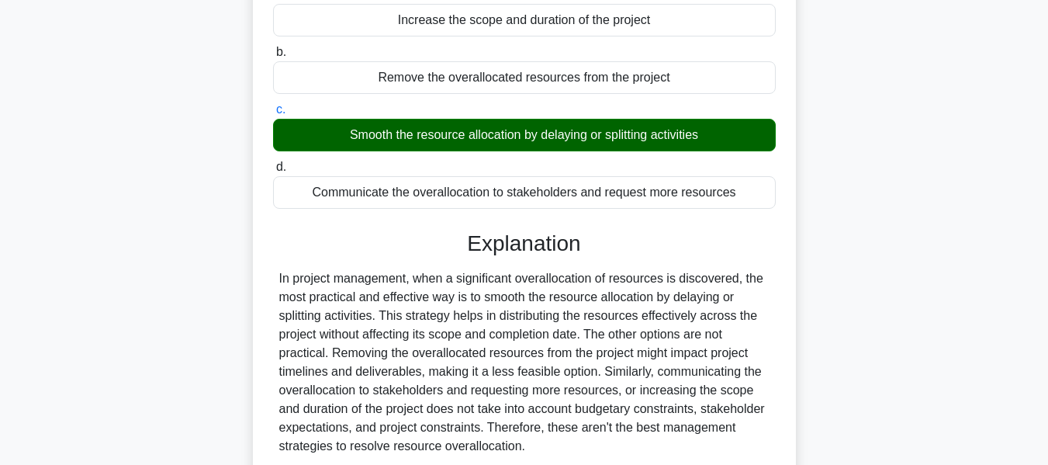
scroll to position [373, 0]
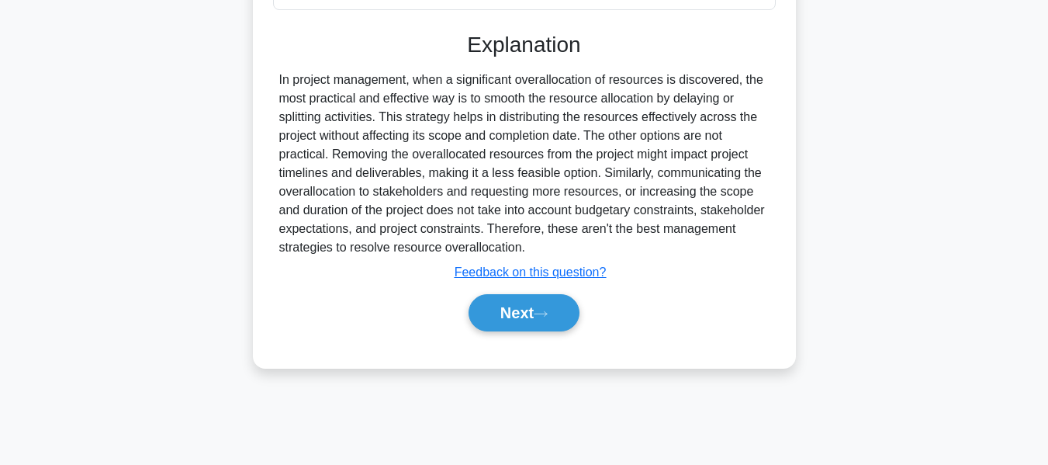
click at [548, 302] on button "Next" at bounding box center [524, 312] width 111 height 37
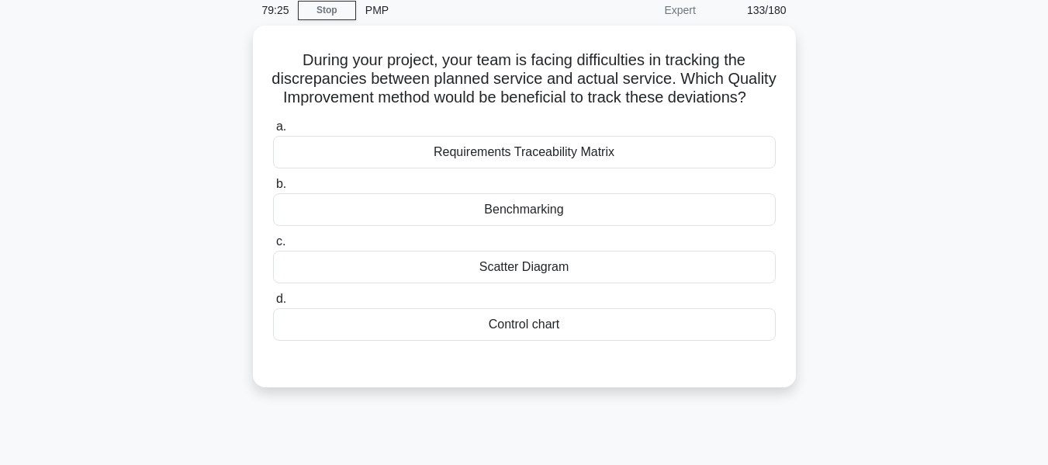
scroll to position [64, 0]
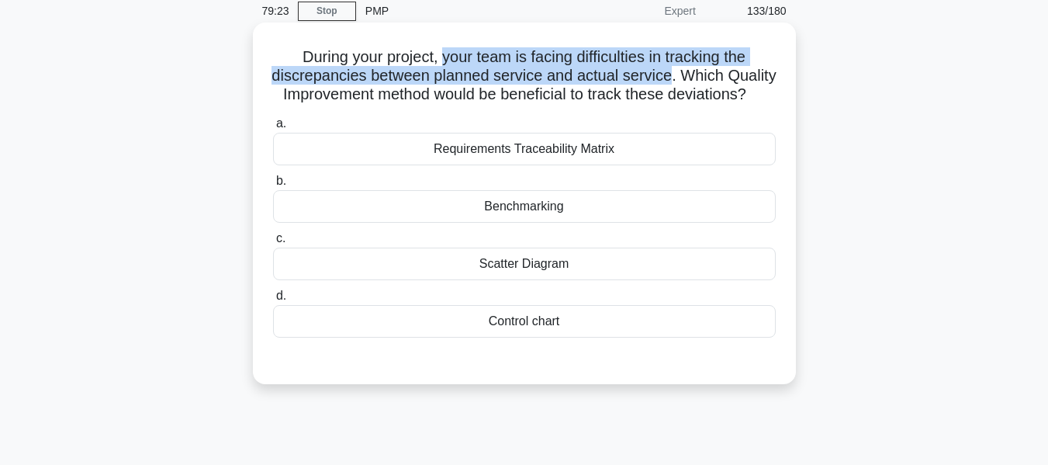
drag, startPoint x: 512, startPoint y: 14, endPoint x: 699, endPoint y: 81, distance: 198.8
click at [699, 81] on h5 "During your project, your team is facing difficulties in tracking the discrepan…" at bounding box center [525, 75] width 506 height 57
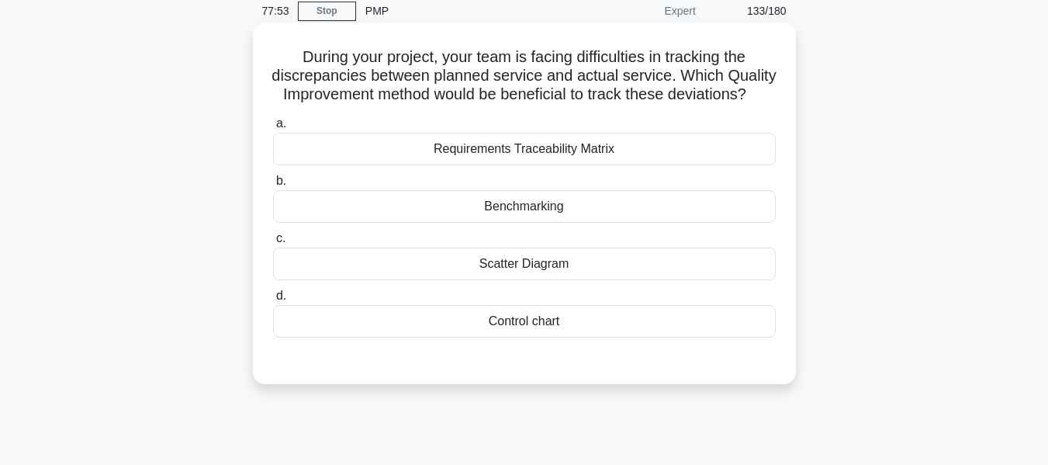
click at [612, 92] on h5 "During your project, your team is facing difficulties in tracking the discrepan…" at bounding box center [525, 75] width 506 height 57
click at [521, 165] on div "Requirements Traceability Matrix" at bounding box center [524, 149] width 503 height 33
click at [273, 129] on input "a. Requirements Traceability Matrix" at bounding box center [273, 124] width 0 height 10
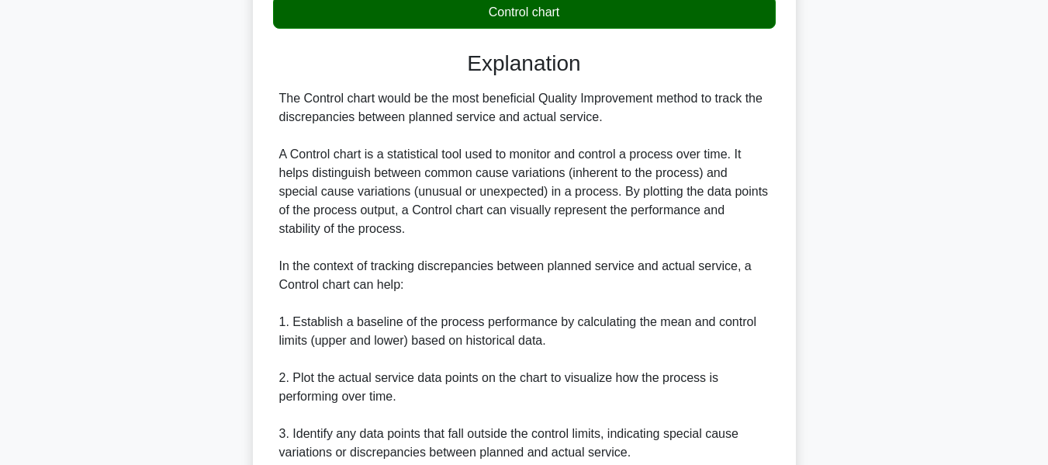
scroll to position [718, 0]
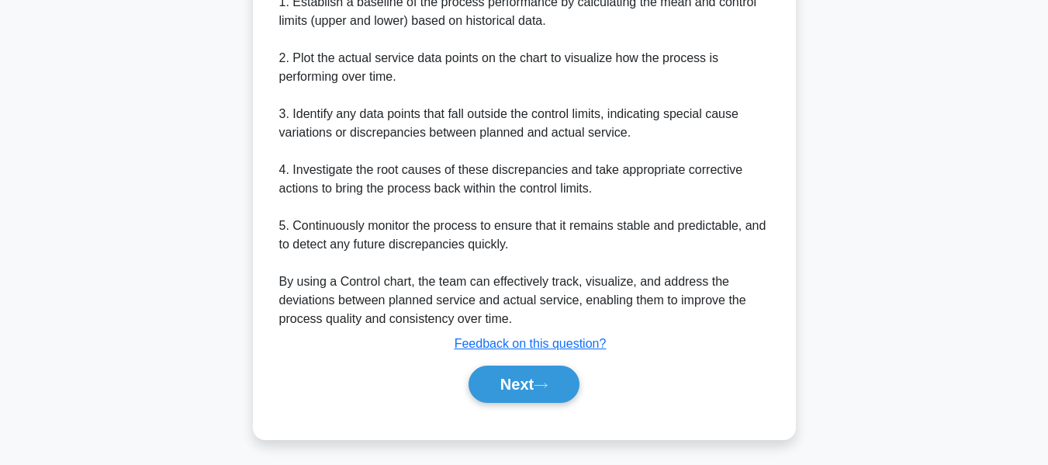
drag, startPoint x: 515, startPoint y: 376, endPoint x: 874, endPoint y: 218, distance: 391.8
click at [515, 376] on button "Next" at bounding box center [524, 383] width 111 height 37
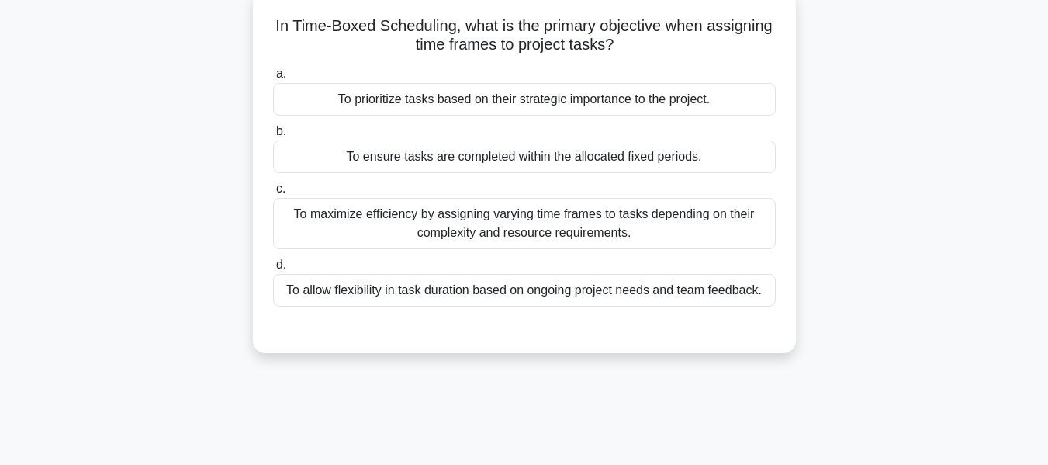
scroll to position [106, 0]
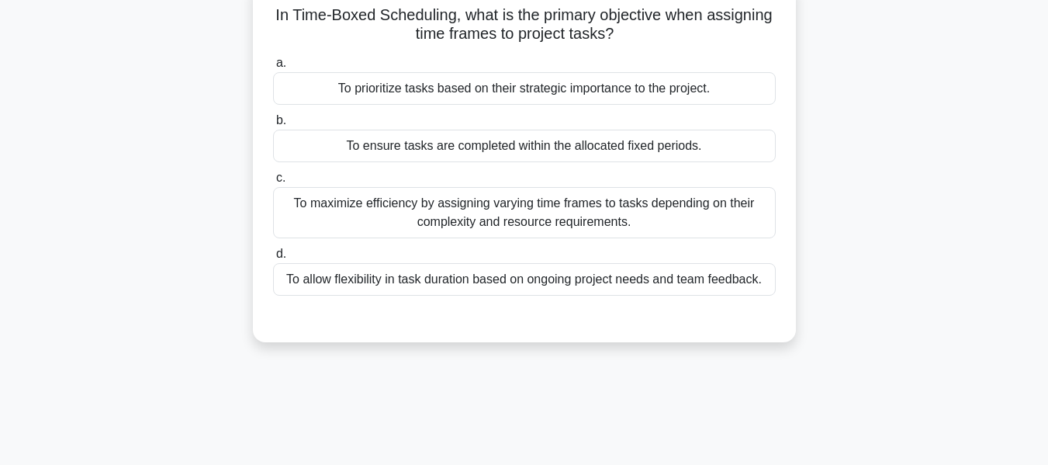
click at [595, 144] on div "To ensure tasks are completed within the allocated fixed periods." at bounding box center [524, 146] width 503 height 33
click at [273, 126] on input "b. To ensure tasks are completed within the allocated fixed periods." at bounding box center [273, 121] width 0 height 10
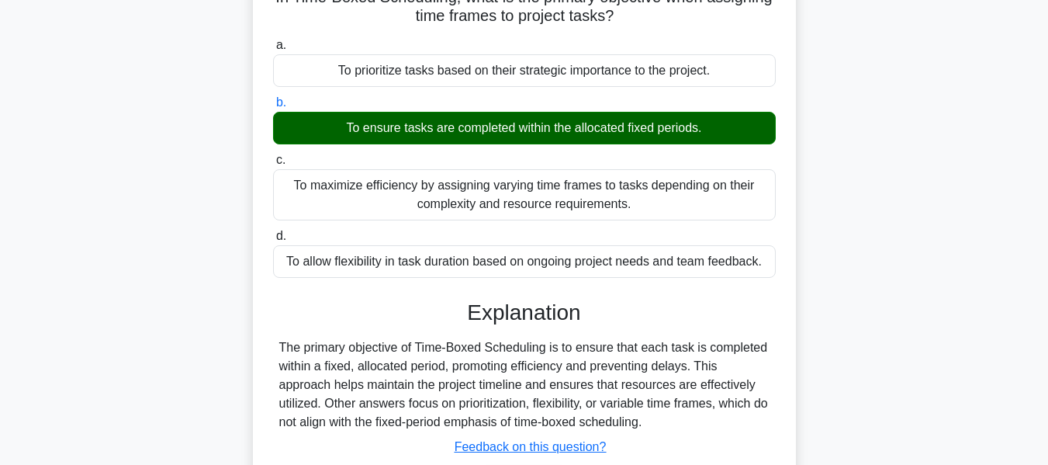
scroll to position [373, 0]
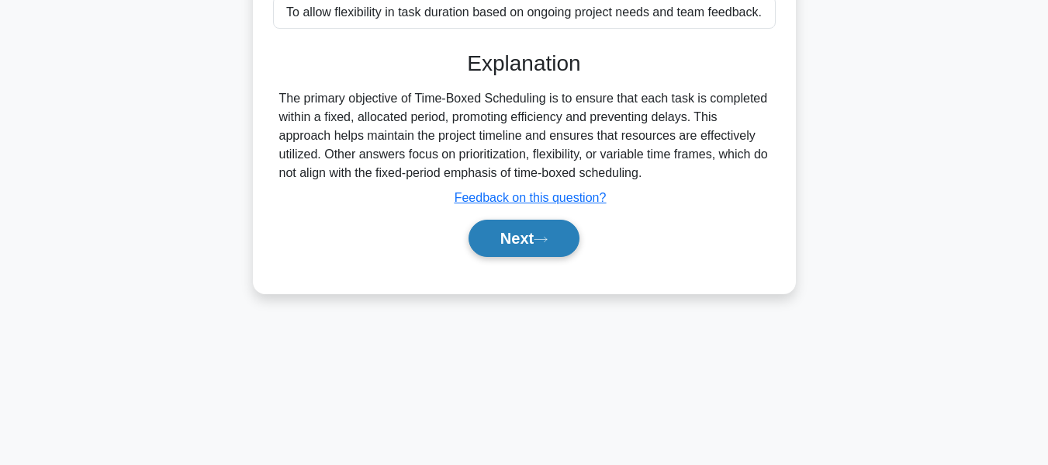
click at [522, 227] on button "Next" at bounding box center [524, 238] width 111 height 37
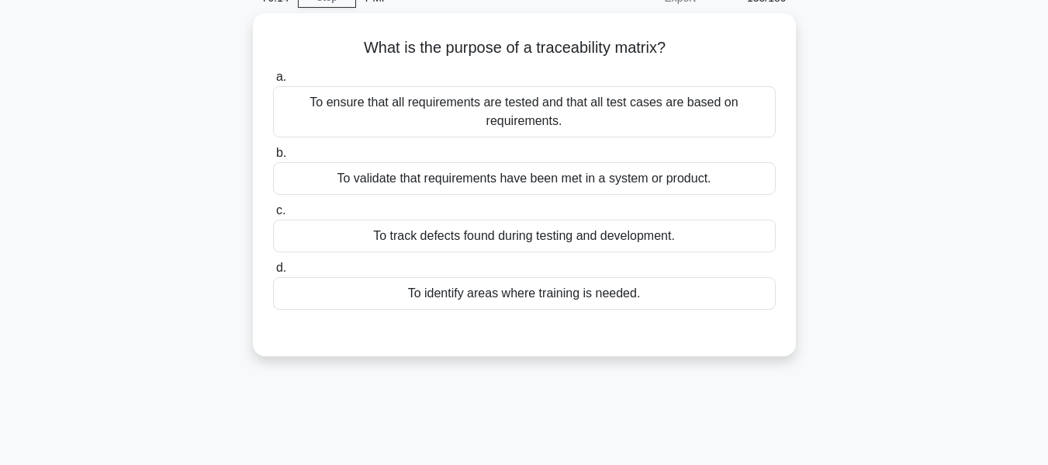
scroll to position [88, 0]
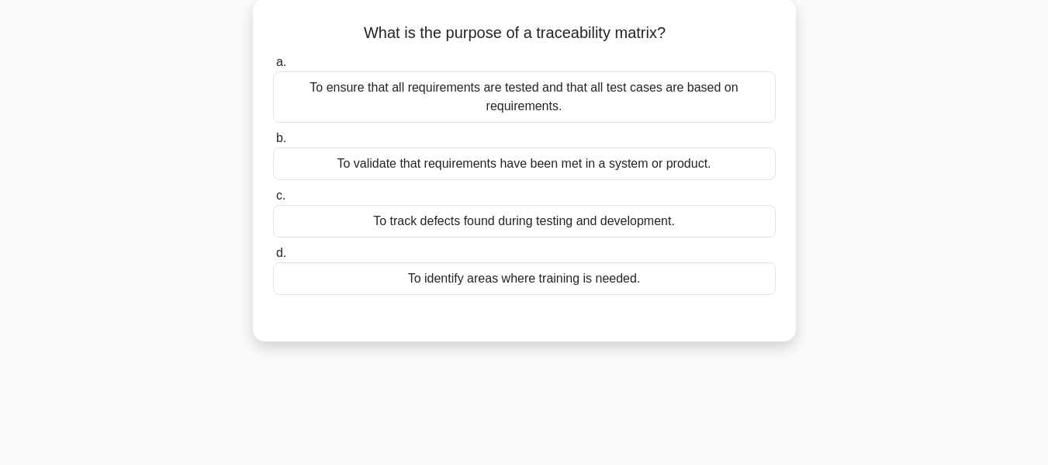
click at [504, 95] on div "To ensure that all requirements are tested and that all test cases are based on…" at bounding box center [524, 96] width 503 height 51
click at [273, 67] on input "a. To ensure that all requirements are tested and that all test cases are based…" at bounding box center [273, 62] width 0 height 10
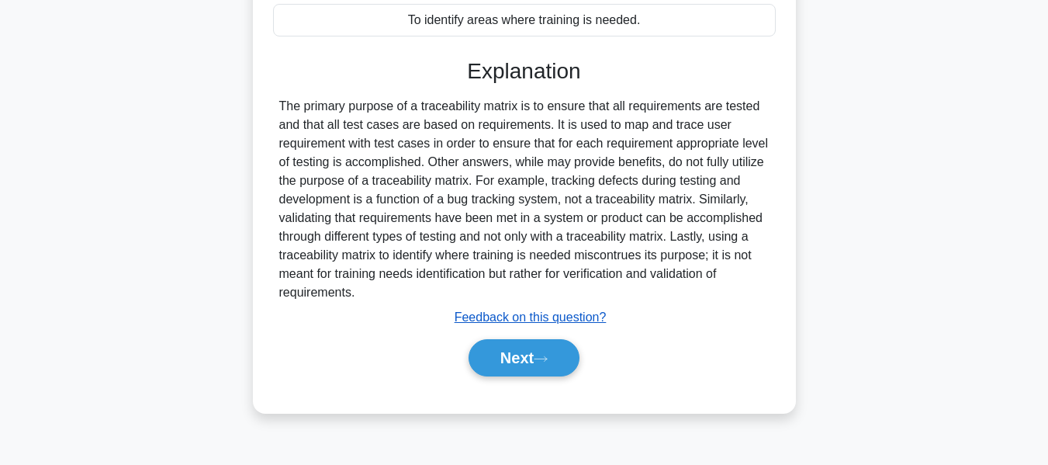
scroll to position [373, 0]
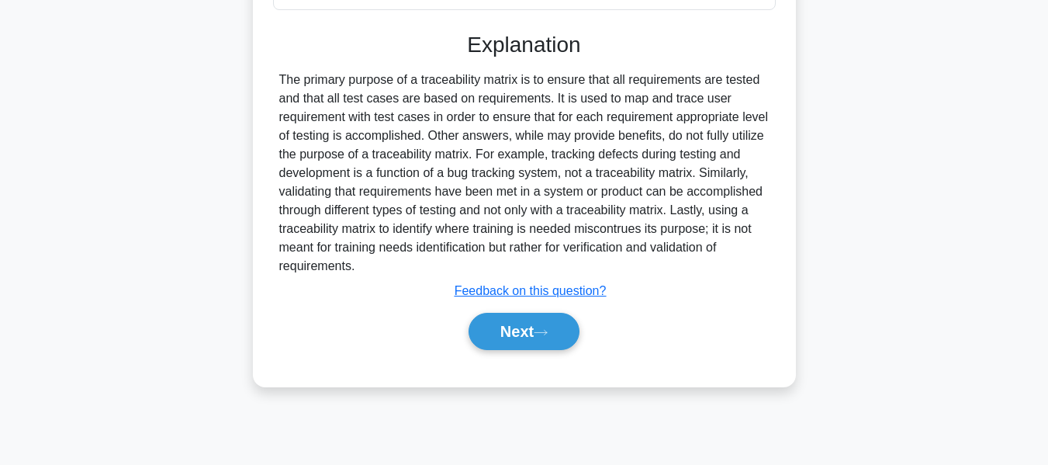
drag, startPoint x: 544, startPoint y: 324, endPoint x: 728, endPoint y: 307, distance: 185.4
click at [544, 324] on button "Next" at bounding box center [524, 331] width 111 height 37
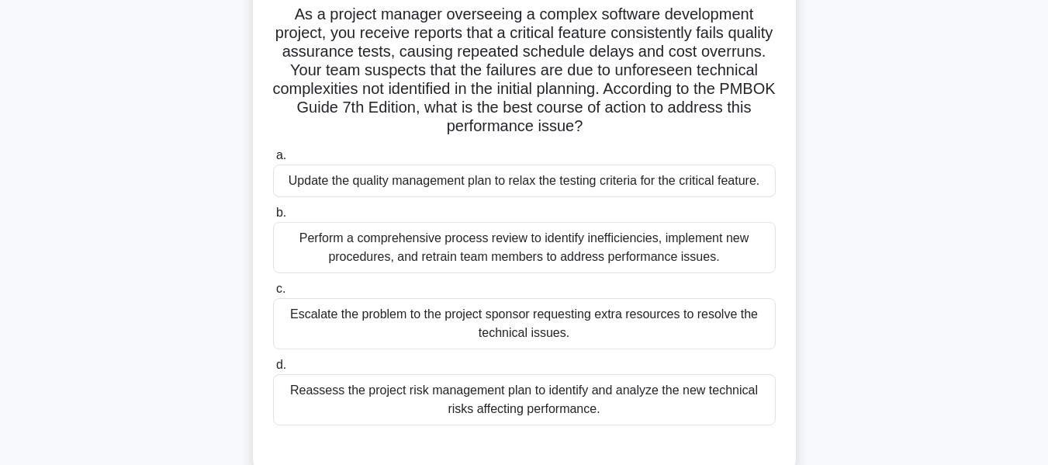
scroll to position [115, 0]
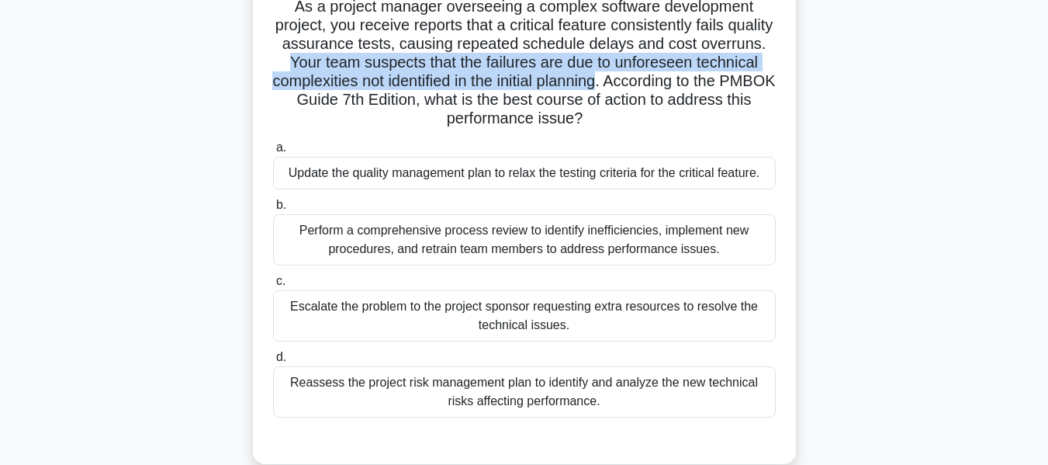
drag, startPoint x: 355, startPoint y: 61, endPoint x: 688, endPoint y: 84, distance: 334.4
click at [688, 84] on h5 "As a project manager overseeing a complex software development project, you rec…" at bounding box center [525, 63] width 506 height 132
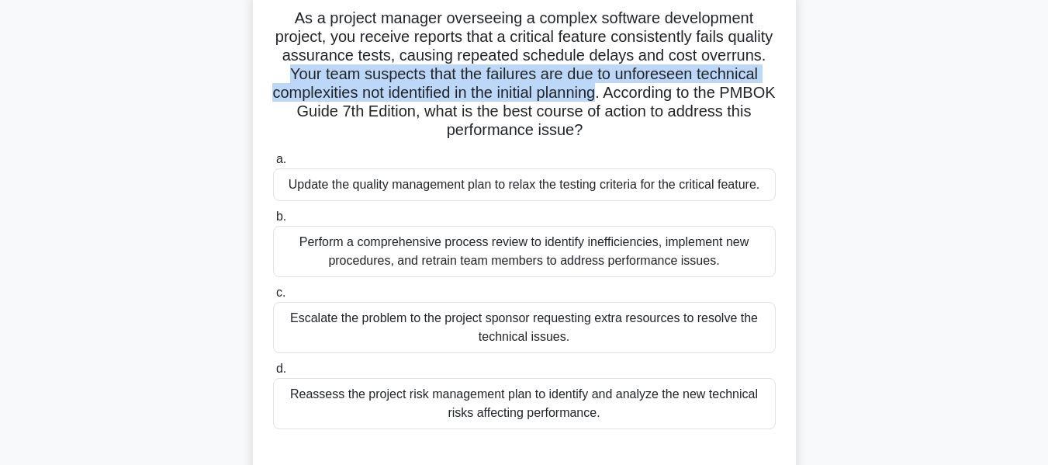
scroll to position [112, 0]
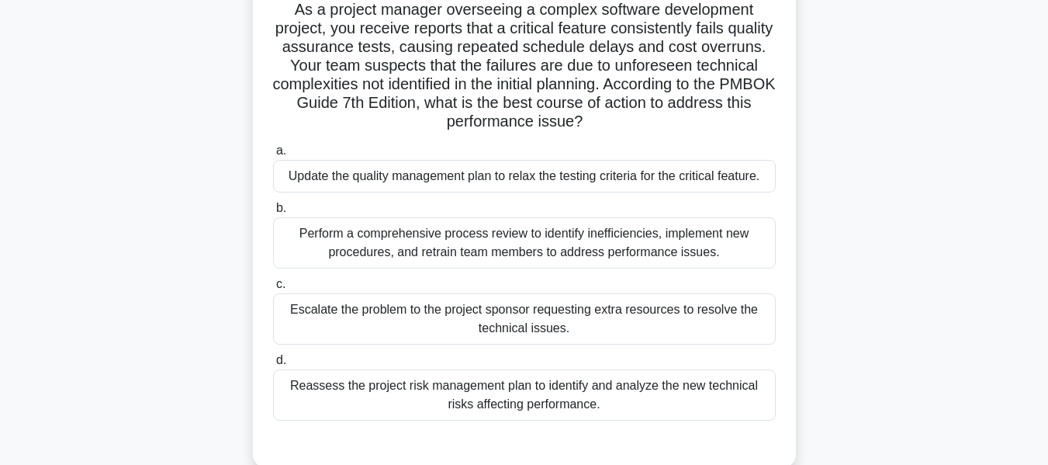
click at [528, 389] on div "Reassess the project risk management plan to identify and analyze the new techn…" at bounding box center [524, 394] width 503 height 51
click at [273, 365] on input "d. Reassess the project risk management plan to identify and analyze the new te…" at bounding box center [273, 360] width 0 height 10
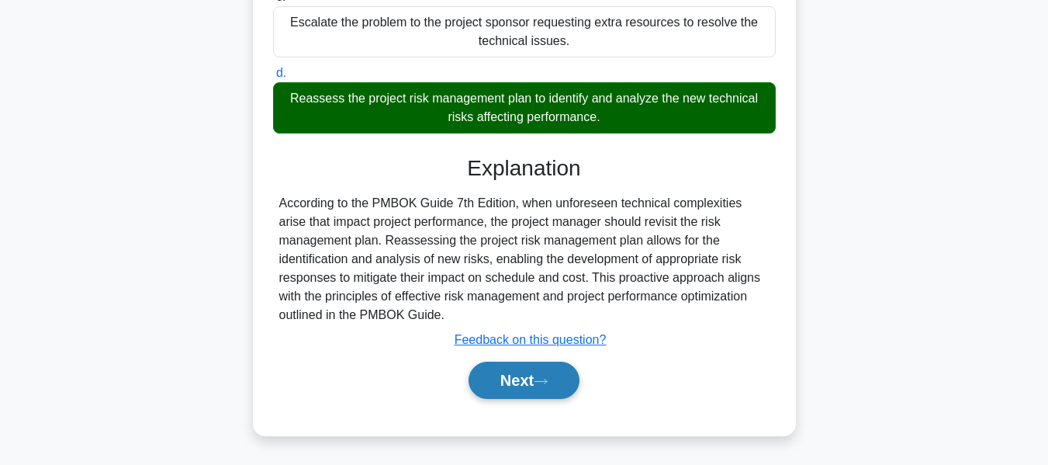
click at [521, 372] on button "Next" at bounding box center [524, 380] width 111 height 37
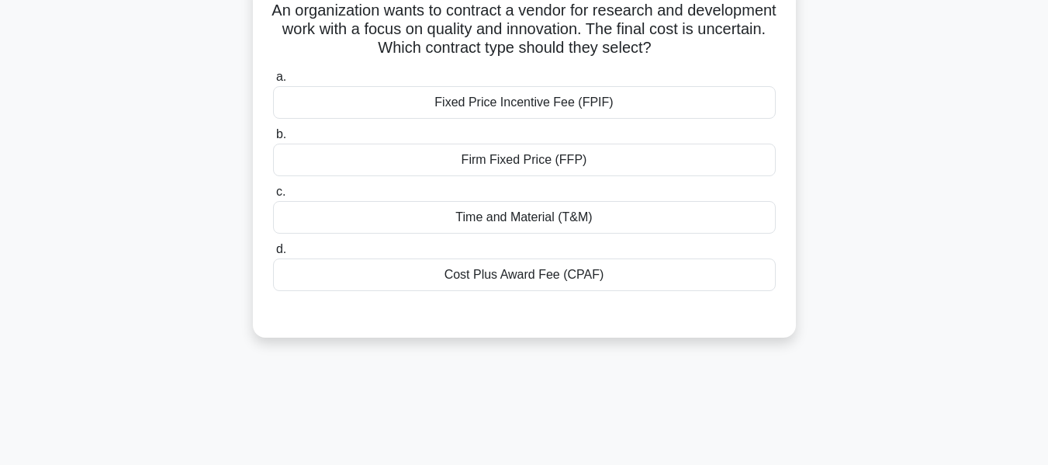
scroll to position [113, 0]
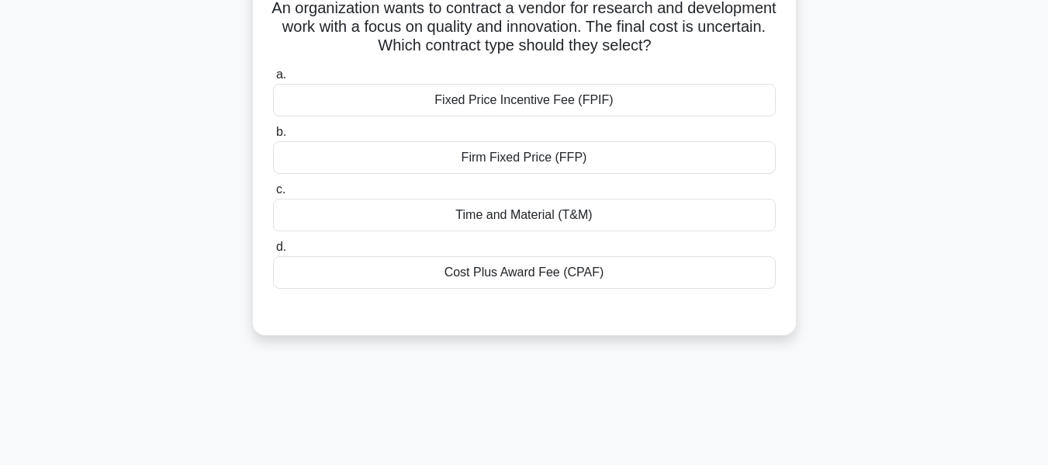
click at [548, 215] on div "Time and Material (T&M)" at bounding box center [524, 215] width 503 height 33
click at [273, 195] on input "c. Time and Material (T&M)" at bounding box center [273, 190] width 0 height 10
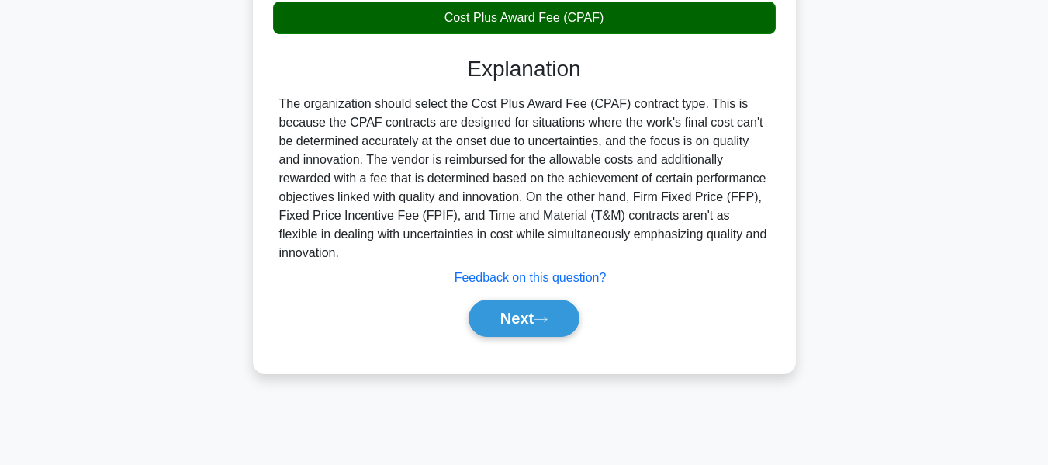
drag, startPoint x: 537, startPoint y: 310, endPoint x: 884, endPoint y: 212, distance: 361.3
click at [537, 310] on button "Next" at bounding box center [524, 317] width 111 height 37
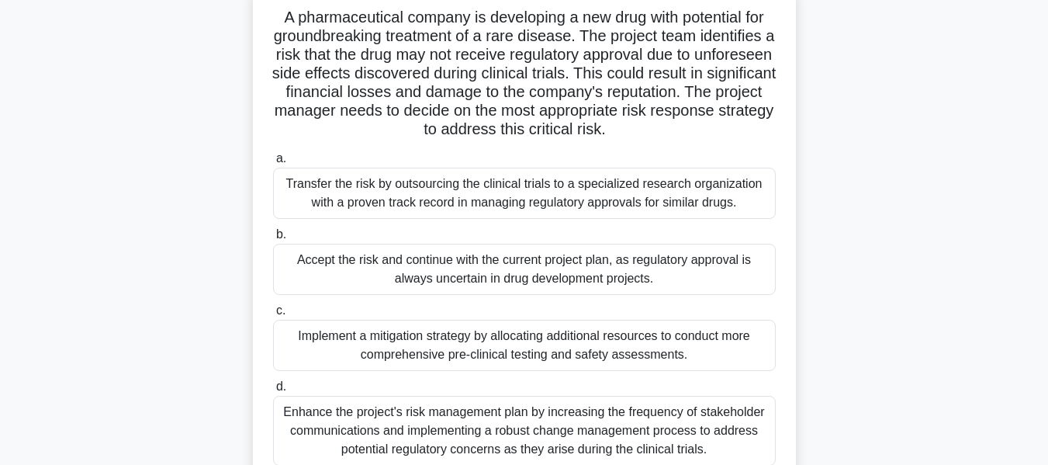
scroll to position [90, 0]
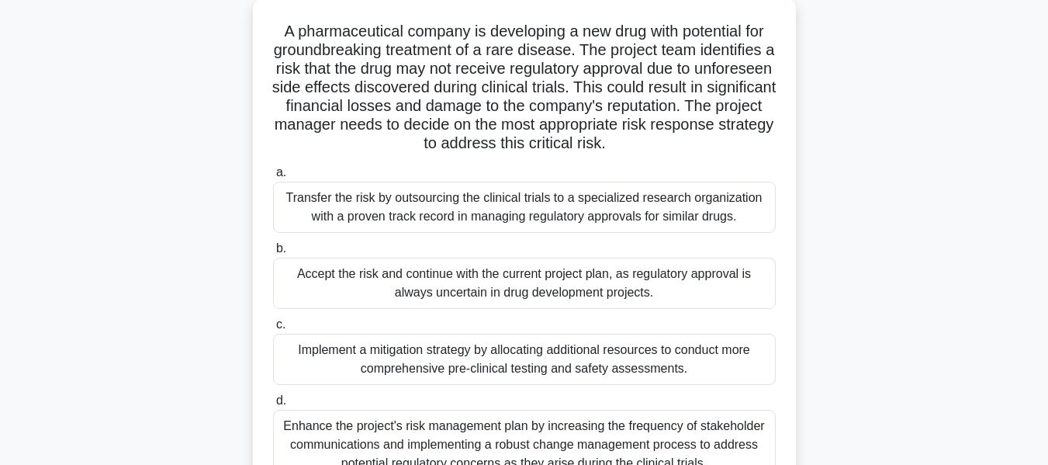
click at [471, 202] on div "Transfer the risk by outsourcing the clinical trials to a specialized research …" at bounding box center [524, 207] width 503 height 51
click at [273, 178] on input "a. Transfer the risk by outsourcing the clinical trials to a specialized resear…" at bounding box center [273, 173] width 0 height 10
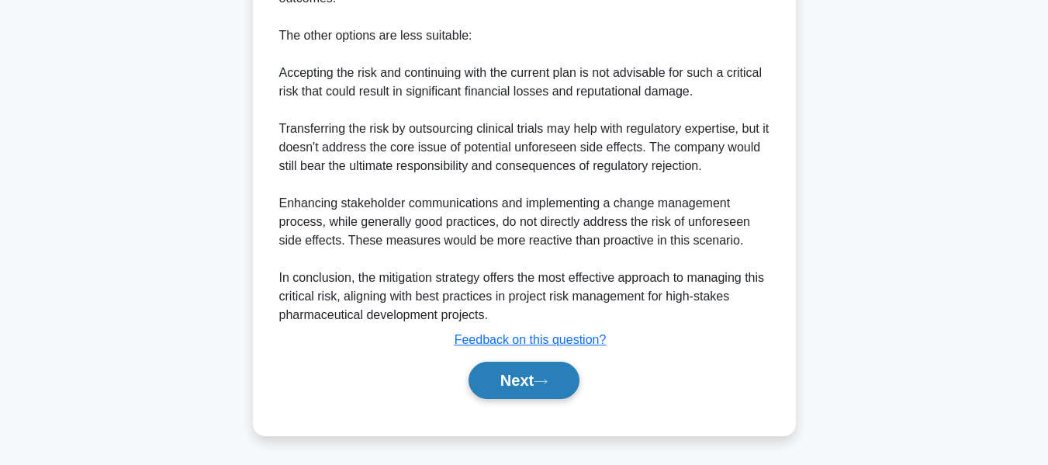
click at [539, 375] on button "Next" at bounding box center [524, 380] width 111 height 37
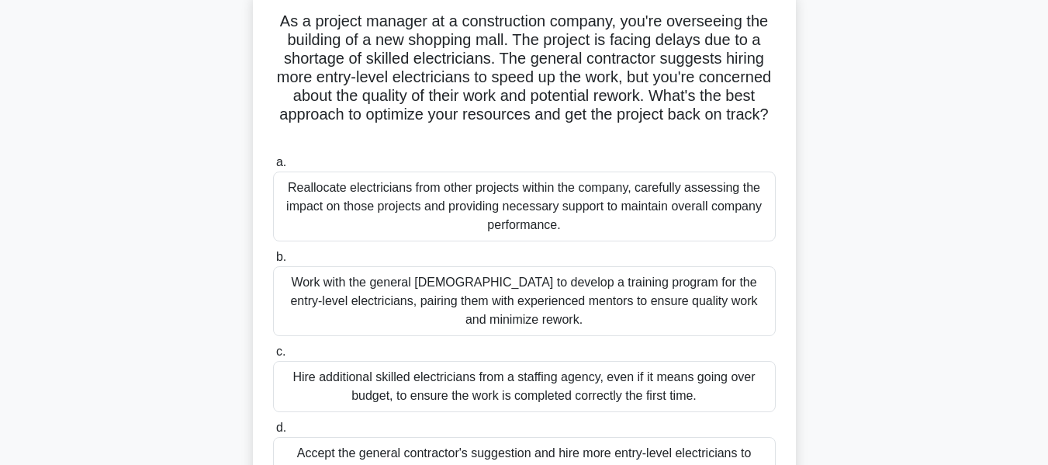
scroll to position [107, 0]
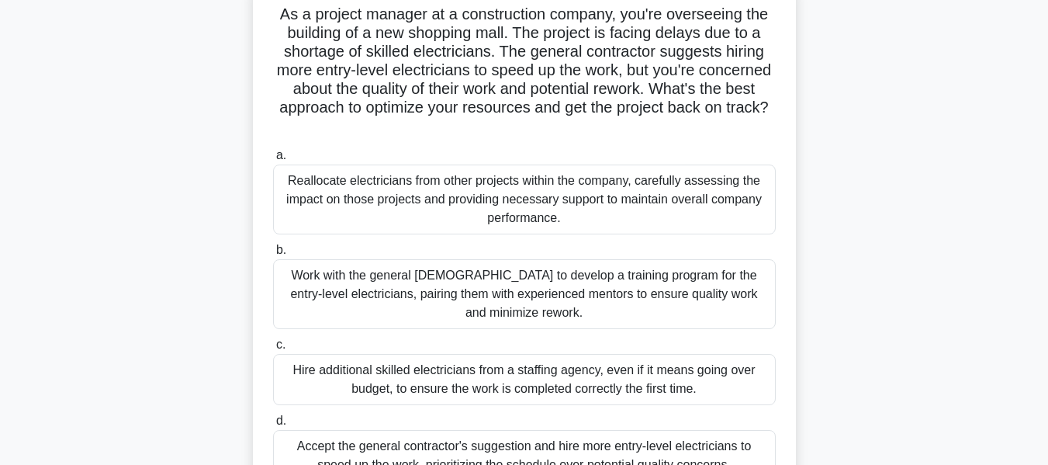
click at [416, 280] on div "Work with the general contractor to develop a training program for the entry-le…" at bounding box center [524, 294] width 503 height 70
click at [273, 255] on input "b. Work with the general contractor to develop a training program for the entry…" at bounding box center [273, 250] width 0 height 10
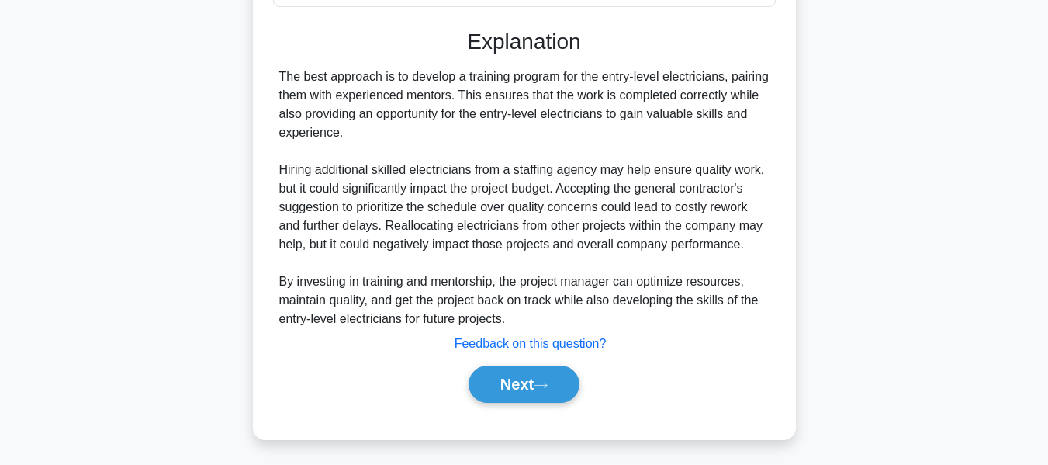
drag, startPoint x: 533, startPoint y: 378, endPoint x: 932, endPoint y: 272, distance: 412.7
click at [533, 378] on button "Next" at bounding box center [524, 383] width 111 height 37
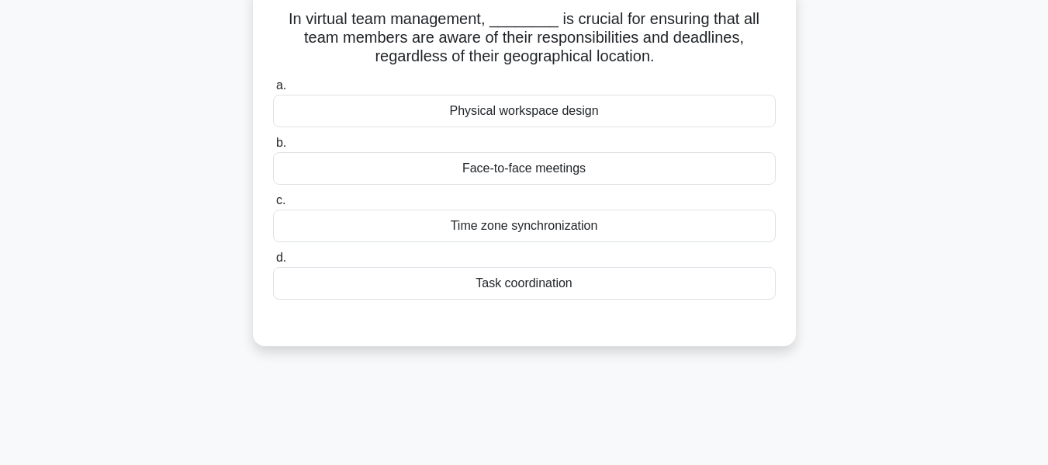
scroll to position [103, 0]
click at [513, 279] on div "Task coordination" at bounding box center [524, 282] width 503 height 33
click at [273, 262] on input "d. Task coordination" at bounding box center [273, 257] width 0 height 10
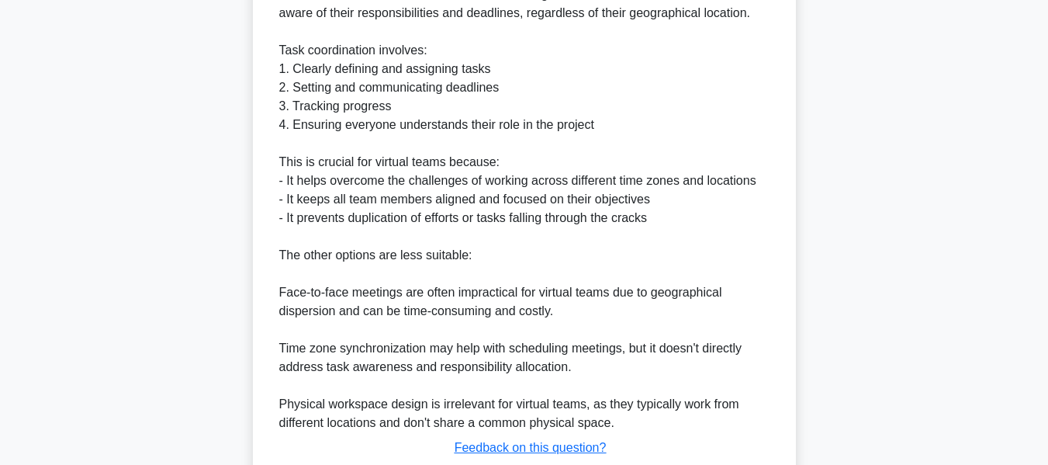
scroll to position [491, 0]
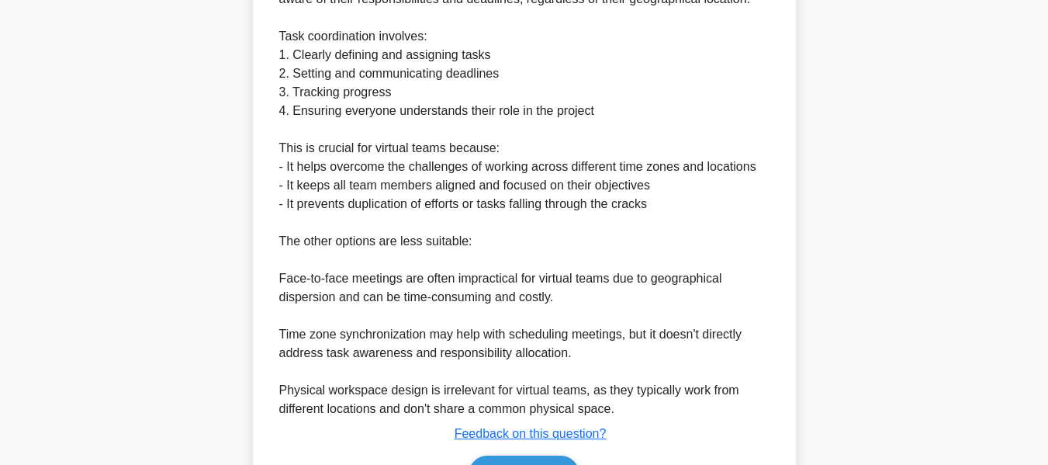
drag, startPoint x: 506, startPoint y: 459, endPoint x: 533, endPoint y: 451, distance: 28.2
click at [506, 459] on button "Next" at bounding box center [524, 473] width 111 height 37
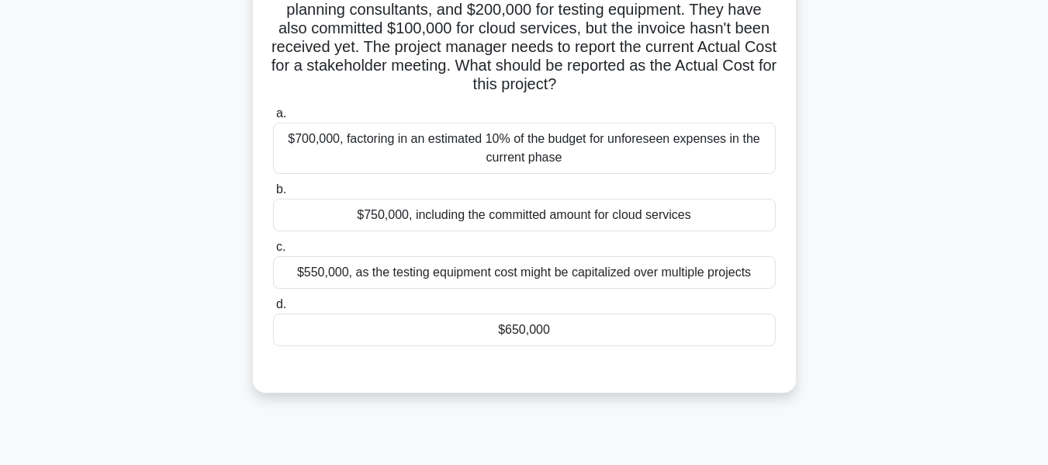
scroll to position [207, 0]
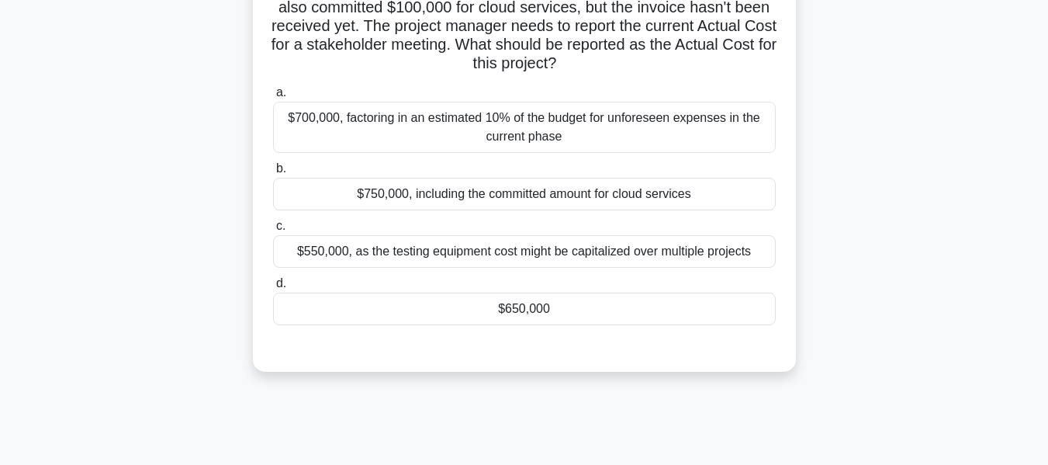
click at [451, 192] on div "$750,000, including the committed amount for cloud services" at bounding box center [524, 194] width 503 height 33
click at [273, 174] on input "b. $750,000, including the committed amount for cloud services" at bounding box center [273, 169] width 0 height 10
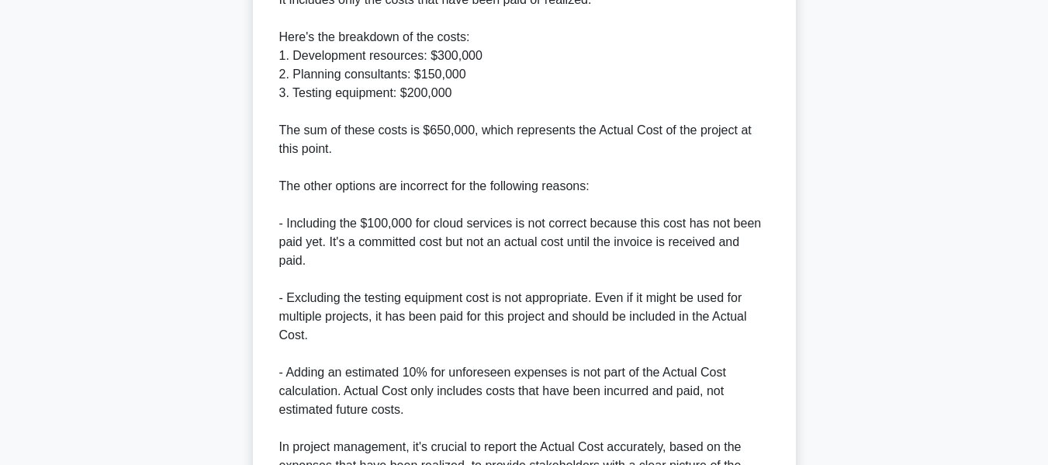
scroll to position [811, 0]
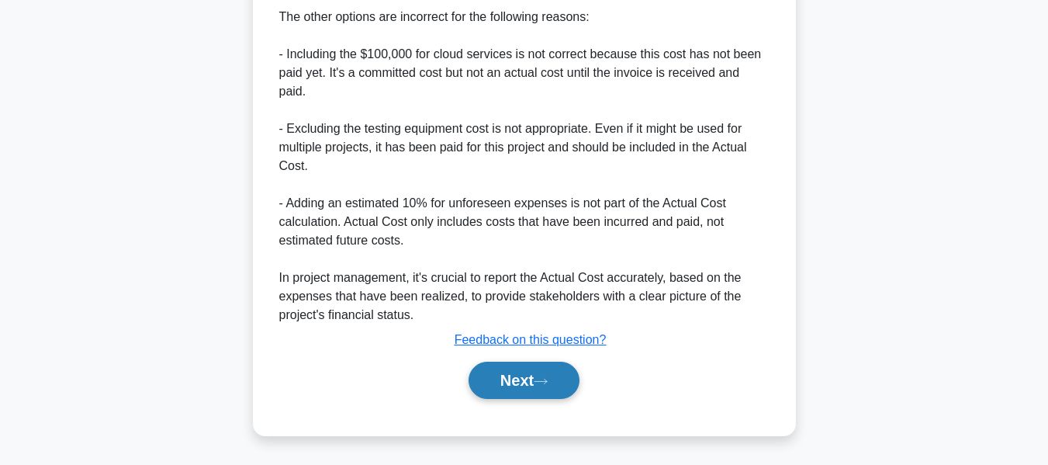
click at [522, 383] on button "Next" at bounding box center [524, 380] width 111 height 37
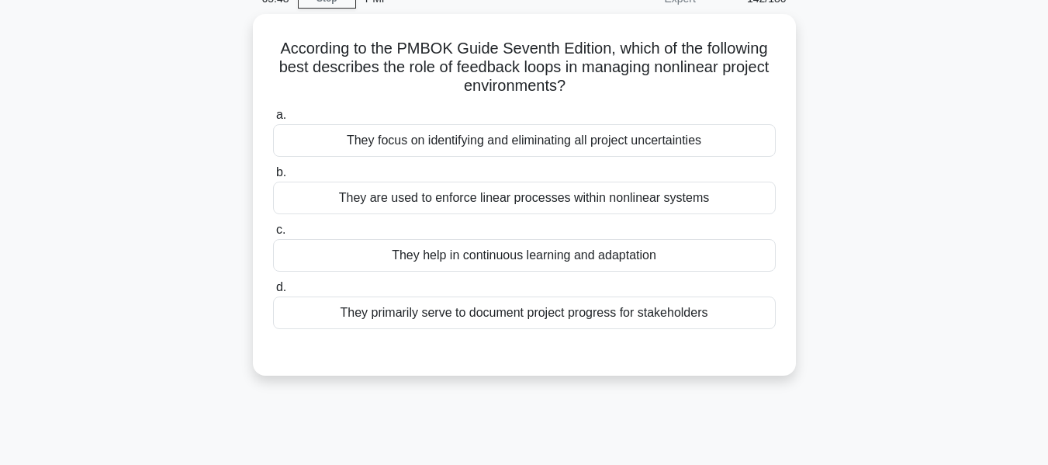
scroll to position [69, 0]
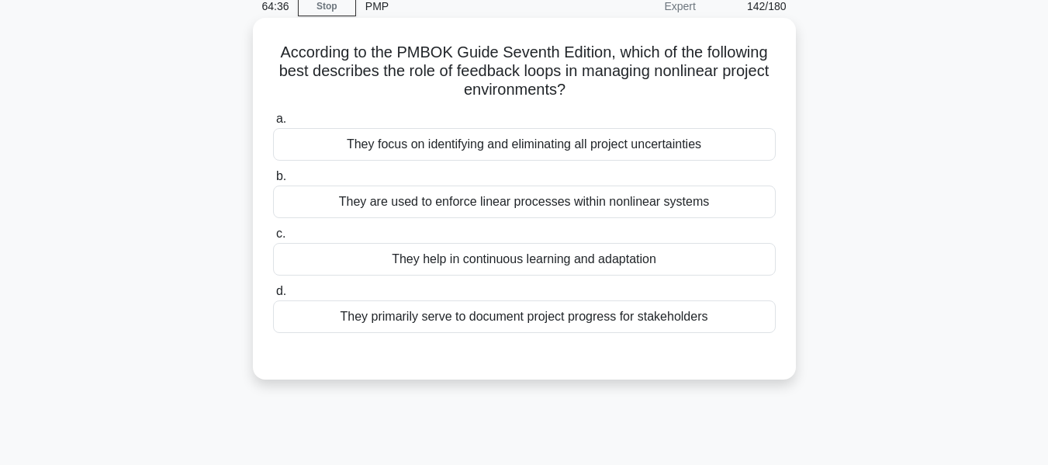
click at [559, 261] on div "They help in continuous learning and adaptation" at bounding box center [524, 259] width 503 height 33
click at [273, 239] on input "c. They help in continuous learning and adaptation" at bounding box center [273, 234] width 0 height 10
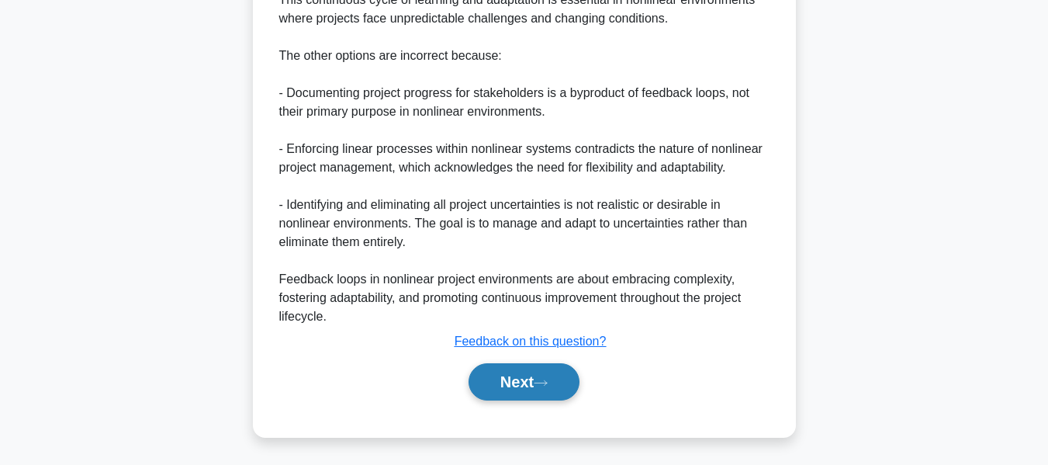
scroll to position [660, 0]
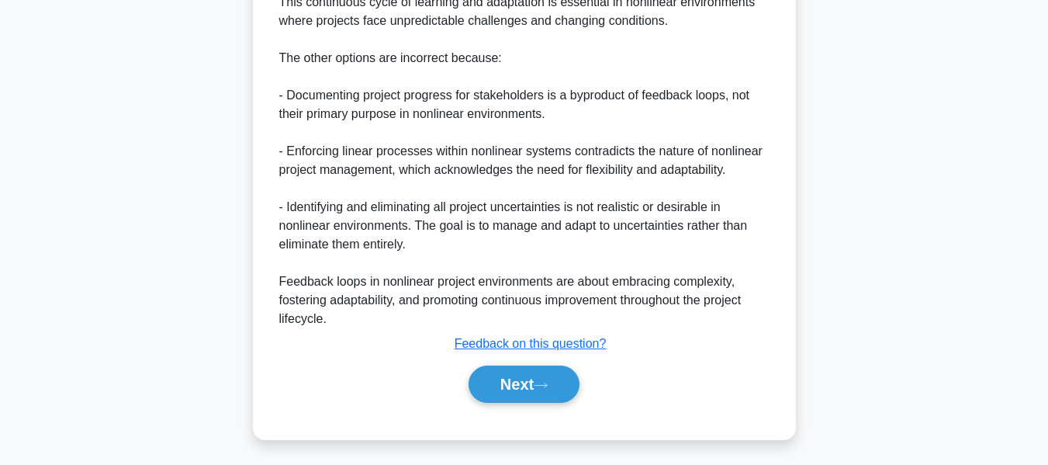
drag, startPoint x: 517, startPoint y: 372, endPoint x: 850, endPoint y: 298, distance: 341.1
click at [517, 372] on button "Next" at bounding box center [524, 383] width 111 height 37
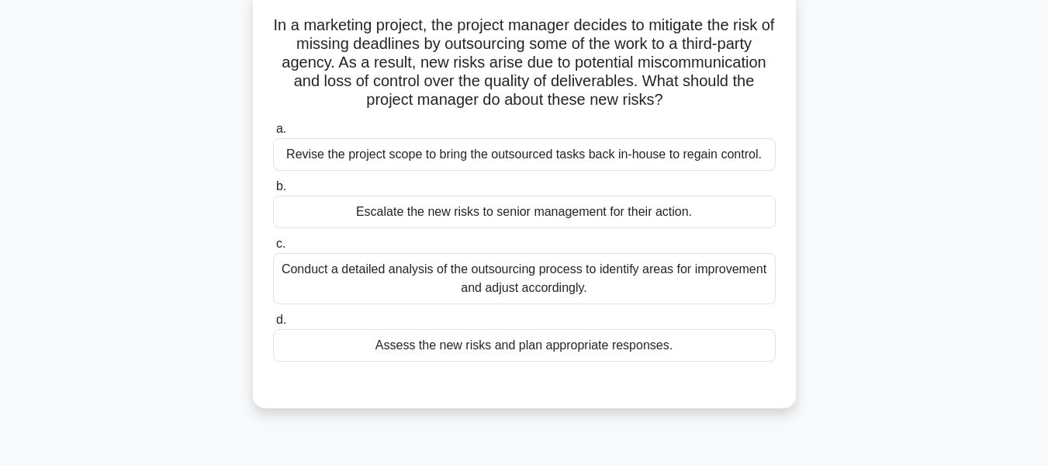
scroll to position [103, 0]
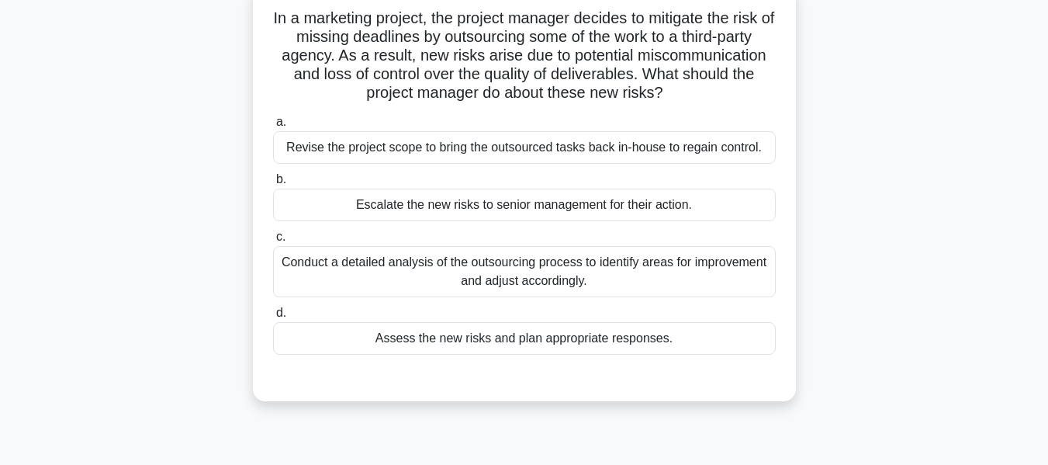
click at [582, 338] on div "Assess the new risks and plan appropriate responses." at bounding box center [524, 338] width 503 height 33
click at [273, 318] on input "d. Assess the new risks and plan appropriate responses." at bounding box center [273, 313] width 0 height 10
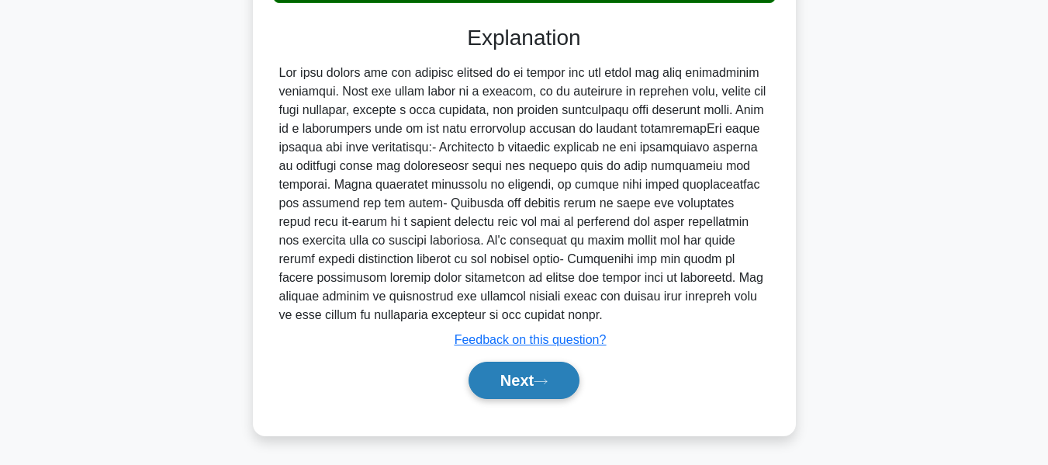
click at [537, 386] on button "Next" at bounding box center [524, 380] width 111 height 37
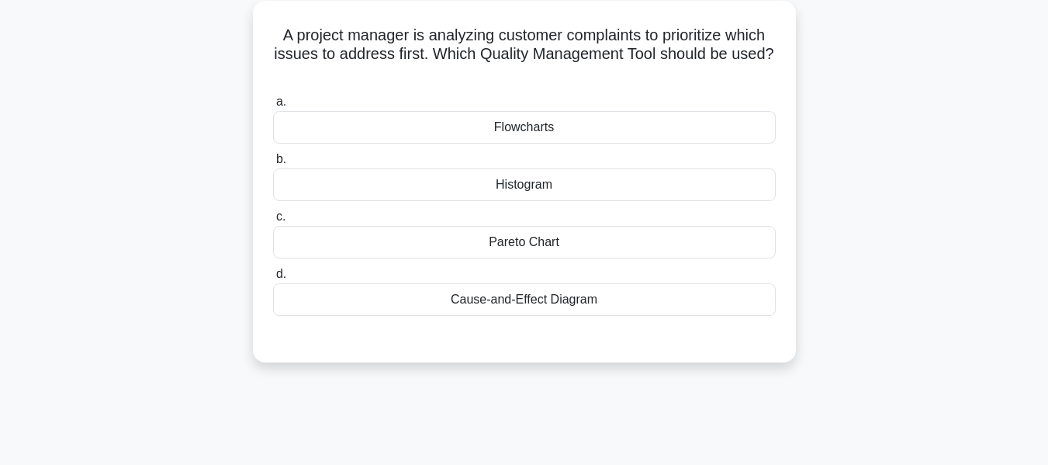
scroll to position [95, 0]
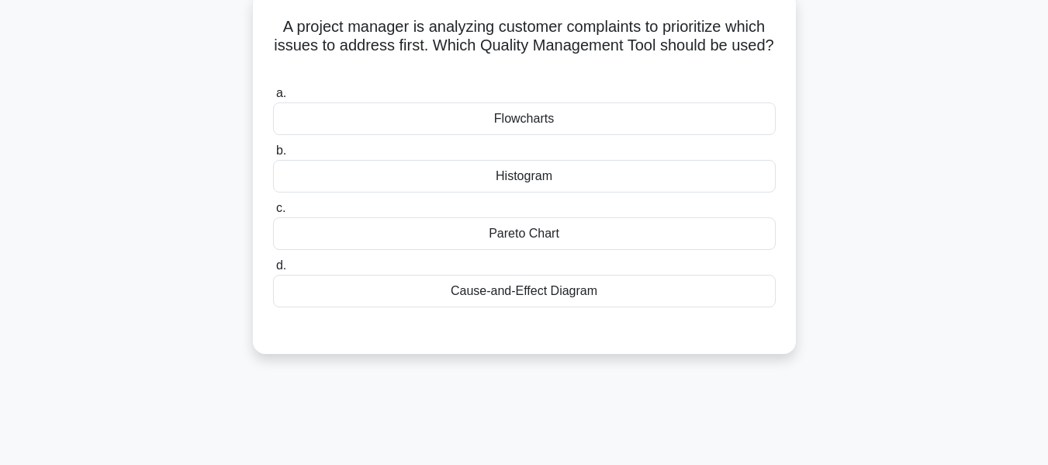
click at [552, 234] on div "Pareto Chart" at bounding box center [524, 233] width 503 height 33
click at [273, 213] on input "c. Pareto Chart" at bounding box center [273, 208] width 0 height 10
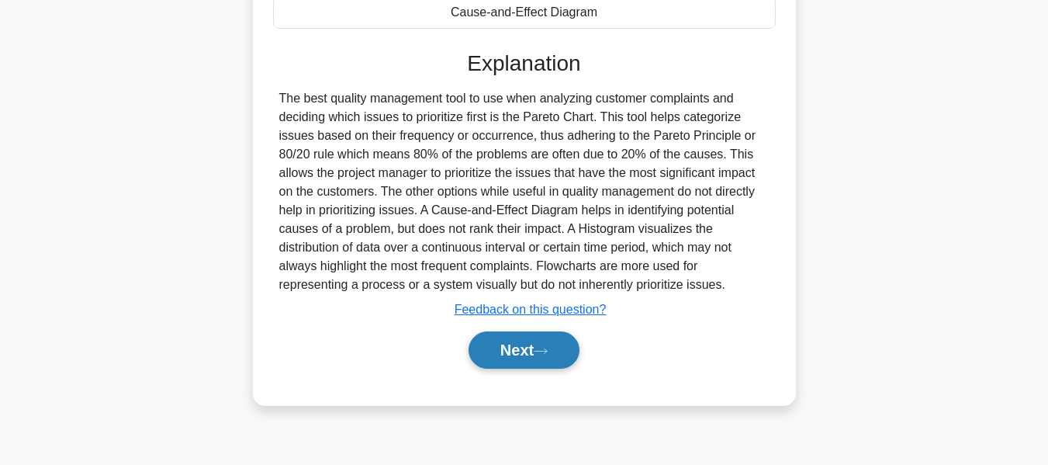
click at [549, 347] on button "Next" at bounding box center [524, 349] width 111 height 37
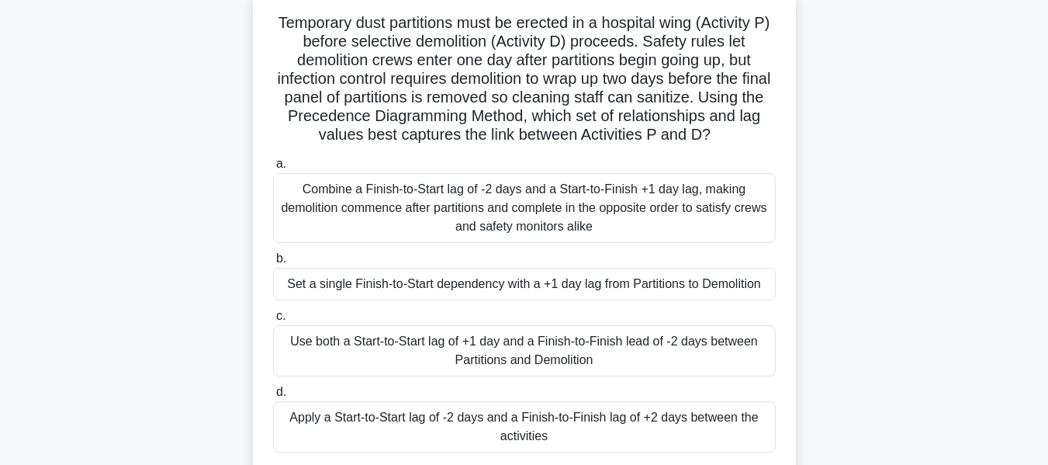
scroll to position [105, 0]
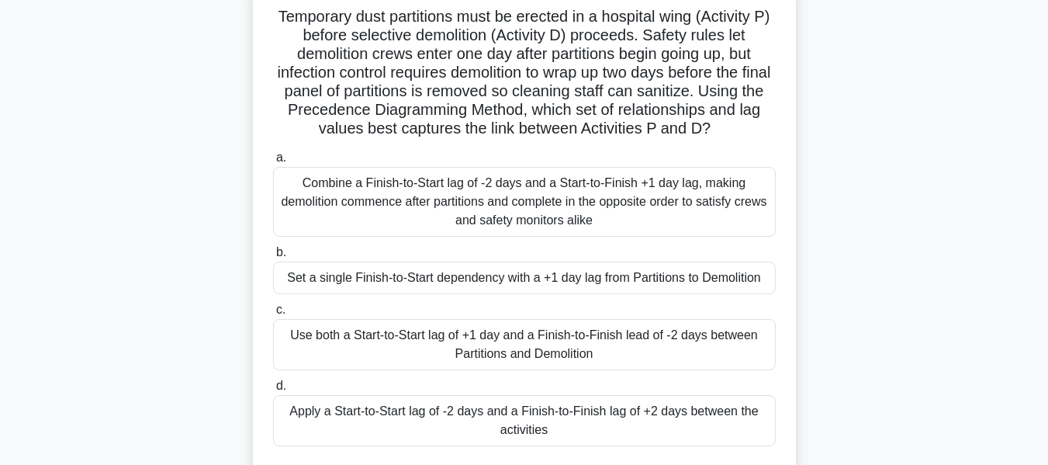
click at [497, 196] on div "Combine a Finish-to-Start lag of -2 days and a Start-to-Finish +1 day lag, maki…" at bounding box center [524, 202] width 503 height 70
click at [273, 163] on input "a. Combine a Finish-to-Start lag of -2 days and a Start-to-Finish +1 day lag, m…" at bounding box center [273, 158] width 0 height 10
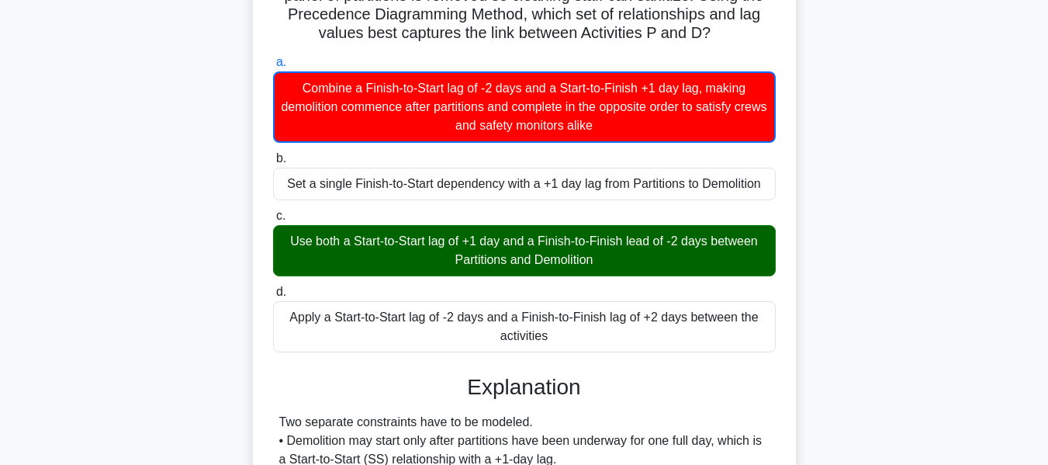
scroll to position [476, 0]
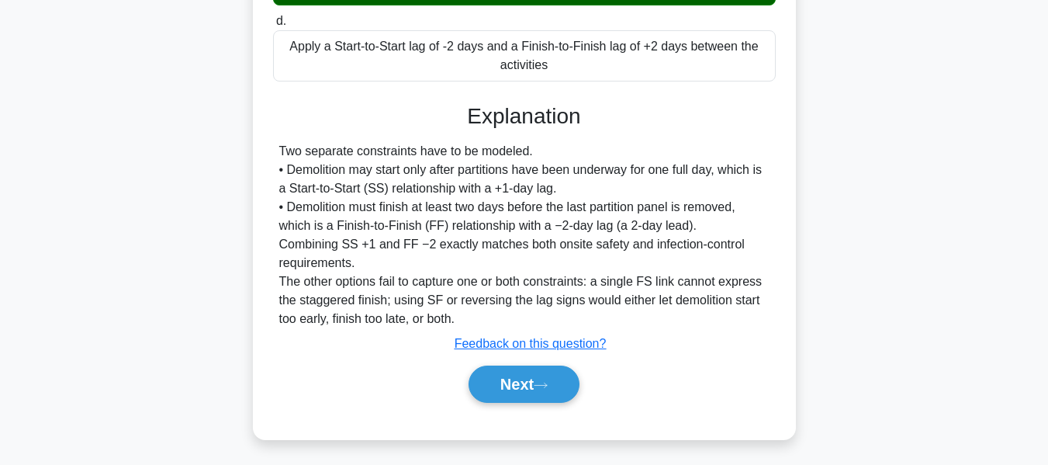
drag, startPoint x: 539, startPoint y: 378, endPoint x: 801, endPoint y: 276, distance: 281.2
click at [539, 378] on button "Next" at bounding box center [524, 383] width 111 height 37
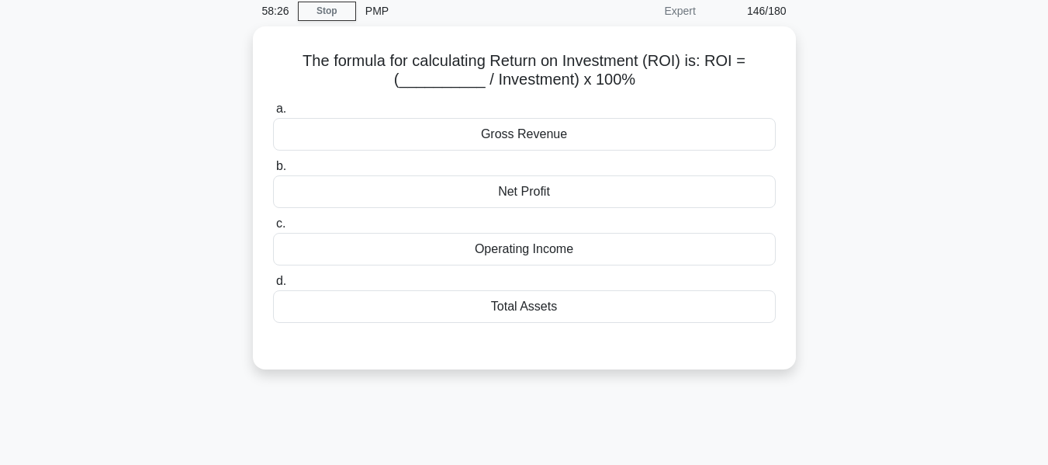
scroll to position [104, 0]
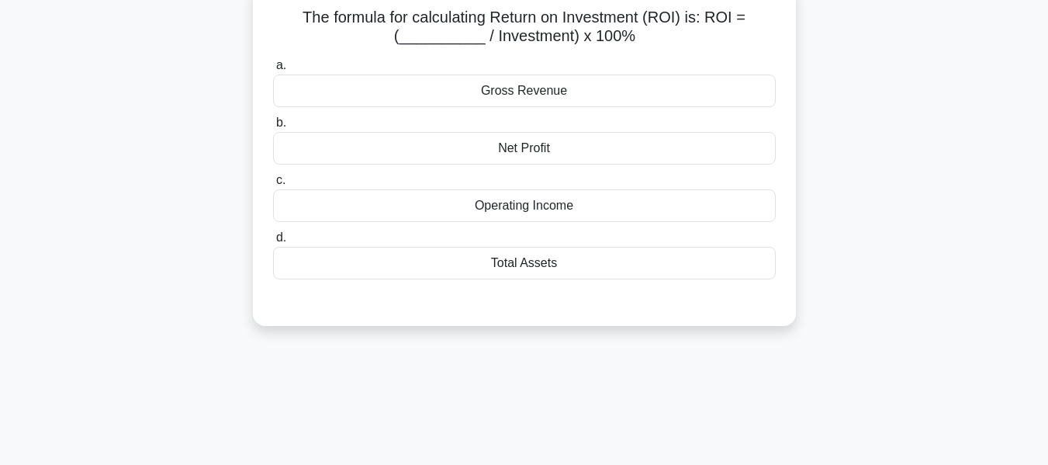
click at [514, 152] on div "Net Profit" at bounding box center [524, 148] width 503 height 33
click at [273, 128] on input "b. Net Profit" at bounding box center [273, 123] width 0 height 10
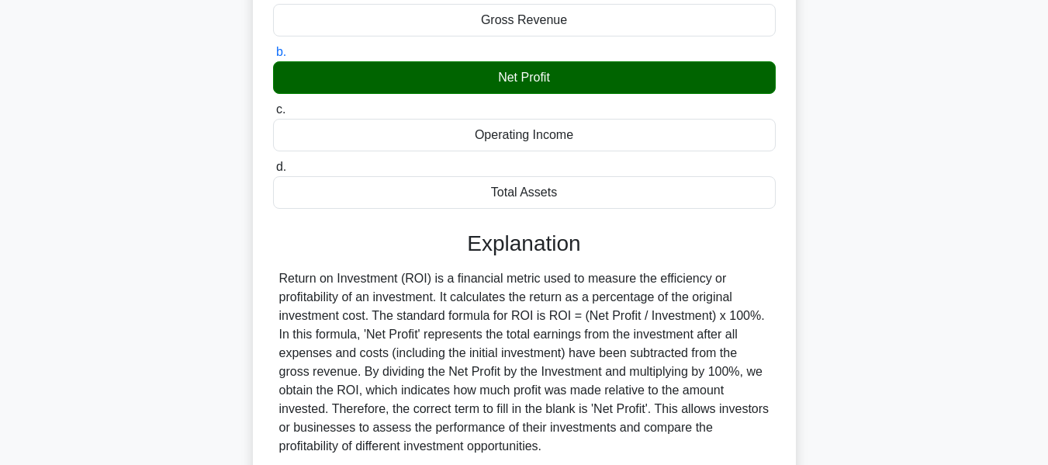
scroll to position [373, 0]
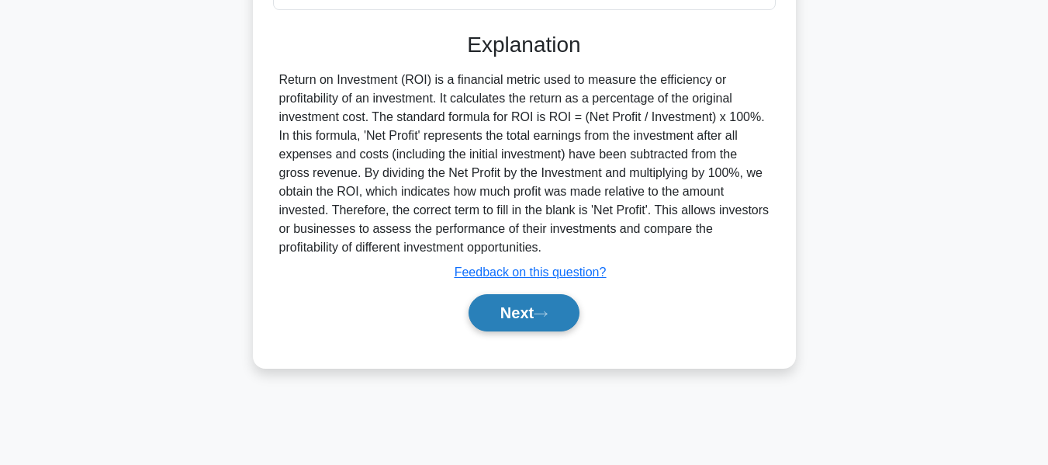
click at [527, 317] on button "Next" at bounding box center [524, 312] width 111 height 37
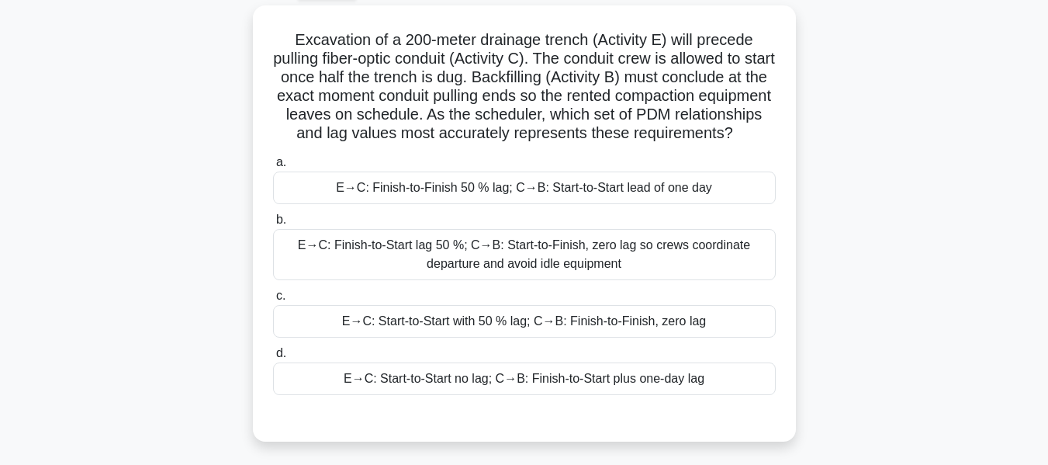
scroll to position [87, 0]
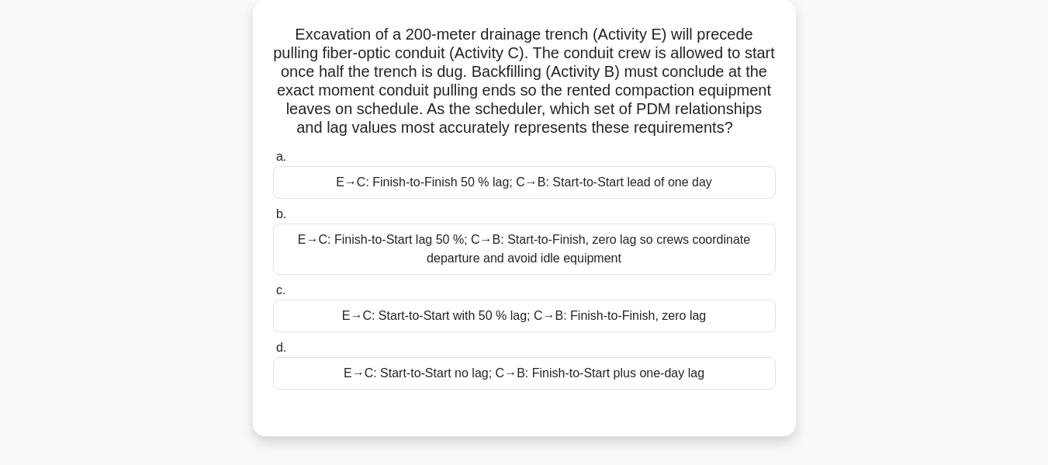
click at [459, 332] on div "E→C: Start-to-Start with 50 % lag; C→B: Finish-to-Finish, zero lag" at bounding box center [524, 315] width 503 height 33
click at [273, 296] on input "c. E→C: Start-to-Start with 50 % lag; C→B: Finish-to-Finish, zero lag" at bounding box center [273, 291] width 0 height 10
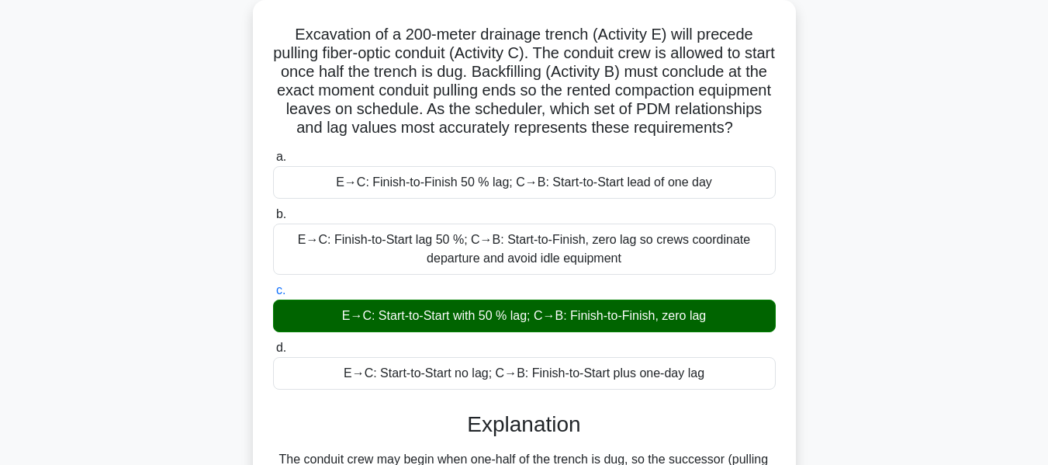
scroll to position [552, 0]
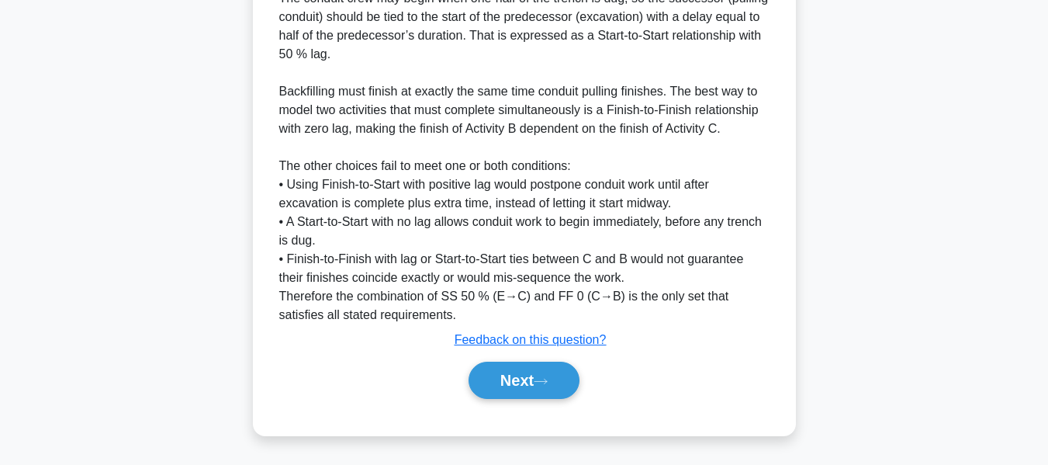
drag, startPoint x: 497, startPoint y: 386, endPoint x: 677, endPoint y: 338, distance: 185.4
click at [497, 386] on button "Next" at bounding box center [524, 380] width 111 height 37
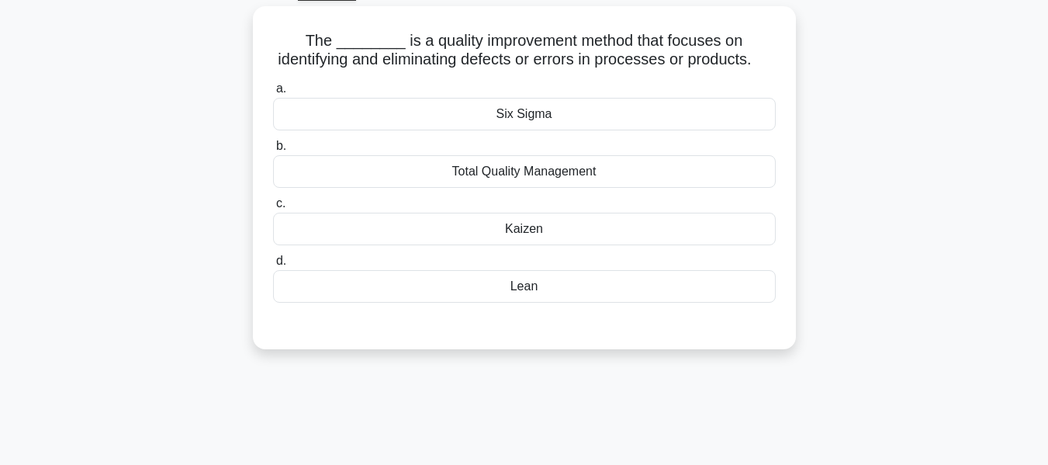
scroll to position [88, 0]
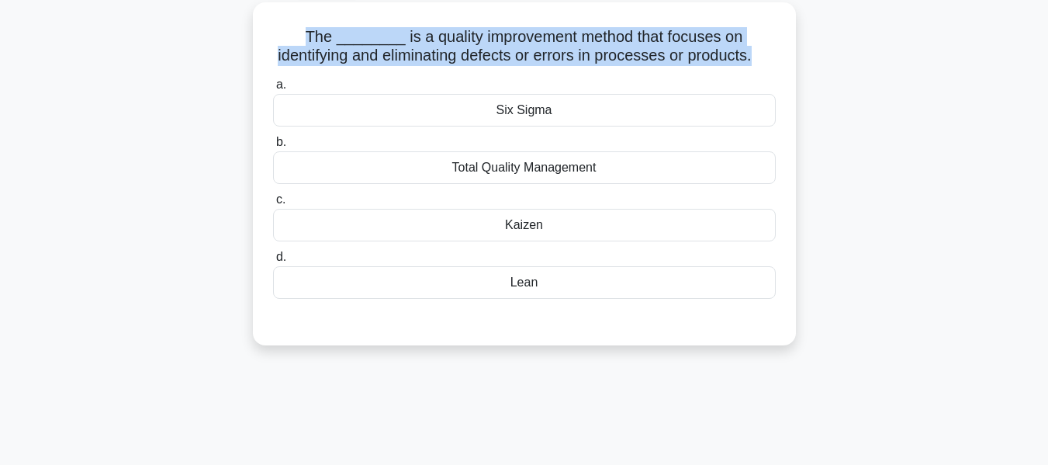
drag, startPoint x: 310, startPoint y: 29, endPoint x: 798, endPoint y: 54, distance: 489.4
click at [798, 54] on div "The ________ is a quality improvement method that focuses on identifying and el…" at bounding box center [524, 183] width 884 height 362
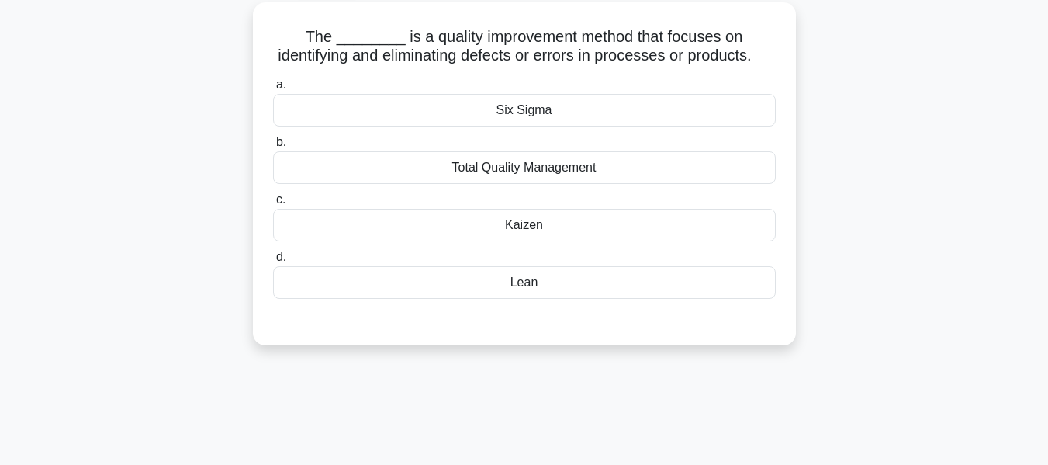
click at [974, 119] on main "55:04 Stop PMP Expert 148/180 a. b. c. d." at bounding box center [524, 355] width 1048 height 788
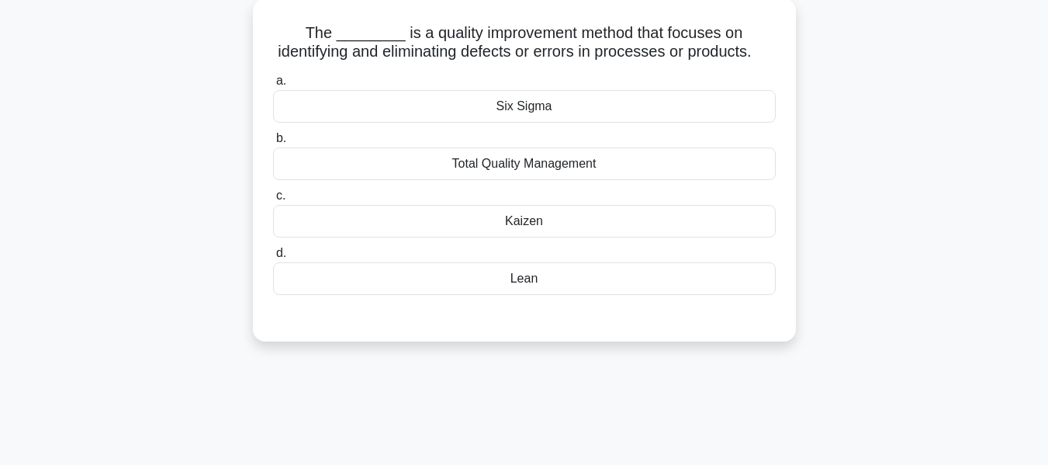
click at [522, 122] on div "Six Sigma" at bounding box center [524, 106] width 503 height 33
click at [273, 86] on input "a. Six Sigma" at bounding box center [273, 81] width 0 height 10
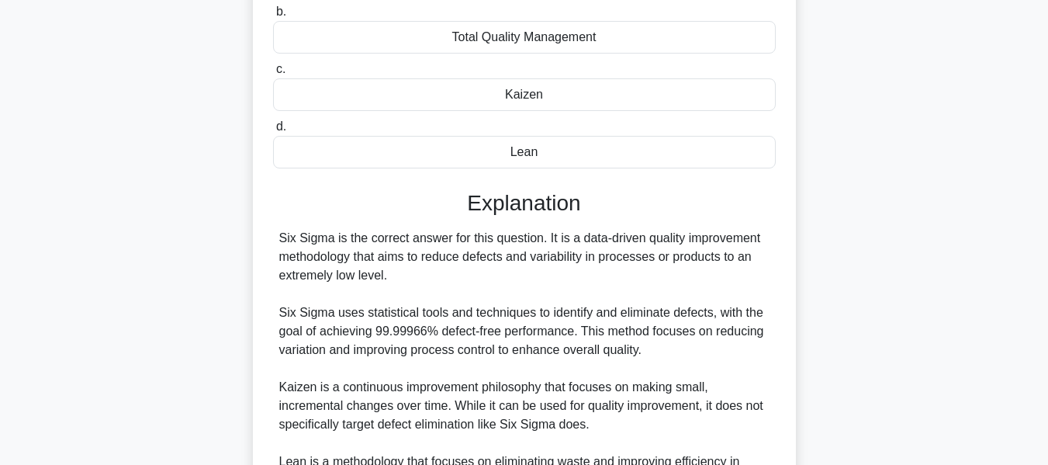
scroll to position [511, 0]
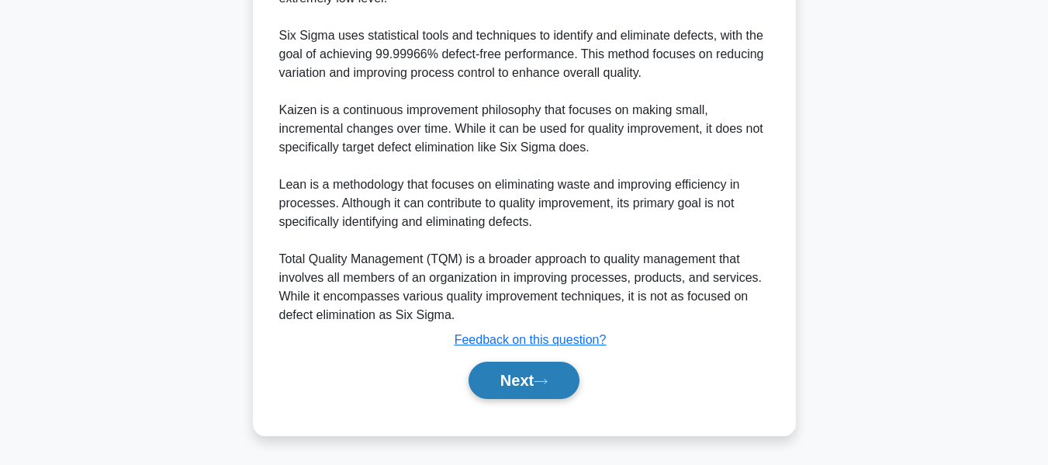
click at [530, 376] on button "Next" at bounding box center [524, 380] width 111 height 37
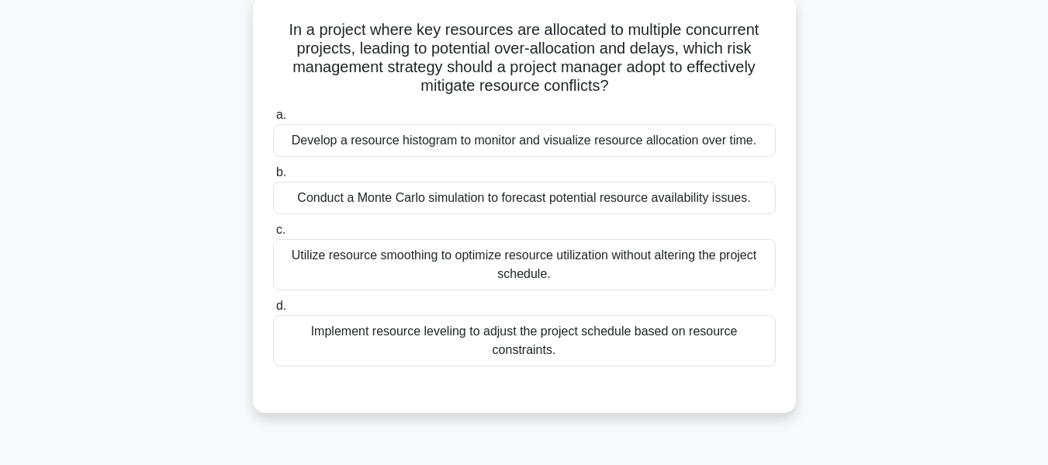
scroll to position [92, 0]
click at [501, 258] on div "Utilize resource smoothing to optimize resource utilization without altering th…" at bounding box center [524, 263] width 503 height 51
click at [273, 234] on input "c. Utilize resource smoothing to optimize resource utilization without altering…" at bounding box center [273, 229] width 0 height 10
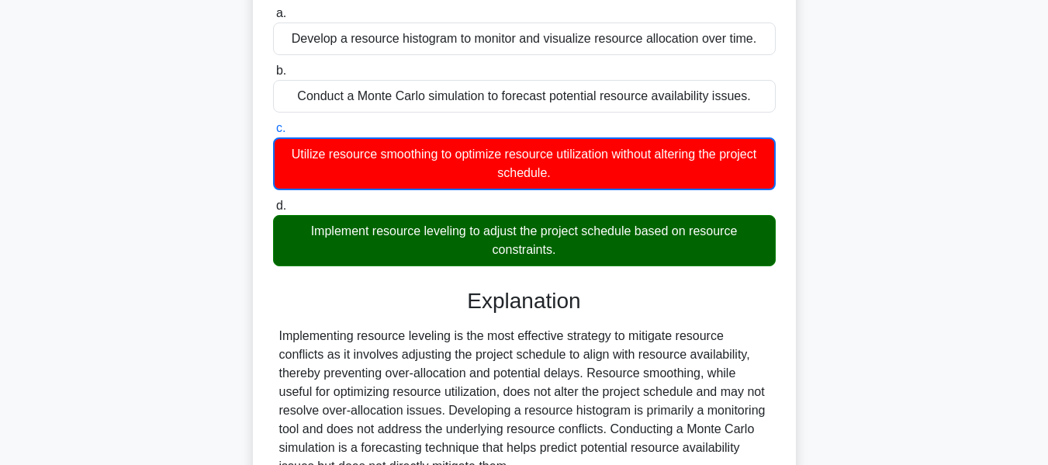
scroll to position [373, 0]
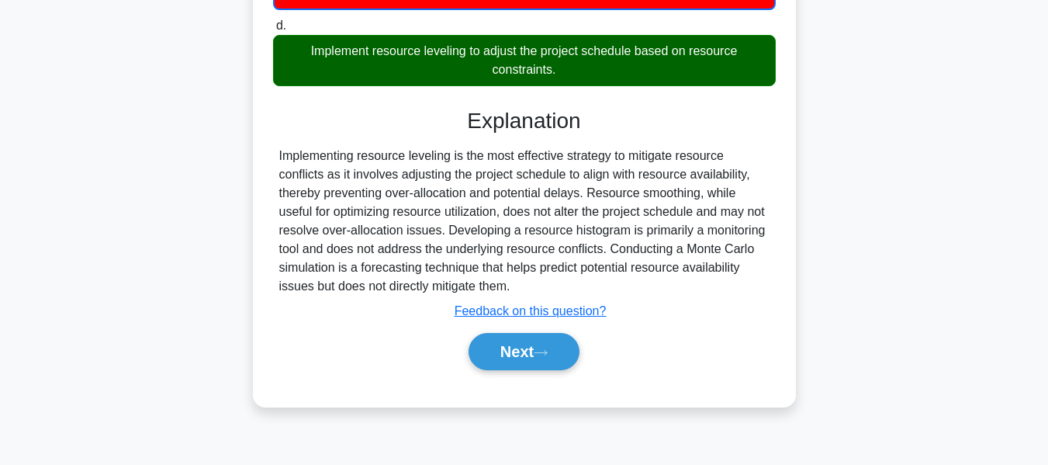
drag, startPoint x: 516, startPoint y: 348, endPoint x: 614, endPoint y: 325, distance: 101.2
click at [516, 348] on button "Next" at bounding box center [524, 351] width 111 height 37
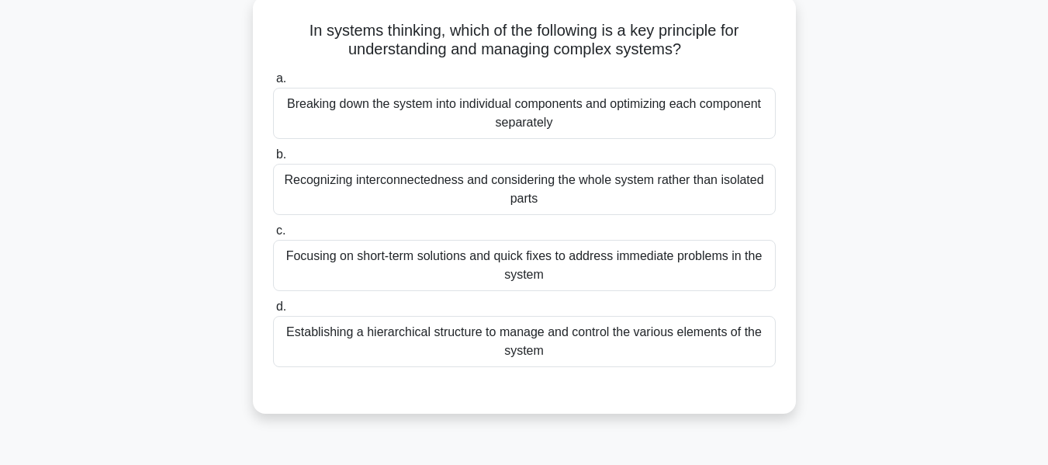
scroll to position [100, 0]
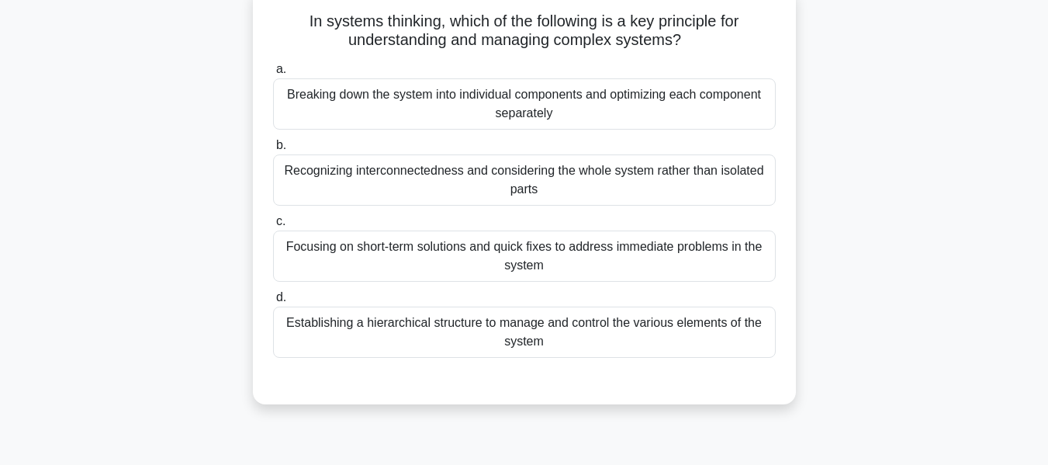
click at [626, 177] on div "Recognizing interconnectedness and considering the whole system rather than iso…" at bounding box center [524, 179] width 503 height 51
click at [273, 151] on input "b. Recognizing interconnectedness and considering the whole system rather than …" at bounding box center [273, 145] width 0 height 10
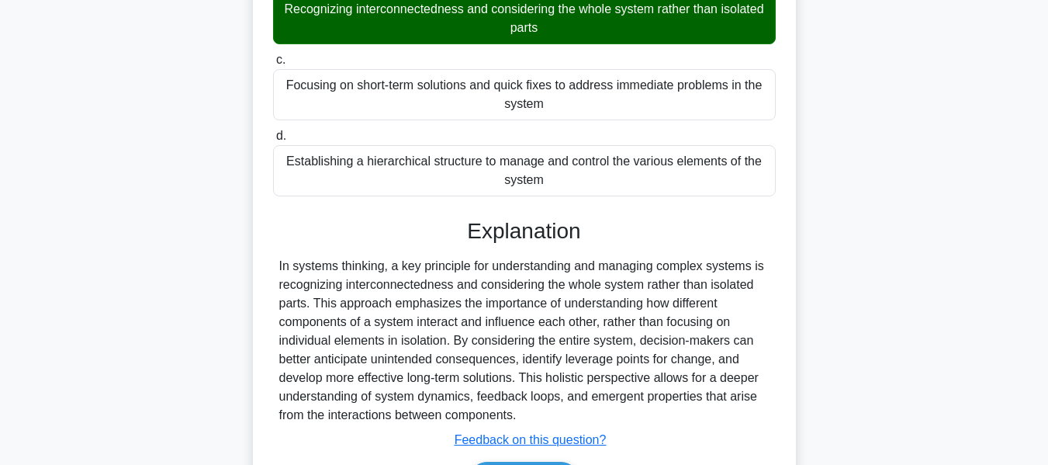
scroll to position [373, 0]
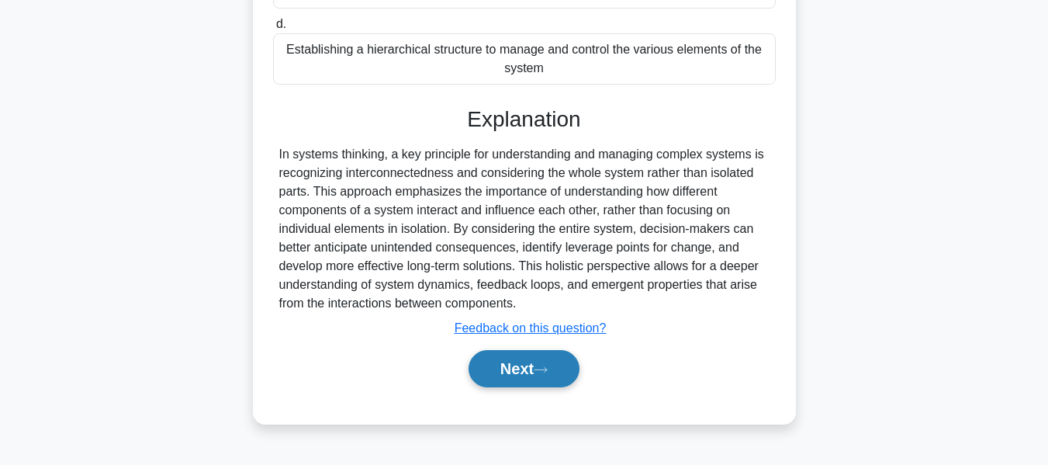
click at [553, 365] on button "Next" at bounding box center [524, 368] width 111 height 37
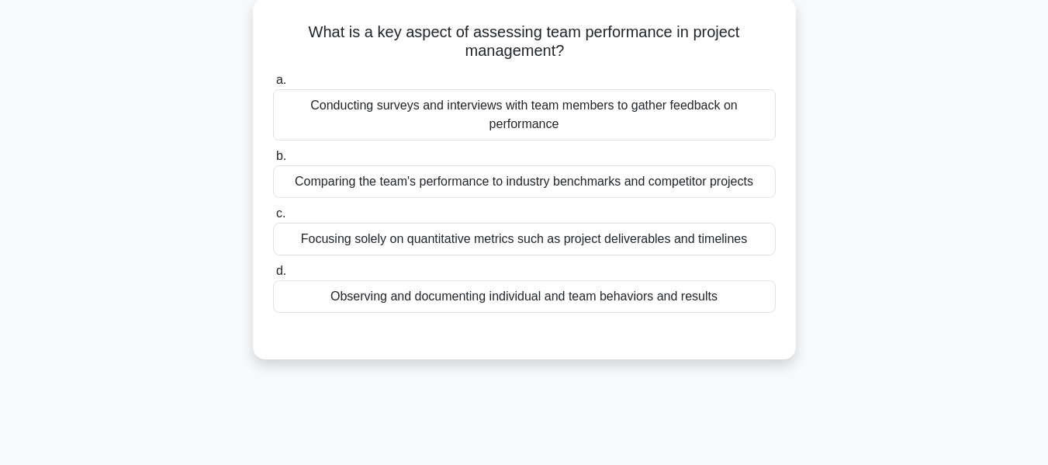
scroll to position [96, 0]
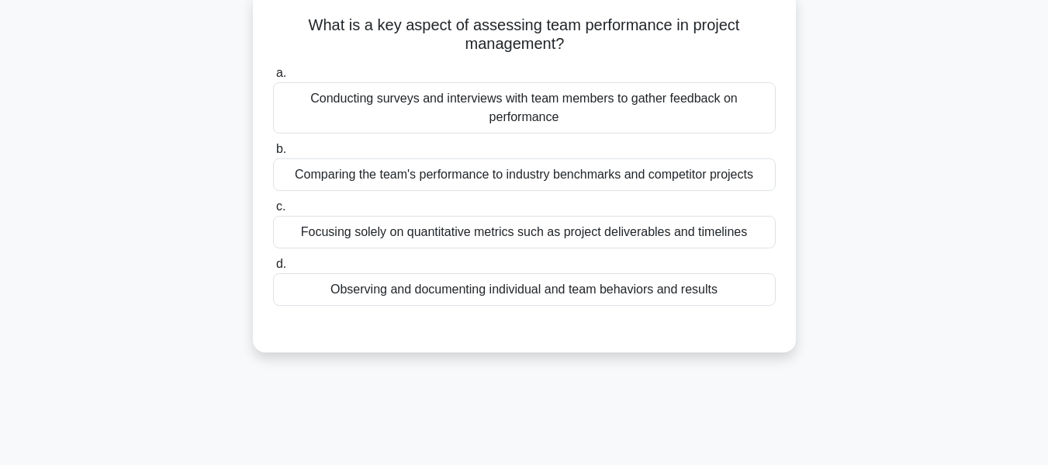
click at [514, 289] on div "Observing and documenting individual and team behaviors and results" at bounding box center [524, 289] width 503 height 33
click at [273, 269] on input "d. Observing and documenting individual and team behaviors and results" at bounding box center [273, 264] width 0 height 10
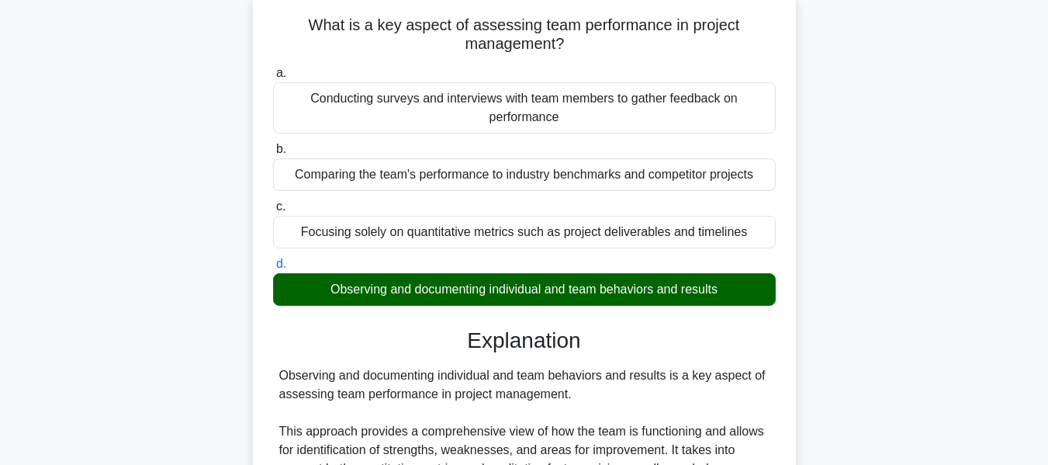
scroll to position [437, 0]
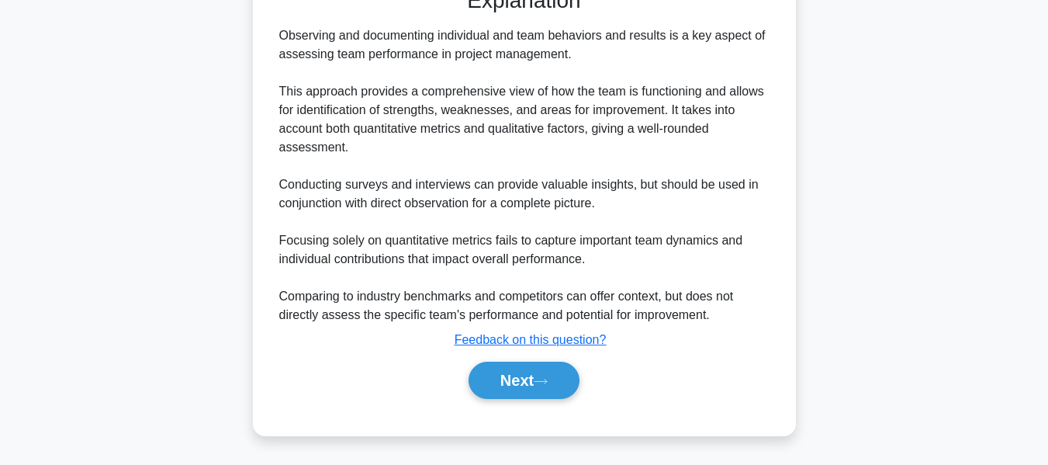
drag, startPoint x: 506, startPoint y: 372, endPoint x: 562, endPoint y: 359, distance: 58.0
click at [506, 372] on button "Next" at bounding box center [524, 380] width 111 height 37
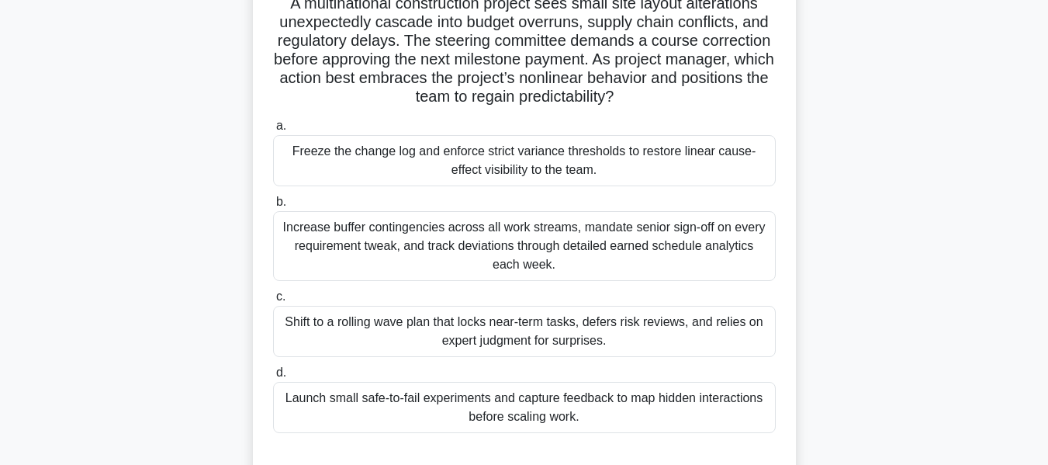
scroll to position [126, 0]
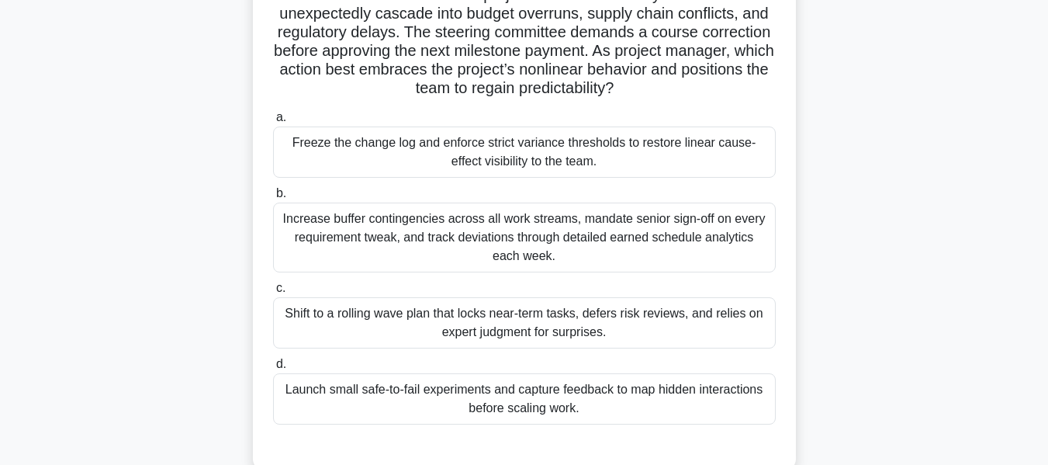
click at [380, 398] on div "Launch small safe-to-fail experiments and capture feedback to map hidden intera…" at bounding box center [524, 398] width 503 height 51
click at [273, 369] on input "d. Launch small safe-to-fail experiments and capture feedback to map hidden int…" at bounding box center [273, 364] width 0 height 10
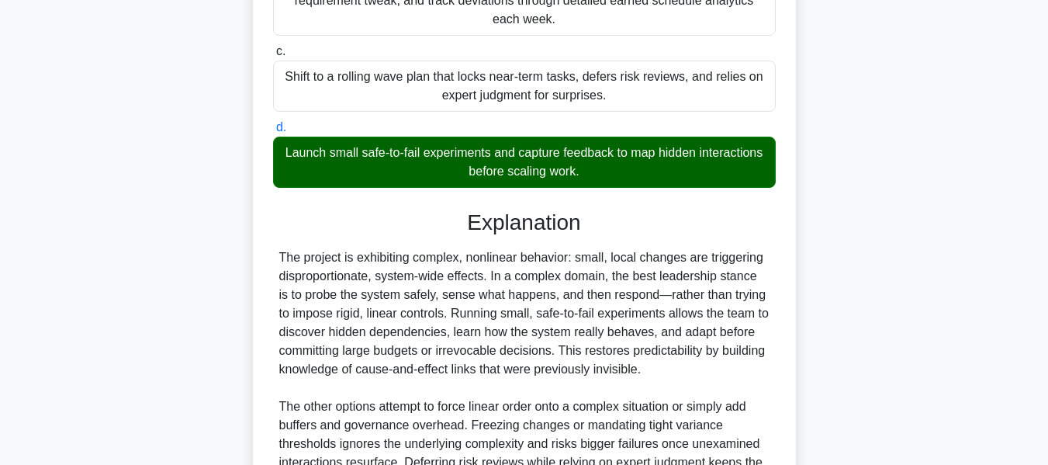
scroll to position [514, 0]
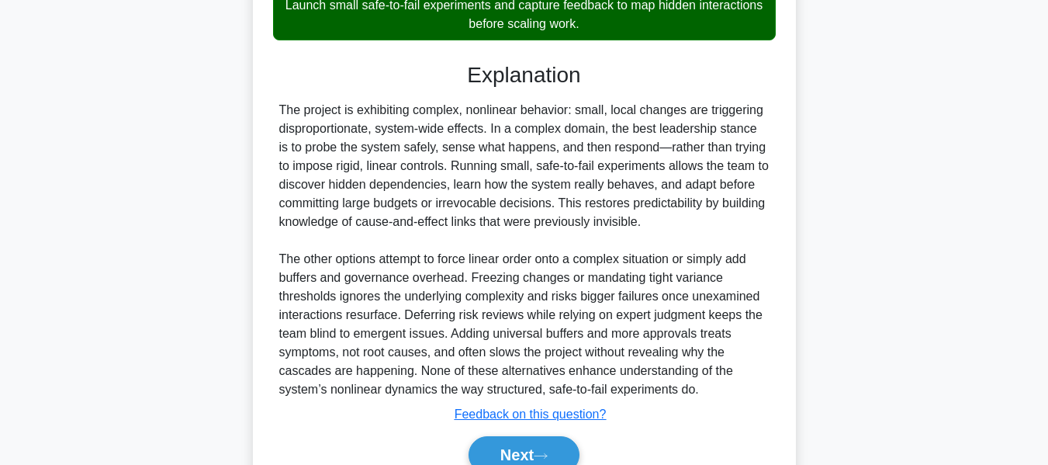
drag, startPoint x: 503, startPoint y: 452, endPoint x: 915, endPoint y: 278, distance: 447.4
click at [503, 452] on button "Next" at bounding box center [524, 454] width 111 height 37
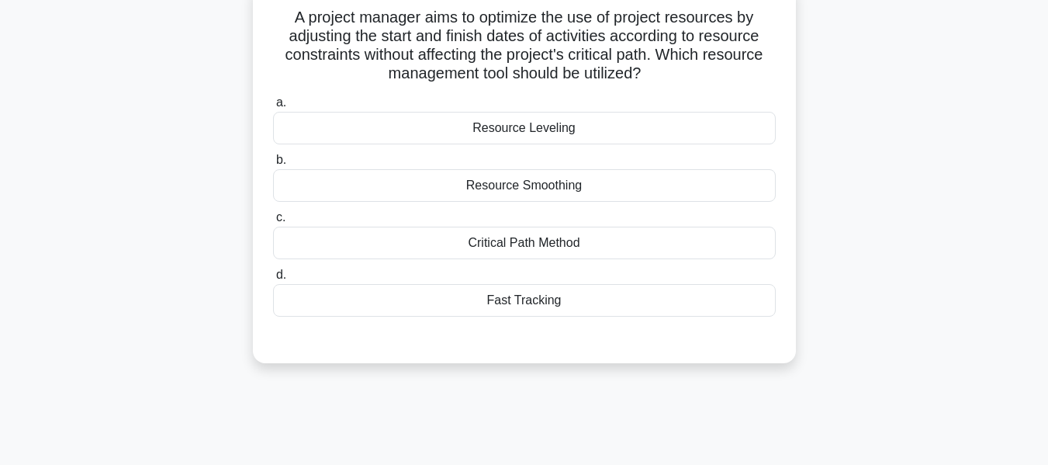
scroll to position [109, 0]
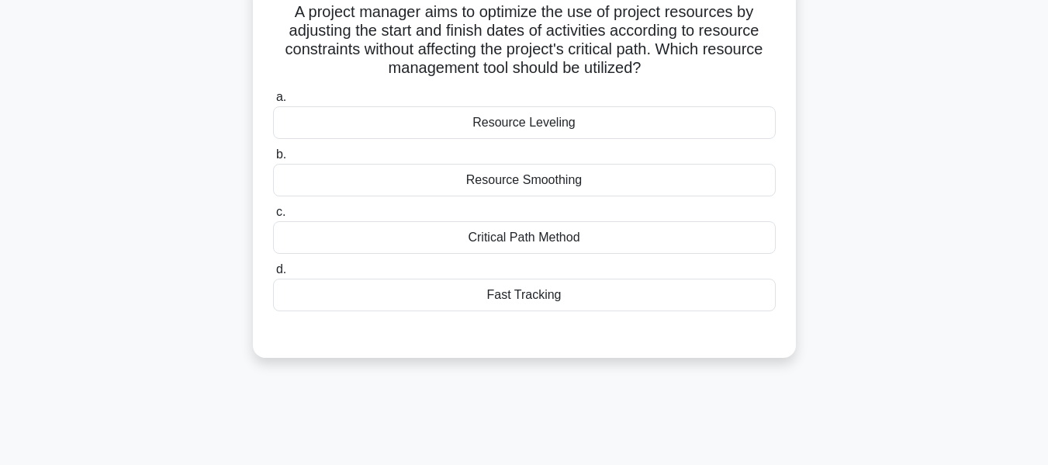
click at [504, 183] on div "Resource Smoothing" at bounding box center [524, 180] width 503 height 33
click at [273, 160] on input "b. Resource Smoothing" at bounding box center [273, 155] width 0 height 10
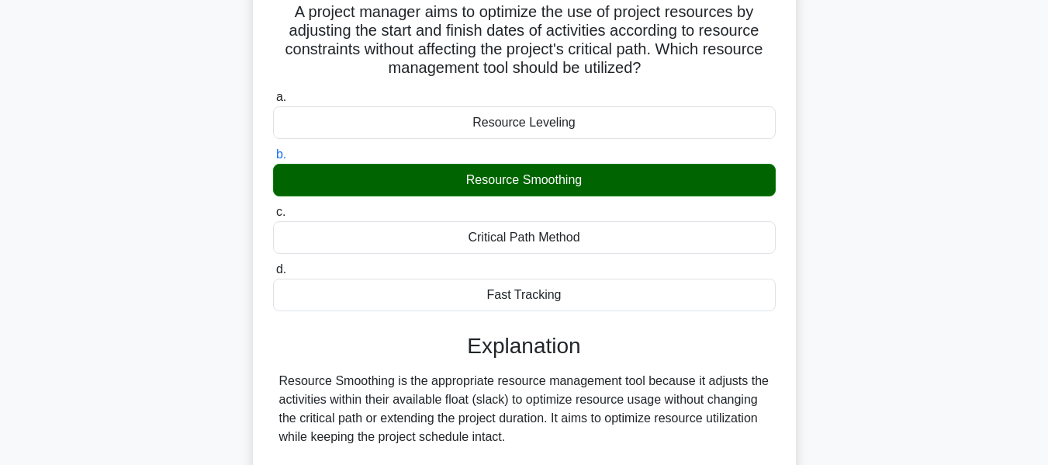
scroll to position [418, 0]
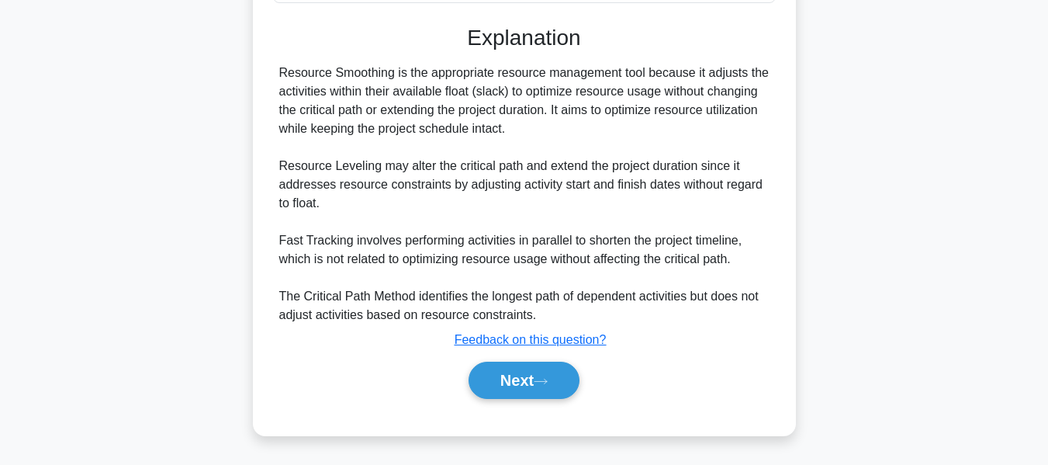
drag, startPoint x: 514, startPoint y: 370, endPoint x: 660, endPoint y: 310, distance: 158.6
click at [514, 370] on button "Next" at bounding box center [524, 380] width 111 height 37
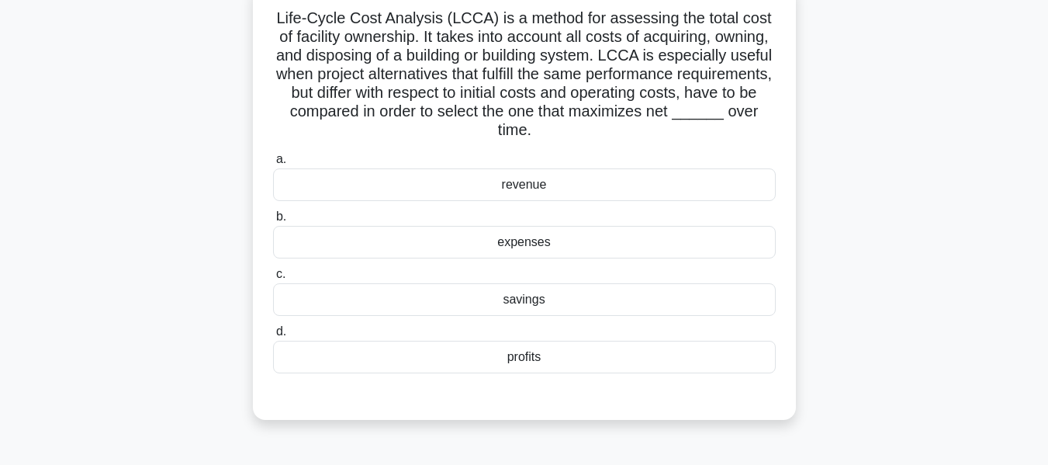
scroll to position [106, 0]
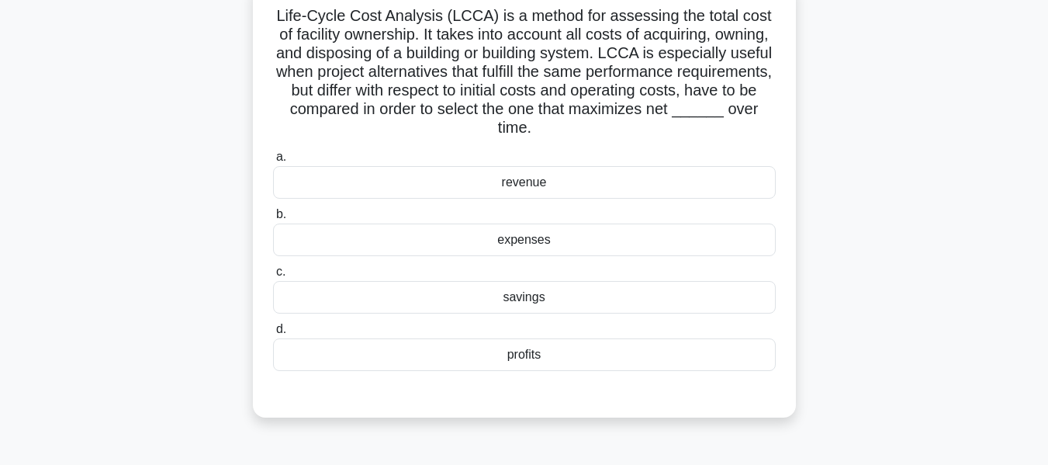
click at [542, 177] on div "revenue" at bounding box center [524, 182] width 503 height 33
click at [273, 162] on input "a. revenue" at bounding box center [273, 157] width 0 height 10
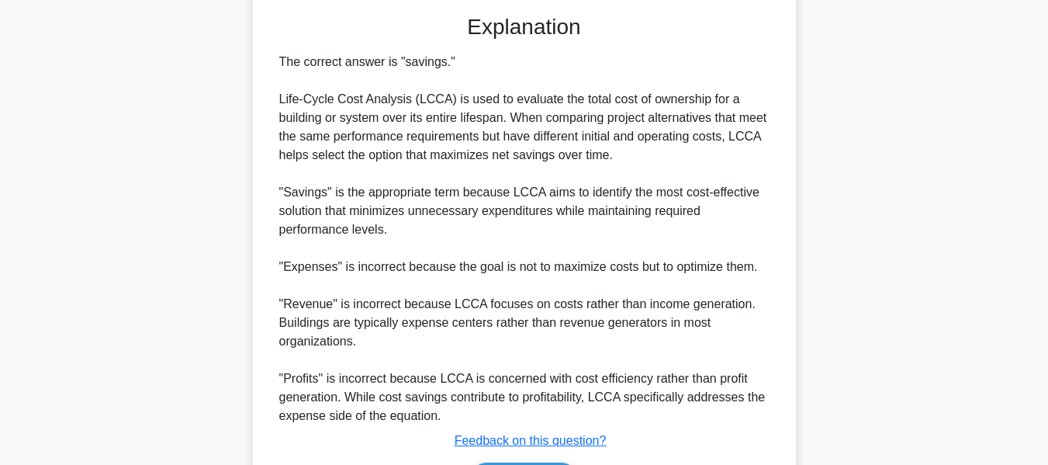
scroll to position [571, 0]
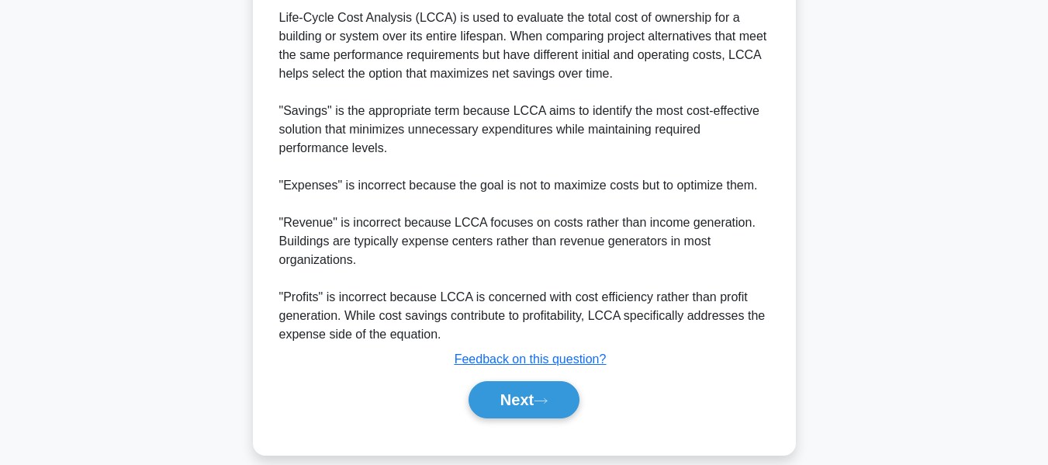
click at [525, 396] on button "Next" at bounding box center [524, 399] width 111 height 37
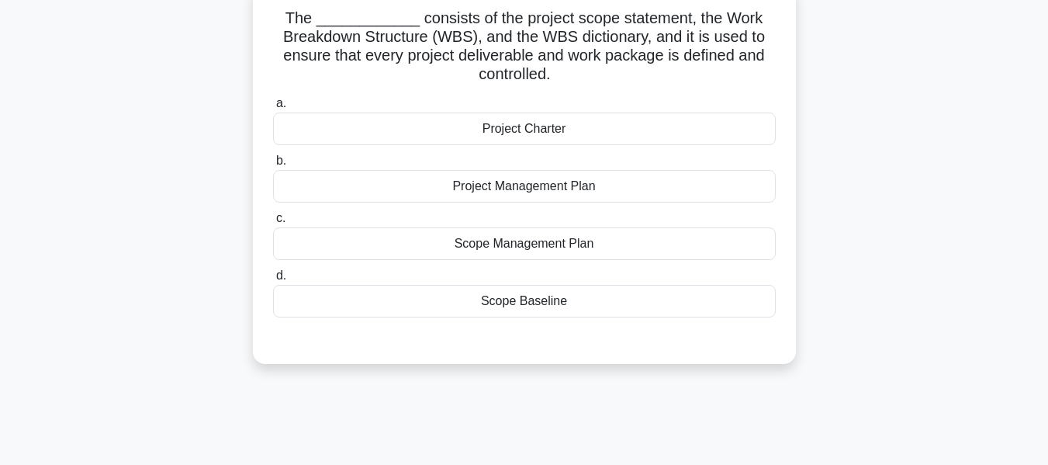
scroll to position [98, 0]
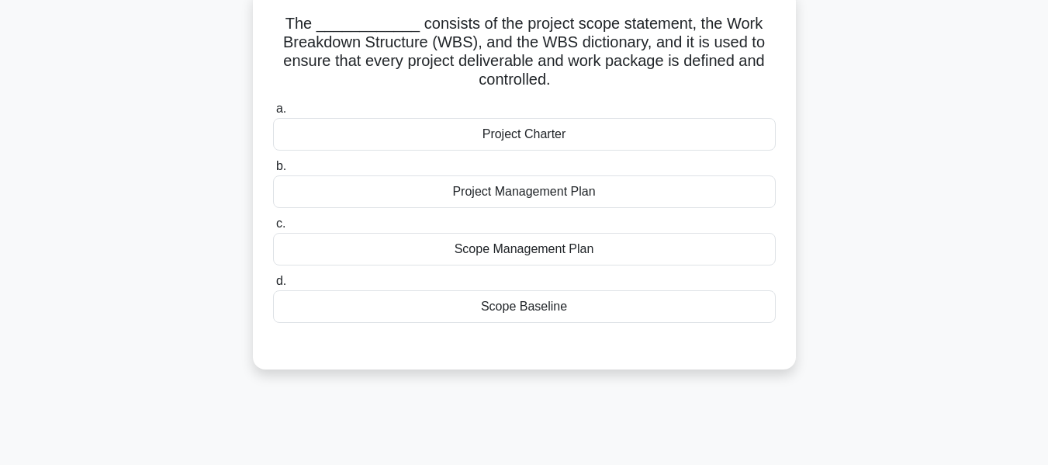
click at [514, 311] on div "Scope Baseline" at bounding box center [524, 306] width 503 height 33
click at [273, 286] on input "d. Scope Baseline" at bounding box center [273, 281] width 0 height 10
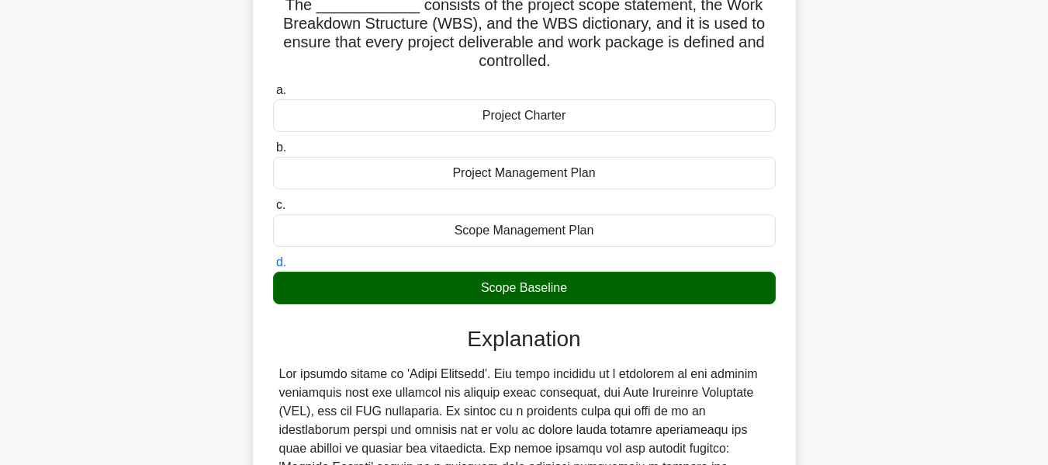
scroll to position [400, 0]
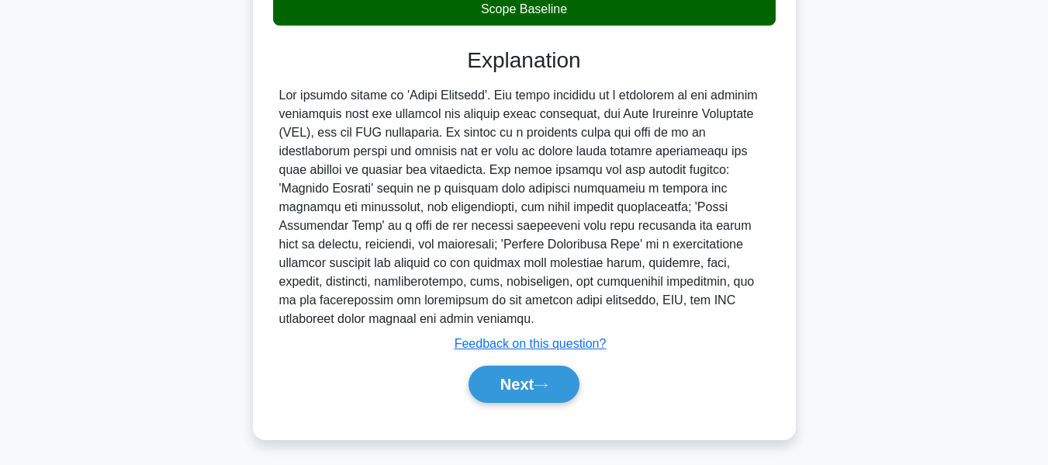
click at [552, 372] on button "Next" at bounding box center [524, 383] width 111 height 37
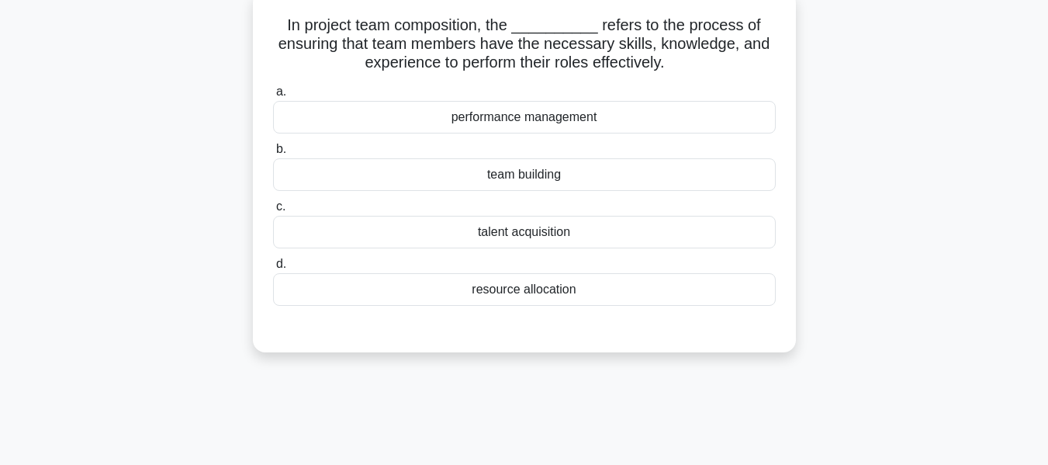
scroll to position [103, 0]
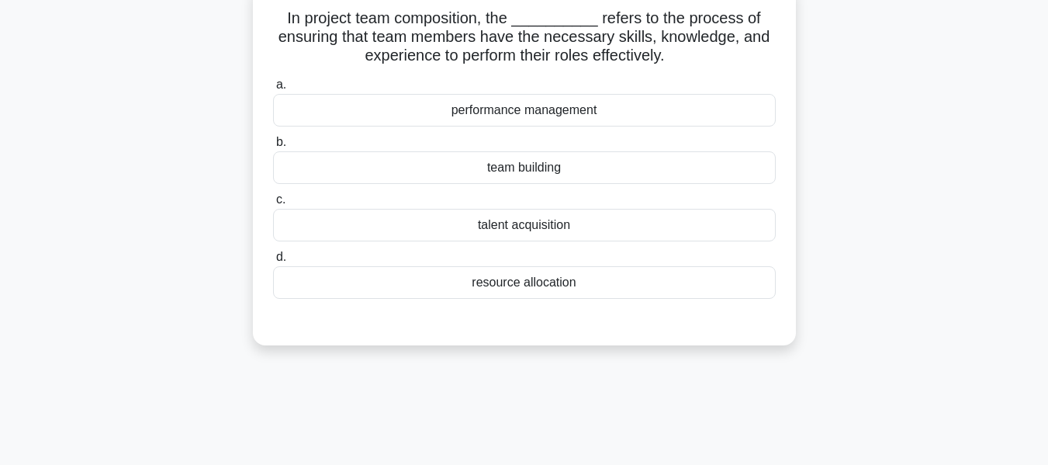
click at [538, 284] on div "resource allocation" at bounding box center [524, 282] width 503 height 33
click at [273, 262] on input "d. resource allocation" at bounding box center [273, 257] width 0 height 10
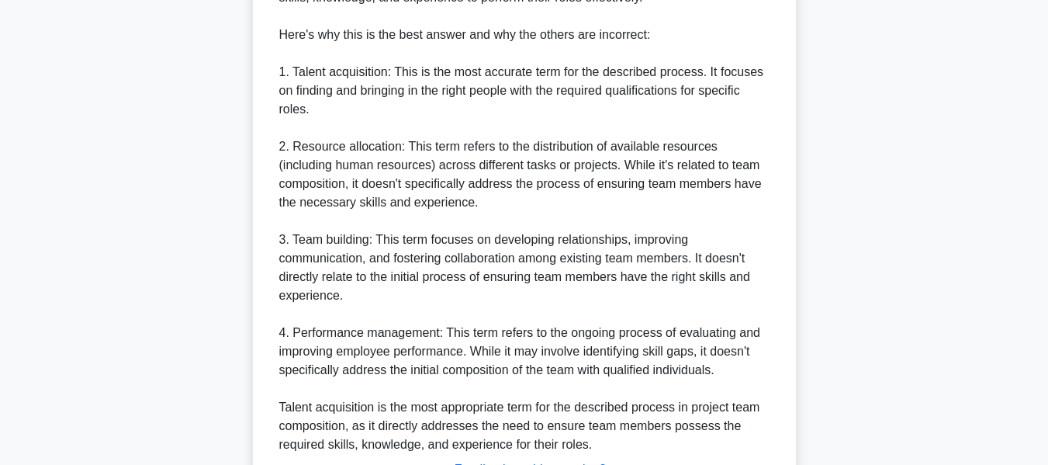
scroll to position [699, 0]
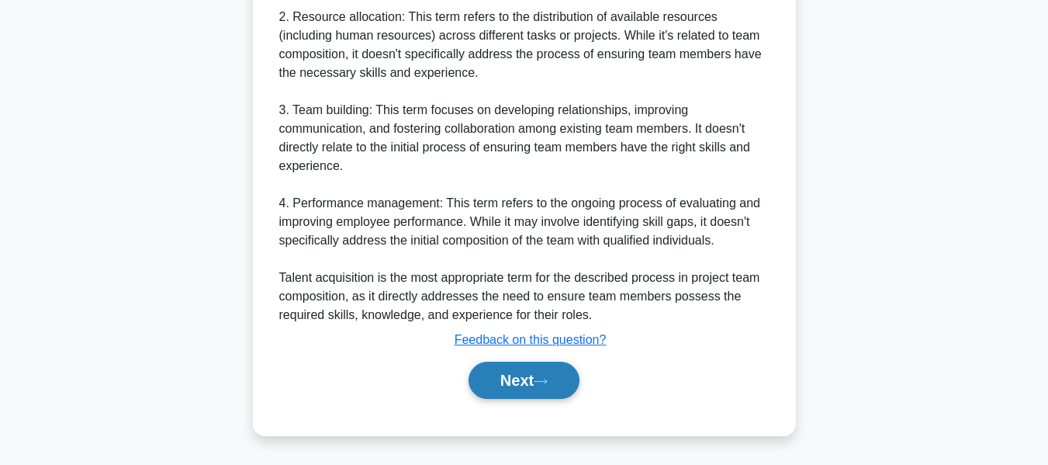
drag, startPoint x: 508, startPoint y: 382, endPoint x: 549, endPoint y: 372, distance: 42.3
click at [508, 382] on button "Next" at bounding box center [524, 380] width 111 height 37
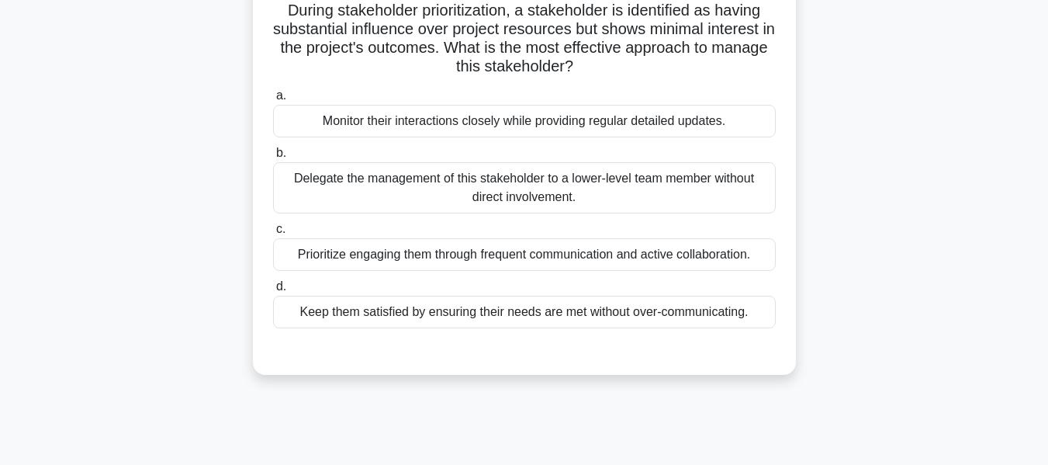
scroll to position [113, 0]
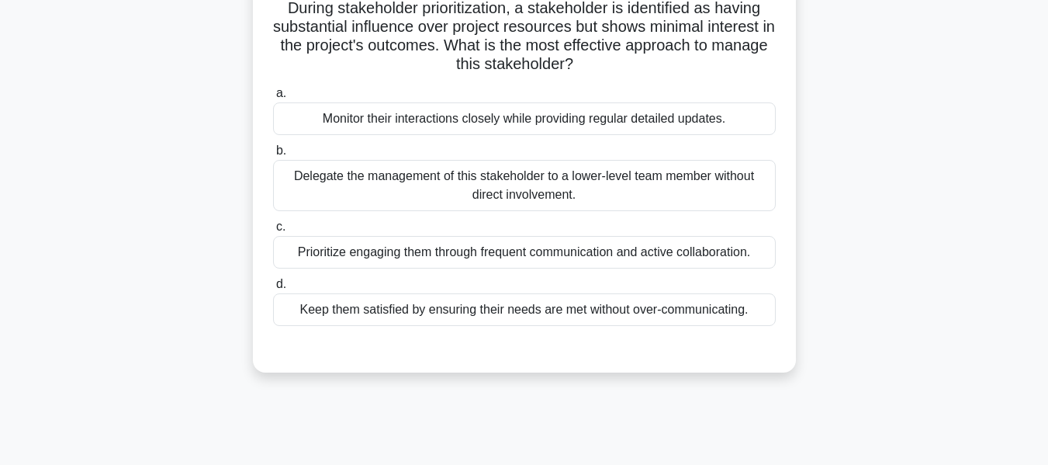
click at [602, 315] on div "Keep them satisfied by ensuring their needs are met without over-communicating." at bounding box center [524, 309] width 503 height 33
click at [273, 289] on input "d. Keep them satisfied by ensuring their needs are met without over-communicati…" at bounding box center [273, 284] width 0 height 10
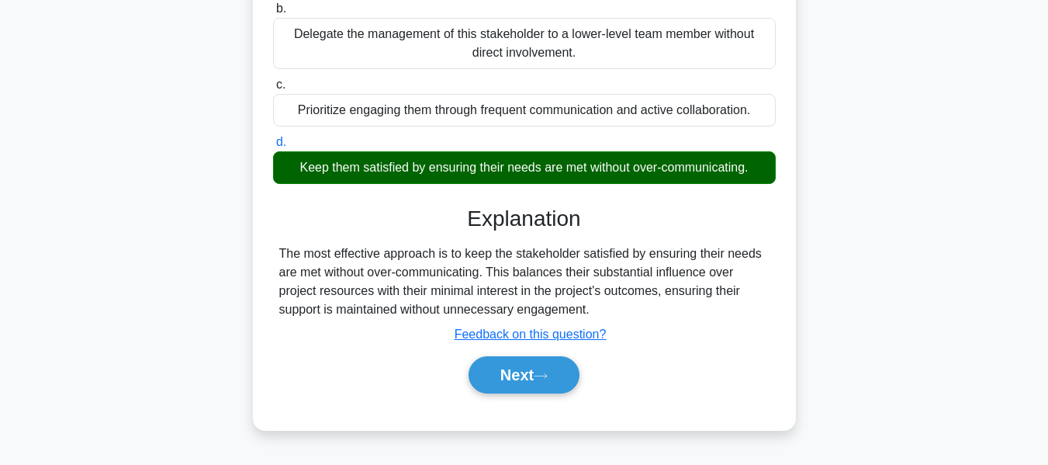
scroll to position [373, 0]
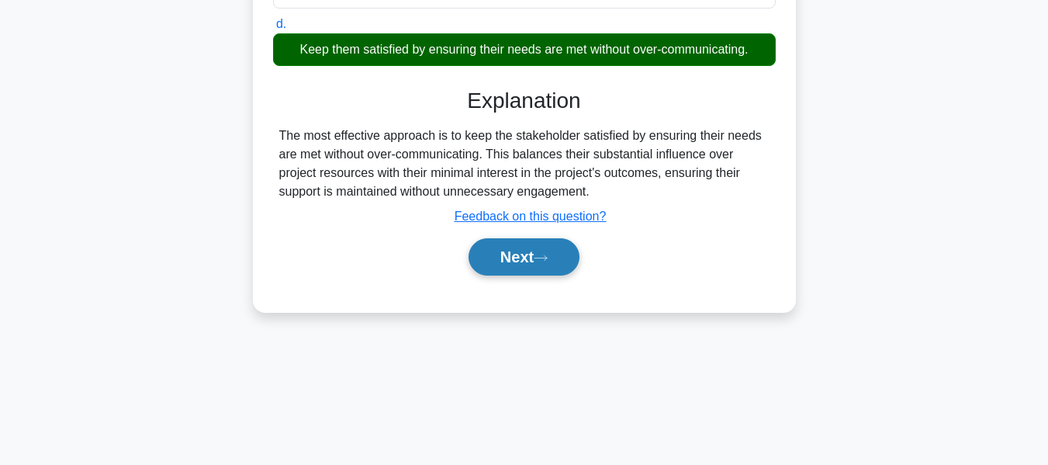
click at [525, 252] on button "Next" at bounding box center [524, 256] width 111 height 37
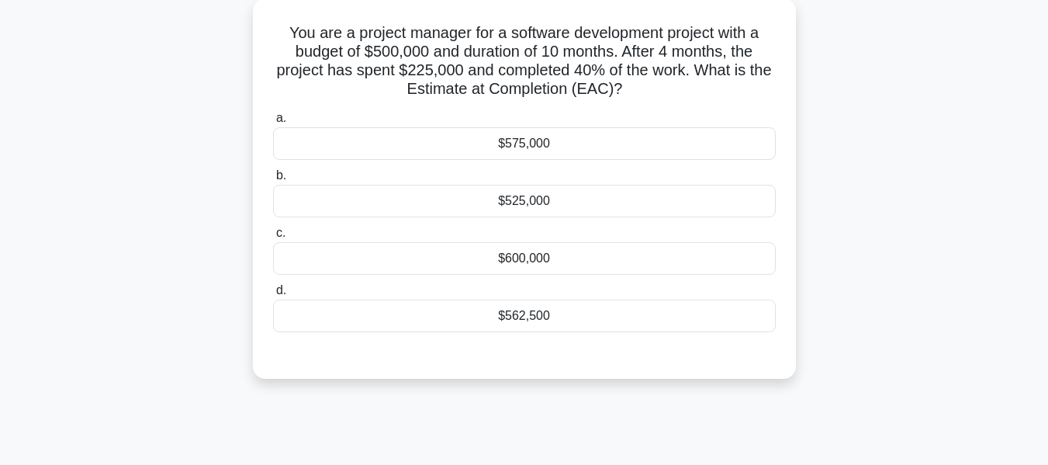
scroll to position [91, 0]
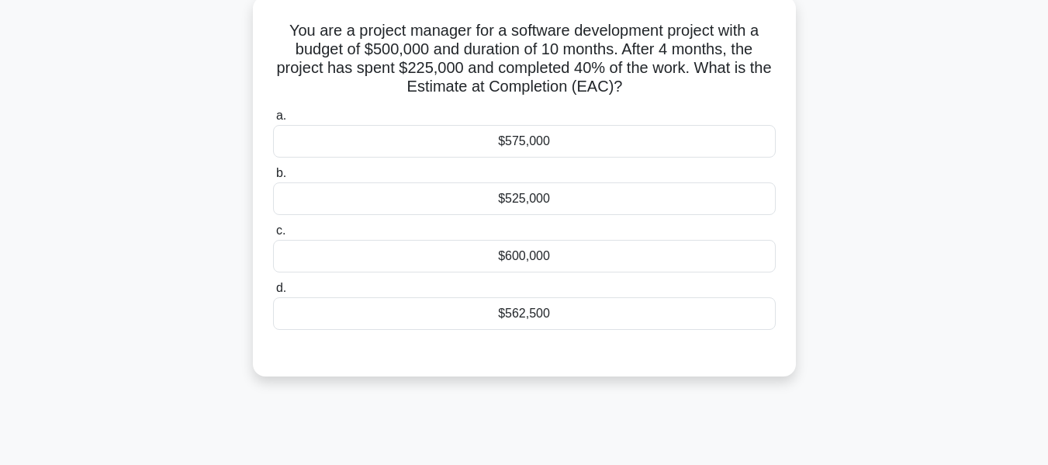
click at [513, 314] on div "$562,500" at bounding box center [524, 313] width 503 height 33
click at [273, 293] on input "d. $562,500" at bounding box center [273, 288] width 0 height 10
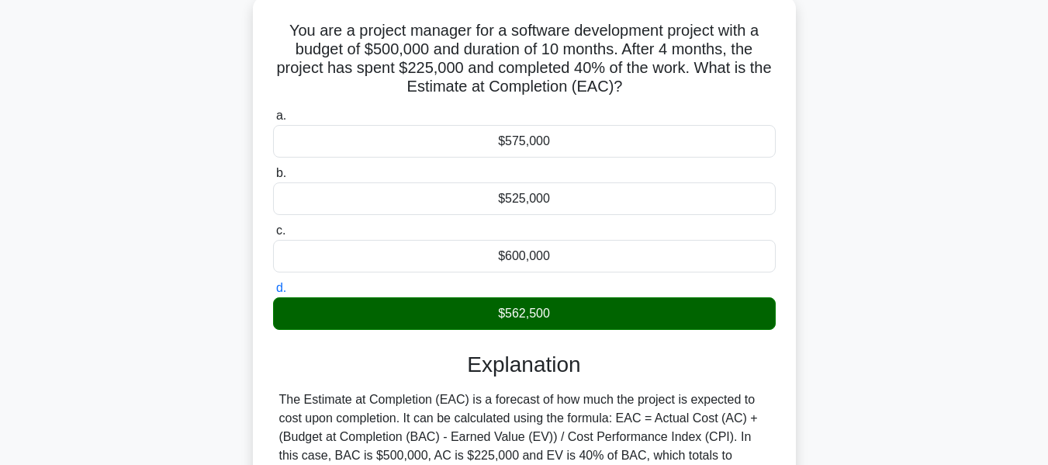
scroll to position [373, 0]
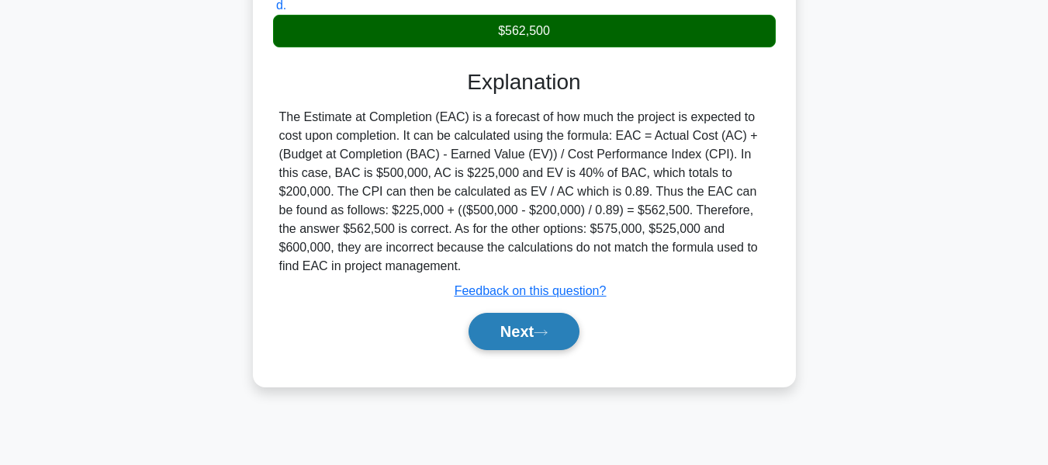
click at [523, 330] on button "Next" at bounding box center [524, 331] width 111 height 37
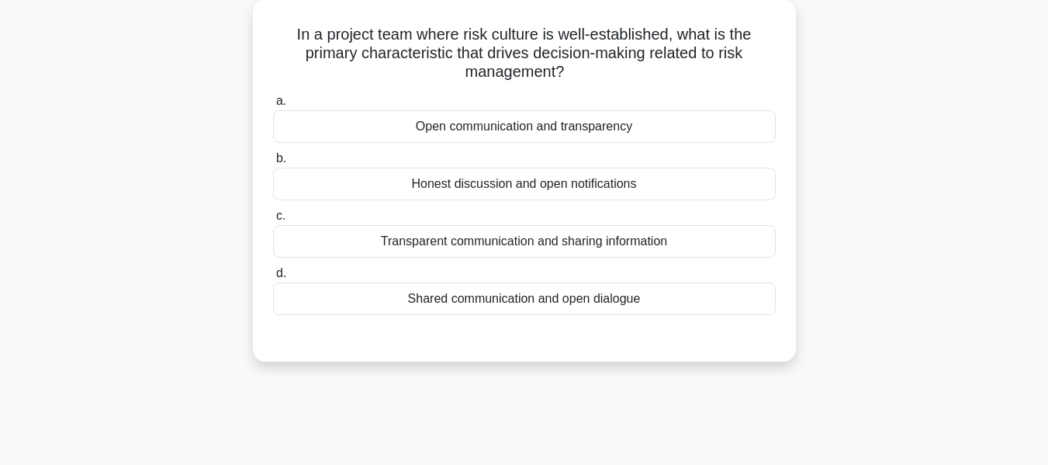
scroll to position [85, 0]
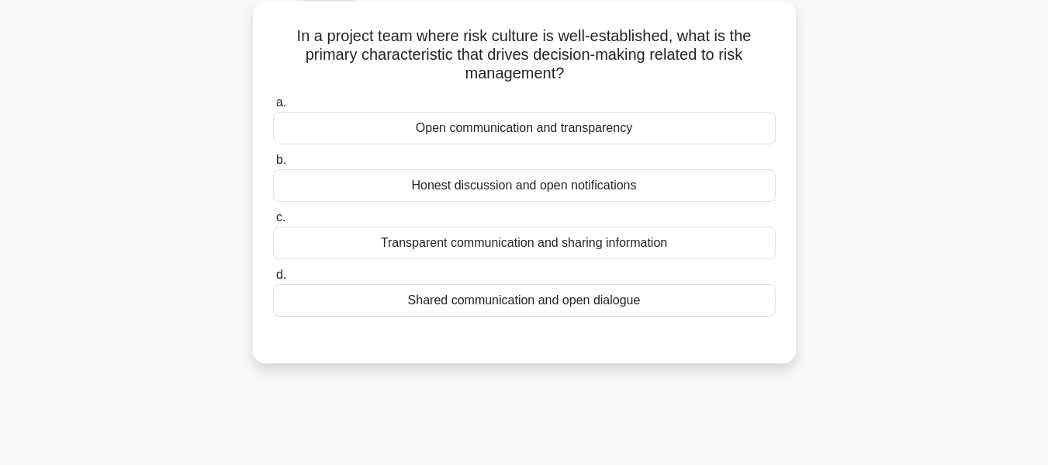
click at [559, 121] on div "Open communication and transparency" at bounding box center [524, 128] width 503 height 33
click at [273, 108] on input "a. Open communication and transparency" at bounding box center [273, 103] width 0 height 10
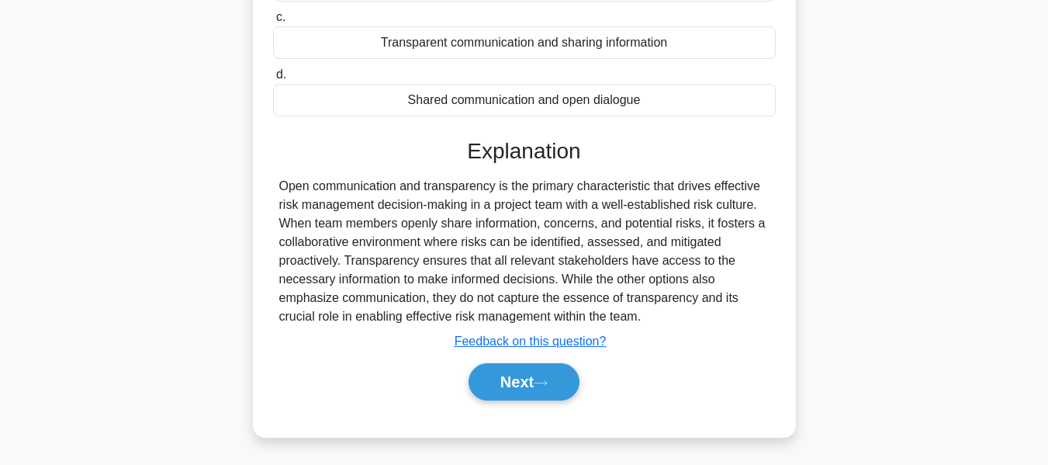
scroll to position [373, 0]
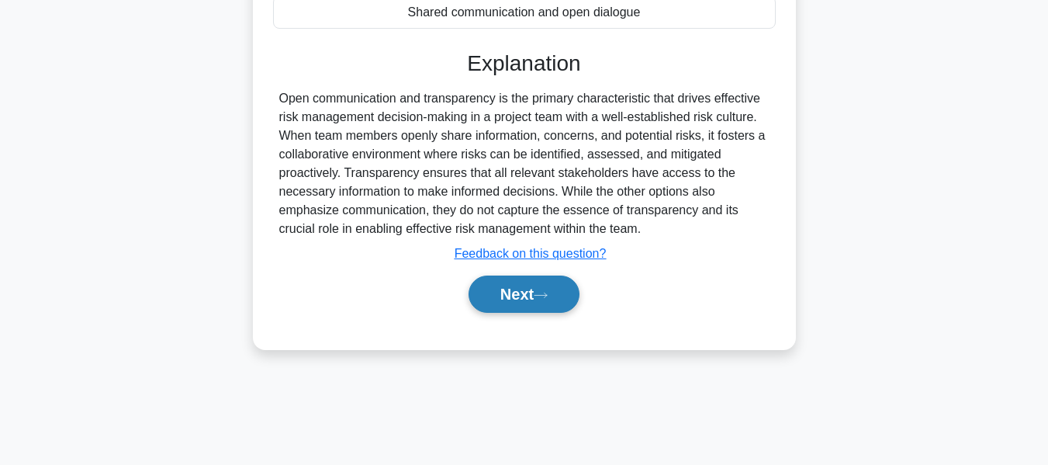
click at [523, 299] on button "Next" at bounding box center [524, 293] width 111 height 37
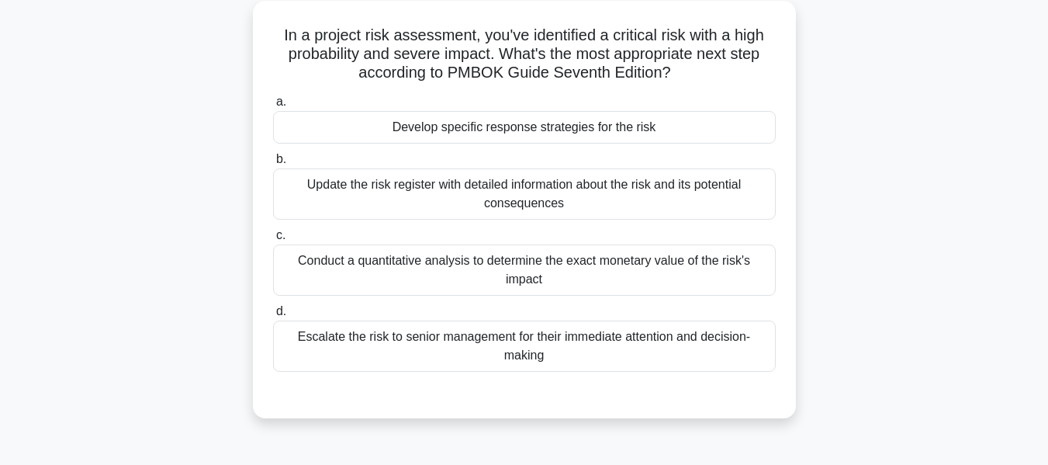
scroll to position [97, 0]
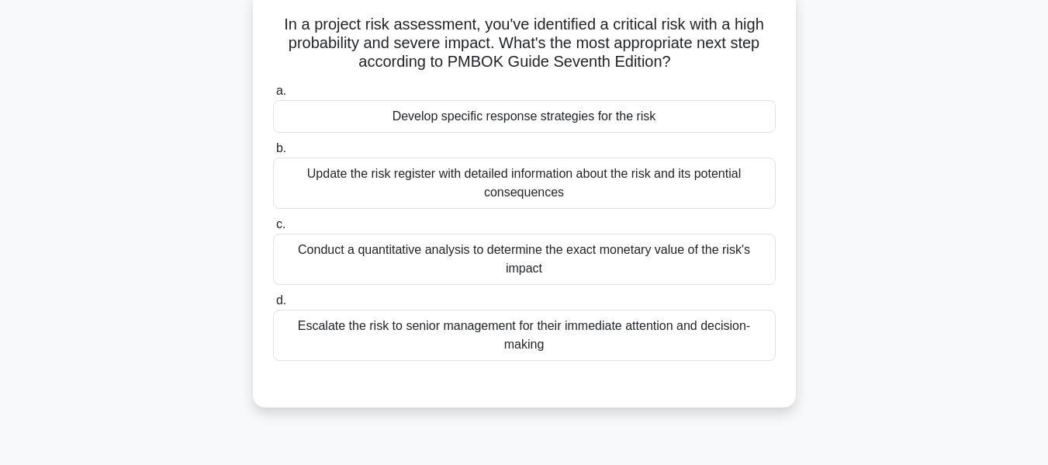
click at [398, 264] on div "Conduct a quantitative analysis to determine the exact monetary value of the ri…" at bounding box center [524, 259] width 503 height 51
click at [273, 230] on input "c. Conduct a quantitative analysis to determine the exact monetary value of the…" at bounding box center [273, 225] width 0 height 10
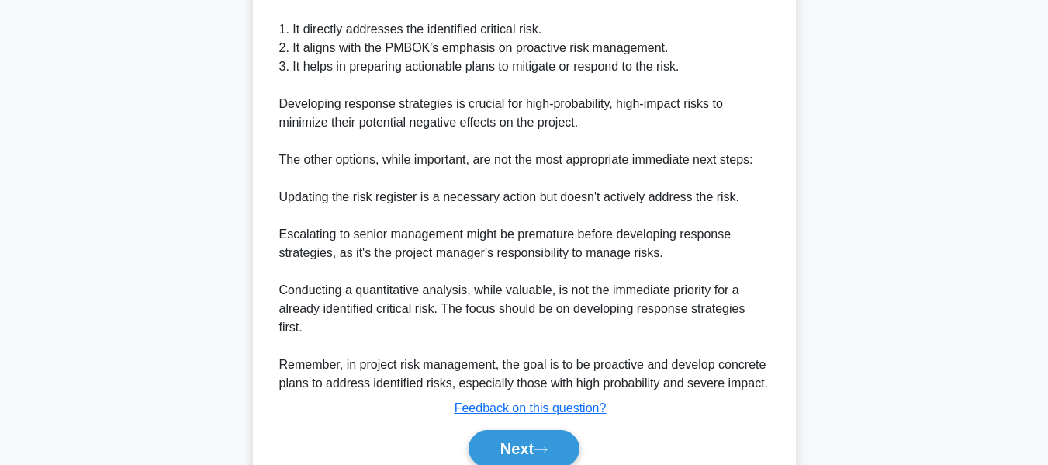
scroll to position [606, 0]
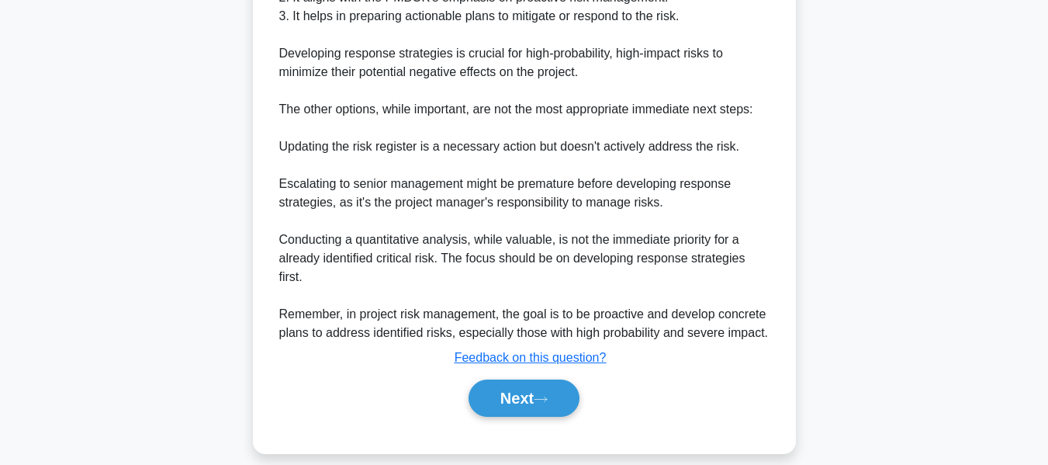
drag, startPoint x: 504, startPoint y: 376, endPoint x: 683, endPoint y: 293, distance: 197.5
click at [505, 379] on button "Next" at bounding box center [524, 397] width 111 height 37
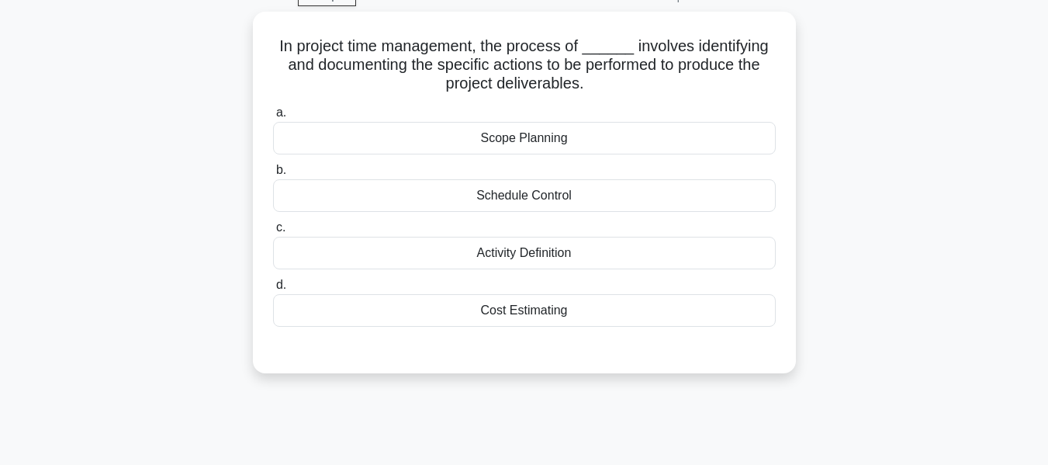
scroll to position [78, 0]
click at [927, 259] on div "In project time management, the process of ______ involves identifying and docu…" at bounding box center [524, 203] width 884 height 380
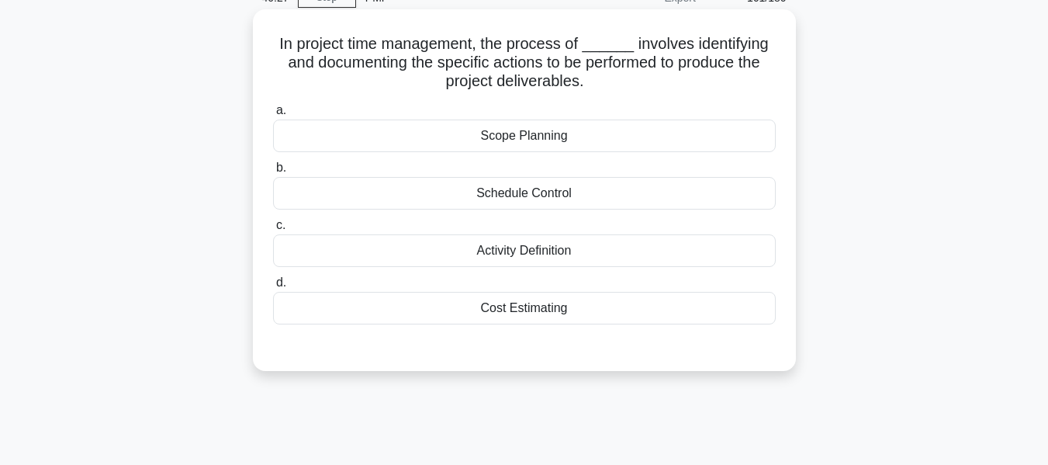
click at [483, 250] on div "Activity Definition" at bounding box center [524, 250] width 503 height 33
click at [273, 230] on input "c. Activity Definition" at bounding box center [273, 225] width 0 height 10
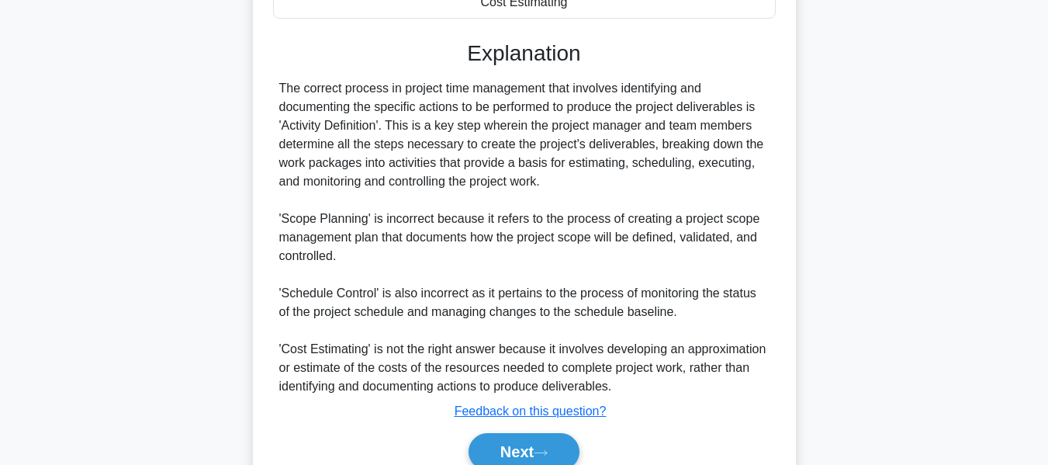
scroll to position [455, 0]
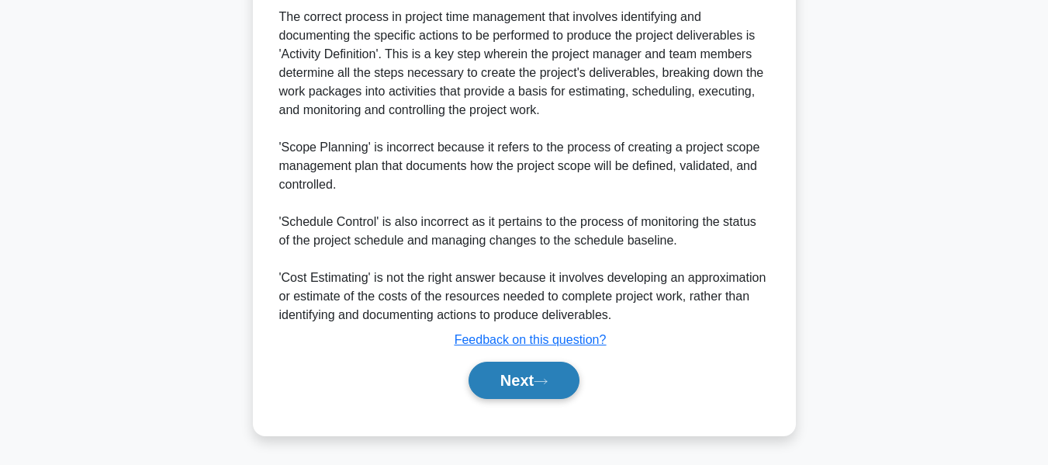
drag, startPoint x: 520, startPoint y: 372, endPoint x: 545, endPoint y: 374, distance: 24.9
click at [520, 372] on button "Next" at bounding box center [524, 380] width 111 height 37
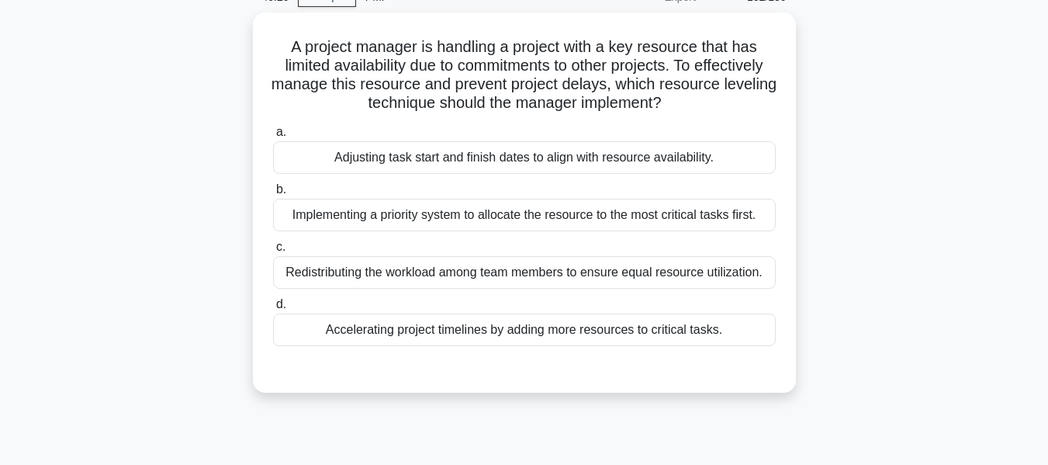
scroll to position [86, 0]
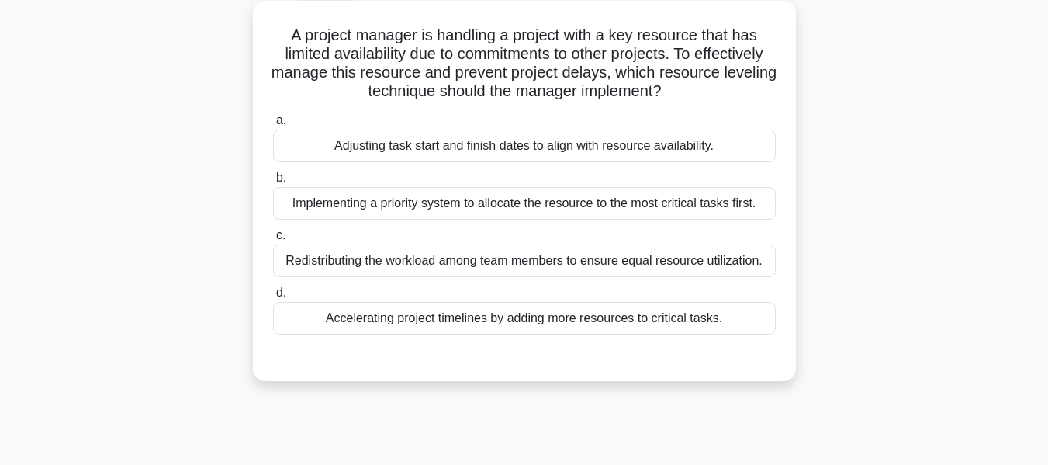
click at [409, 258] on div "Redistributing the workload among team members to ensure equal resource utiliza…" at bounding box center [524, 260] width 503 height 33
click at [273, 241] on input "c. Redistributing the workload among team members to ensure equal resource util…" at bounding box center [273, 235] width 0 height 10
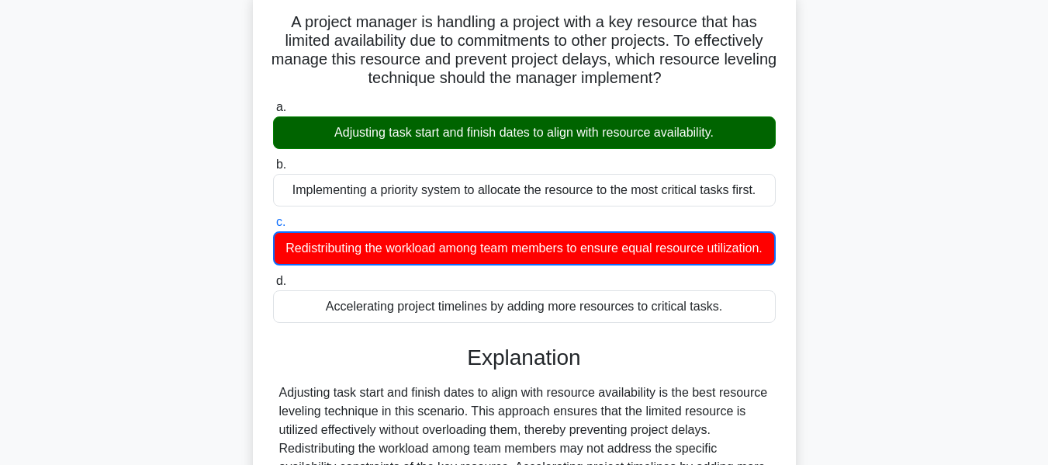
scroll to position [373, 0]
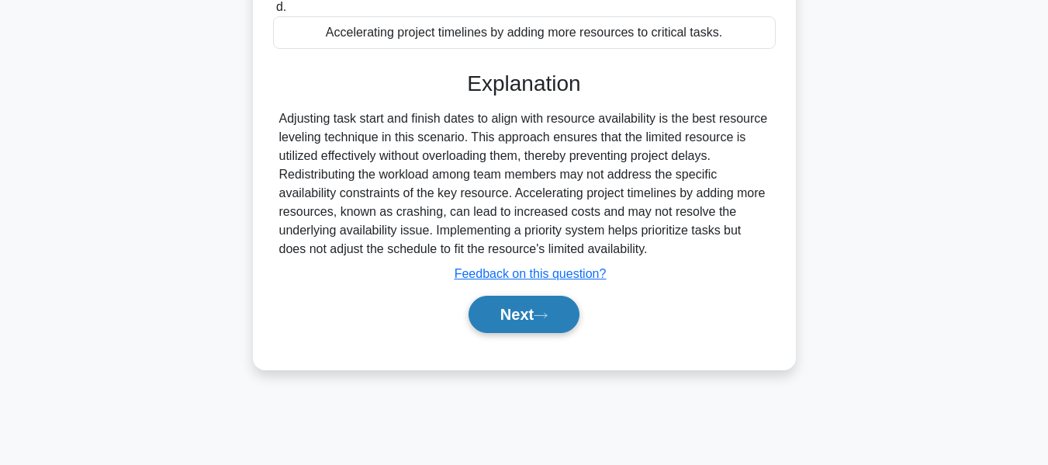
click at [508, 325] on button "Next" at bounding box center [524, 314] width 111 height 37
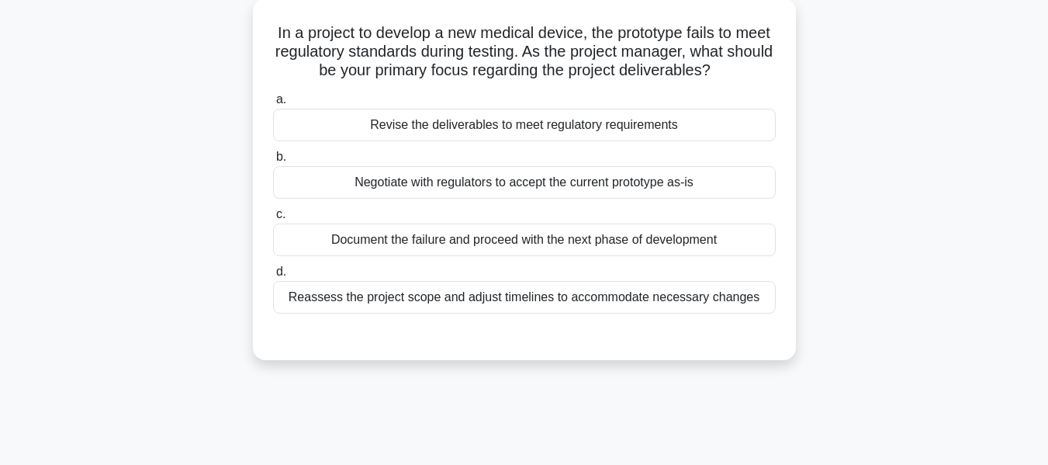
scroll to position [97, 0]
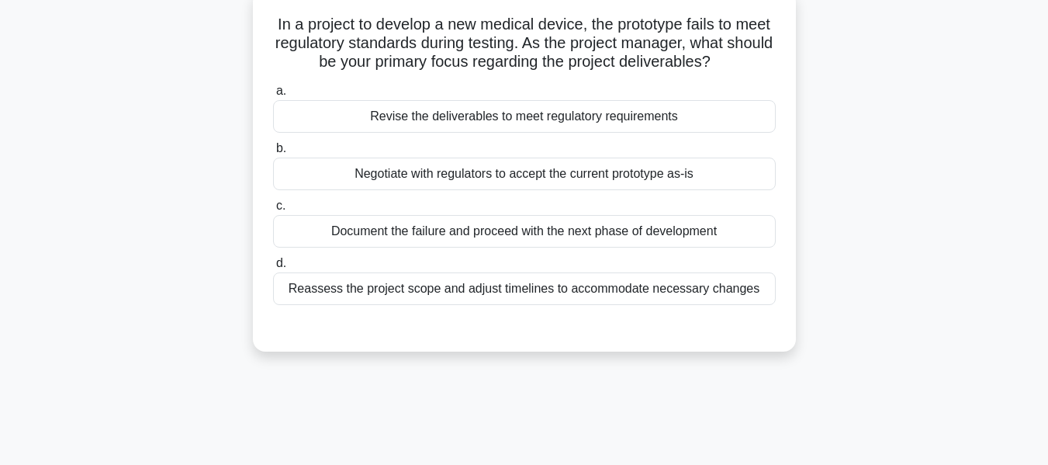
click at [469, 115] on div "Revise the deliverables to meet regulatory requirements" at bounding box center [524, 116] width 503 height 33
click at [273, 96] on input "a. Revise the deliverables to meet regulatory requirements" at bounding box center [273, 91] width 0 height 10
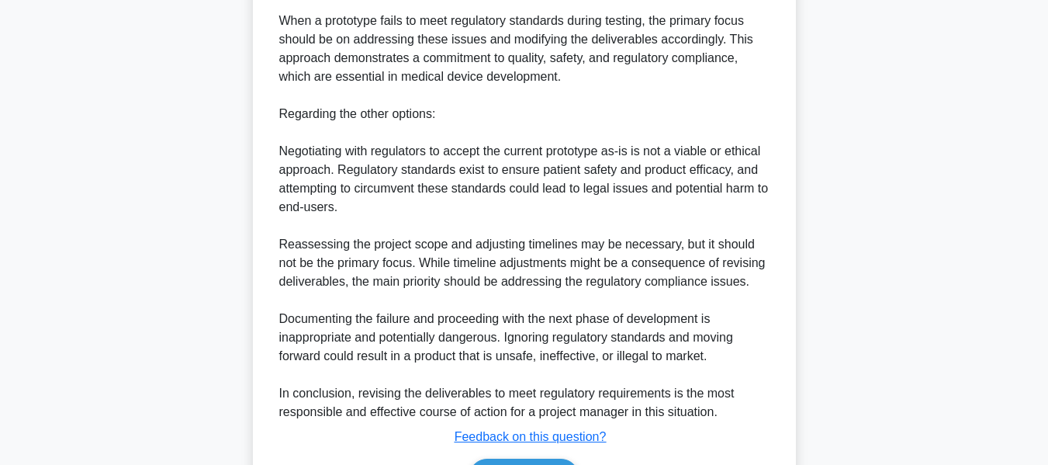
scroll to position [623, 0]
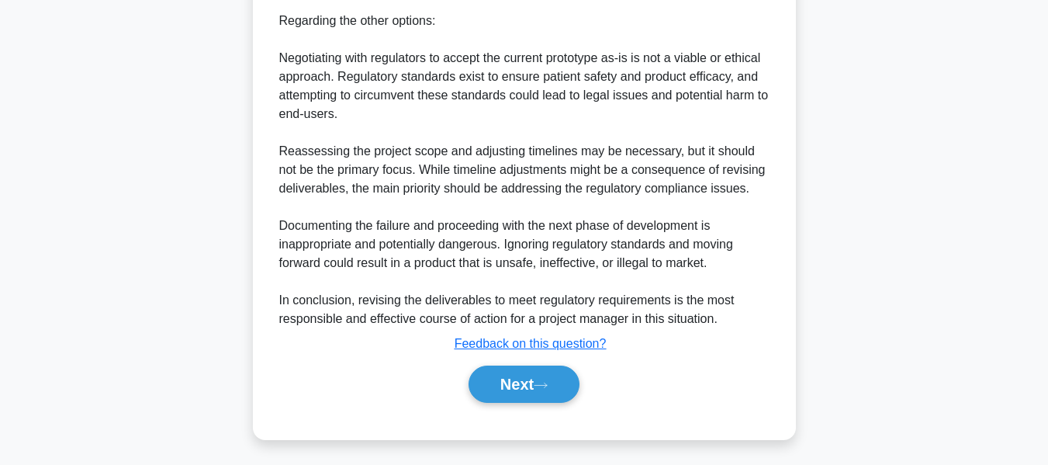
drag, startPoint x: 517, startPoint y: 379, endPoint x: 909, endPoint y: 207, distance: 428.4
click at [517, 379] on button "Next" at bounding box center [524, 383] width 111 height 37
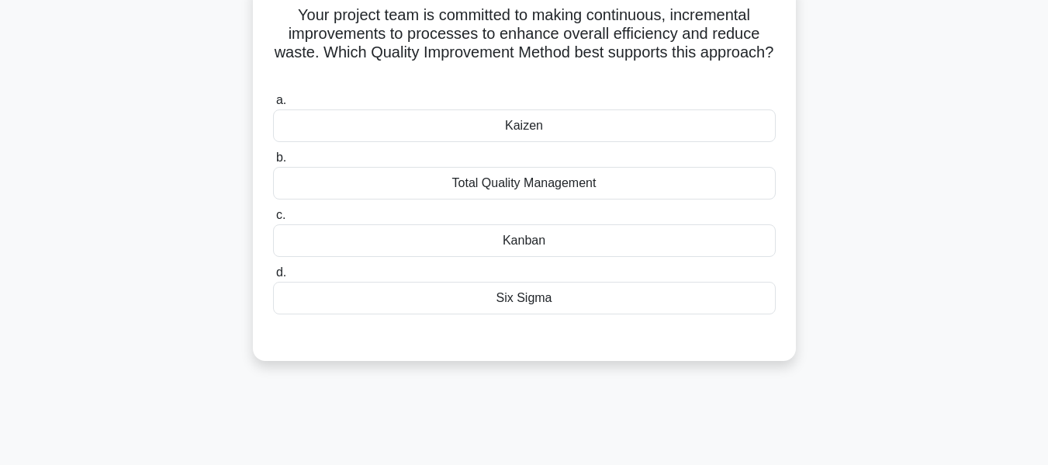
scroll to position [115, 0]
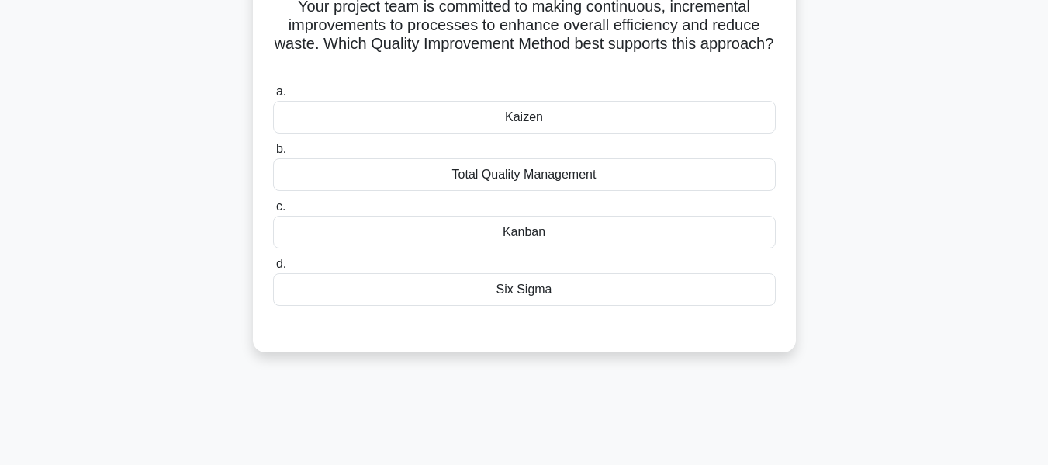
click at [520, 119] on div "Kaizen" at bounding box center [524, 117] width 503 height 33
click at [273, 97] on input "a. Kaizen" at bounding box center [273, 92] width 0 height 10
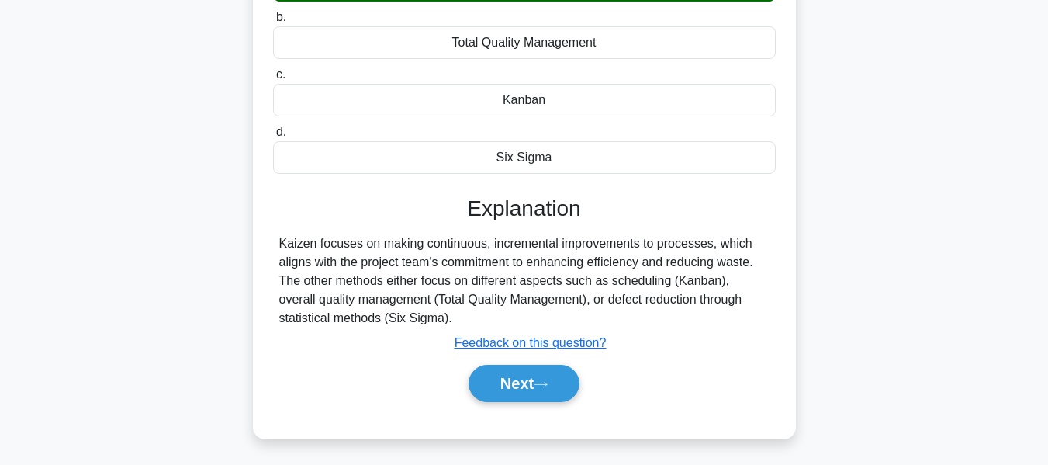
scroll to position [373, 0]
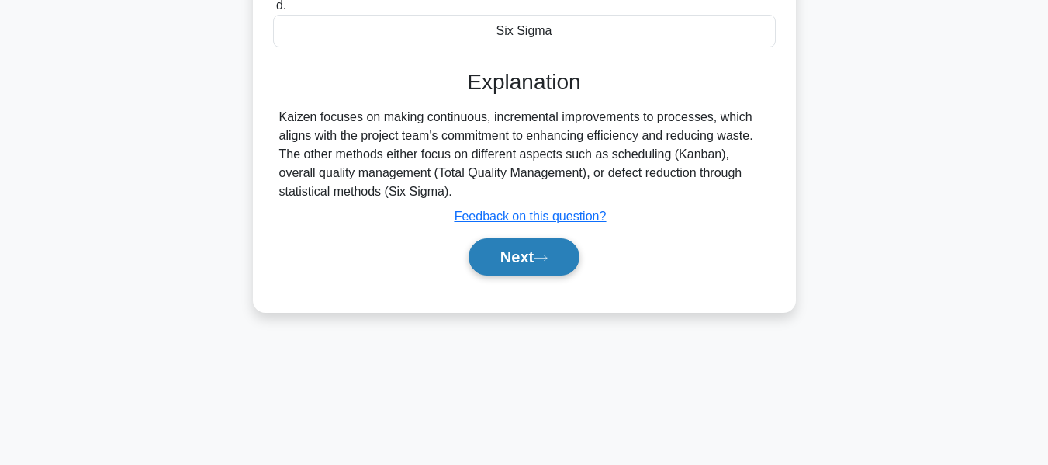
click at [528, 254] on button "Next" at bounding box center [524, 256] width 111 height 37
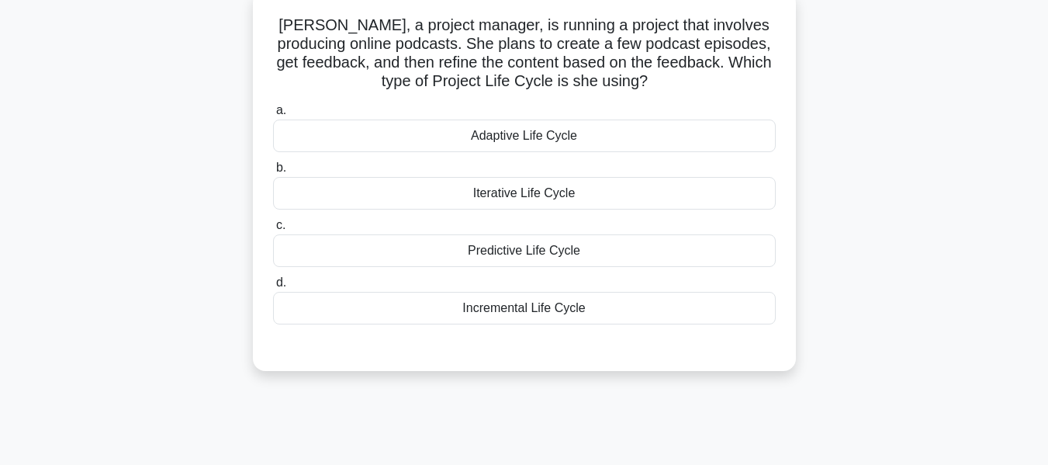
scroll to position [90, 0]
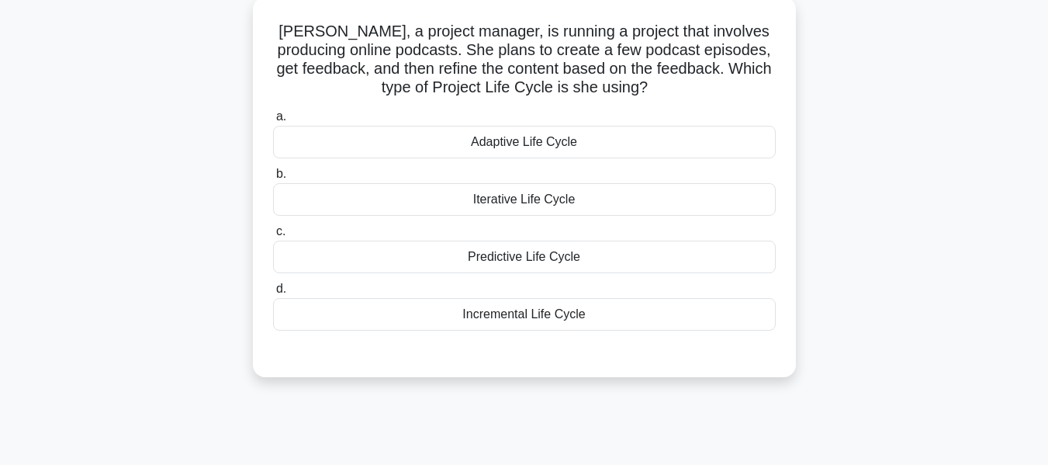
click at [527, 198] on div "Iterative Life Cycle" at bounding box center [524, 199] width 503 height 33
click at [273, 179] on input "b. Iterative Life Cycle" at bounding box center [273, 174] width 0 height 10
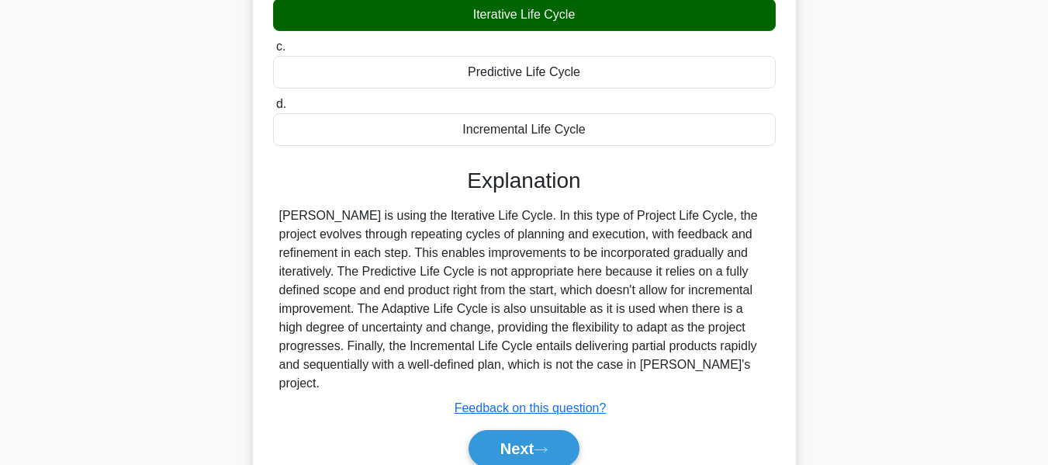
scroll to position [373, 0]
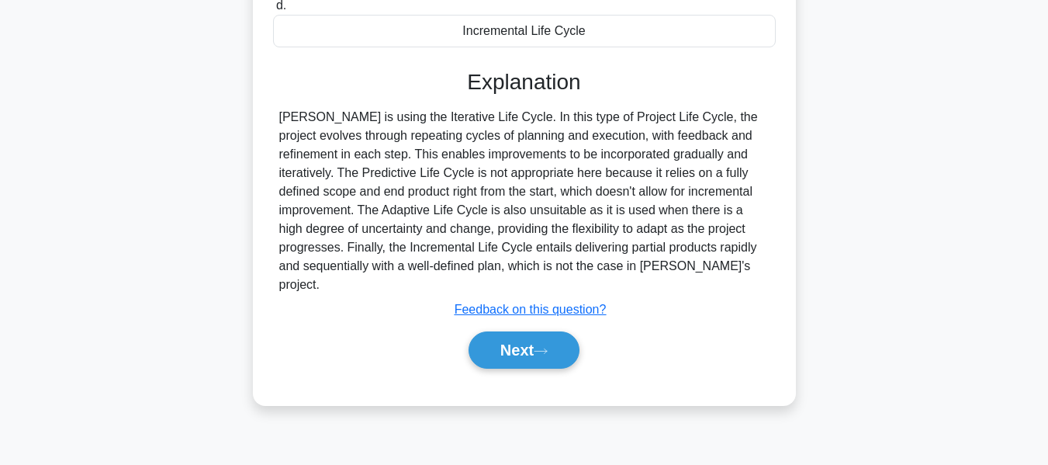
drag, startPoint x: 512, startPoint y: 322, endPoint x: 748, endPoint y: 265, distance: 242.7
click at [512, 331] on button "Next" at bounding box center [524, 349] width 111 height 37
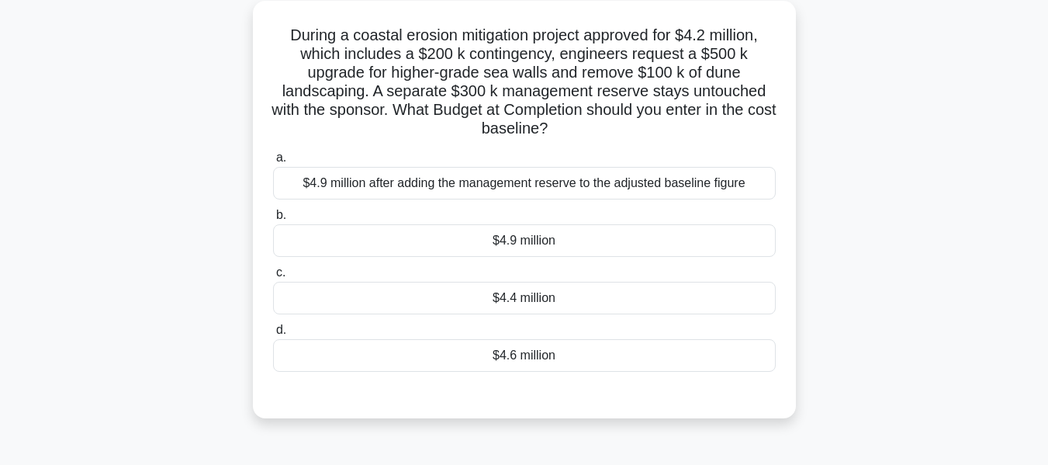
scroll to position [92, 0]
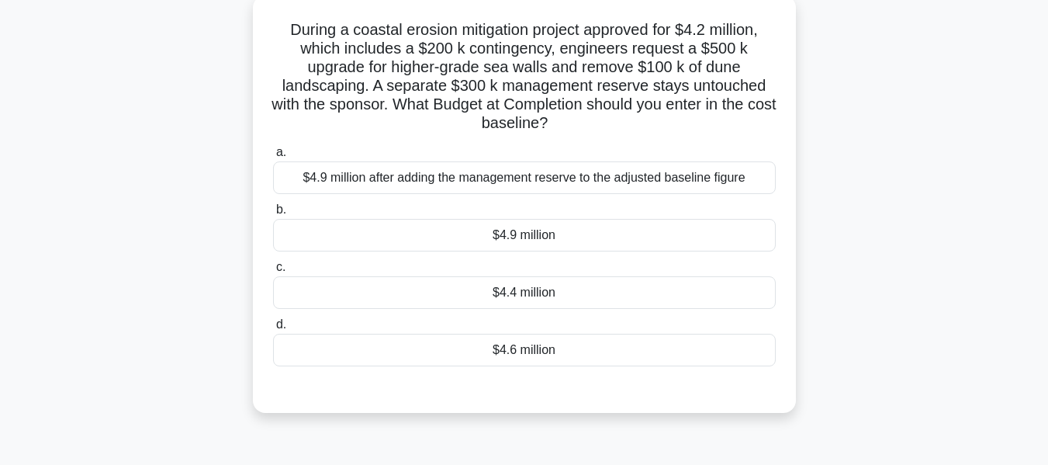
click at [529, 351] on div "$4.6 million" at bounding box center [524, 350] width 503 height 33
click at [273, 330] on input "d. $4.6 million" at bounding box center [273, 325] width 0 height 10
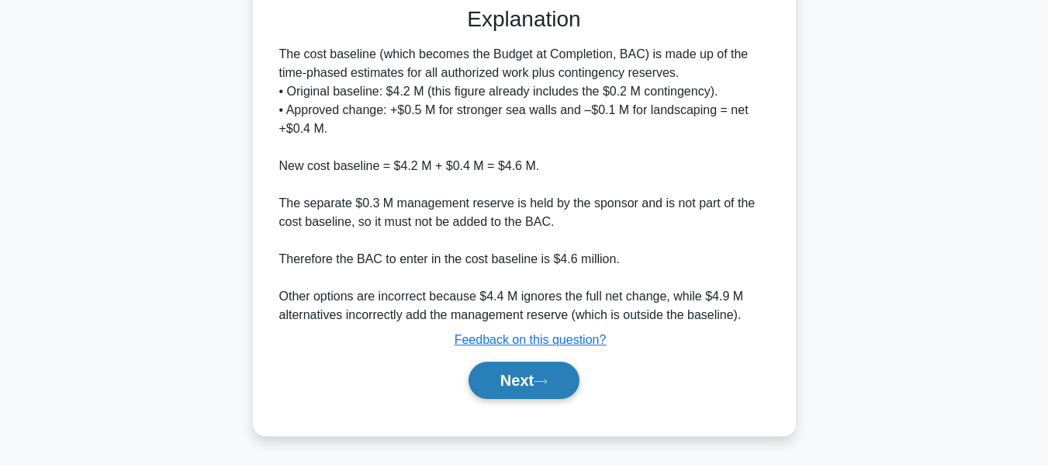
click at [528, 376] on button "Next" at bounding box center [524, 380] width 111 height 37
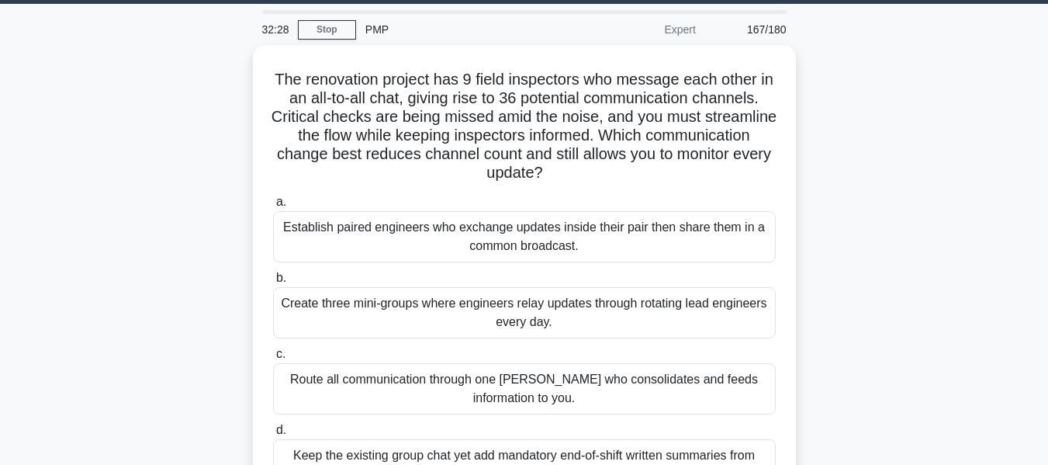
scroll to position [123, 0]
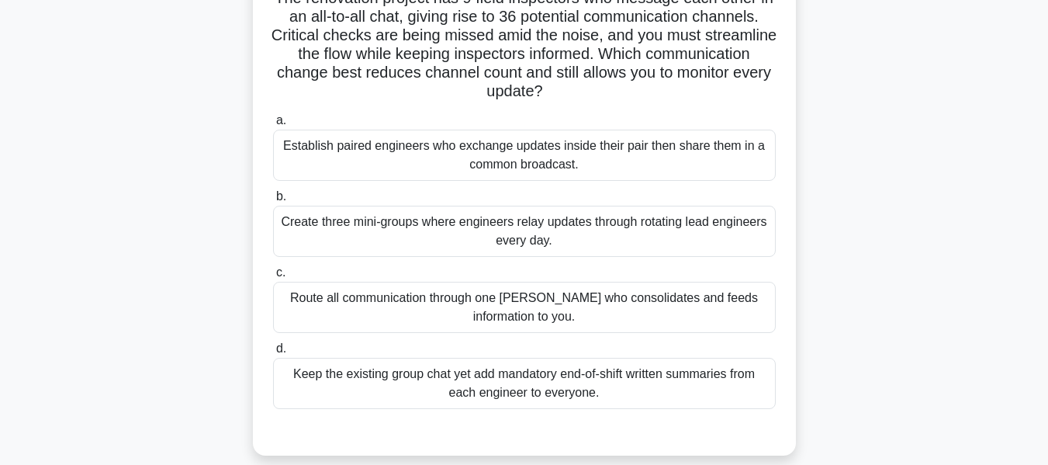
click at [486, 241] on div "Create three mini-groups where engineers relay updates through rotating lead en…" at bounding box center [524, 231] width 503 height 51
click at [273, 202] on input "b. Create three mini-groups where engineers relay updates through rotating lead…" at bounding box center [273, 197] width 0 height 10
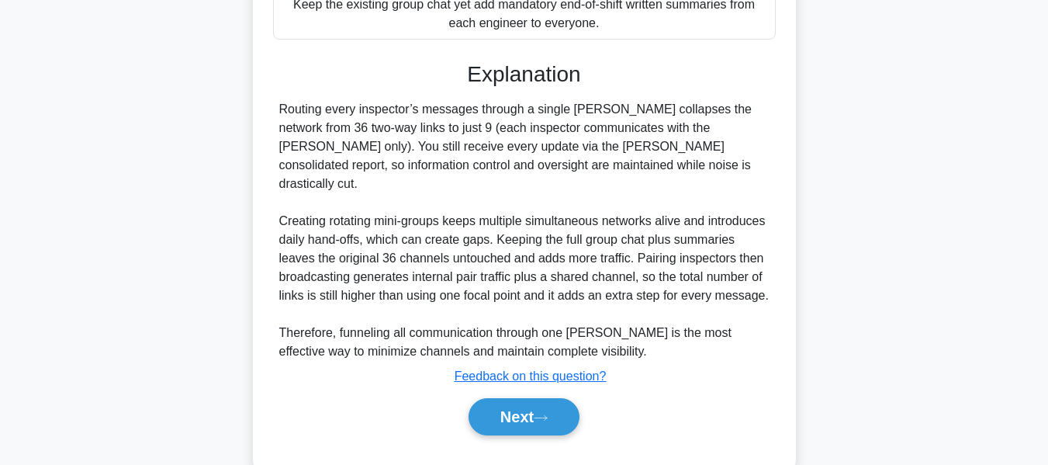
scroll to position [511, 0]
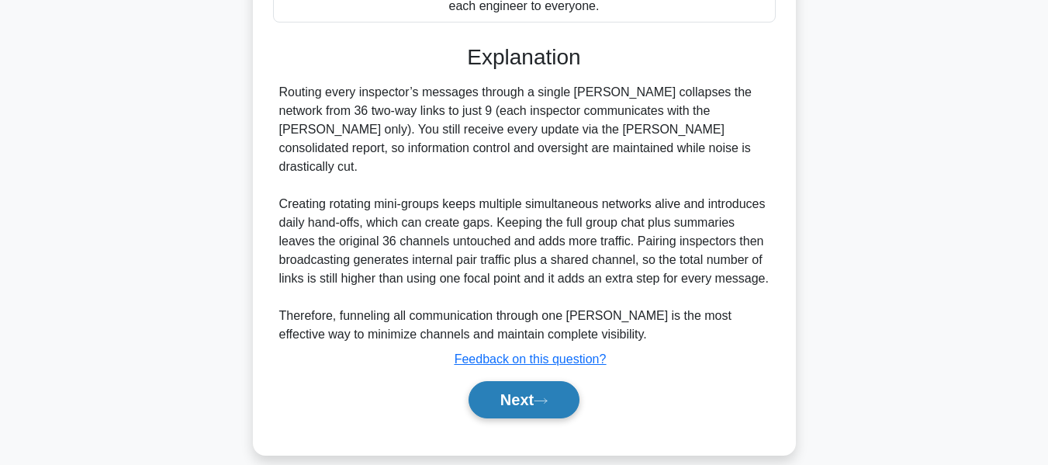
click at [534, 381] on button "Next" at bounding box center [524, 399] width 111 height 37
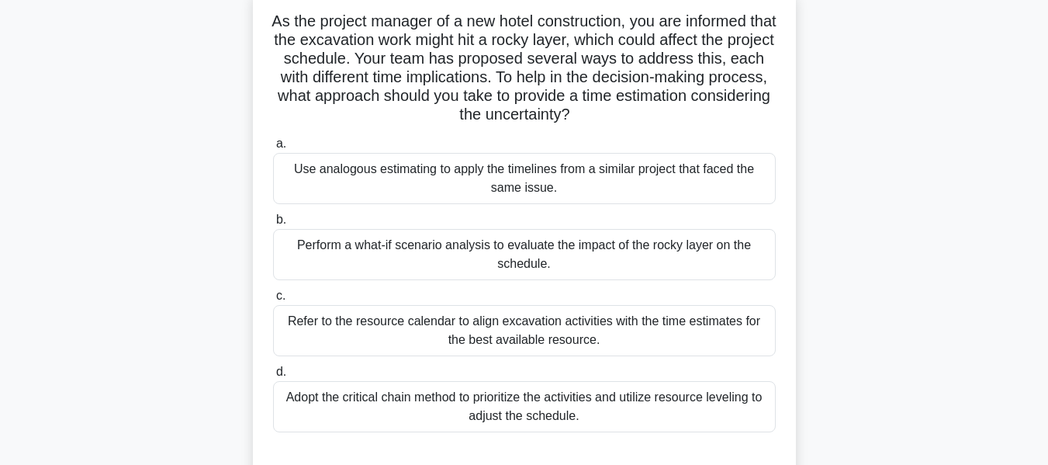
scroll to position [106, 0]
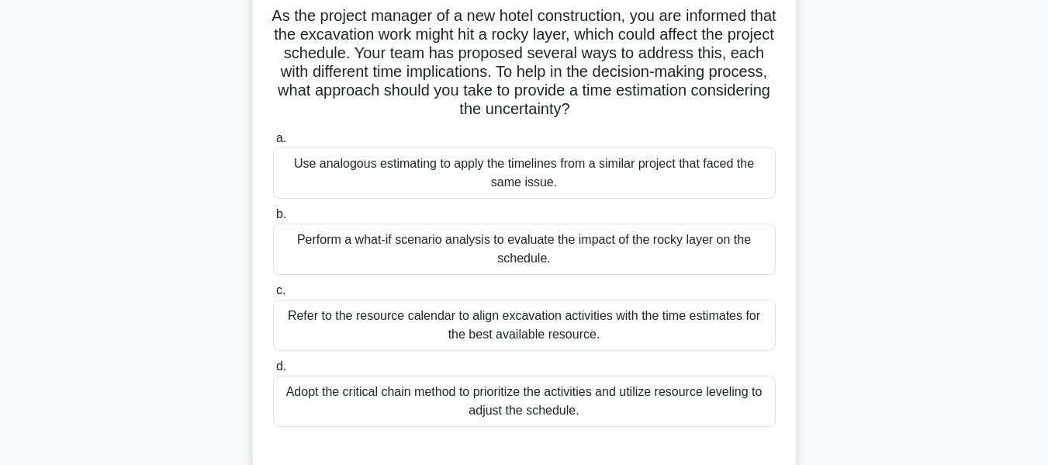
click at [405, 250] on div "Perform a what-if scenario analysis to evaluate the impact of the rocky layer o…" at bounding box center [524, 248] width 503 height 51
click at [273, 220] on input "b. Perform a what-if scenario analysis to evaluate the impact of the rocky laye…" at bounding box center [273, 214] width 0 height 10
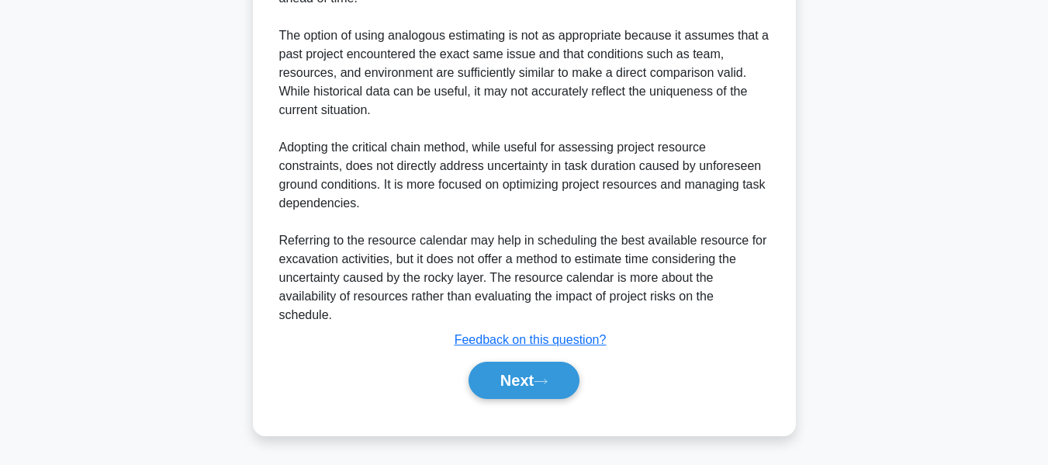
drag, startPoint x: 550, startPoint y: 369, endPoint x: 742, endPoint y: 313, distance: 200.3
click at [550, 369] on button "Next" at bounding box center [524, 380] width 111 height 37
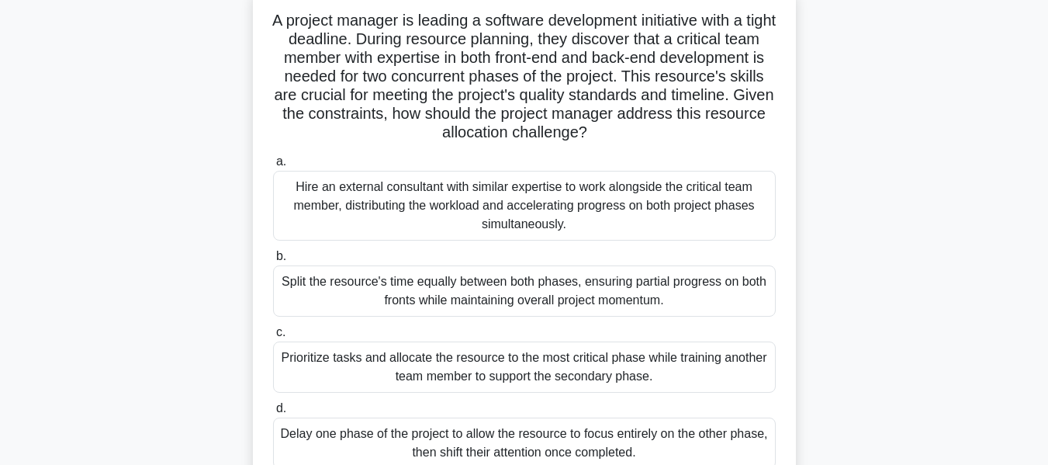
scroll to position [111, 0]
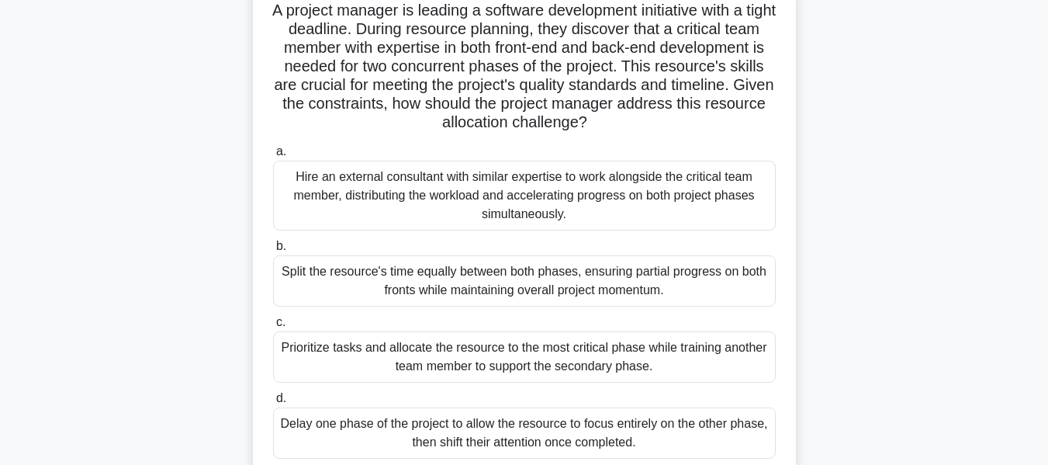
click at [440, 355] on div "Prioritize tasks and allocate the resource to the most critical phase while tra…" at bounding box center [524, 356] width 503 height 51
click at [273, 327] on input "c. Prioritize tasks and allocate the resource to the most critical phase while …" at bounding box center [273, 322] width 0 height 10
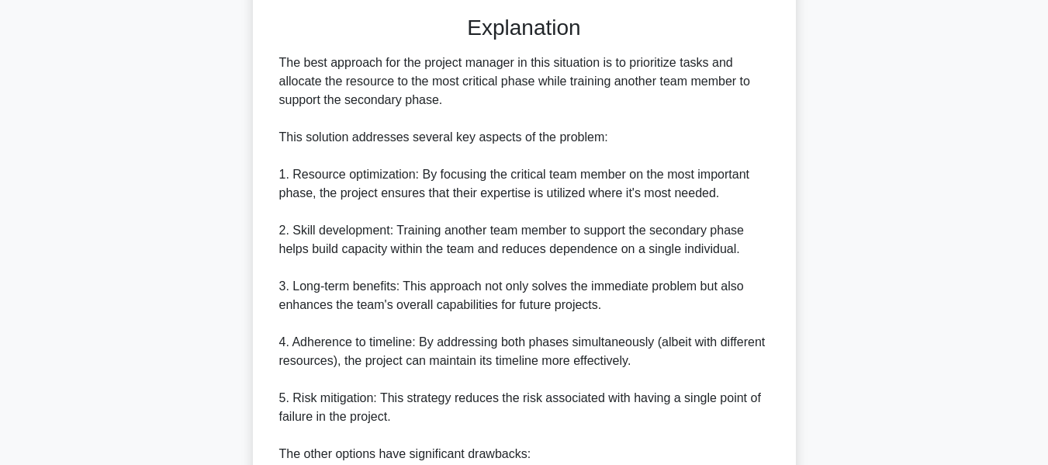
scroll to position [887, 0]
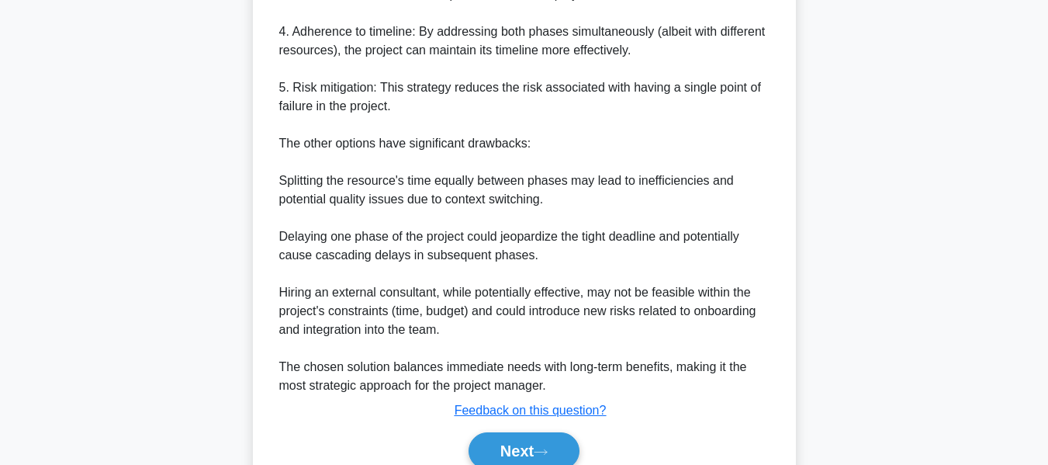
drag, startPoint x: 522, startPoint y: 449, endPoint x: 559, endPoint y: 396, distance: 64.6
click at [522, 449] on button "Next" at bounding box center [524, 450] width 111 height 37
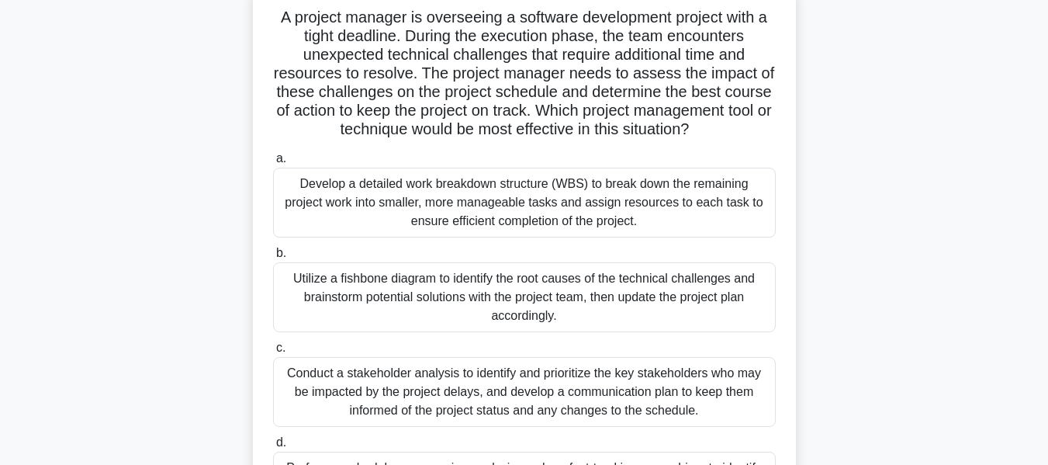
scroll to position [113, 0]
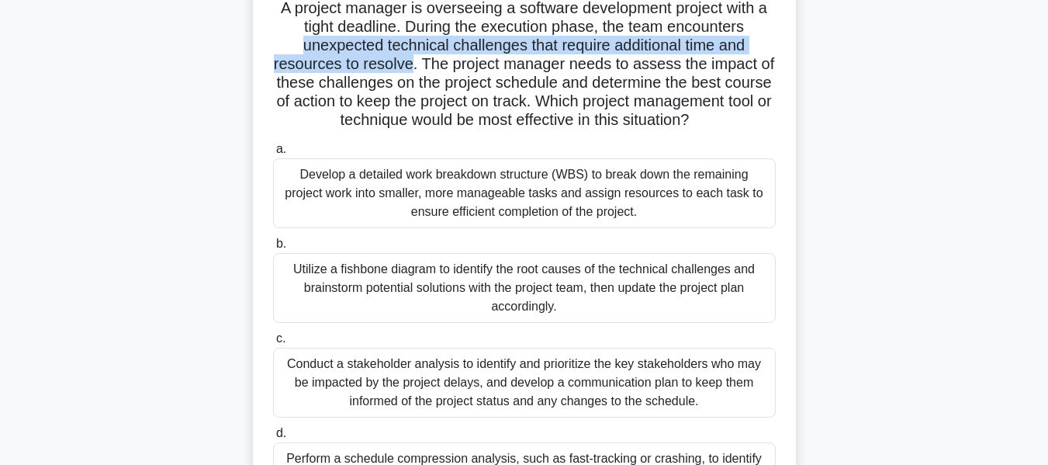
drag, startPoint x: 299, startPoint y: 43, endPoint x: 410, endPoint y: 63, distance: 113.4
click at [410, 63] on h5 "A project manager is overseeing a software development project with a tight dea…" at bounding box center [525, 64] width 506 height 132
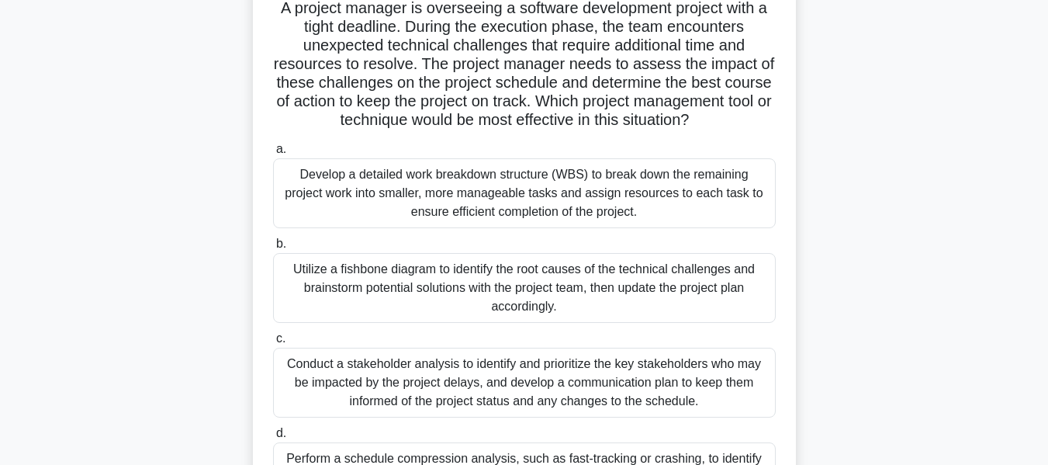
click at [387, 274] on div "Utilize a fishbone diagram to identify the root causes of the technical challen…" at bounding box center [524, 288] width 503 height 70
click at [273, 249] on input "b. Utilize a fishbone diagram to identify the root causes of the technical chal…" at bounding box center [273, 244] width 0 height 10
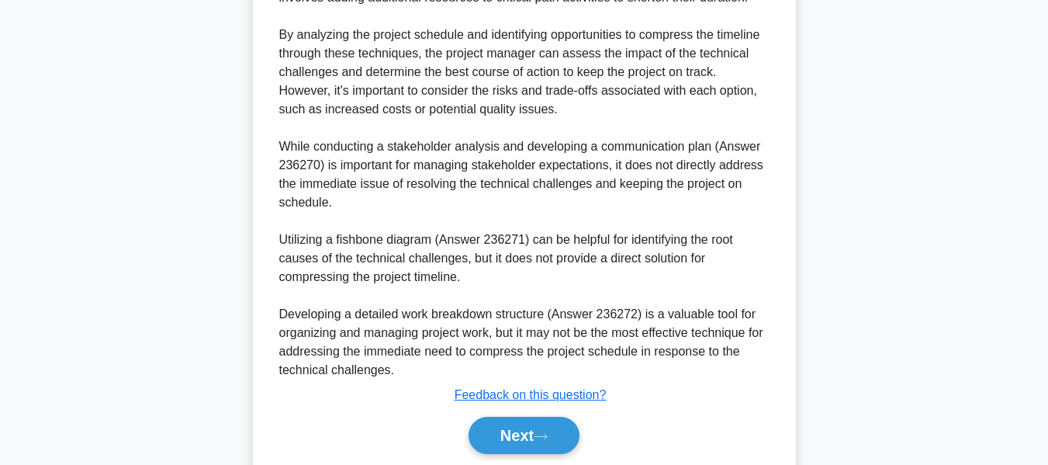
scroll to position [811, 0]
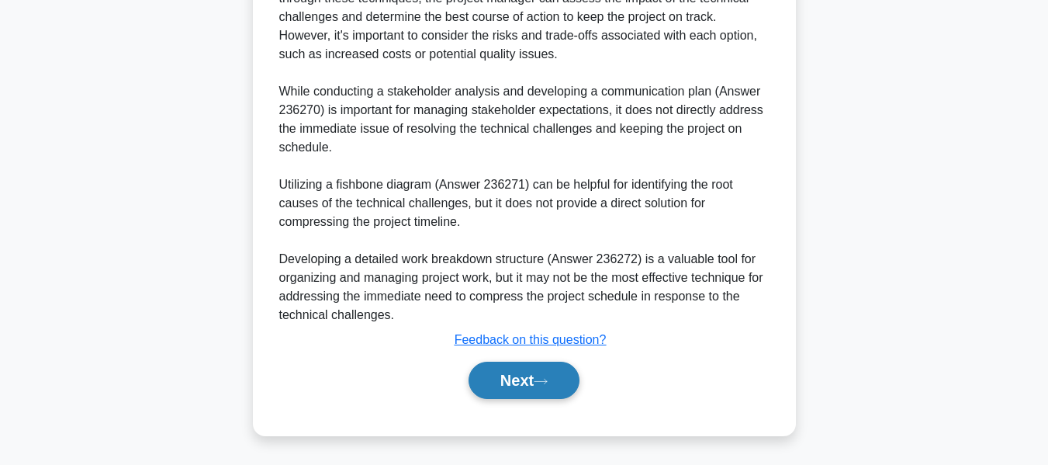
click at [515, 371] on button "Next" at bounding box center [524, 380] width 111 height 37
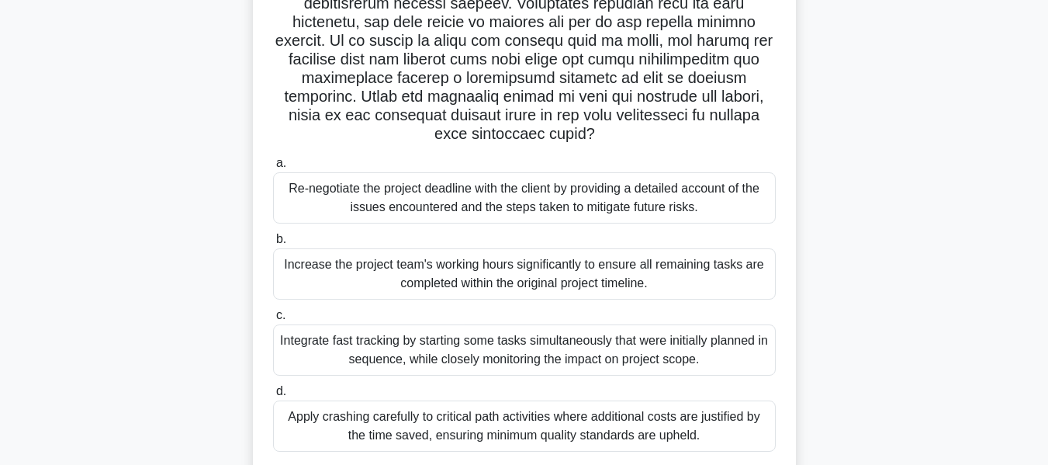
scroll to position [291, 0]
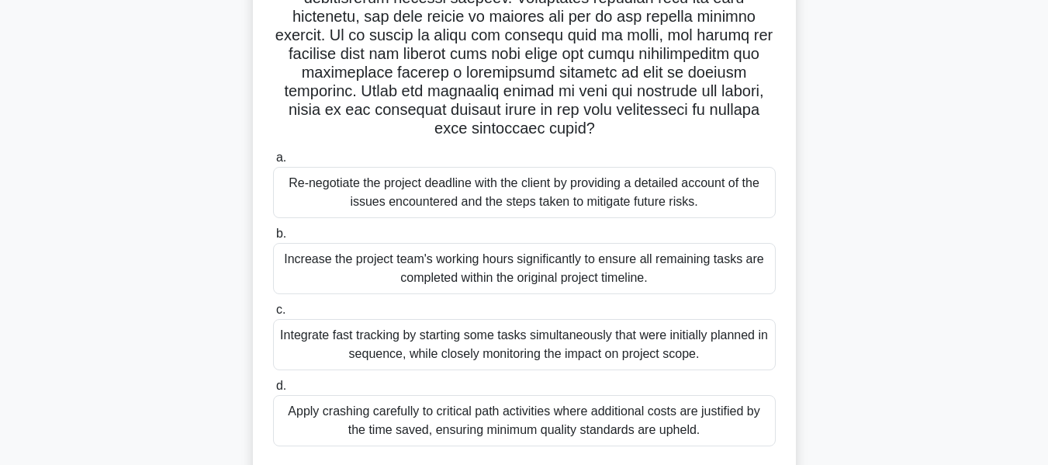
click at [382, 420] on div "Apply crashing carefully to critical path activities where additional costs are…" at bounding box center [524, 420] width 503 height 51
click at [273, 391] on input "d. Apply crashing carefully to critical path activities where additional costs …" at bounding box center [273, 386] width 0 height 10
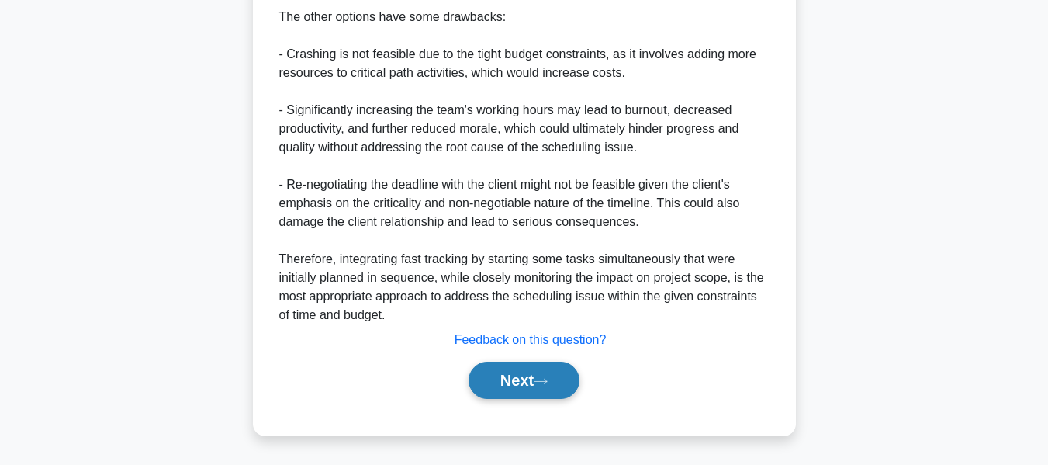
scroll to position [1165, 0]
drag, startPoint x: 518, startPoint y: 377, endPoint x: 586, endPoint y: 369, distance: 68.0
click at [519, 377] on button "Next" at bounding box center [524, 380] width 111 height 37
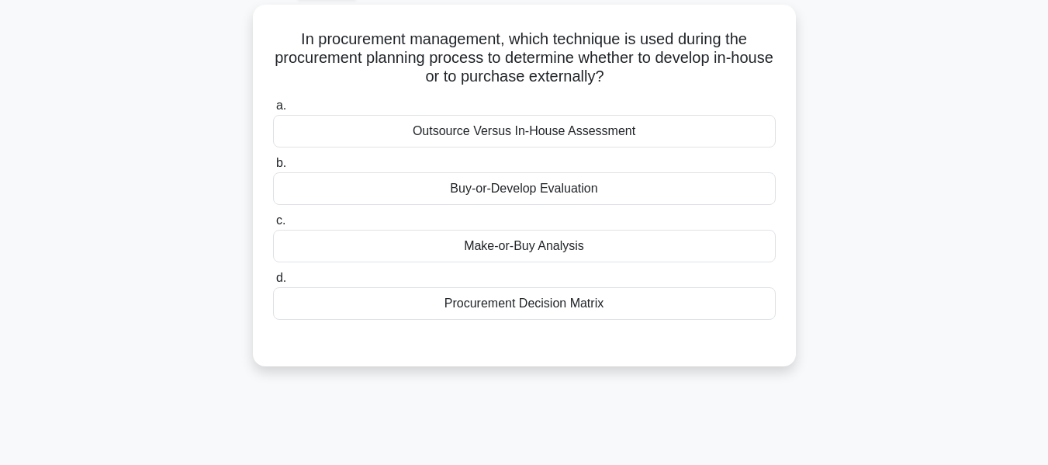
scroll to position [102, 0]
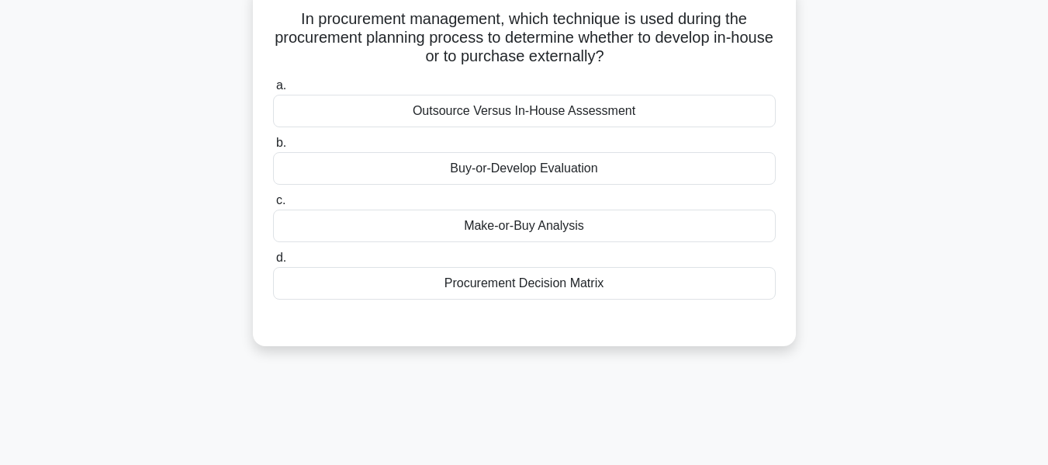
click at [569, 228] on div "Make-or-Buy Analysis" at bounding box center [524, 225] width 503 height 33
click at [273, 206] on input "c. Make-or-Buy Analysis" at bounding box center [273, 201] width 0 height 10
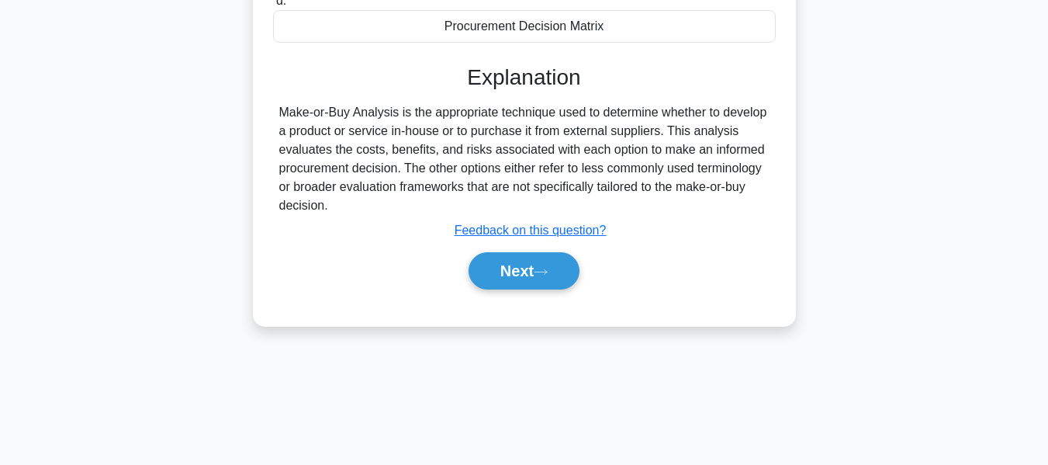
scroll to position [373, 0]
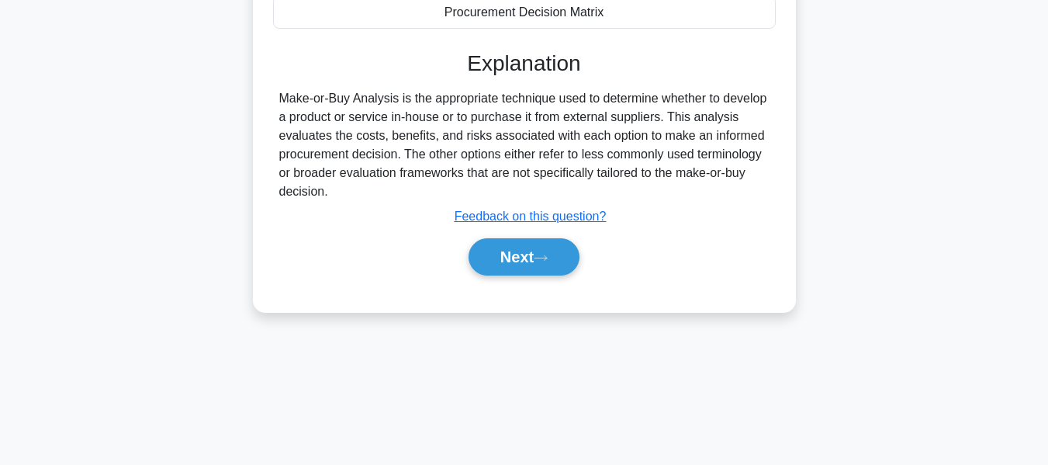
drag, startPoint x: 529, startPoint y: 254, endPoint x: 708, endPoint y: 247, distance: 179.4
click at [529, 254] on button "Next" at bounding box center [524, 256] width 111 height 37
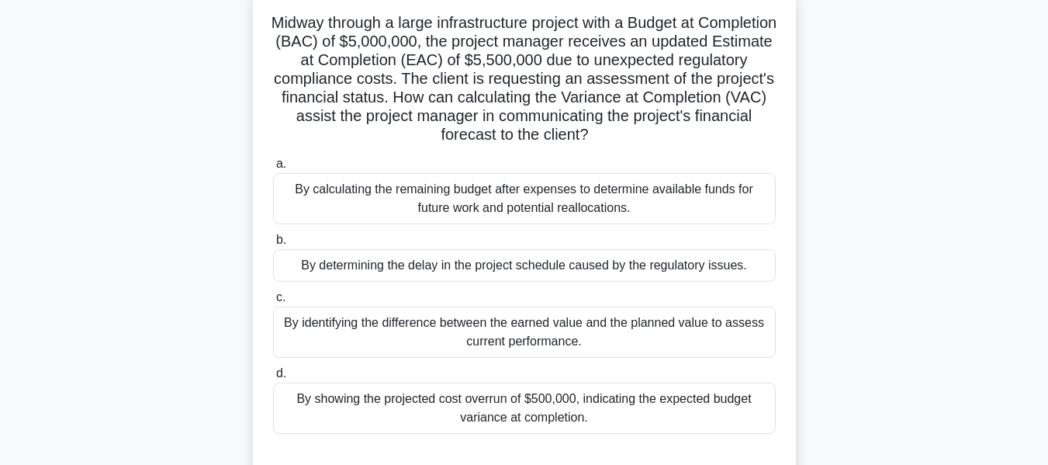
scroll to position [108, 0]
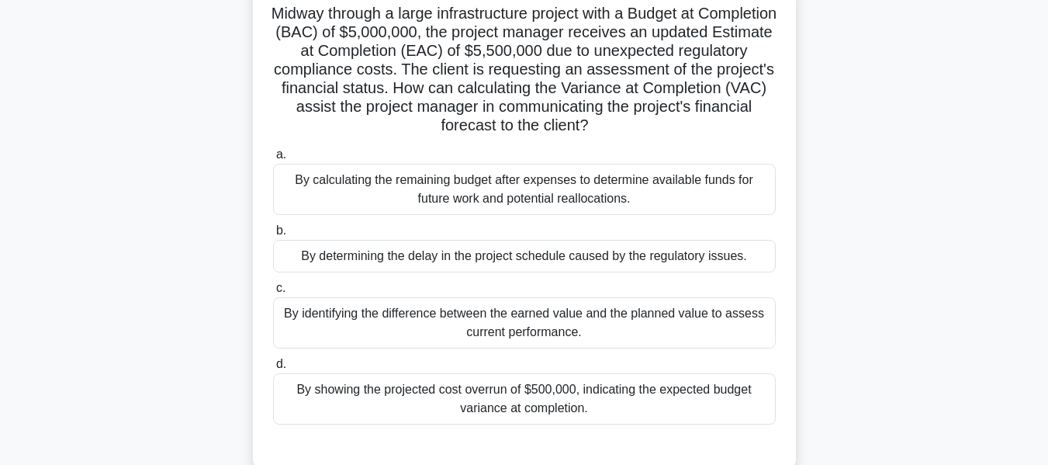
click at [542, 399] on div "By showing the projected cost overrun of $500,000, indicating the expected budg…" at bounding box center [524, 398] width 503 height 51
click at [273, 369] on input "d. By showing the projected cost overrun of $500,000, indicating the expected b…" at bounding box center [273, 364] width 0 height 10
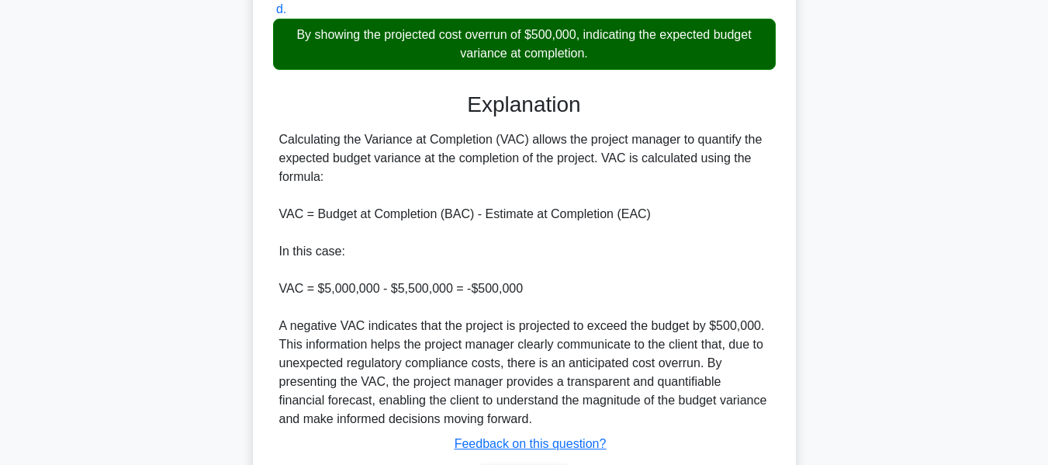
scroll to position [567, 0]
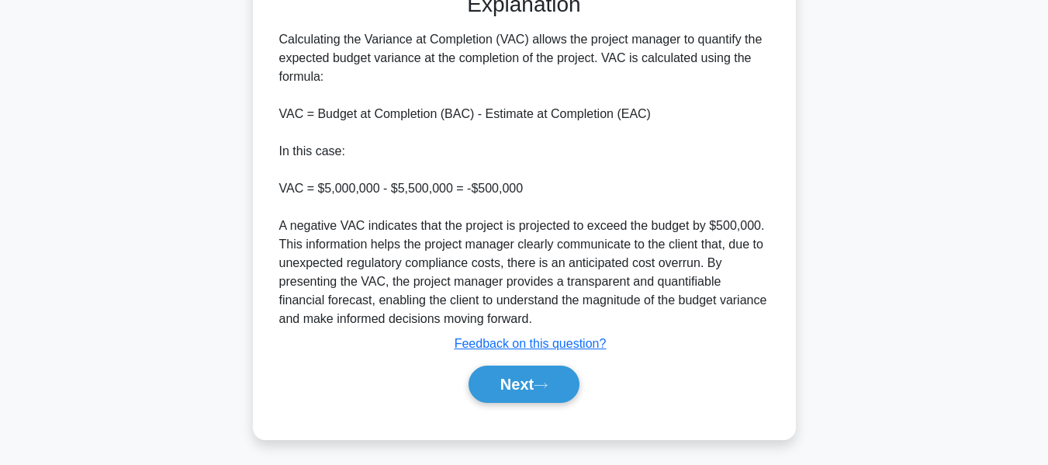
drag, startPoint x: 538, startPoint y: 379, endPoint x: 829, endPoint y: 318, distance: 297.2
click at [538, 379] on button "Next" at bounding box center [524, 383] width 111 height 37
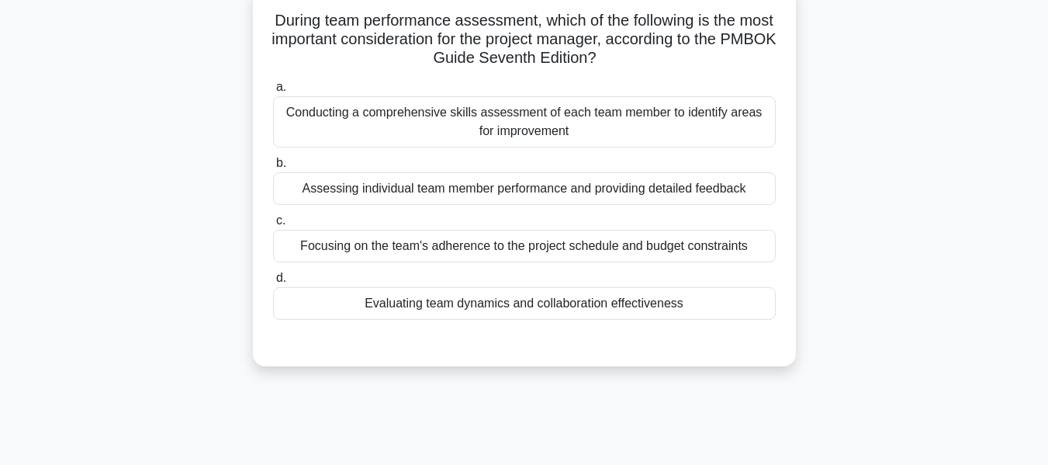
scroll to position [114, 0]
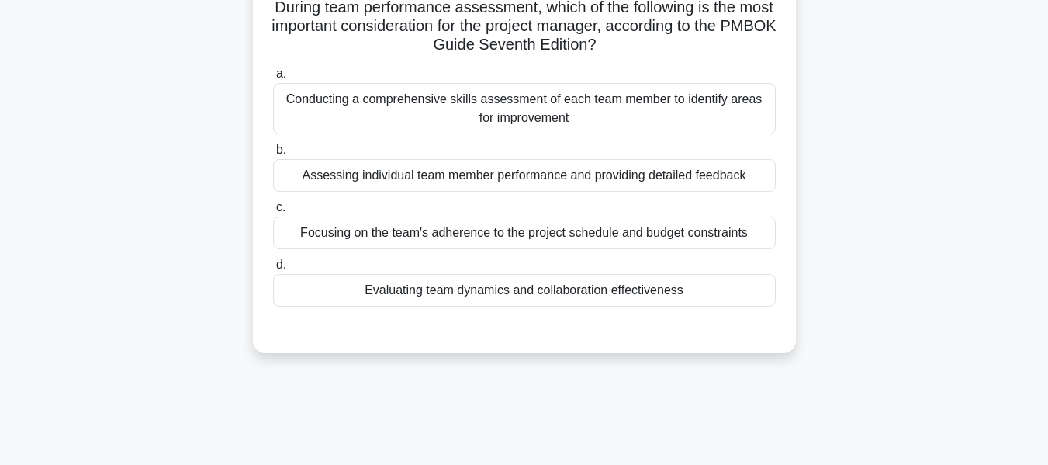
click at [552, 289] on div "Evaluating team dynamics and collaboration effectiveness" at bounding box center [524, 290] width 503 height 33
click at [273, 270] on input "d. Evaluating team dynamics and collaboration effectiveness" at bounding box center [273, 265] width 0 height 10
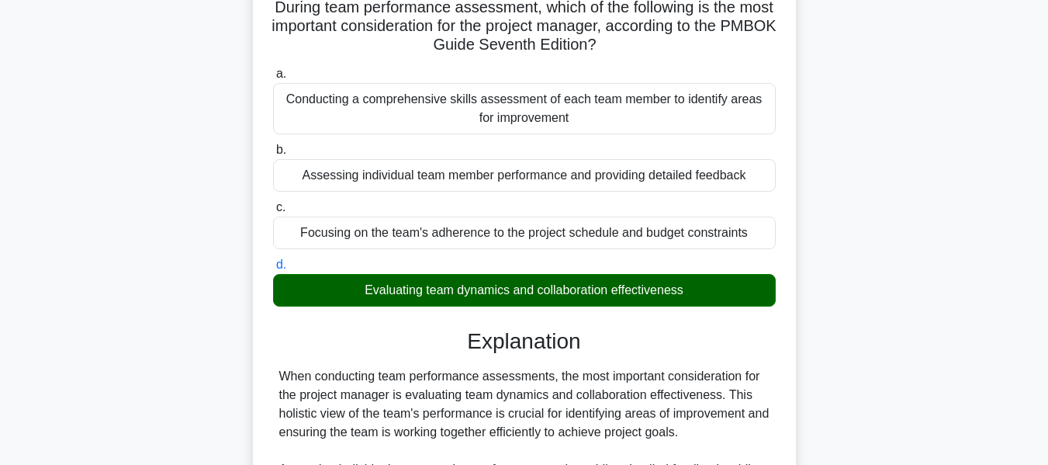
scroll to position [474, 0]
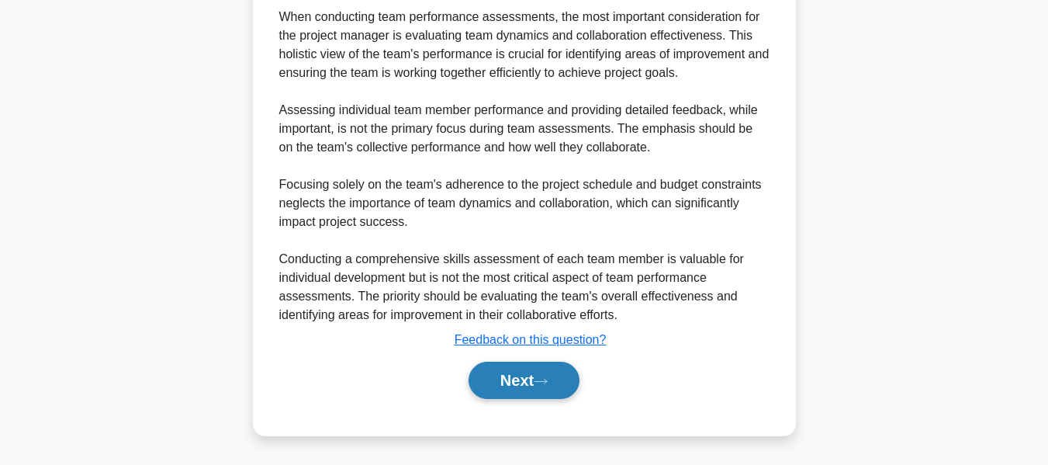
click at [524, 372] on button "Next" at bounding box center [524, 380] width 111 height 37
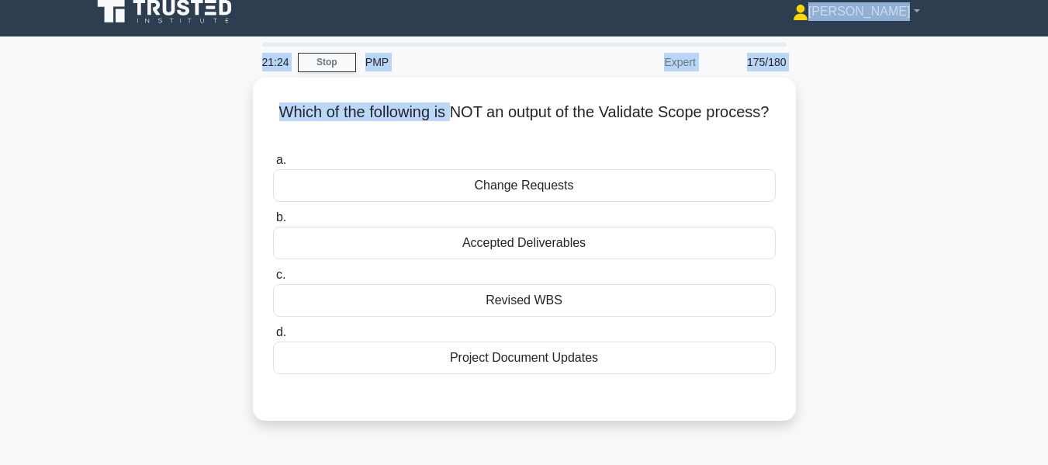
scroll to position [0, 0]
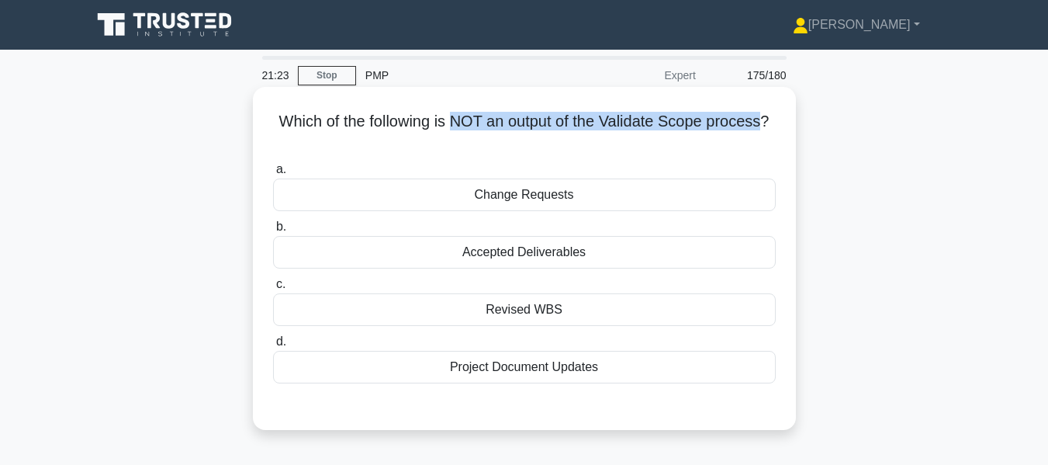
drag, startPoint x: 455, startPoint y: 21, endPoint x: 767, endPoint y: 114, distance: 326.2
click at [767, 114] on h5 "Which of the following is NOT an output of the Validate Scope process? .spinner…" at bounding box center [525, 131] width 506 height 39
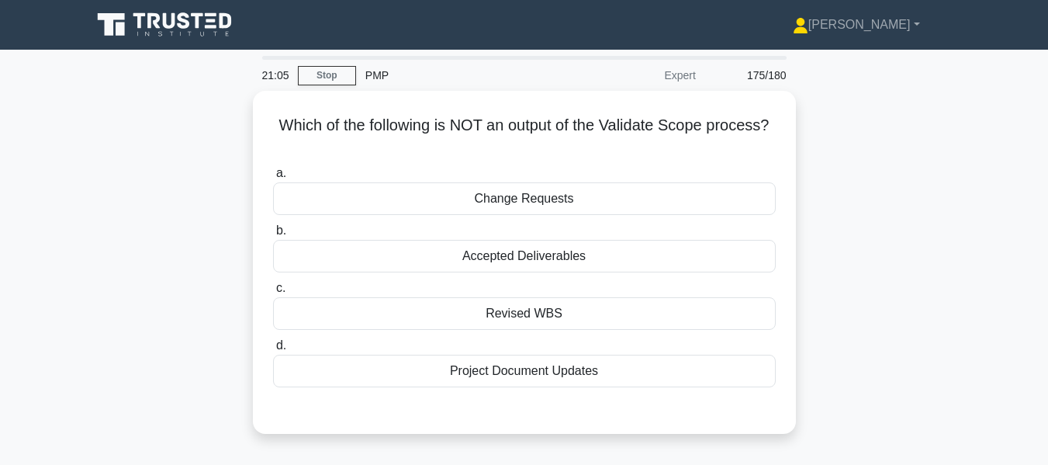
click at [854, 198] on div "Which of the following is NOT an output of the Validate Scope process? .spinner…" at bounding box center [524, 272] width 884 height 362
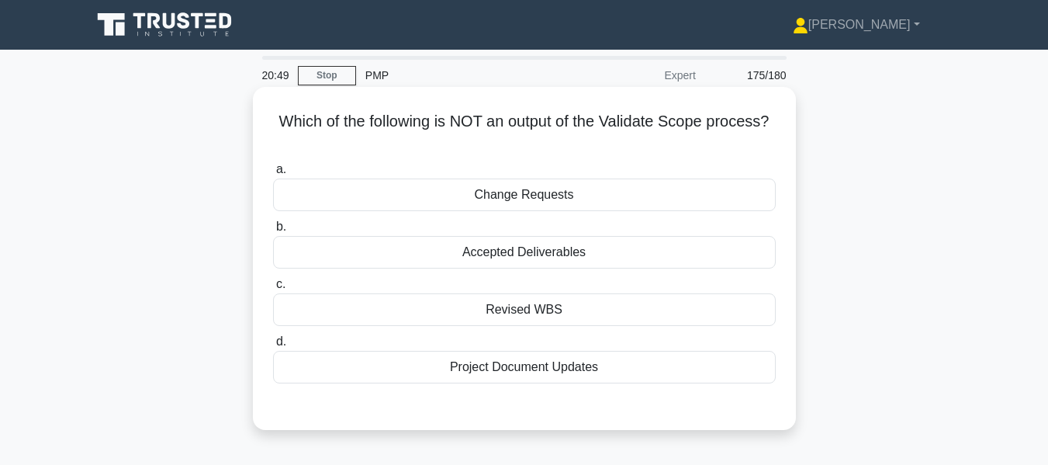
click at [553, 303] on div "Revised WBS" at bounding box center [524, 309] width 503 height 33
click at [273, 289] on input "c. Revised WBS" at bounding box center [273, 284] width 0 height 10
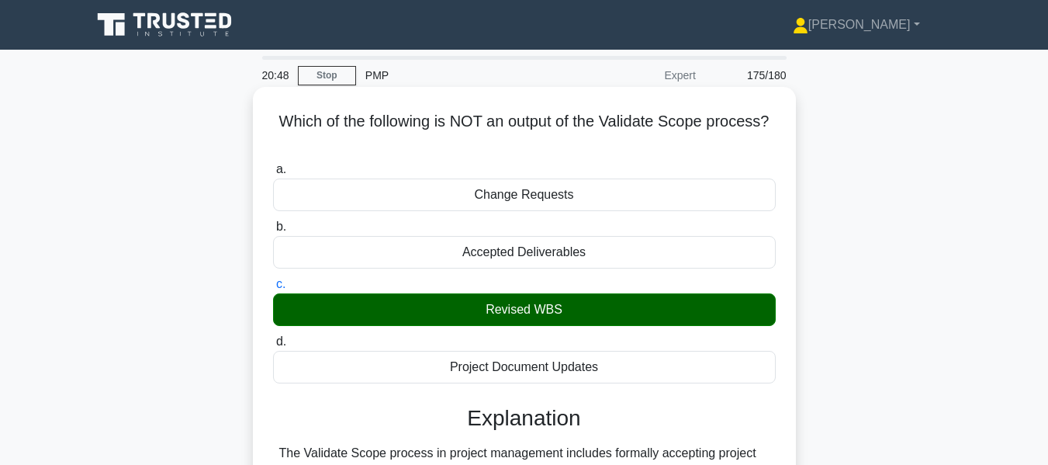
scroll to position [373, 0]
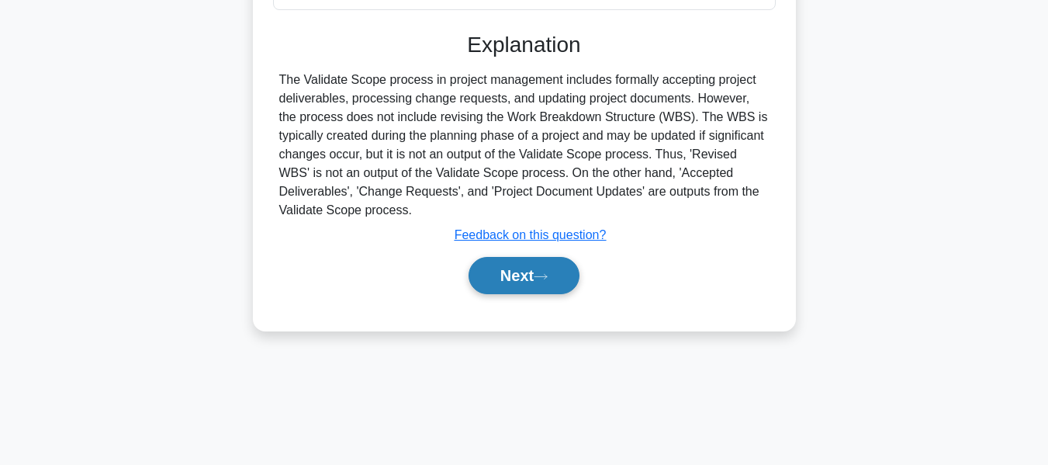
click at [525, 272] on button "Next" at bounding box center [524, 275] width 111 height 37
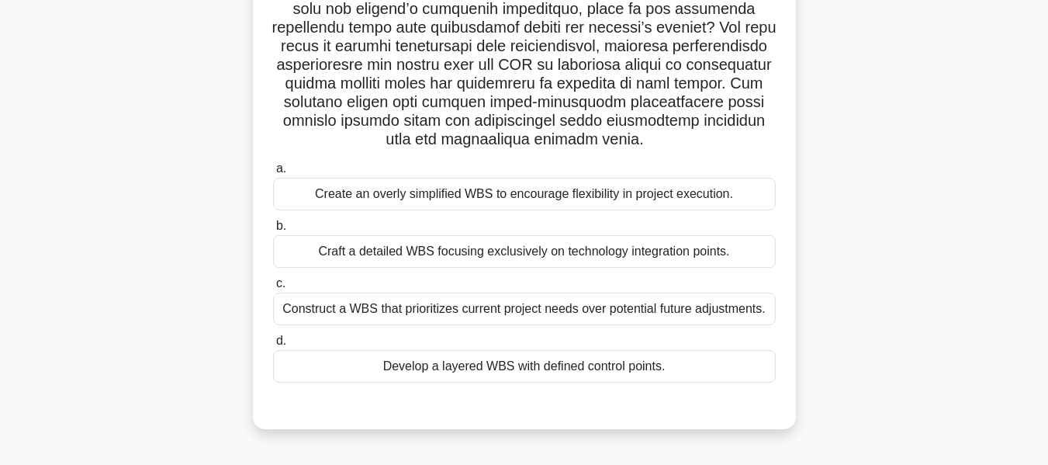
scroll to position [268, 0]
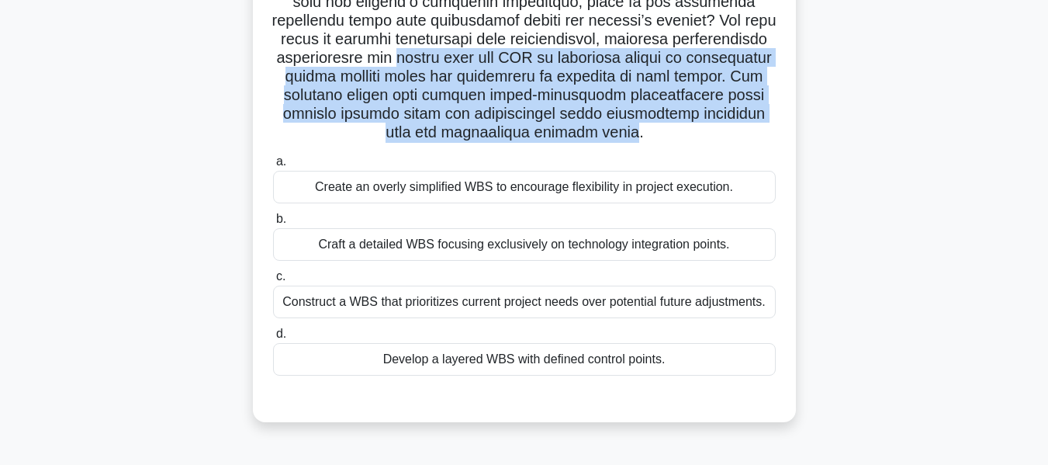
drag, startPoint x: 523, startPoint y: 57, endPoint x: 732, endPoint y: 130, distance: 221.1
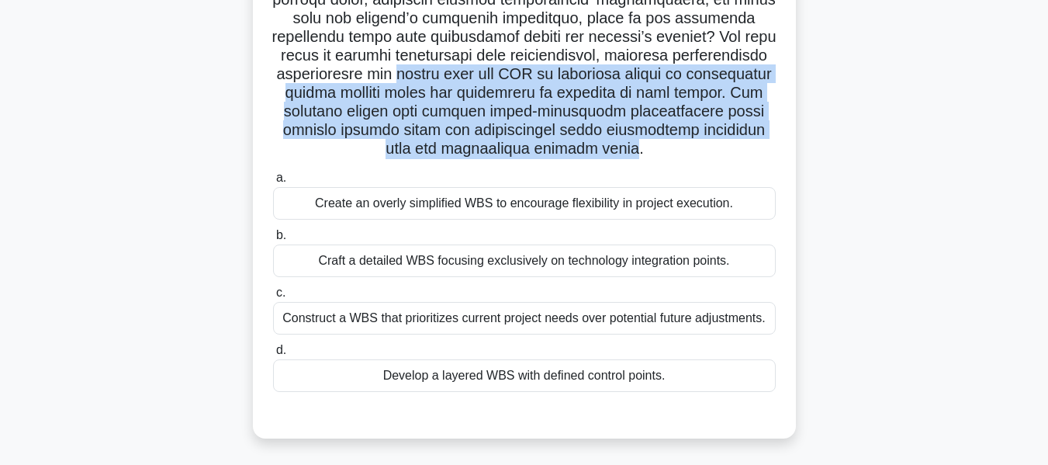
scroll to position [261, 0]
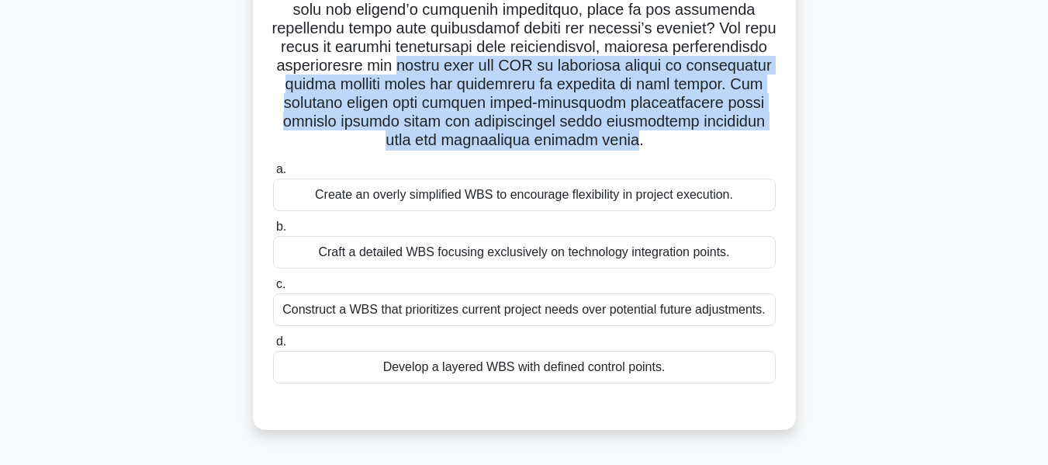
click at [547, 364] on div "Develop a layered WBS with defined control points." at bounding box center [524, 367] width 503 height 33
click at [273, 347] on input "d. Develop a layered WBS with defined control points." at bounding box center [273, 342] width 0 height 10
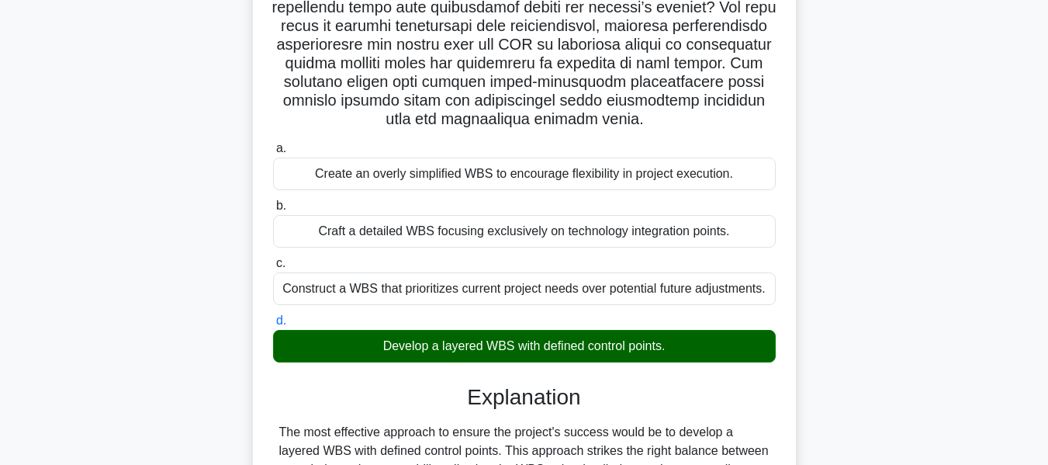
scroll to position [726, 0]
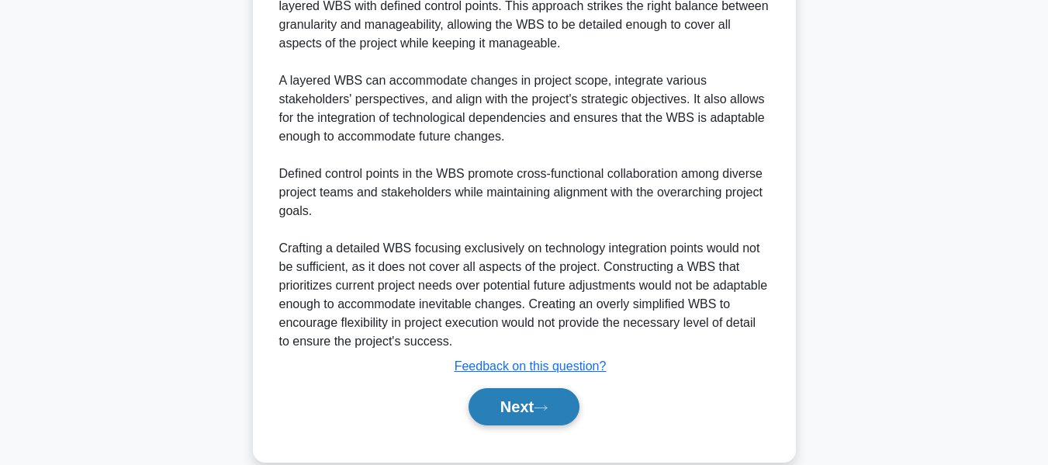
click at [516, 414] on button "Next" at bounding box center [524, 406] width 111 height 37
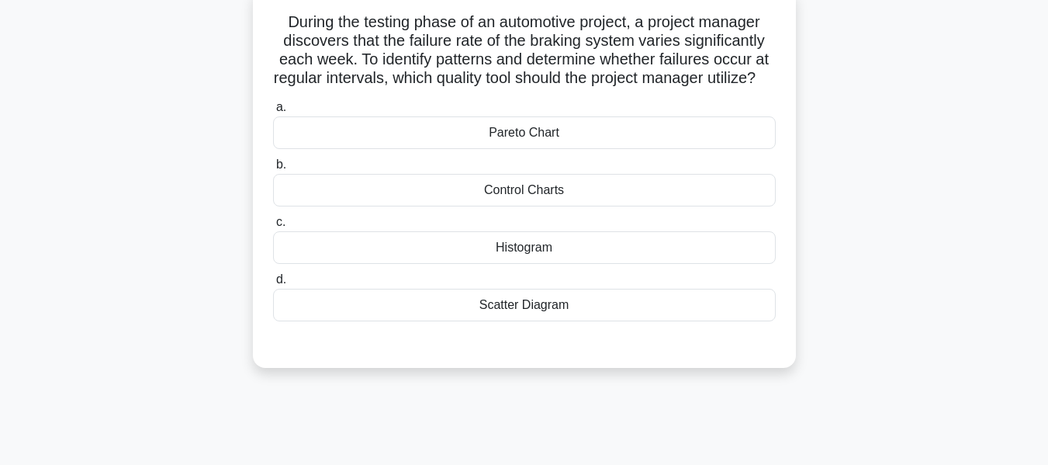
scroll to position [106, 0]
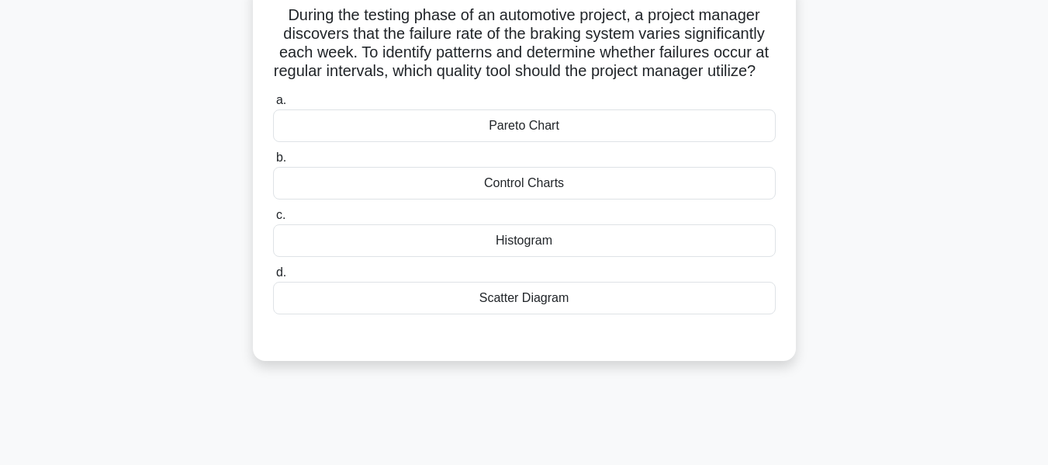
click at [534, 257] on div "Histogram" at bounding box center [524, 240] width 503 height 33
click at [273, 220] on input "c. Histogram" at bounding box center [273, 215] width 0 height 10
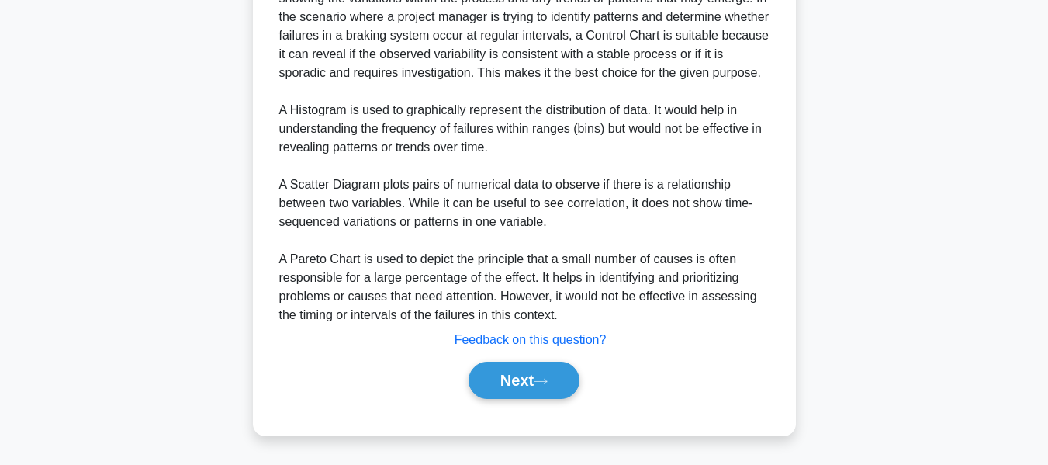
scroll to position [569, 0]
drag, startPoint x: 552, startPoint y: 376, endPoint x: 728, endPoint y: 306, distance: 189.4
click at [552, 376] on button "Next" at bounding box center [524, 380] width 111 height 37
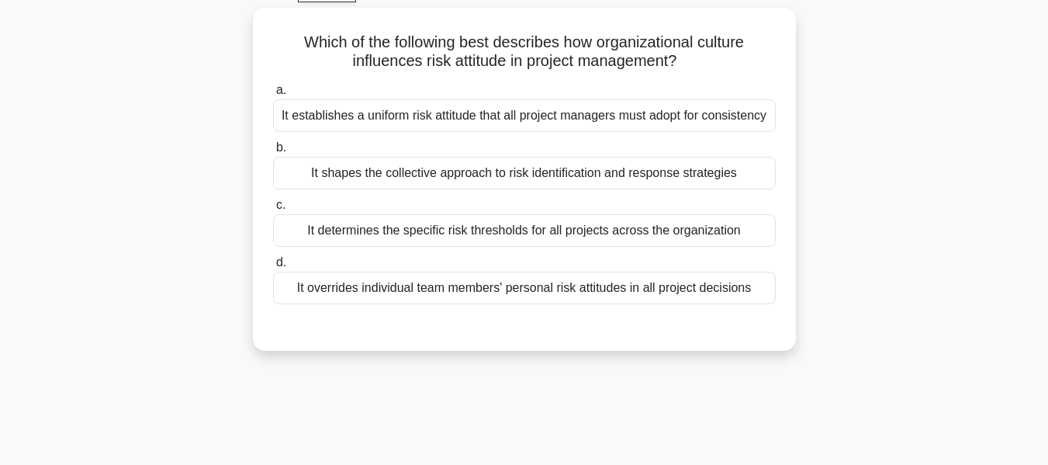
scroll to position [96, 0]
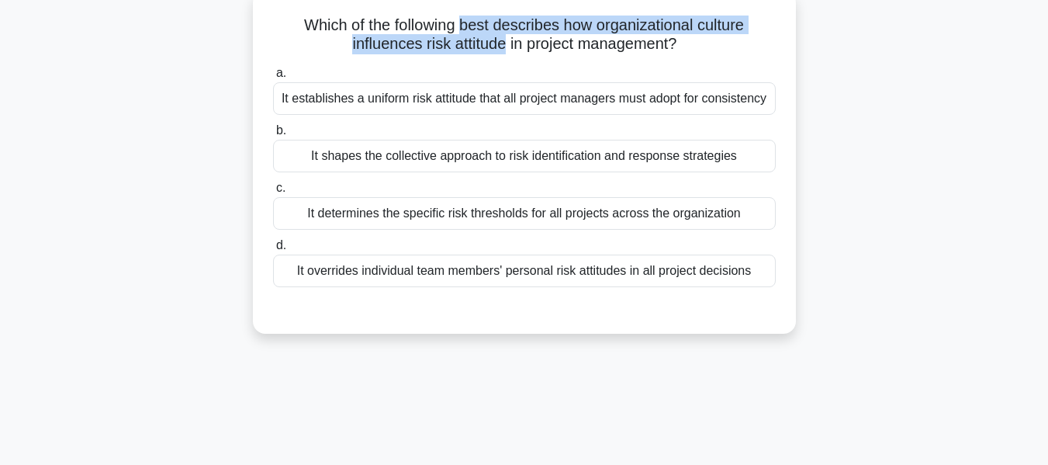
drag, startPoint x: 462, startPoint y: 22, endPoint x: 505, endPoint y: 47, distance: 50.4
click at [505, 47] on h5 "Which of the following best describes how organizational culture influences ris…" at bounding box center [525, 35] width 506 height 39
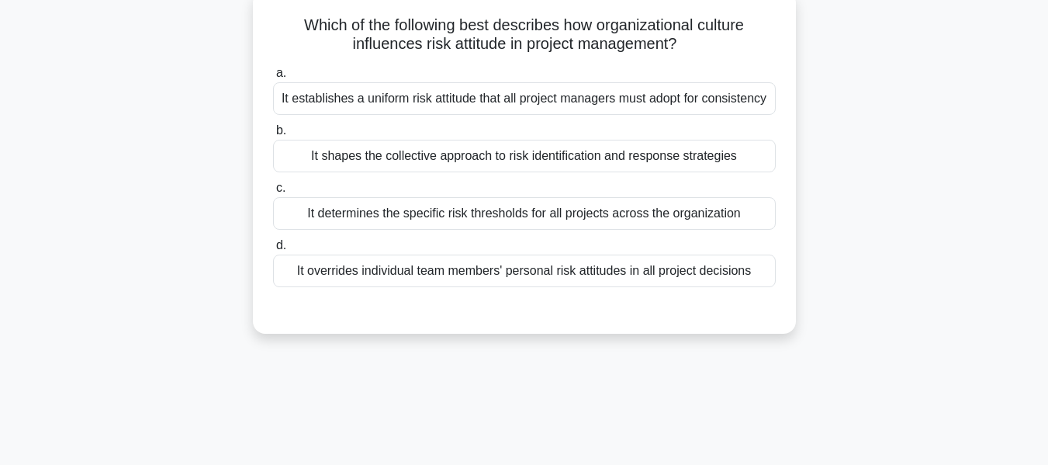
click at [460, 156] on div "It shapes the collective approach to risk identification and response strategies" at bounding box center [524, 156] width 503 height 33
click at [273, 136] on input "b. It shapes the collective approach to risk identification and response strate…" at bounding box center [273, 131] width 0 height 10
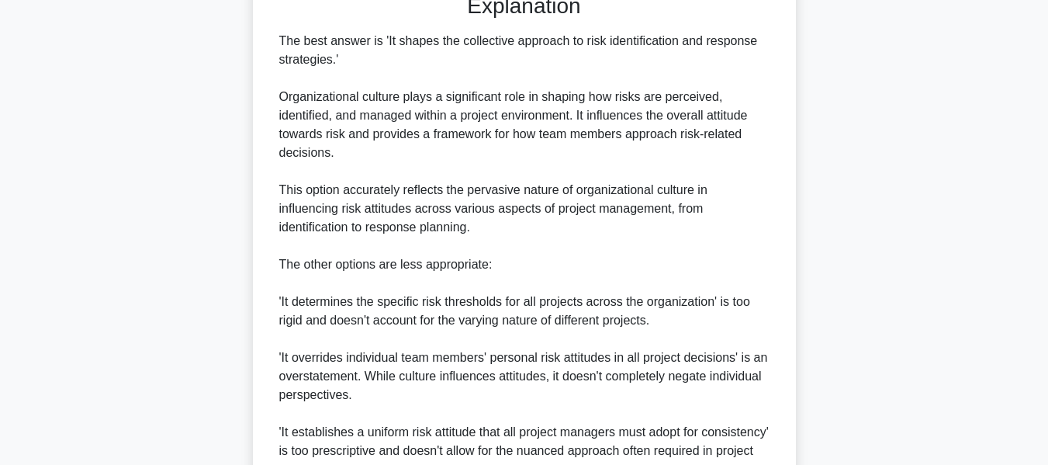
scroll to position [562, 0]
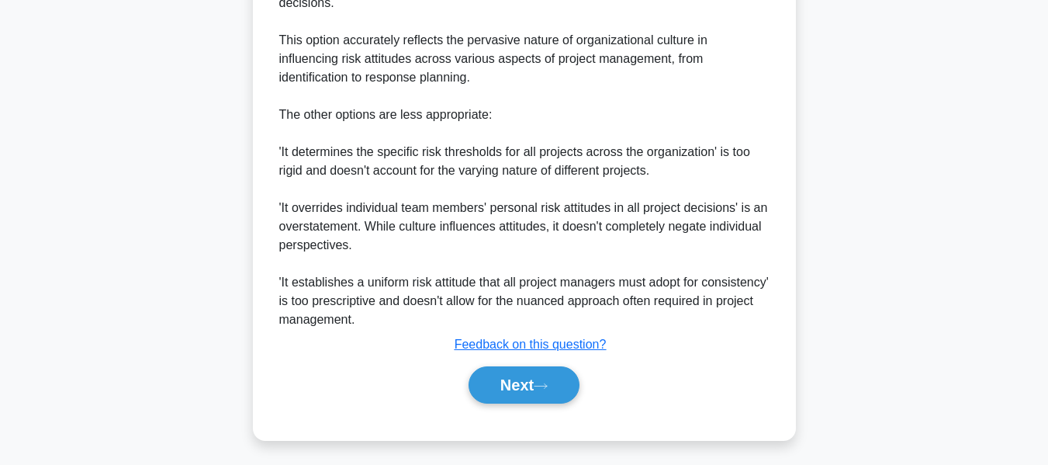
drag, startPoint x: 509, startPoint y: 385, endPoint x: 580, endPoint y: 365, distance: 74.0
click at [509, 385] on button "Next" at bounding box center [524, 384] width 111 height 37
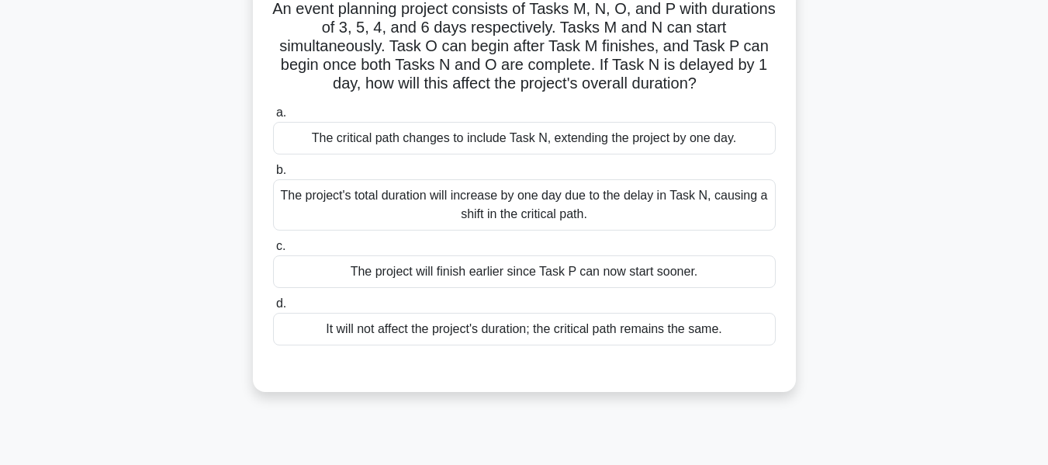
scroll to position [118, 0]
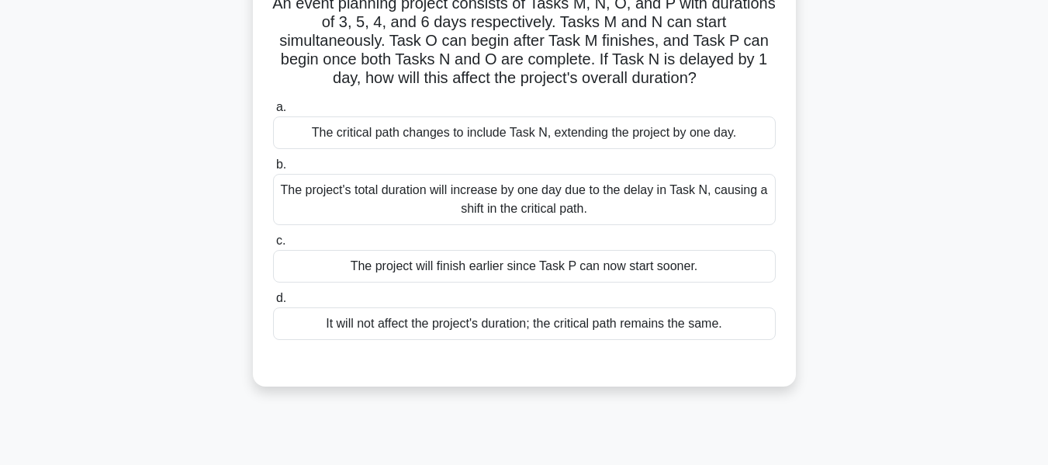
click at [527, 325] on div "It will not affect the project's duration; the critical path remains the same." at bounding box center [524, 323] width 503 height 33
click at [273, 303] on input "d. It will not affect the project's duration; the critical path remains the sam…" at bounding box center [273, 298] width 0 height 10
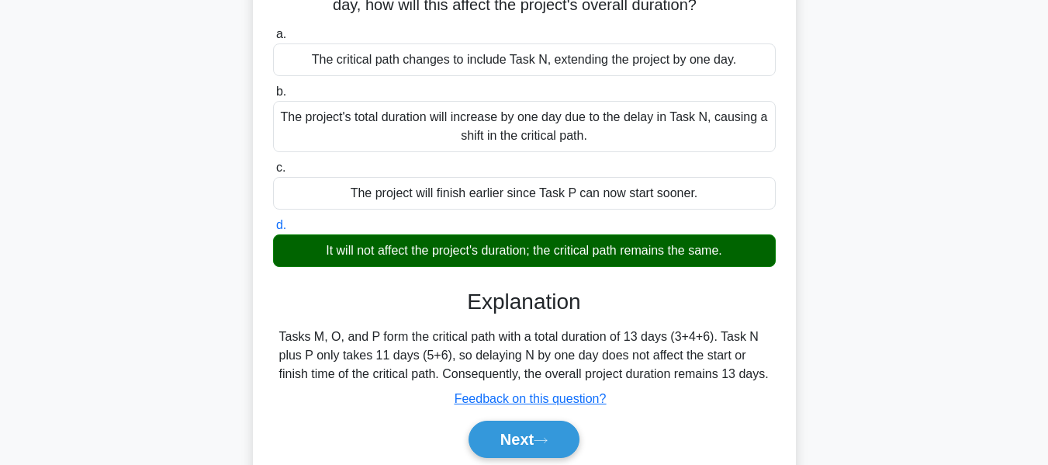
scroll to position [373, 0]
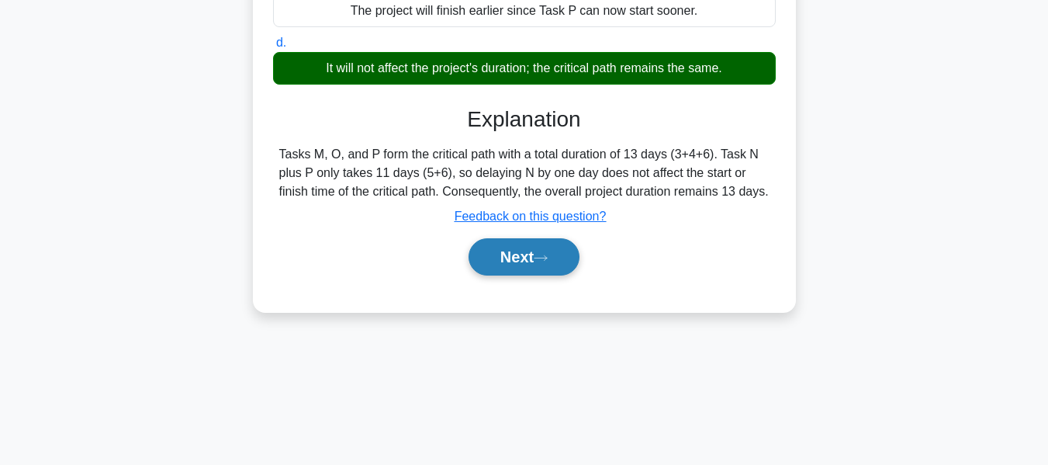
click at [526, 258] on button "Next" at bounding box center [524, 256] width 111 height 37
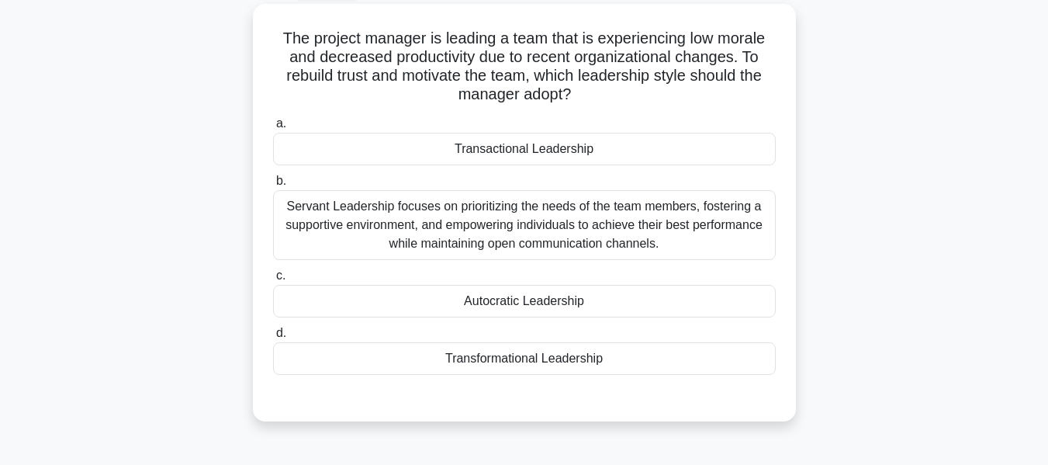
scroll to position [90, 0]
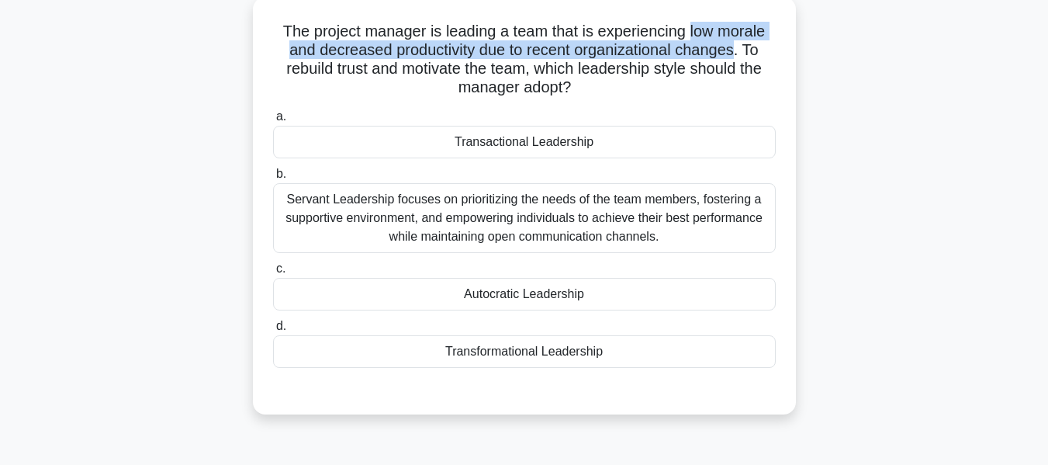
drag, startPoint x: 692, startPoint y: 30, endPoint x: 737, endPoint y: 49, distance: 48.7
click at [737, 49] on h5 "The project manager is leading a team that is experiencing low morale and decre…" at bounding box center [525, 60] width 506 height 76
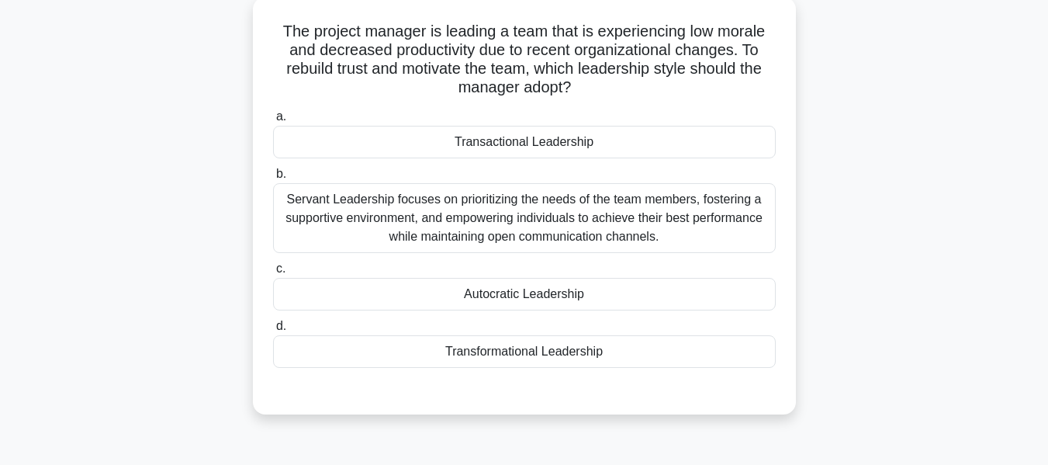
click at [546, 209] on div "Servant Leadership focuses on prioritizing the needs of the team members, foste…" at bounding box center [524, 218] width 503 height 70
click at [273, 179] on input "b. Servant Leadership focuses on prioritizing the needs of the team members, fo…" at bounding box center [273, 174] width 0 height 10
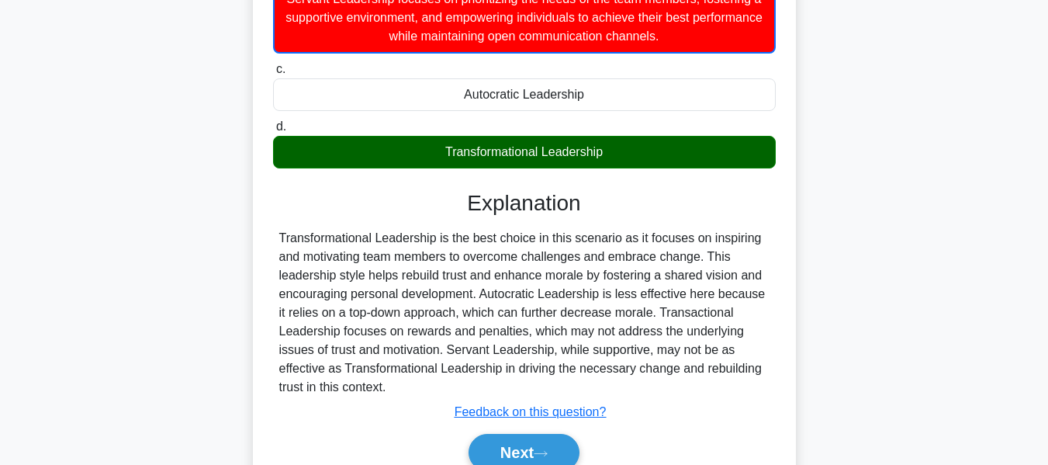
scroll to position [373, 0]
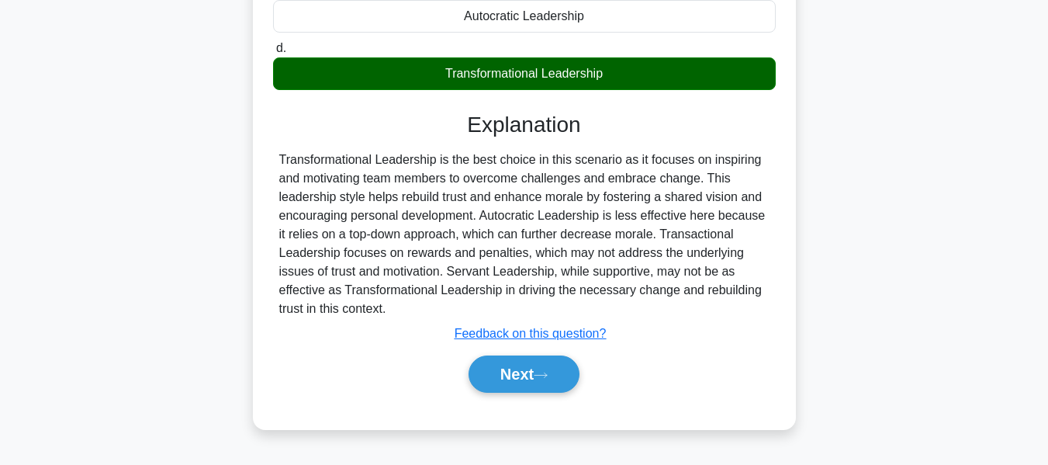
drag, startPoint x: 524, startPoint y: 372, endPoint x: 829, endPoint y: 257, distance: 326.1
click at [524, 372] on button "Next" at bounding box center [524, 373] width 111 height 37
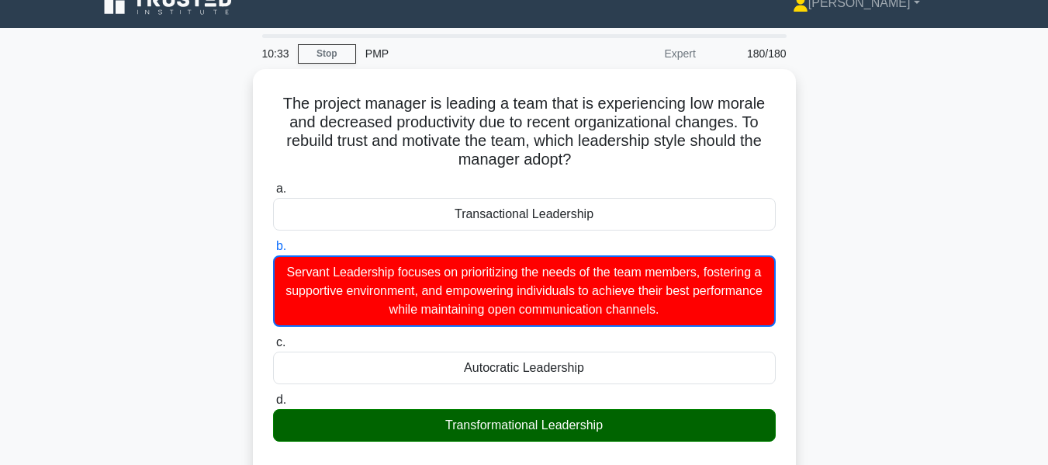
scroll to position [0, 0]
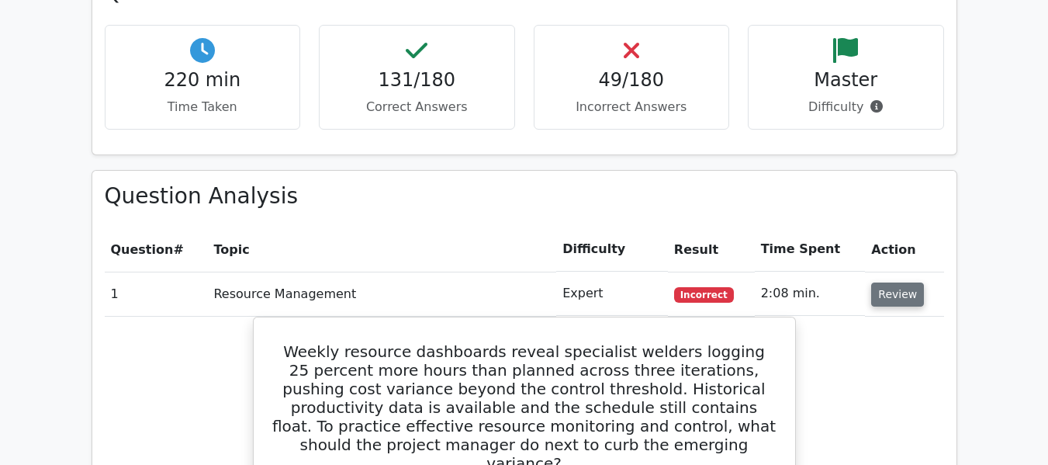
click at [889, 296] on button "Review" at bounding box center [897, 294] width 53 height 24
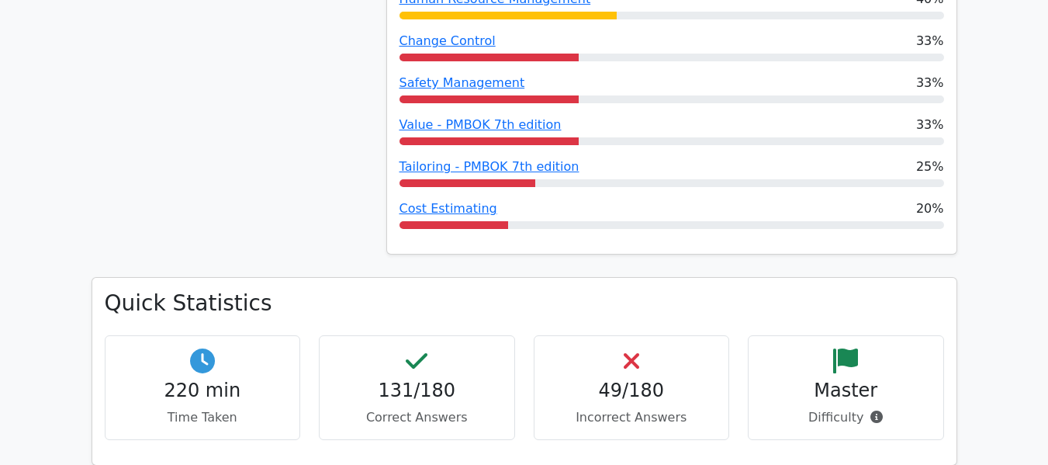
scroll to position [1552, 0]
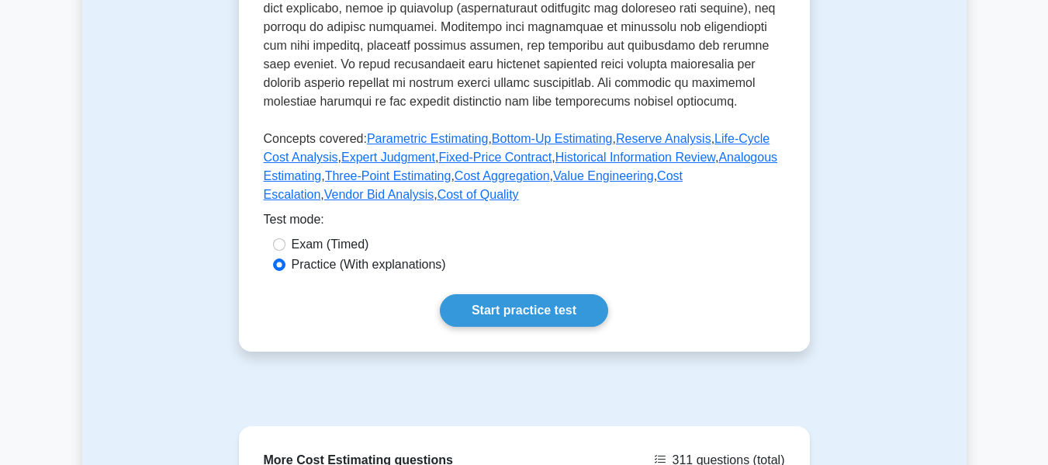
scroll to position [776, 0]
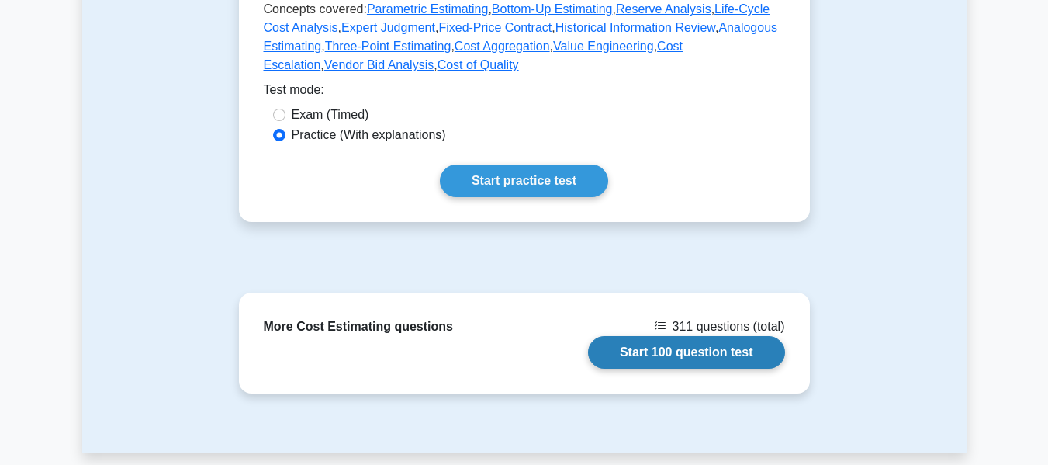
click at [673, 336] on link "Start 100 question test" at bounding box center [686, 352] width 197 height 33
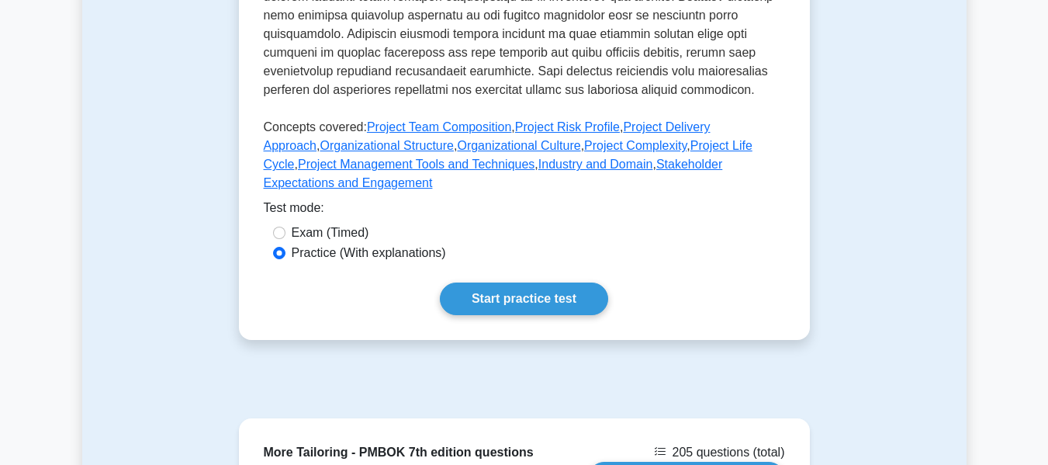
scroll to position [853, 0]
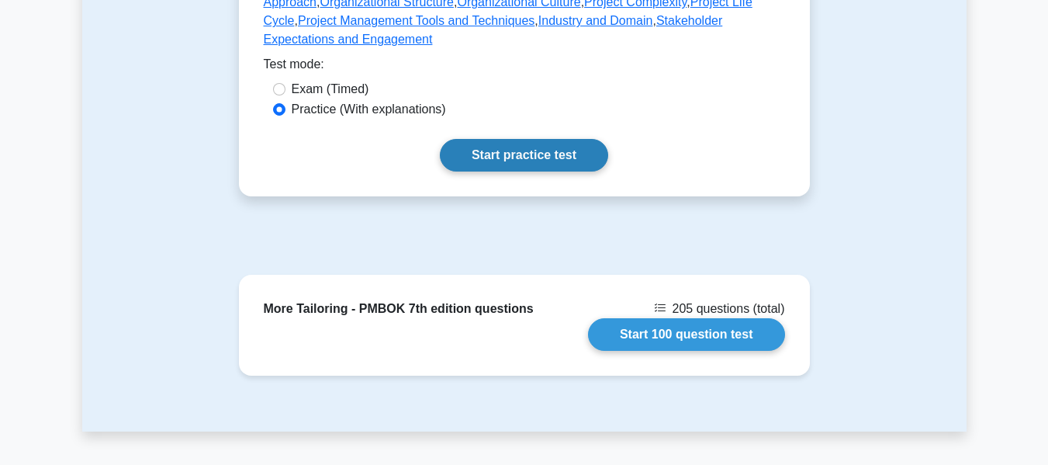
click at [521, 139] on link "Start practice test" at bounding box center [524, 155] width 168 height 33
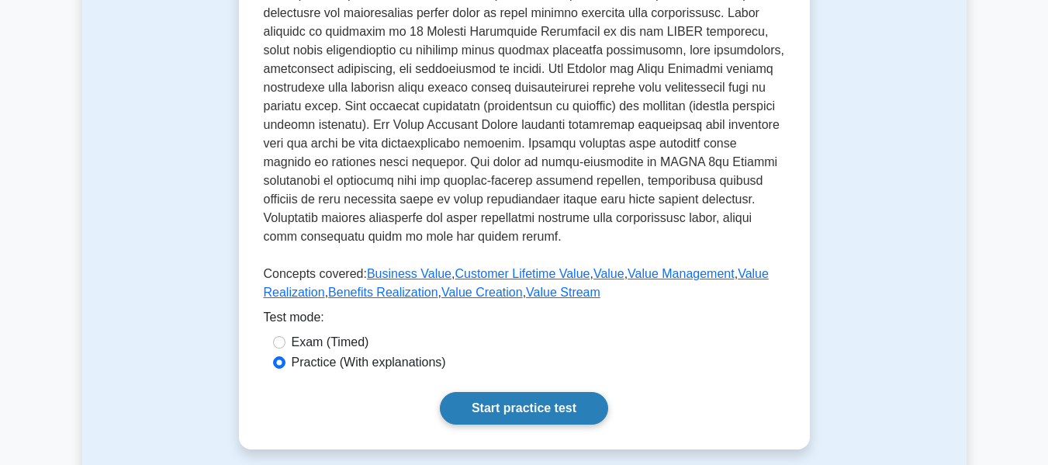
scroll to position [698, 0]
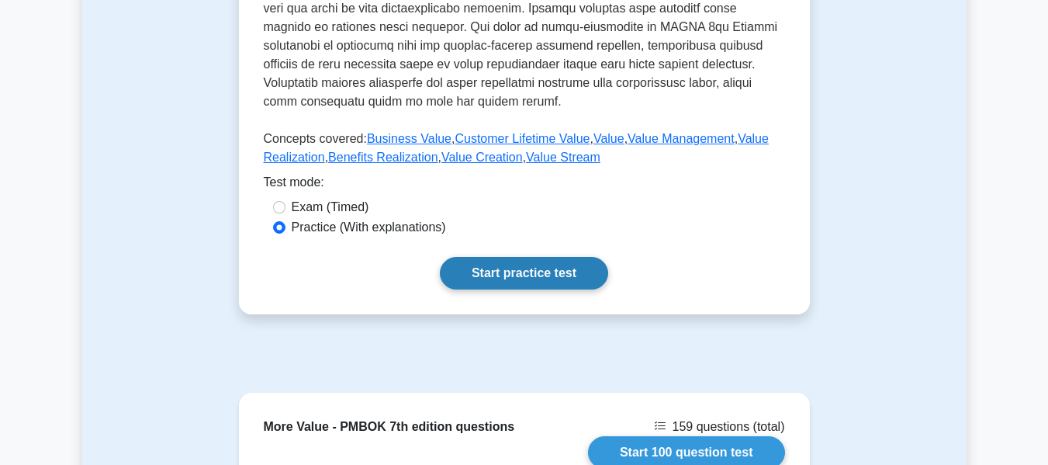
click at [521, 272] on link "Start practice test" at bounding box center [524, 273] width 168 height 33
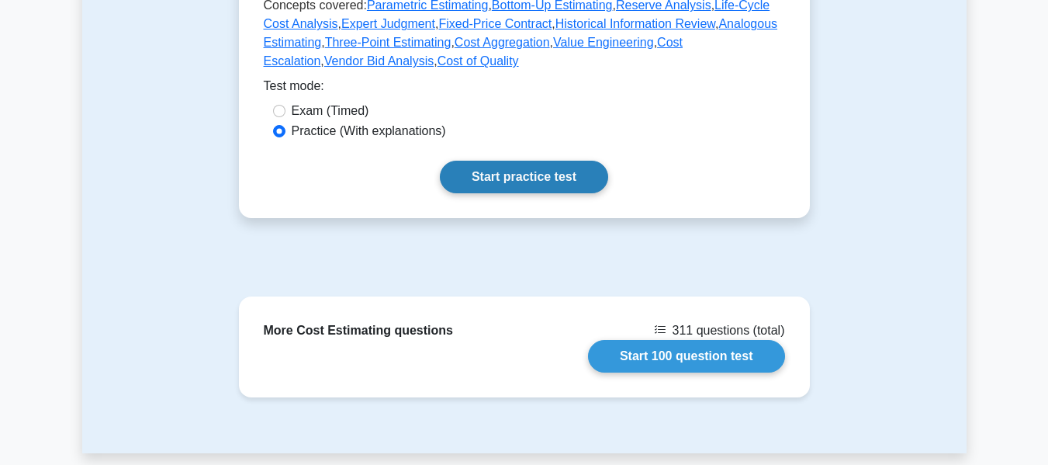
click at [516, 161] on link "Start practice test" at bounding box center [524, 177] width 168 height 33
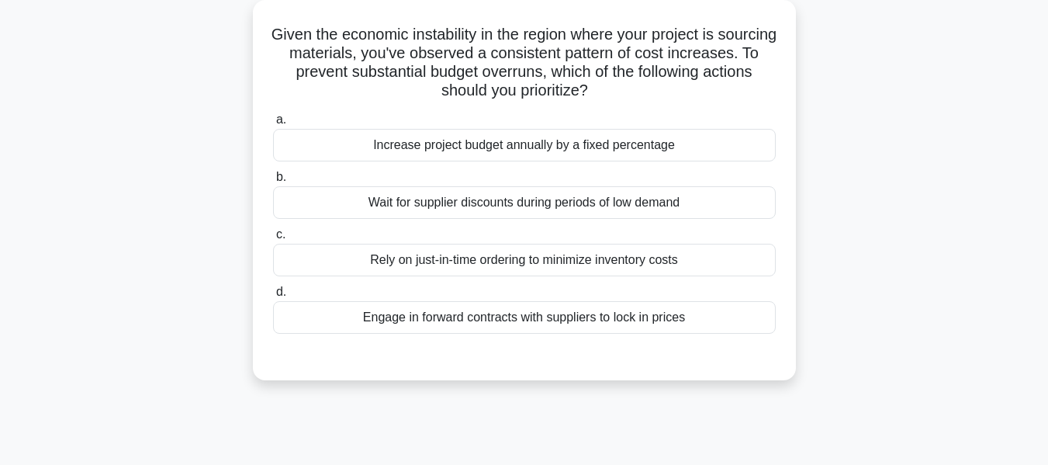
scroll to position [95, 0]
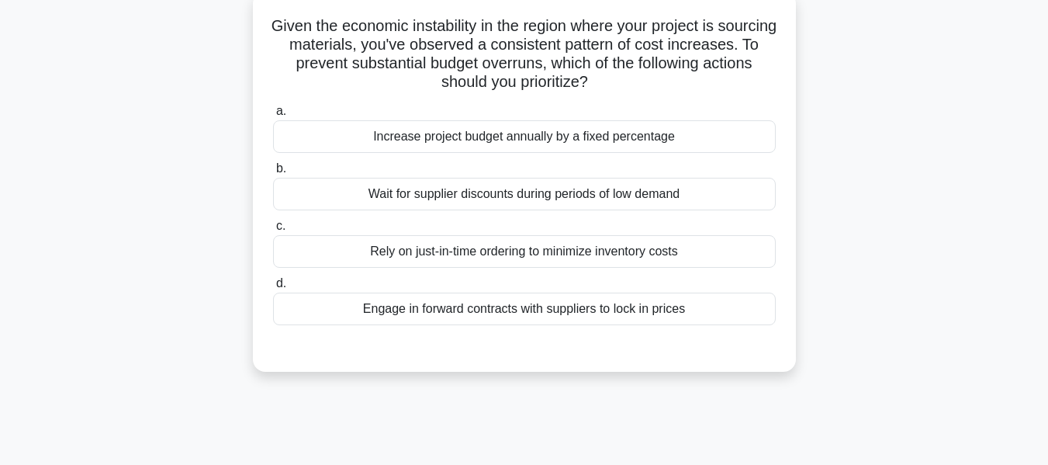
click at [554, 309] on div "Engage in forward contracts with suppliers to lock in prices" at bounding box center [524, 308] width 503 height 33
click at [273, 289] on input "d. Engage in forward contracts with suppliers to lock in prices" at bounding box center [273, 284] width 0 height 10
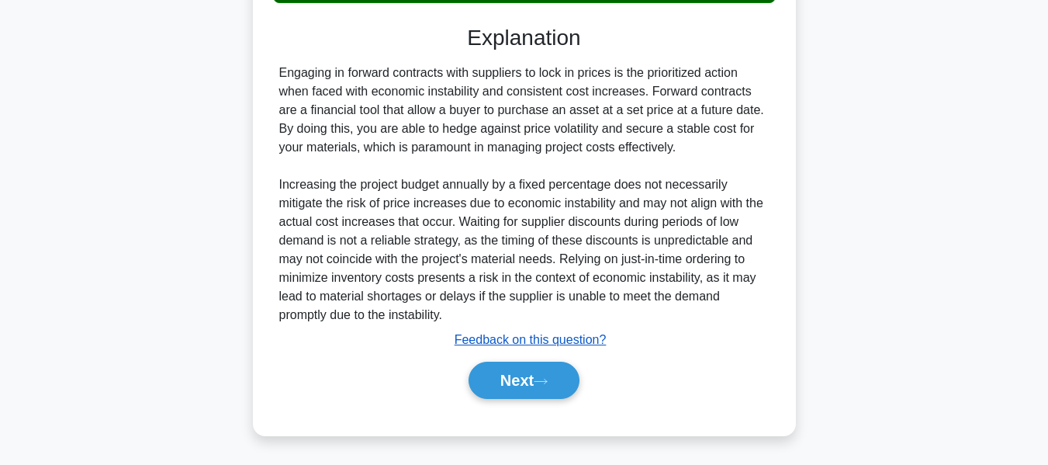
drag, startPoint x: 529, startPoint y: 371, endPoint x: 594, endPoint y: 334, distance: 74.0
click at [529, 371] on button "Next" at bounding box center [524, 380] width 111 height 37
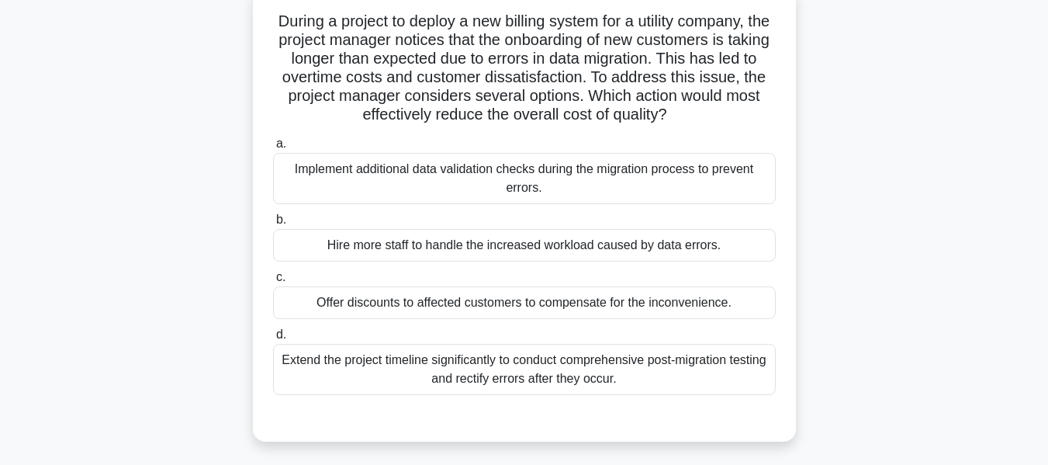
scroll to position [108, 0]
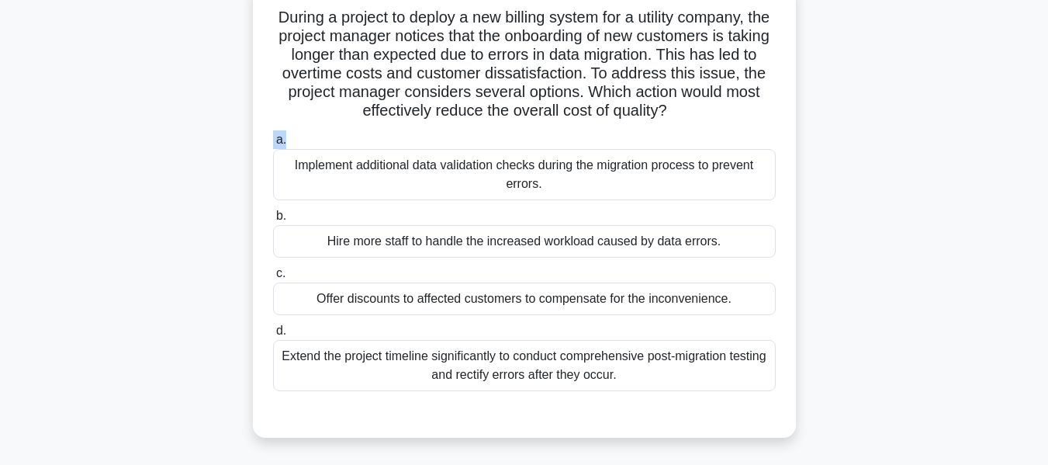
click at [1047, 128] on main "4:09 Stop PMP - Cost Estimating Advanced 2/5 During a project to deploy a new b…" at bounding box center [524, 336] width 1048 height 788
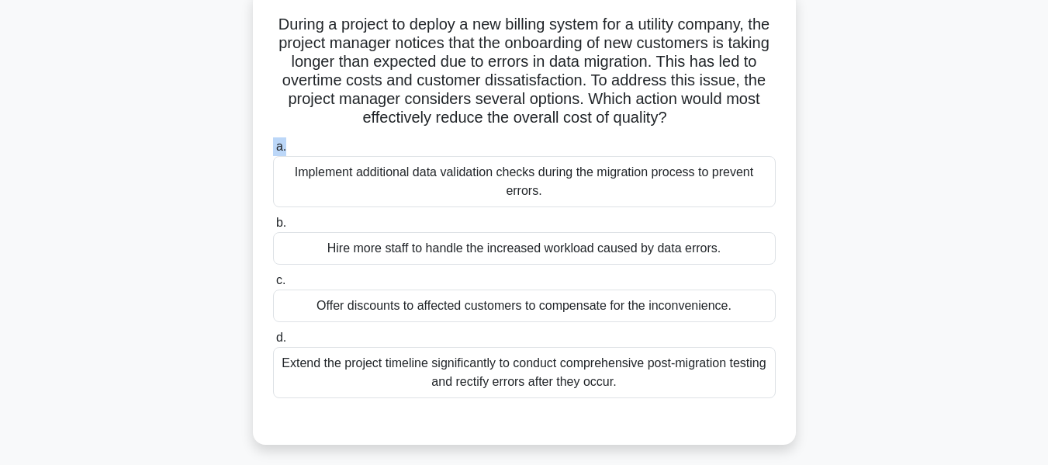
scroll to position [109, 0]
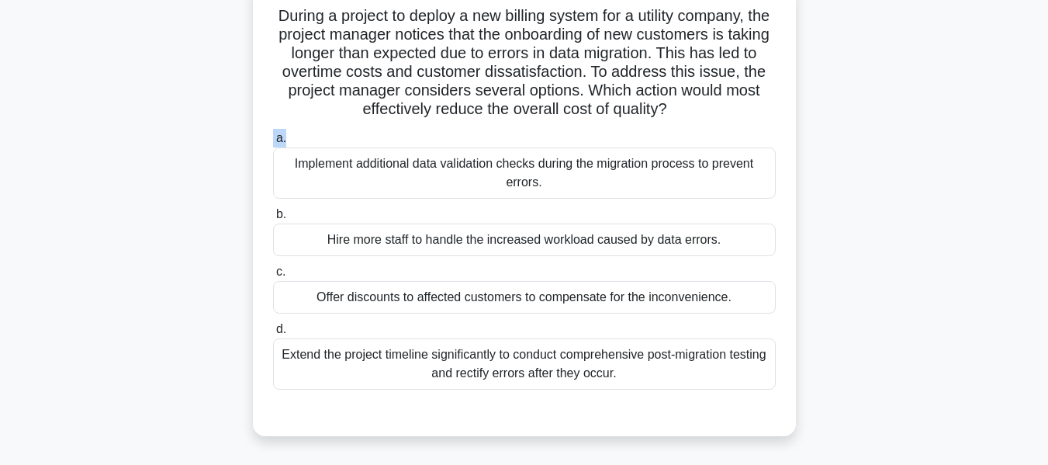
click at [958, 136] on div "During a project to deploy a new billing system for a utility company, the proj…" at bounding box center [524, 217] width 884 height 473
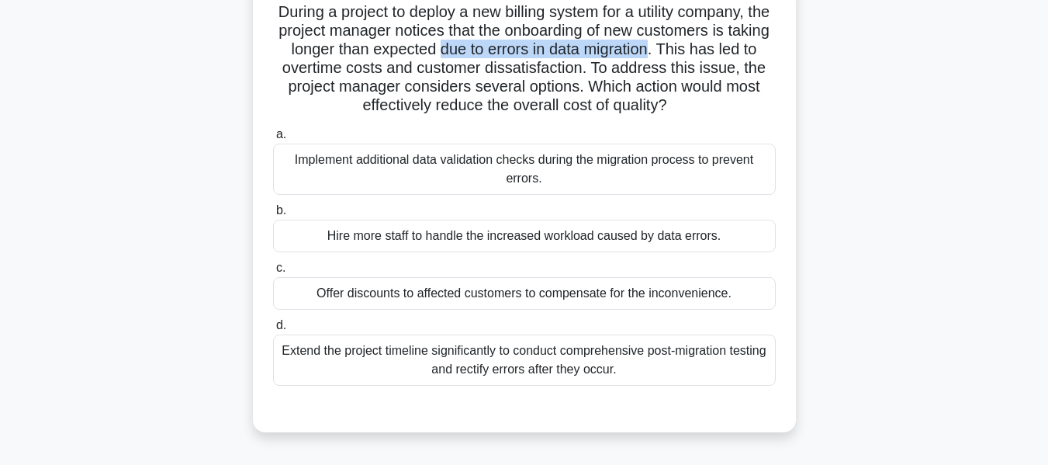
drag, startPoint x: 485, startPoint y: 47, endPoint x: 698, endPoint y: 51, distance: 213.4
click at [698, 51] on h5 "During a project to deploy a new billing system for a utility company, the proj…" at bounding box center [525, 58] width 506 height 113
click at [549, 154] on div "Implement additional data validation checks during the migration process to pre…" at bounding box center [524, 169] width 503 height 51
click at [273, 140] on input "a. Implement additional data validation checks during the migration process to …" at bounding box center [273, 135] width 0 height 10
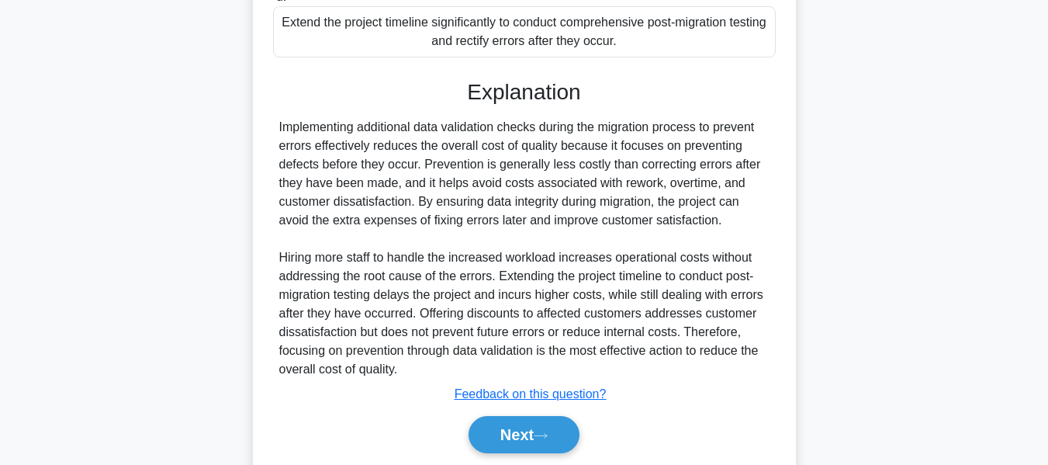
scroll to position [493, 0]
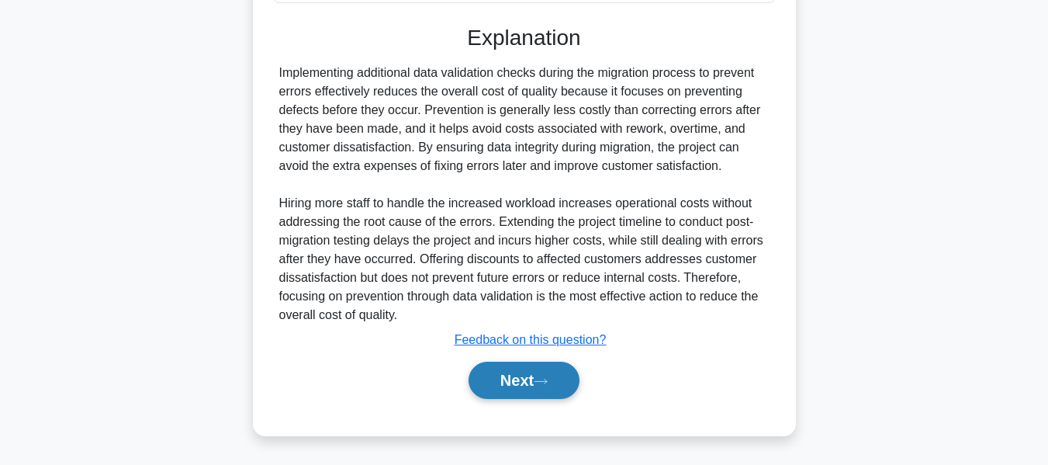
click at [521, 367] on button "Next" at bounding box center [524, 380] width 111 height 37
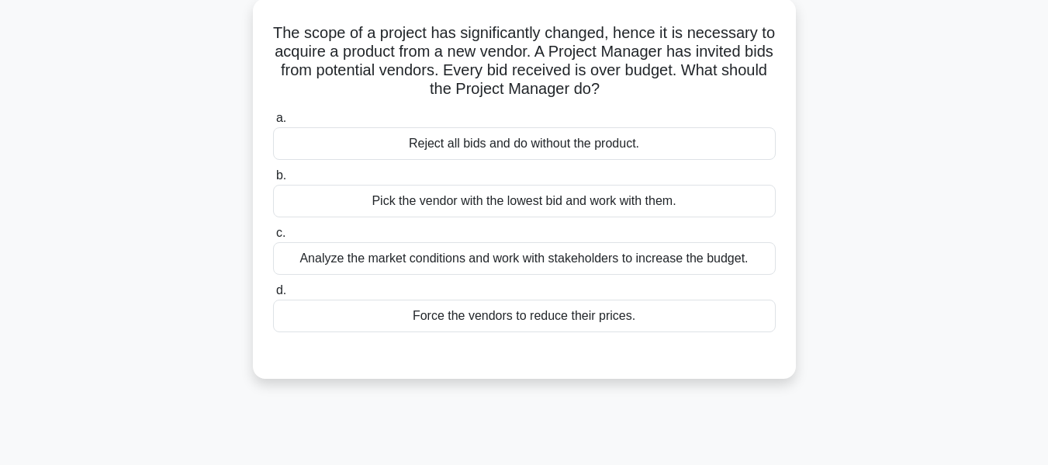
scroll to position [103, 0]
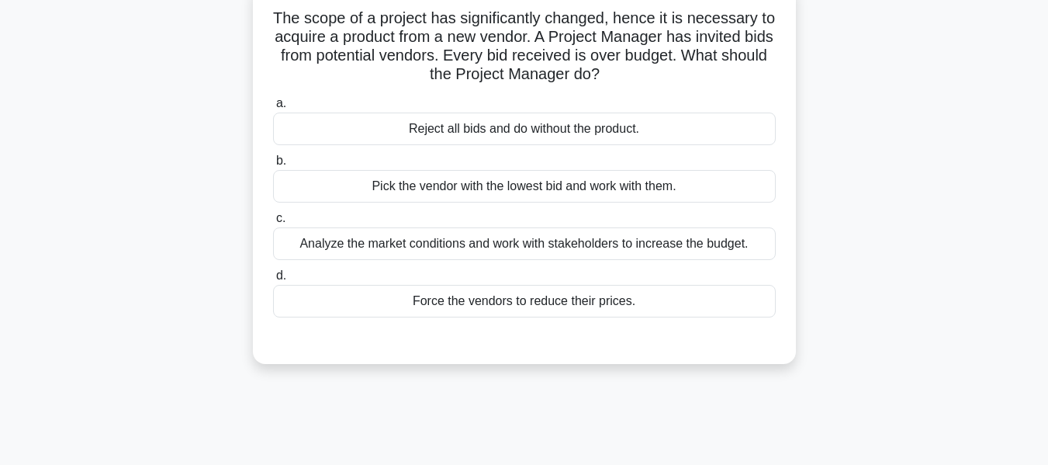
click at [605, 241] on div "Analyze the market conditions and work with stakeholders to increase the budget." at bounding box center [524, 243] width 503 height 33
click at [273, 223] on input "c. Analyze the market conditions and work with stakeholders to increase the bud…" at bounding box center [273, 218] width 0 height 10
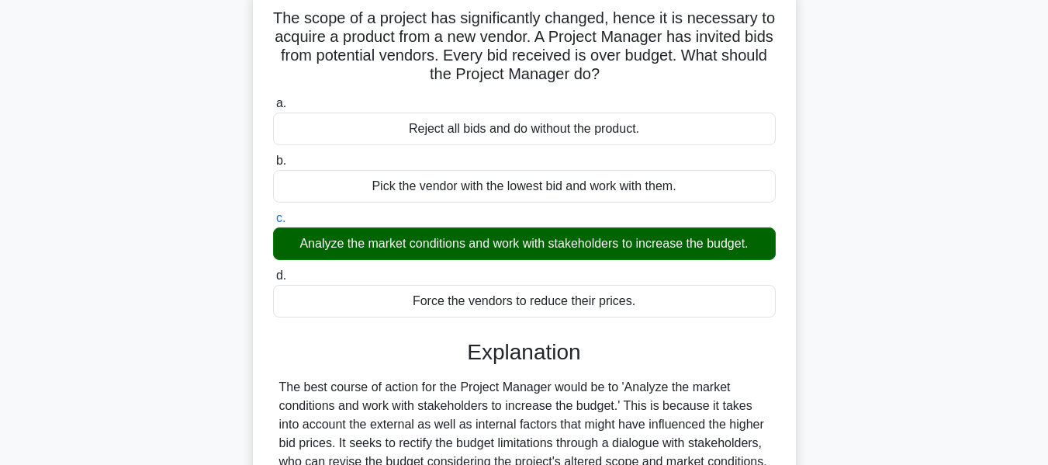
scroll to position [373, 0]
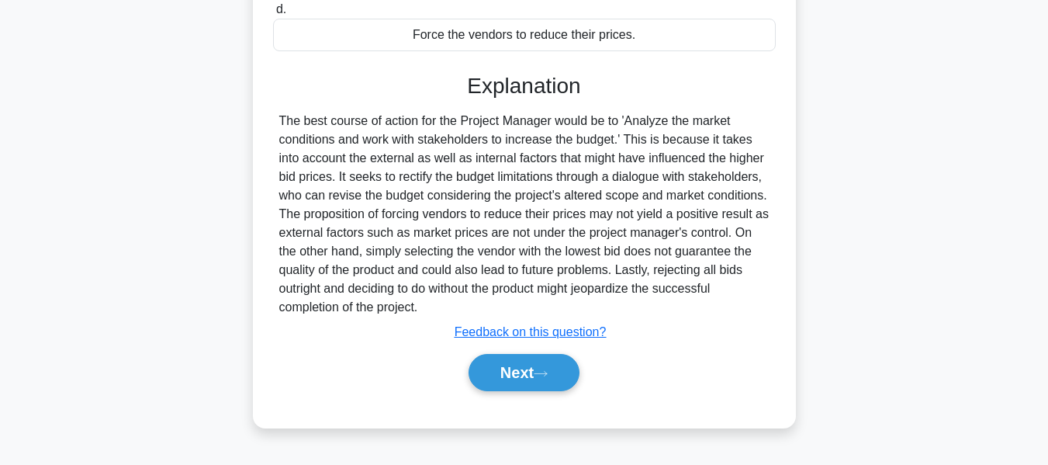
drag, startPoint x: 548, startPoint y: 358, endPoint x: 958, endPoint y: 243, distance: 426.4
click at [548, 358] on button "Next" at bounding box center [524, 372] width 111 height 37
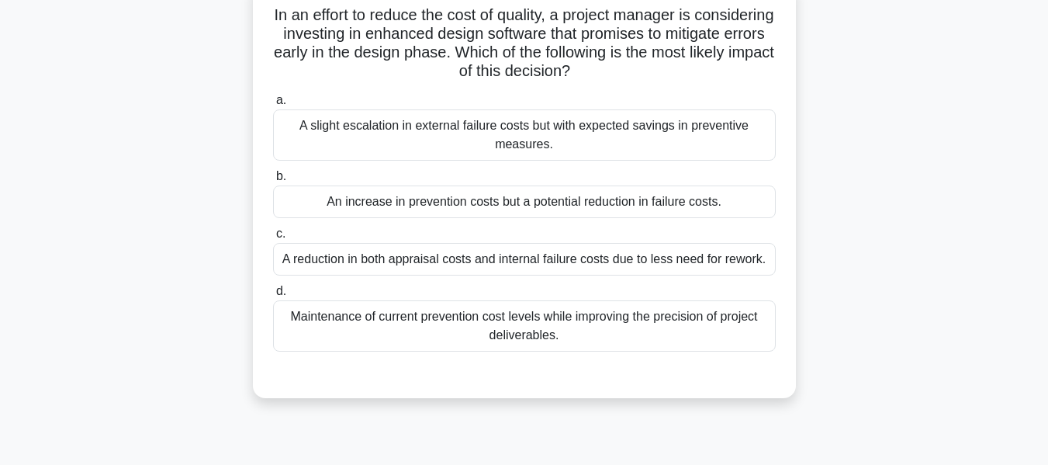
scroll to position [112, 0]
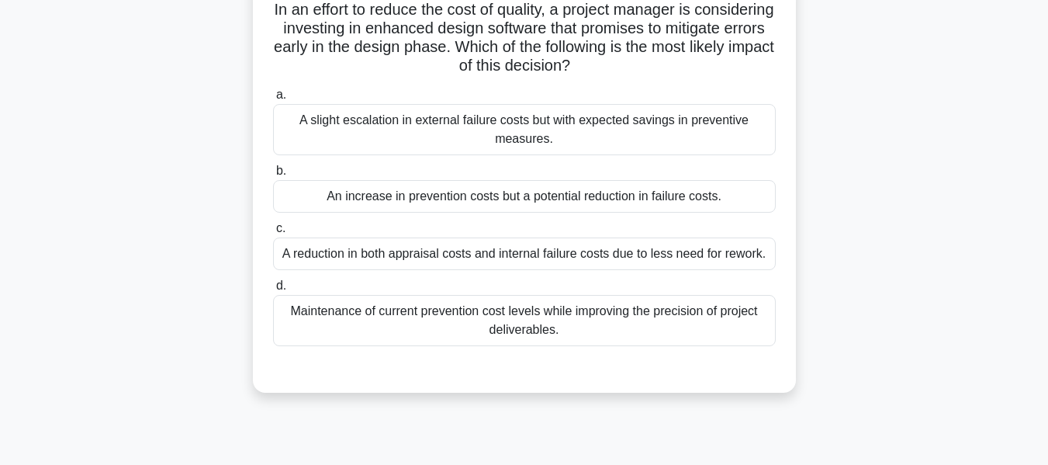
click at [573, 254] on div "A reduction in both appraisal costs and internal failure costs due to less need…" at bounding box center [524, 253] width 503 height 33
click at [273, 234] on input "c. A reduction in both appraisal costs and internal failure costs due to less n…" at bounding box center [273, 228] width 0 height 10
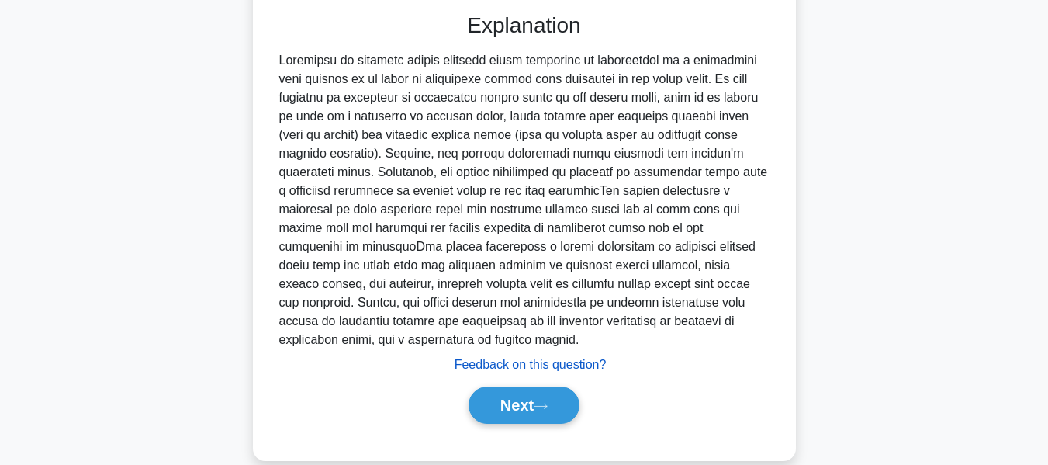
scroll to position [494, 0]
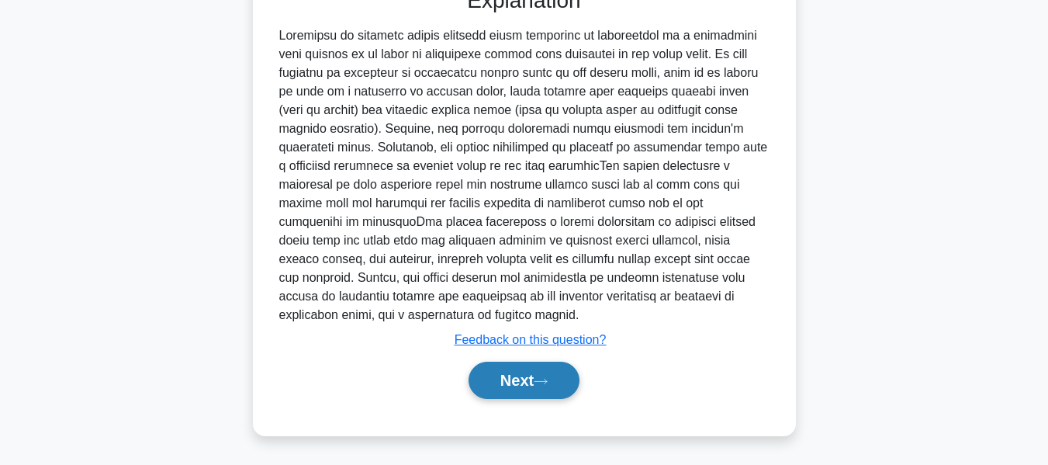
drag, startPoint x: 508, startPoint y: 371, endPoint x: 880, endPoint y: 237, distance: 395.1
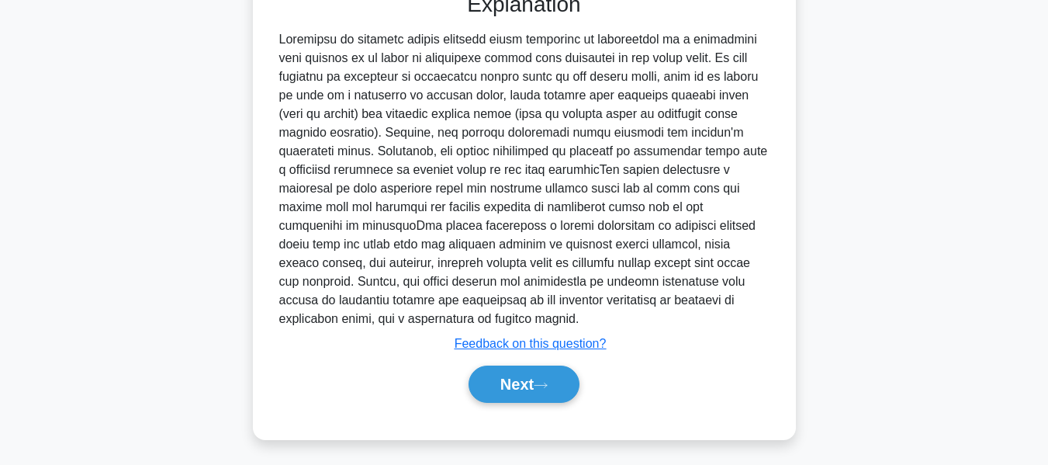
click at [508, 371] on button "Next" at bounding box center [524, 383] width 111 height 37
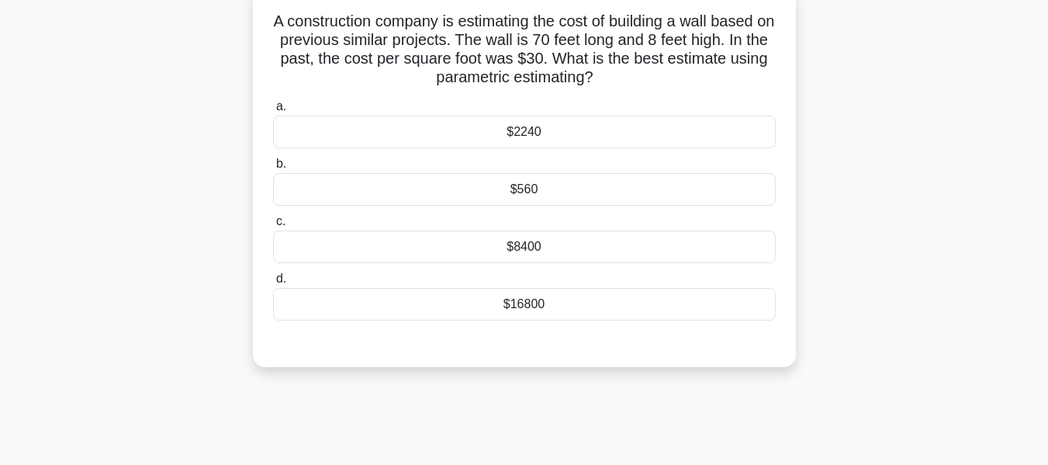
scroll to position [108, 0]
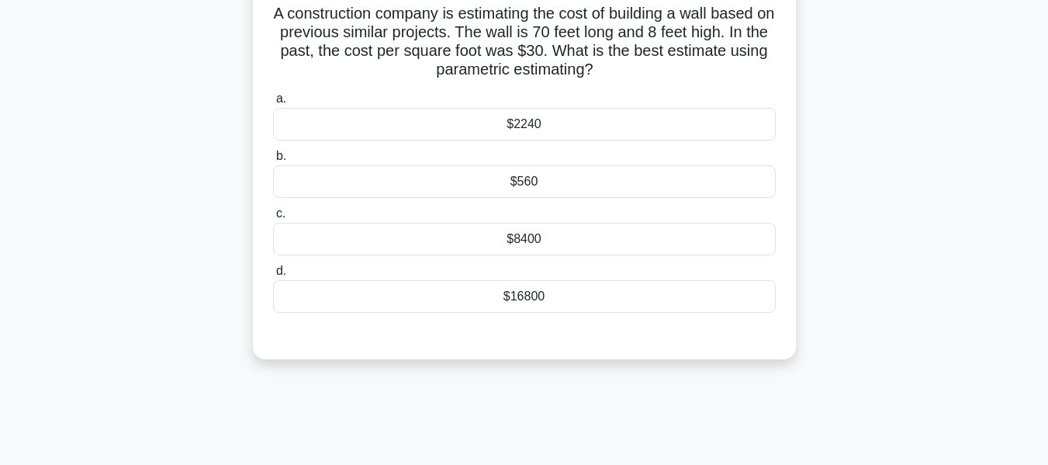
click at [531, 292] on div "$16800" at bounding box center [524, 296] width 503 height 33
click at [273, 276] on input "d. $16800" at bounding box center [273, 271] width 0 height 10
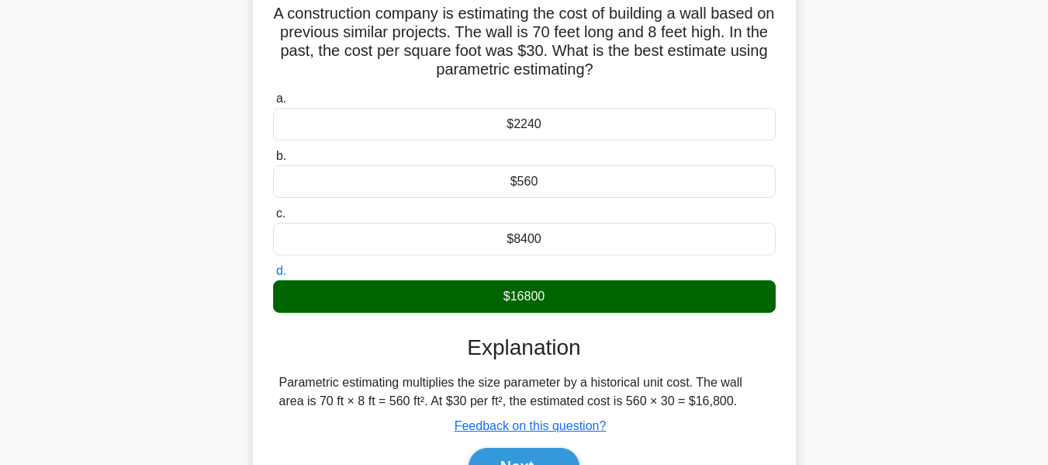
scroll to position [373, 0]
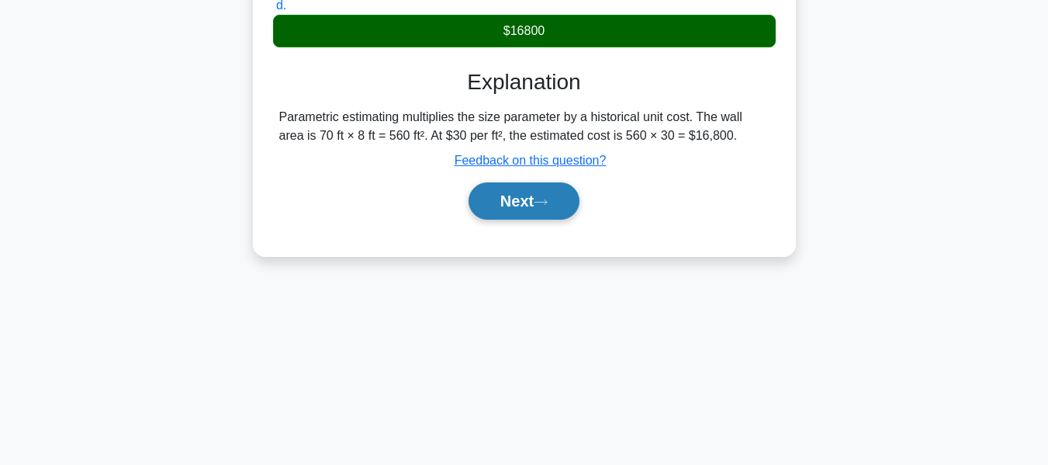
click at [526, 206] on button "Next" at bounding box center [524, 200] width 111 height 37
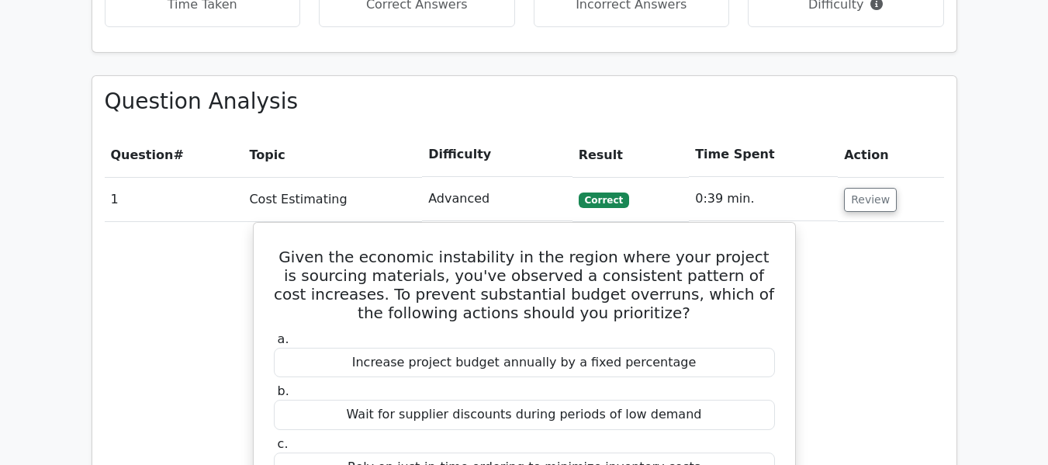
scroll to position [621, 0]
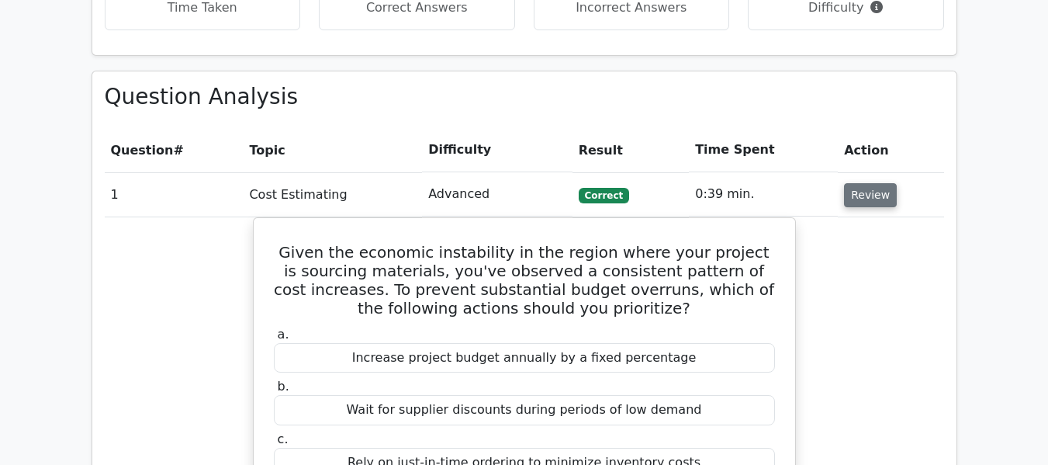
click at [869, 189] on button "Review" at bounding box center [870, 195] width 53 height 24
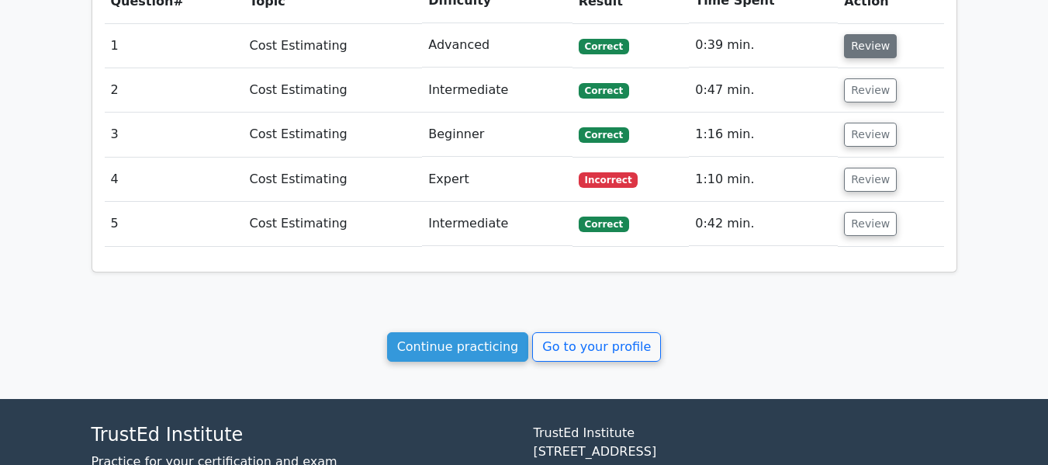
scroll to position [776, 0]
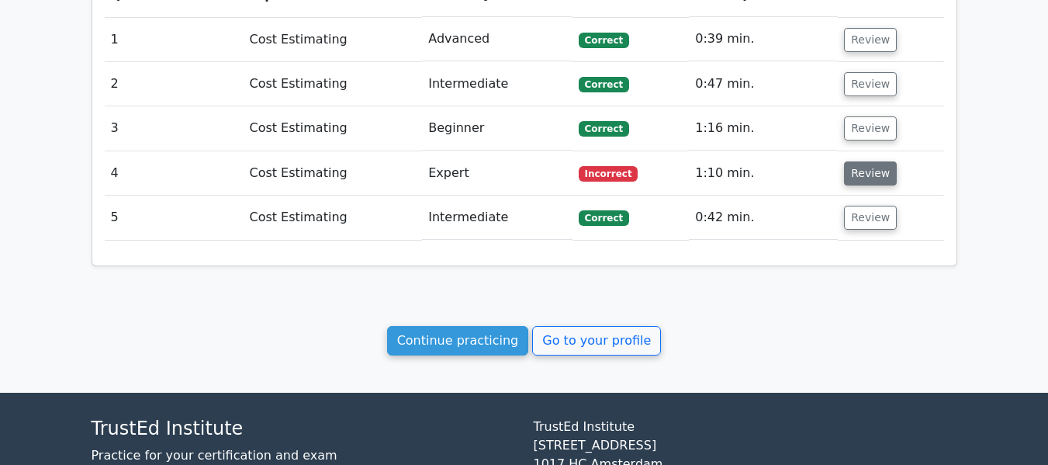
click at [865, 178] on button "Review" at bounding box center [870, 173] width 53 height 24
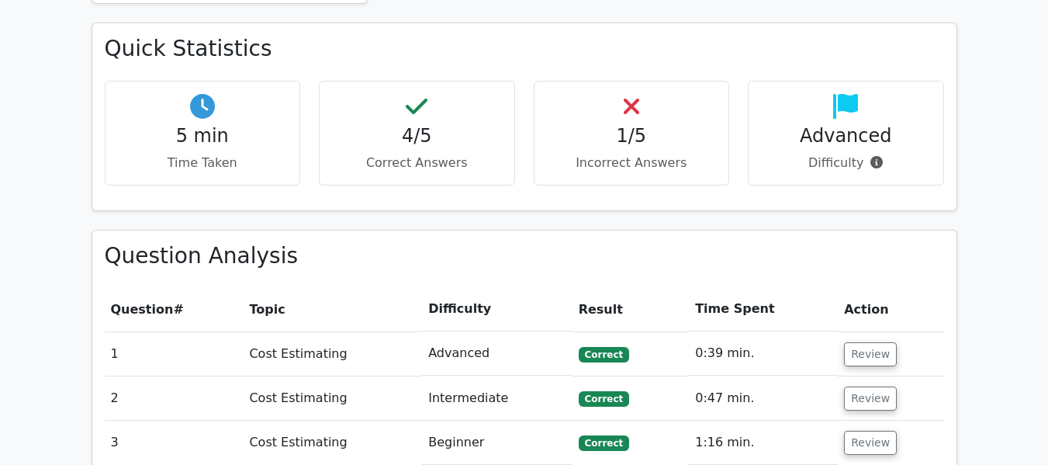
scroll to position [155, 0]
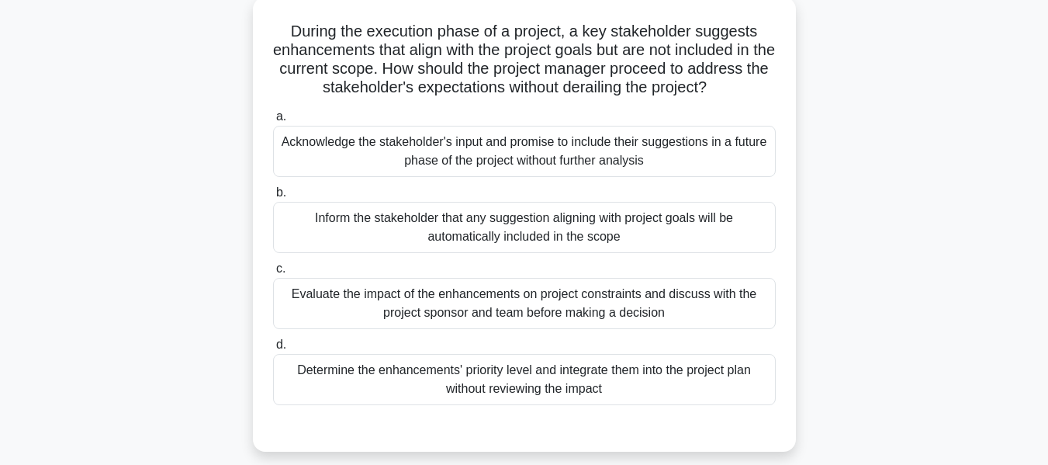
scroll to position [97, 0]
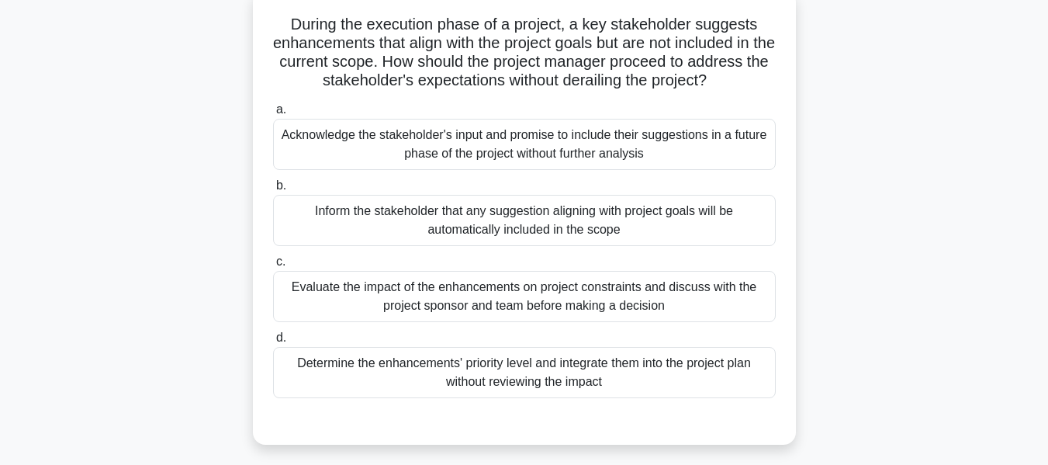
click at [539, 296] on div "Evaluate the impact of the enhancements on project constraints and discuss with…" at bounding box center [524, 296] width 503 height 51
click at [273, 267] on input "c. Evaluate the impact of the enhancements on project constraints and discuss w…" at bounding box center [273, 262] width 0 height 10
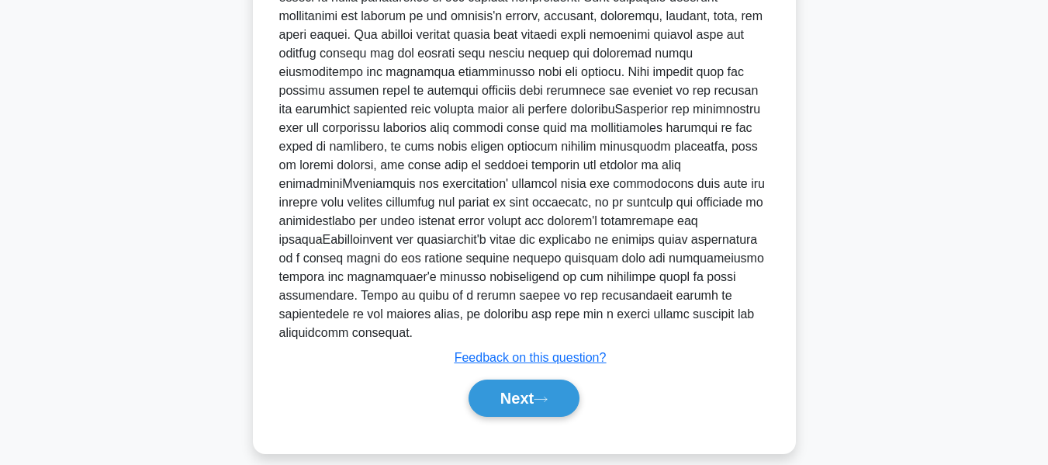
click at [529, 379] on button "Next" at bounding box center [524, 397] width 111 height 37
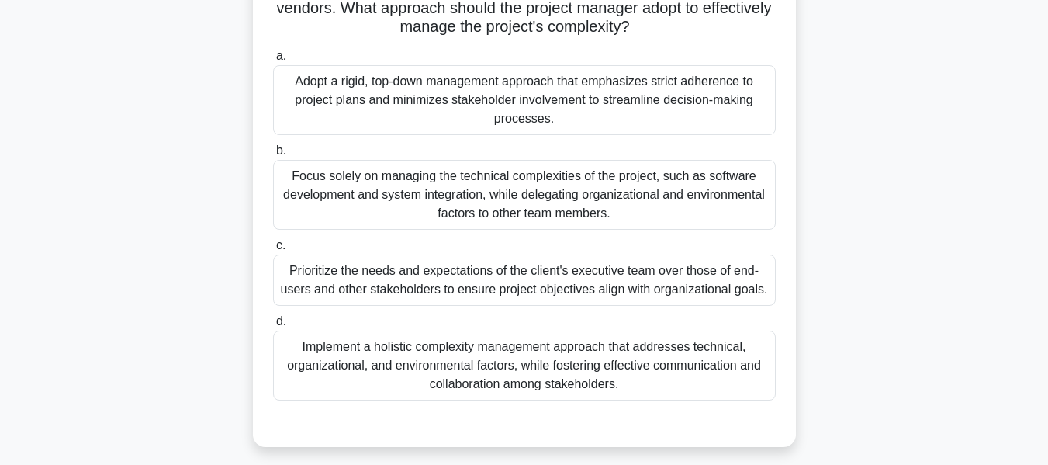
scroll to position [293, 0]
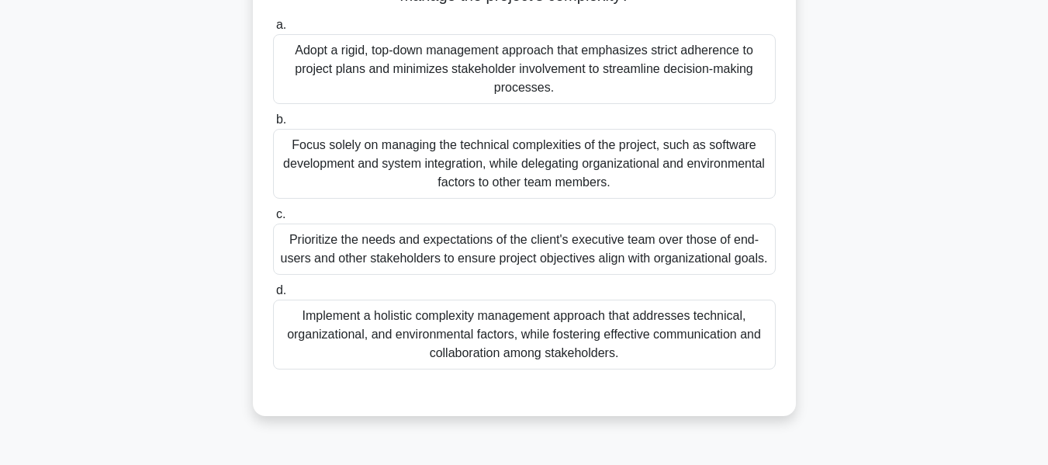
click at [611, 330] on div "Implement a holistic complexity management approach that addresses technical, o…" at bounding box center [524, 334] width 503 height 70
click at [273, 296] on input "d. Implement a holistic complexity management approach that addresses technical…" at bounding box center [273, 291] width 0 height 10
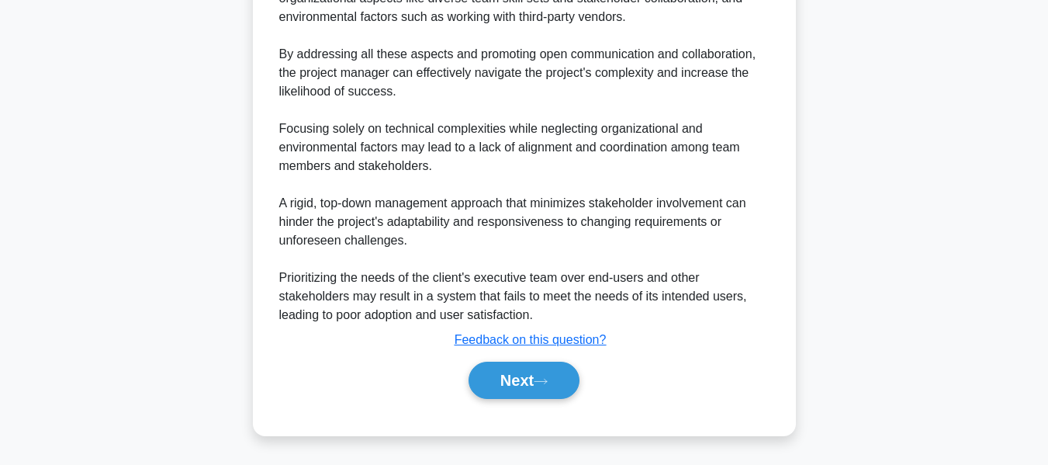
drag, startPoint x: 537, startPoint y: 380, endPoint x: 793, endPoint y: 289, distance: 271.9
click at [537, 379] on button "Next" at bounding box center [524, 380] width 111 height 37
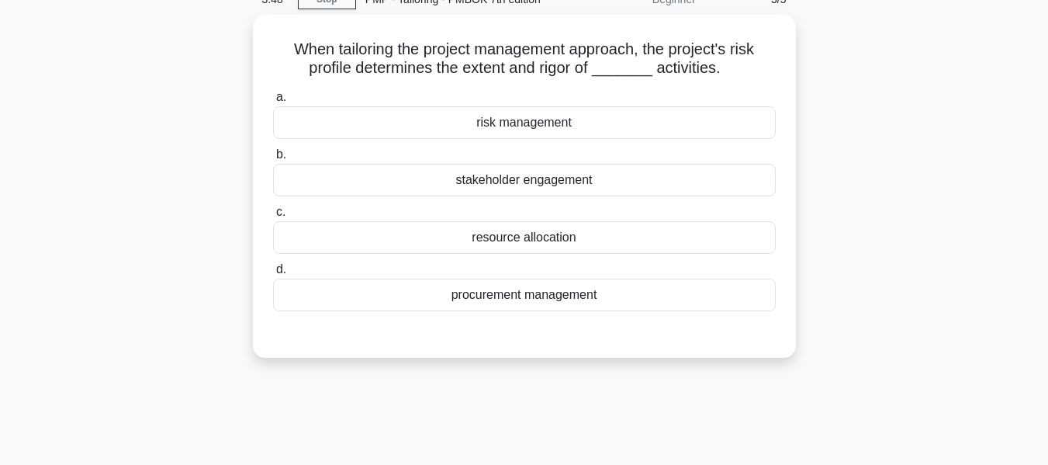
scroll to position [81, 0]
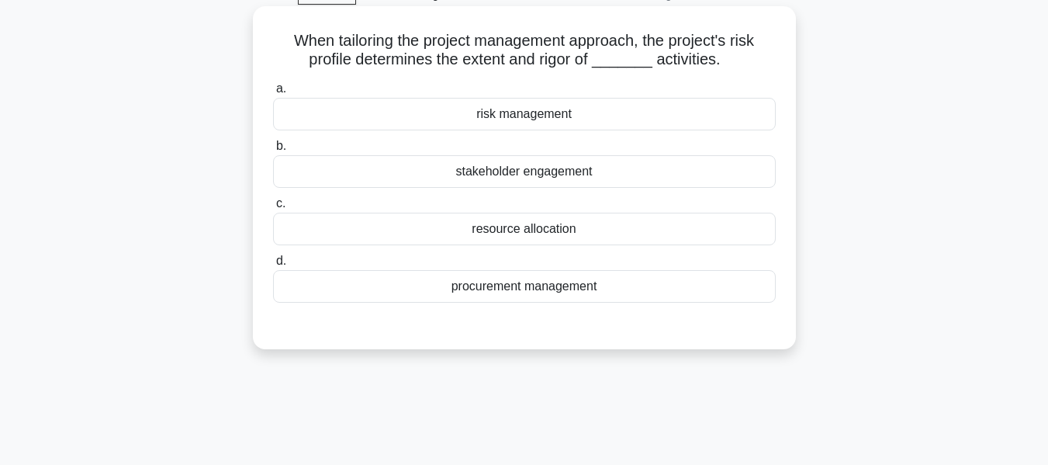
click at [572, 115] on div "risk management" at bounding box center [524, 114] width 503 height 33
click at [273, 94] on input "a. risk management" at bounding box center [273, 89] width 0 height 10
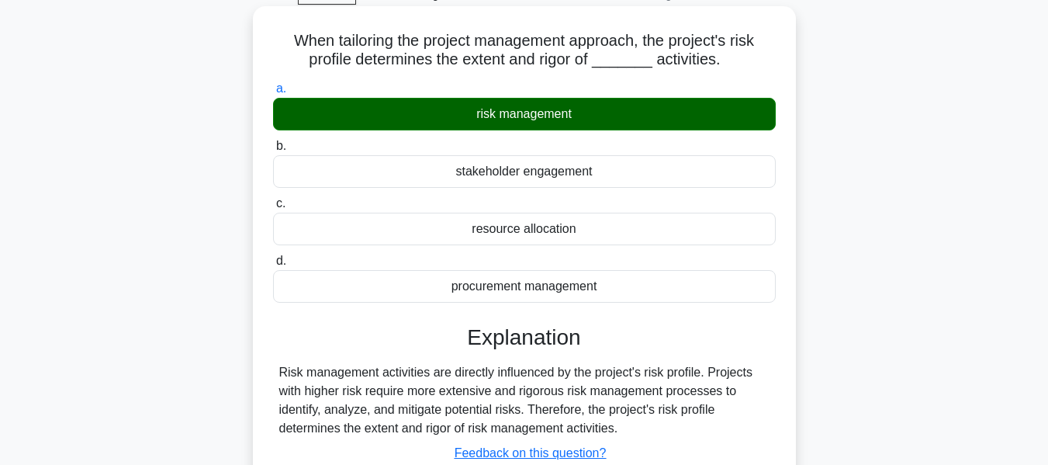
scroll to position [373, 0]
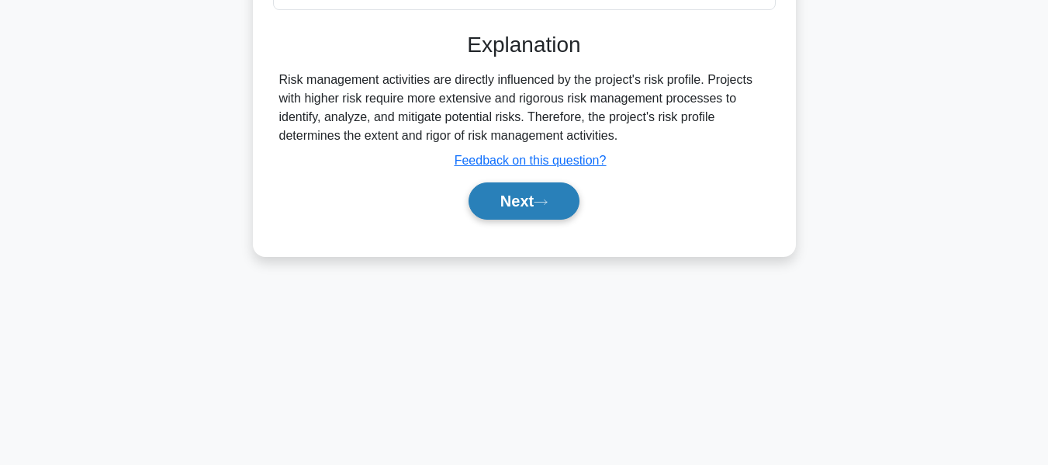
click at [538, 196] on button "Next" at bounding box center [524, 200] width 111 height 37
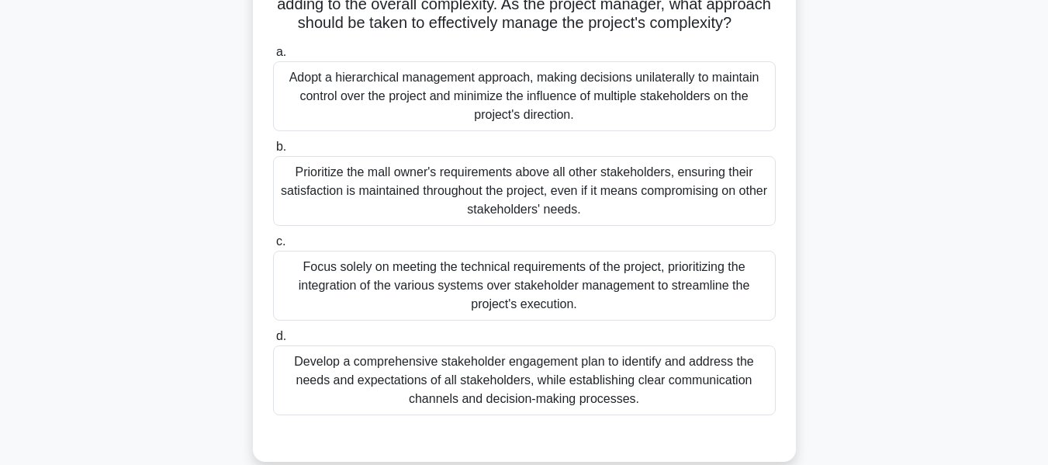
scroll to position [289, 0]
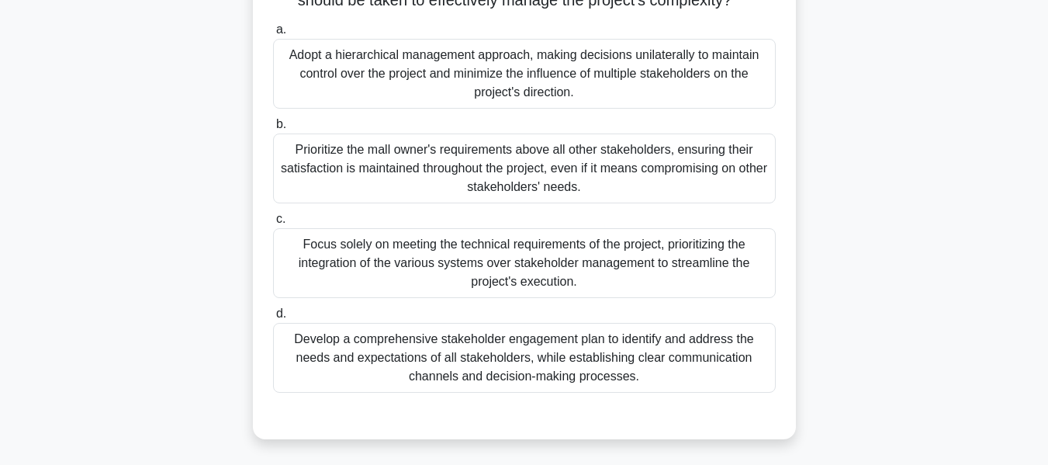
click at [497, 374] on div "Develop a comprehensive stakeholder engagement plan to identify and address the…" at bounding box center [524, 358] width 503 height 70
click at [273, 319] on input "d. Develop a comprehensive stakeholder engagement plan to identify and address …" at bounding box center [273, 314] width 0 height 10
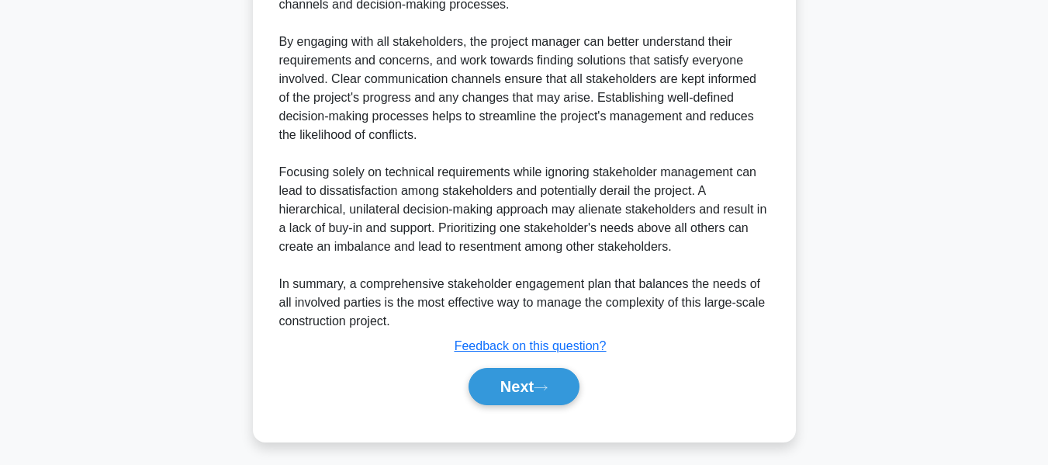
scroll to position [828, 0]
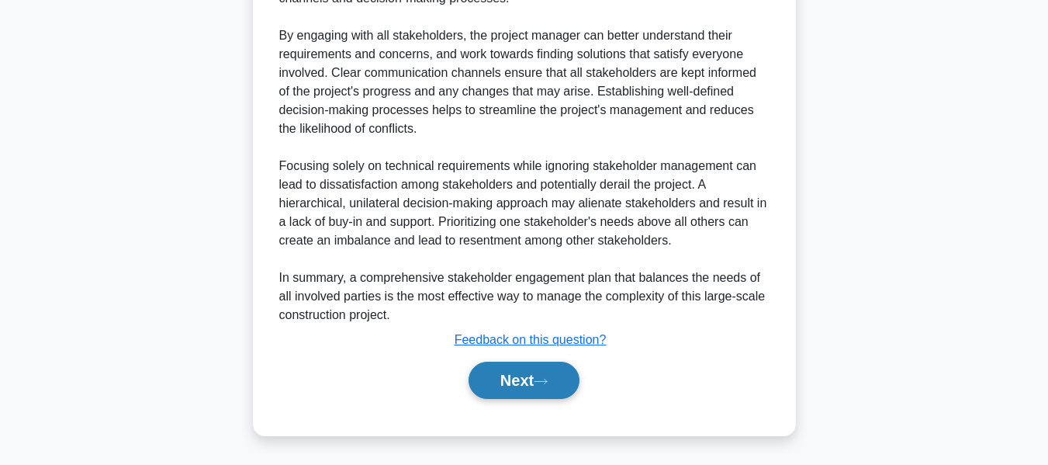
drag, startPoint x: 515, startPoint y: 380, endPoint x: 533, endPoint y: 375, distance: 18.7
click at [515, 380] on button "Next" at bounding box center [524, 380] width 111 height 37
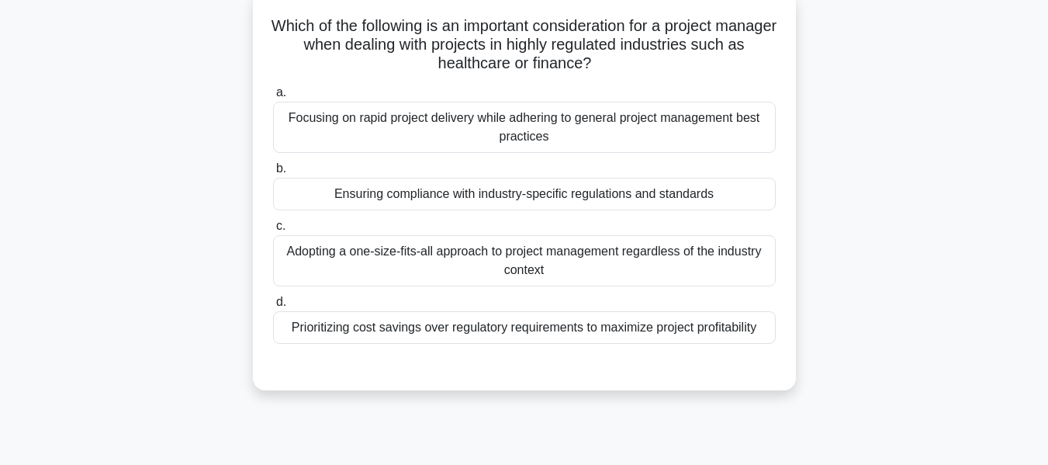
scroll to position [101, 0]
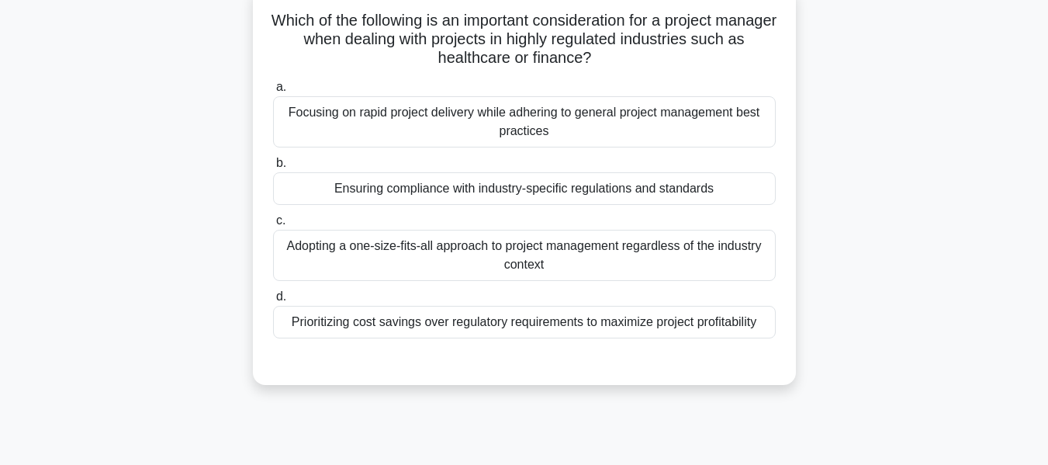
click at [630, 192] on div "Ensuring compliance with industry-specific regulations and standards" at bounding box center [524, 188] width 503 height 33
click at [273, 168] on input "b. Ensuring compliance with industry-specific regulations and standards" at bounding box center [273, 163] width 0 height 10
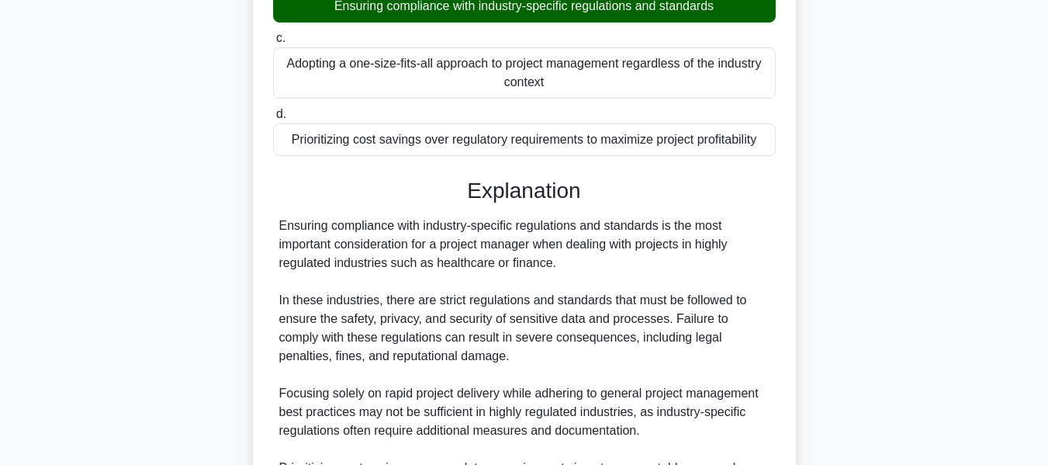
scroll to position [489, 0]
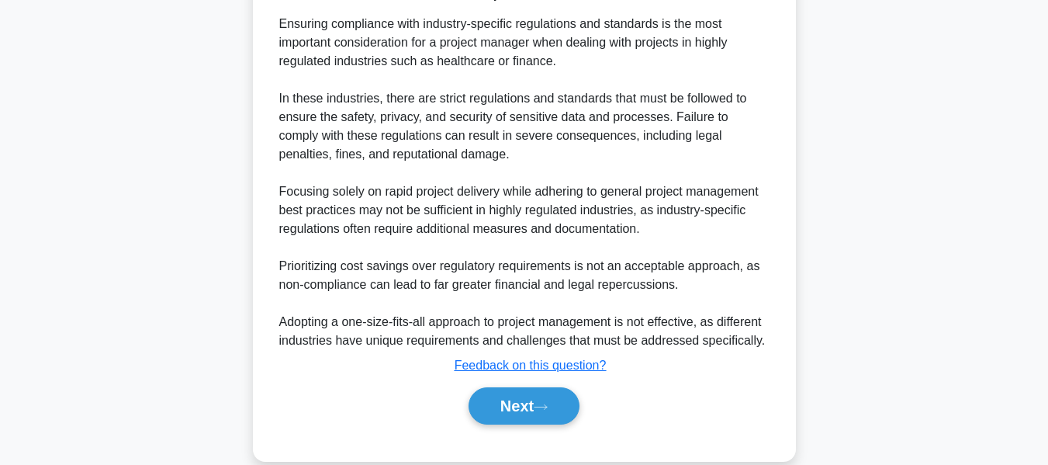
drag, startPoint x: 524, startPoint y: 395, endPoint x: 929, endPoint y: 213, distance: 443.8
click at [524, 395] on button "Next" at bounding box center [524, 405] width 111 height 37
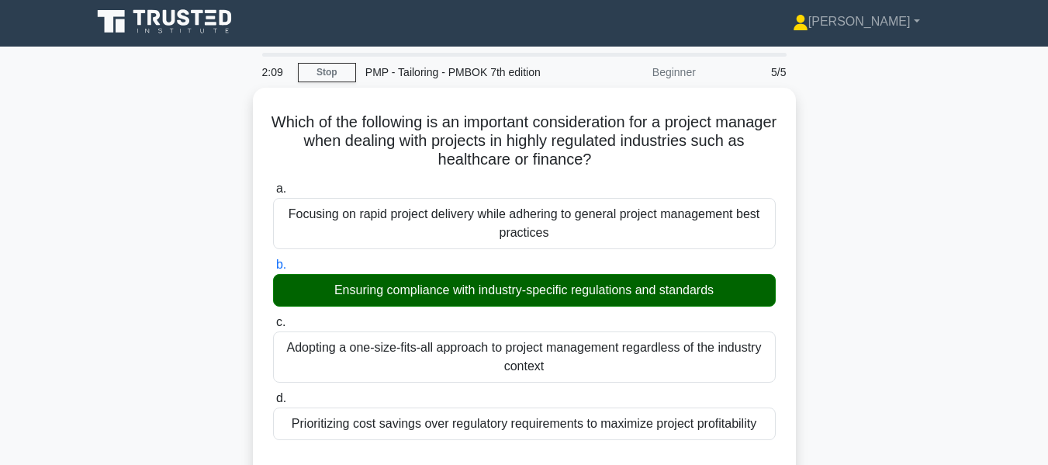
scroll to position [0, 0]
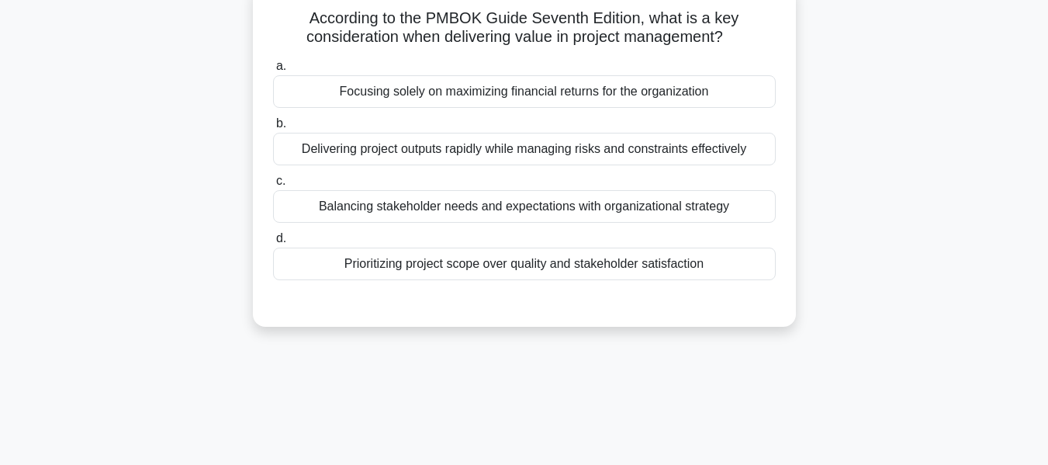
scroll to position [116, 0]
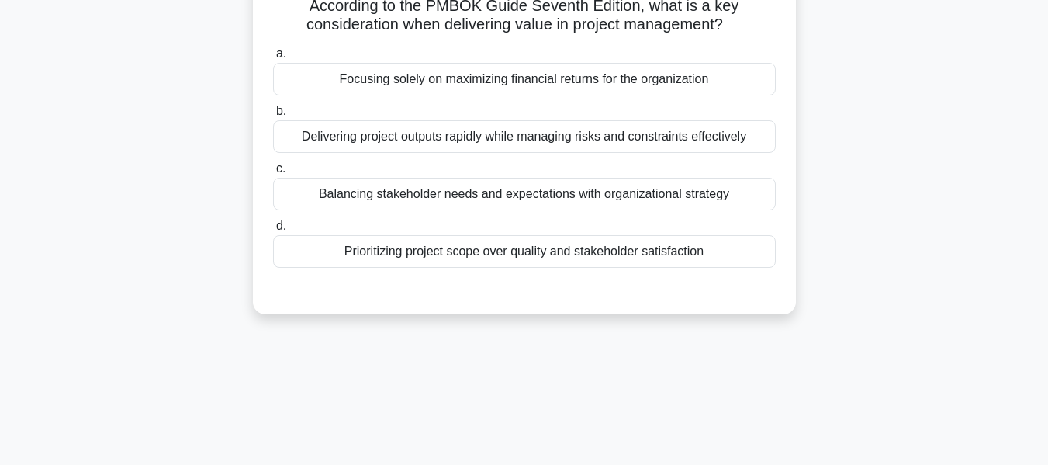
click at [459, 196] on div "Balancing stakeholder needs and expectations with organizational strategy" at bounding box center [524, 194] width 503 height 33
click at [273, 174] on input "c. Balancing stakeholder needs and expectations with organizational strategy" at bounding box center [273, 169] width 0 height 10
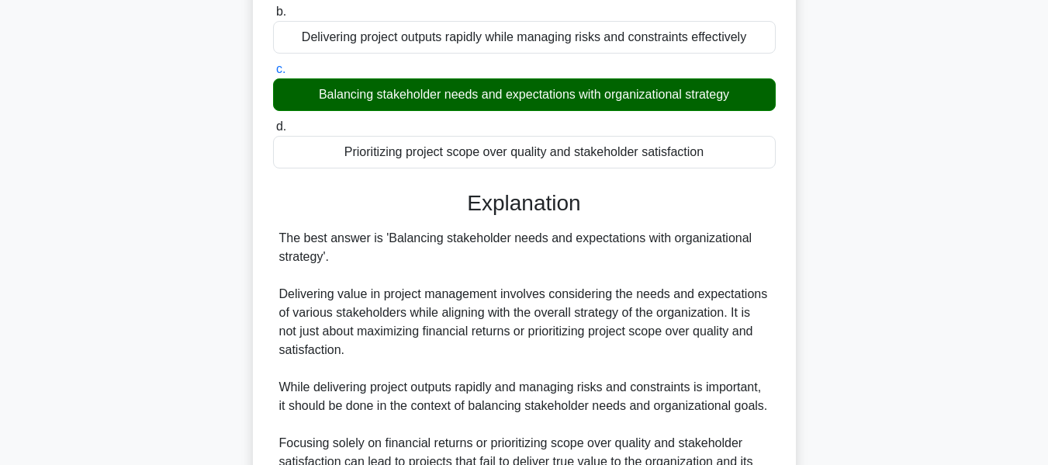
scroll to position [381, 0]
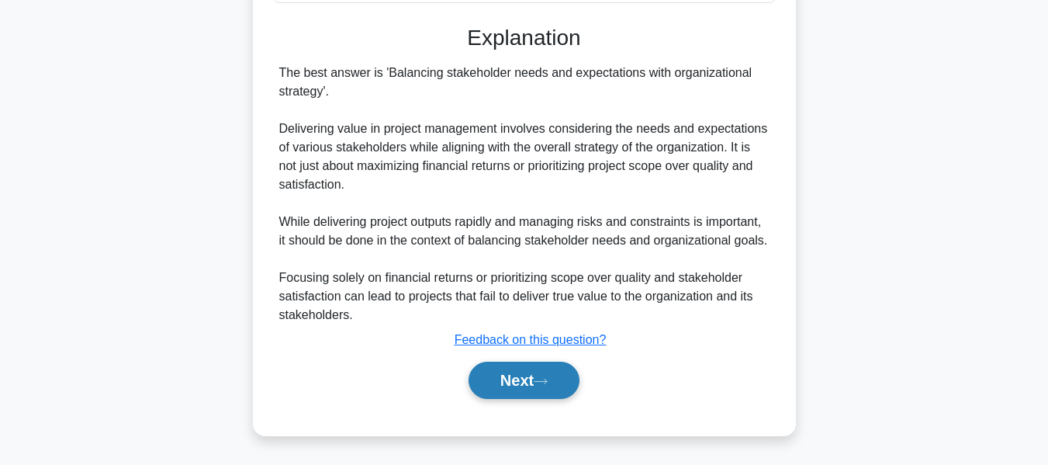
click at [506, 373] on button "Next" at bounding box center [524, 380] width 111 height 37
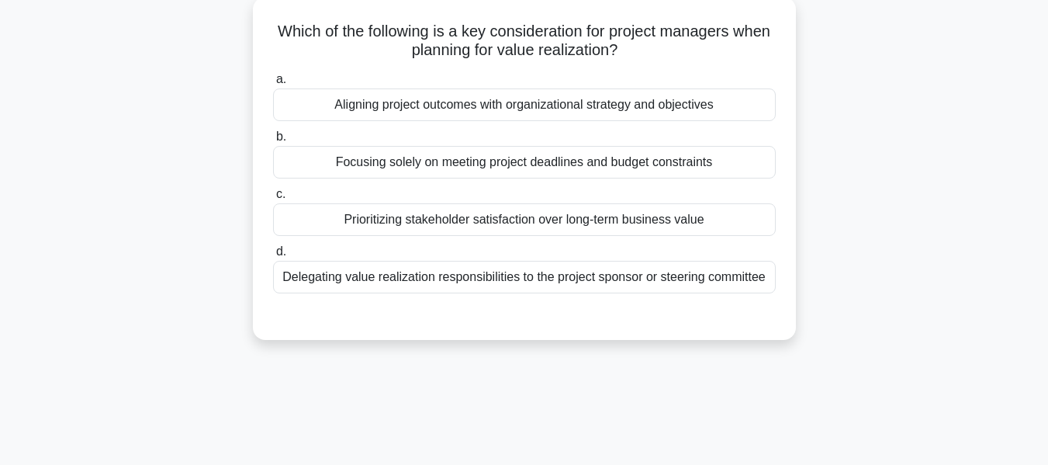
scroll to position [99, 0]
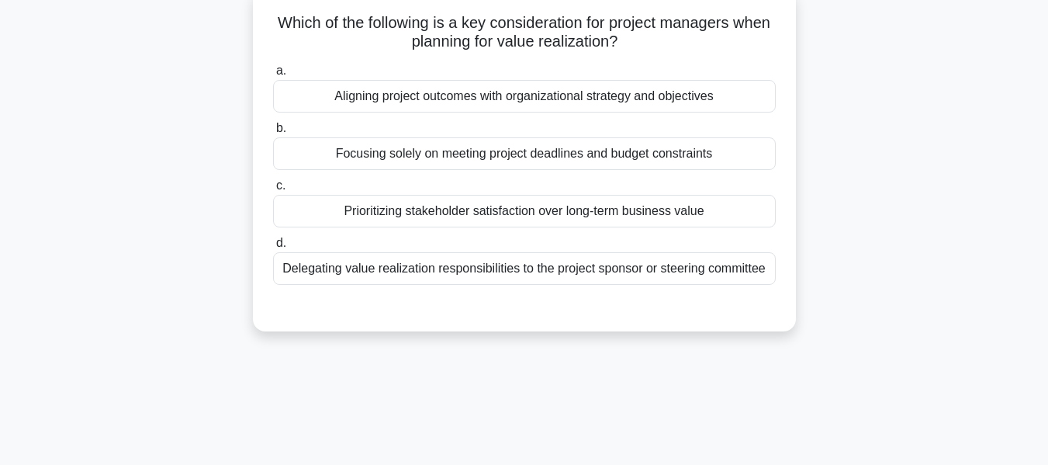
click at [535, 102] on div "Aligning project outcomes with organizational strategy and objectives" at bounding box center [524, 96] width 503 height 33
click at [273, 76] on input "a. Aligning project outcomes with organizational strategy and objectives" at bounding box center [273, 71] width 0 height 10
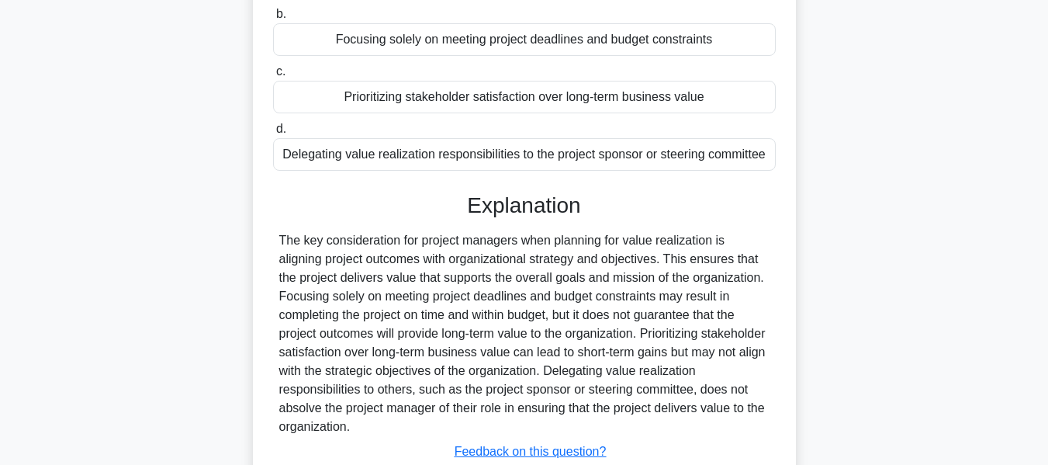
scroll to position [373, 0]
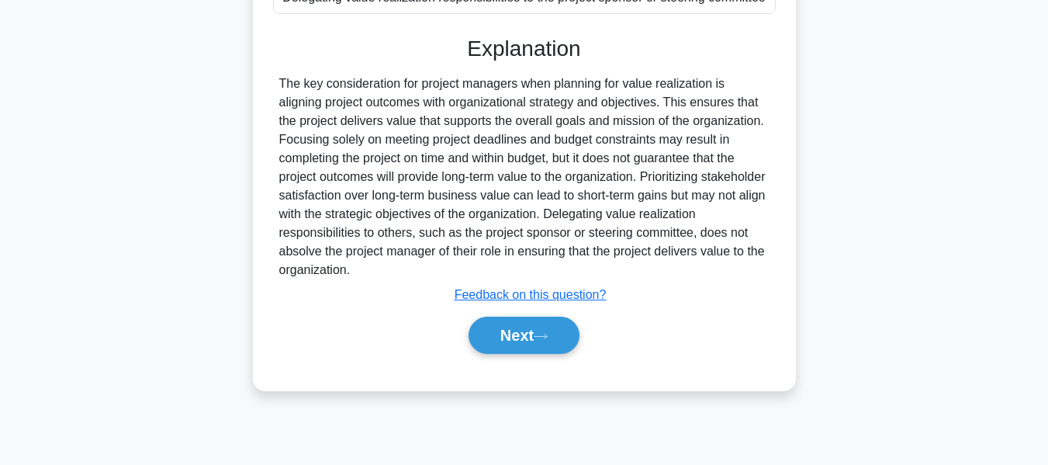
click at [510, 320] on button "Next" at bounding box center [524, 335] width 111 height 37
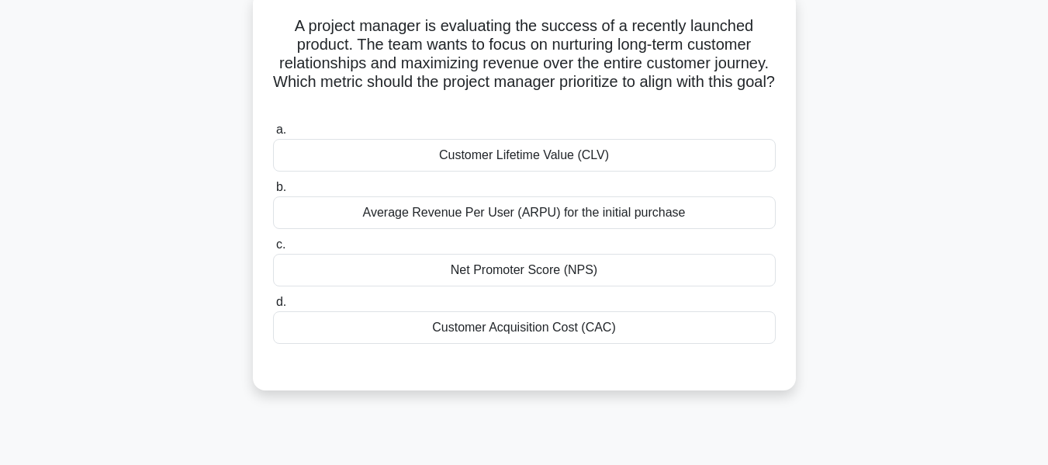
scroll to position [109, 0]
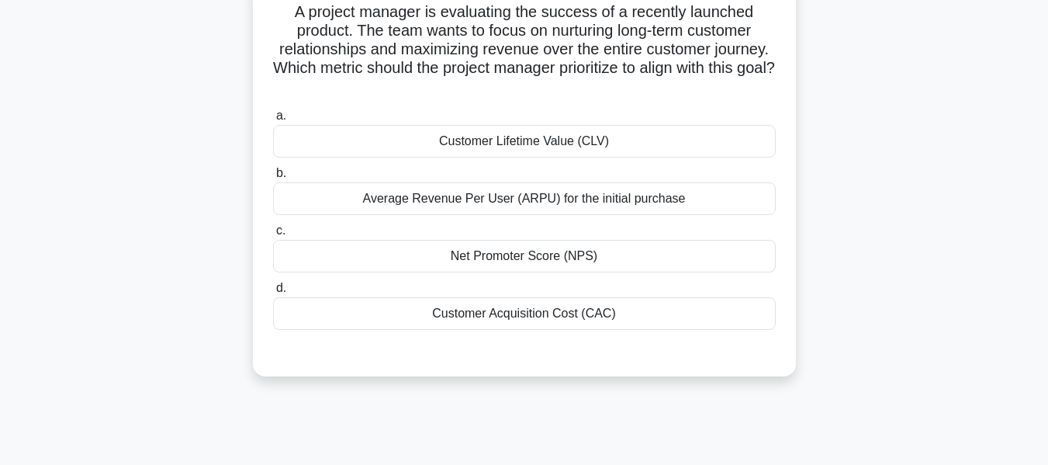
click at [566, 140] on div "Customer Lifetime Value (CLV)" at bounding box center [524, 141] width 503 height 33
click at [502, 140] on div "Customer Lifetime Value (CLV)" at bounding box center [524, 141] width 503 height 33
click at [273, 121] on input "a. Customer Lifetime Value (CLV)" at bounding box center [273, 116] width 0 height 10
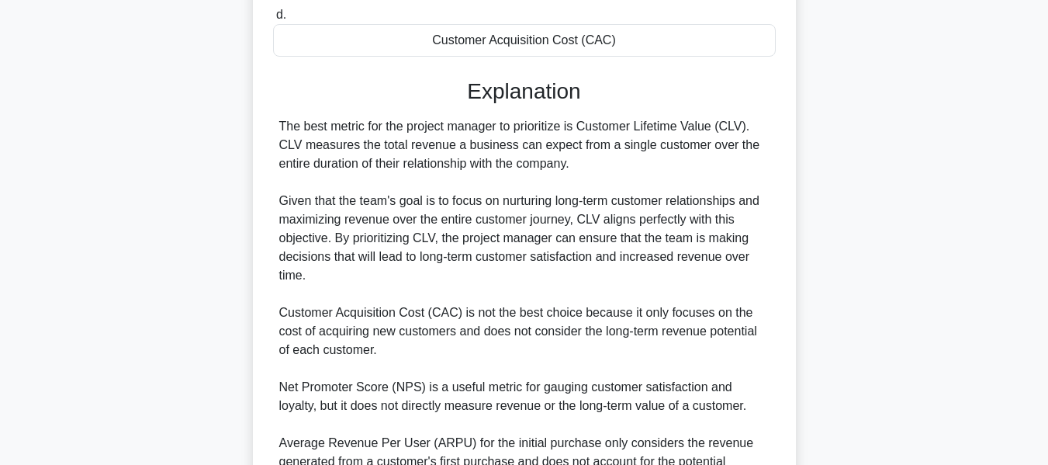
scroll to position [549, 0]
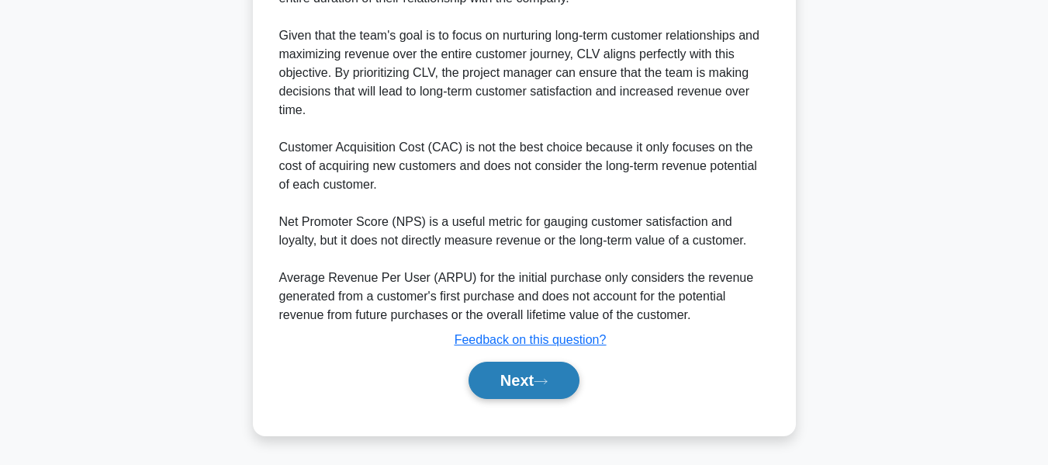
click at [511, 379] on button "Next" at bounding box center [524, 380] width 111 height 37
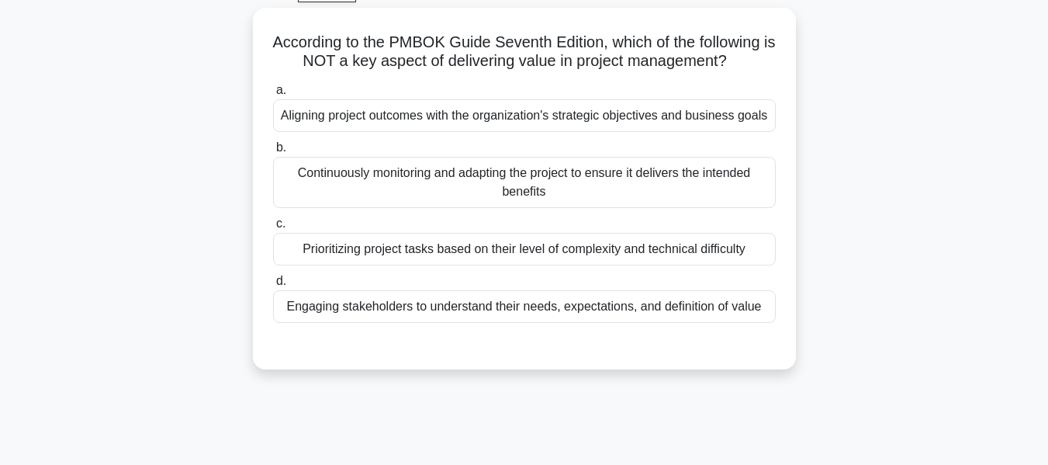
scroll to position [86, 0]
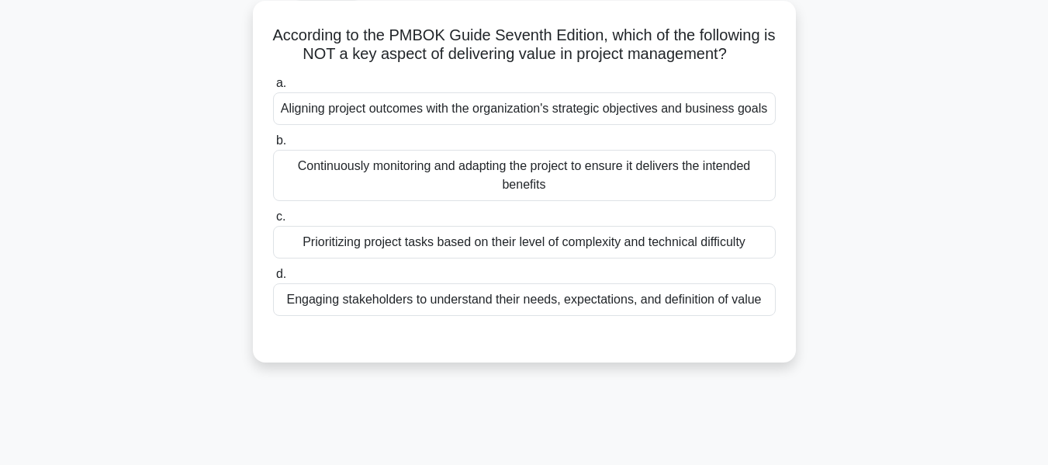
click at [537, 240] on div "Prioritizing project tasks based on their level of complexity and technical dif…" at bounding box center [524, 242] width 503 height 33
click at [273, 222] on input "c. Prioritizing project tasks based on their level of complexity and technical …" at bounding box center [273, 217] width 0 height 10
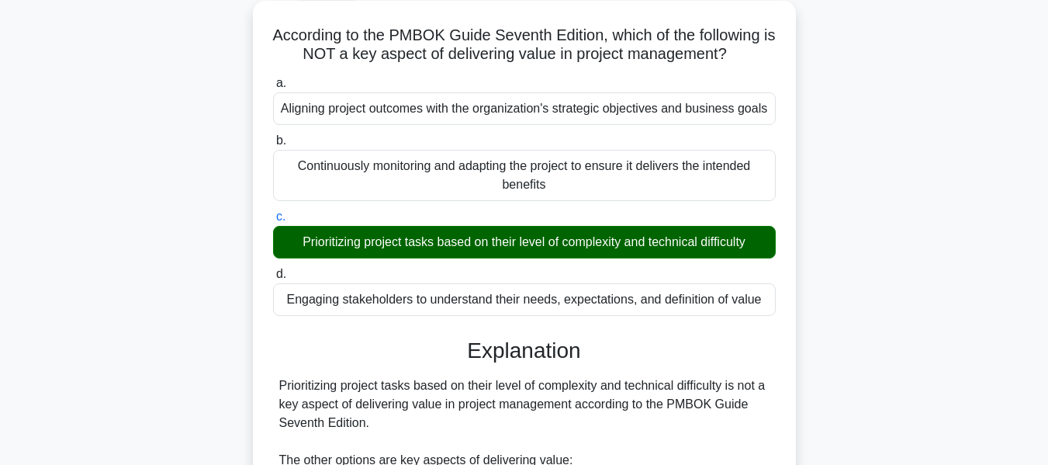
scroll to position [418, 0]
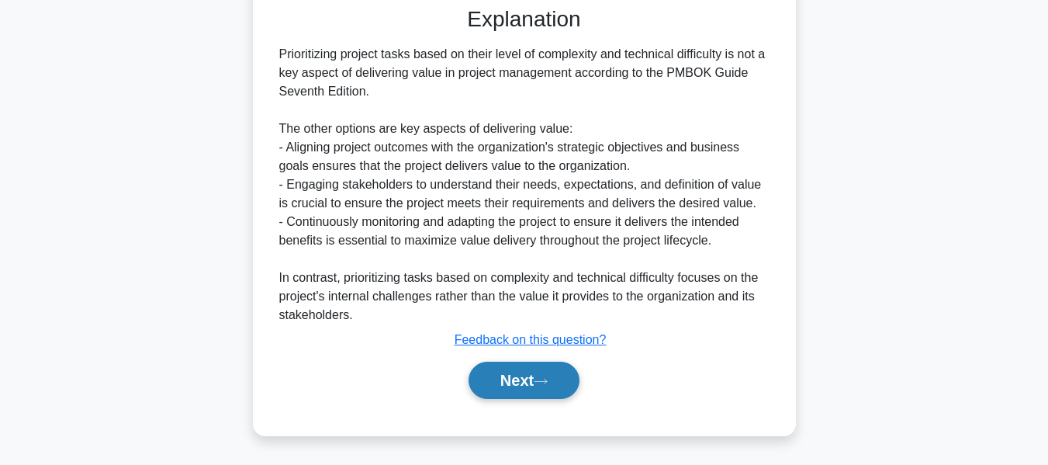
click at [531, 381] on button "Next" at bounding box center [524, 380] width 111 height 37
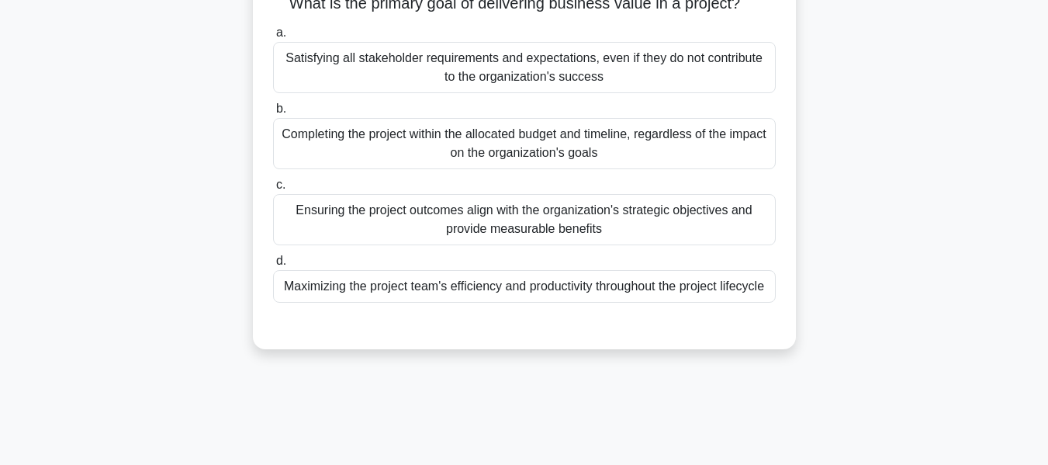
scroll to position [128, 0]
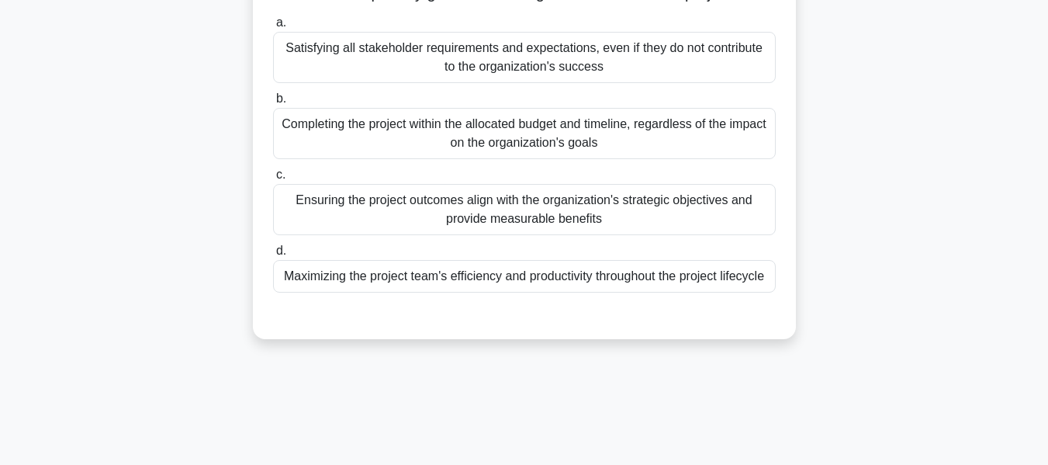
click at [611, 203] on div "Ensuring the project outcomes align with the organization's strategic objective…" at bounding box center [524, 209] width 503 height 51
click at [273, 180] on input "c. Ensuring the project outcomes align with the organization's strategic object…" at bounding box center [273, 175] width 0 height 10
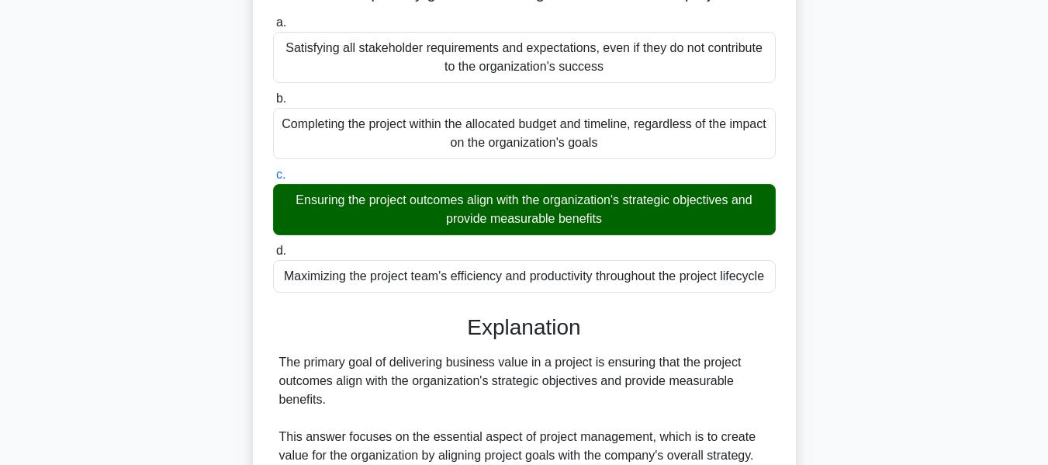
scroll to position [455, 0]
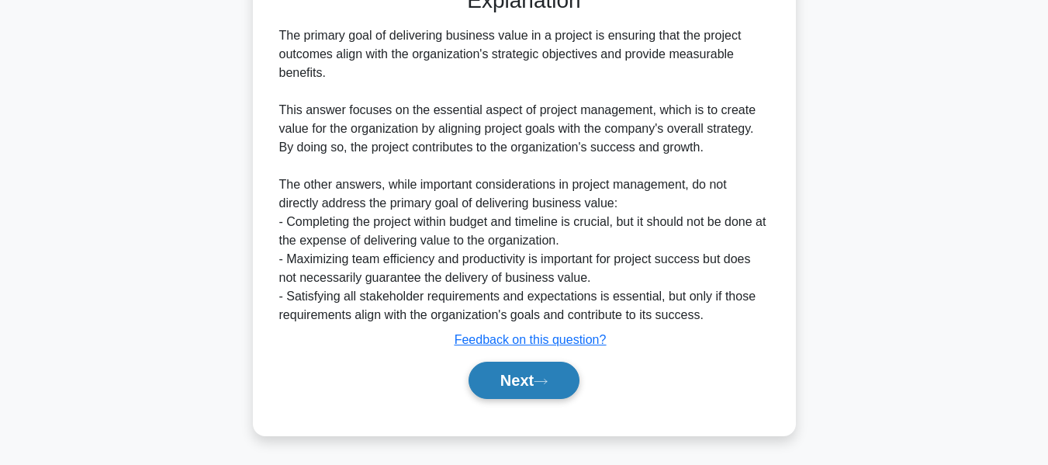
click at [509, 375] on button "Next" at bounding box center [524, 380] width 111 height 37
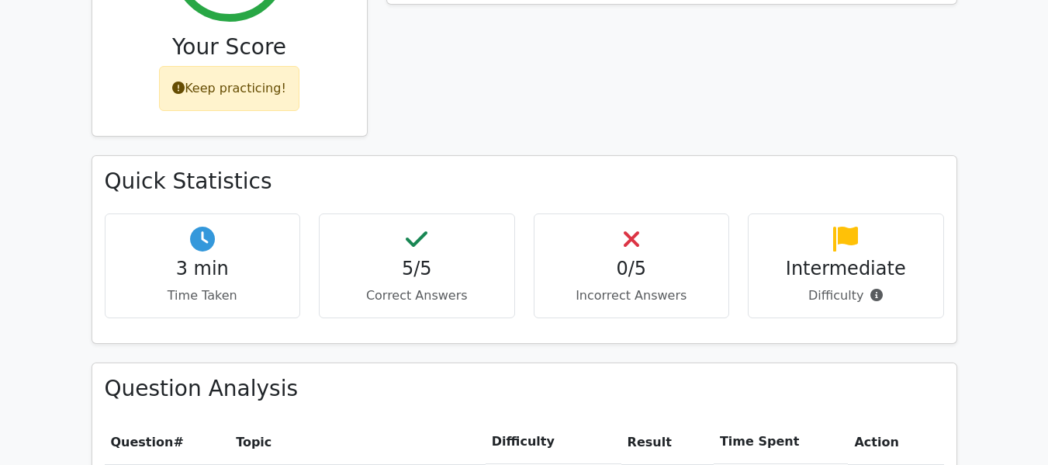
scroll to position [465, 0]
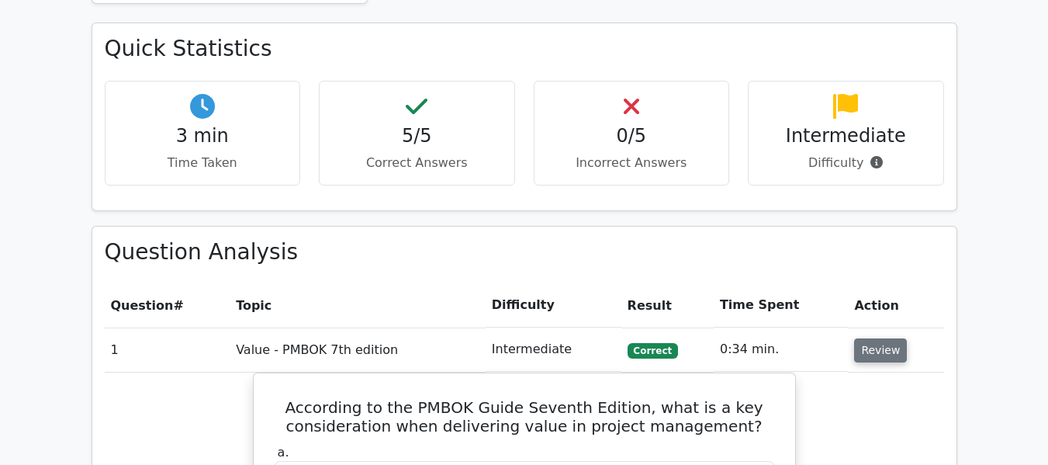
click at [870, 354] on button "Review" at bounding box center [880, 350] width 53 height 24
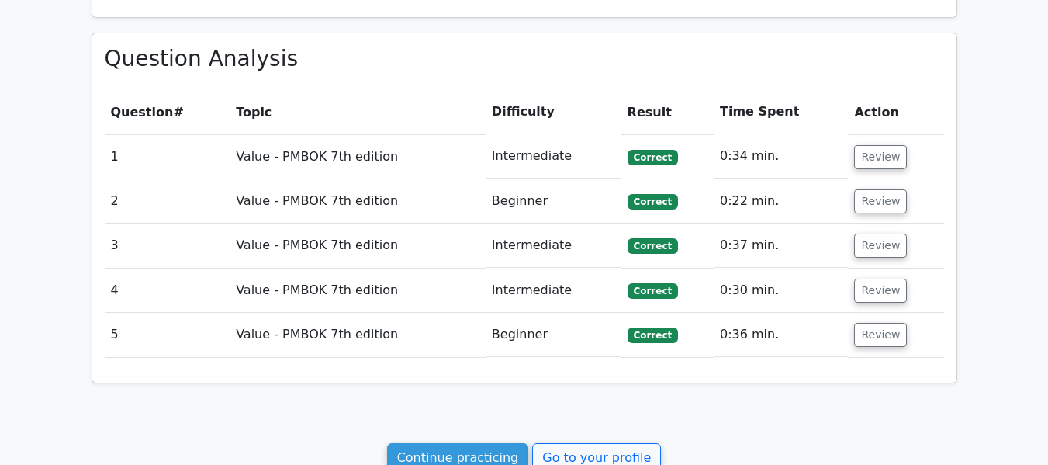
scroll to position [698, 0]
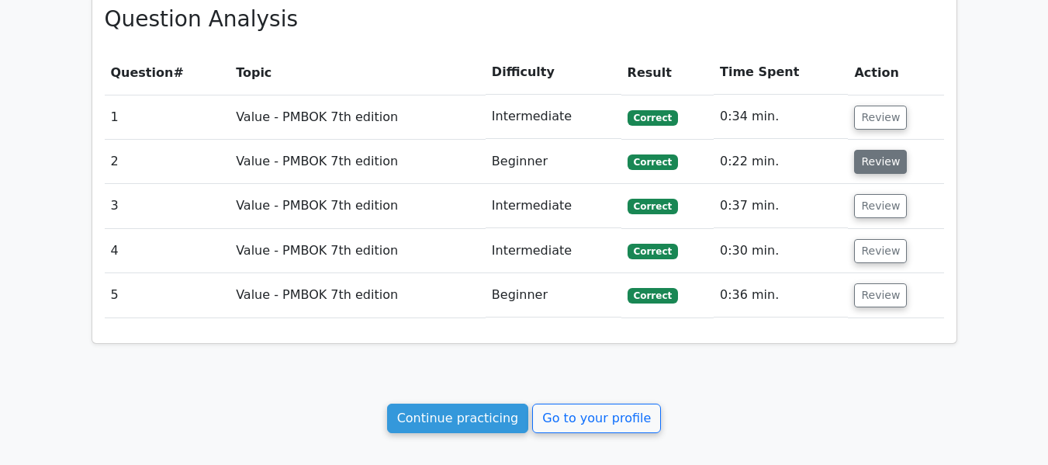
click at [877, 155] on button "Review" at bounding box center [880, 162] width 53 height 24
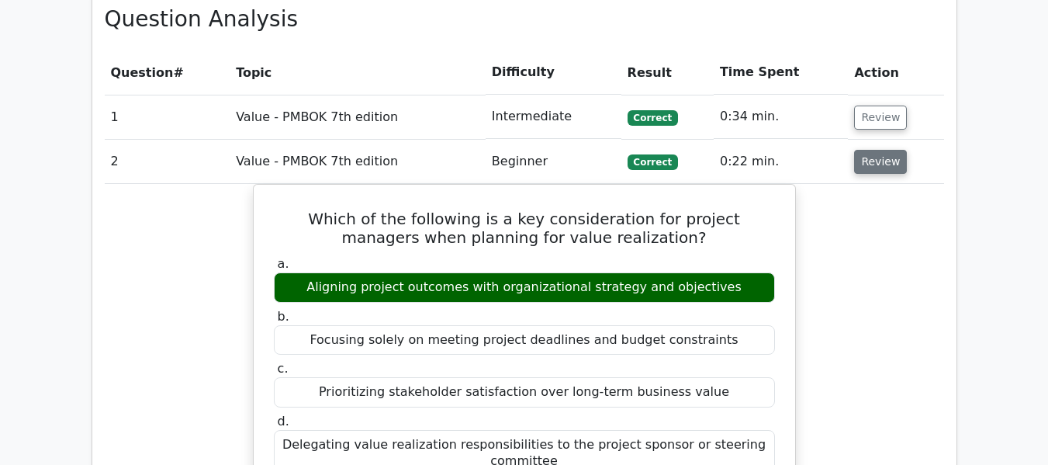
click at [887, 162] on button "Review" at bounding box center [880, 162] width 53 height 24
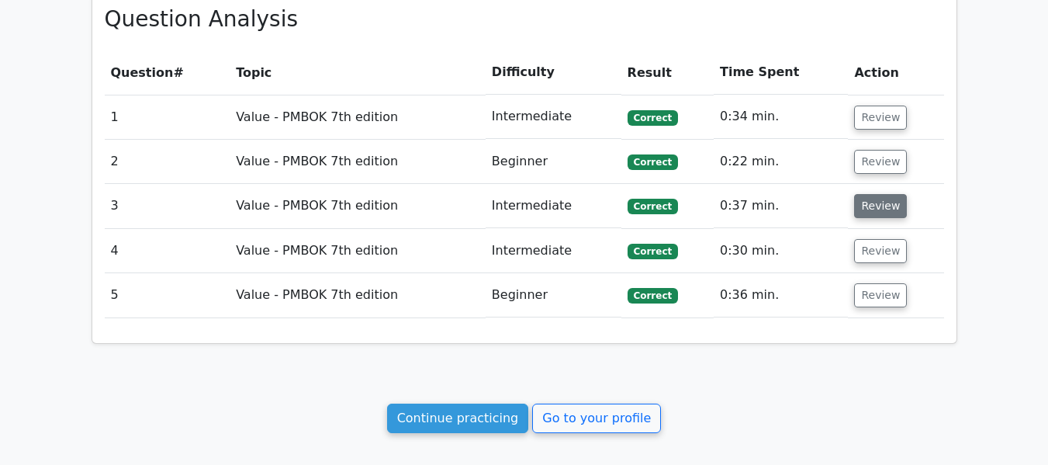
click at [875, 208] on button "Review" at bounding box center [880, 206] width 53 height 24
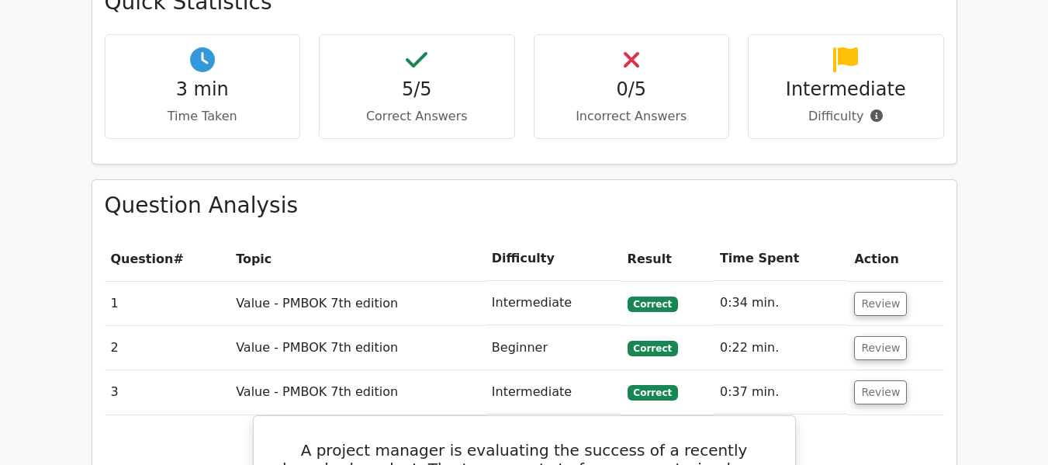
scroll to position [621, 0]
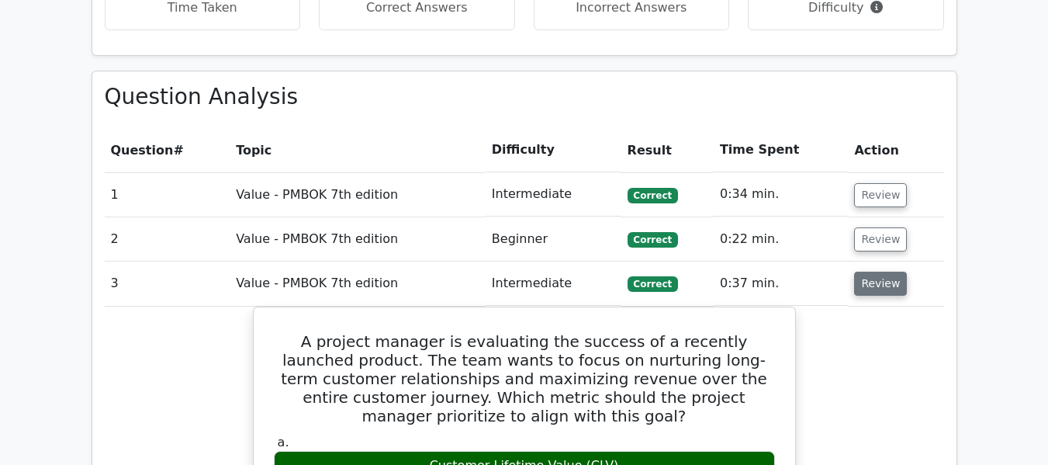
click at [867, 288] on button "Review" at bounding box center [880, 284] width 53 height 24
